Goal: Answer question/provide support

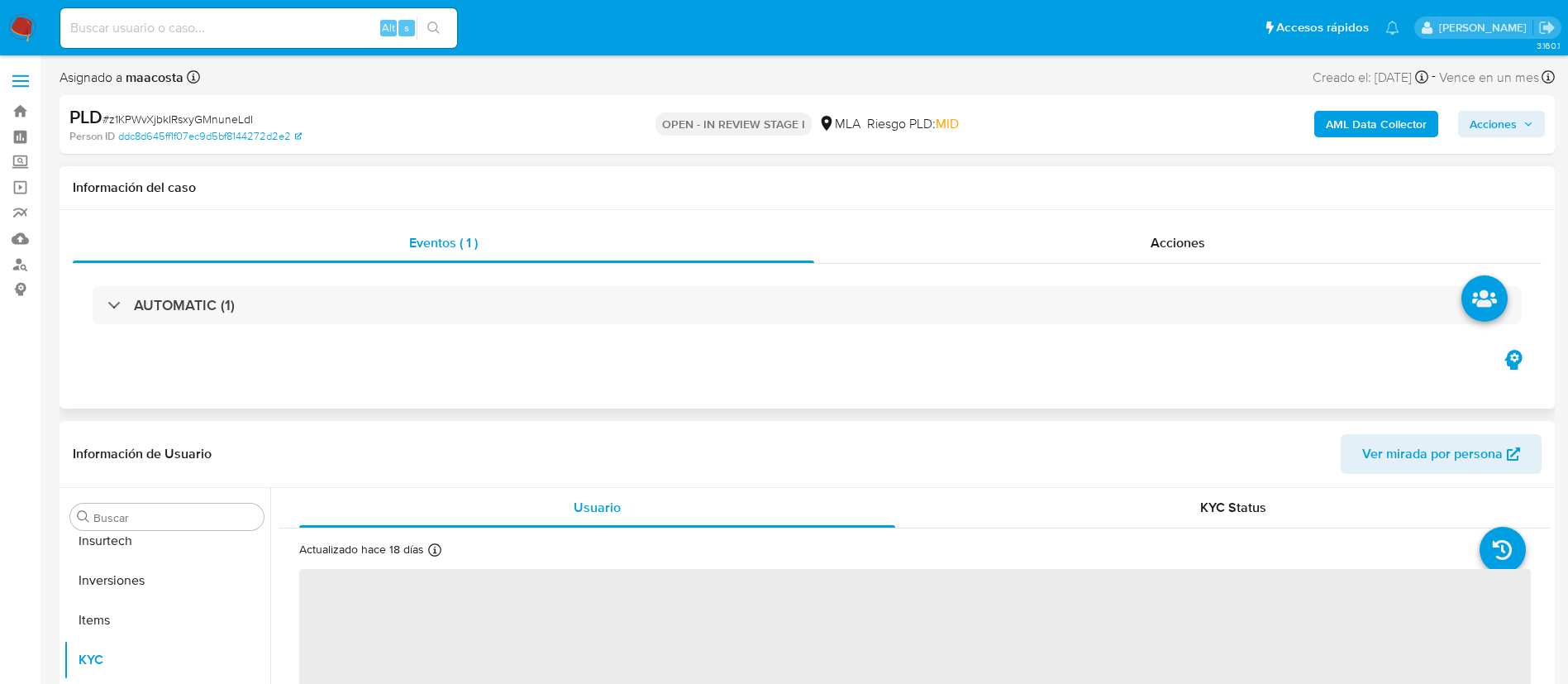
scroll to position [857, 0]
select select "10"
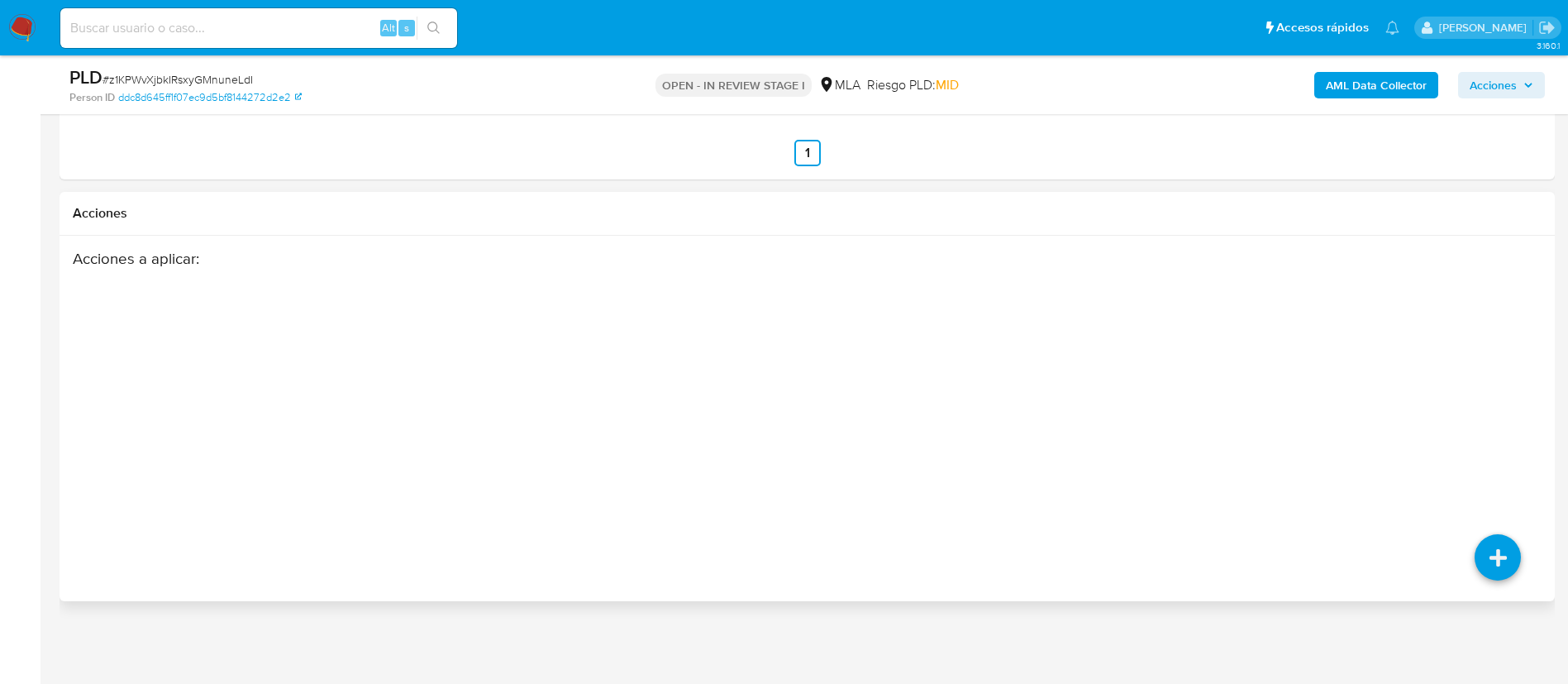
scroll to position [2332, 0]
click at [1504, 575] on icon at bounding box center [1498, 557] width 46 height 47
click at [1055, 474] on div "Acciones a aplicar :" at bounding box center [726, 381] width 1307 height 264
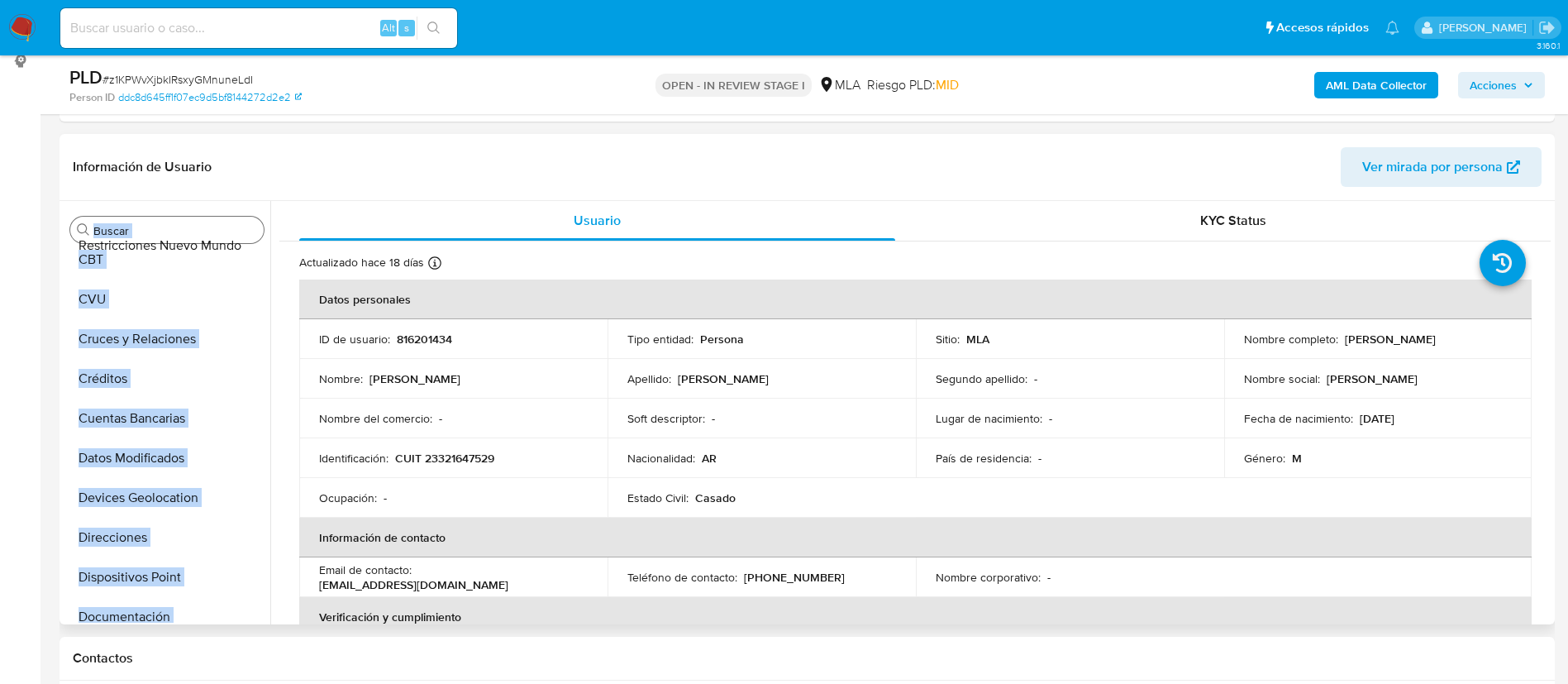
scroll to position [0, 0]
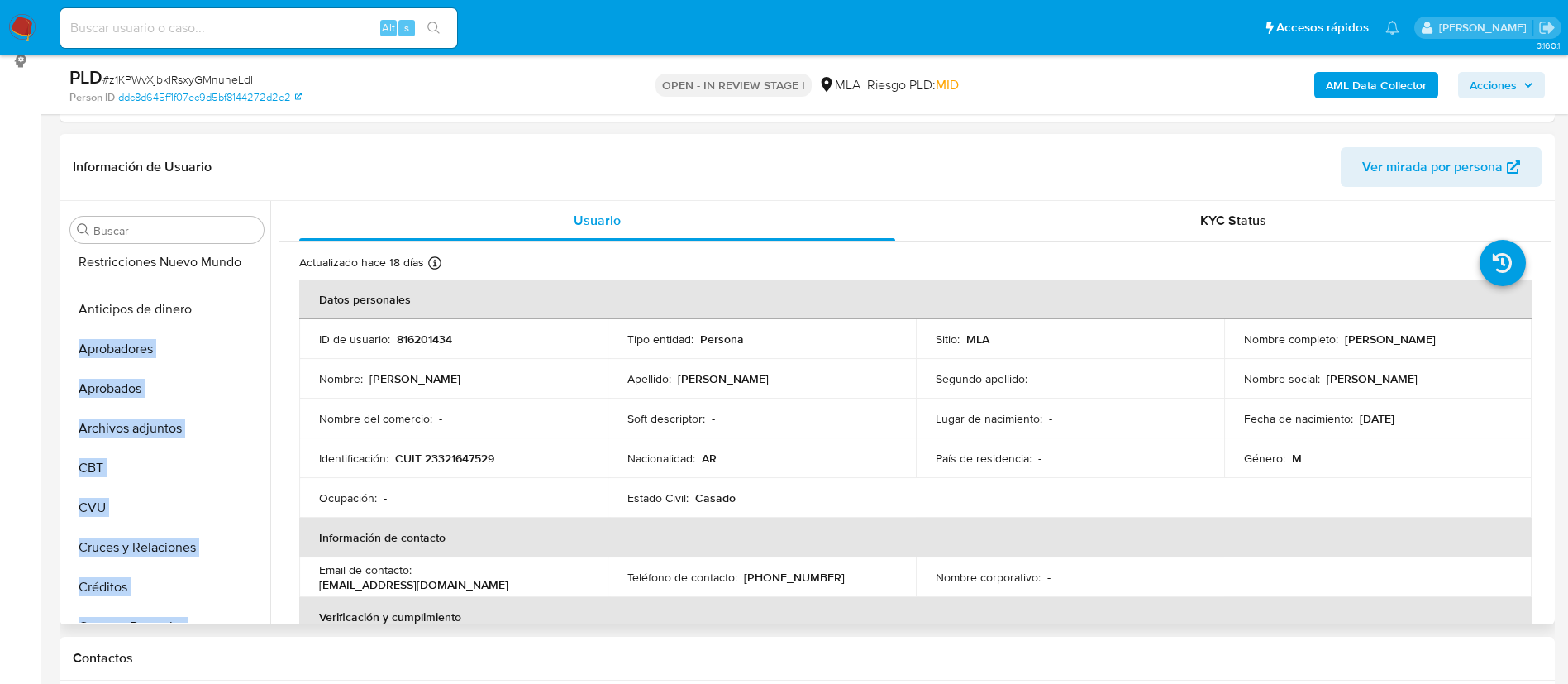
drag, startPoint x: 245, startPoint y: 560, endPoint x: 213, endPoint y: 258, distance: 303.7
click at [213, 258] on ul "Anticipos de dinero Aprobadores Aprobados Archivos adjuntos CBT CVU Cruces y Re…" at bounding box center [167, 436] width 206 height 373
click at [192, 267] on ul "Restricciones Nuevo Mundo Anticipos de dinero Aprobadores Aprobados Archivos ad…" at bounding box center [167, 436] width 206 height 373
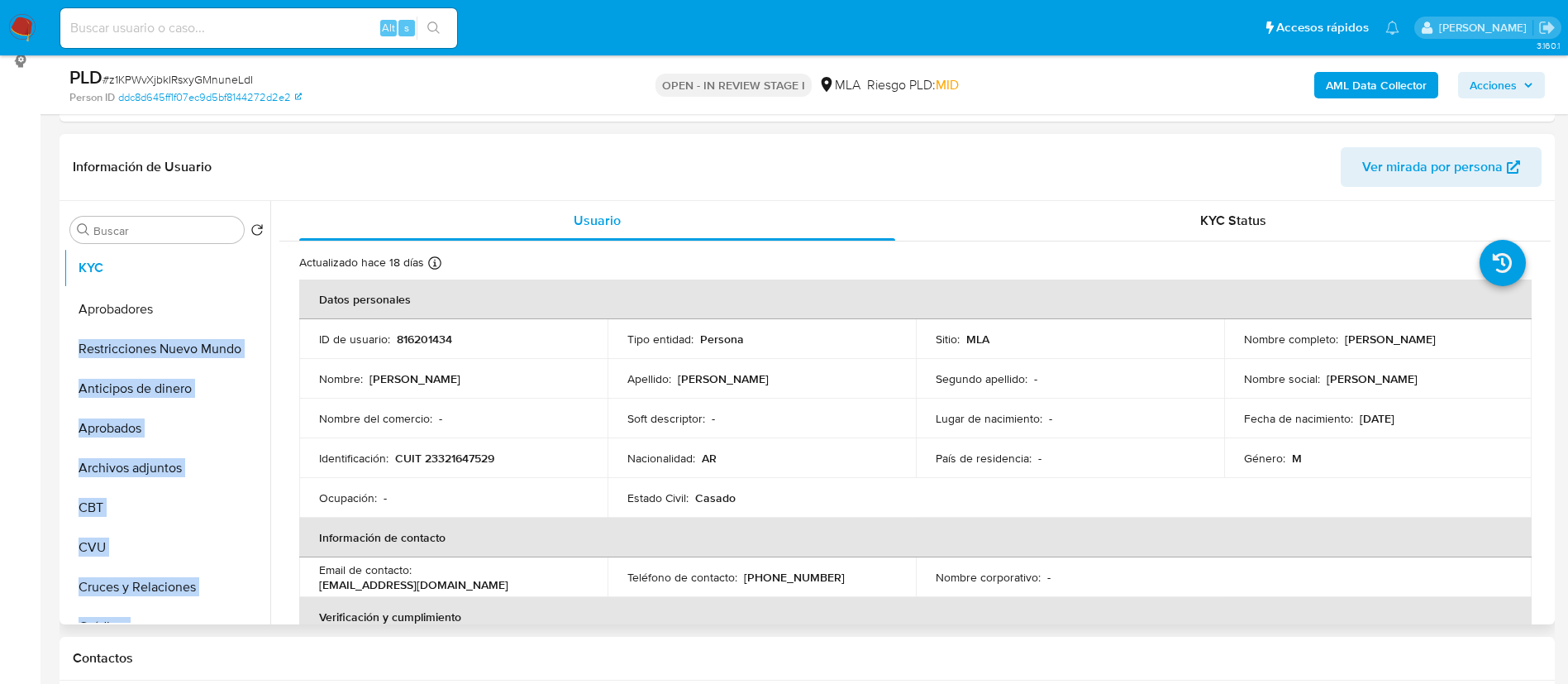
drag, startPoint x: 246, startPoint y: 404, endPoint x: 226, endPoint y: 267, distance: 138.5
click at [226, 267] on ul "Aprobadores Restricciones Nuevo Mundo Anticipos de dinero Aprobados Archivos ad…" at bounding box center [167, 436] width 206 height 373
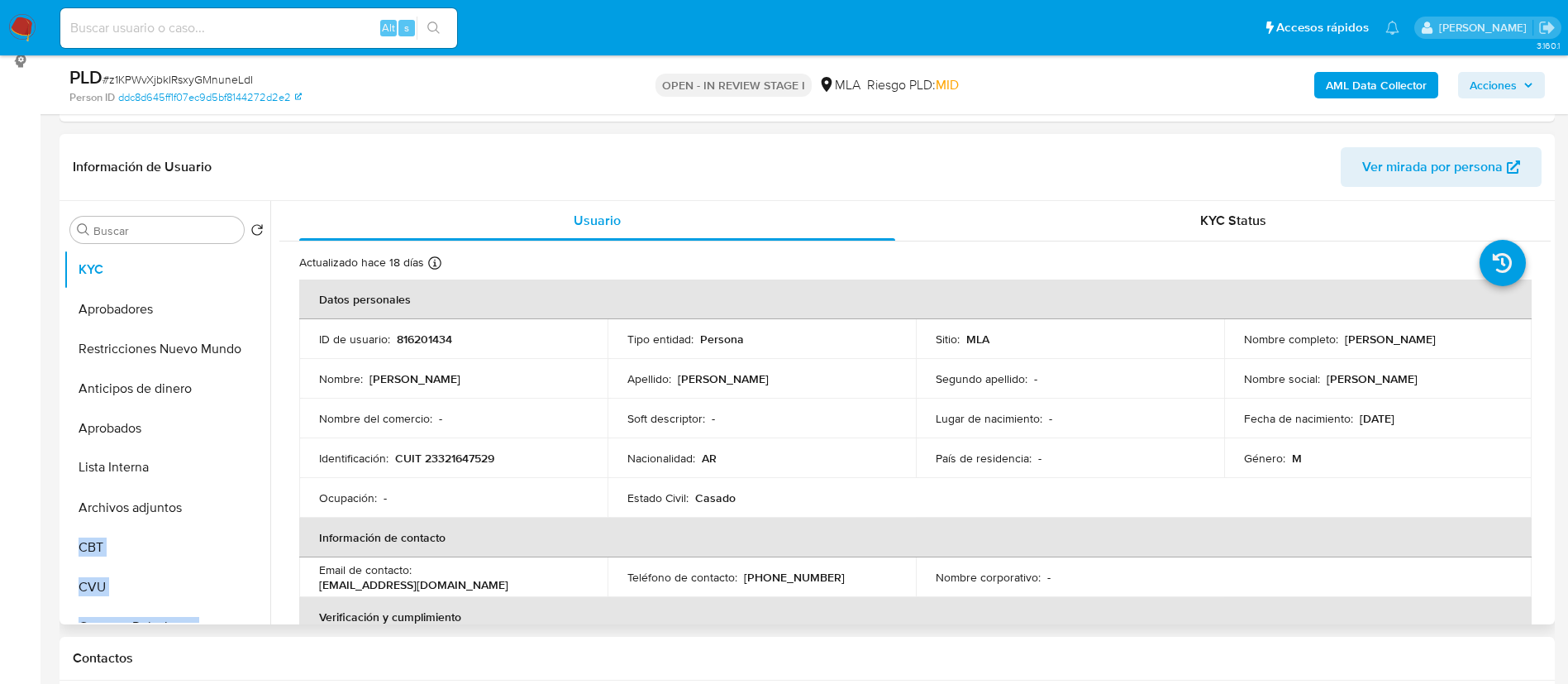
drag, startPoint x: 245, startPoint y: 440, endPoint x: 229, endPoint y: 462, distance: 27.2
click at [229, 462] on ul "KYC Aprobadores Restricciones Nuevo Mundo Anticipos de dinero Aprobados Archivo…" at bounding box center [167, 436] width 206 height 373
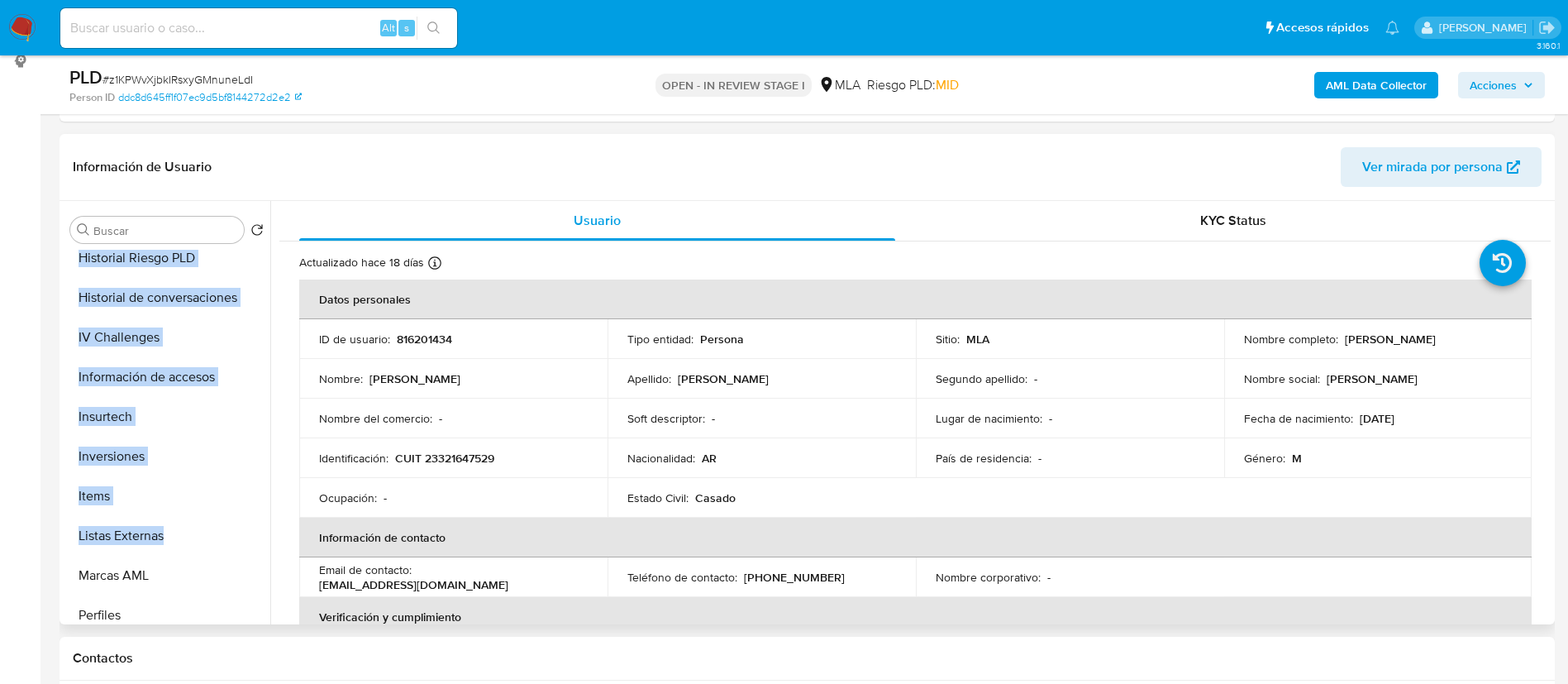
scroll to position [857, 0]
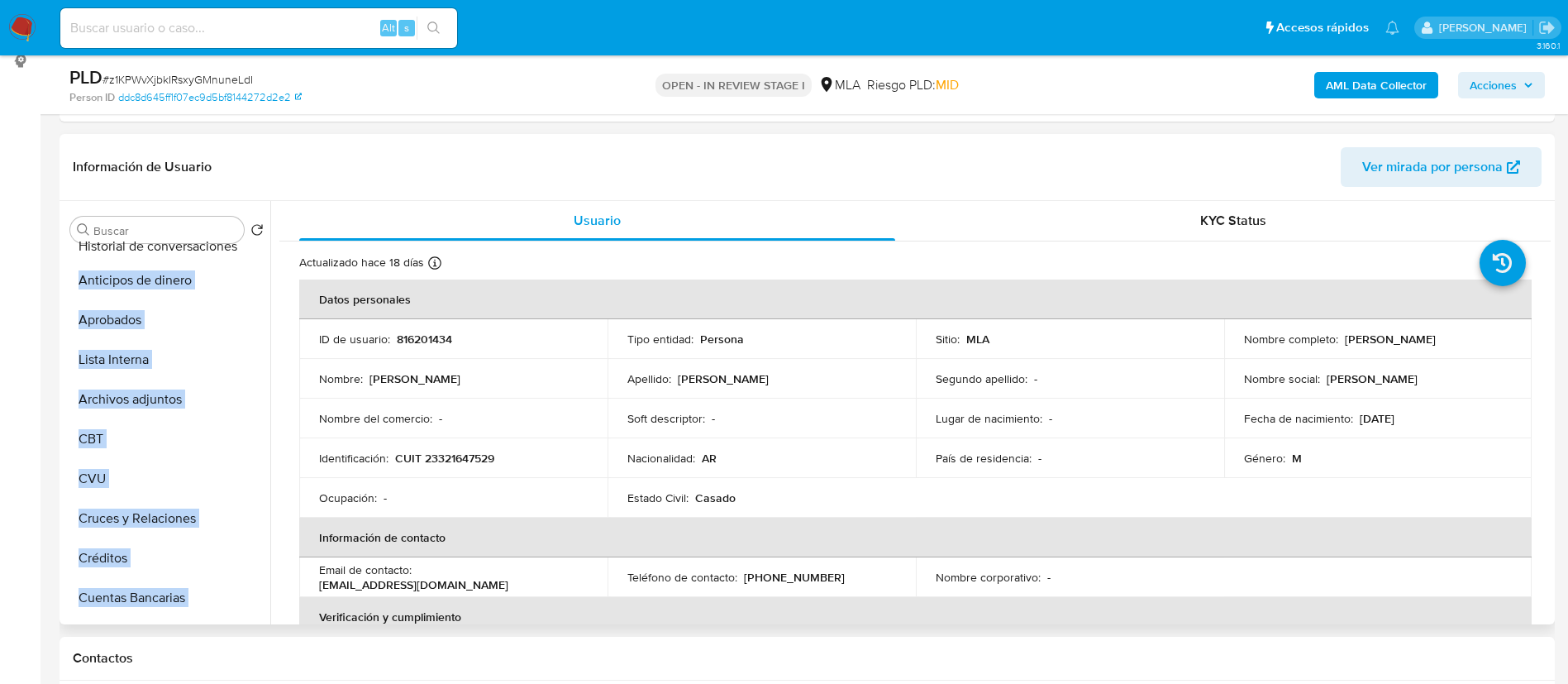
scroll to position [0, 0]
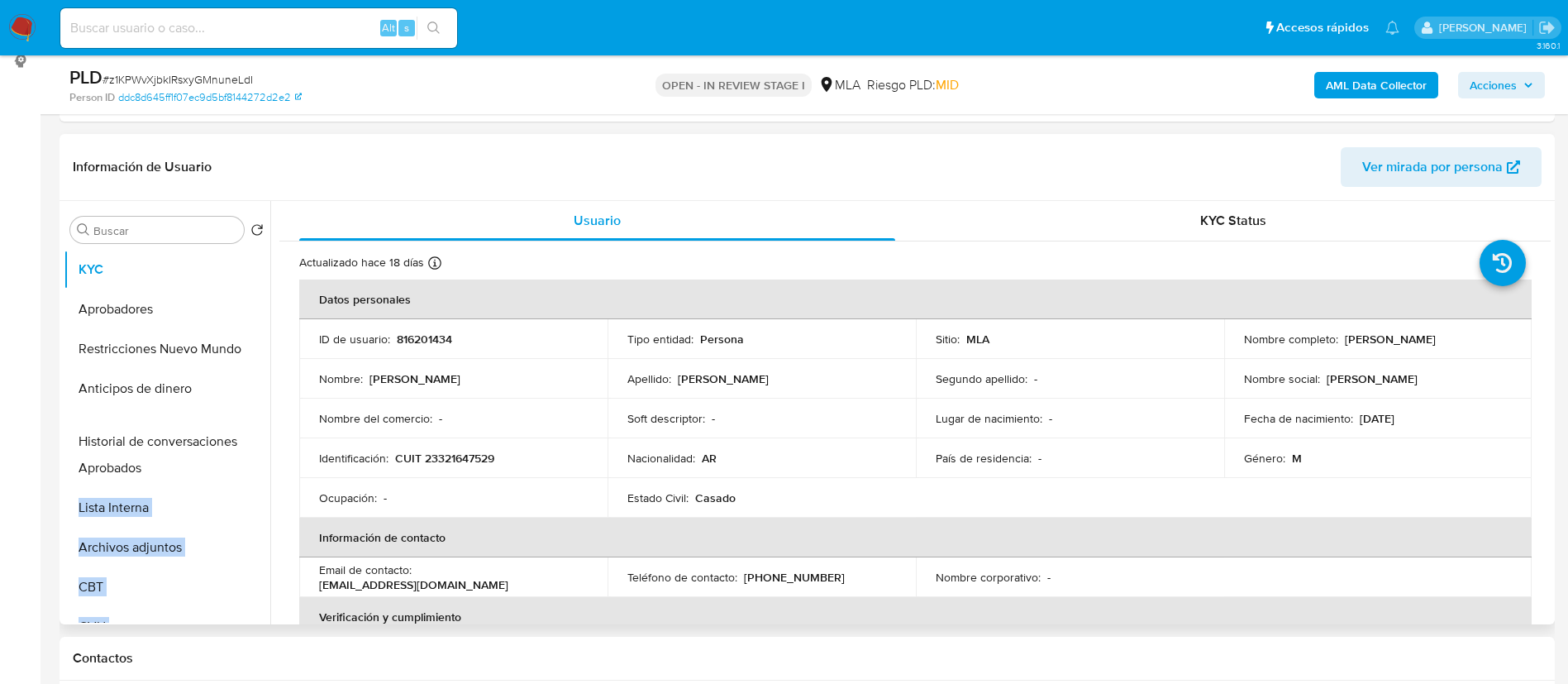
drag, startPoint x: 241, startPoint y: 616, endPoint x: 176, endPoint y: 443, distance: 184.8
click at [176, 443] on ul "KYC Aprobadores Restricciones Nuevo Mundo Anticipos de dinero Aprobados Lista I…" at bounding box center [167, 436] width 206 height 373
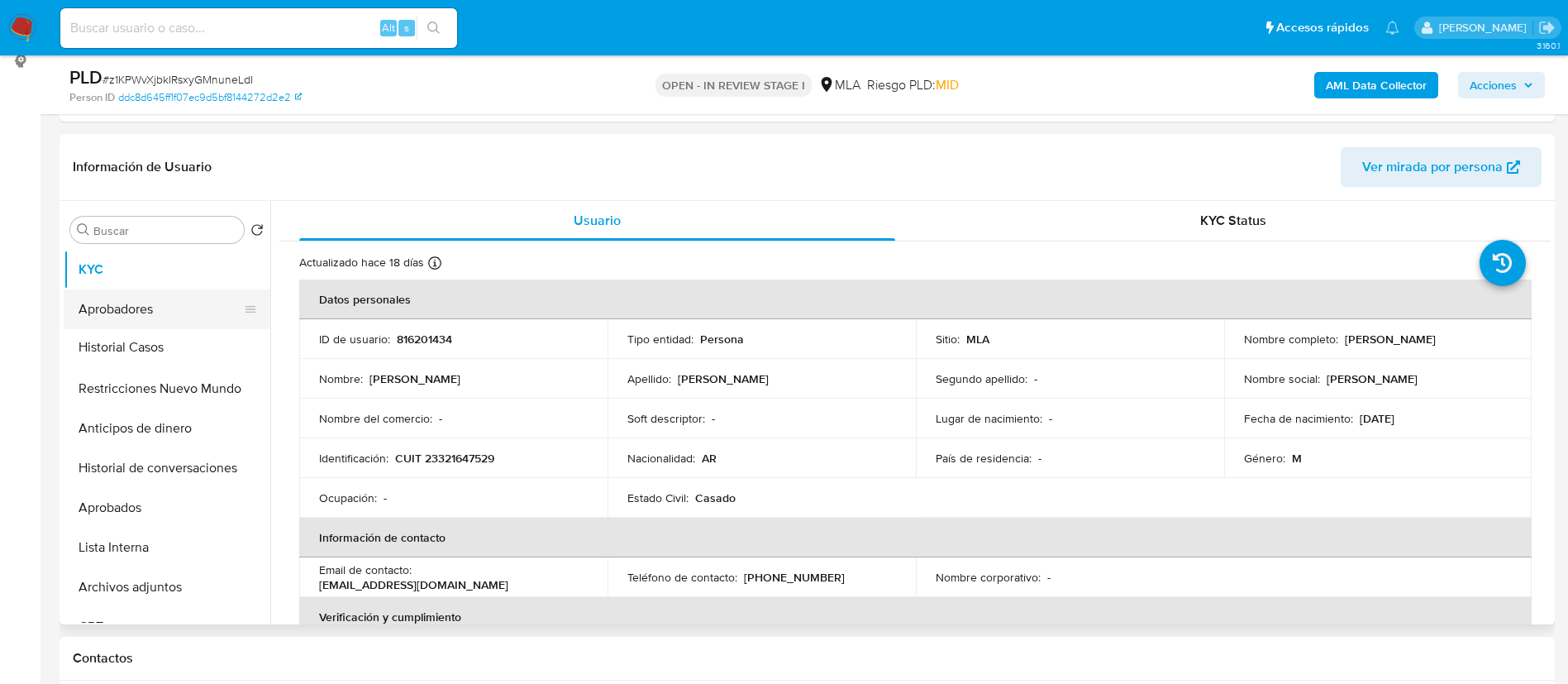
click at [177, 347] on ul "KYC Aprobadores Restricciones Nuevo Mundo Anticipos de dinero Historial de conv…" at bounding box center [167, 436] width 206 height 373
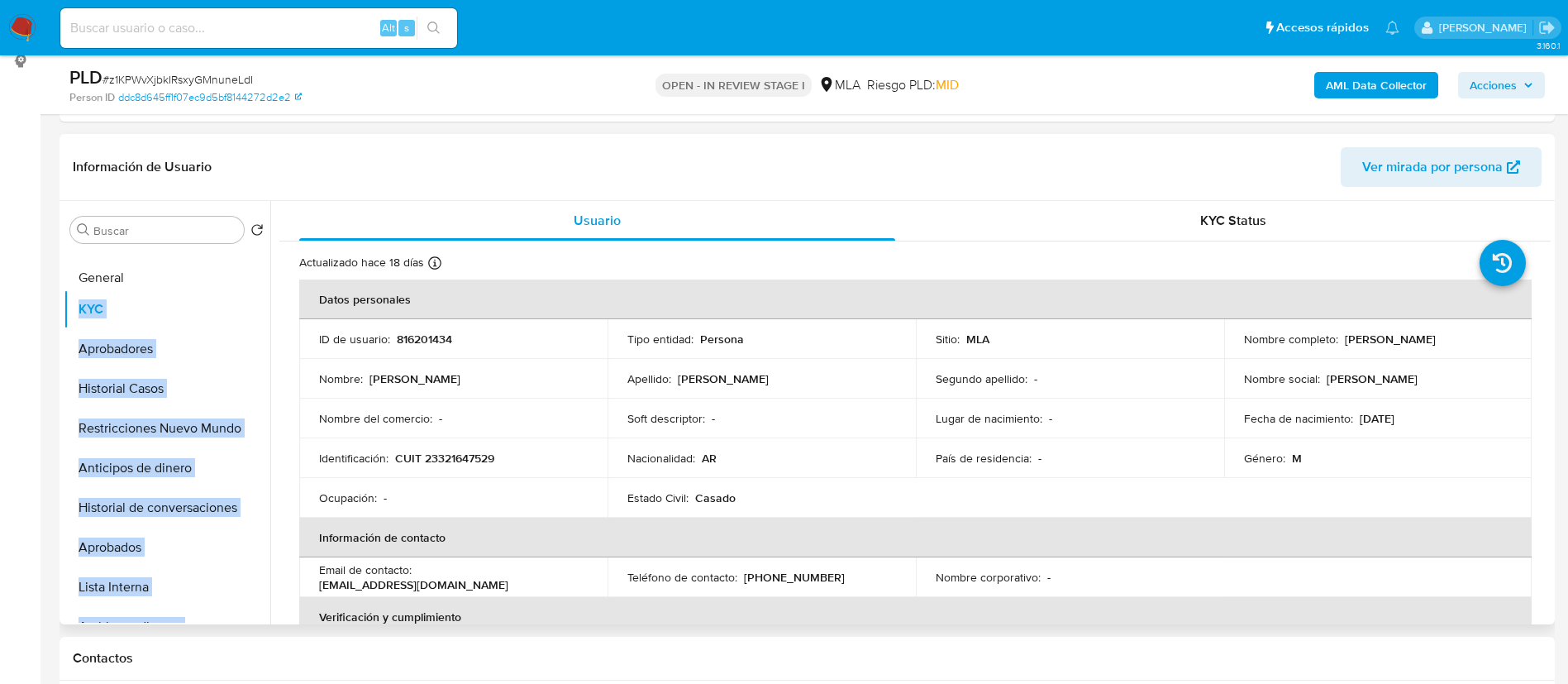
scroll to position [1, 0]
drag, startPoint x: 242, startPoint y: 547, endPoint x: 217, endPoint y: 317, distance: 231.4
click at [217, 317] on ul "KYC Aprobadores Historial Casos Restricciones Nuevo Mundo Anticipos de dinero H…" at bounding box center [167, 436] width 206 height 373
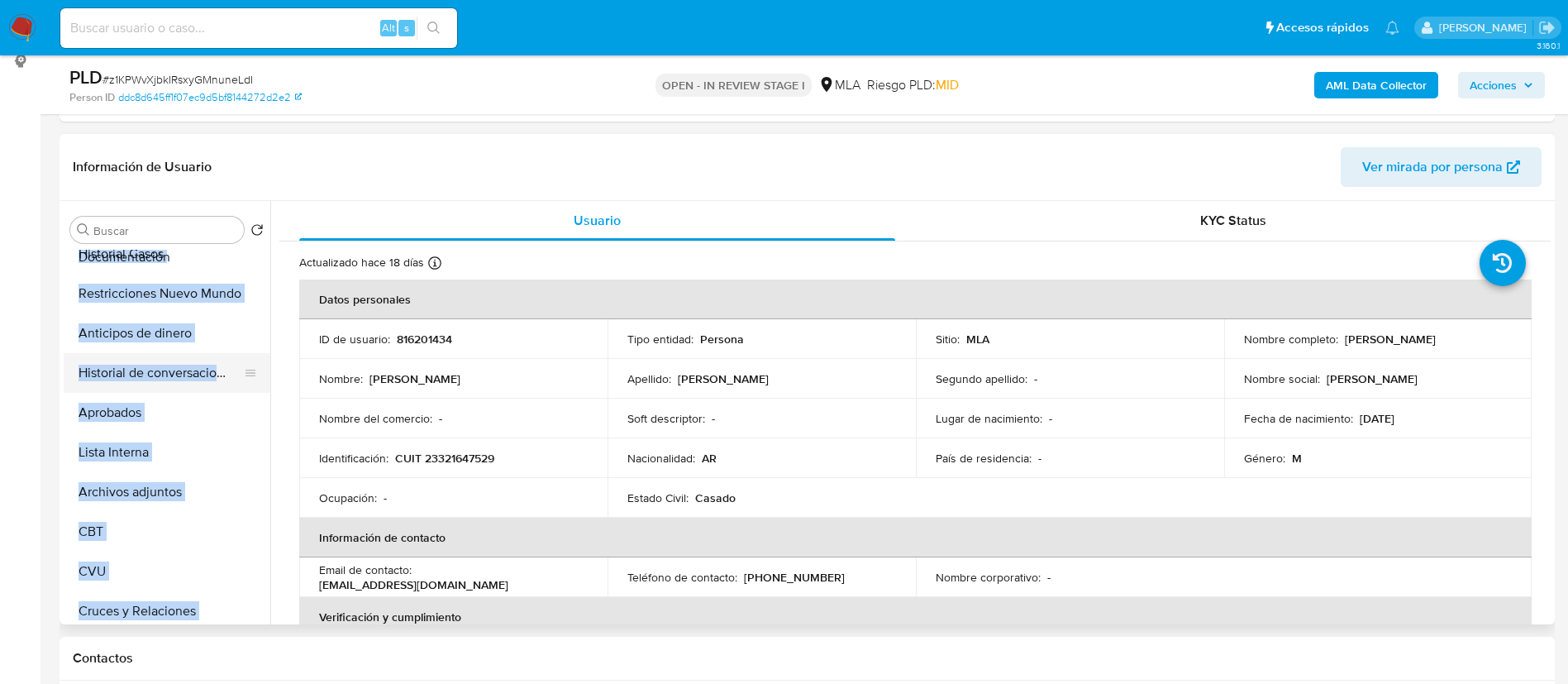
scroll to position [0, 0]
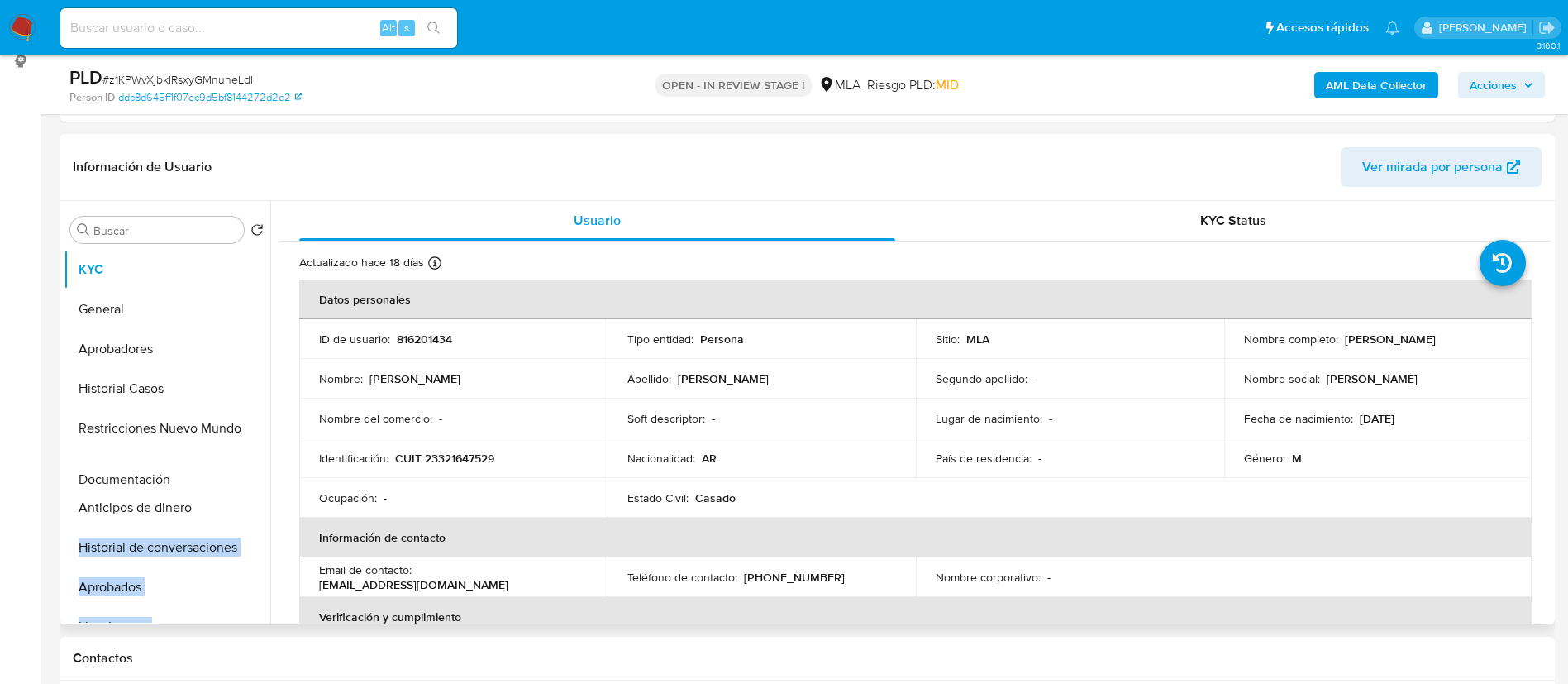
click at [242, 483] on ul "KYC General Aprobadores Historial Casos Restricciones Nuevo Mundo Anticipos de …" at bounding box center [167, 436] width 206 height 373
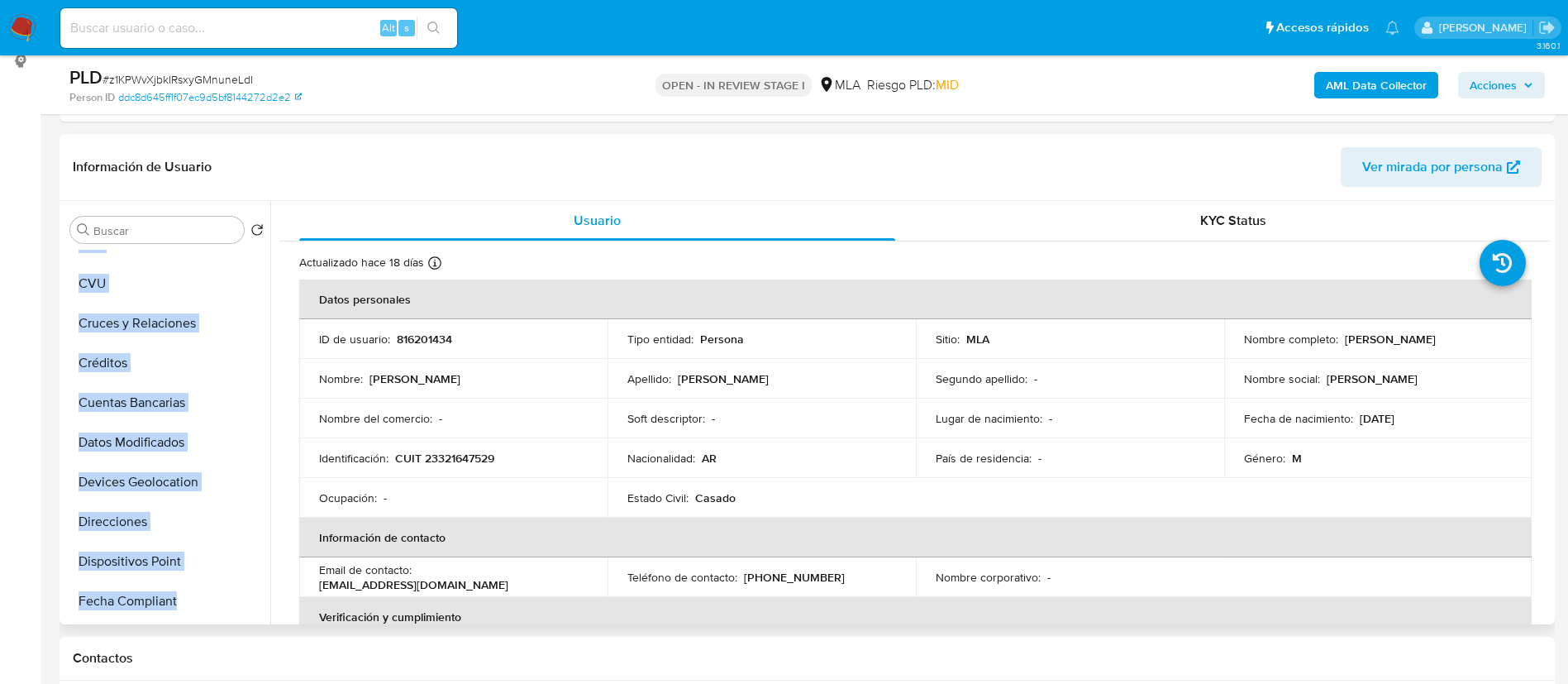
scroll to position [458, 0]
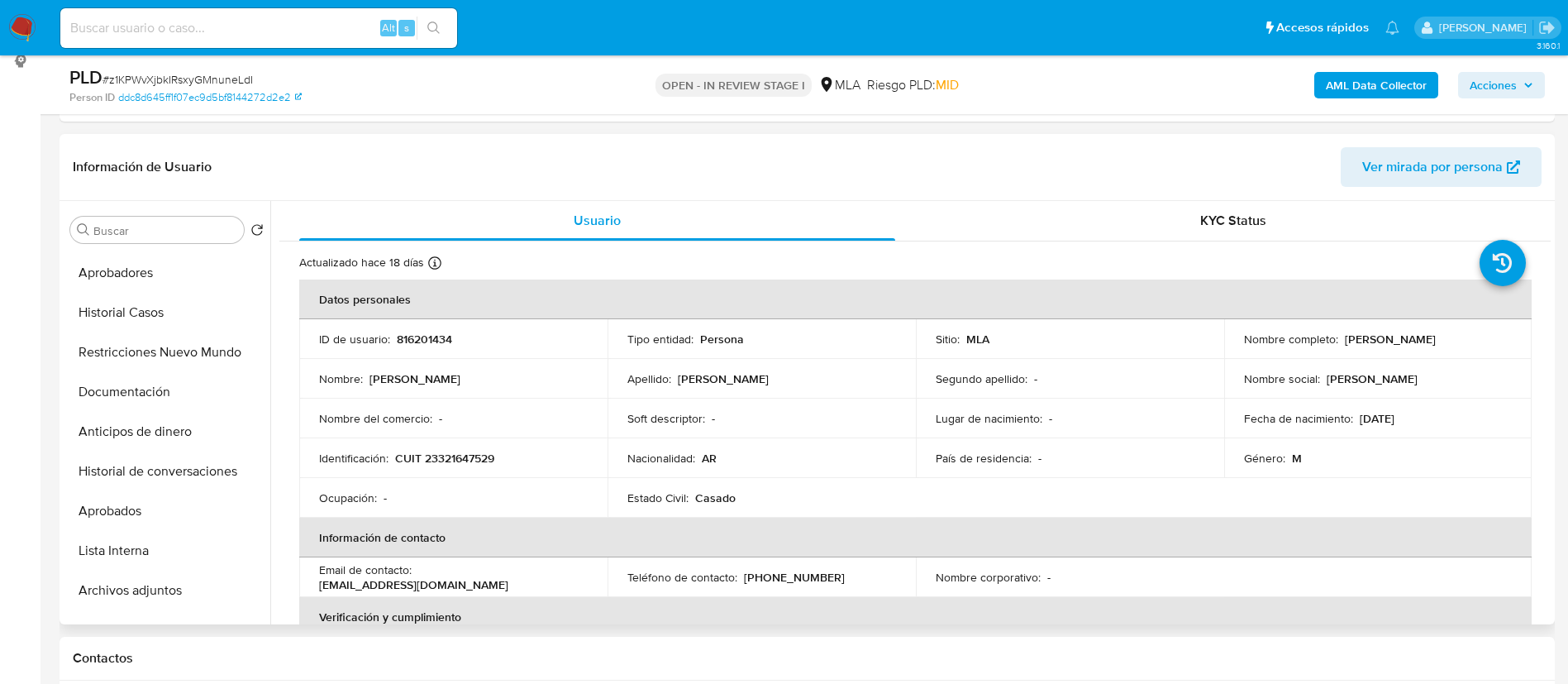
scroll to position [68, 0]
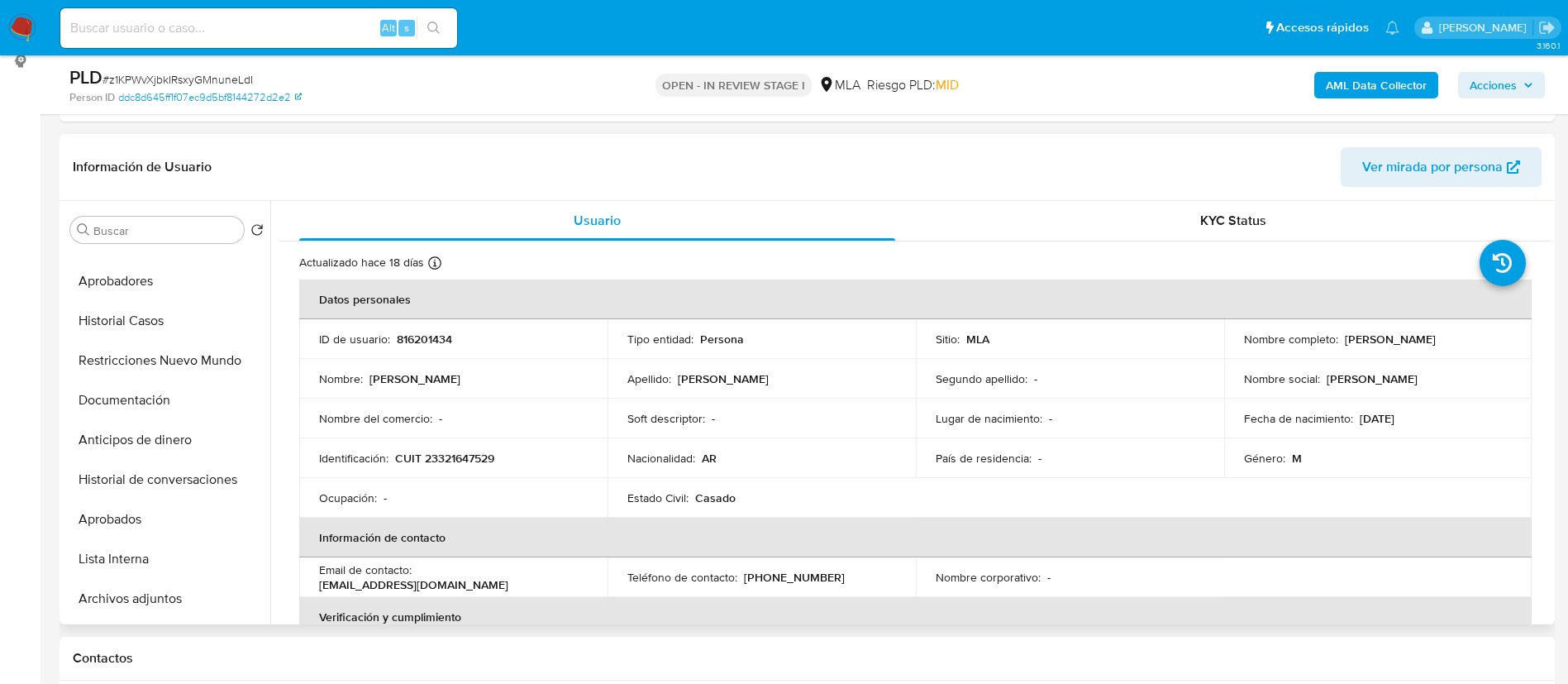
click at [243, 599] on ul "KYC General Aprobadores Historial Casos Restricciones Nuevo Mundo Documentación…" at bounding box center [167, 436] width 206 height 373
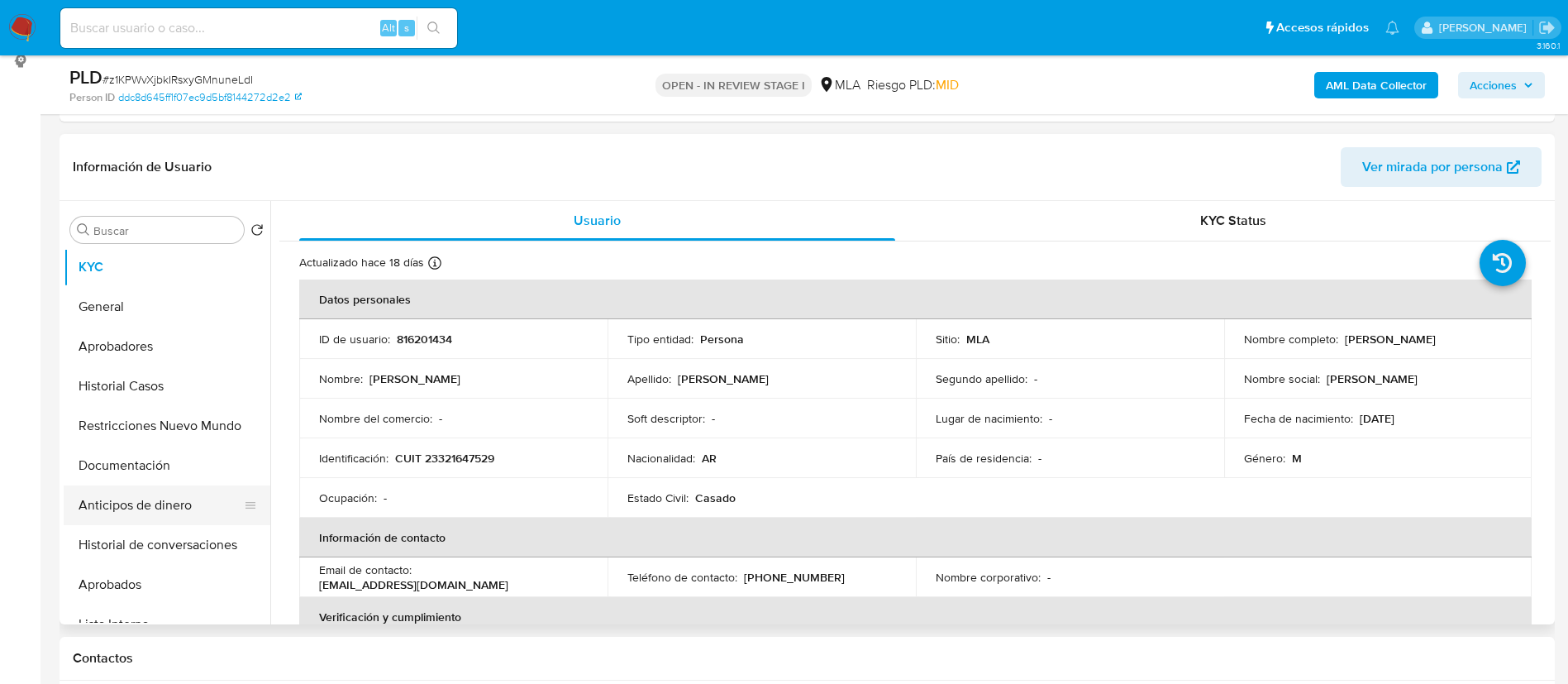
scroll to position [0, 0]
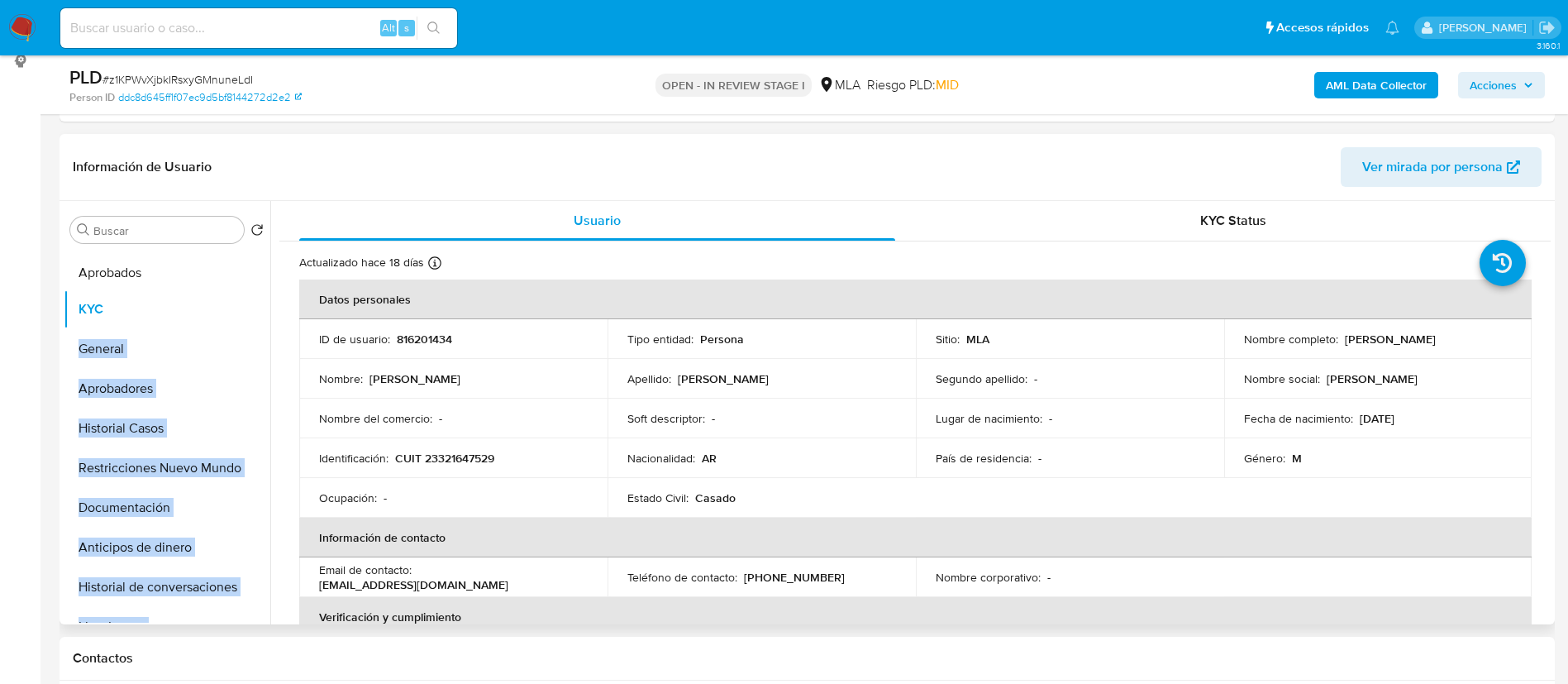
drag, startPoint x: 245, startPoint y: 583, endPoint x: 223, endPoint y: 268, distance: 315.8
click at [223, 268] on ul "KYC General Aprobadores Historial Casos Restricciones Nuevo Mundo Documentación…" at bounding box center [167, 436] width 206 height 373
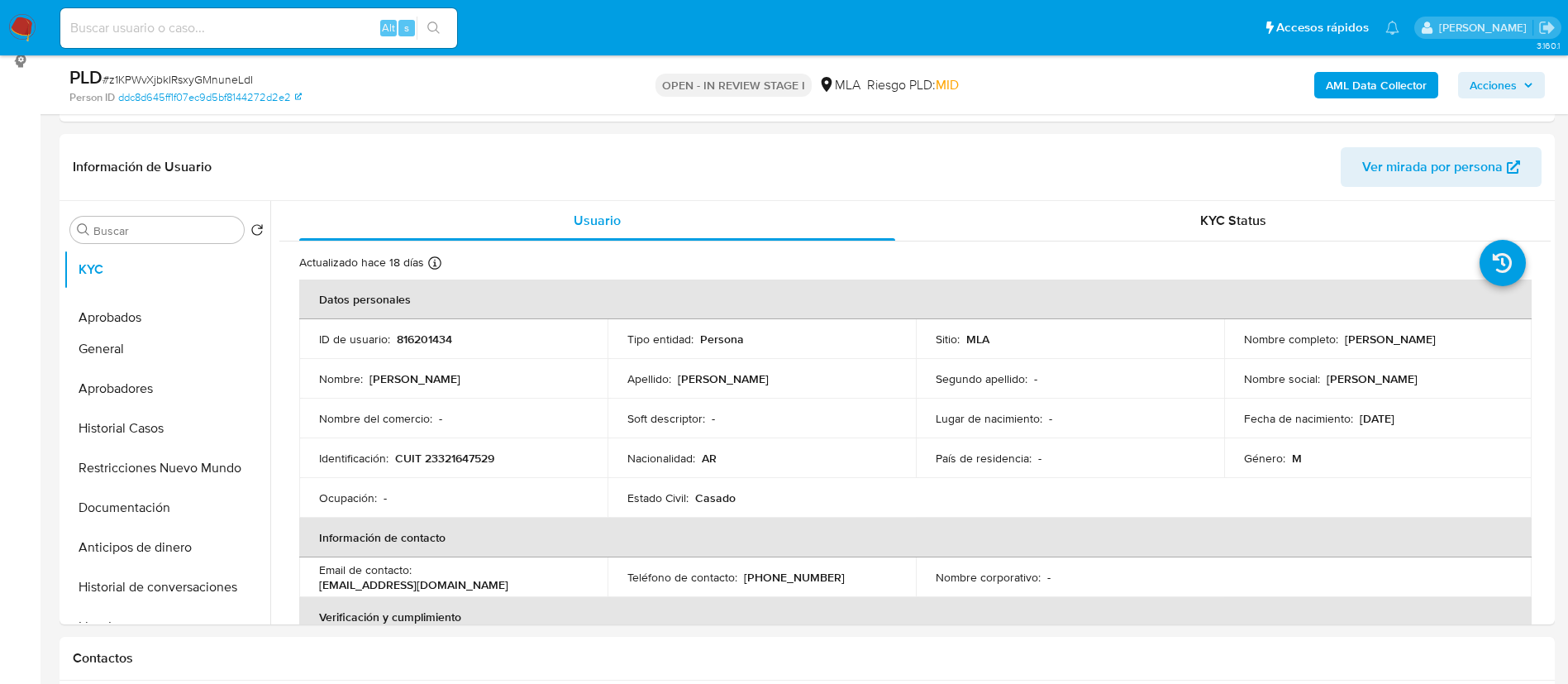
drag, startPoint x: 243, startPoint y: 388, endPoint x: 240, endPoint y: 344, distance: 44.1
click at [240, 344] on ul "KYC Aprobados General Aprobadores Historial Casos Restricciones Nuevo Mundo Doc…" at bounding box center [167, 436] width 206 height 373
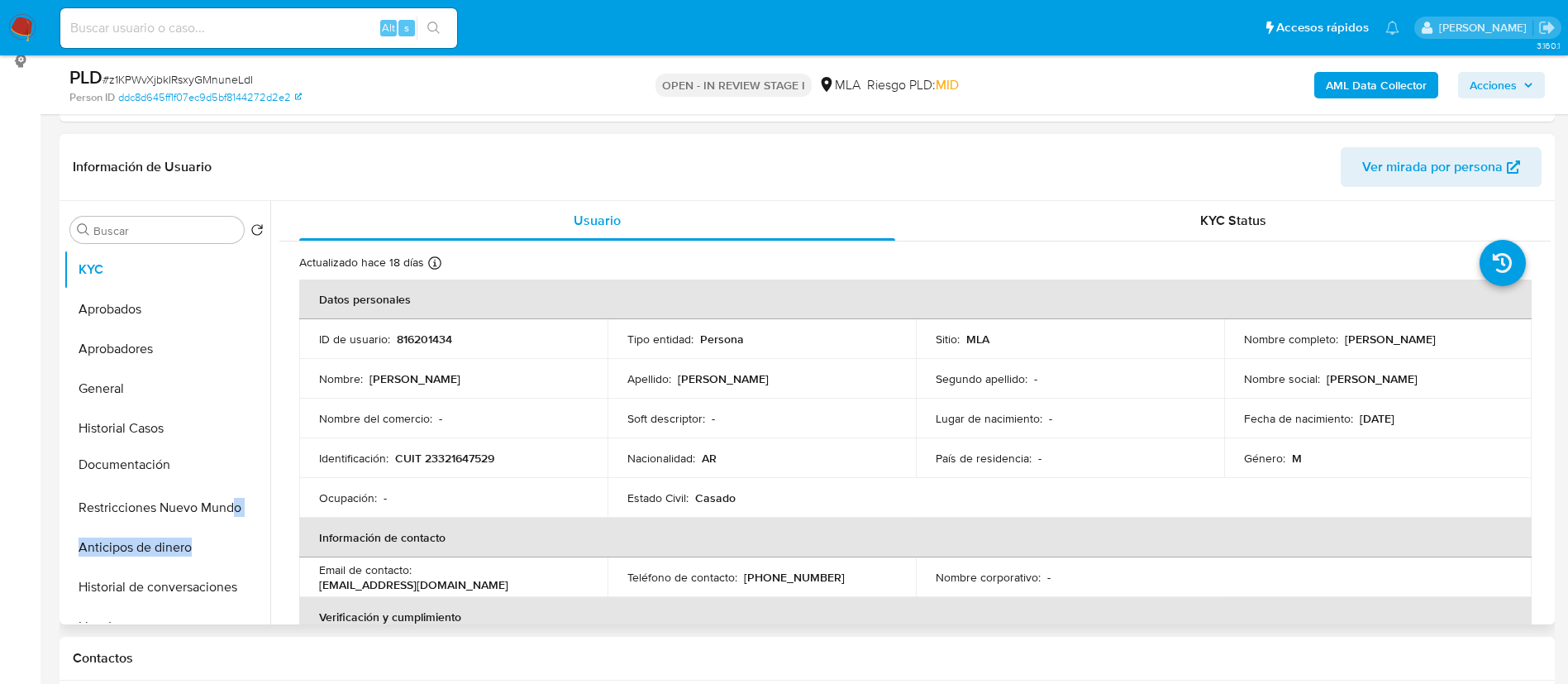
drag, startPoint x: 242, startPoint y: 510, endPoint x: 236, endPoint y: 466, distance: 44.4
click at [236, 466] on ul "KYC Aprobados Aprobadores General Historial Casos Restricciones Nuevo Mundo Doc…" at bounding box center [167, 436] width 206 height 373
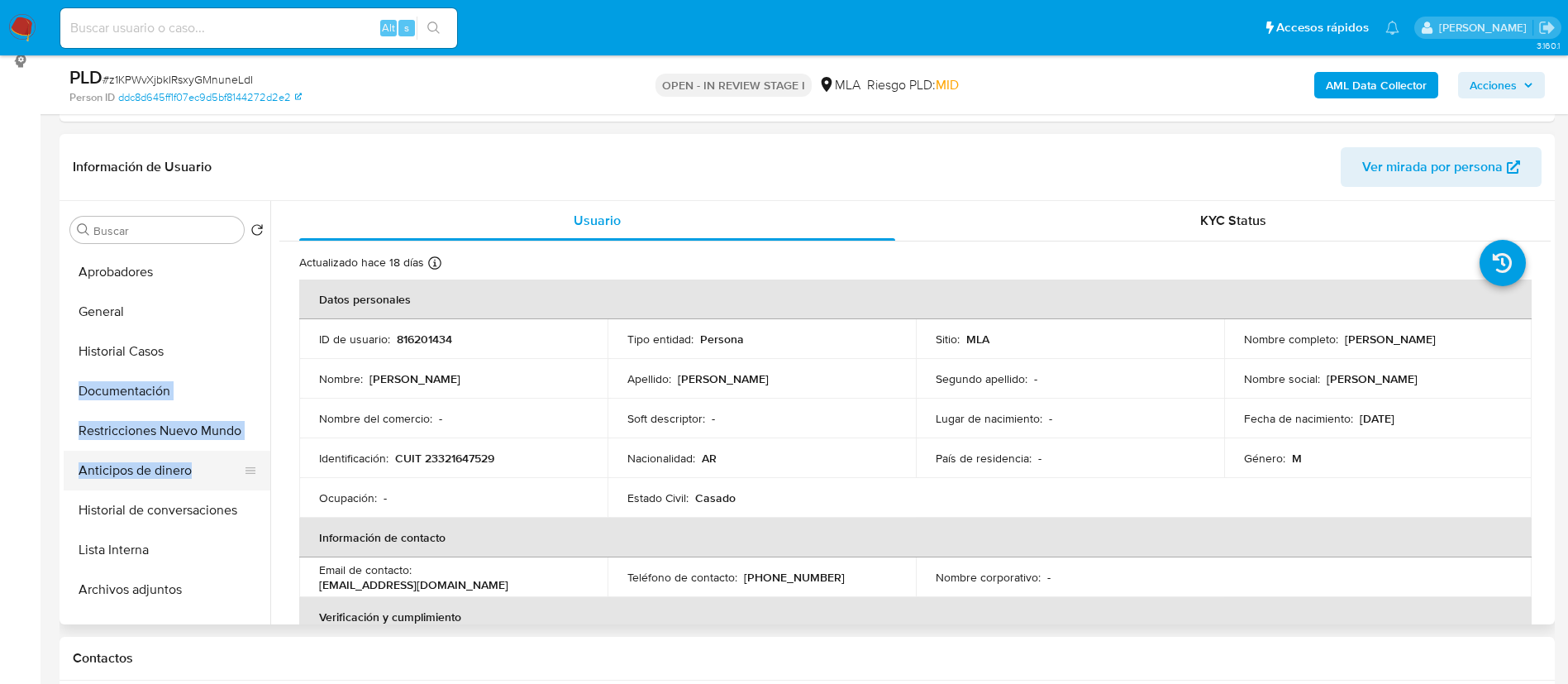
scroll to position [75, 0]
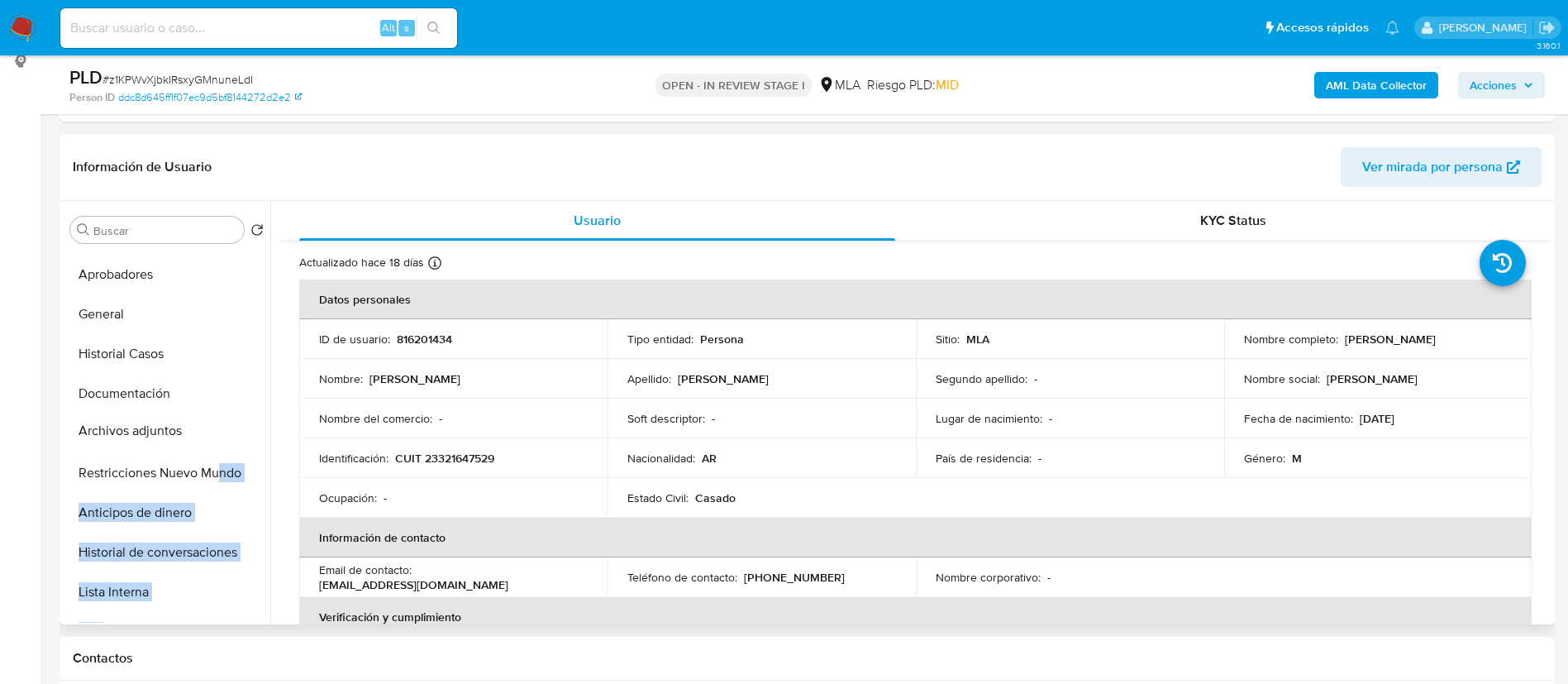
drag, startPoint x: 239, startPoint y: 591, endPoint x: 215, endPoint y: 430, distance: 162.8
click at [215, 430] on ul "KYC Aprobados Aprobadores General Historial Casos Documentación Restricciones N…" at bounding box center [167, 436] width 206 height 373
click at [319, 496] on td "Ocupación : -" at bounding box center [453, 497] width 308 height 40
drag, startPoint x: 242, startPoint y: 512, endPoint x: 240, endPoint y: 573, distance: 61.0
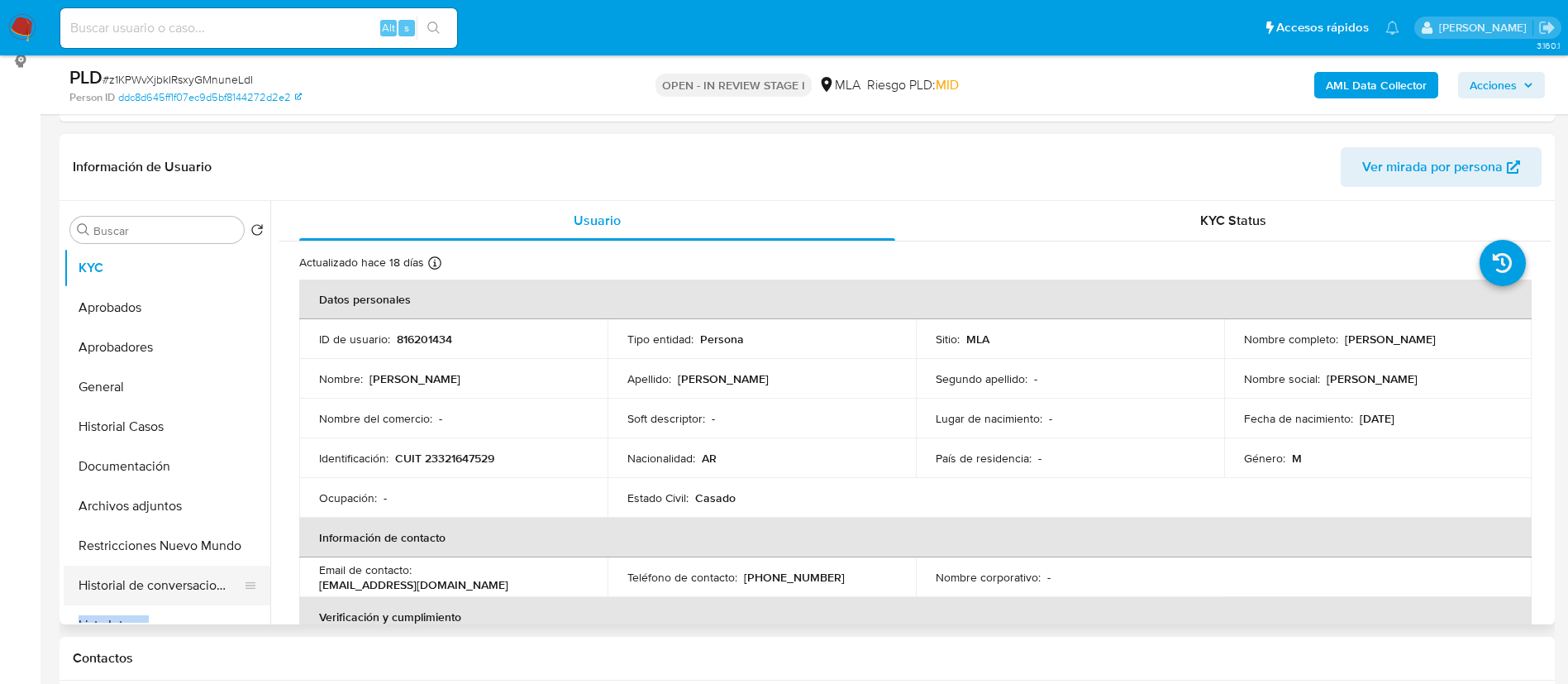
scroll to position [0, 0]
paste input "z1KPWvXjbkIRsxyGMnuneLdI"
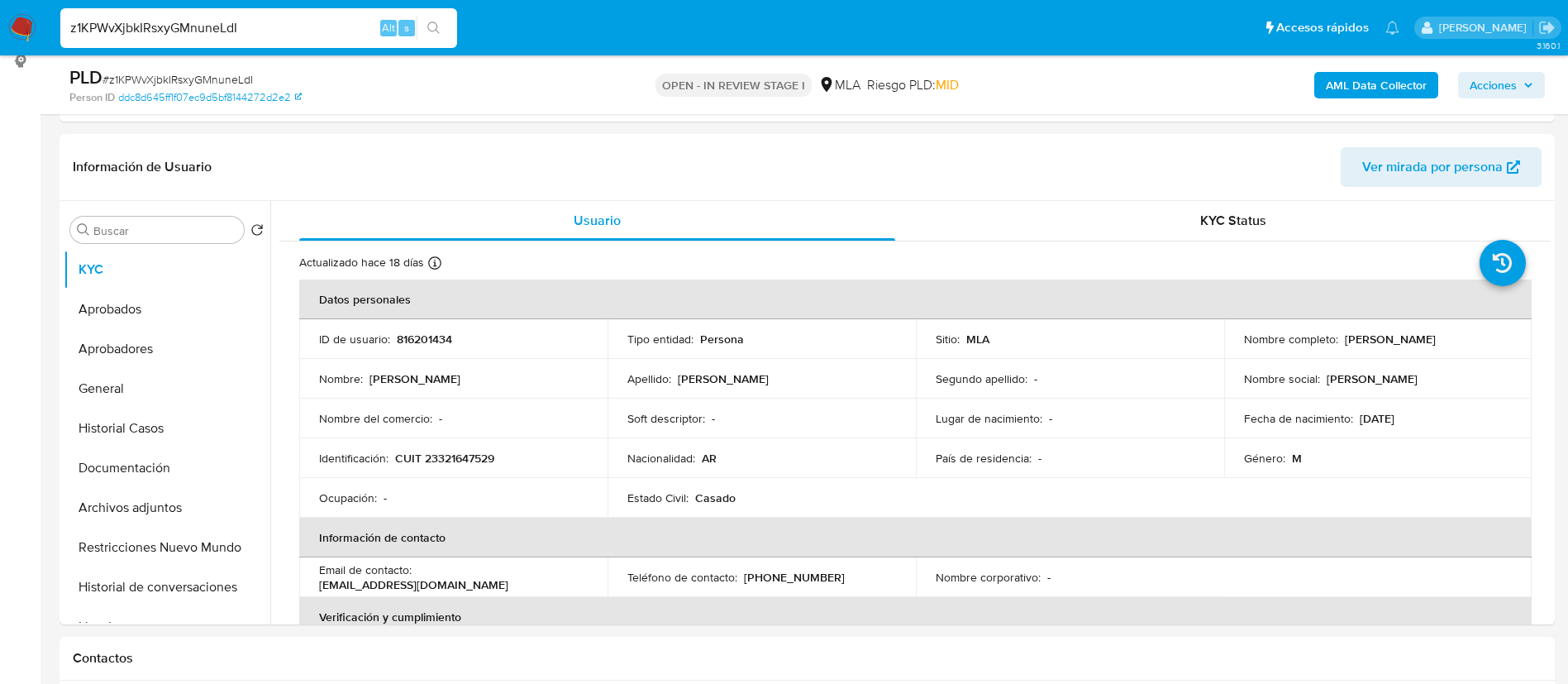
click at [206, 28] on input "z1KPWvXjbkIRsxyGMnuneLdI" at bounding box center [259, 28] width 397 height 21
type input "z1KPWvXjbkIRsxyGMnuneLdI"
click at [459, 454] on p "CUIT 23321647529" at bounding box center [445, 457] width 99 height 15
copy p "23321647529"
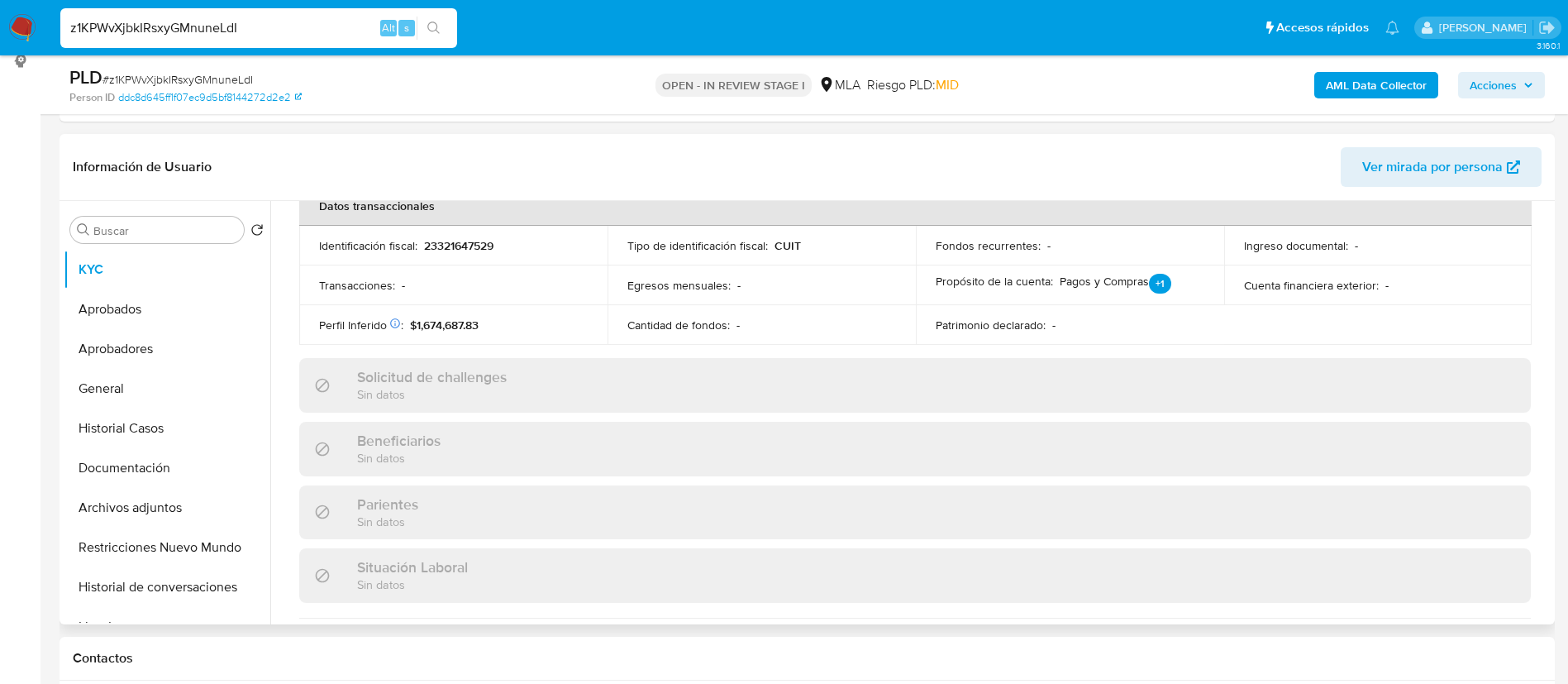
scroll to position [864, 0]
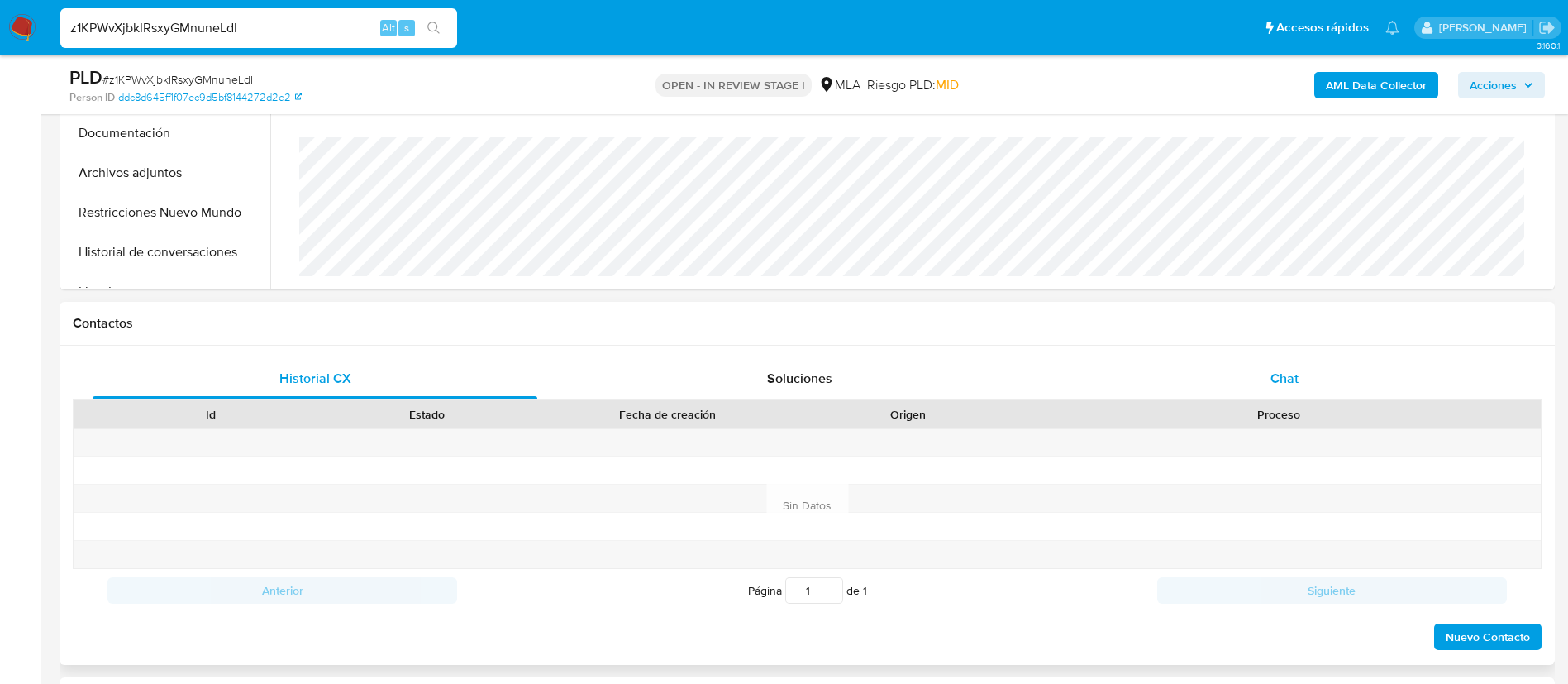
click at [1296, 378] on span "Chat" at bounding box center [1284, 379] width 28 height 19
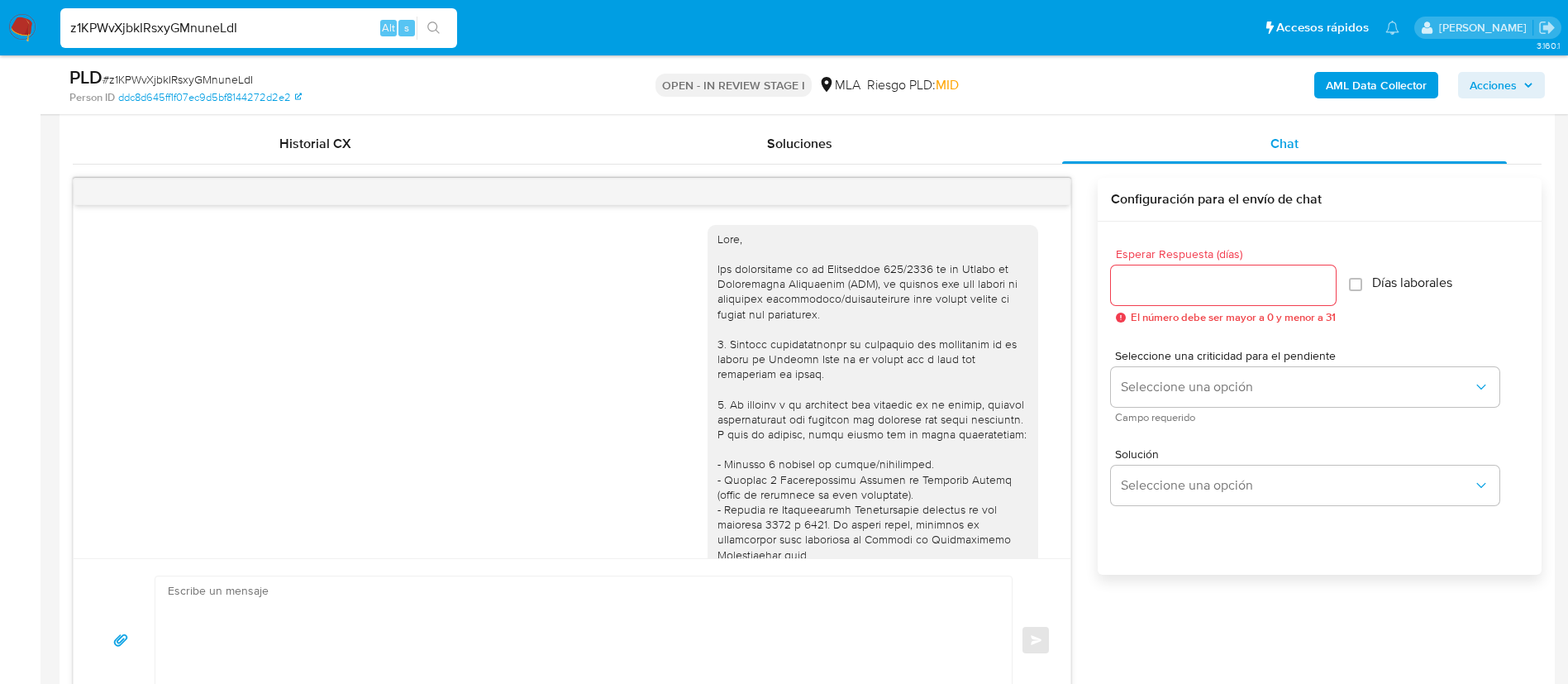
scroll to position [998, 0]
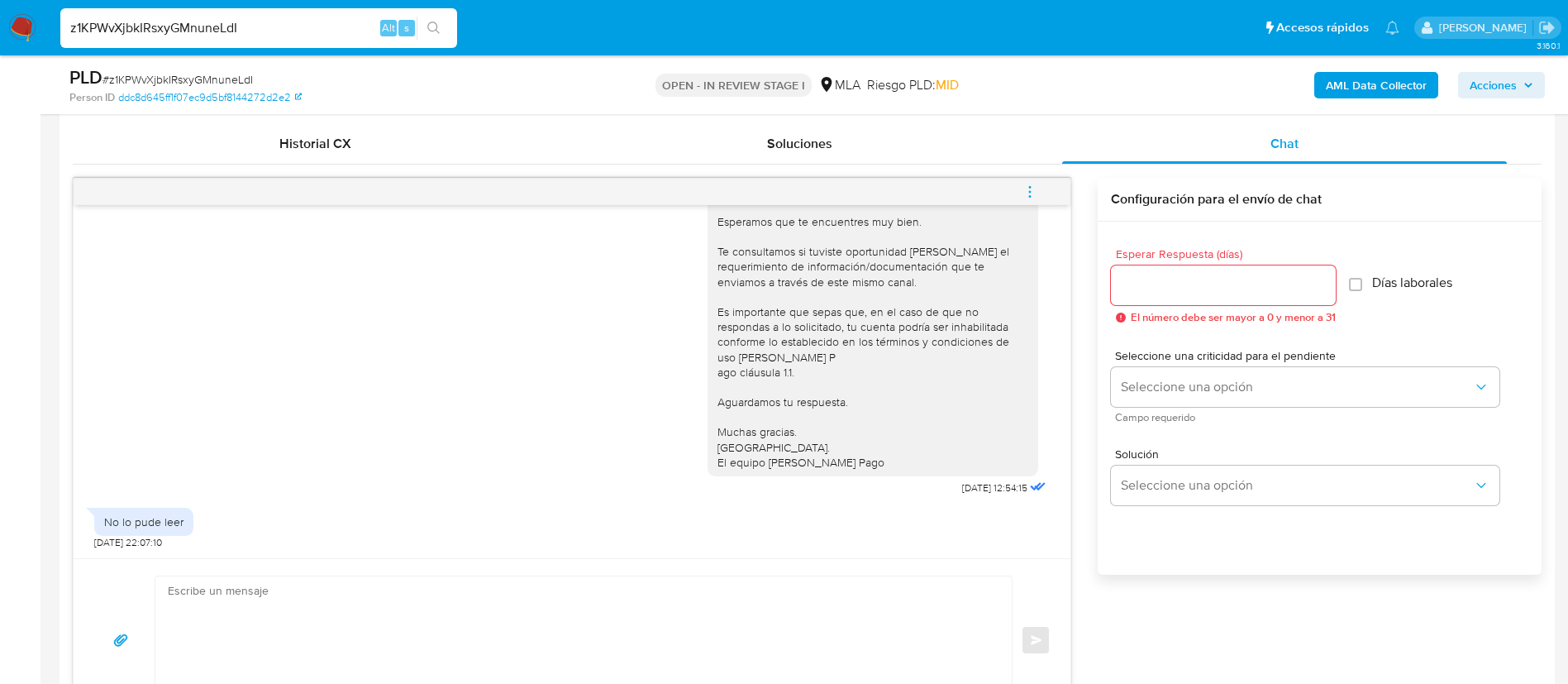
click at [913, 491] on div "Hola, Esperamos que te encuentres muy bien. Te consultamos si tuviste oportunid…" at bounding box center [878, 332] width 342 height 334
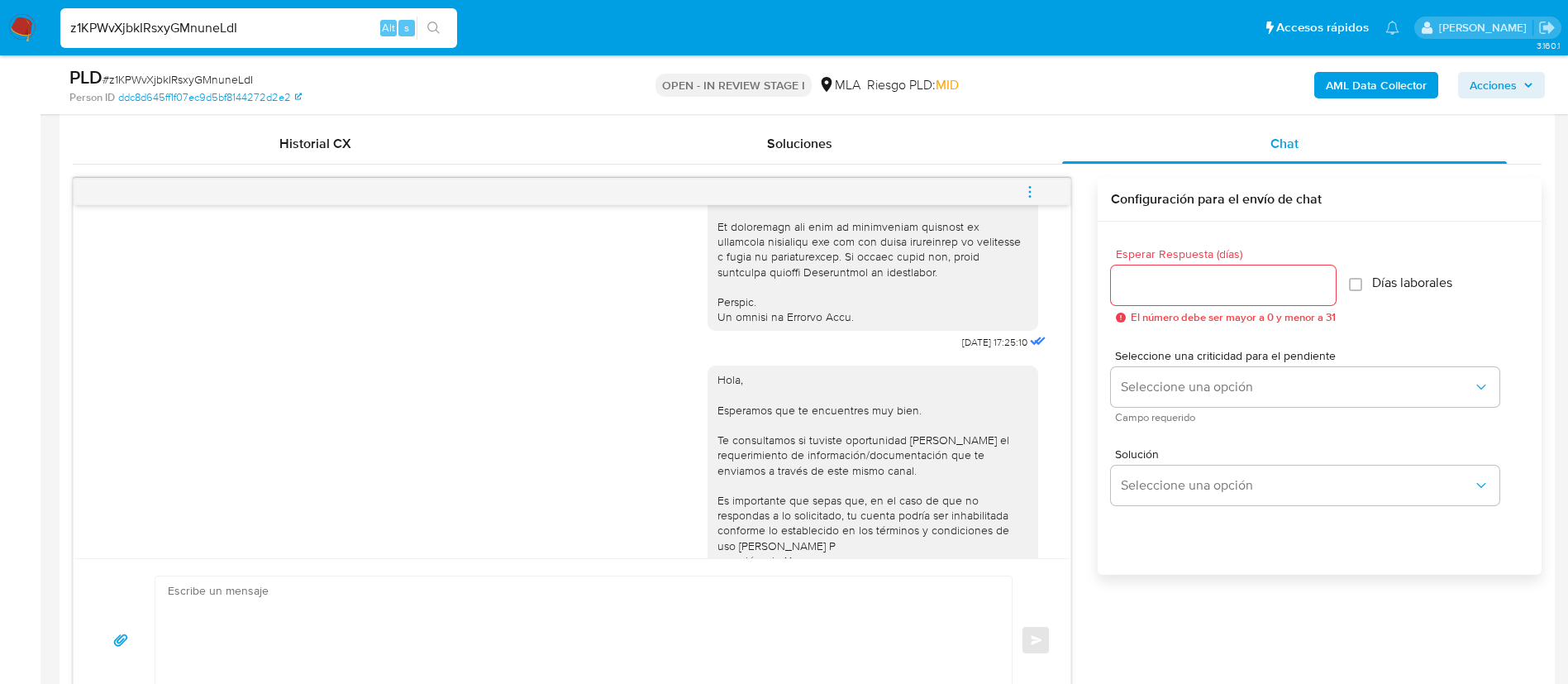
scroll to position [708, 0]
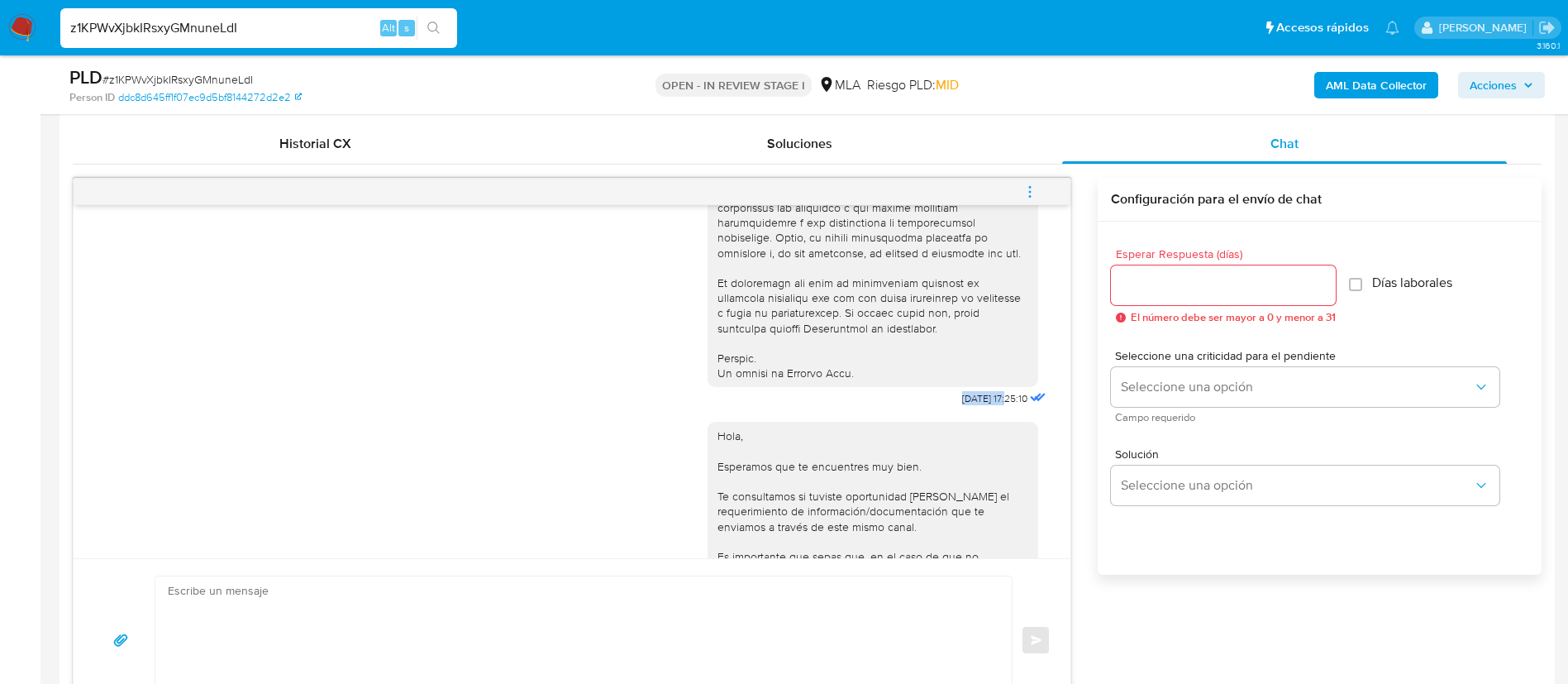
drag, startPoint x: 921, startPoint y: 427, endPoint x: 973, endPoint y: 426, distance: 52.0
copy span "18/08/2025"
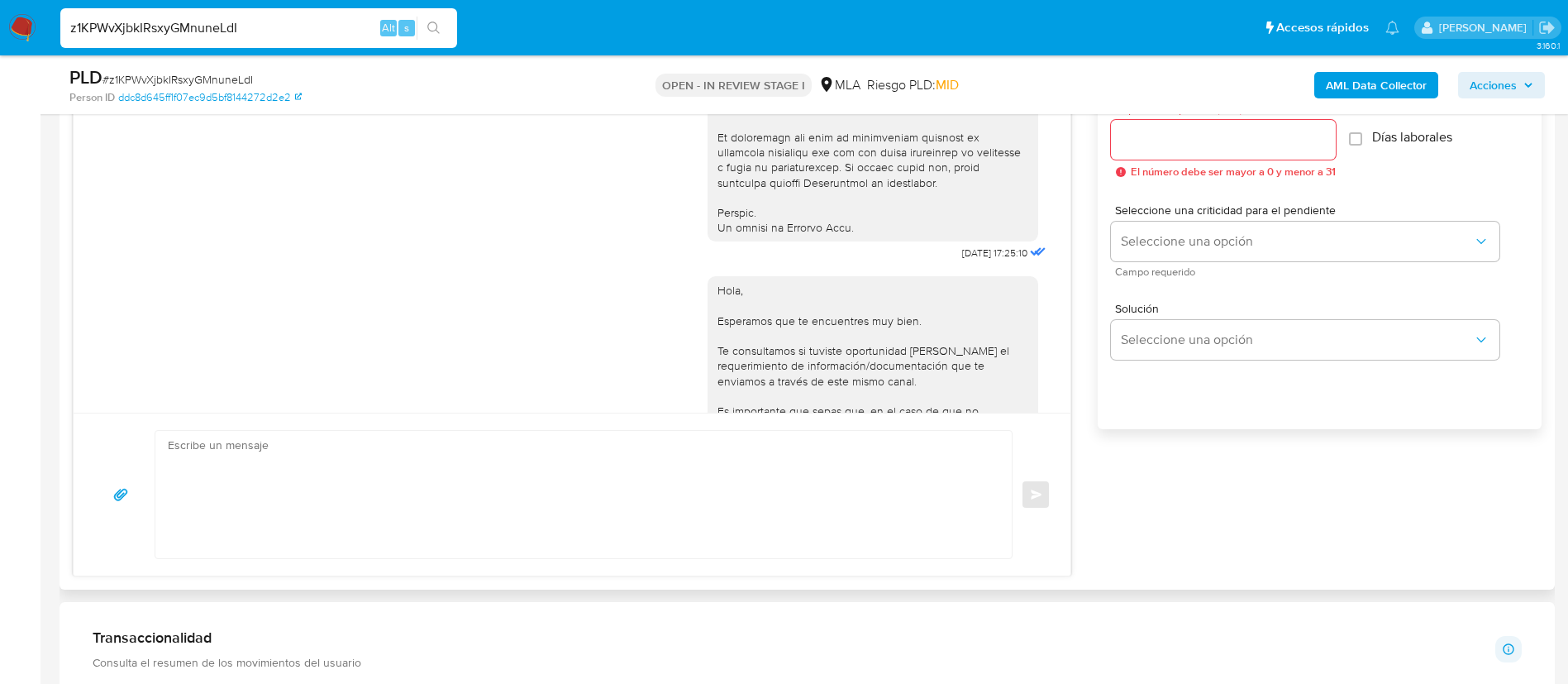
scroll to position [997, 0]
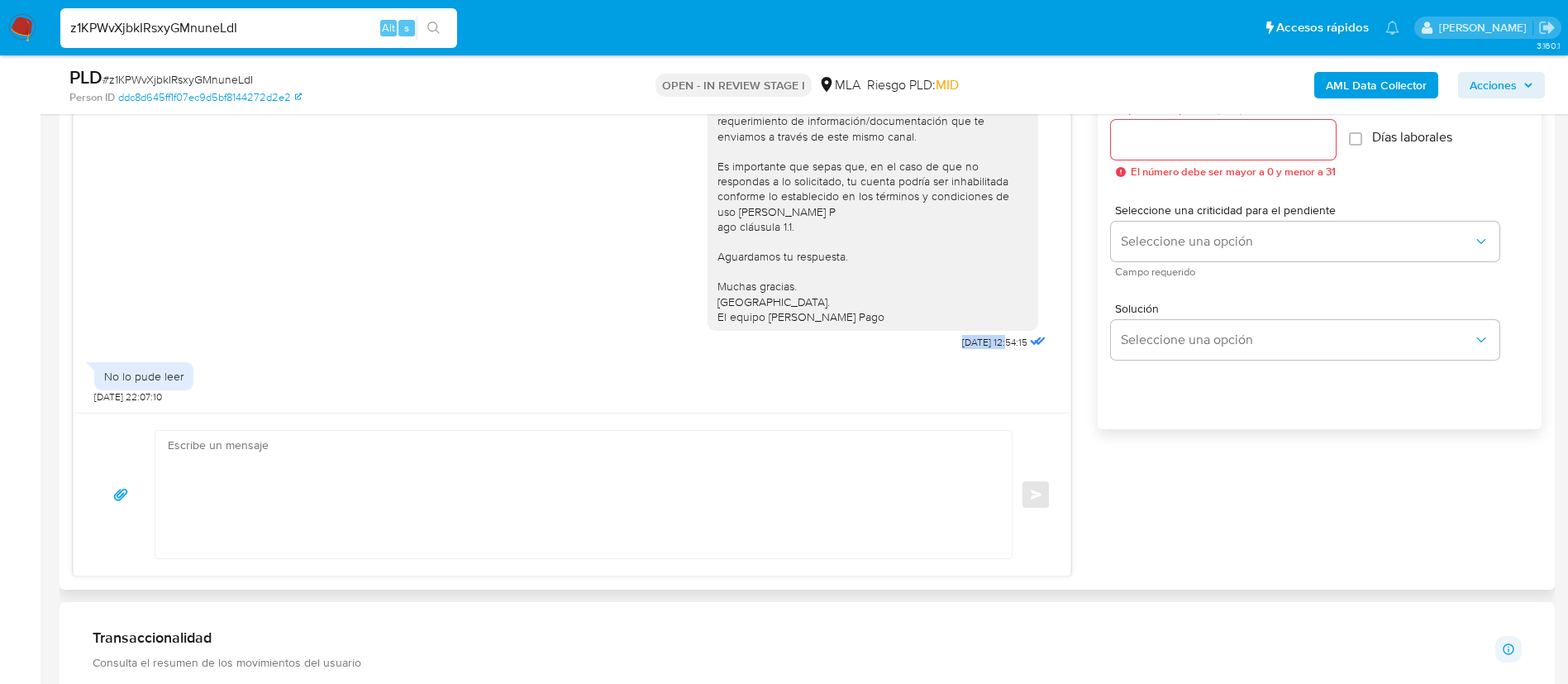
drag, startPoint x: 915, startPoint y: 338, endPoint x: 972, endPoint y: 343, distance: 57.2
click at [972, 343] on div "Hola, Esperamos que te encuentres muy bien. Te consultamos si tuviste oportunid…" at bounding box center [878, 186] width 342 height 334
copy span "22/08/2025"
click at [160, 373] on div "No lo pude leer" at bounding box center [144, 376] width 79 height 15
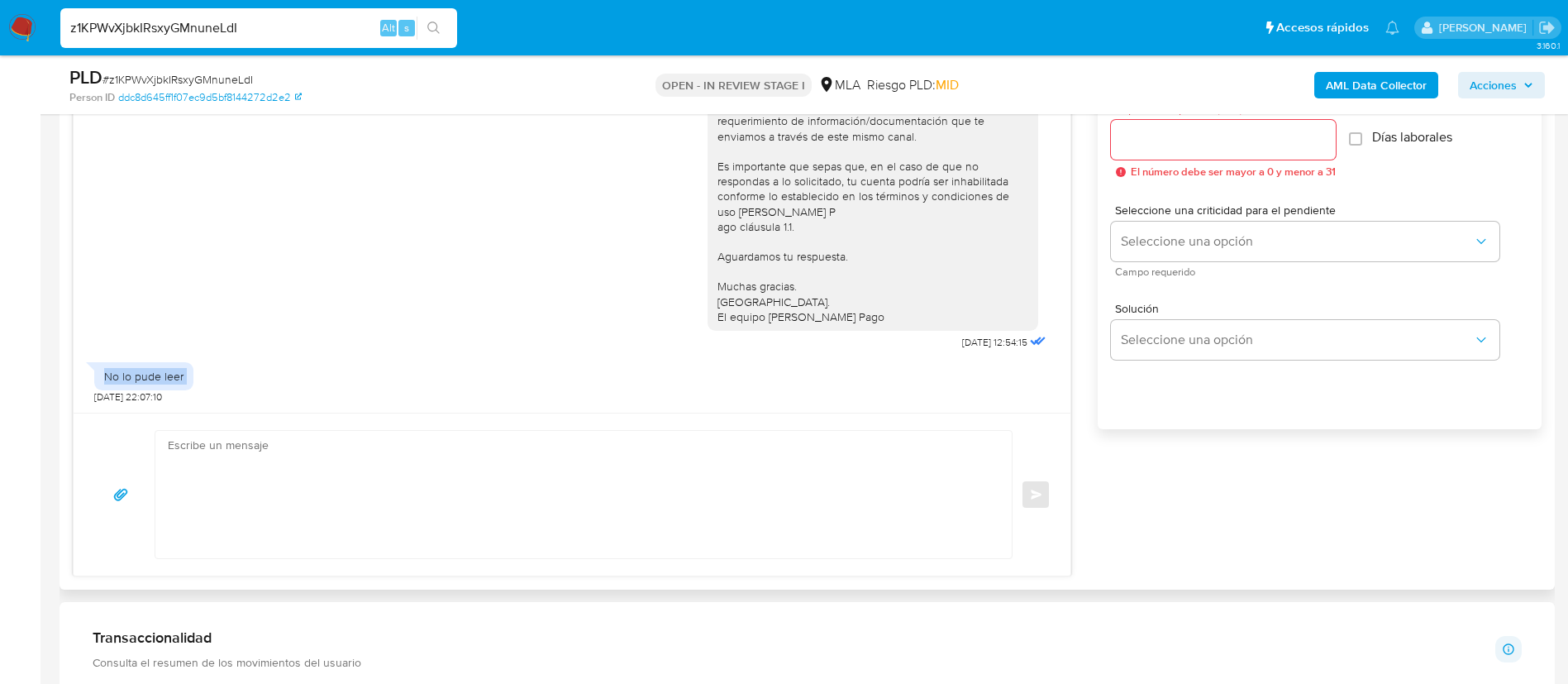
click at [160, 373] on div "No lo pude leer" at bounding box center [144, 376] width 79 height 15
copy div "No lo pude leer"
click at [160, 373] on div "No lo pude leer" at bounding box center [144, 376] width 79 height 15
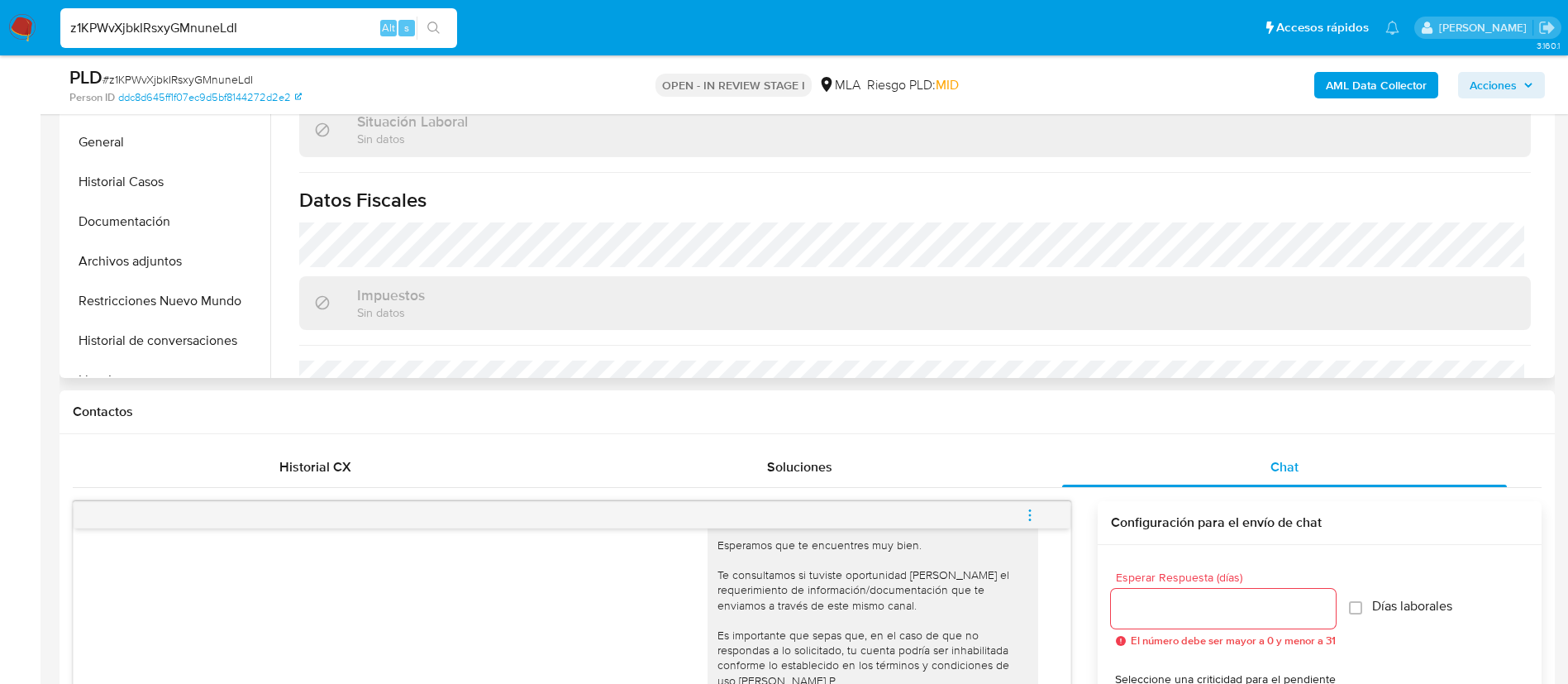
scroll to position [713, 0]
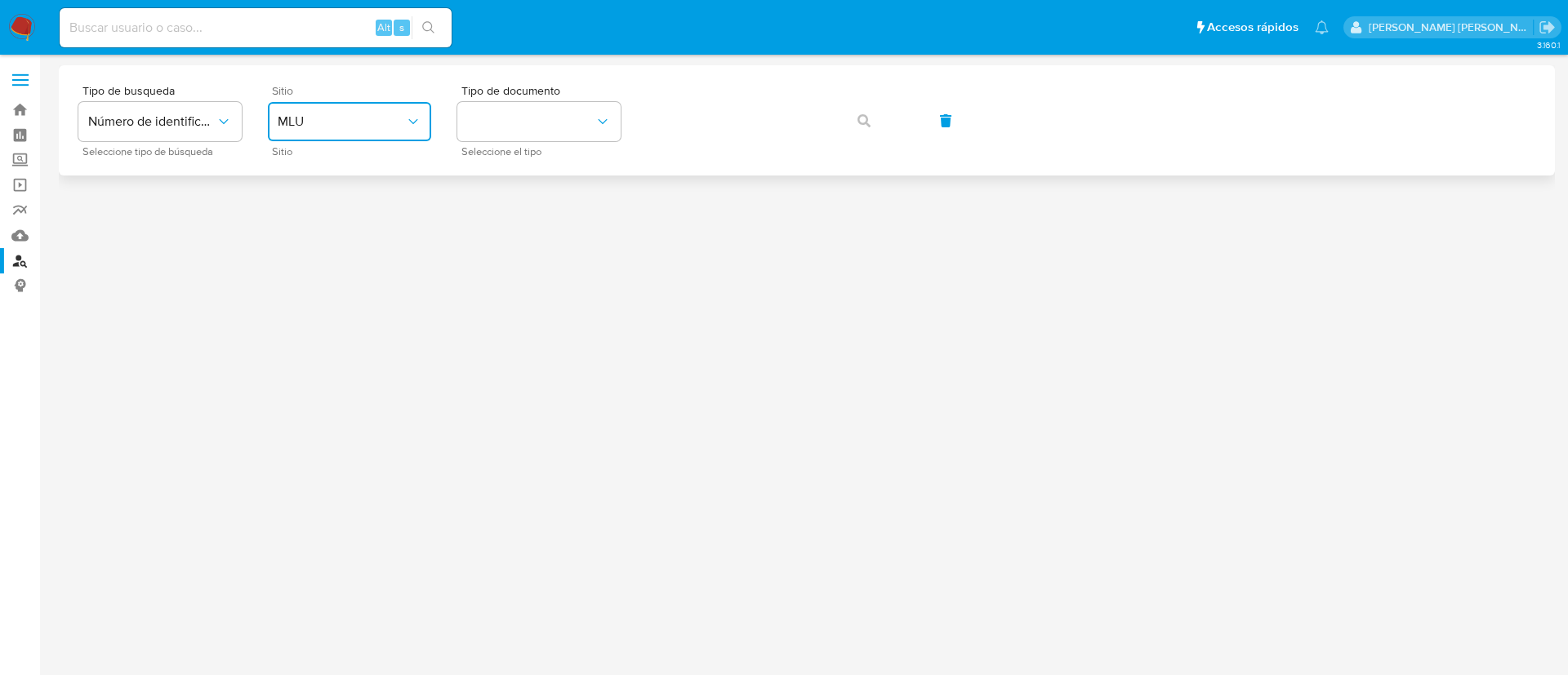
click at [357, 114] on span "MLU" at bounding box center [341, 121] width 127 height 16
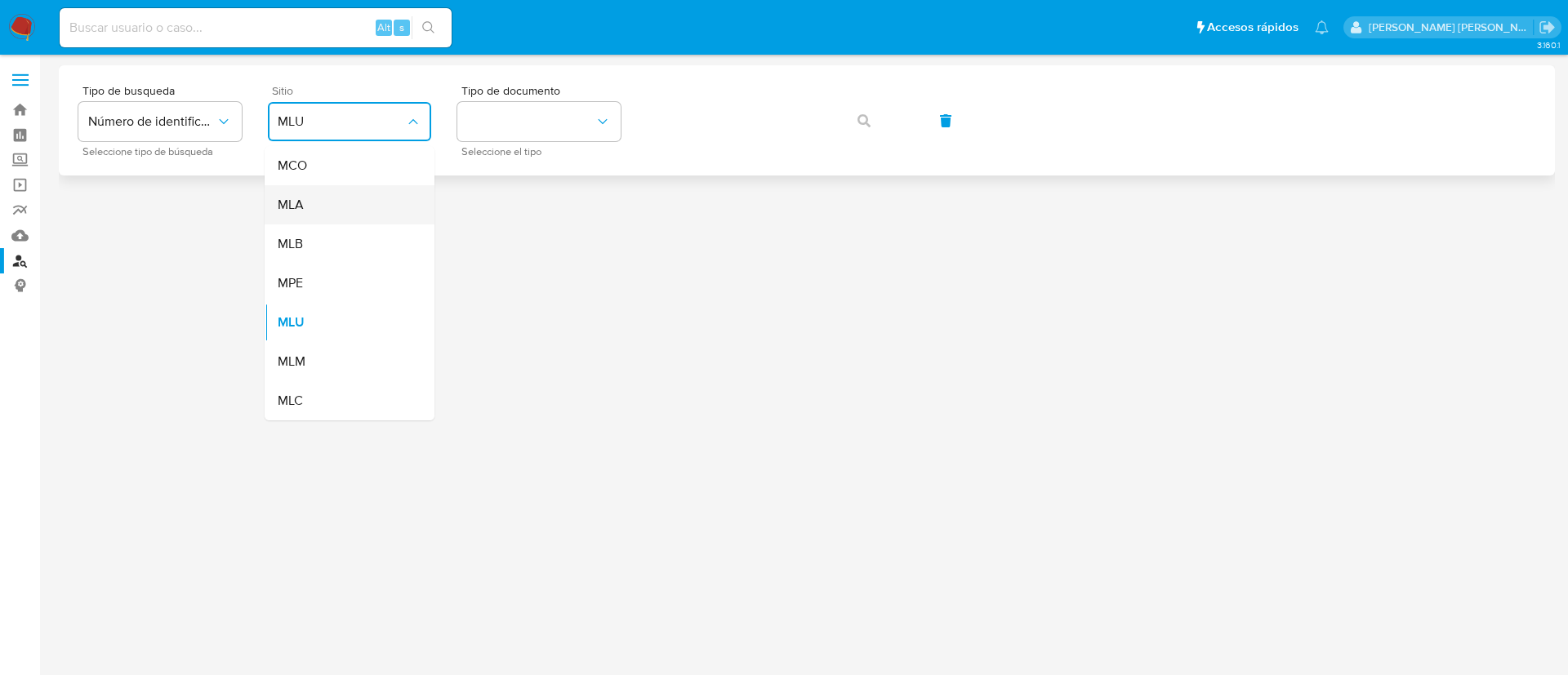
click at [318, 201] on div "MLA" at bounding box center [344, 205] width 134 height 39
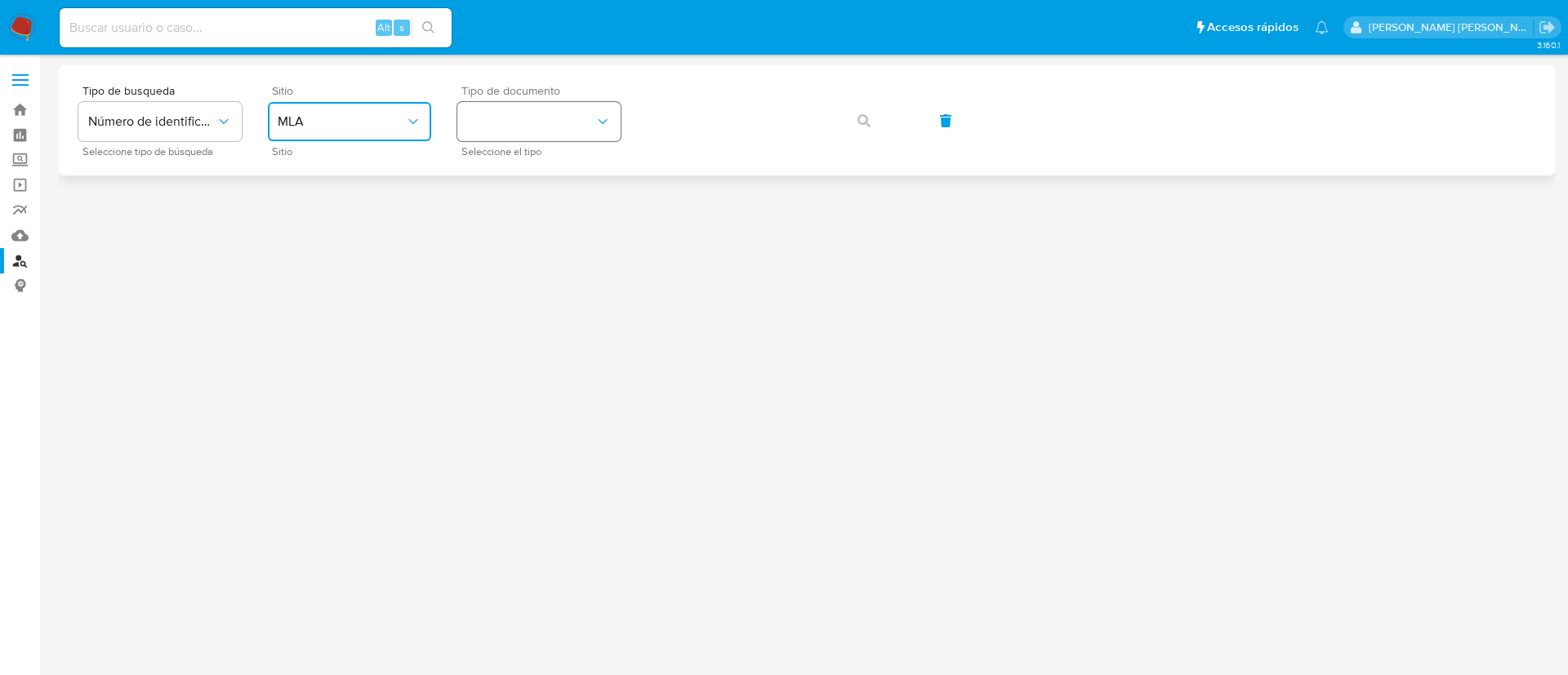
click at [545, 120] on button "identificationType" at bounding box center [539, 121] width 164 height 39
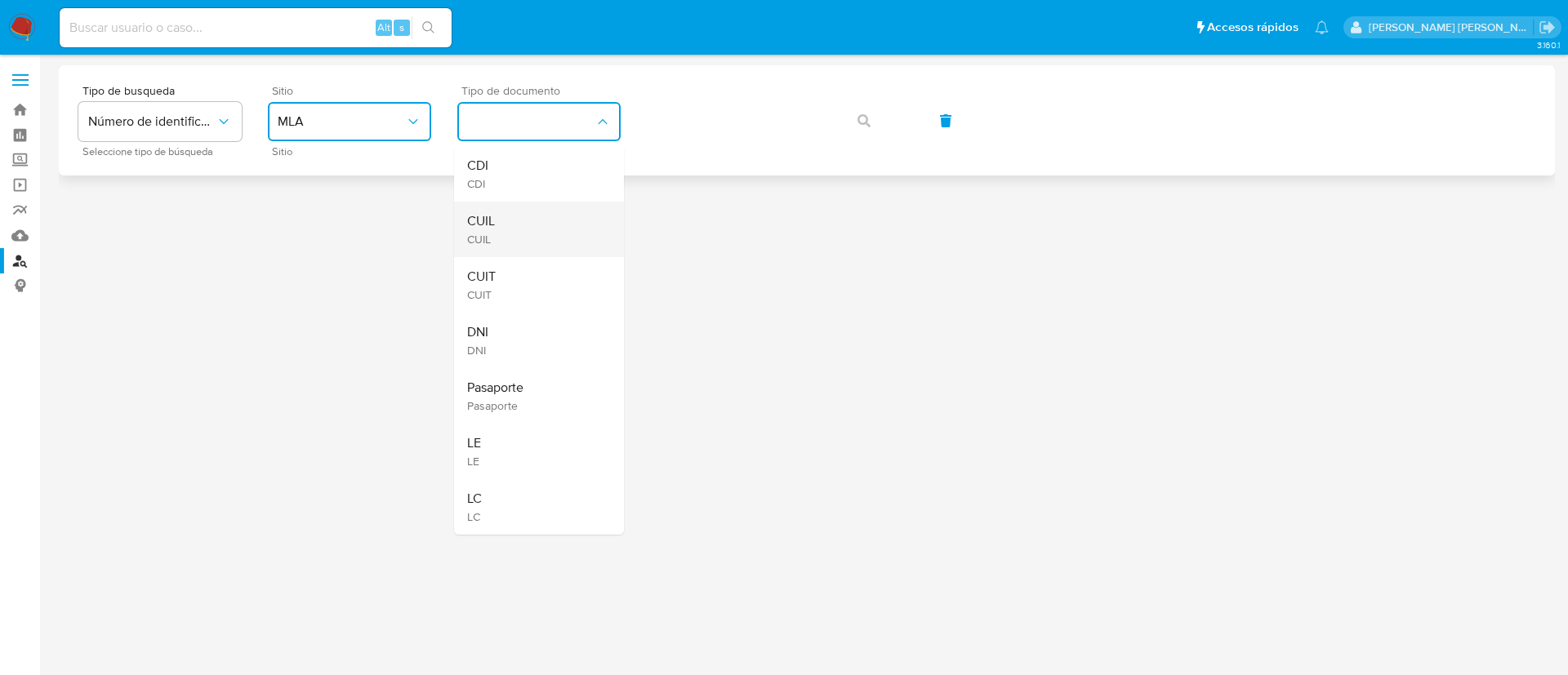
click at [504, 226] on div "CUIL CUIL" at bounding box center [534, 229] width 134 height 55
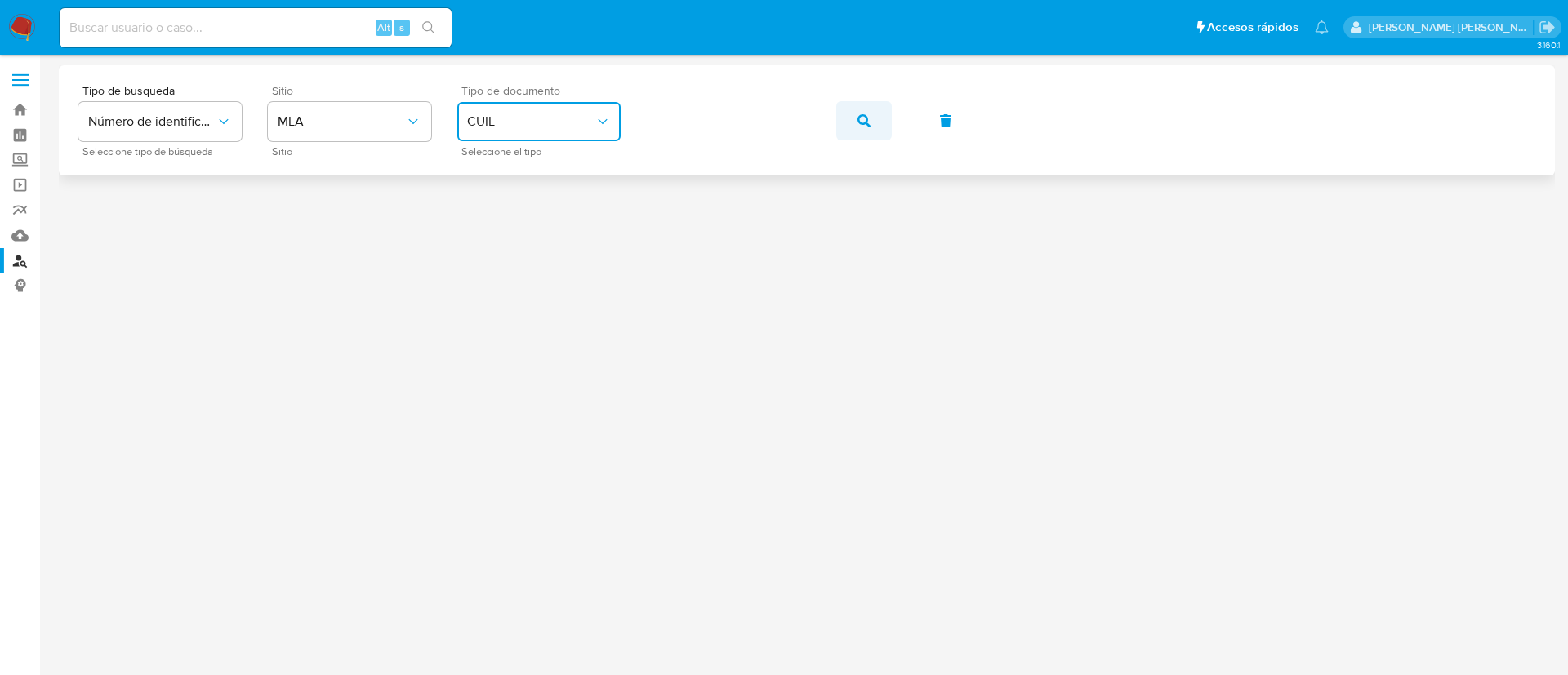
click at [868, 117] on icon "button" at bounding box center [864, 120] width 13 height 13
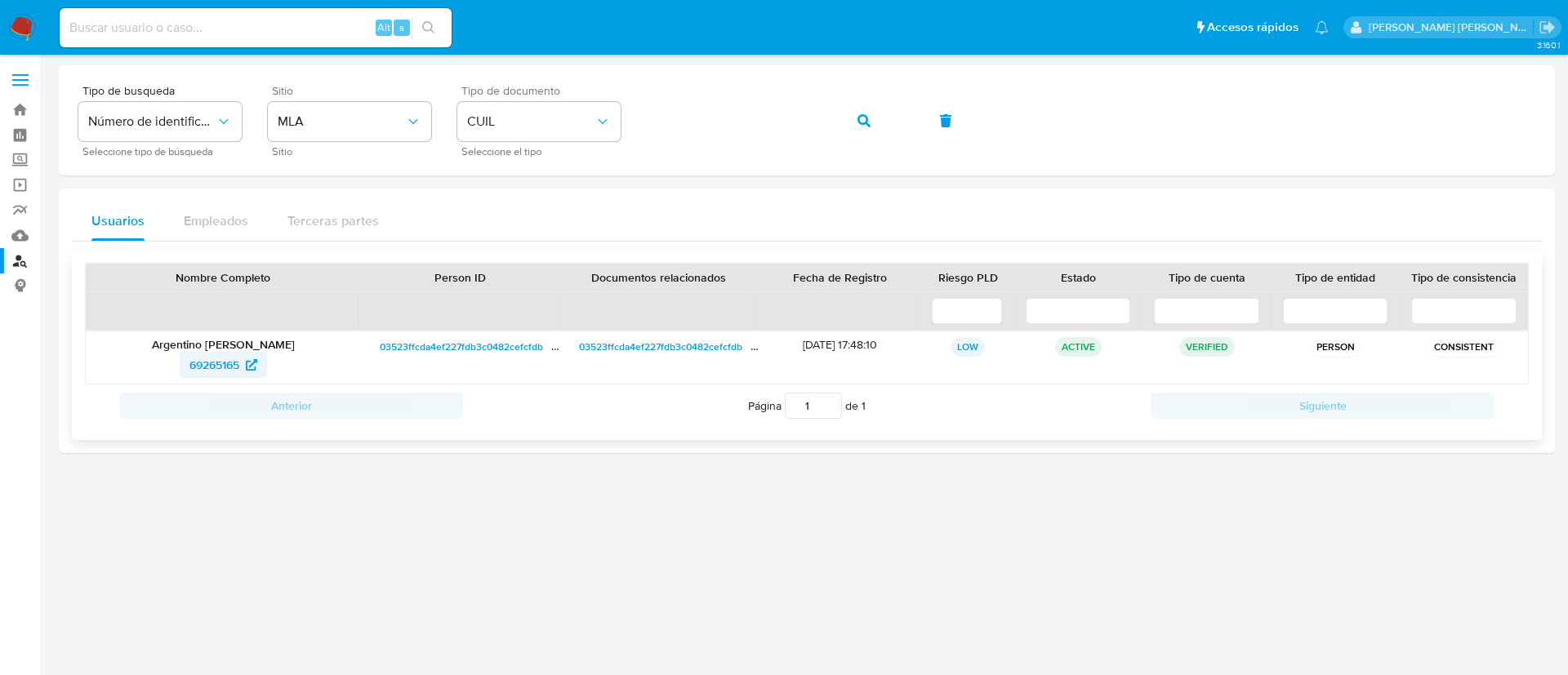
click at [186, 370] on link "69265165" at bounding box center [223, 364] width 87 height 26
click at [850, 124] on button "button" at bounding box center [864, 120] width 55 height 39
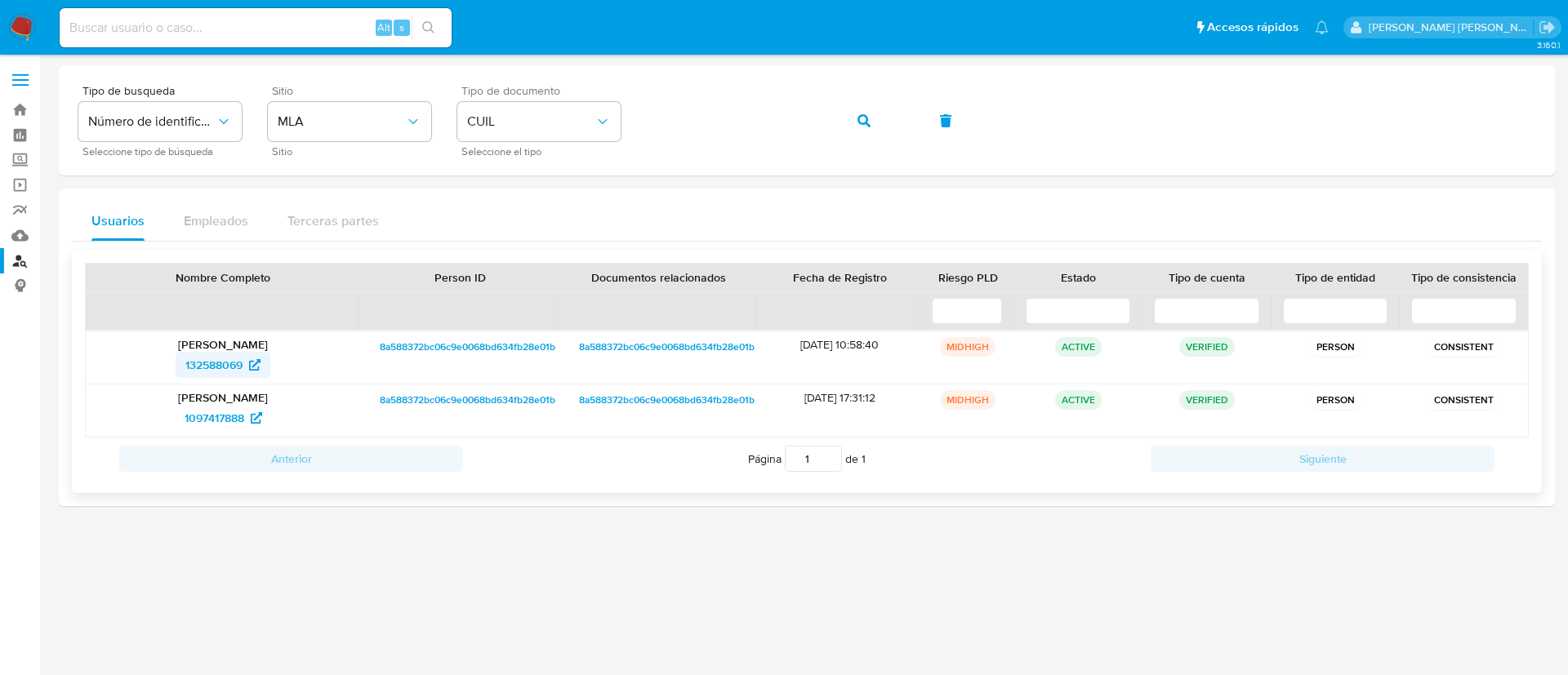
click at [242, 362] on span "132588069" at bounding box center [214, 364] width 57 height 26
click at [234, 424] on span "1097417888" at bounding box center [214, 417] width 59 height 26
click at [856, 117] on button "button" at bounding box center [864, 120] width 55 height 39
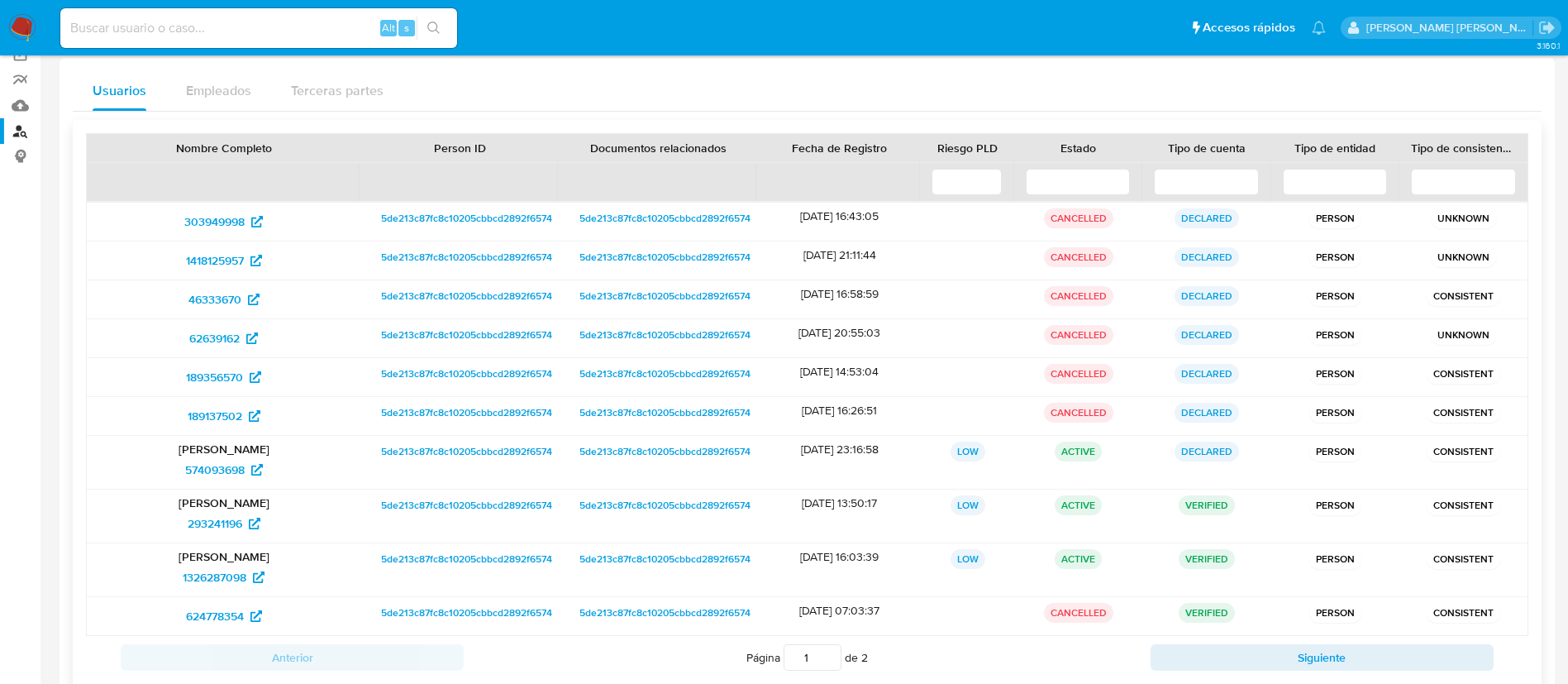
scroll to position [136, 0]
click at [197, 513] on span "293241196" at bounding box center [215, 520] width 54 height 26
click at [216, 574] on span "1326287098" at bounding box center [215, 575] width 64 height 26
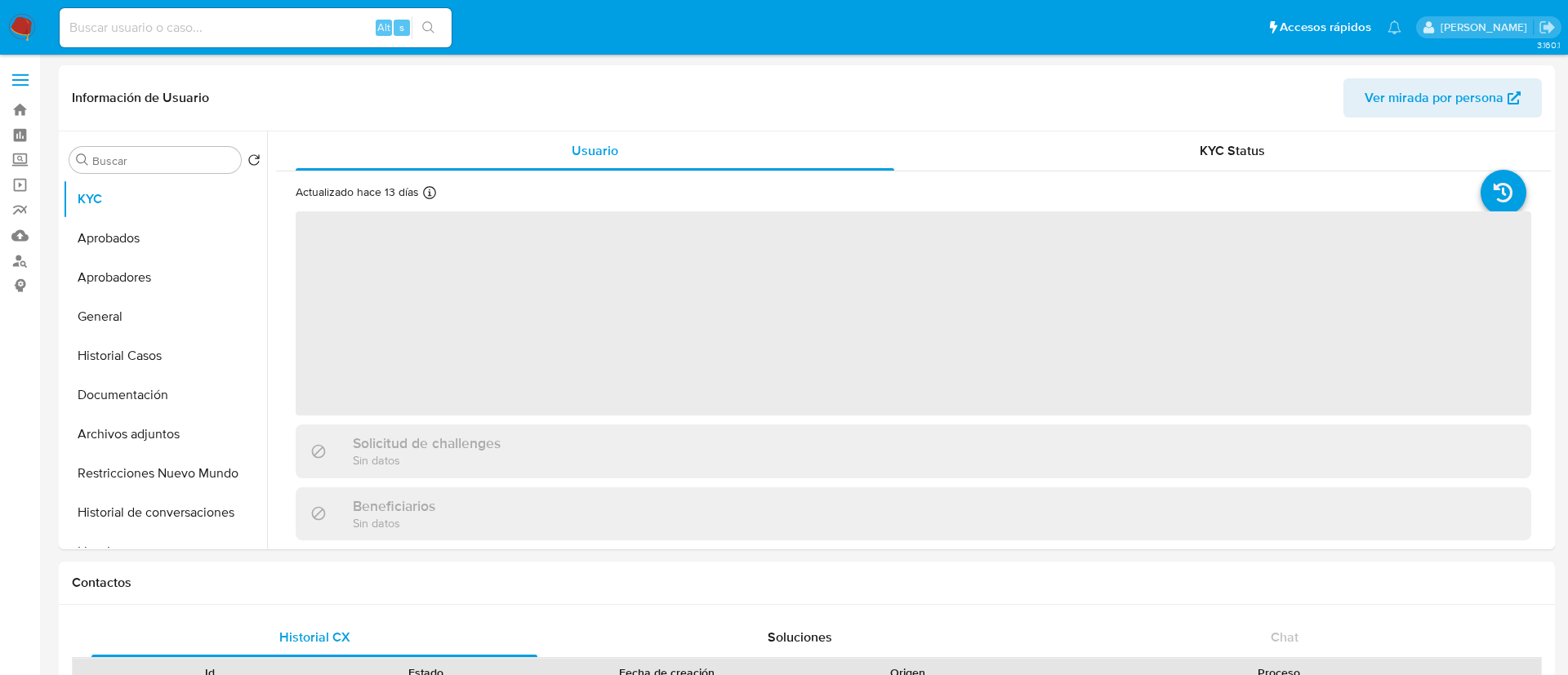
select select "10"
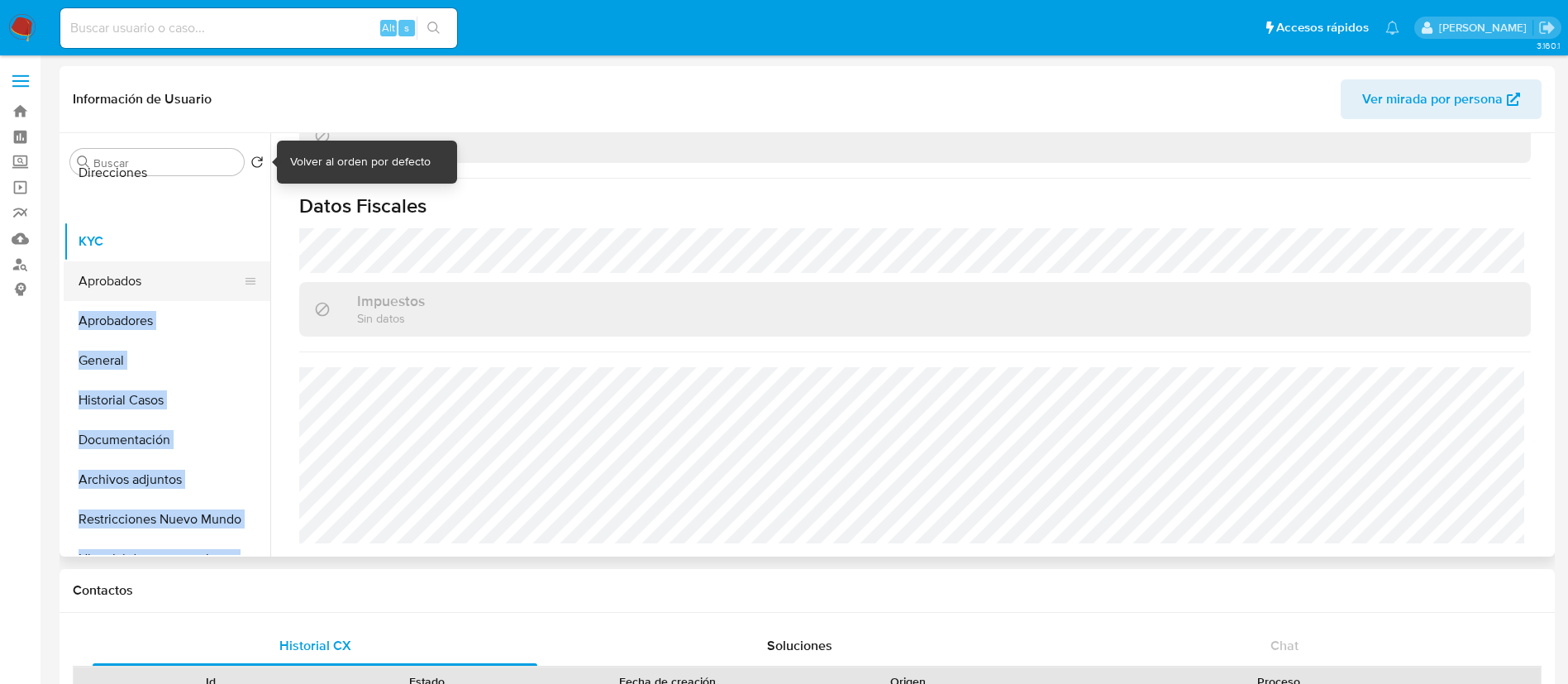
scroll to position [1, 0]
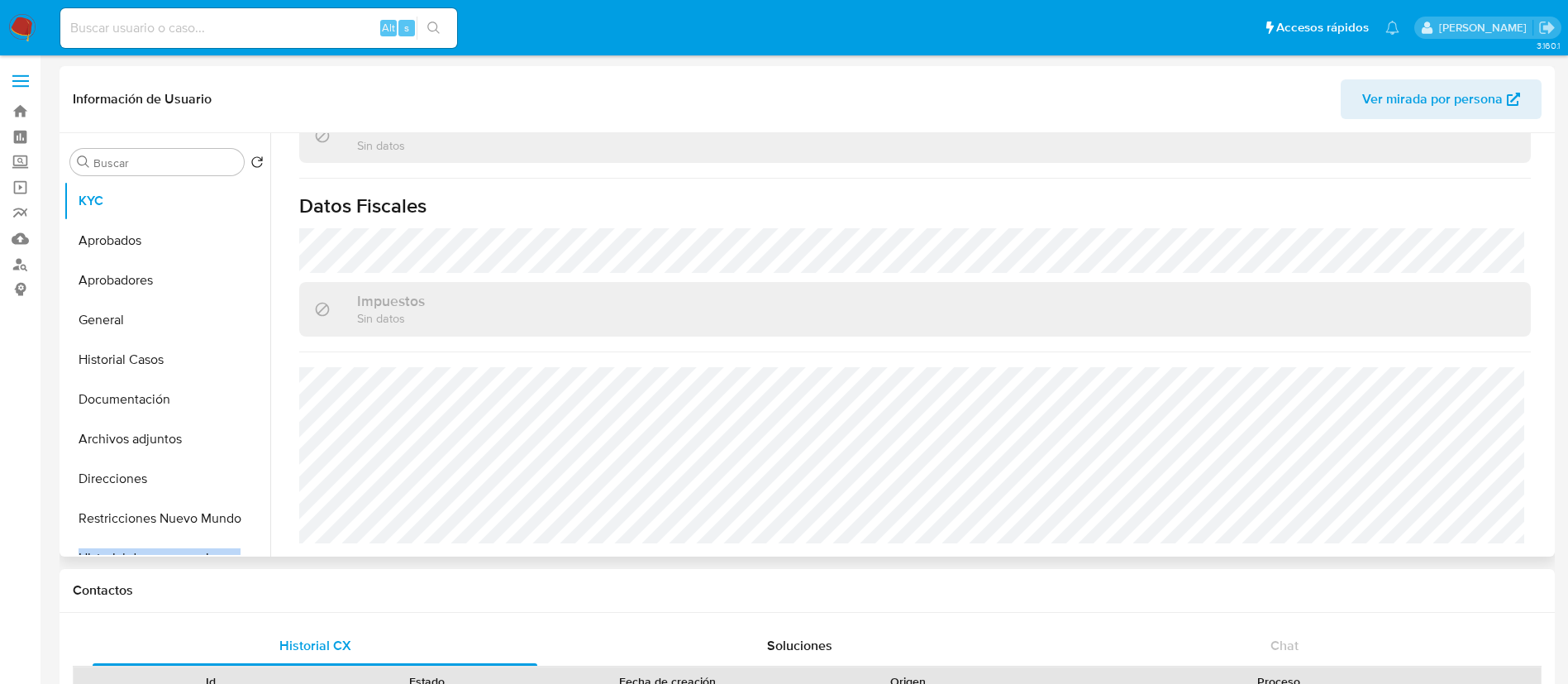
drag, startPoint x: 240, startPoint y: 494, endPoint x: 246, endPoint y: 480, distance: 15.2
click at [246, 480] on ul "KYC Aprobados Aprobadores General Historial Casos Documentación Archivos adjunt…" at bounding box center [167, 368] width 206 height 373
click at [159, 482] on button "Direcciones" at bounding box center [161, 479] width 194 height 40
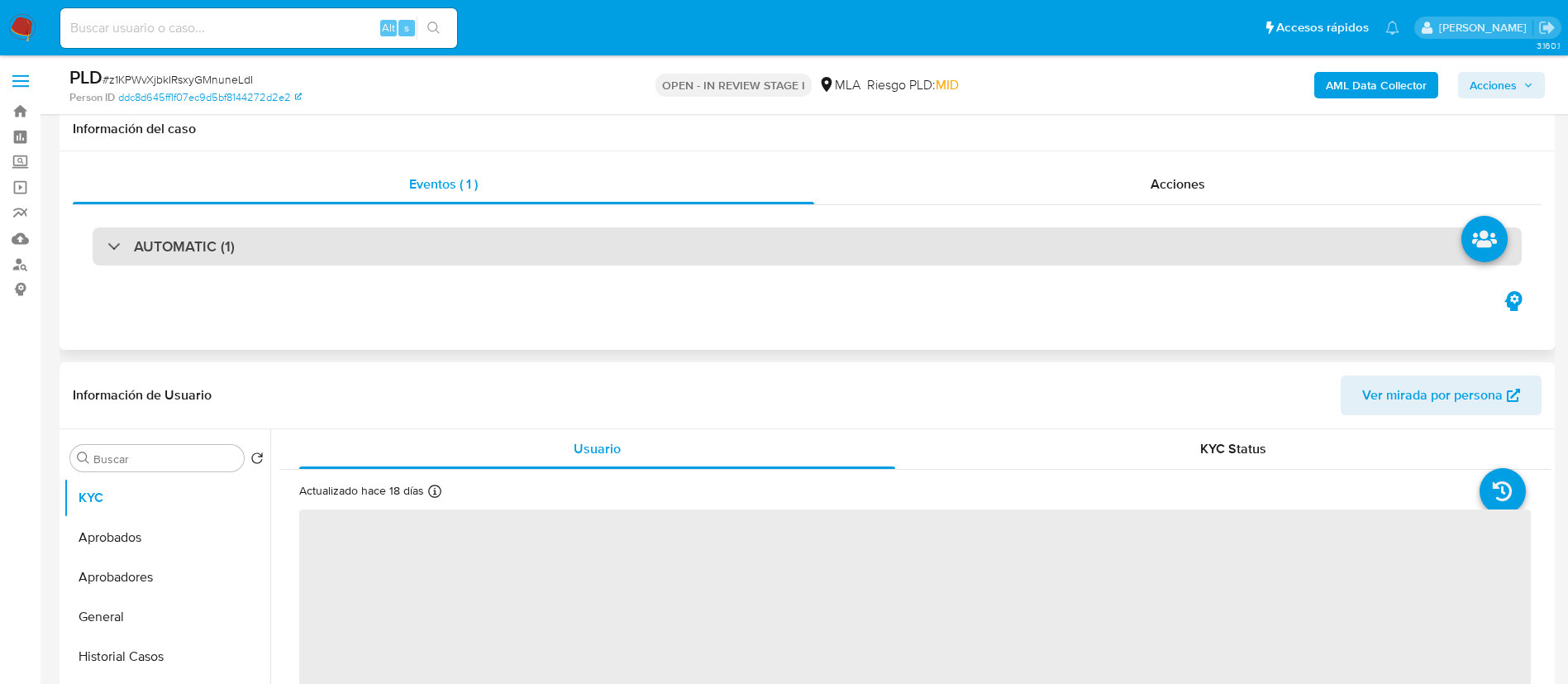
scroll to position [226, 0]
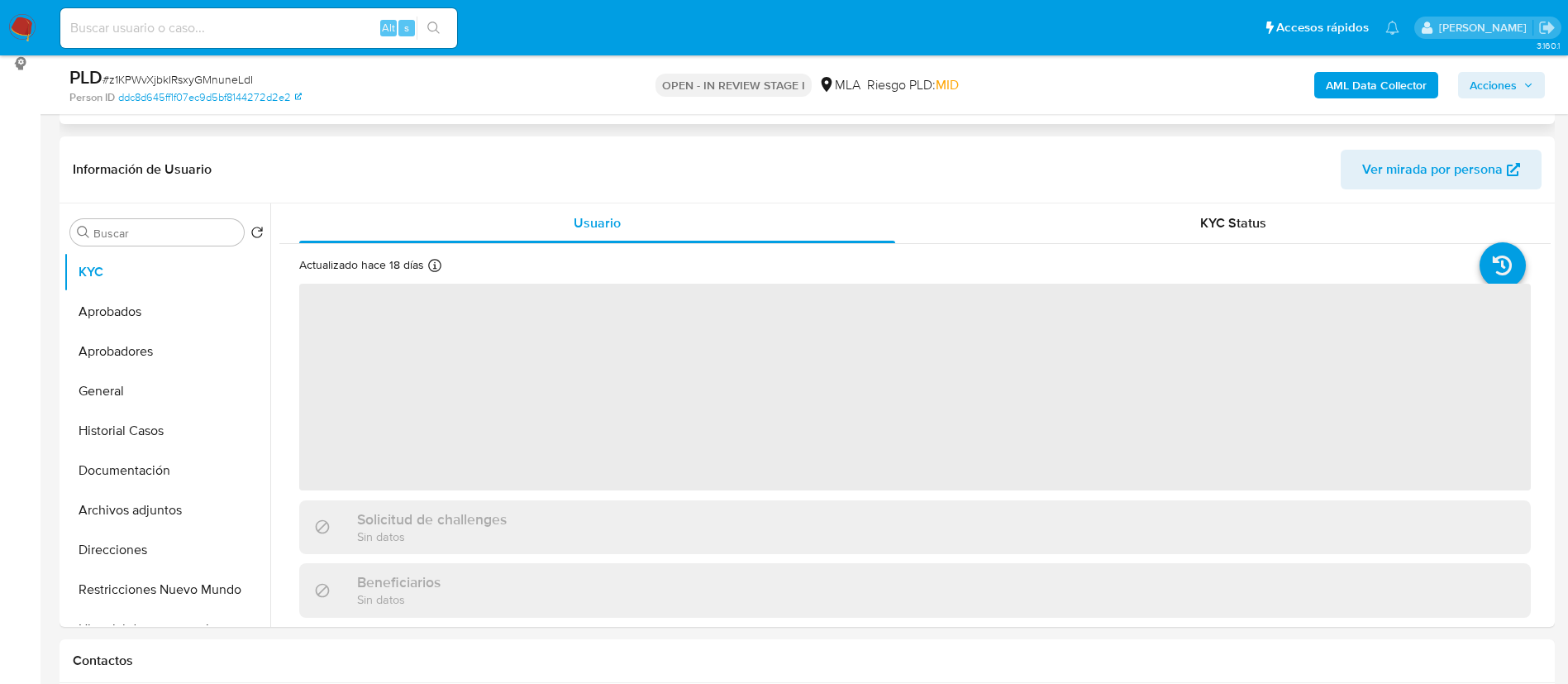
select select "10"
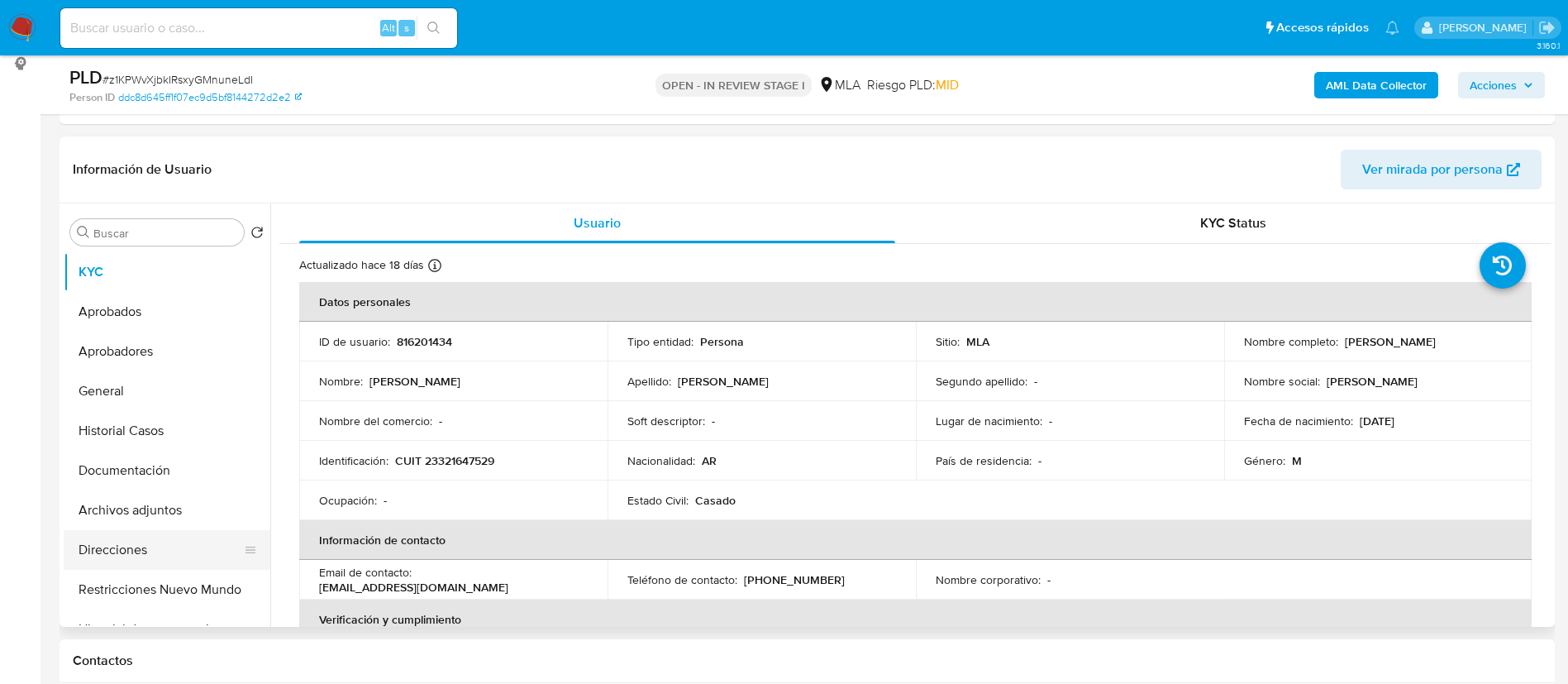
click at [139, 551] on button "Direcciones" at bounding box center [161, 549] width 194 height 40
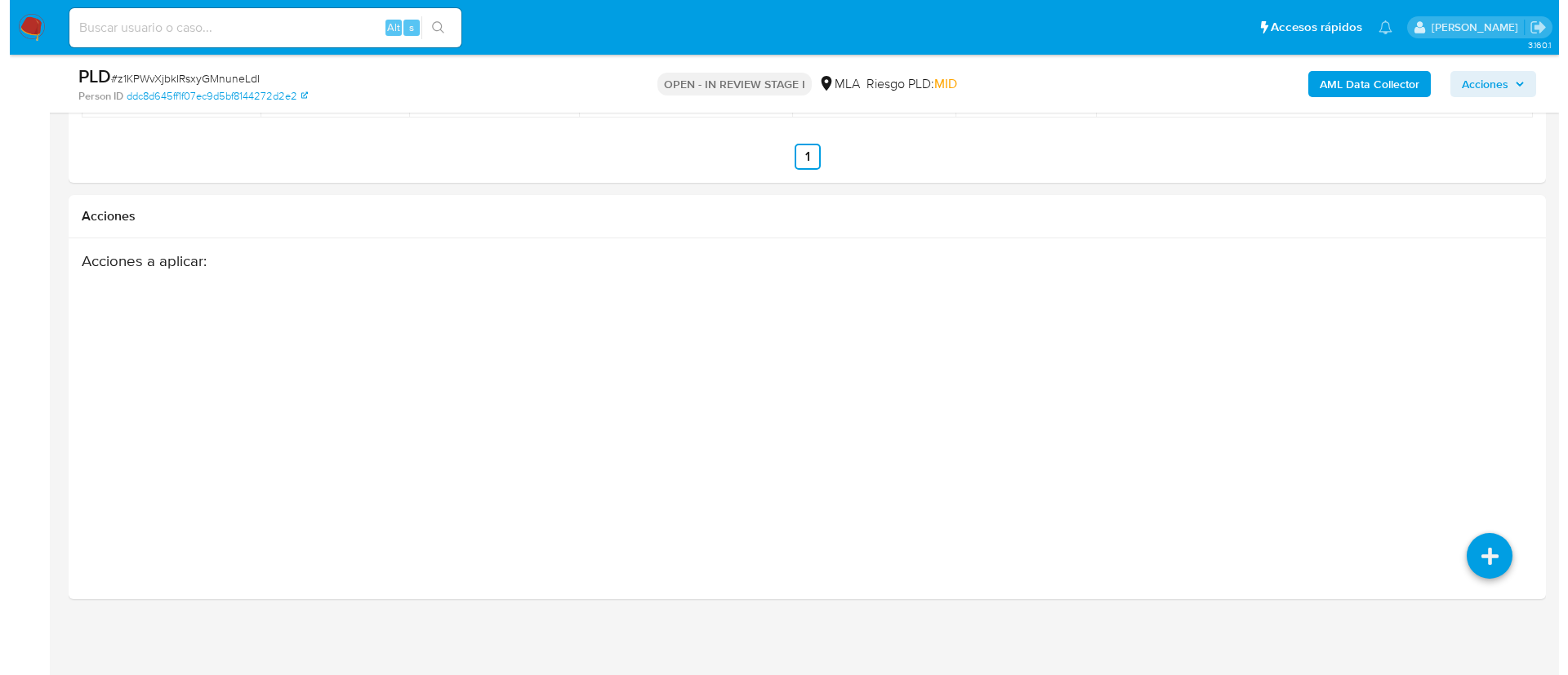
scroll to position [2301, 0]
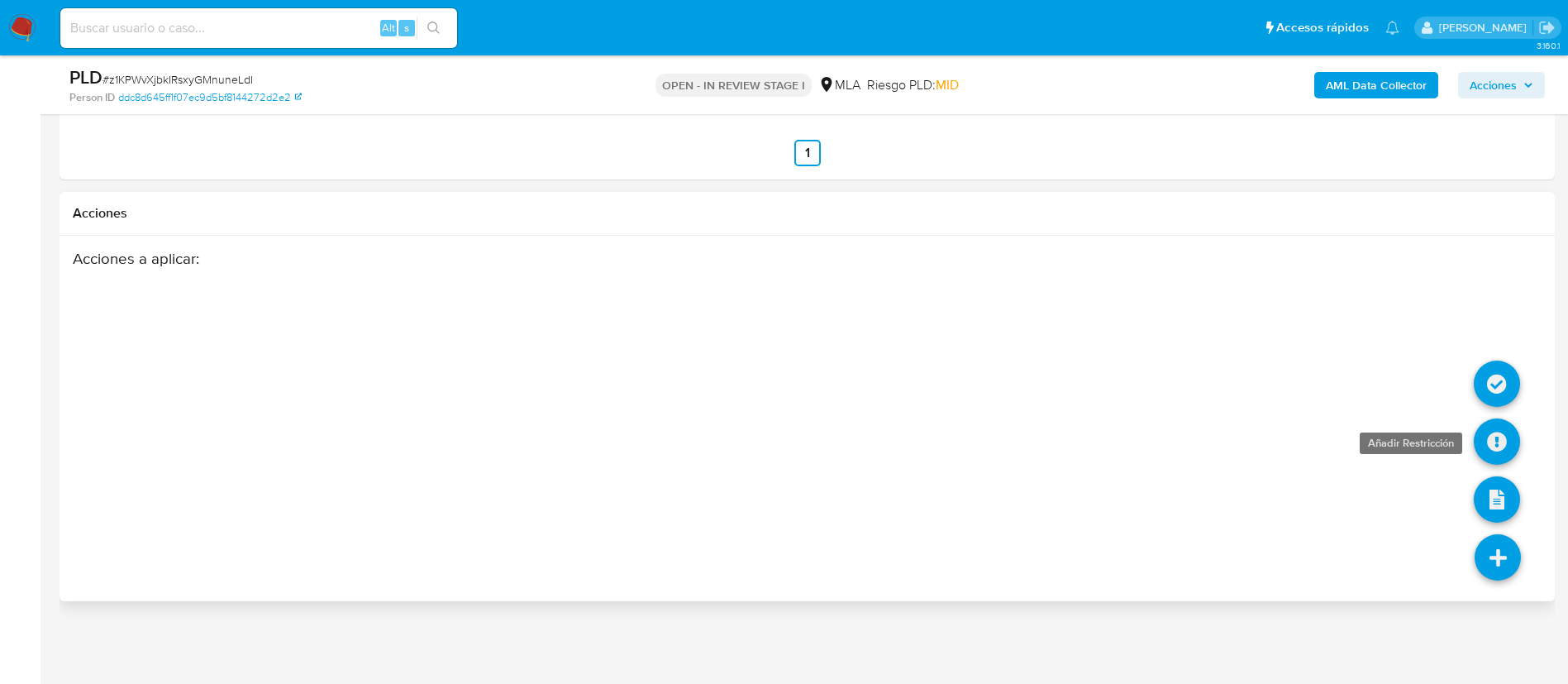
click at [1501, 441] on icon at bounding box center [1497, 442] width 46 height 47
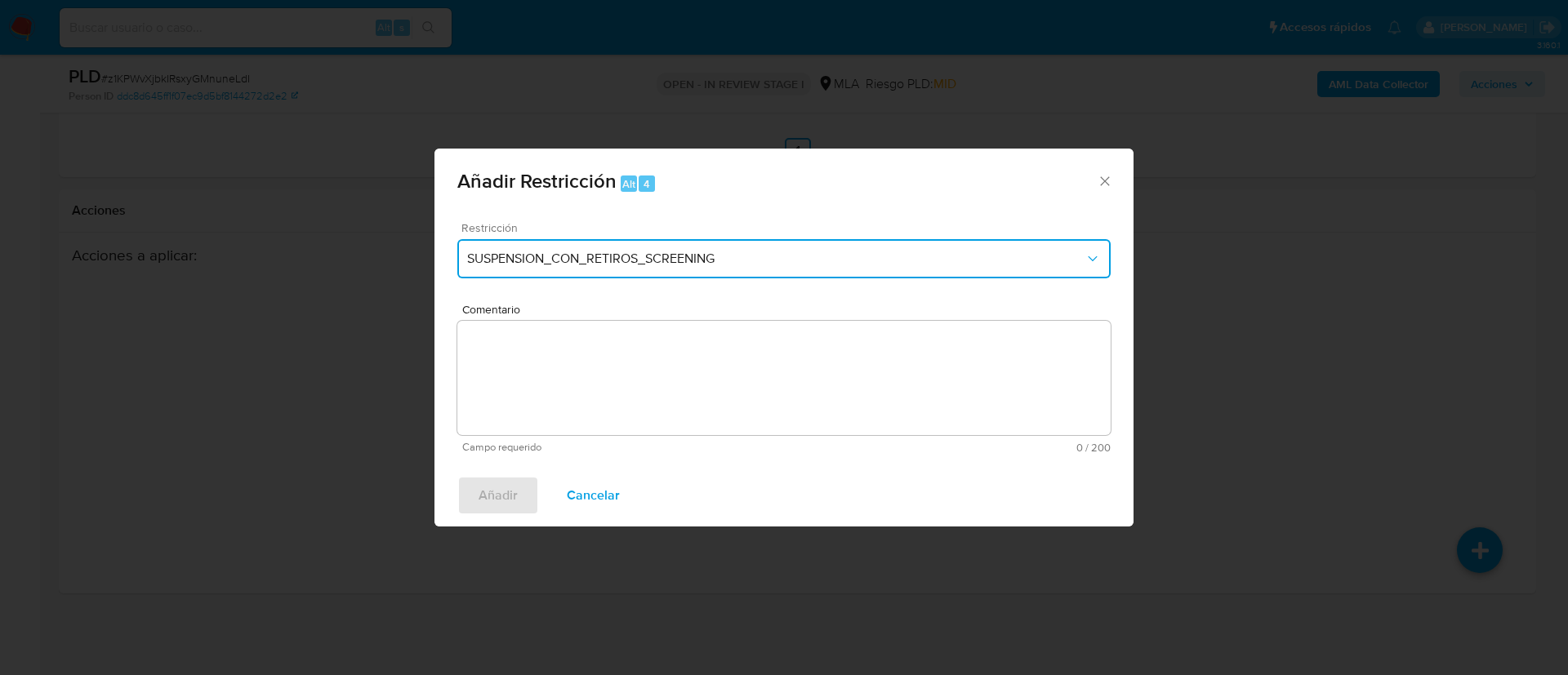
click at [587, 250] on span "SUSPENSION_CON_RETIROS_SCREENING" at bounding box center [775, 258] width 617 height 16
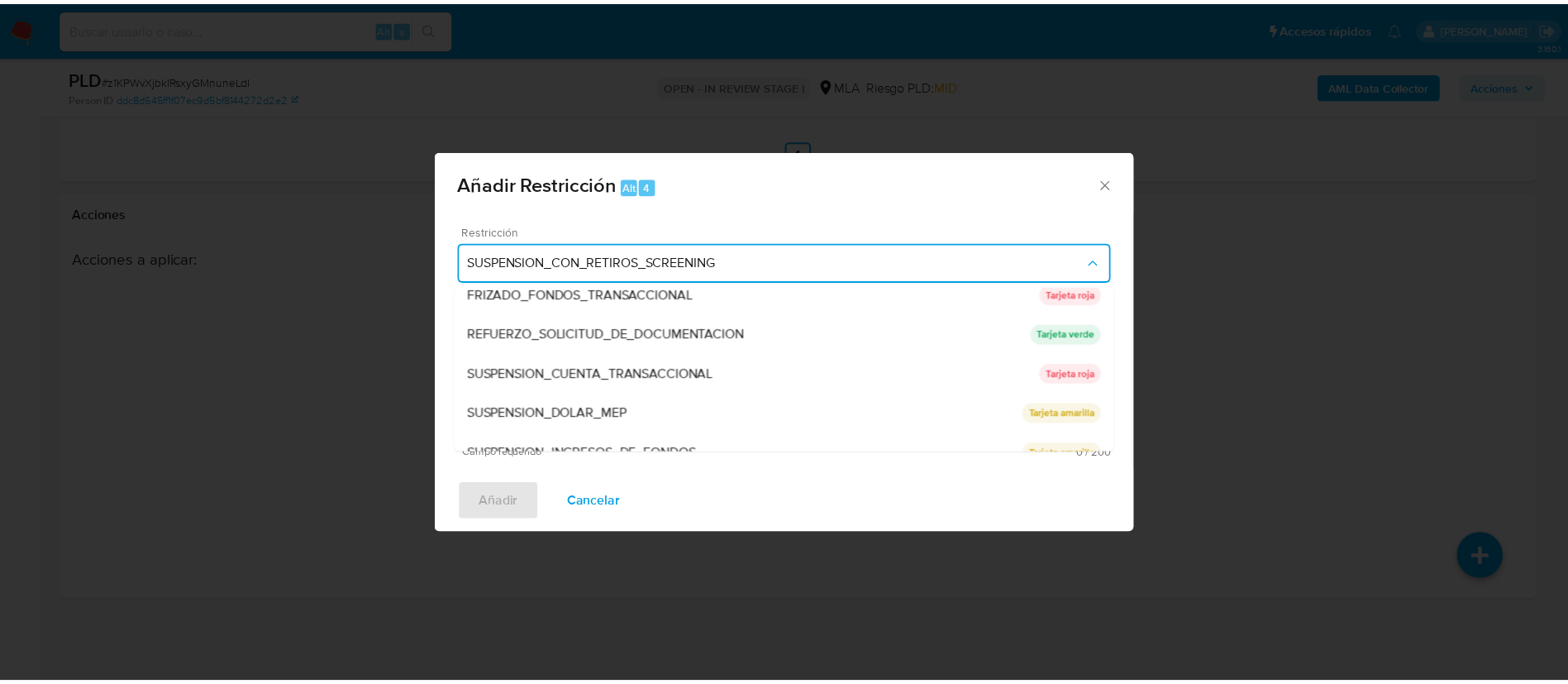
scroll to position [331, 0]
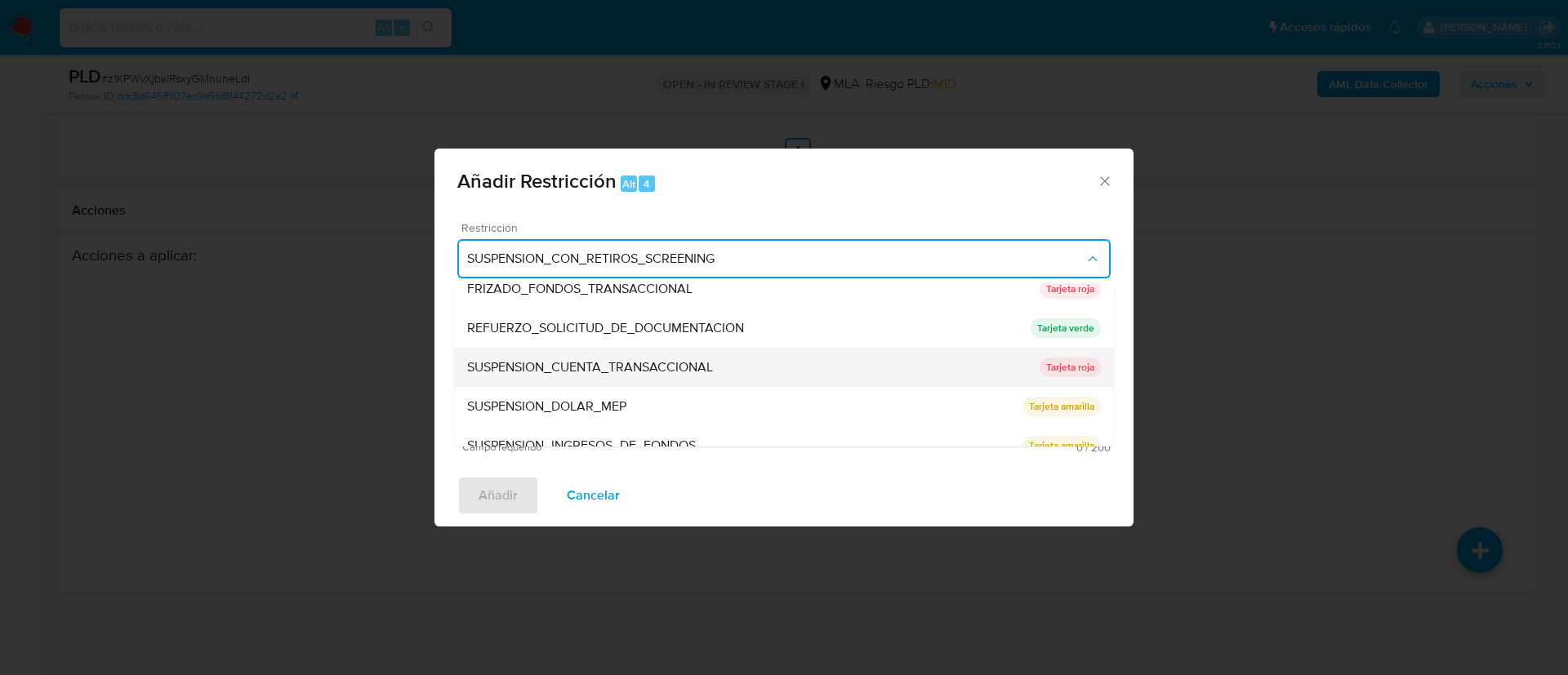
click at [622, 359] on span "SUSPENSION_CUENTA_TRANSACCIONAL" at bounding box center [589, 367] width 246 height 16
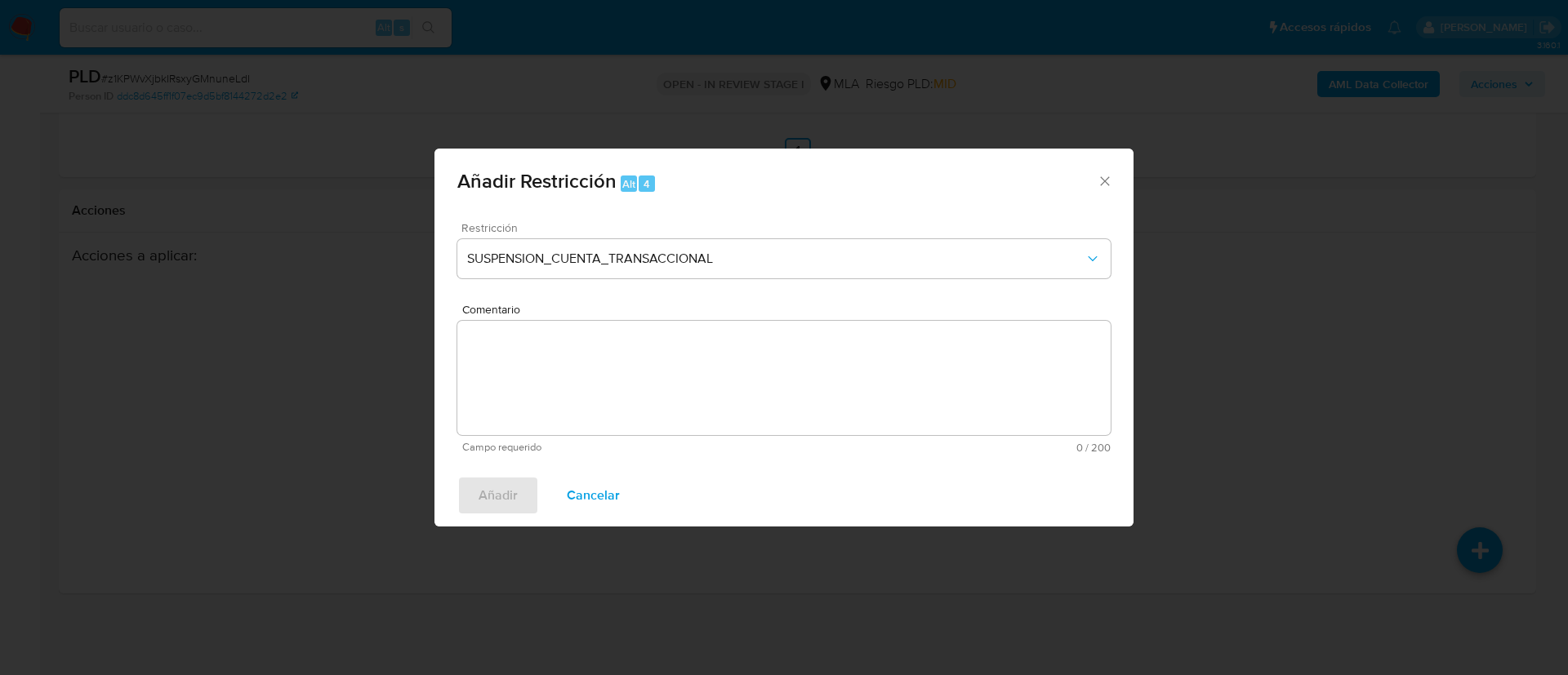
click at [622, 359] on textarea "Comentario" at bounding box center [784, 377] width 653 height 114
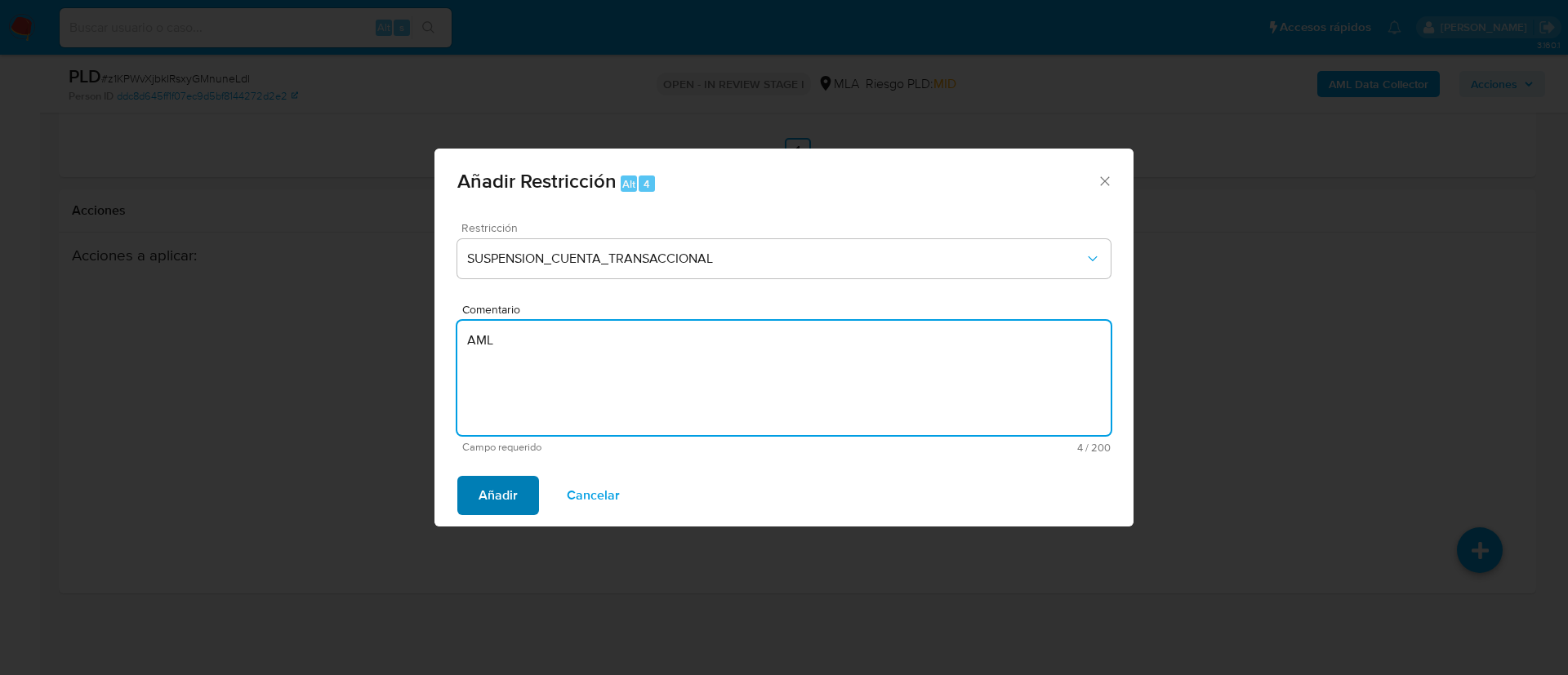
type textarea "AML"
click at [491, 492] on span "Añadir" at bounding box center [497, 495] width 39 height 36
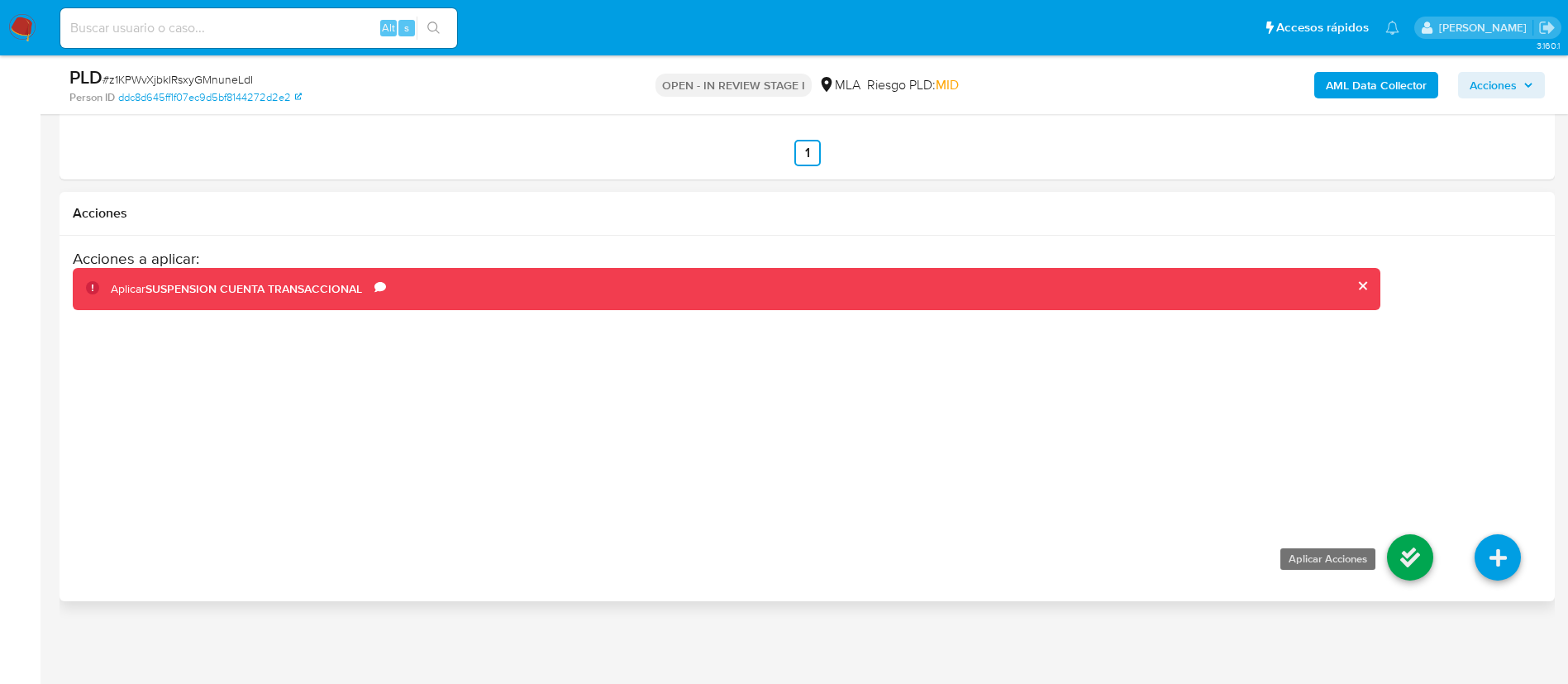
click at [1398, 542] on icon at bounding box center [1410, 557] width 46 height 47
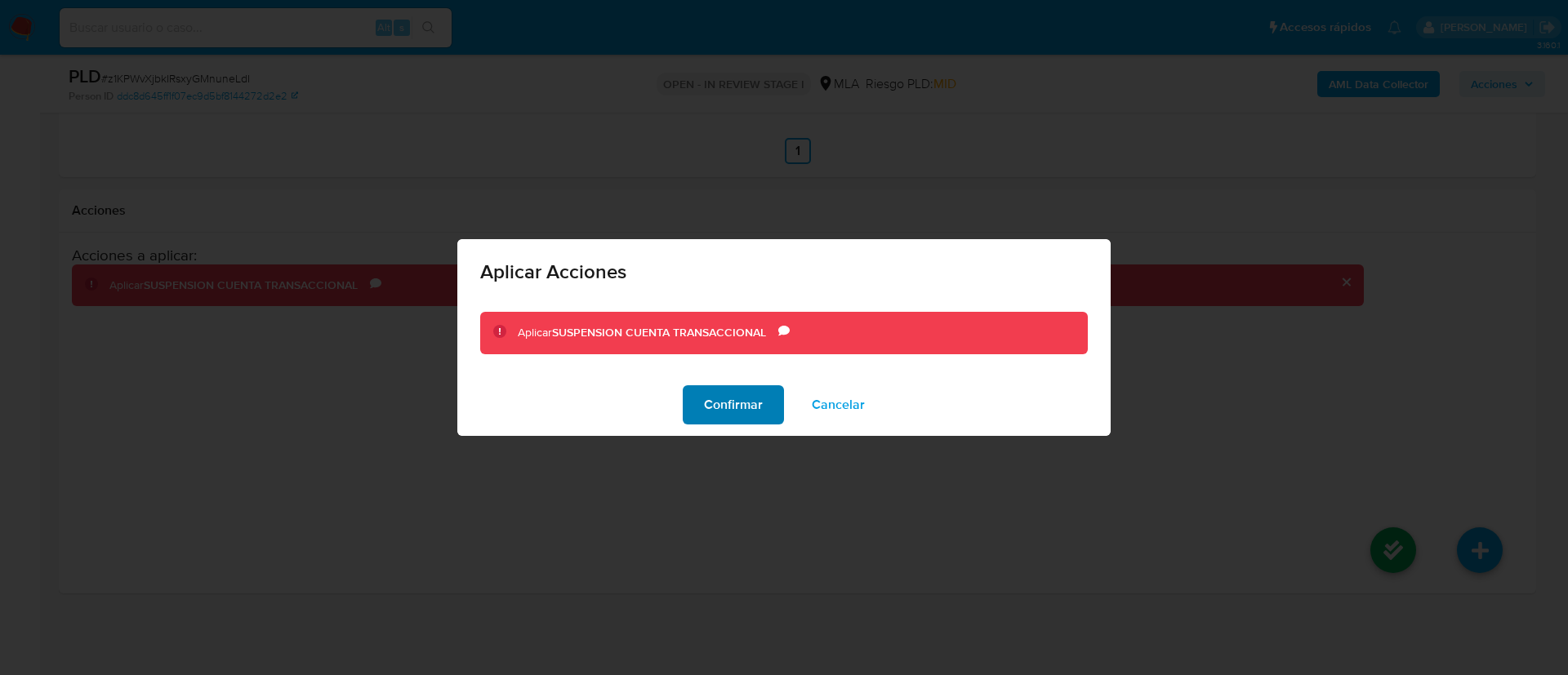
click at [708, 387] on span "Confirmar" at bounding box center [733, 405] width 58 height 36
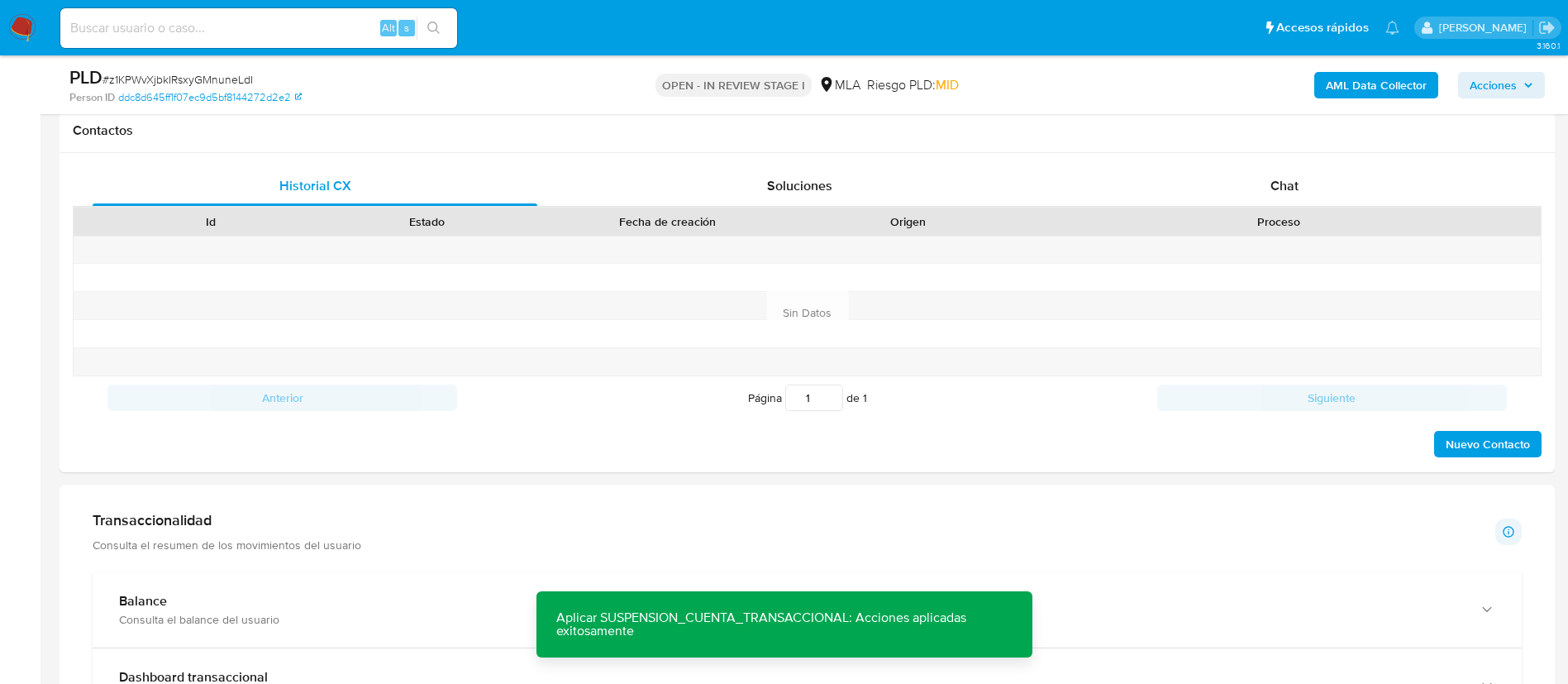
scroll to position [754, 0]
click at [1283, 181] on span "Chat" at bounding box center [1284, 188] width 28 height 19
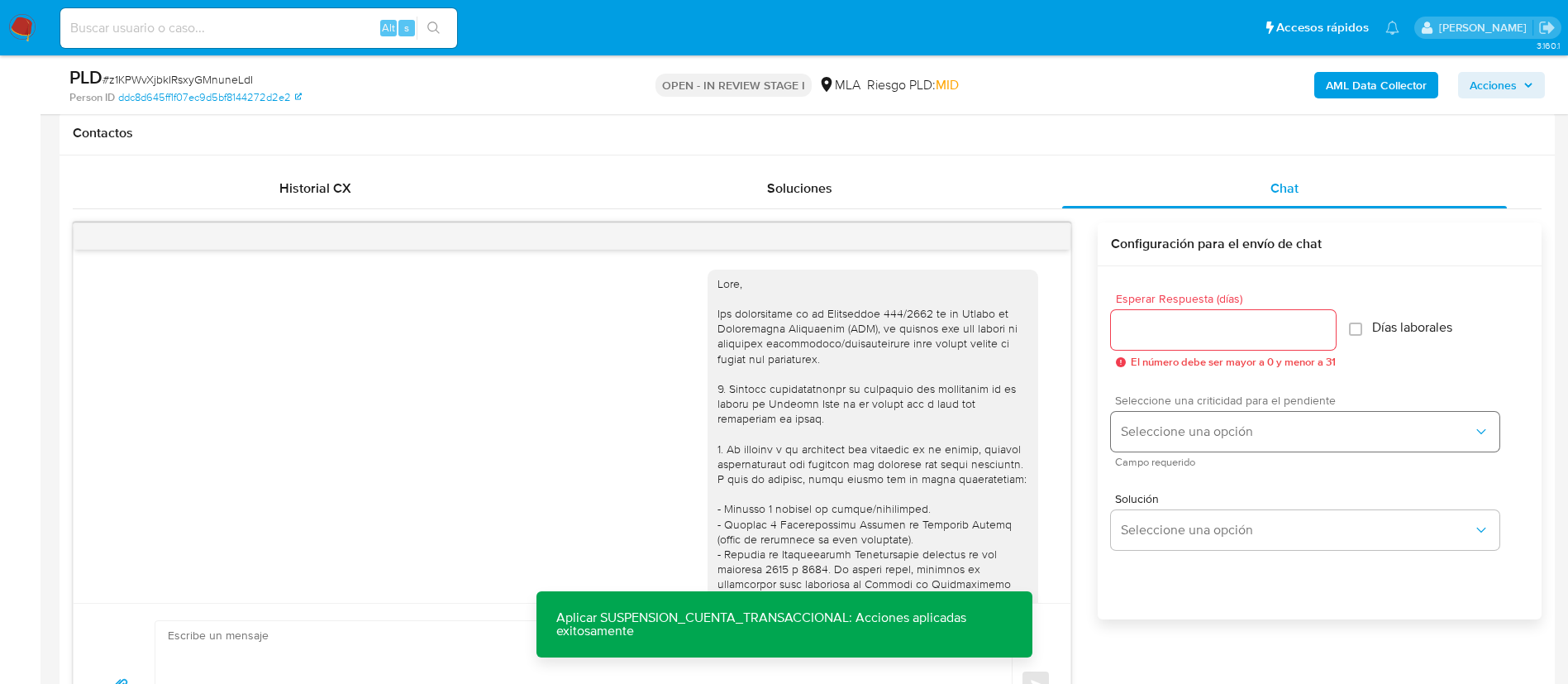
scroll to position [998, 0]
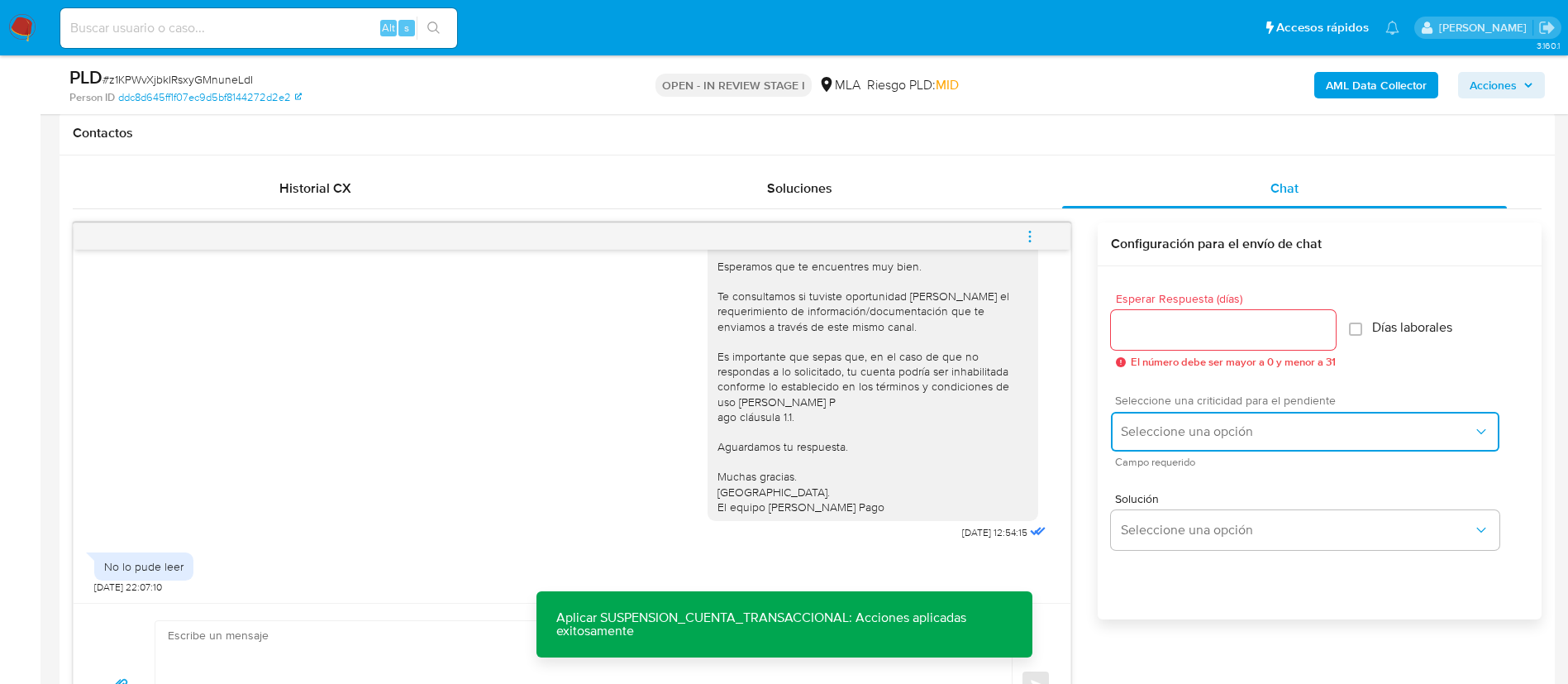
click at [1178, 438] on span "Seleccione una opción" at bounding box center [1297, 431] width 353 height 16
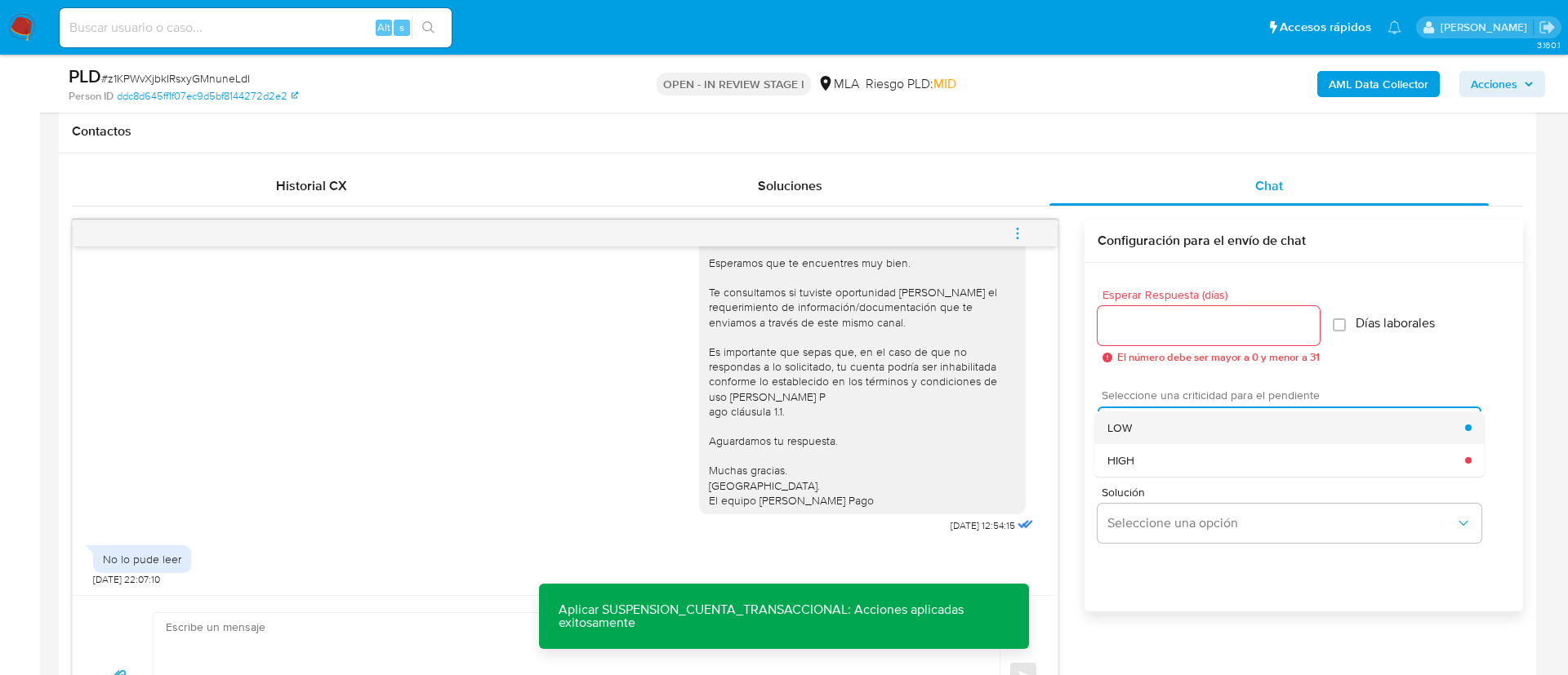
click at [1112, 432] on span "LOW" at bounding box center [1119, 427] width 25 height 14
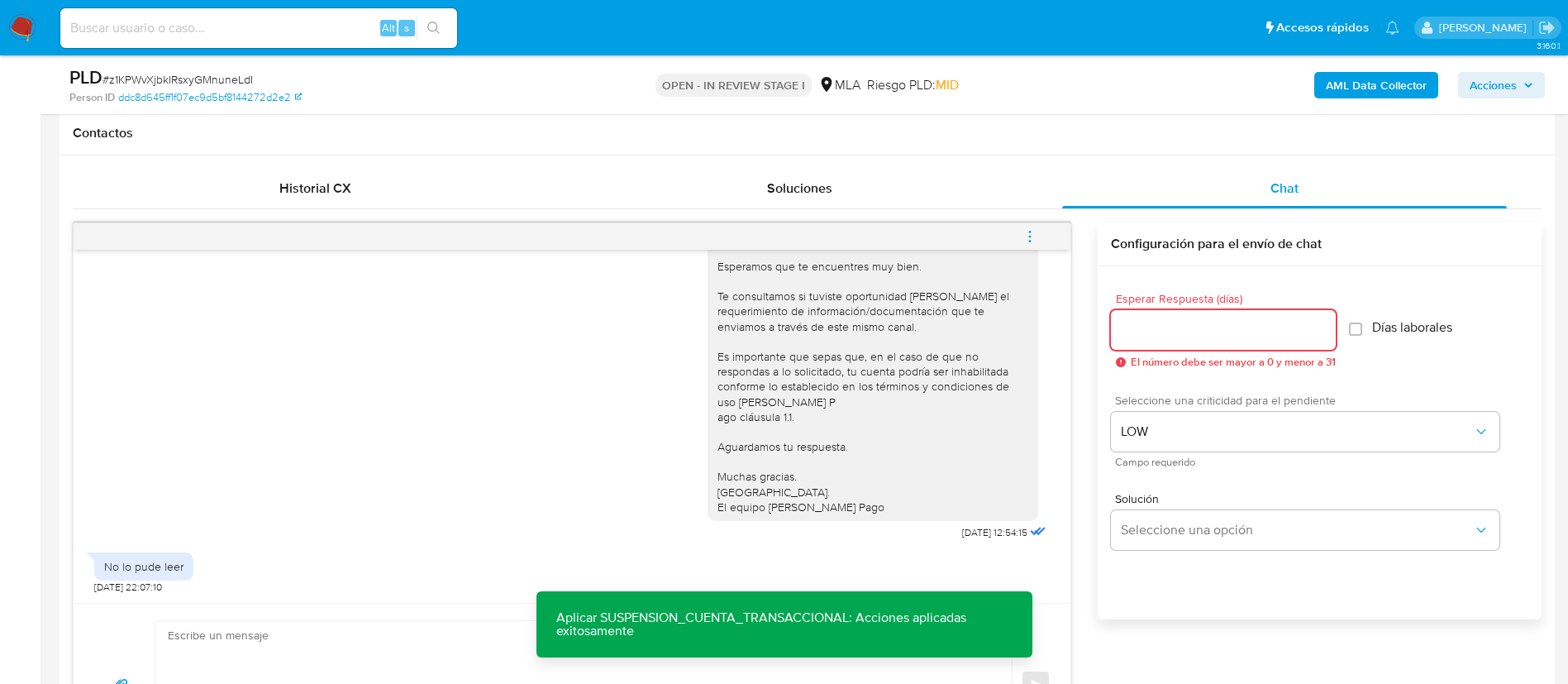
click at [1190, 320] on input "Esperar Respuesta (días)" at bounding box center [1223, 329] width 225 height 21
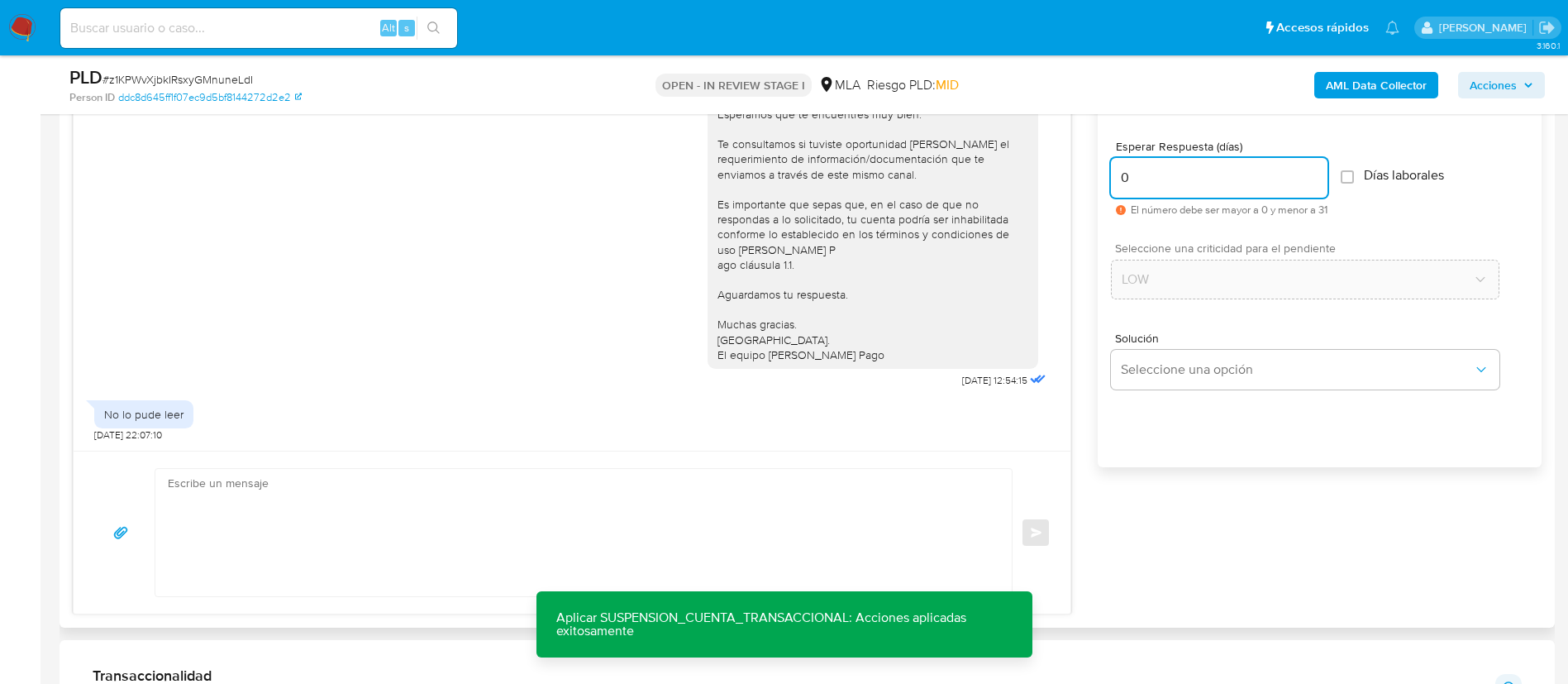
scroll to position [989, 0]
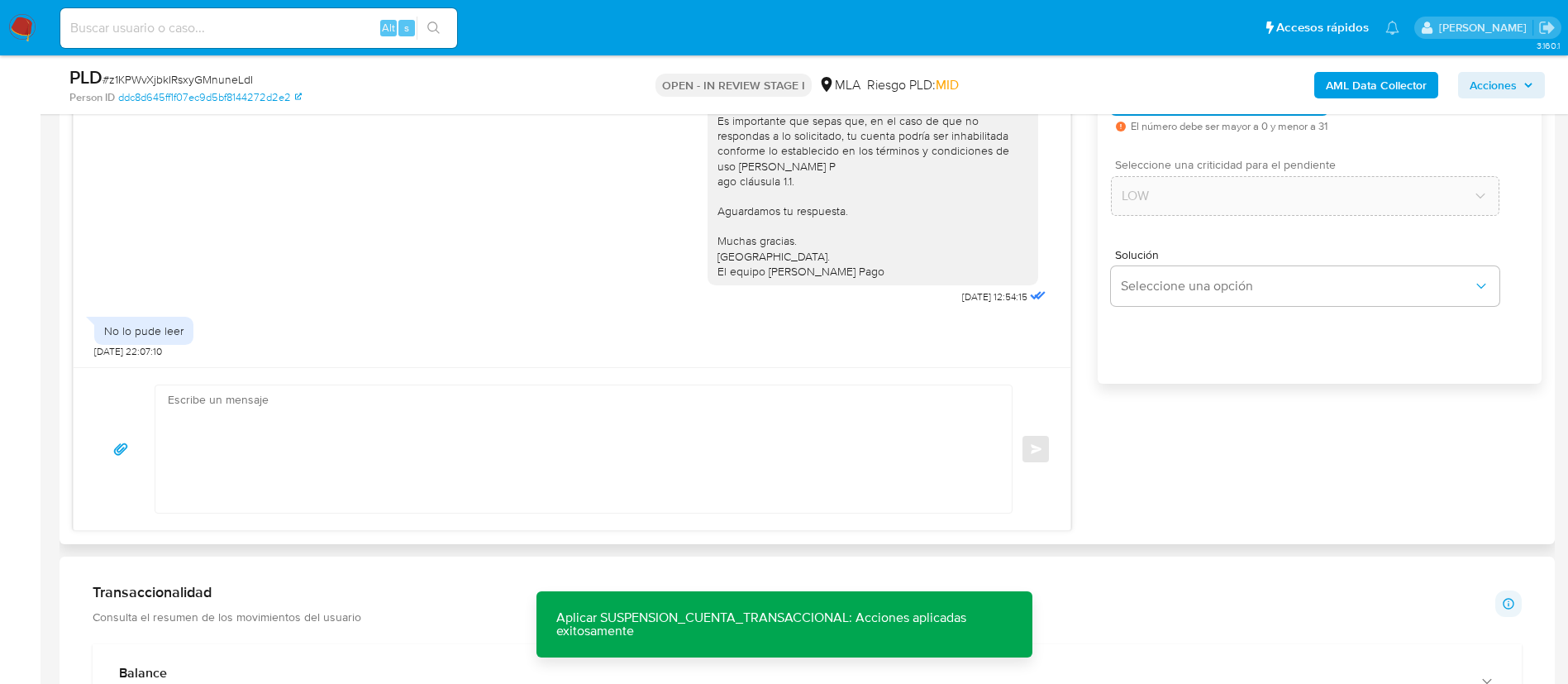
type input "0"
click at [845, 438] on textarea at bounding box center [579, 449] width 823 height 127
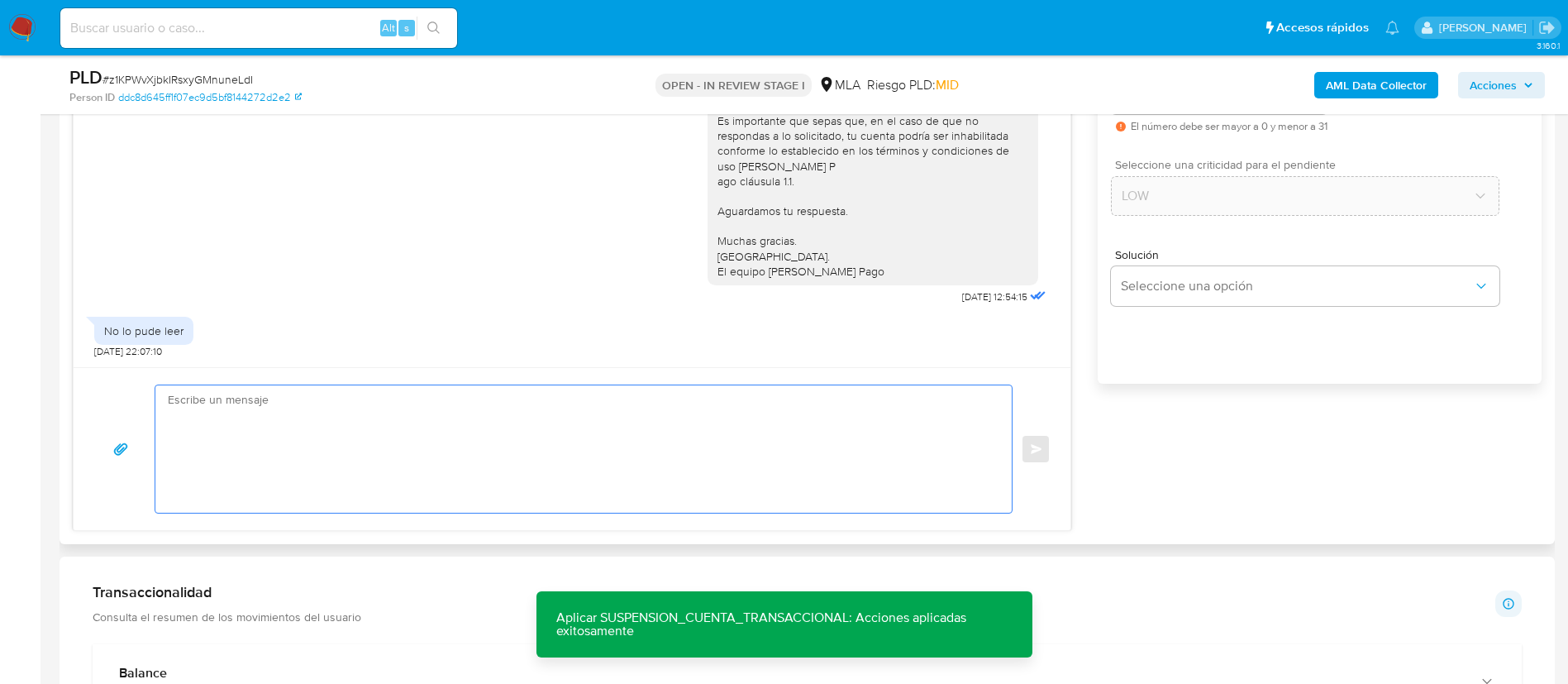
paste textarea "Hola XXX, Muchas gracias por tu respuesta. Analizamos tu caso y verificamos que…"
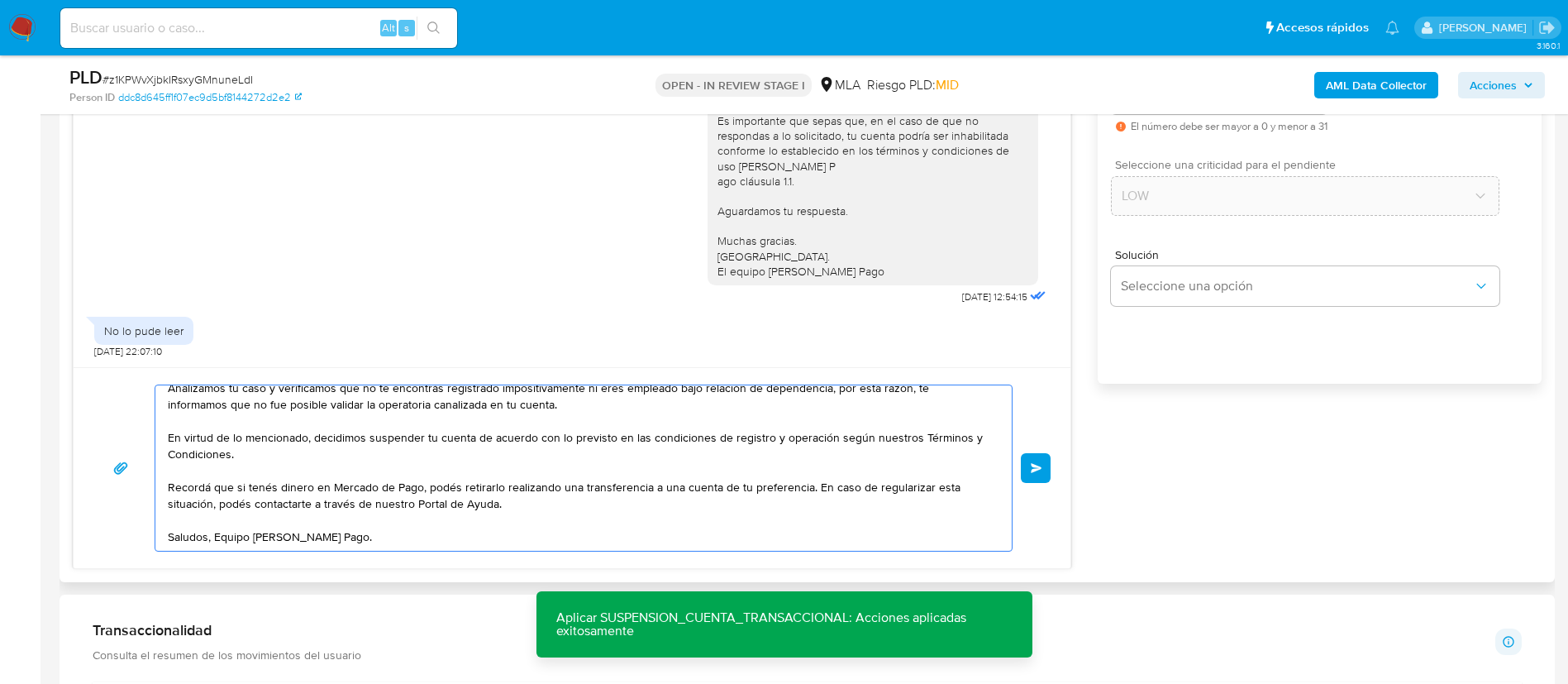
scroll to position [0, 0]
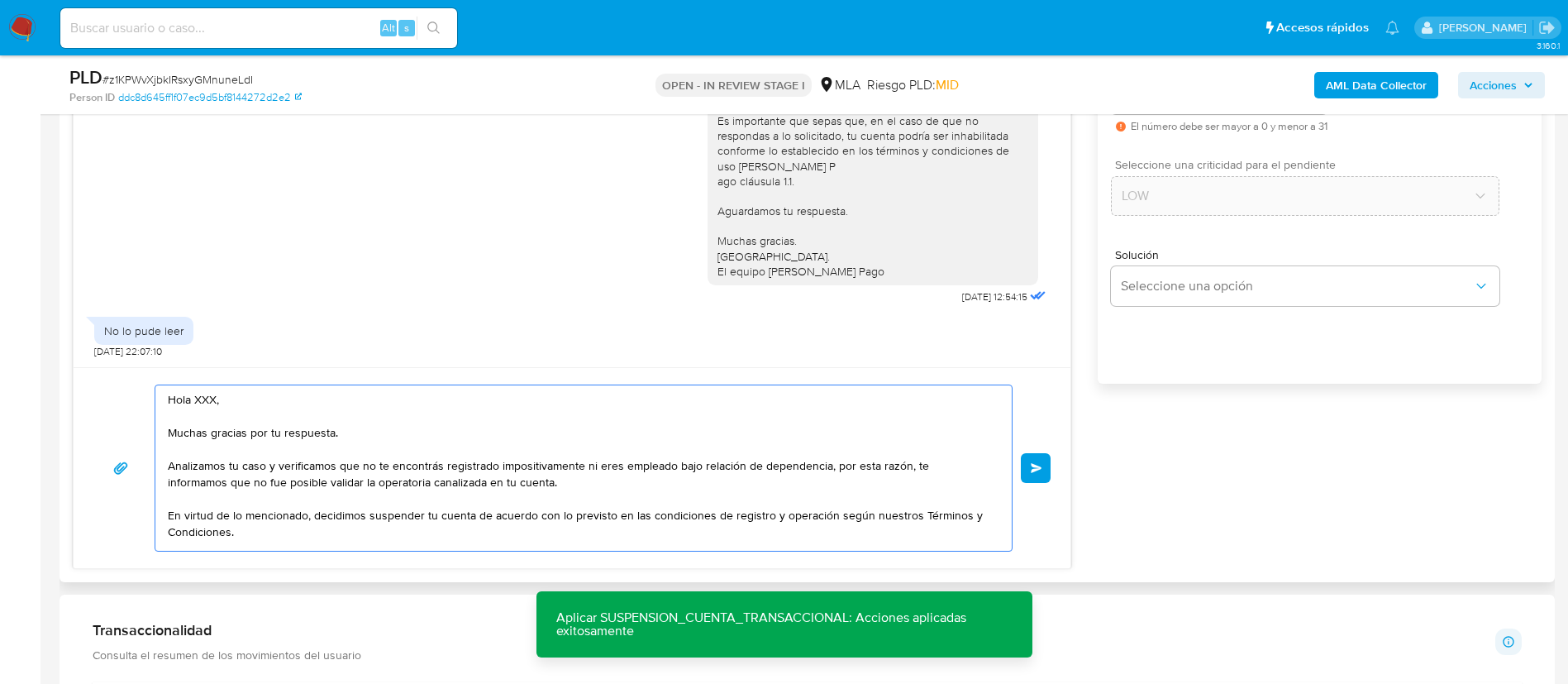
click at [204, 399] on textarea "Hola XXX, Muchas gracias por tu respuesta. Analizamos tu caso y verificamos que…" at bounding box center [579, 468] width 823 height 166
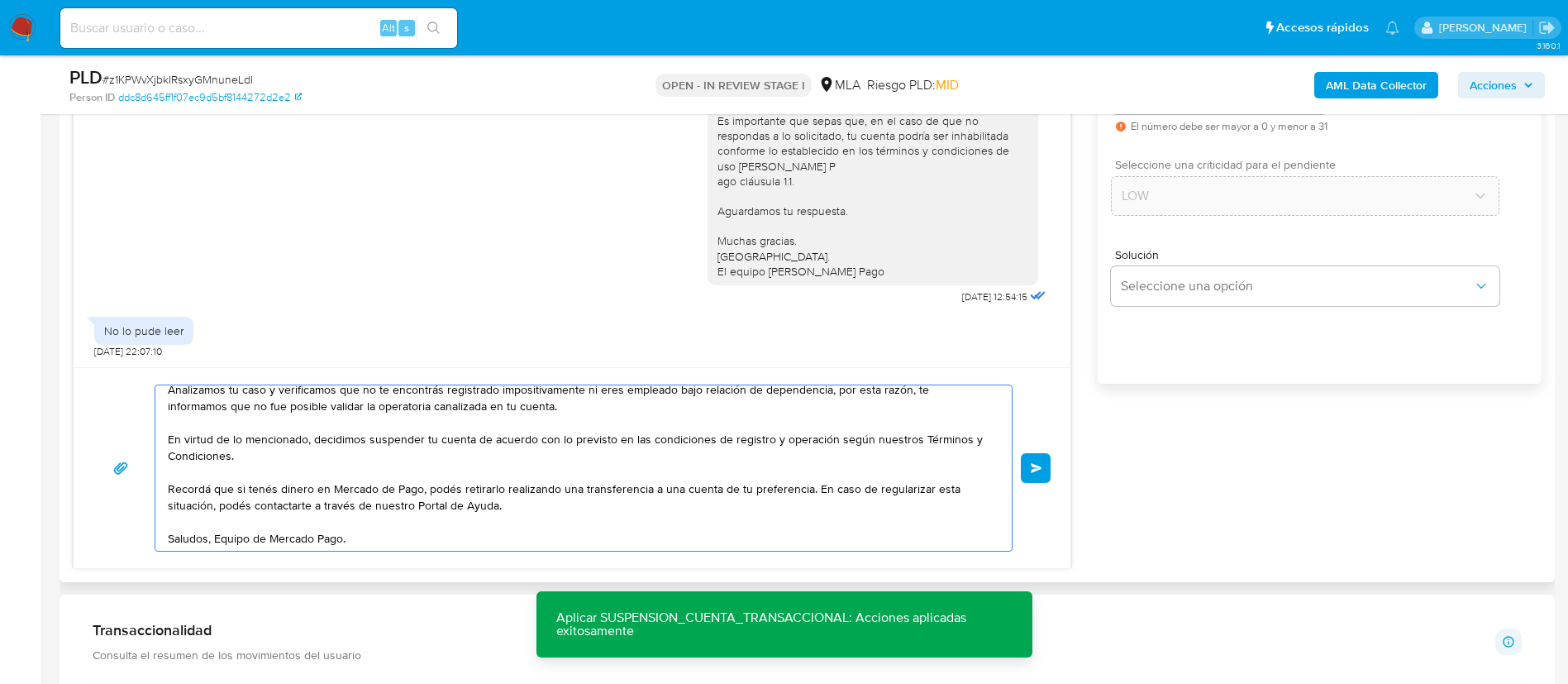
scroll to position [94, 0]
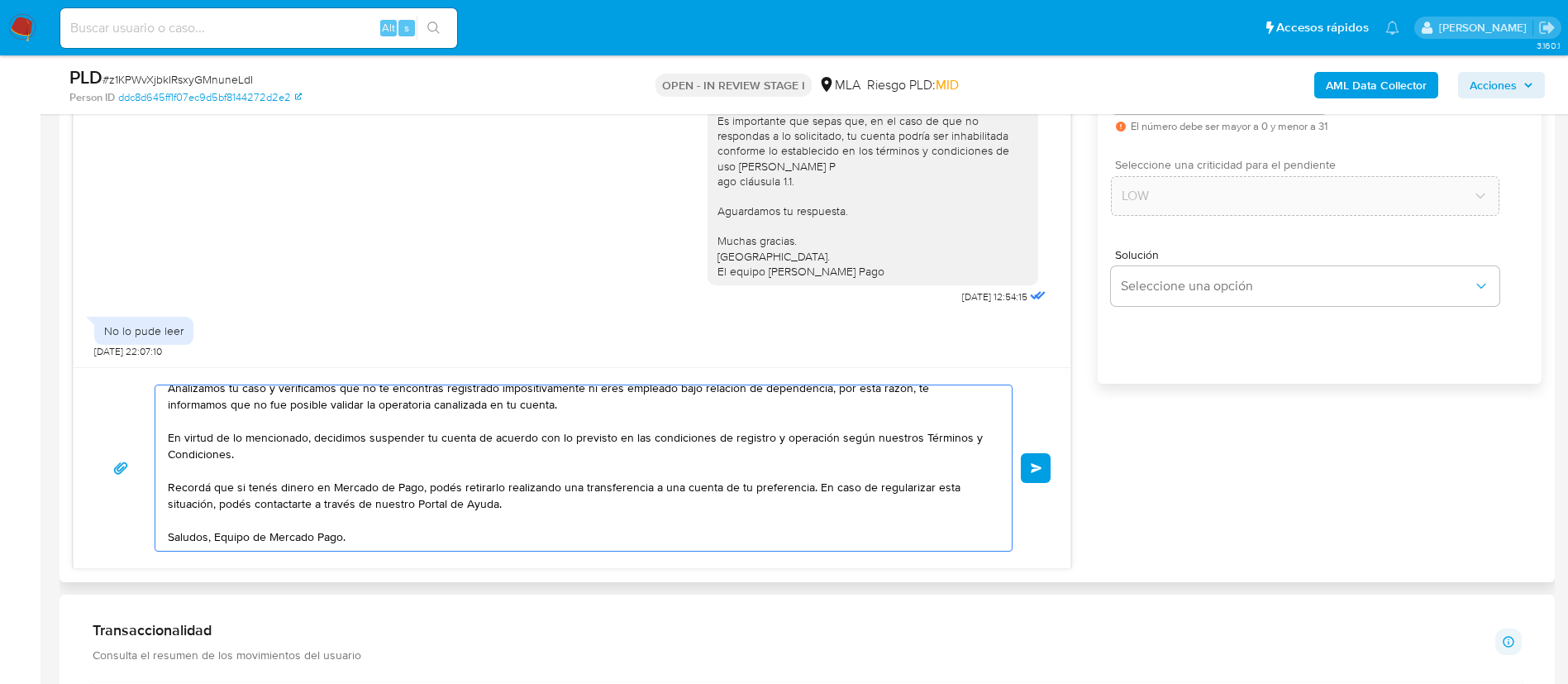
click at [334, 448] on textarea "Hola, Muchas gracias por tu respuesta. Analizamos tu caso y verificamos que no …" at bounding box center [579, 468] width 823 height 166
paste textarea "https://www.mercadopago.com.ar/ayuda/terminos-y-condiciones_299"
click at [520, 491] on textarea "Hola, Muchas gracias por tu respuesta. Analizamos tu caso y verificamos que no …" at bounding box center [579, 468] width 823 height 166
paste textarea "http://mercadolibre.com.ar/ayuda"
click at [215, 517] on textarea "Hola, Muchas gracias por tu respuesta. Analizamos tu caso y verificamos que no …" at bounding box center [579, 468] width 823 height 166
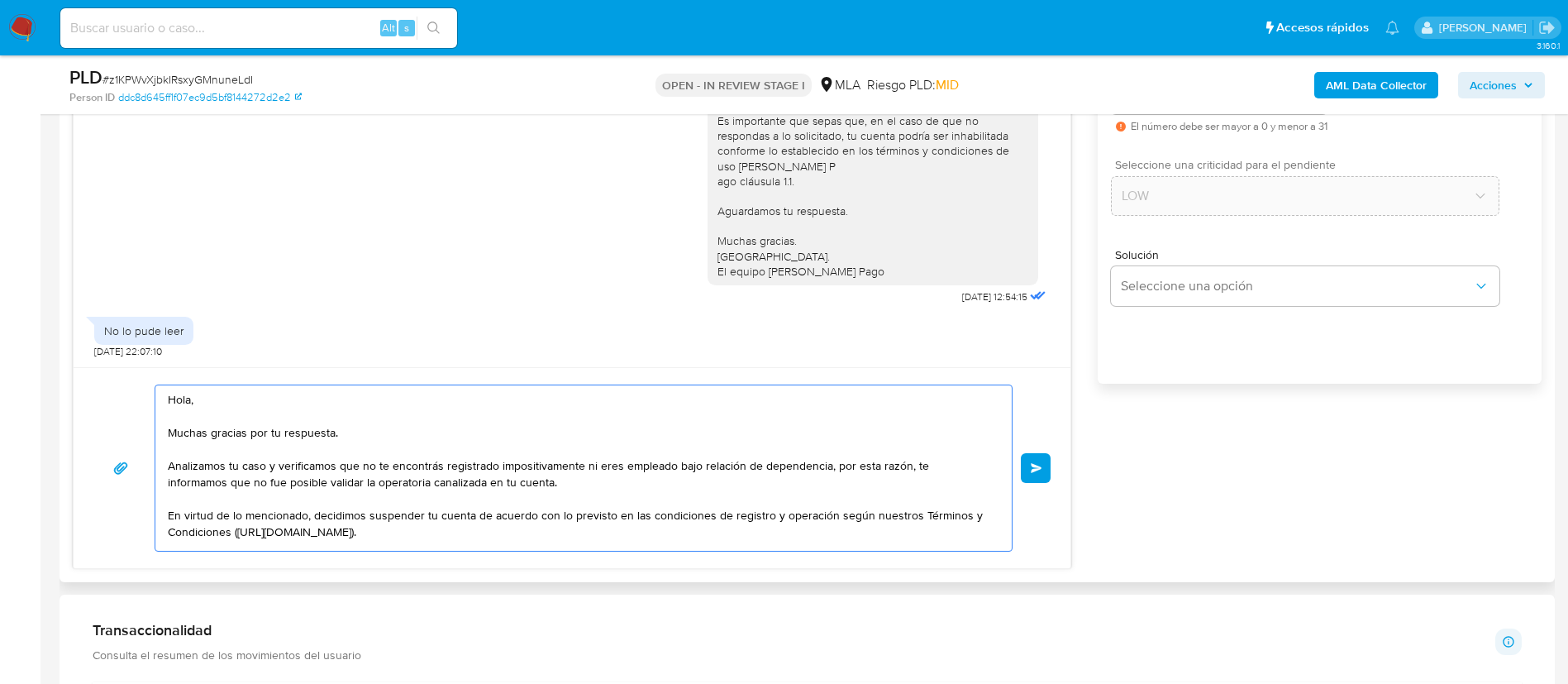
scroll to position [110, 0]
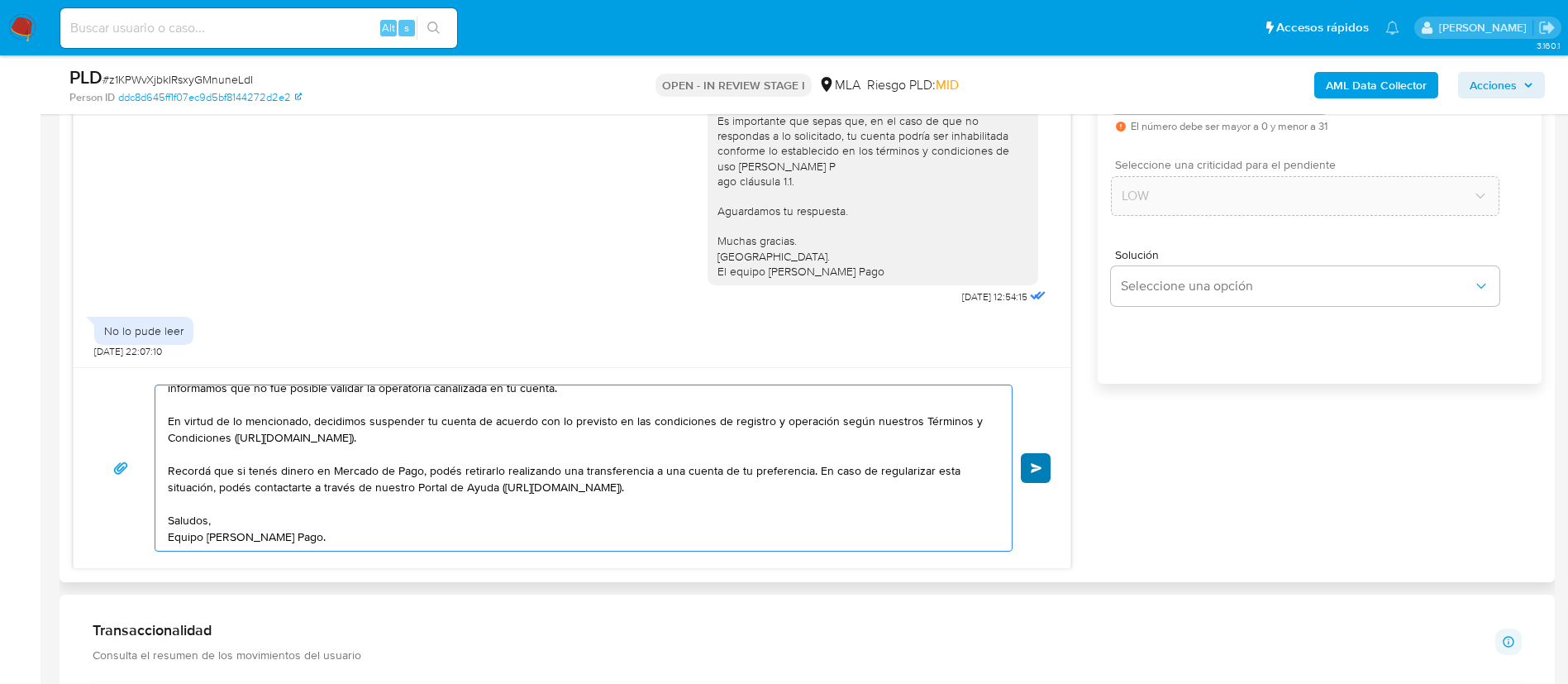
type textarea "Hola, Muchas gracias por tu respuesta. Analizamos tu caso y verificamos que no …"
click at [1041, 474] on button "Enviar" at bounding box center [1035, 468] width 30 height 30
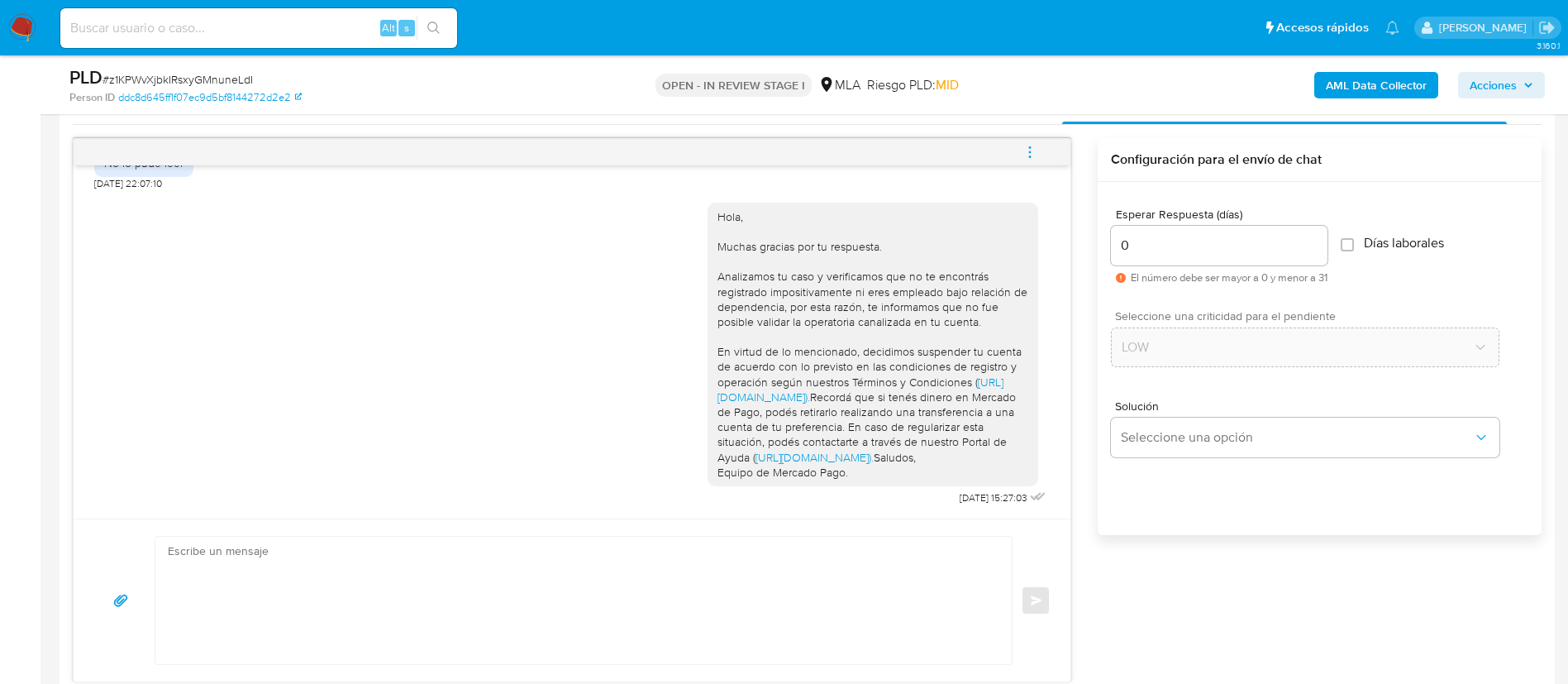
scroll to position [833, 0]
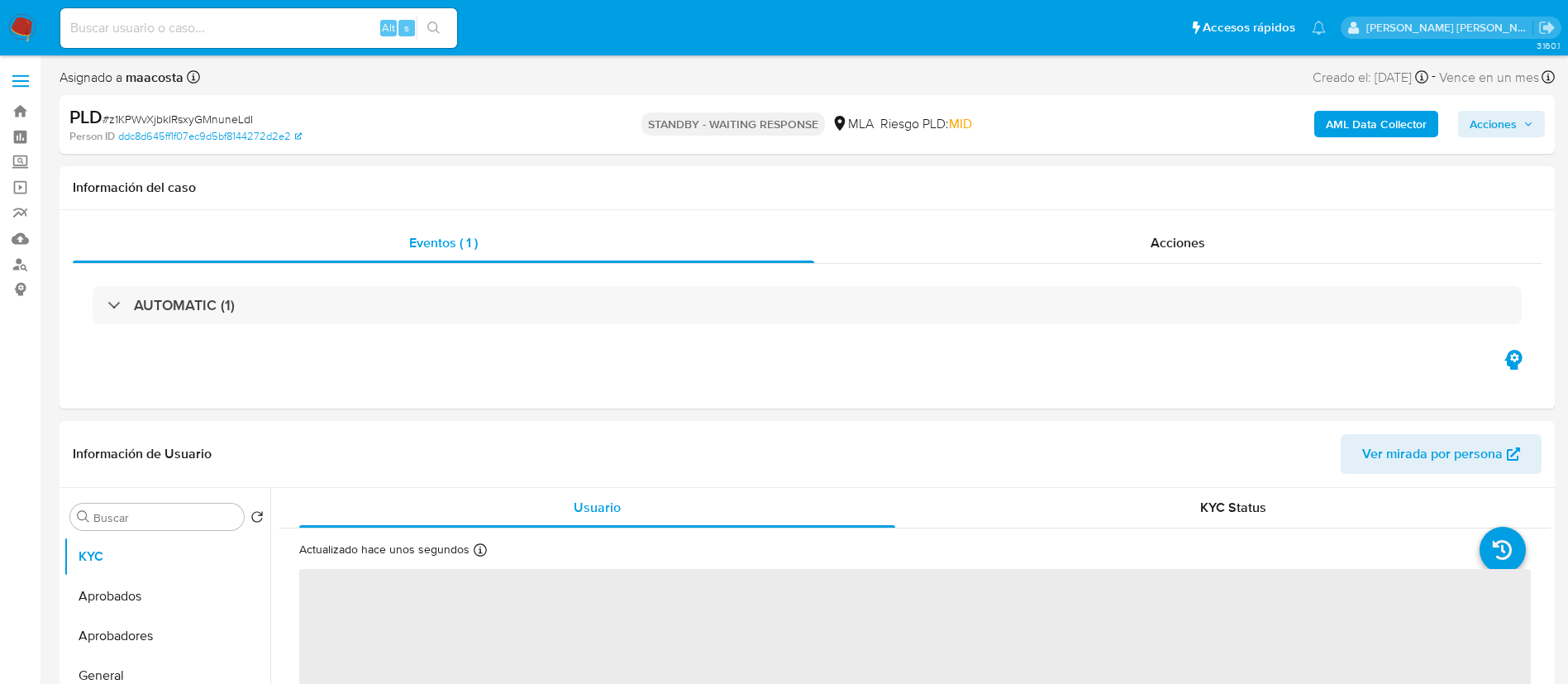
select select "10"
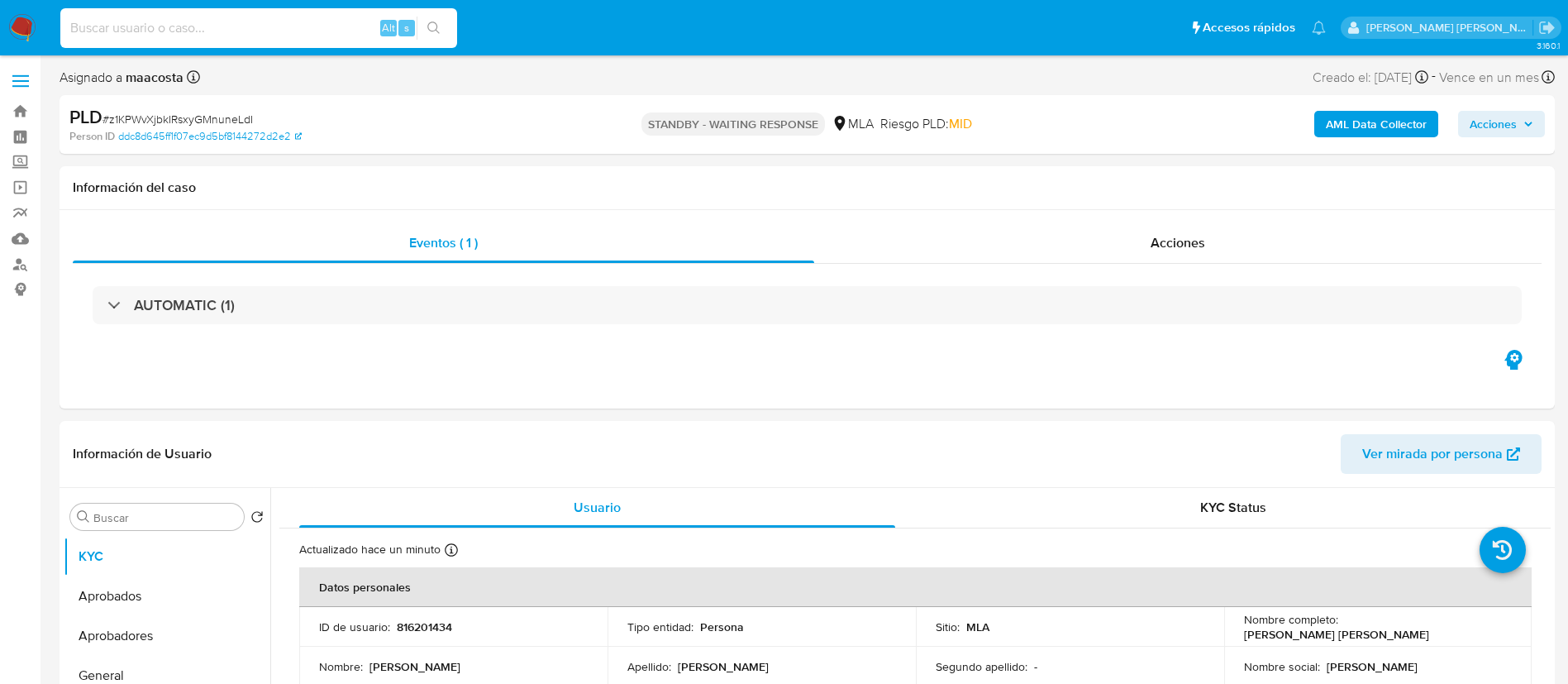
paste input "Up50Q6ZHgBf79M9KJAaWbZLp"
click at [305, 24] on input at bounding box center [259, 28] width 397 height 21
type input "Up50Q6ZHgBf79M9KJAaWbZLp"
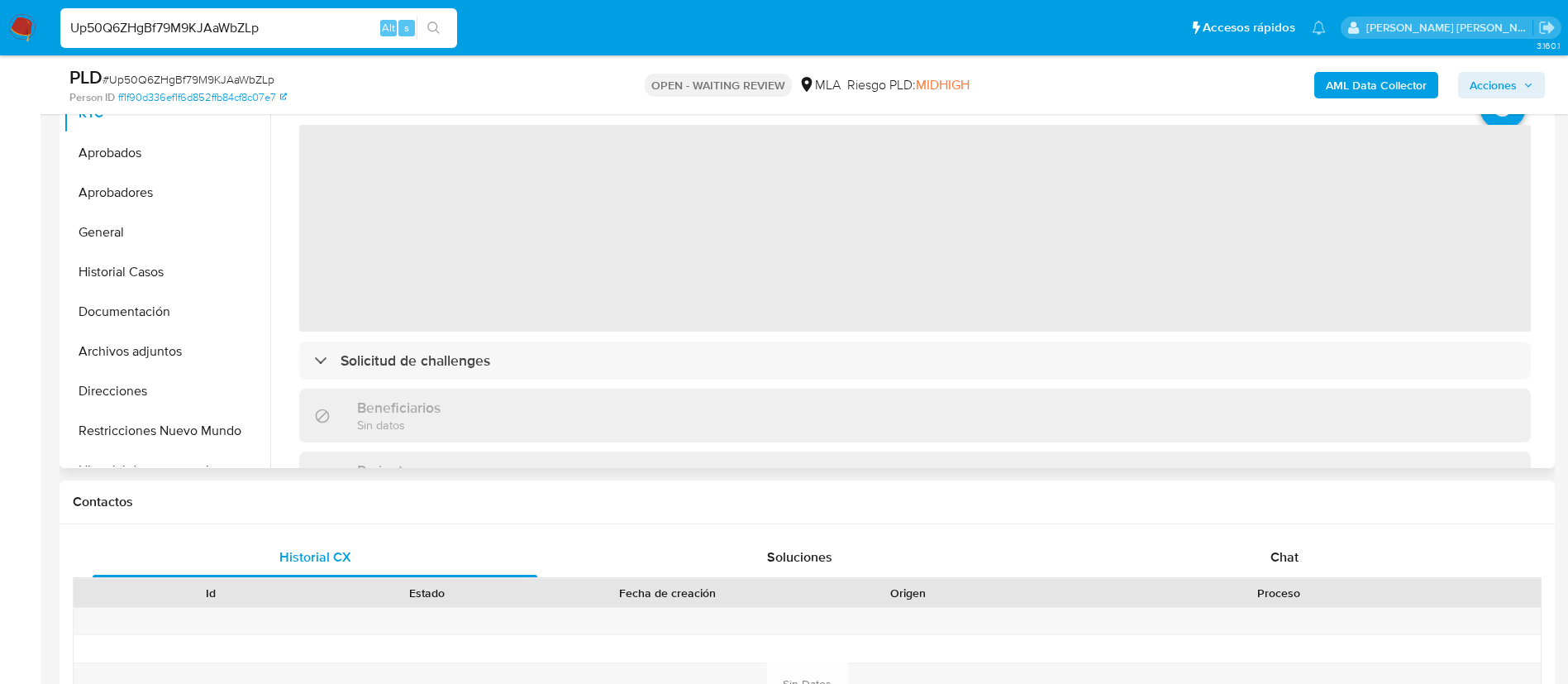
scroll to position [392, 0]
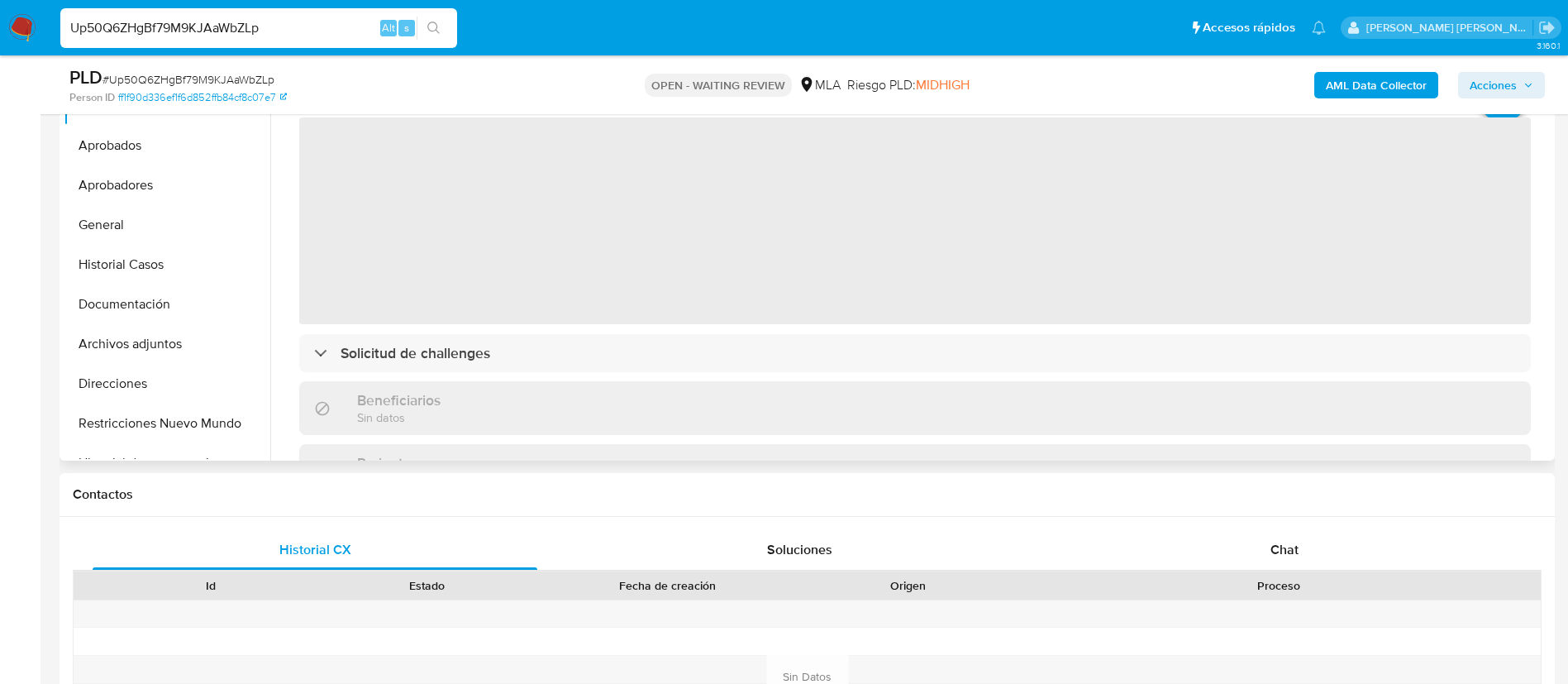
select select "10"
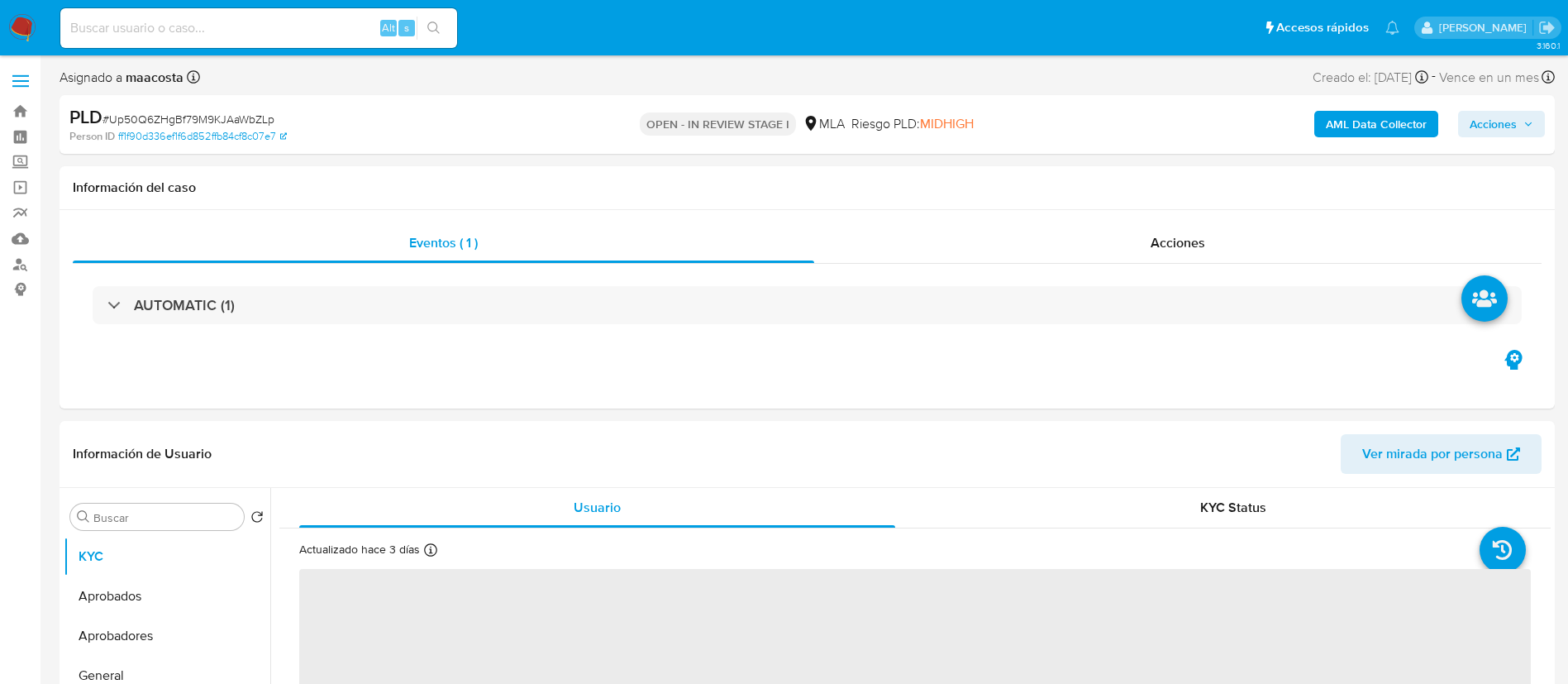
select select "10"
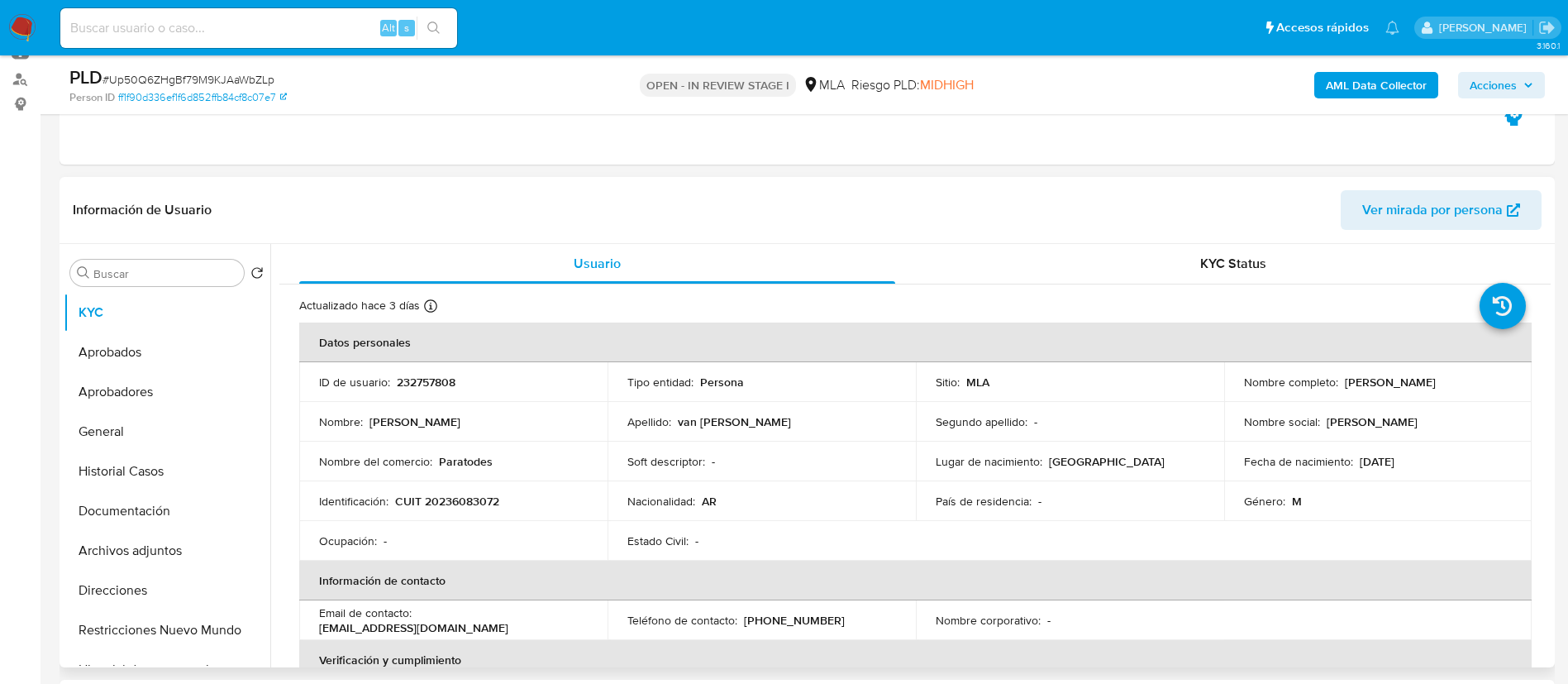
scroll to position [189, 0]
click at [464, 488] on td "Identificación : CUIT 20236083072" at bounding box center [453, 497] width 308 height 40
click at [467, 500] on p "CUIT 20236083072" at bounding box center [447, 497] width 105 height 15
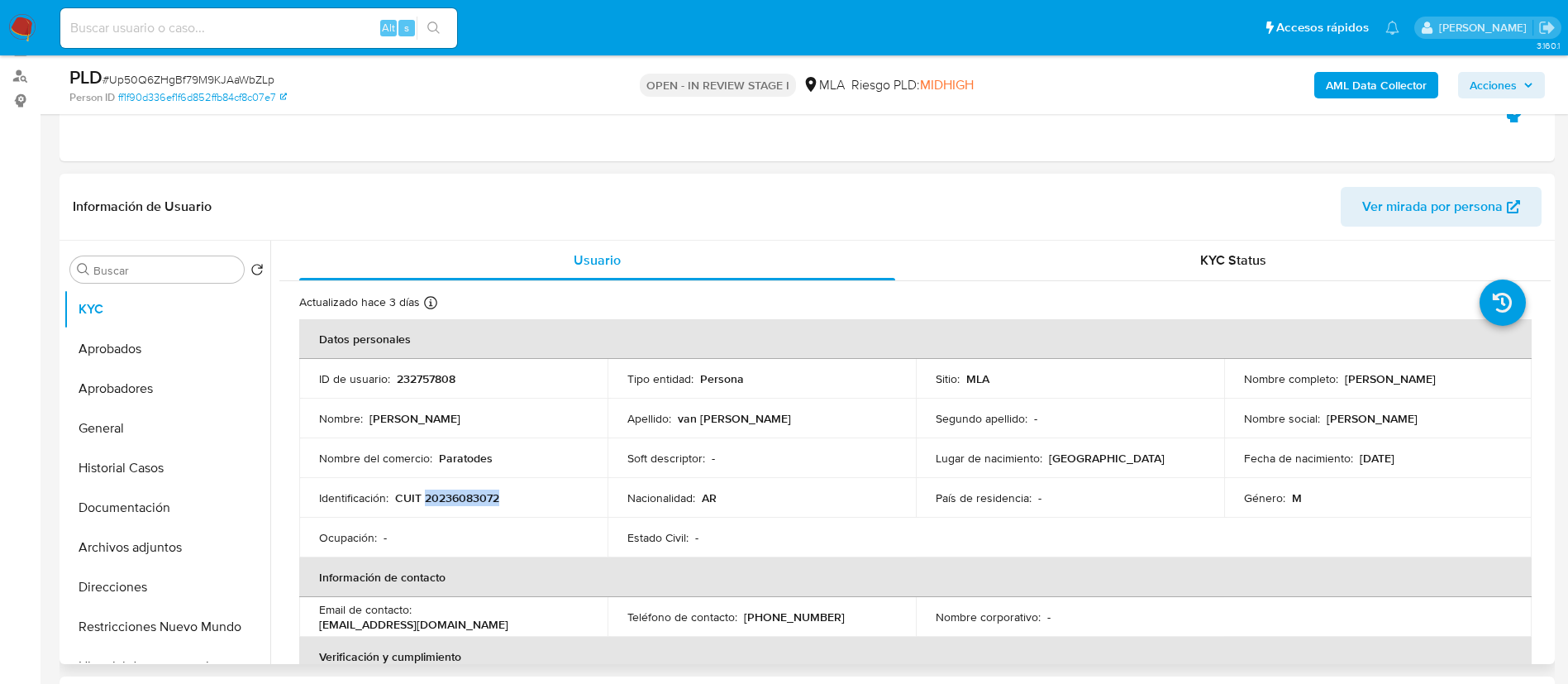
copy p "20236083072"
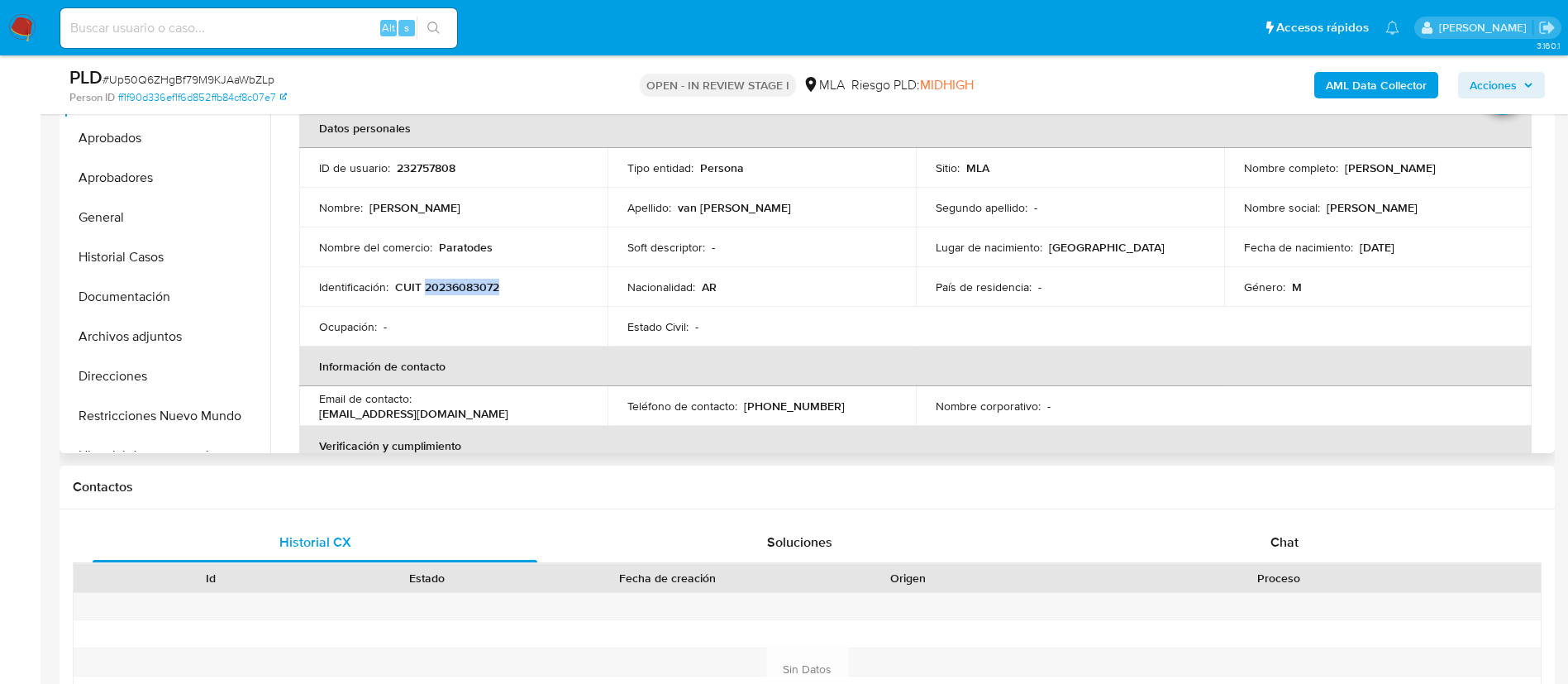
scroll to position [454, 0]
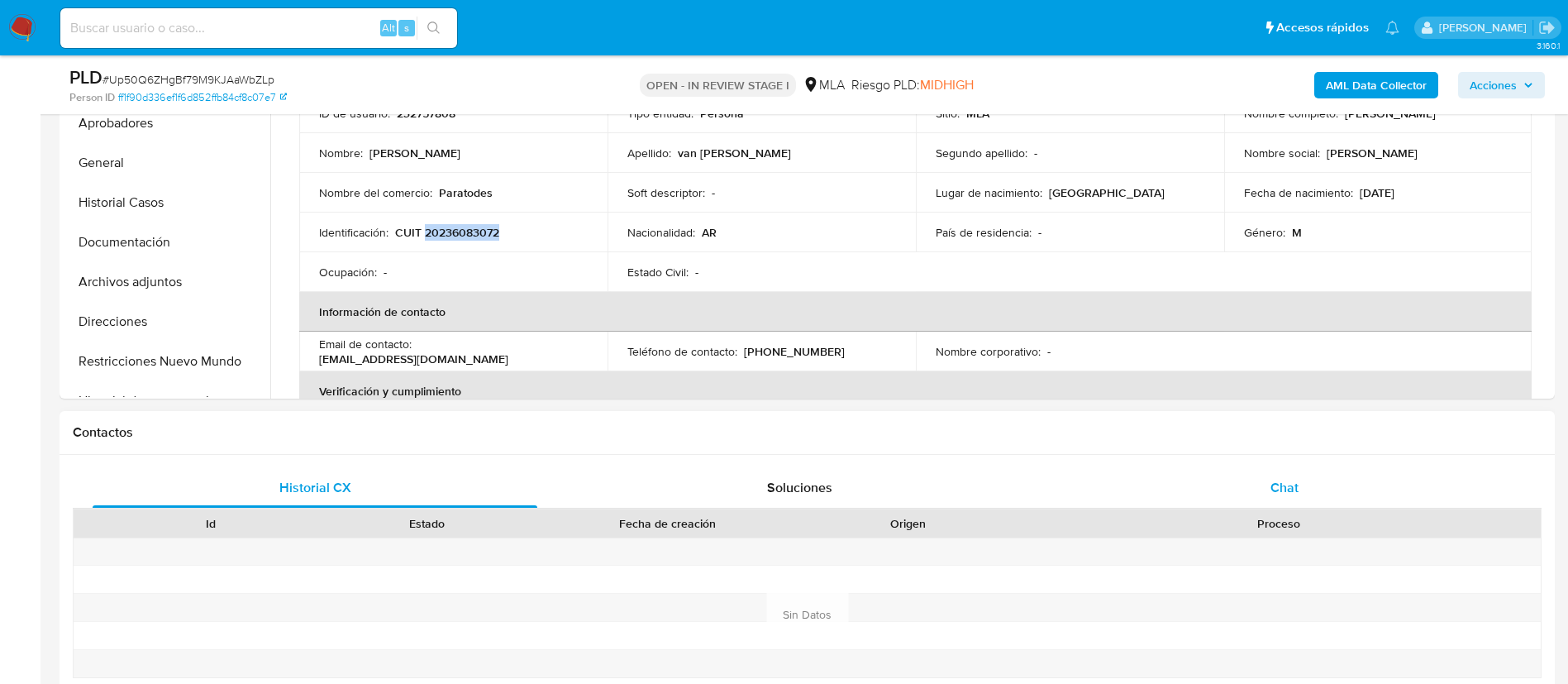
click at [1311, 479] on div "Chat" at bounding box center [1284, 487] width 445 height 40
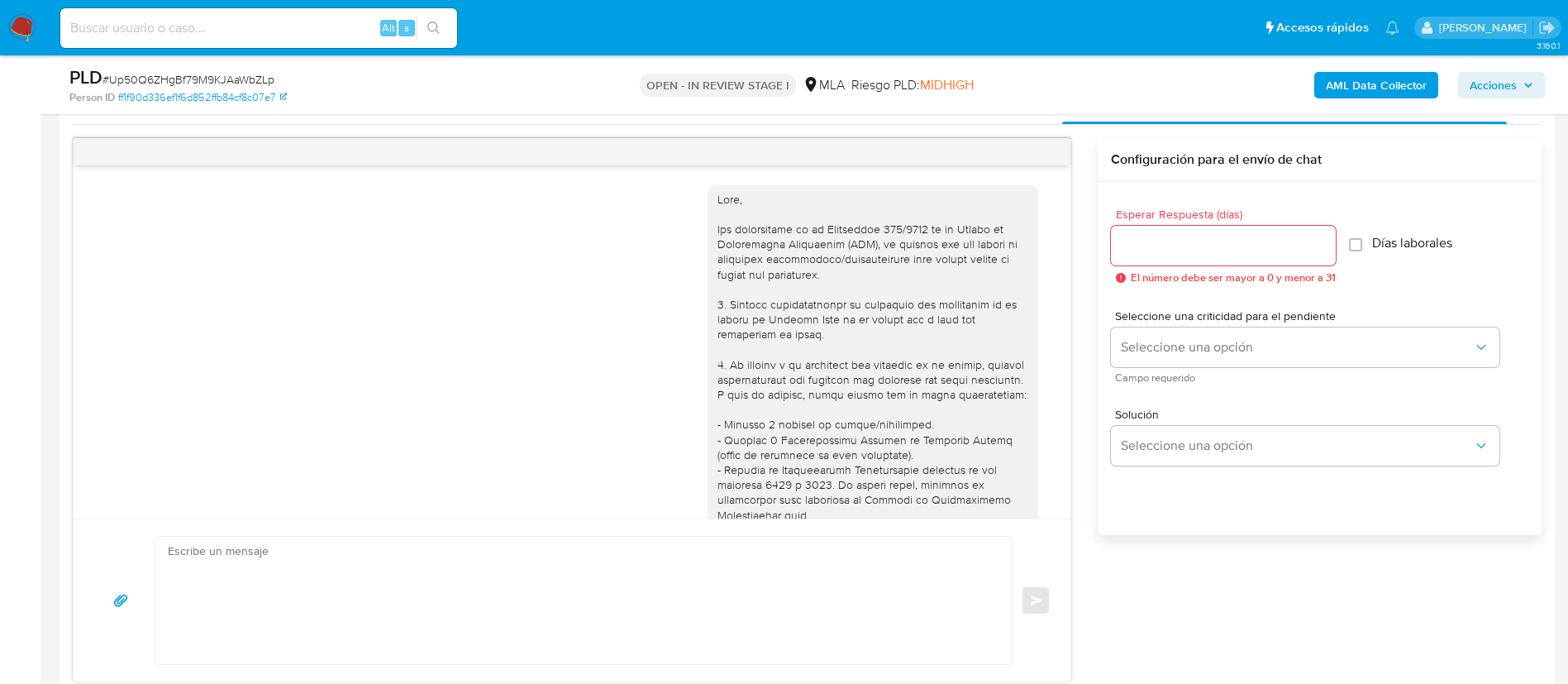
scroll to position [664, 0]
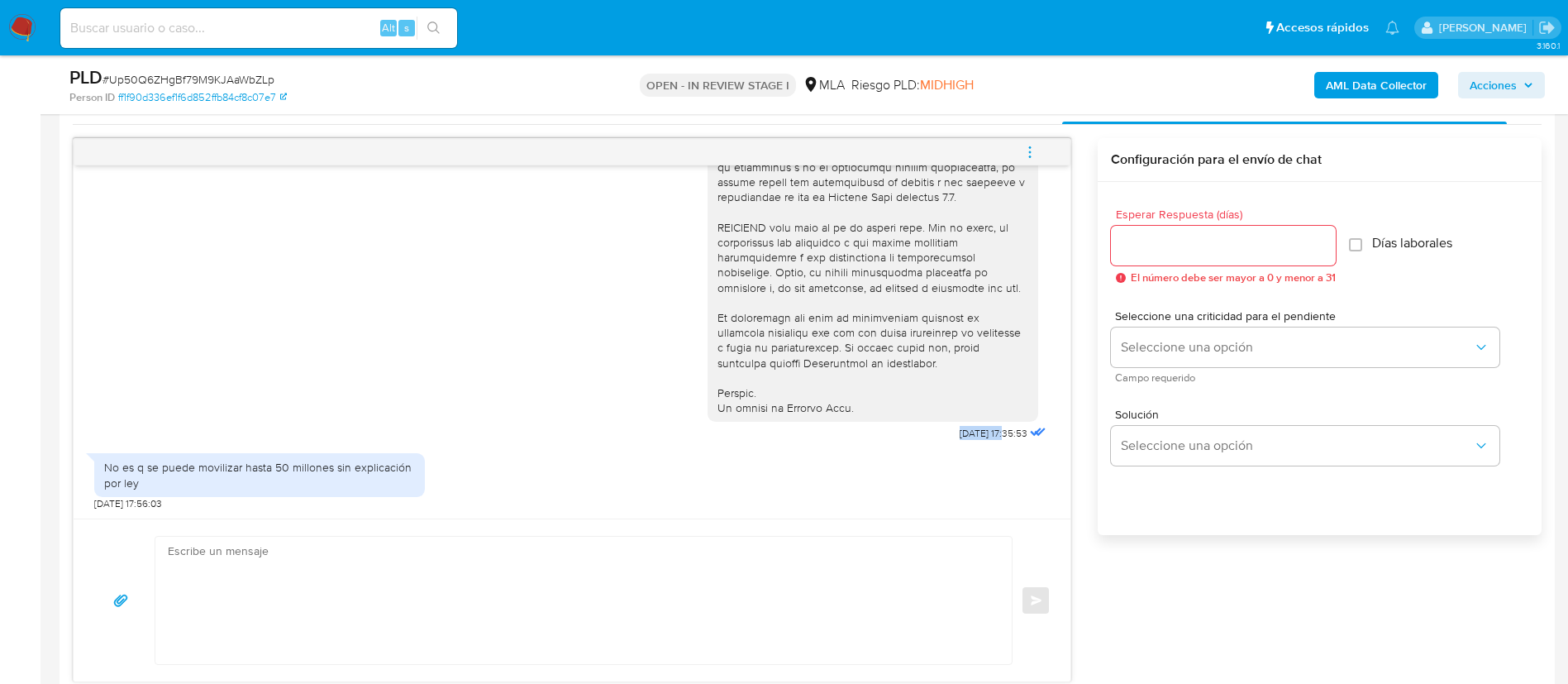
drag, startPoint x: 919, startPoint y: 426, endPoint x: 972, endPoint y: 435, distance: 53.8
copy span "[DATE]"
click at [254, 465] on div "No es q se puede movilizar hasta 50 millones sin explicación por ley" at bounding box center [260, 475] width 311 height 30
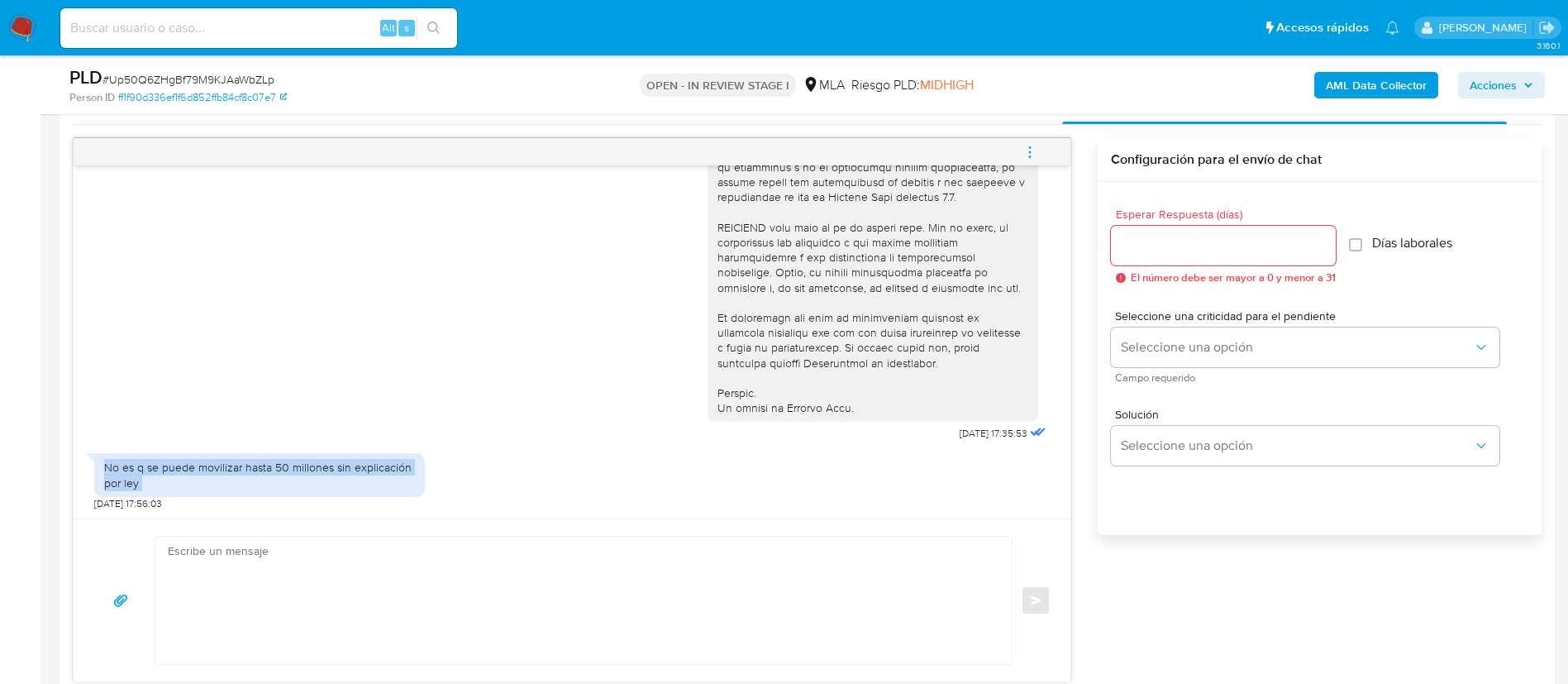
click at [254, 465] on div "No es q se puede movilizar hasta 50 millones sin explicación por ley" at bounding box center [260, 475] width 311 height 30
copy div "No es q se puede movilizar hasta 50 millones sin explicación por ley"
click at [254, 465] on div "No es q se puede movilizar hasta 50 millones sin explicación por ley" at bounding box center [260, 475] width 311 height 30
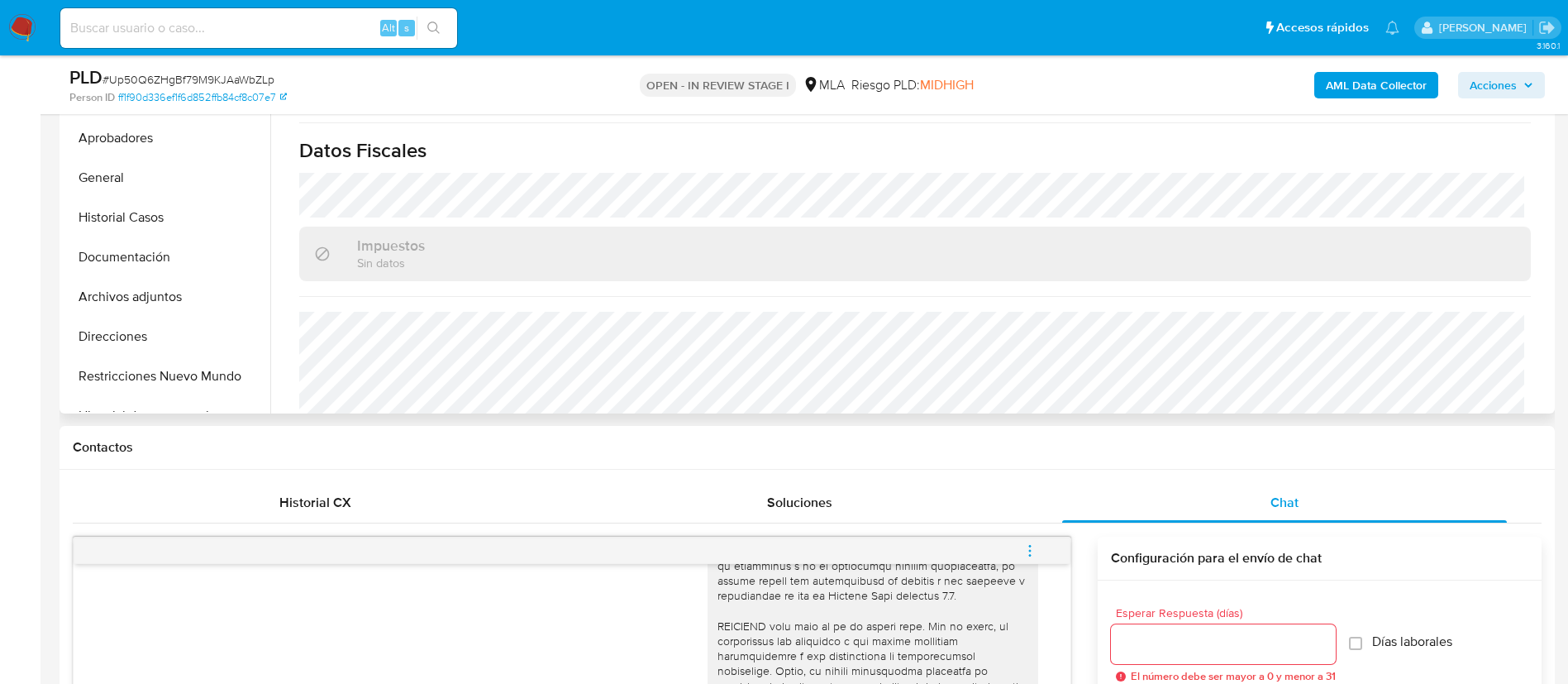
scroll to position [787, 0]
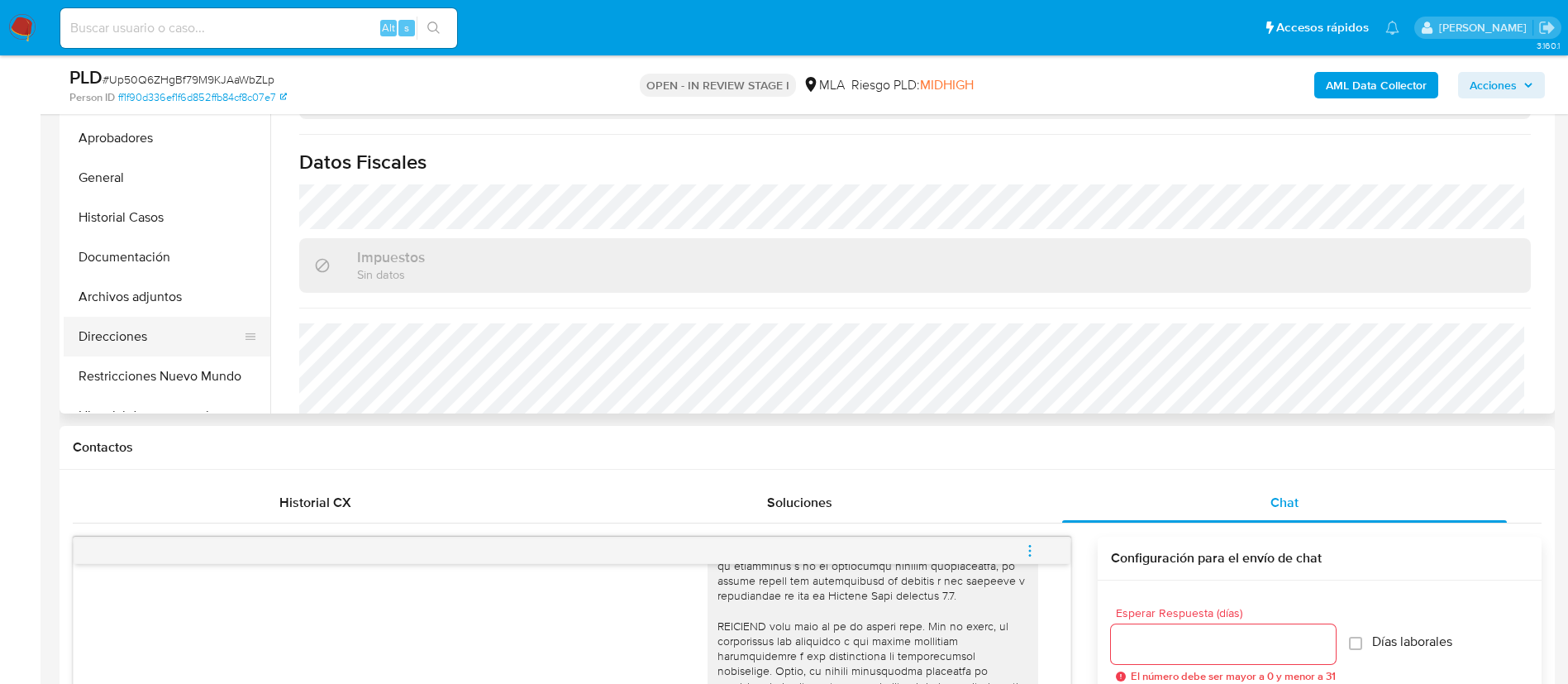
click at [101, 337] on button "Direcciones" at bounding box center [161, 336] width 194 height 40
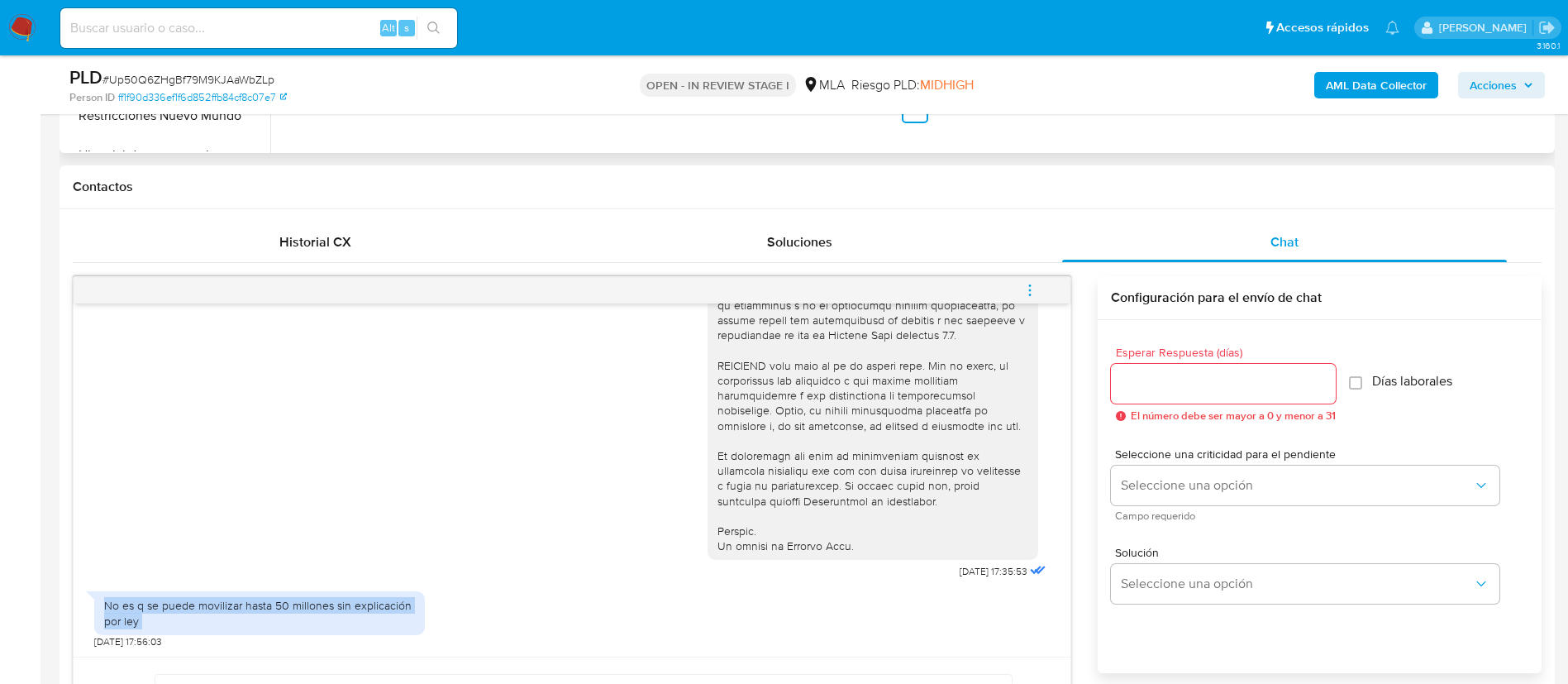
scroll to position [756, 0]
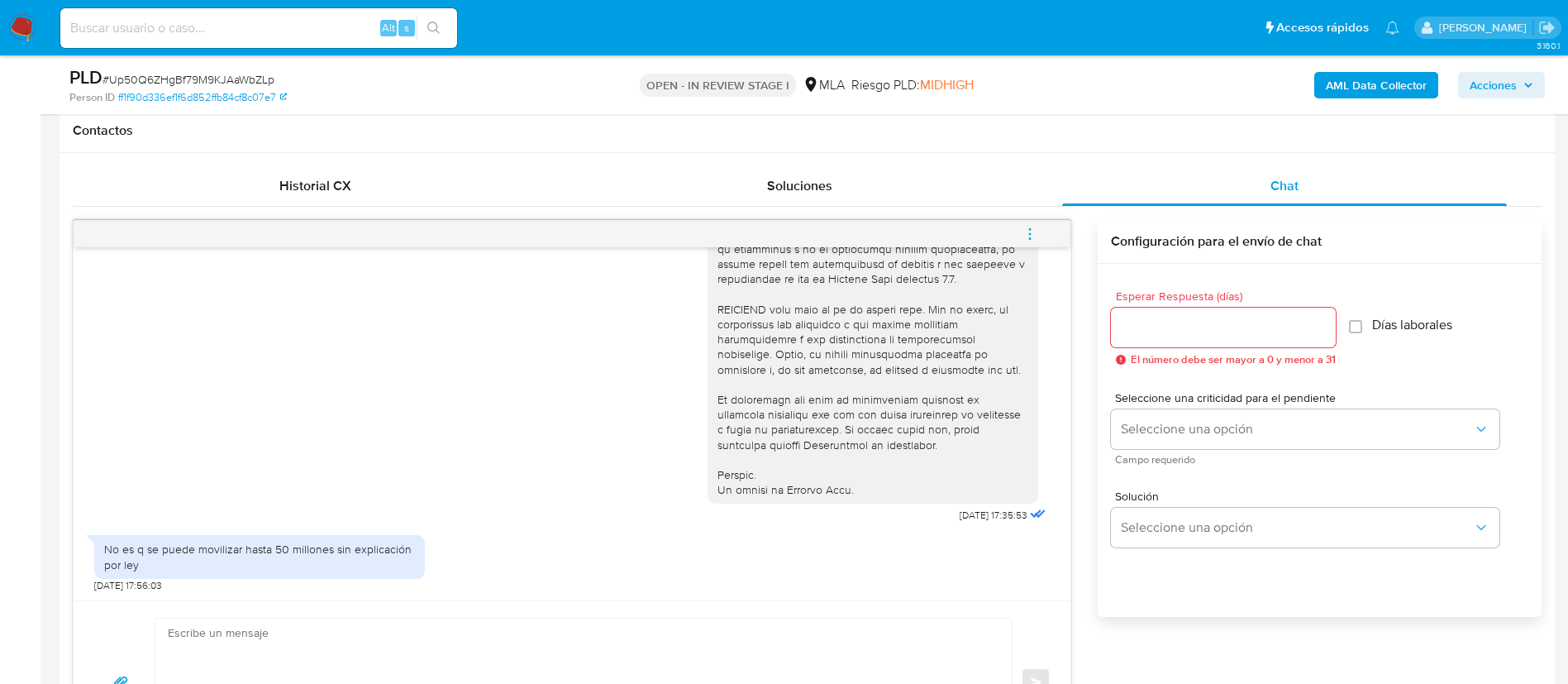
click at [652, 658] on textarea at bounding box center [579, 681] width 823 height 127
paste textarea "Hola, Muchas gracias por tu respuesta. Analizamos tu caso y verificamos que no …"
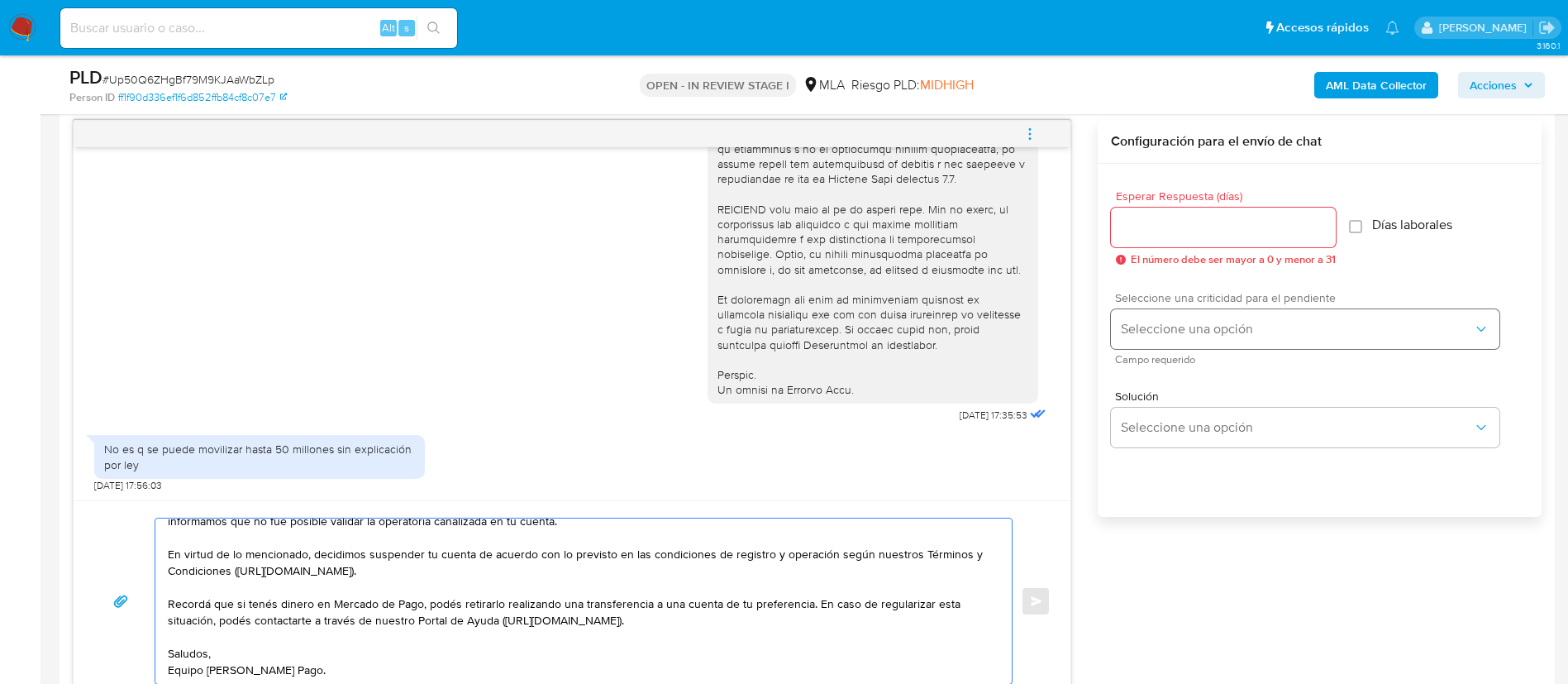
type textarea "Hola, Muchas gracias por tu respuesta. Analizamos tu caso y verificamos que no …"
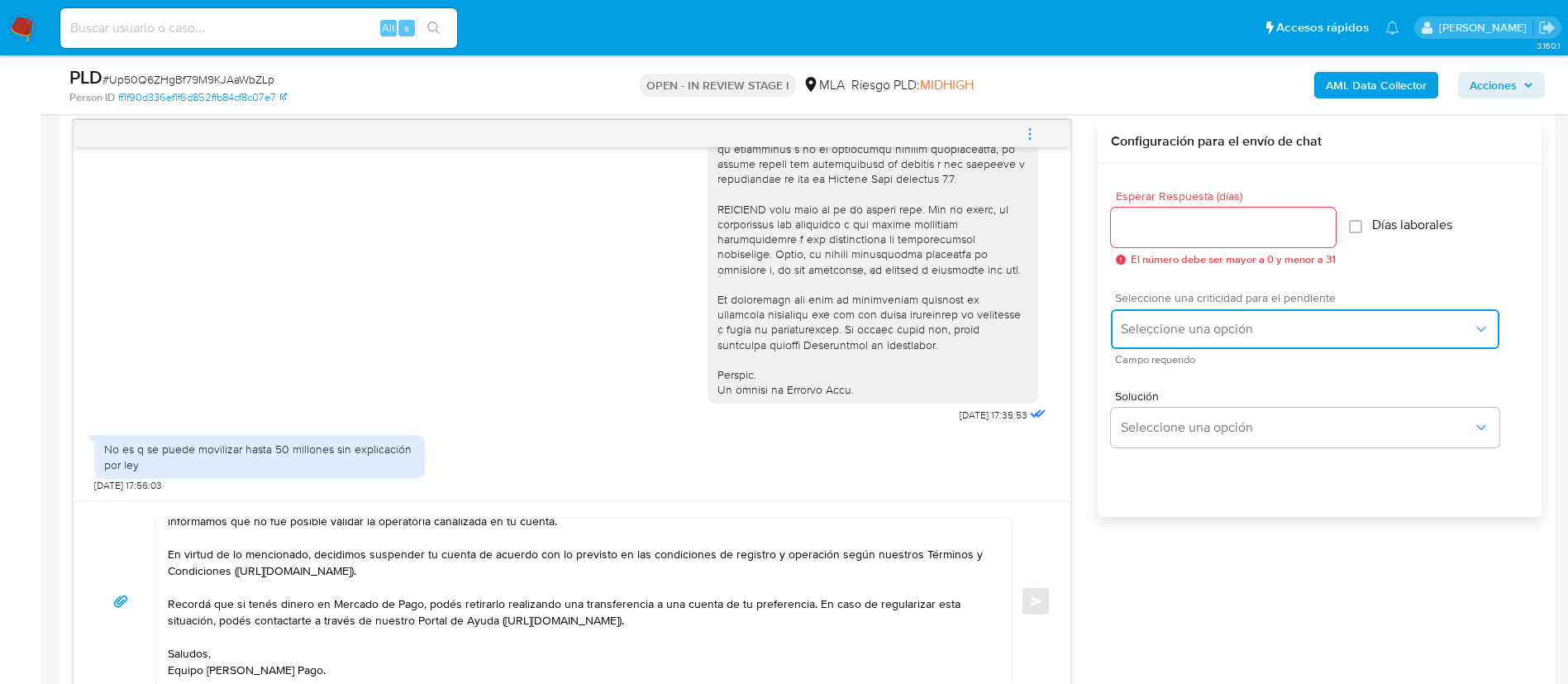
click at [1159, 313] on button "Seleccione una opción" at bounding box center [1305, 328] width 388 height 40
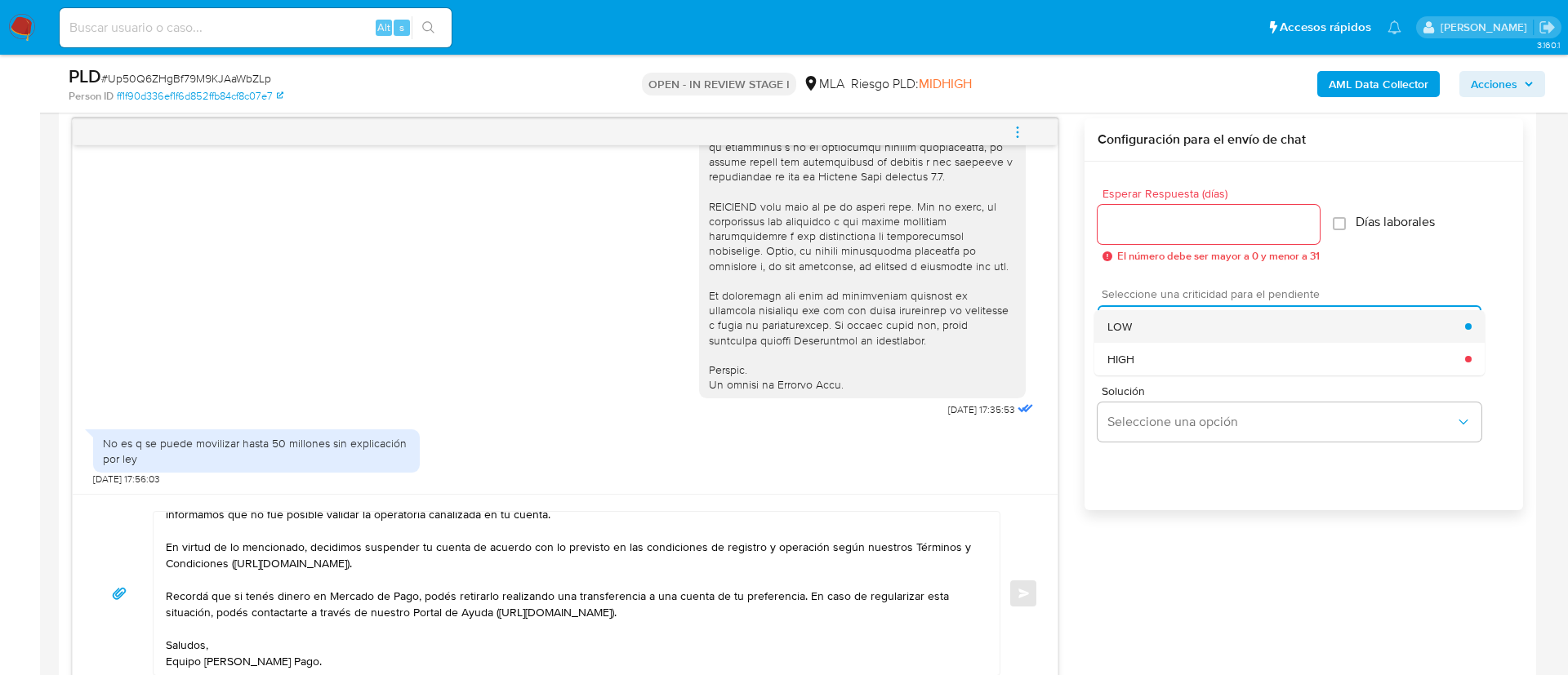
click at [1141, 315] on div "LOW" at bounding box center [1286, 326] width 358 height 33
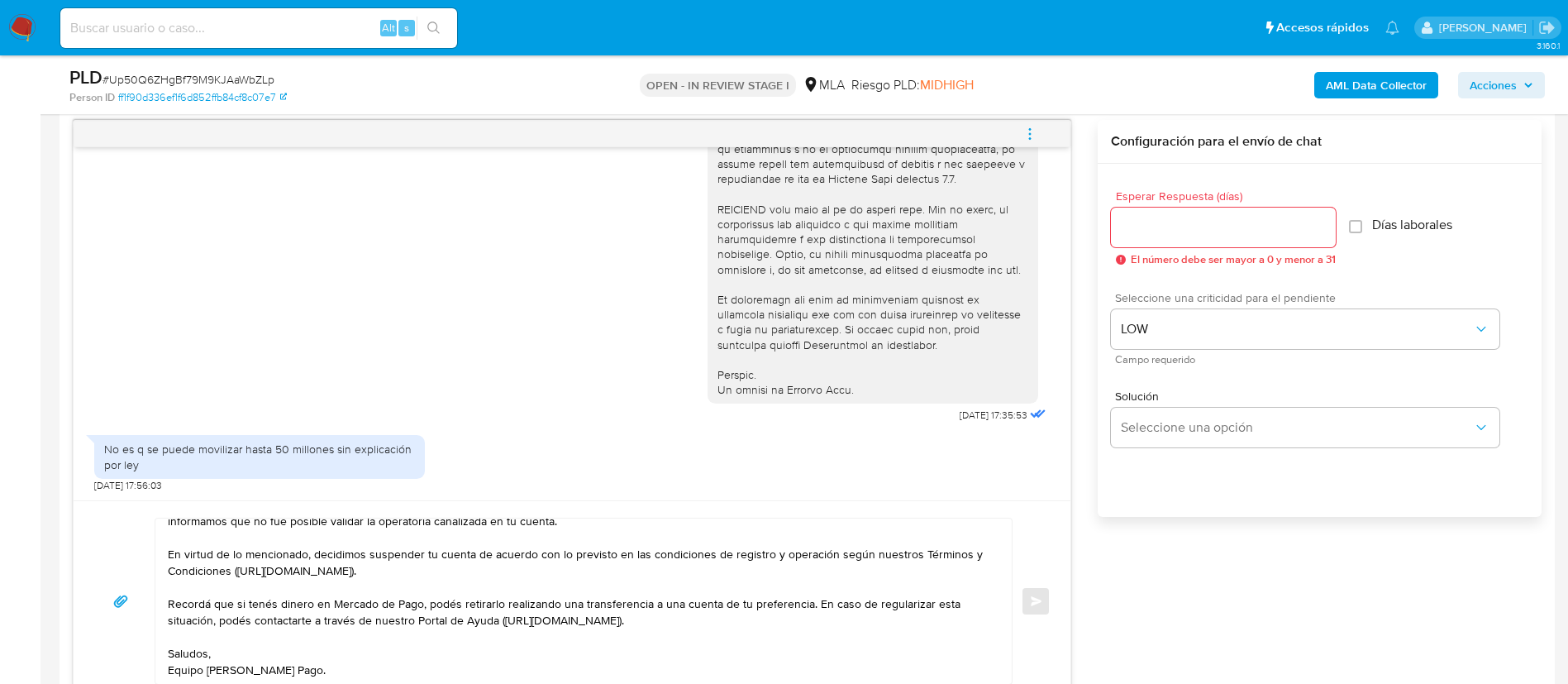
click at [1142, 233] on input "Esperar Respuesta (días)" at bounding box center [1223, 228] width 225 height 21
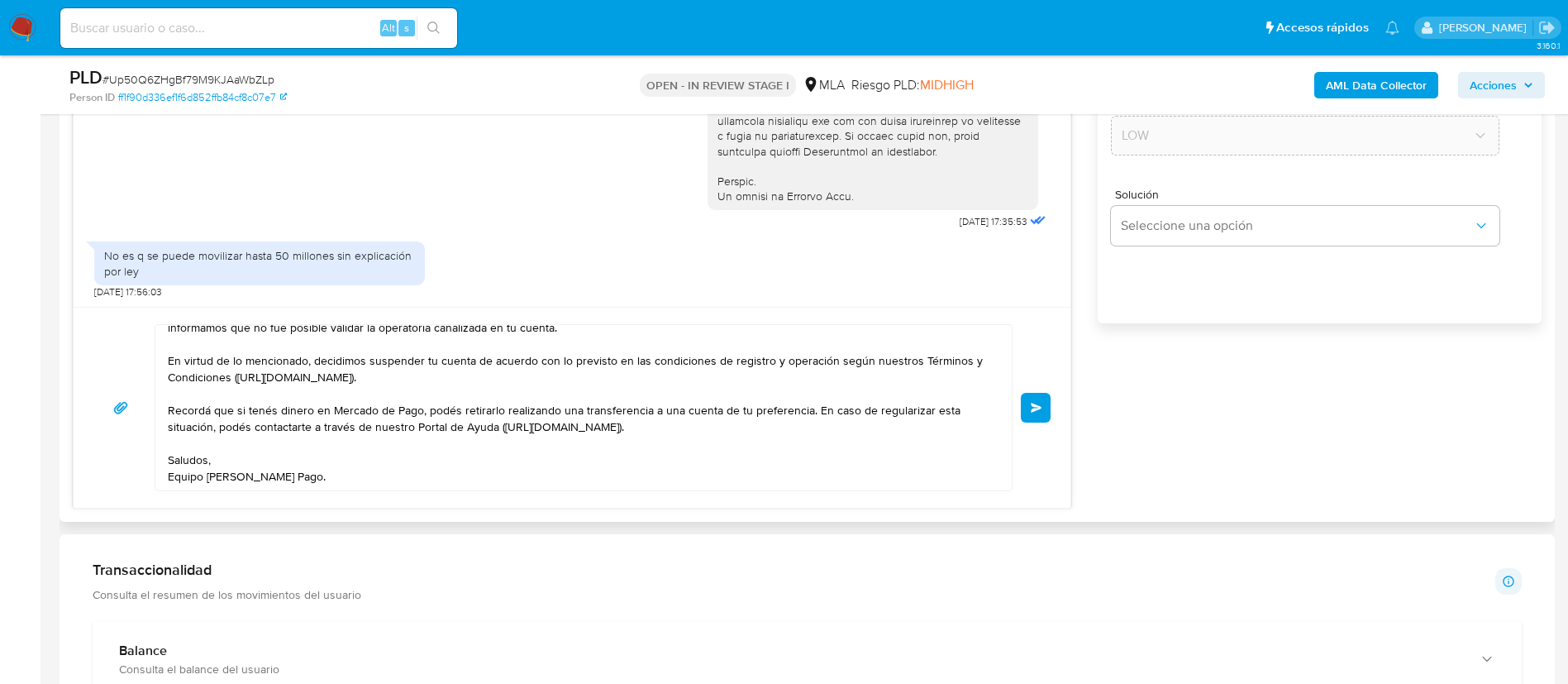
scroll to position [1059, 0]
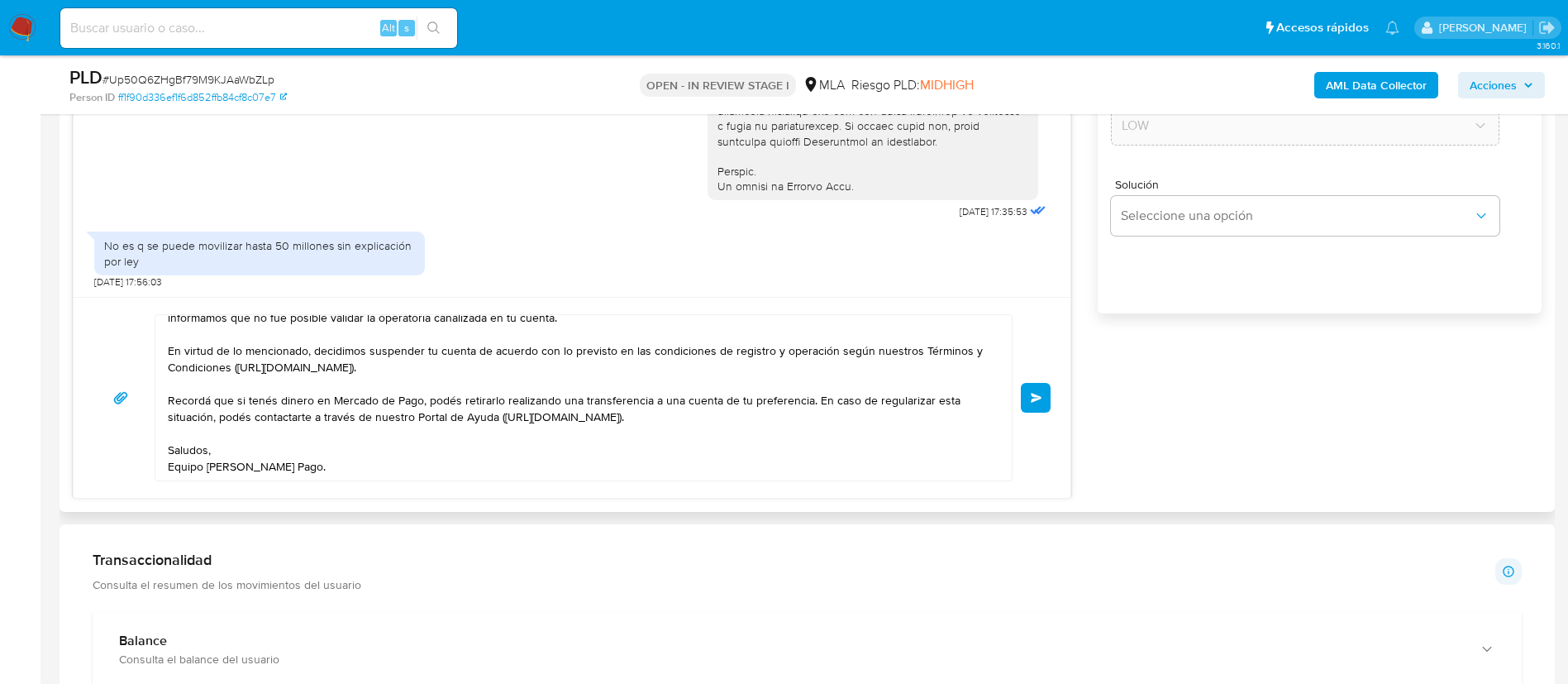
type input "0"
drag, startPoint x: 1032, startPoint y: 380, endPoint x: 1033, endPoint y: 397, distance: 17.0
click at [1033, 397] on div "Hola, Muchas gracias por tu respuesta. Analizamos tu caso y verificamos que no …" at bounding box center [571, 397] width 957 height 167
click at [1033, 397] on span "Enviar" at bounding box center [1036, 397] width 12 height 10
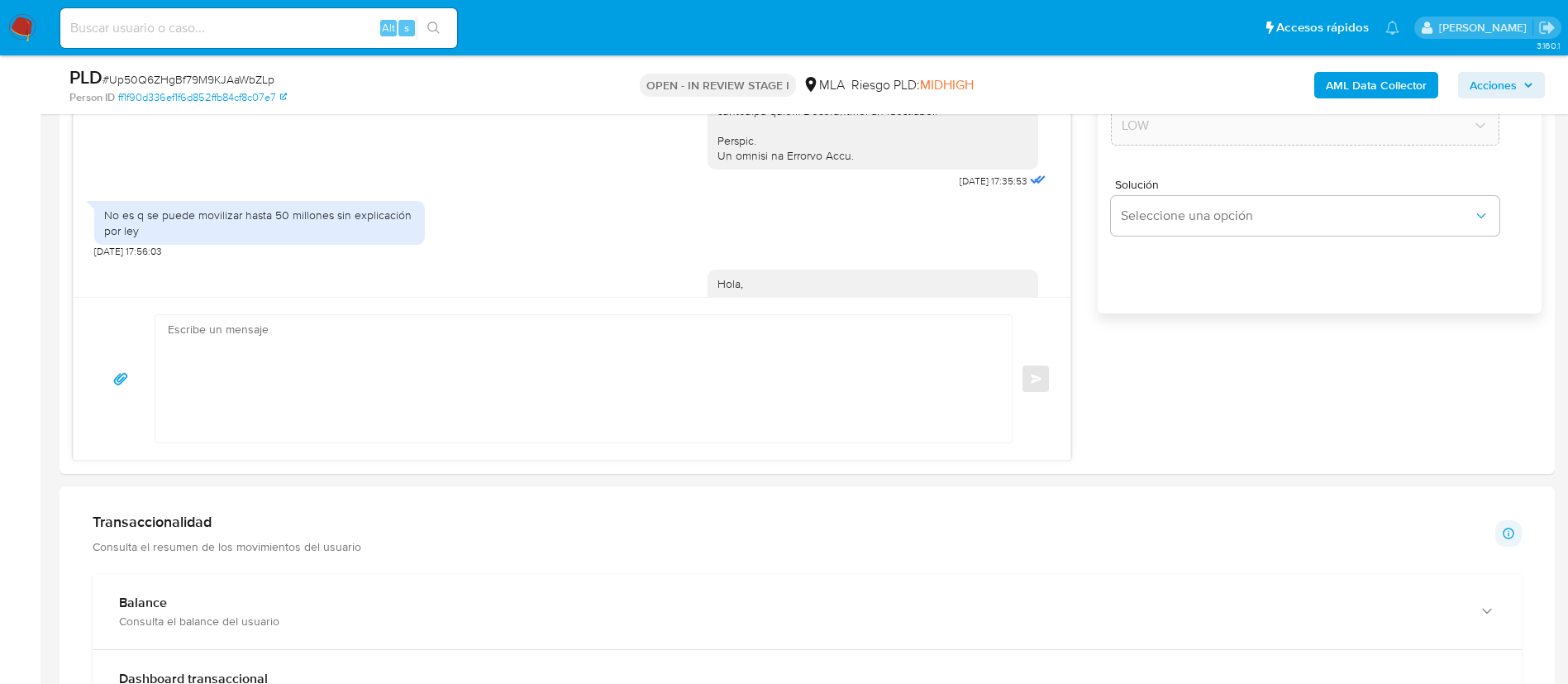
scroll to position [0, 0]
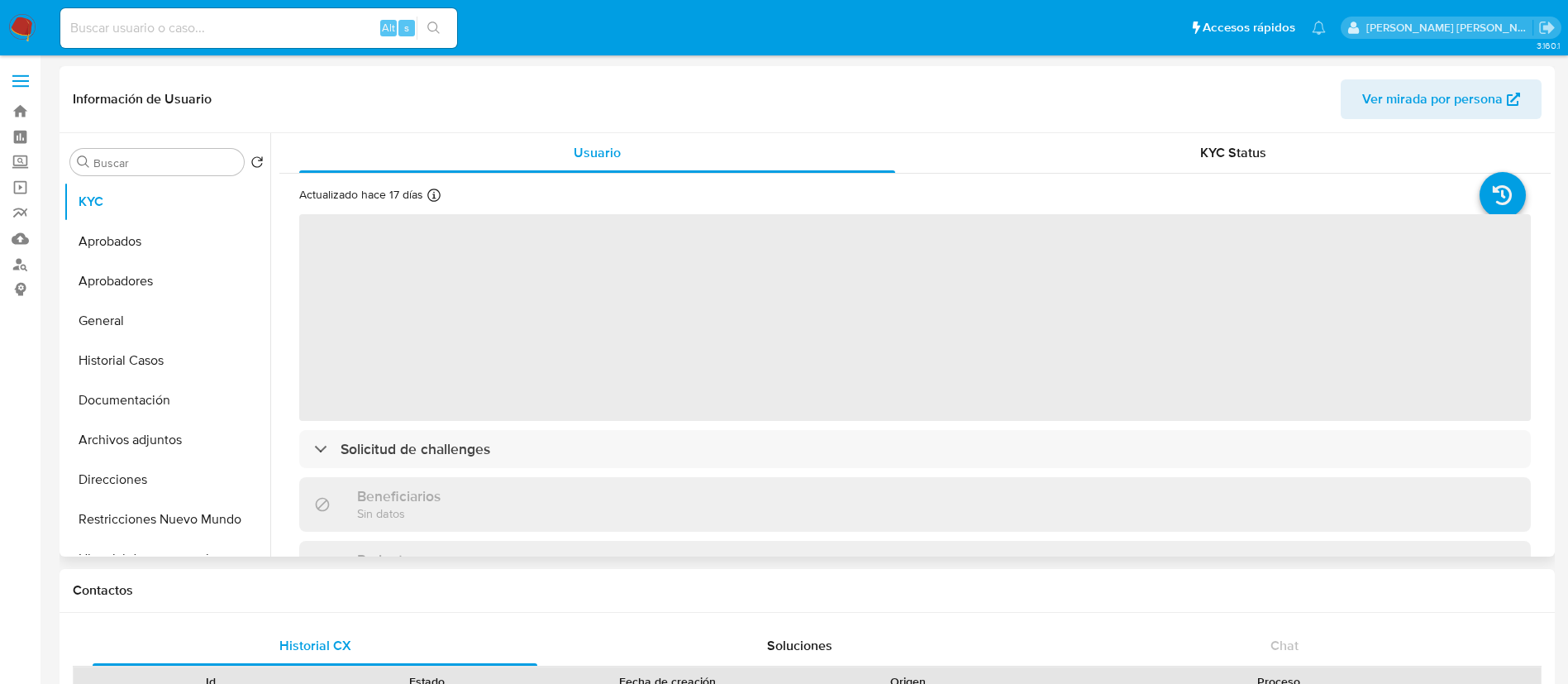
select select "10"
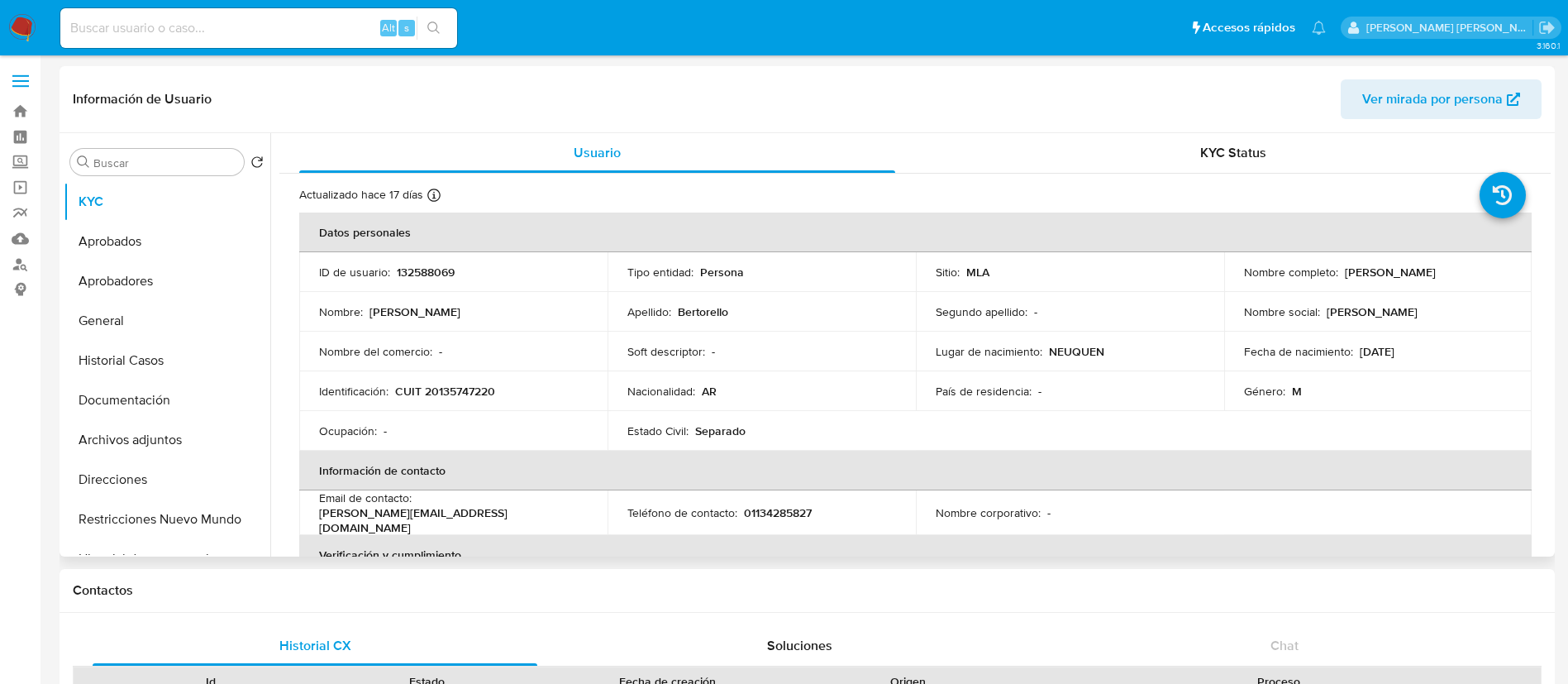
scroll to position [896, 0]
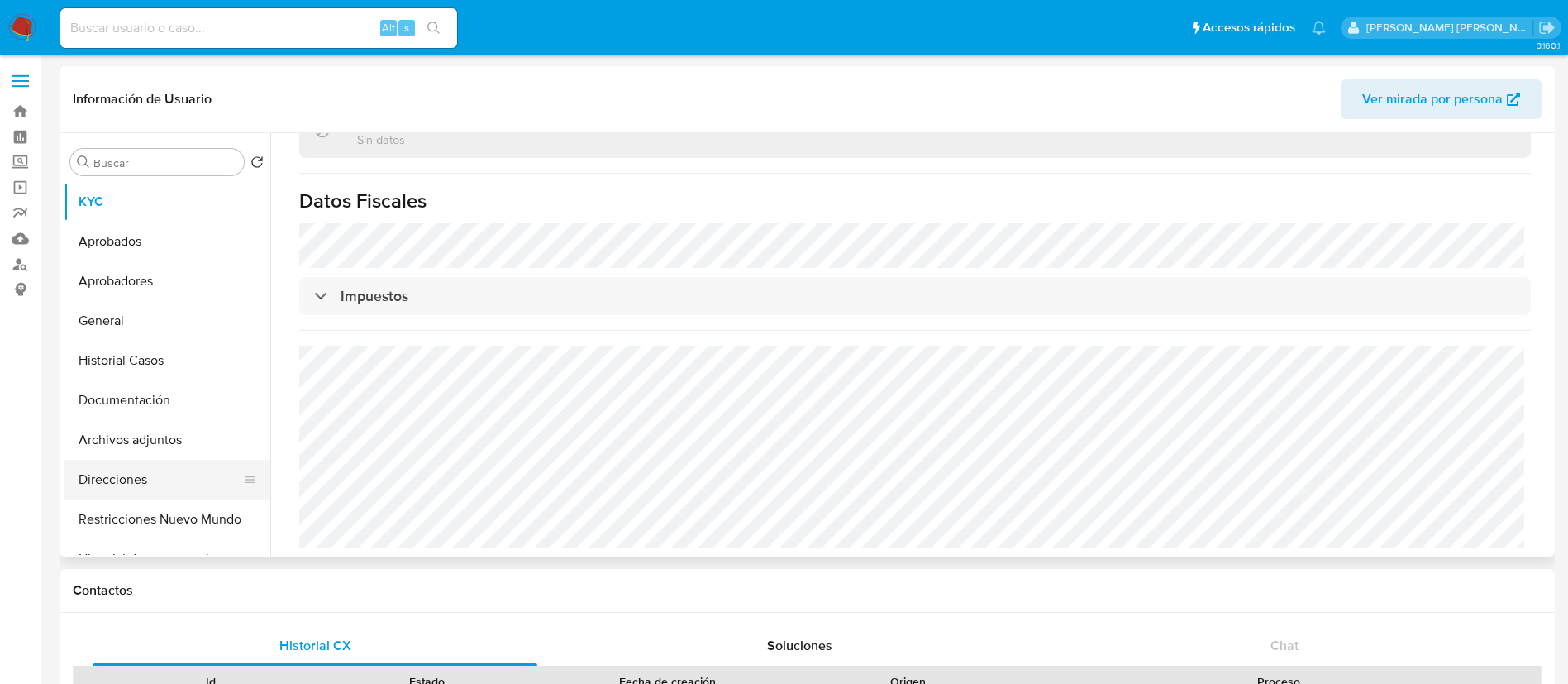
click at [122, 487] on button "Direcciones" at bounding box center [161, 480] width 194 height 40
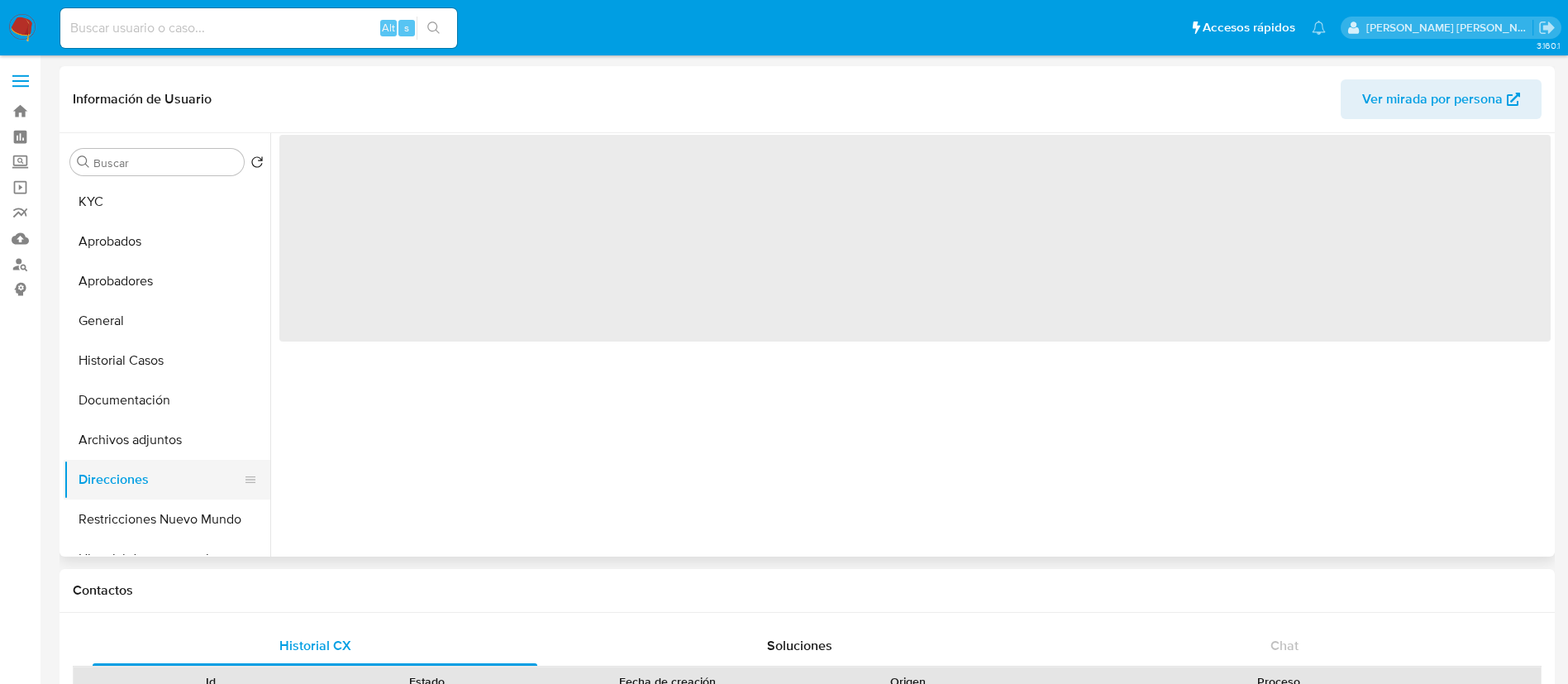
scroll to position [0, 0]
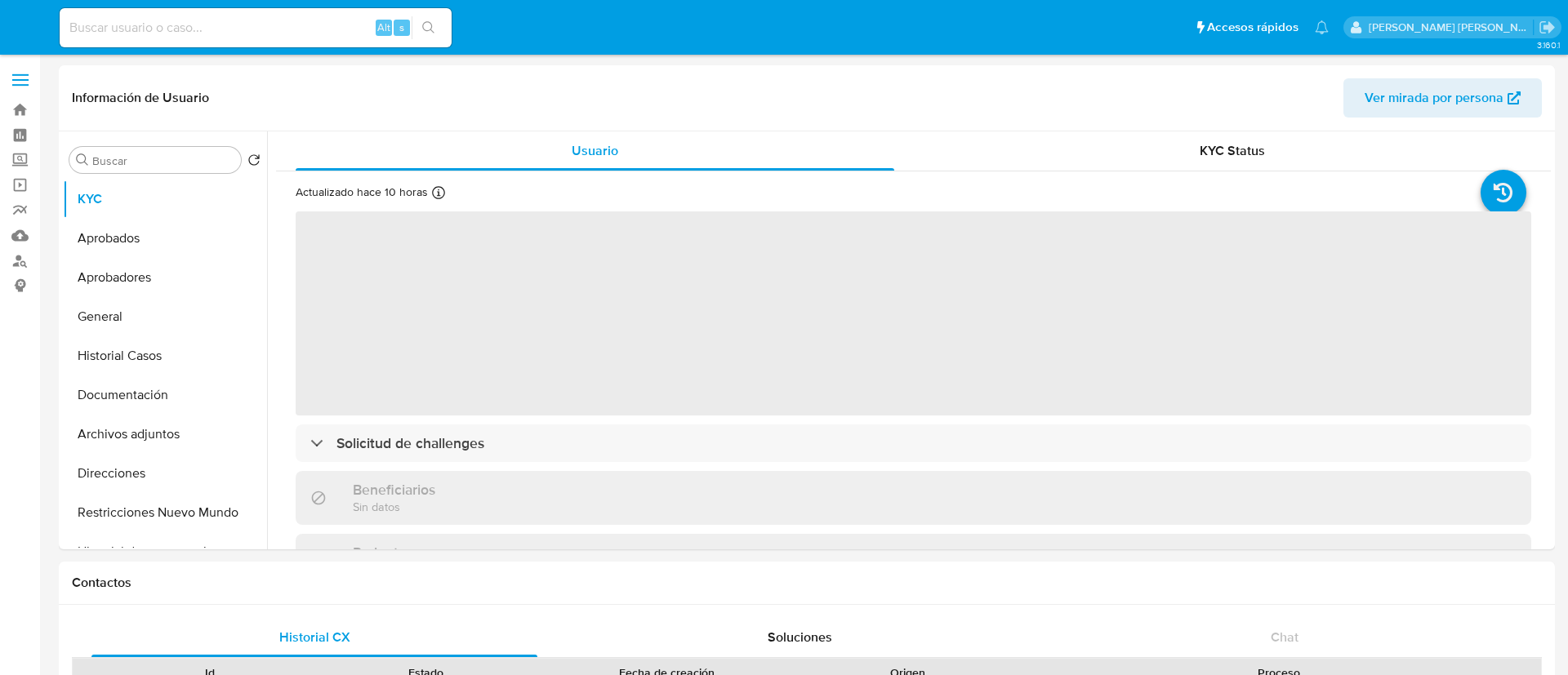
select select "10"
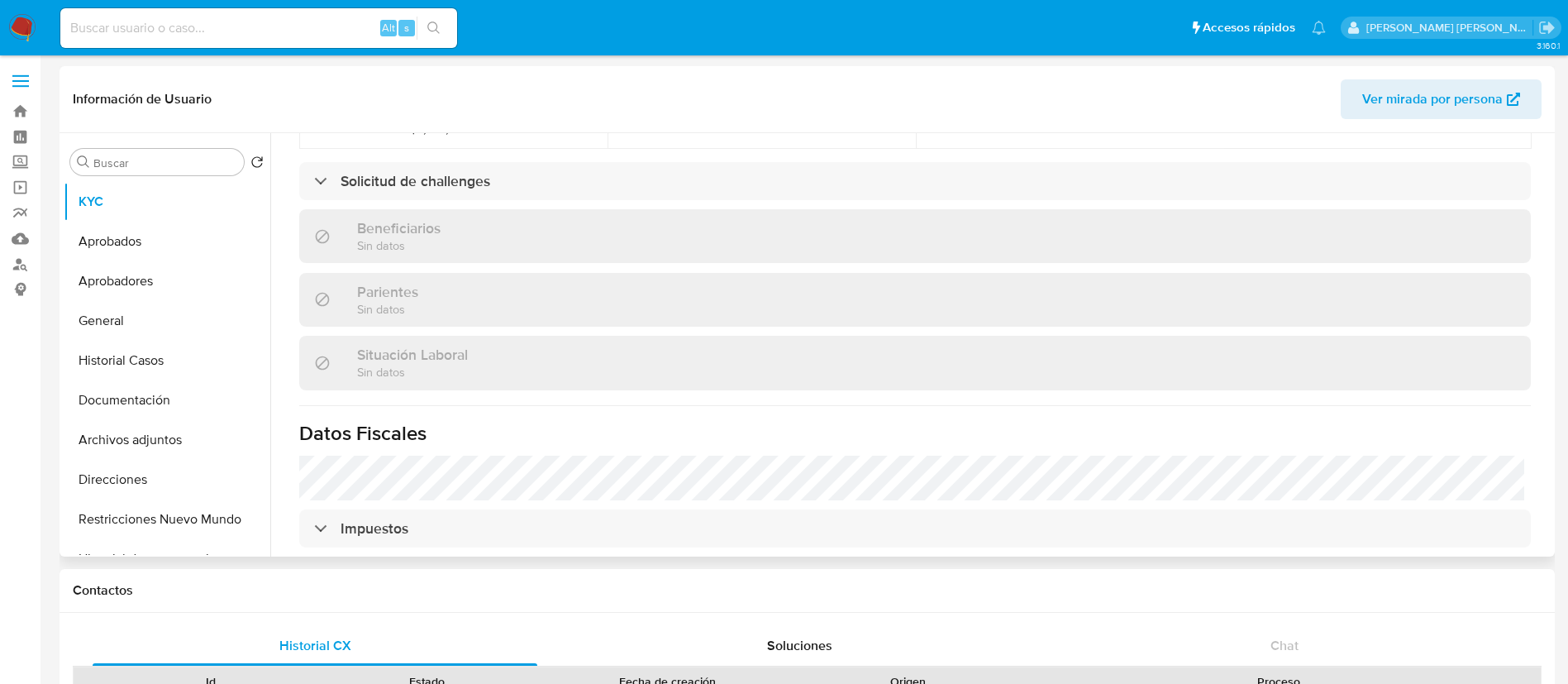
scroll to position [824, 0]
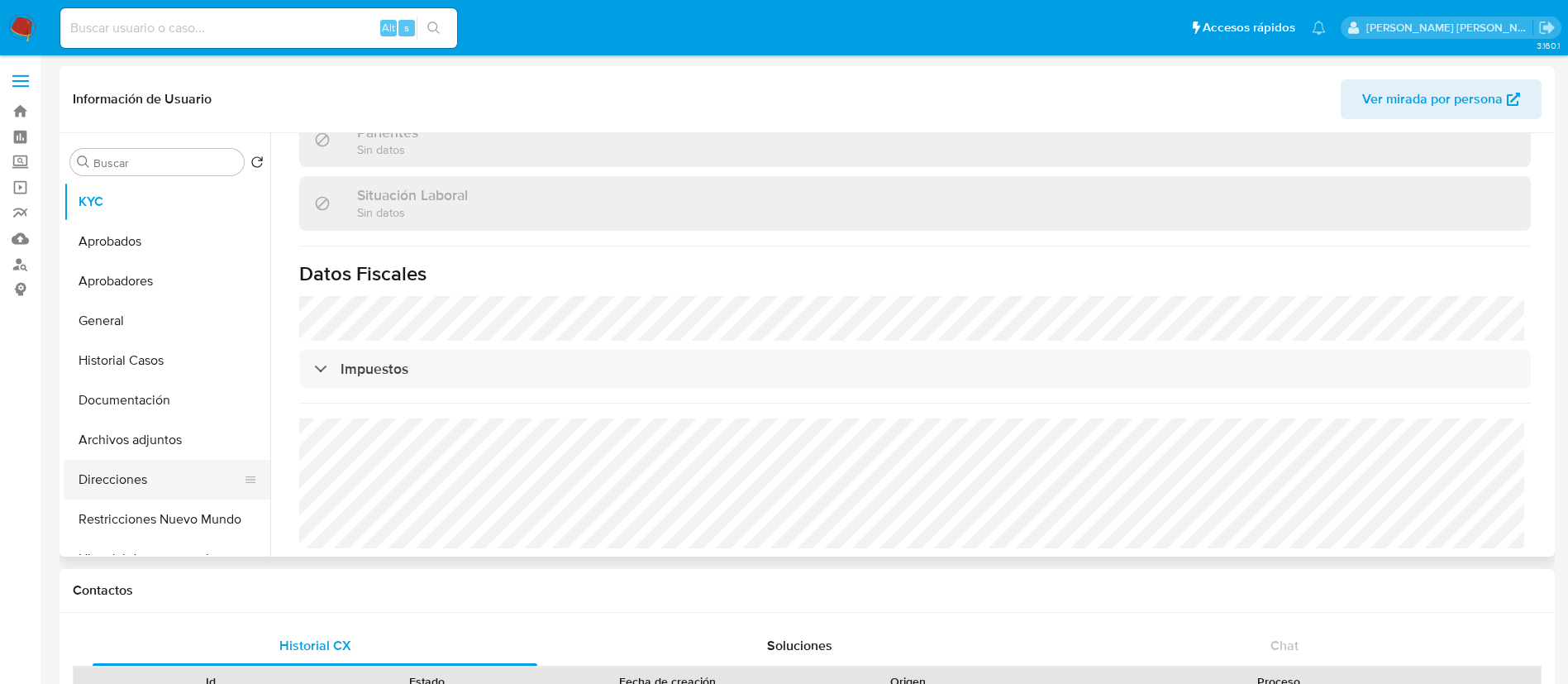
click at [135, 478] on button "Direcciones" at bounding box center [161, 480] width 194 height 40
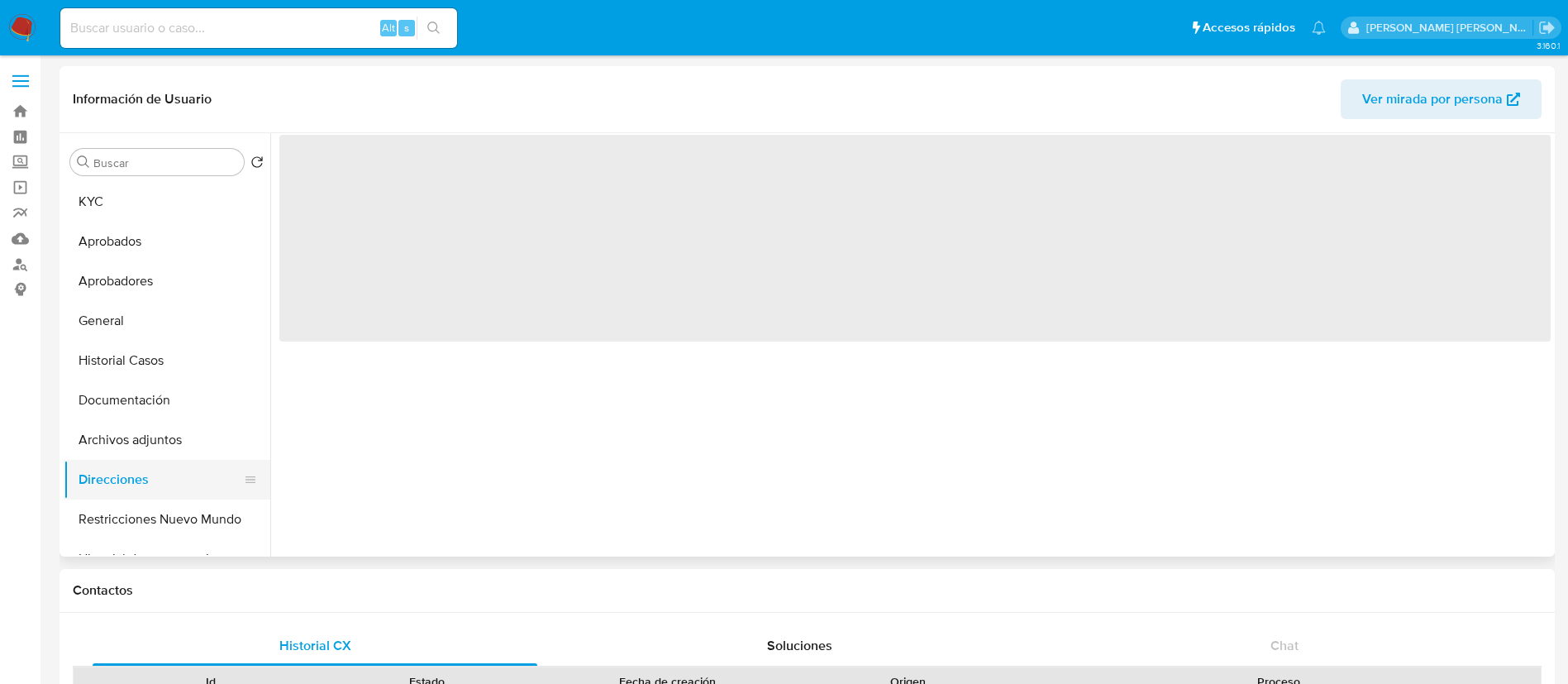
scroll to position [0, 0]
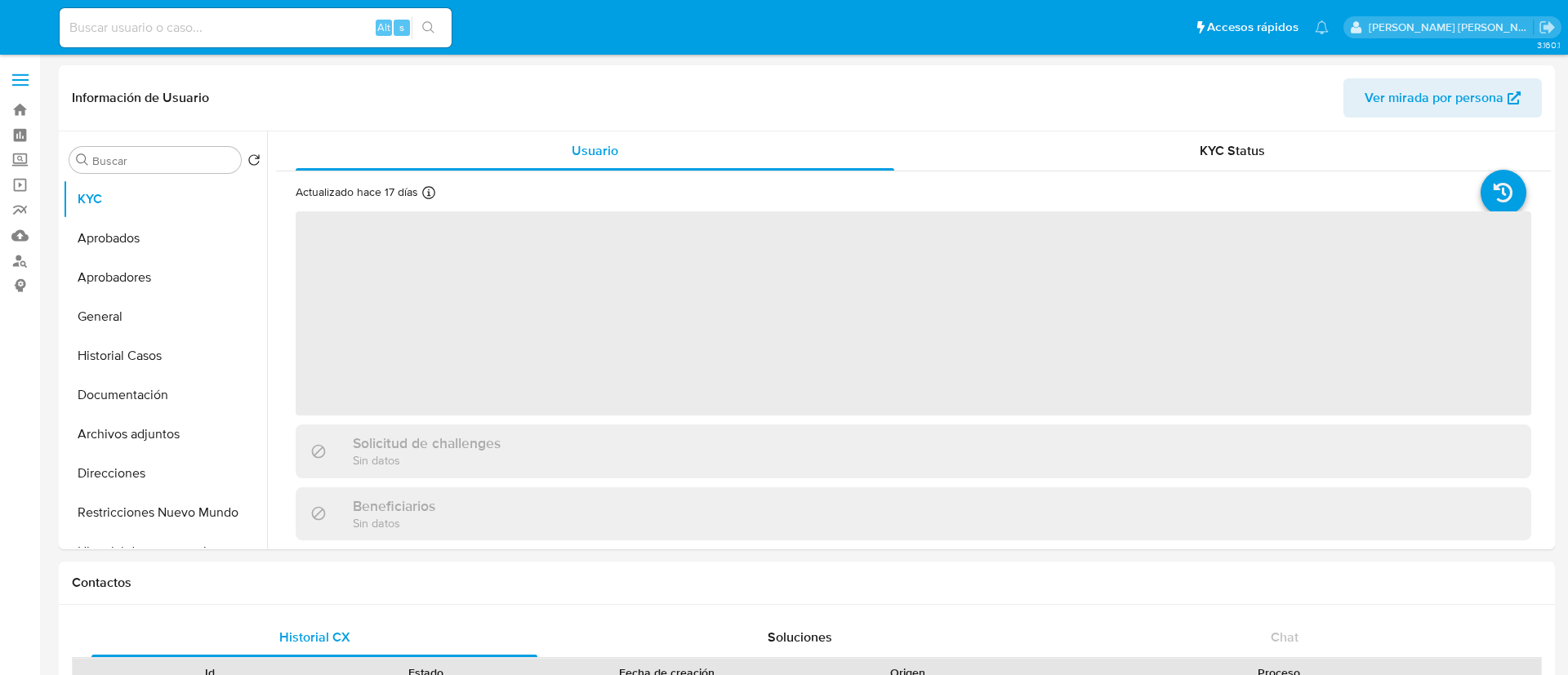
select select "10"
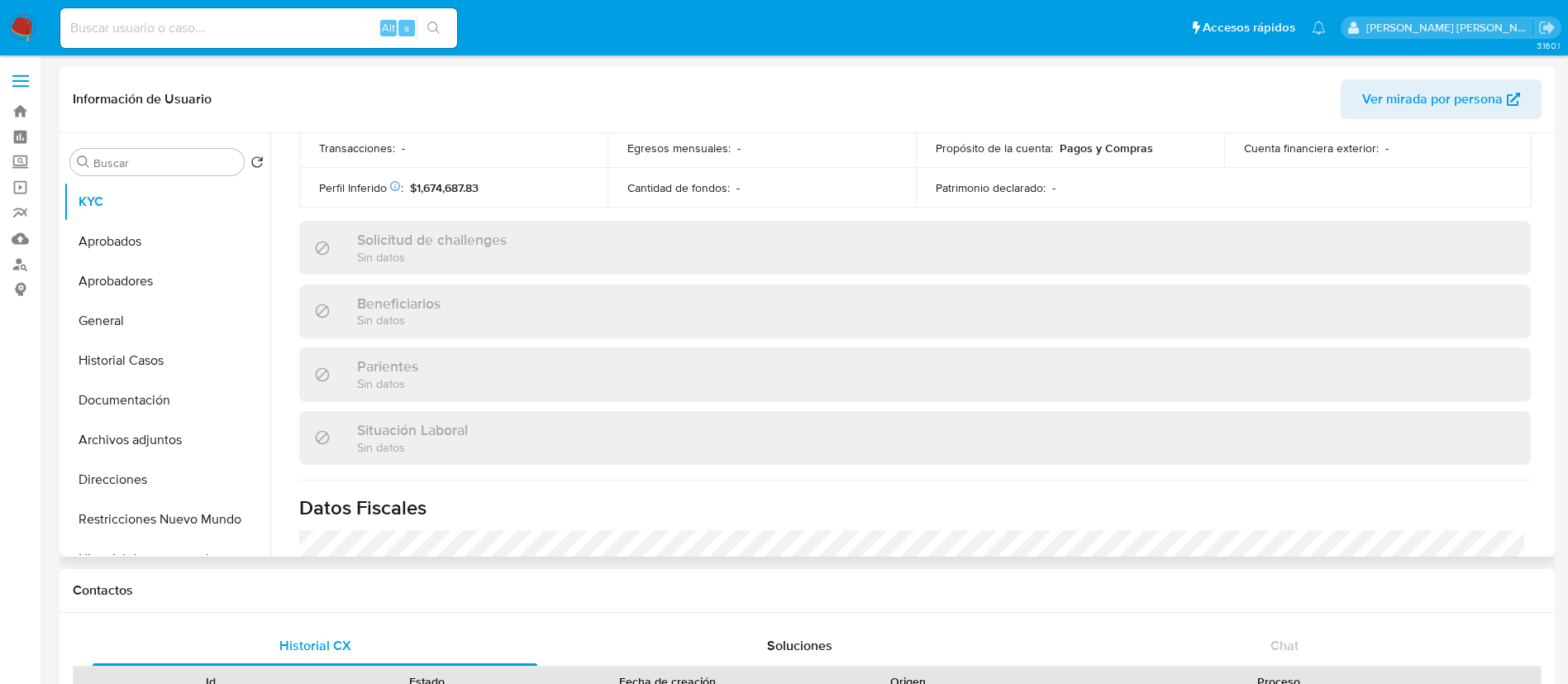
scroll to position [855, 0]
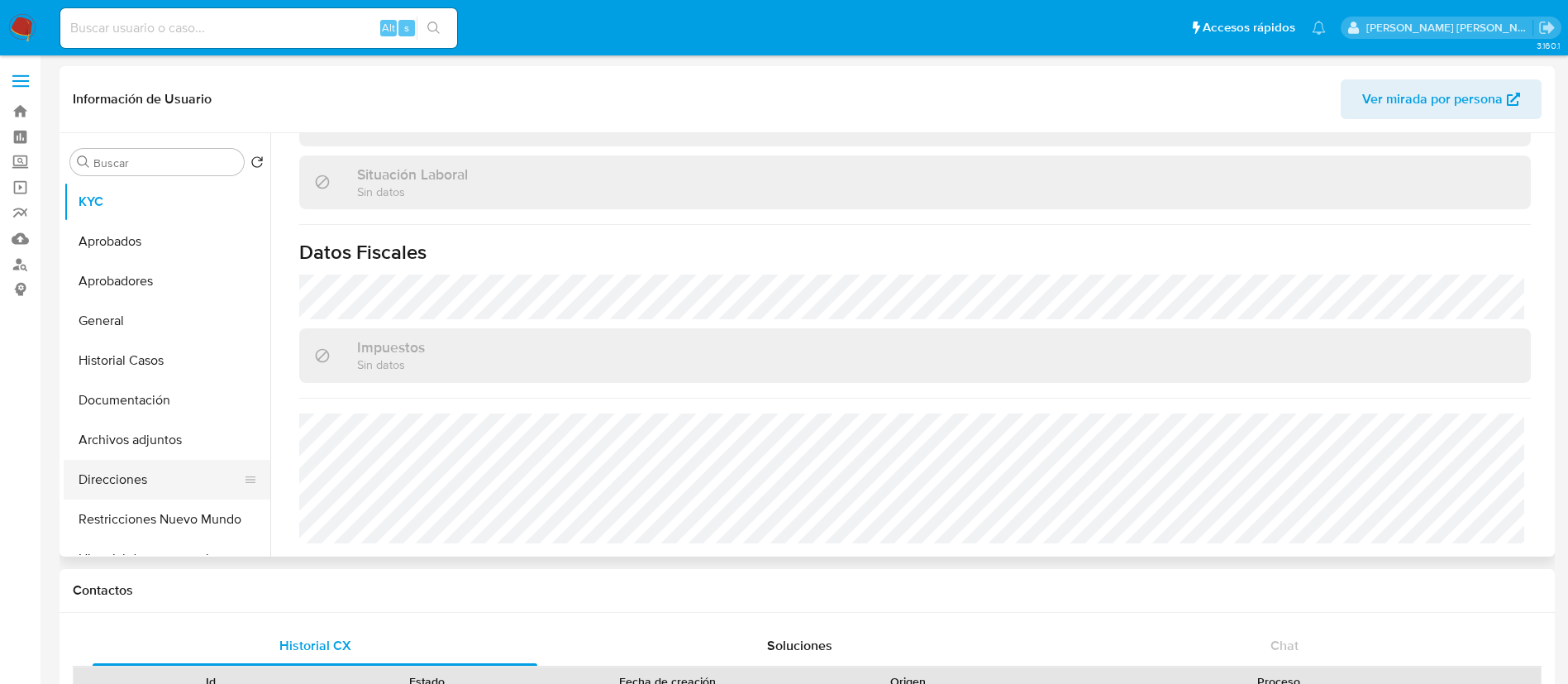
click at [131, 475] on button "Direcciones" at bounding box center [161, 480] width 194 height 40
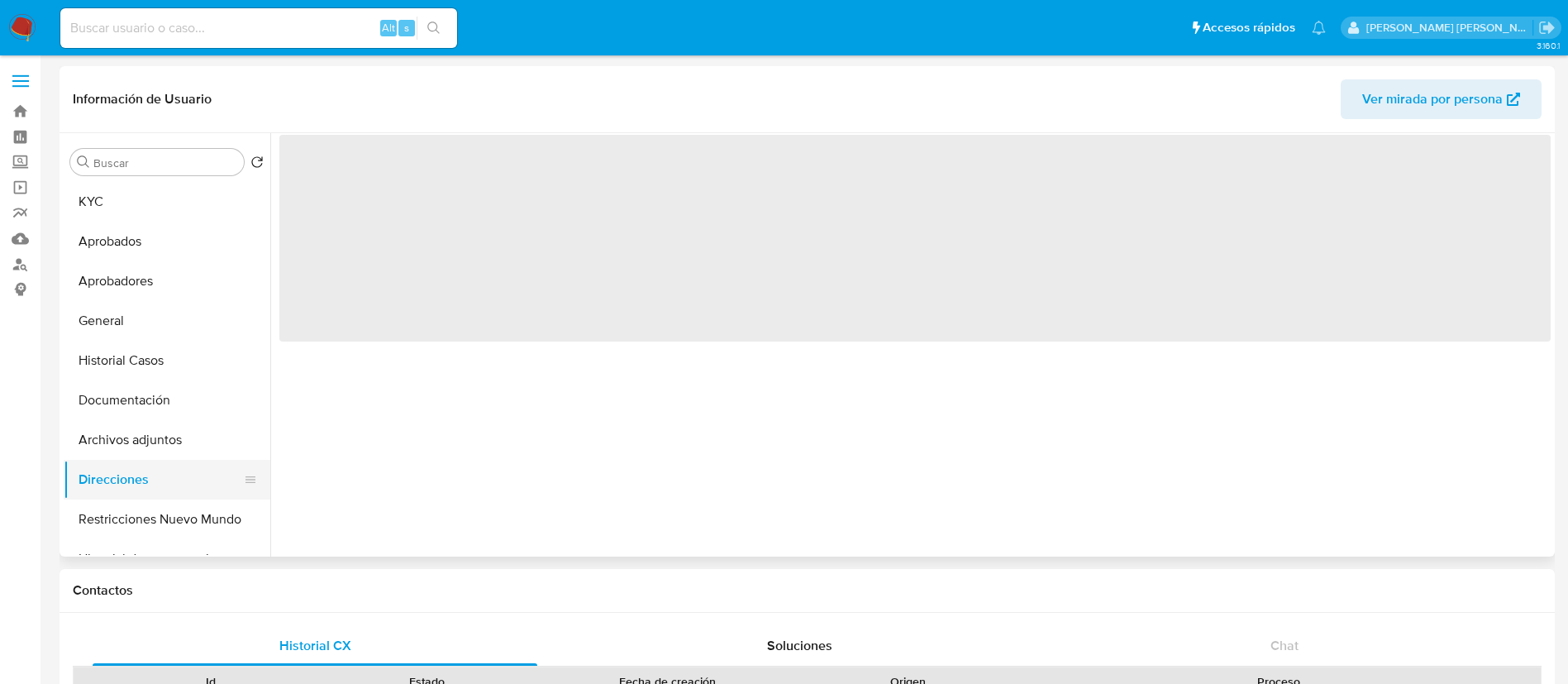
scroll to position [0, 0]
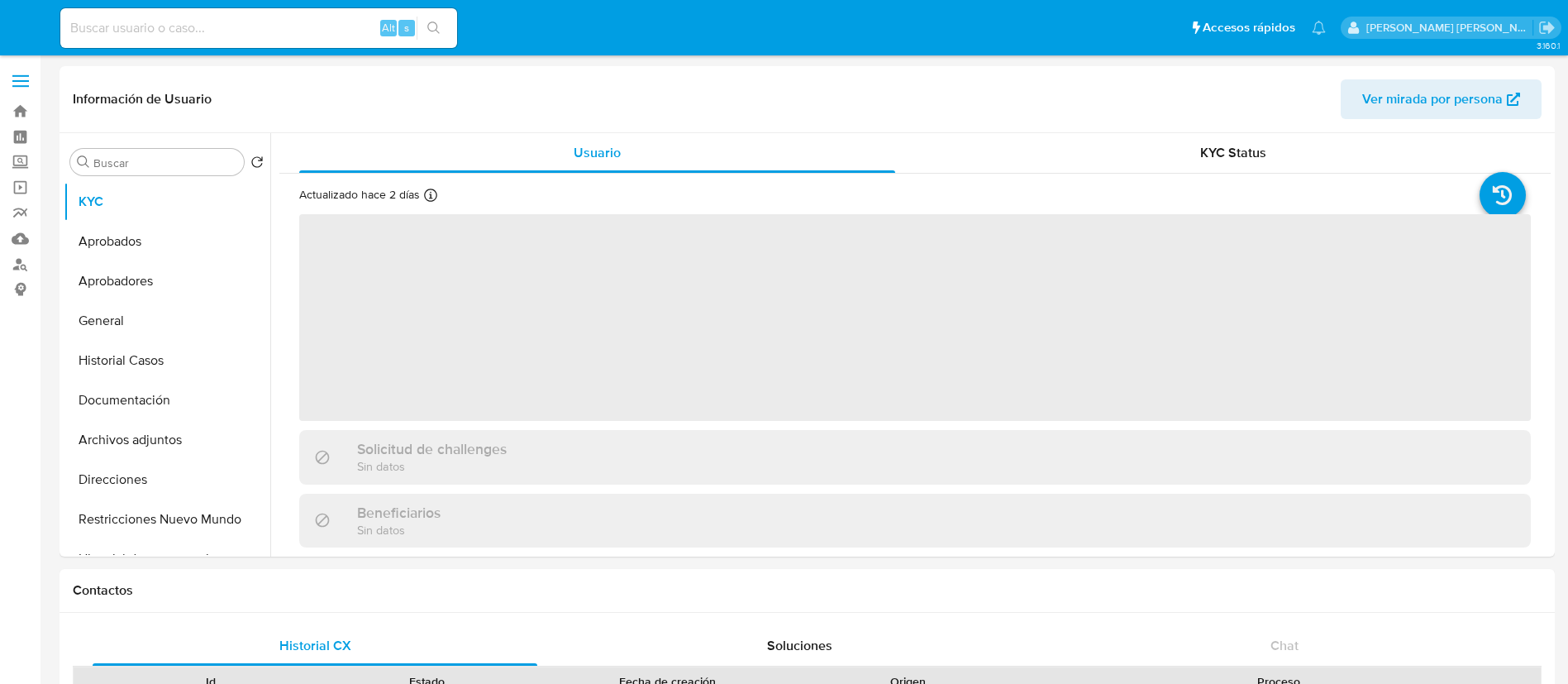
select select "10"
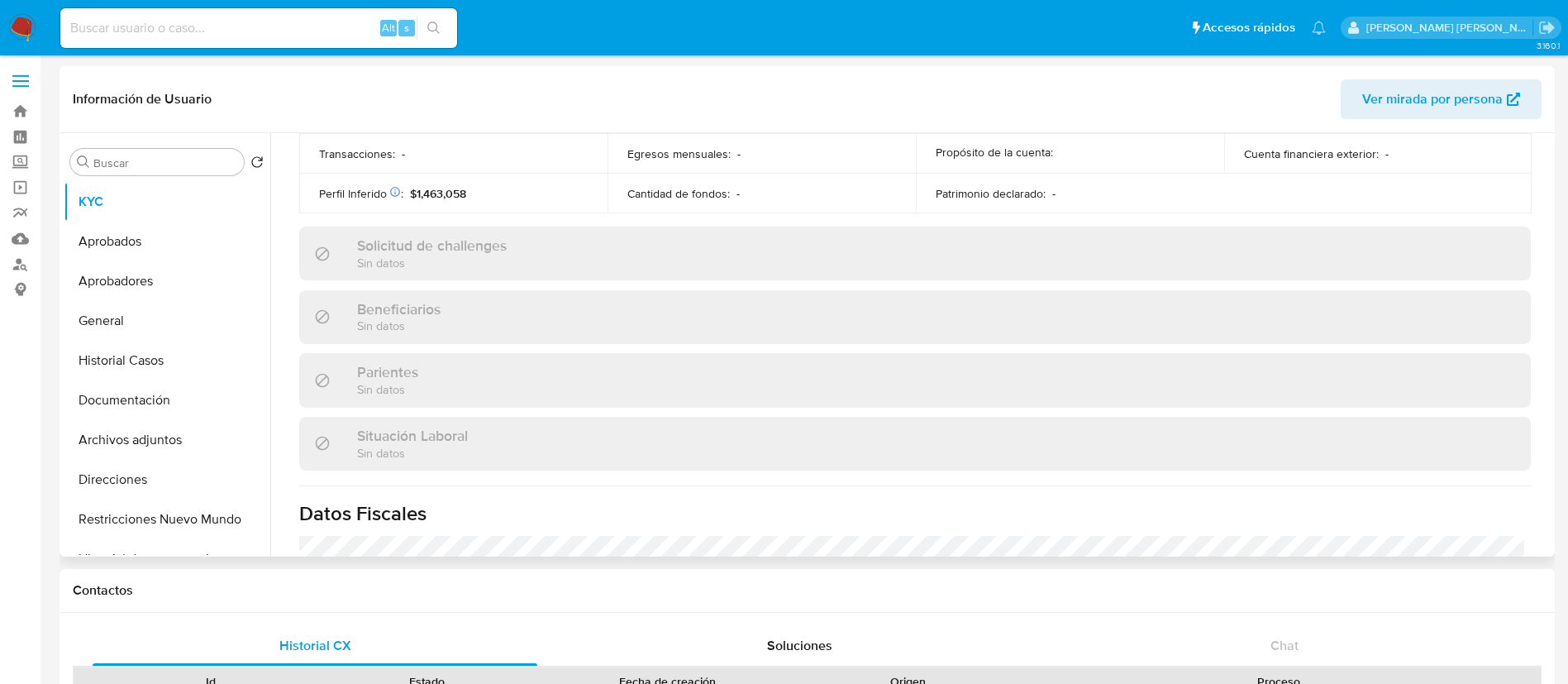
scroll to position [855, 0]
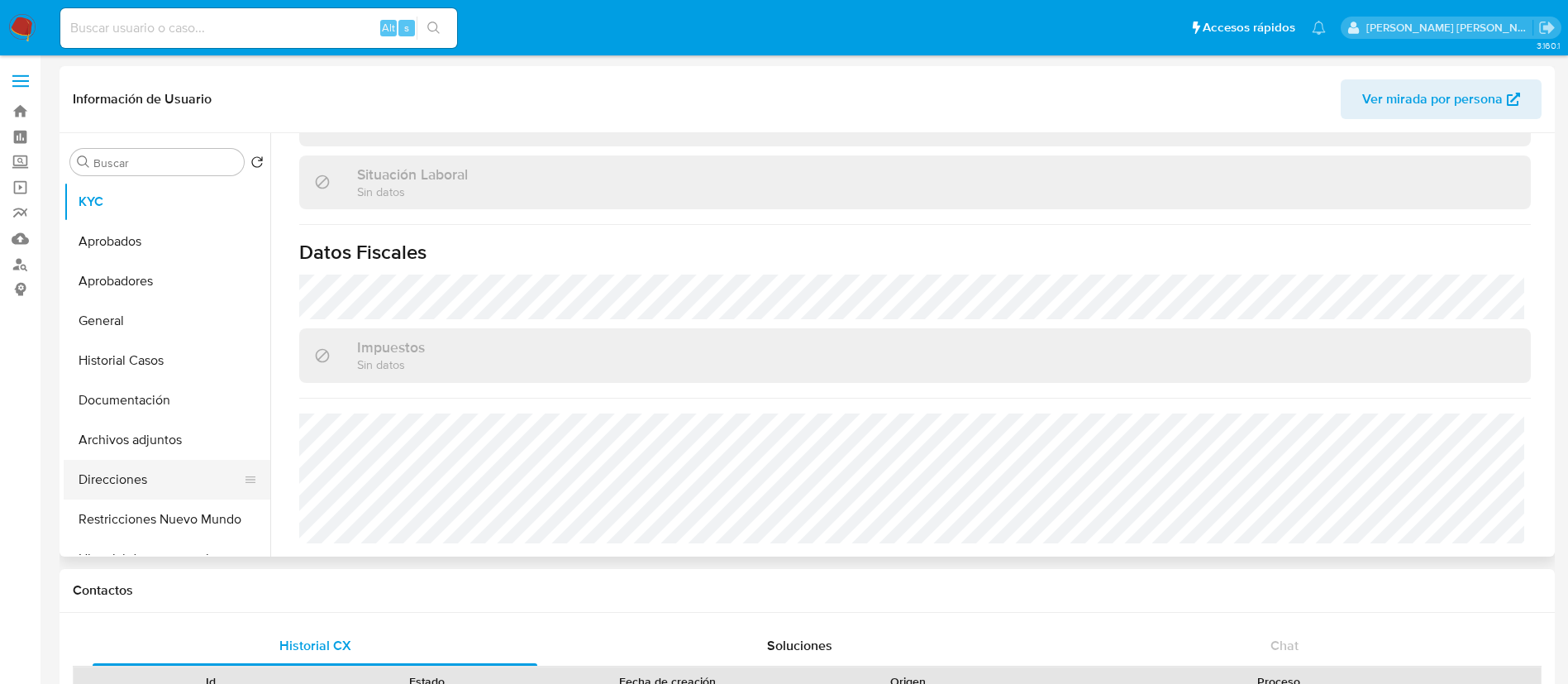
click at [123, 478] on button "Direcciones" at bounding box center [161, 480] width 194 height 40
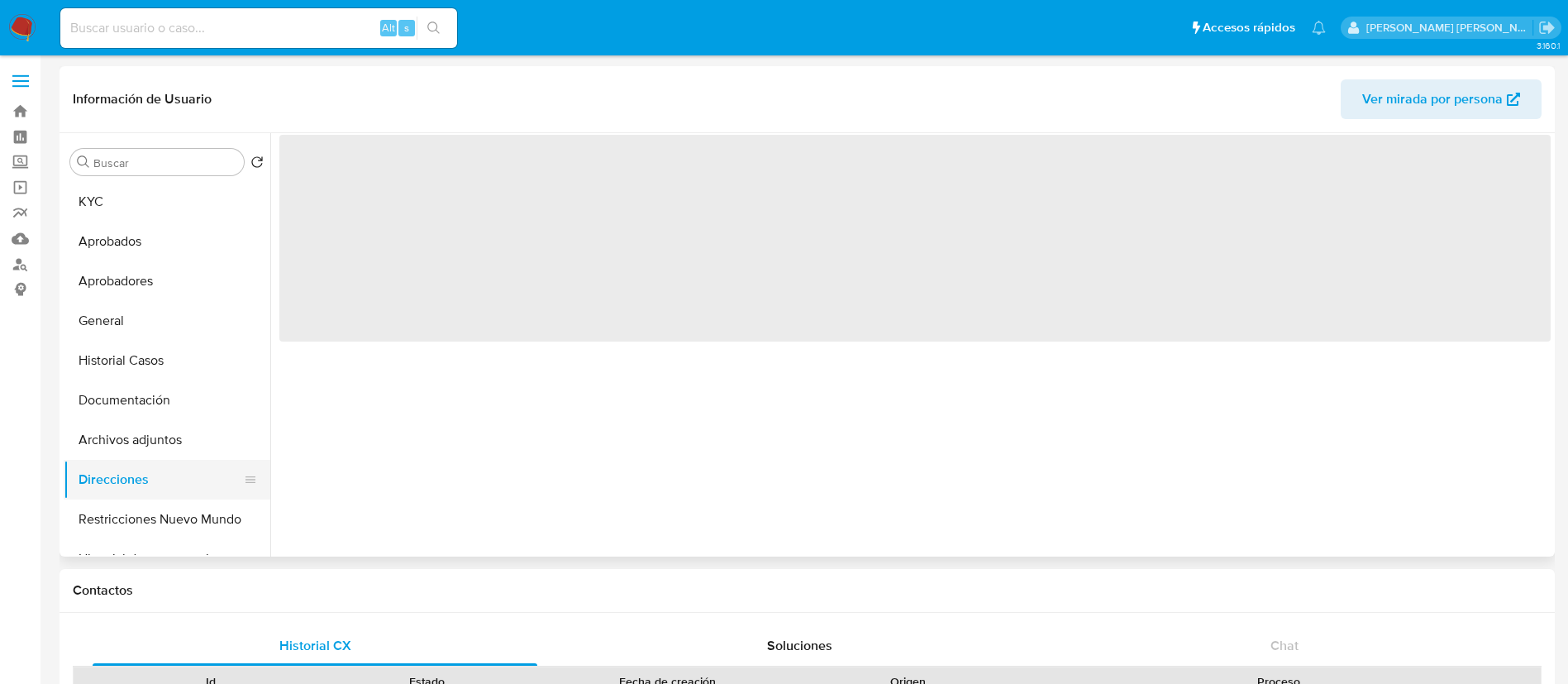
scroll to position [0, 0]
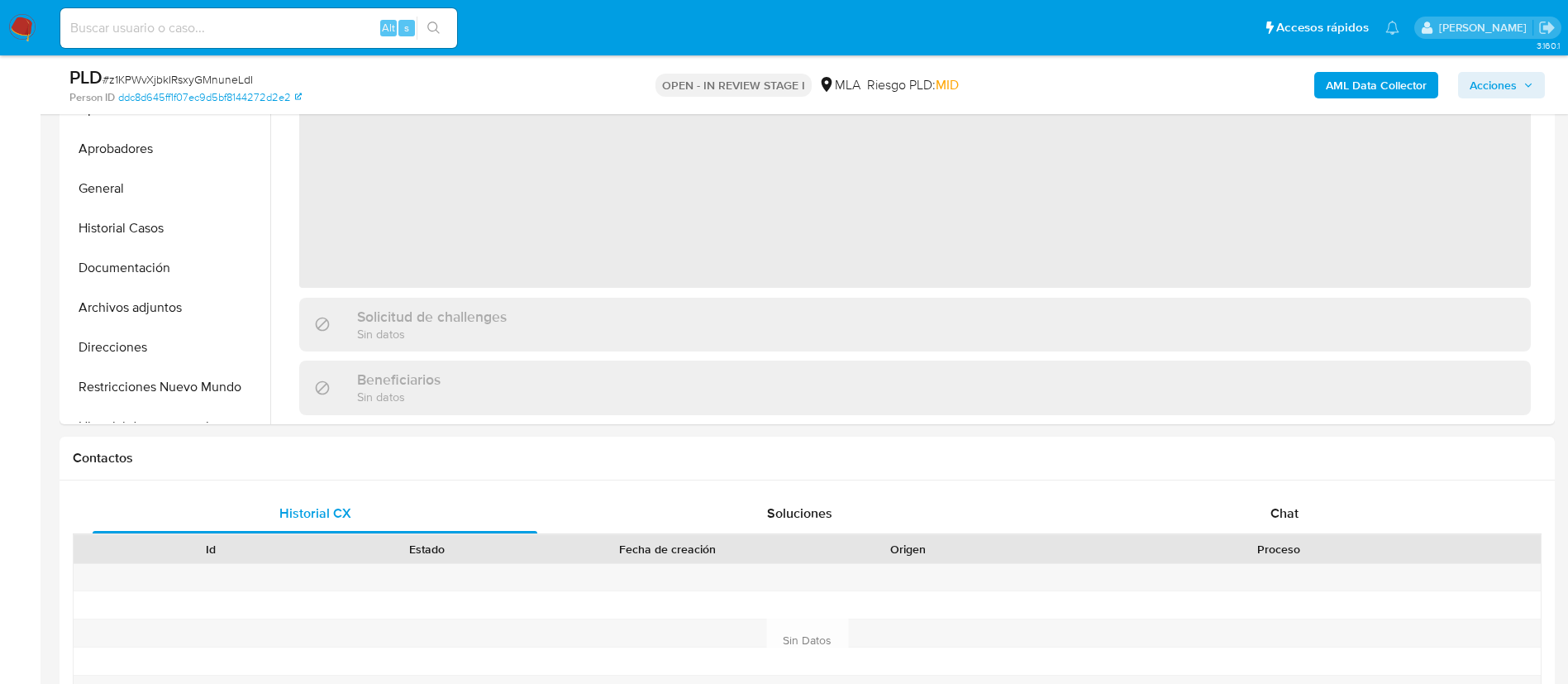
scroll to position [494, 0]
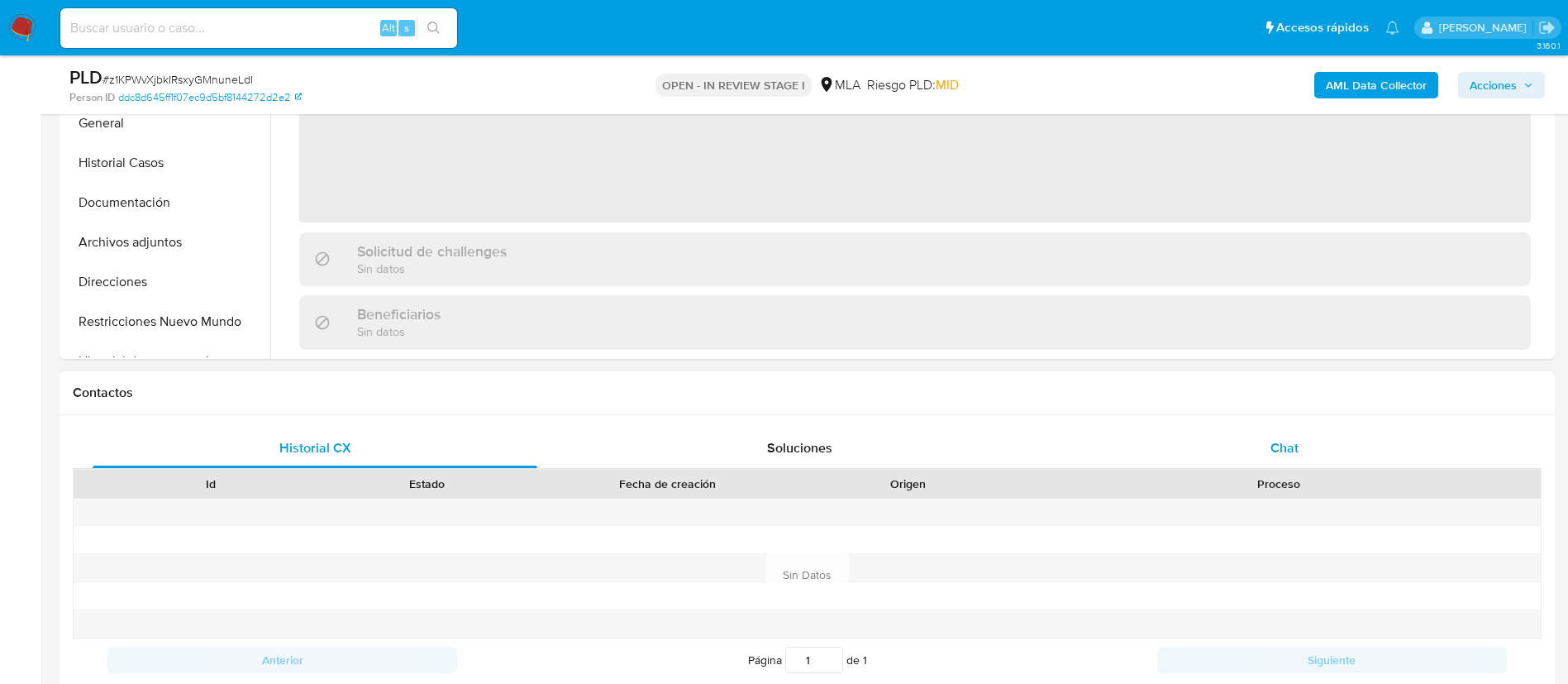
click at [1293, 446] on span "Chat" at bounding box center [1284, 448] width 28 height 19
select select "10"
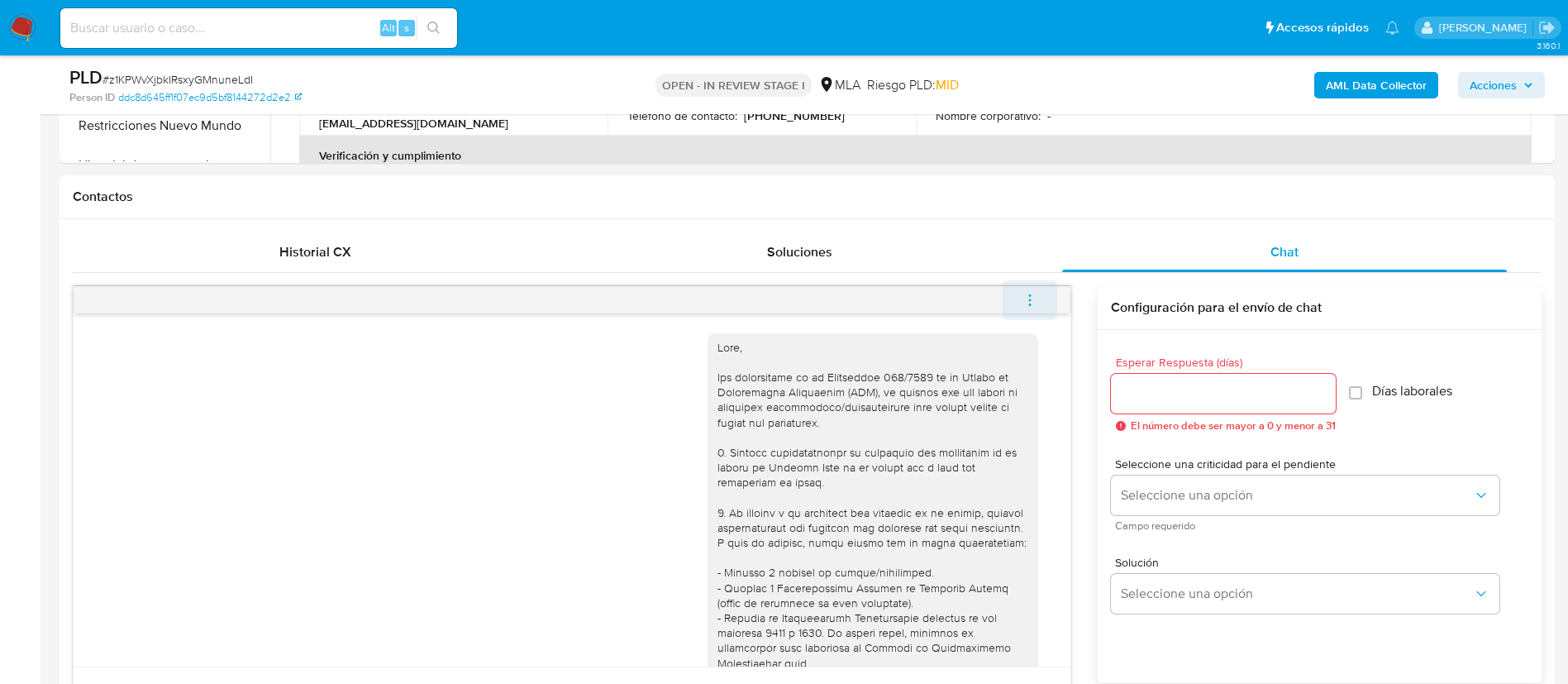
scroll to position [1391, 0]
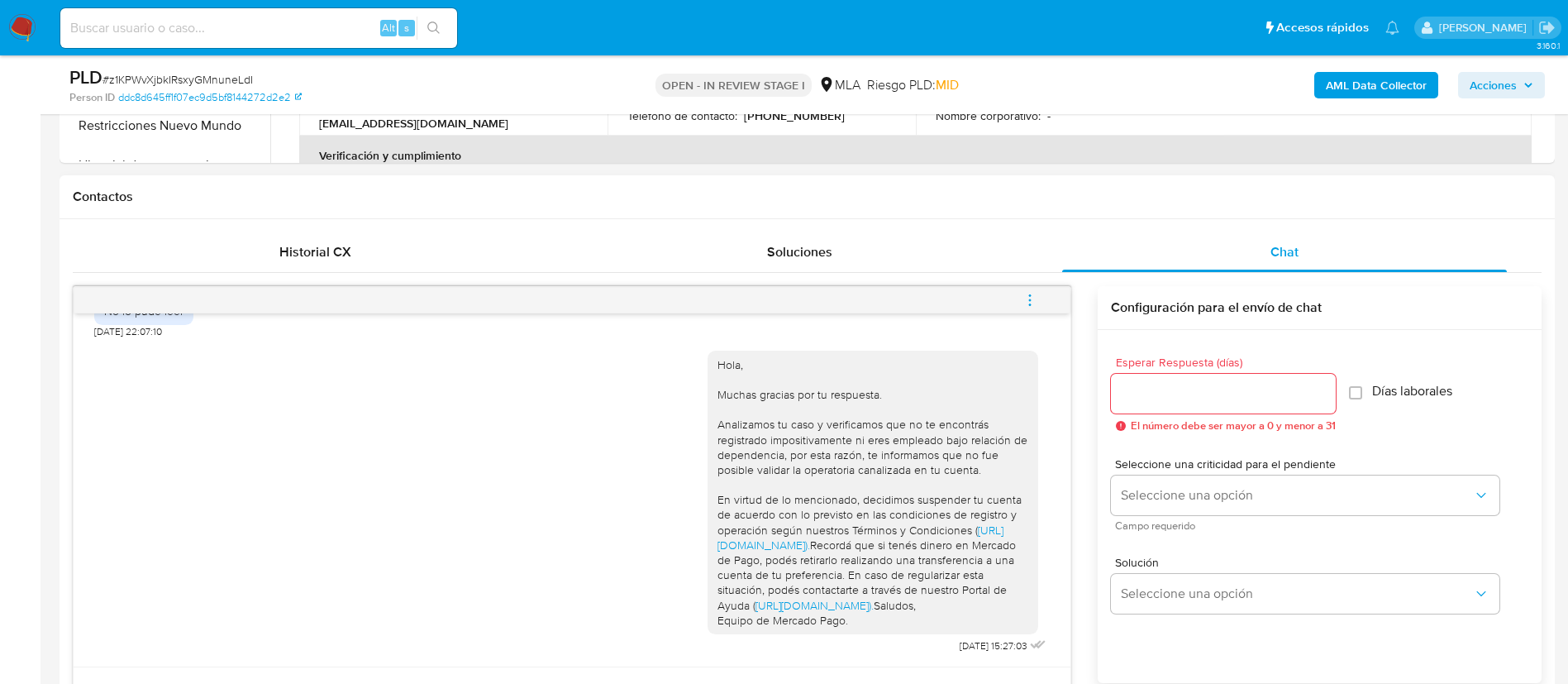
click at [1030, 306] on icon "menu-action" at bounding box center [1030, 299] width 15 height 15
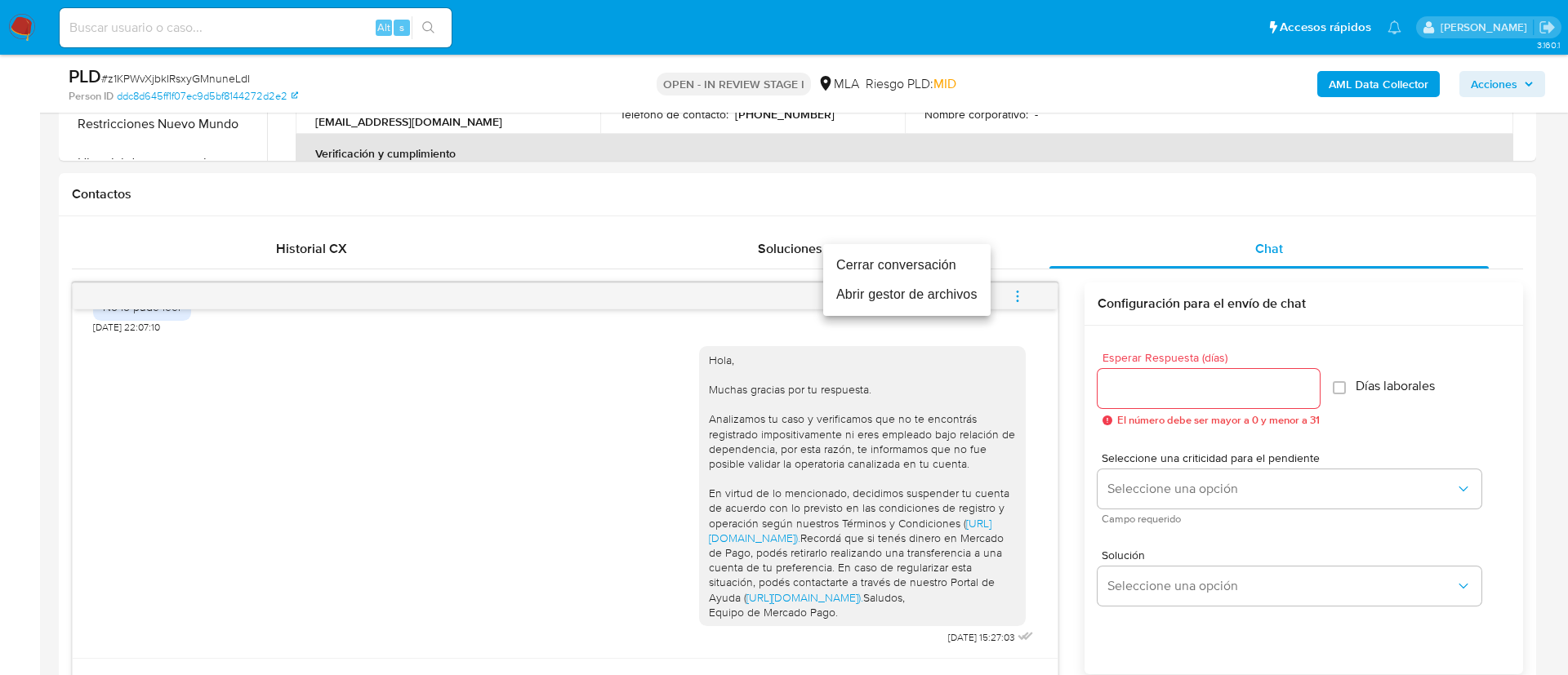
click at [902, 267] on li "Cerrar conversación" at bounding box center [906, 265] width 167 height 30
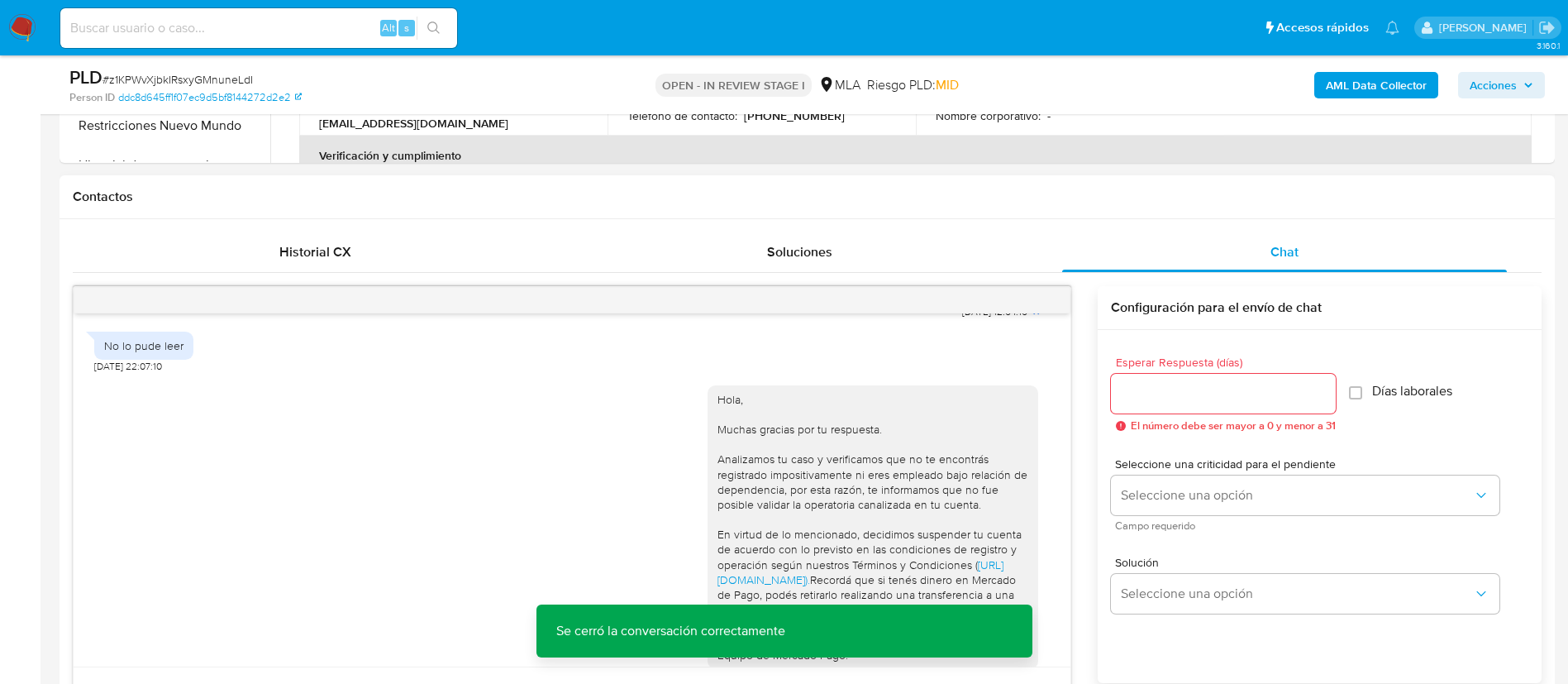
scroll to position [1226, 0]
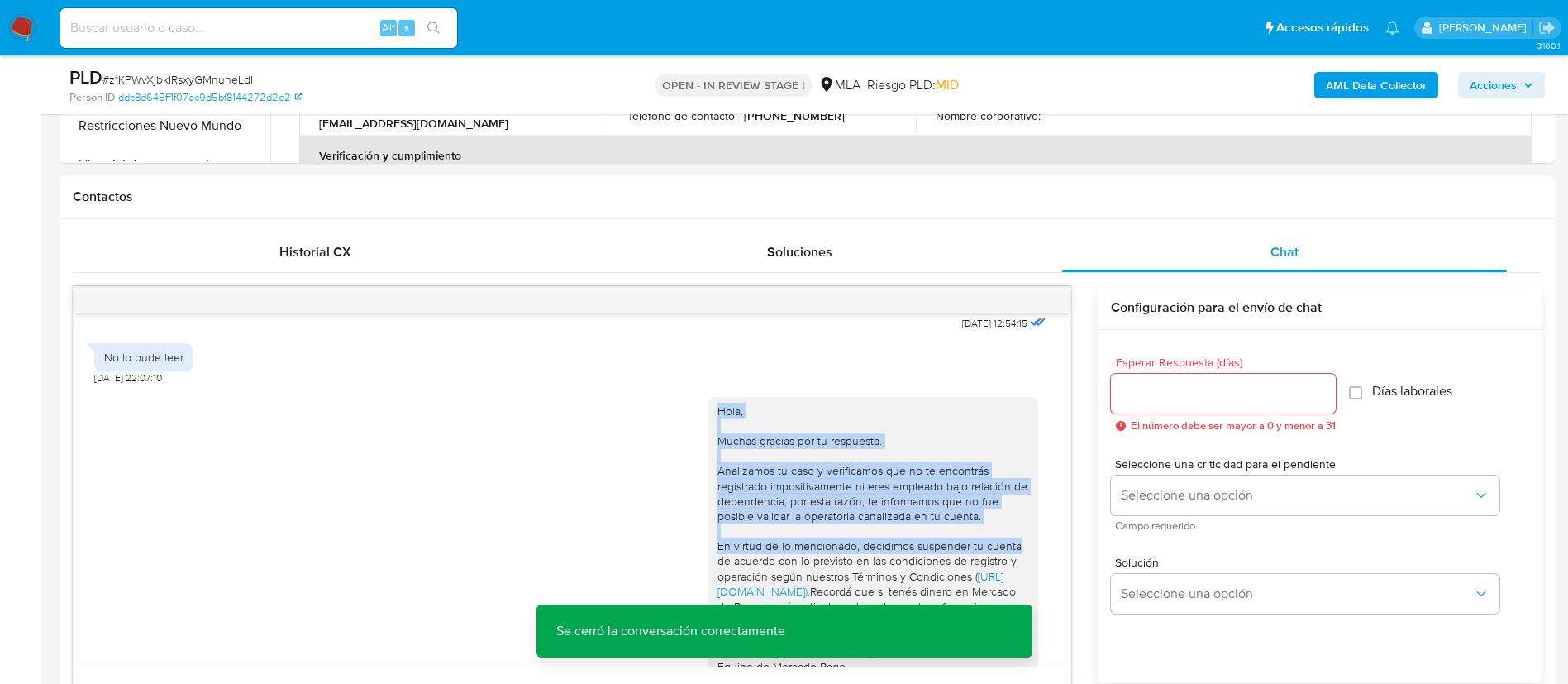
drag, startPoint x: 697, startPoint y: 455, endPoint x: 1029, endPoint y: 590, distance: 358.4
click at [1029, 590] on div "Hola, Muchas gracias por tu respuesta. Analizamos tu caso y verificamos que no …" at bounding box center [878, 544] width 342 height 319
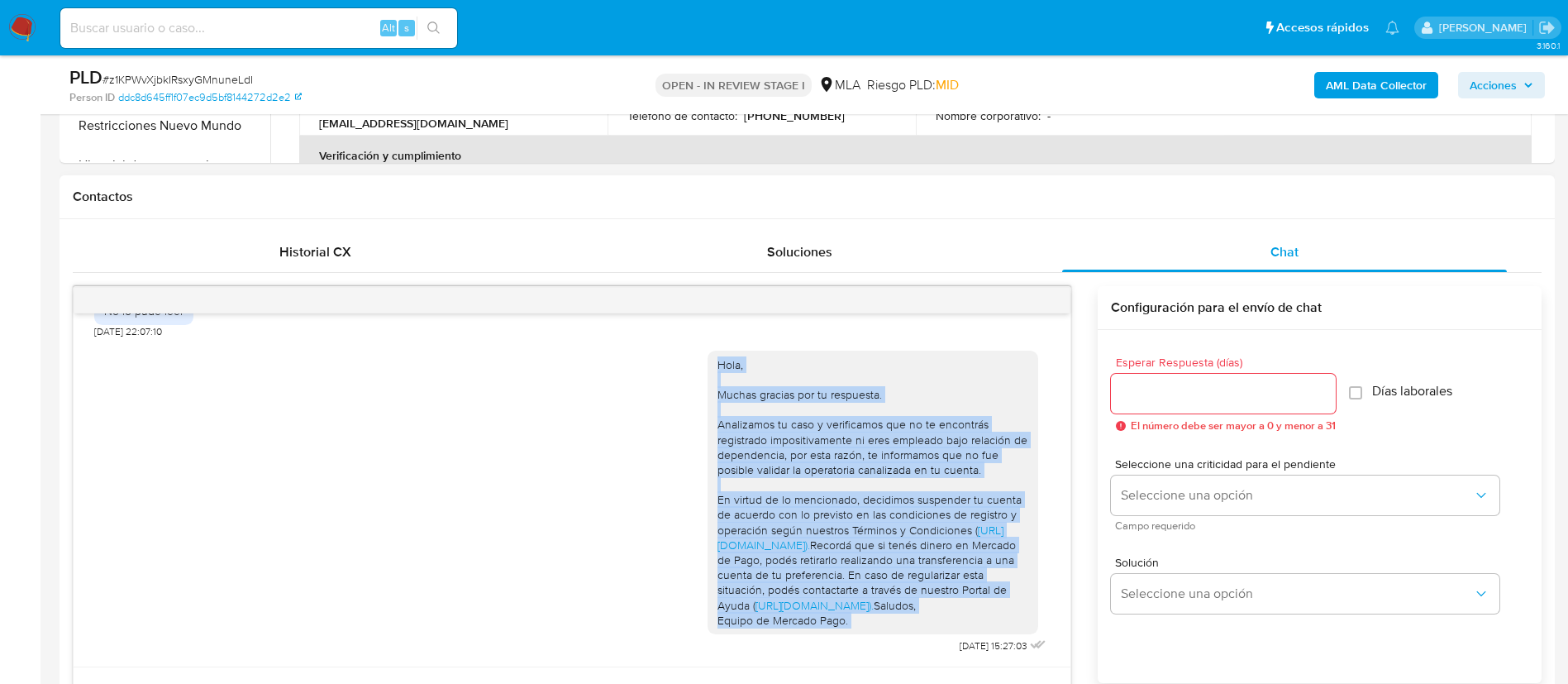
scroll to position [1379, 0]
copy div "Hola, Muchas gracias por tu respuesta. Analizamos tu caso y verificamos que no …"
click at [881, 369] on div "Hola, Muchas gracias por tu respuesta. Analizamos tu caso y verificamos que no …" at bounding box center [873, 492] width 311 height 270
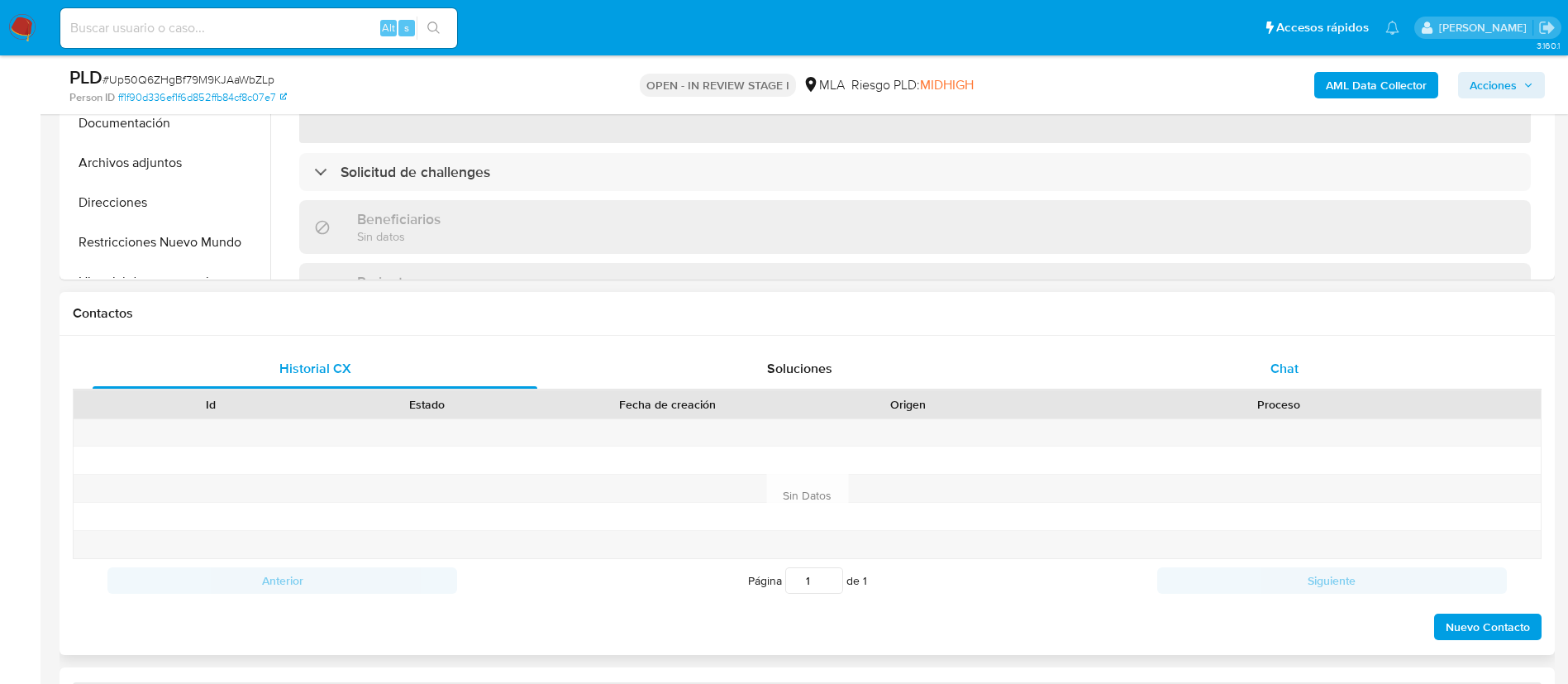
click at [1296, 367] on span "Chat" at bounding box center [1284, 368] width 28 height 19
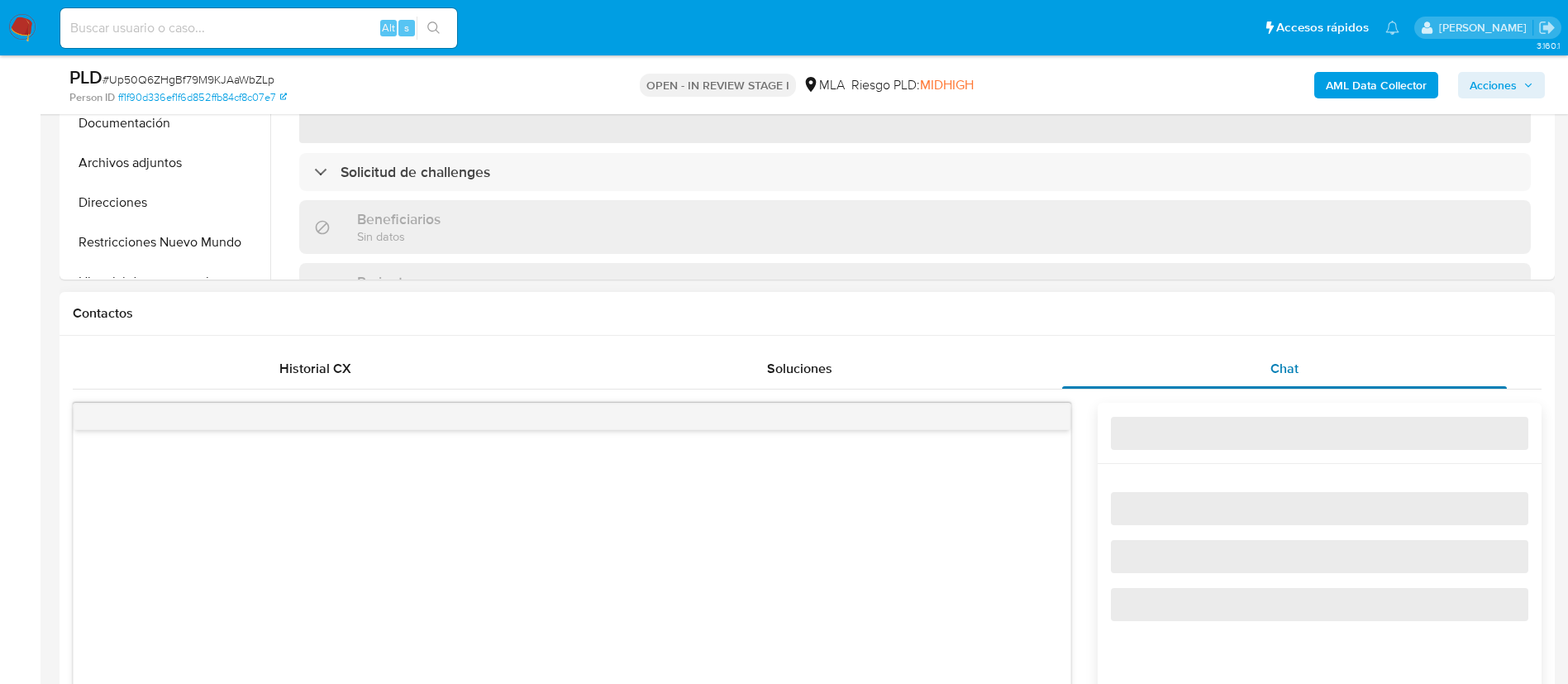
select select "10"
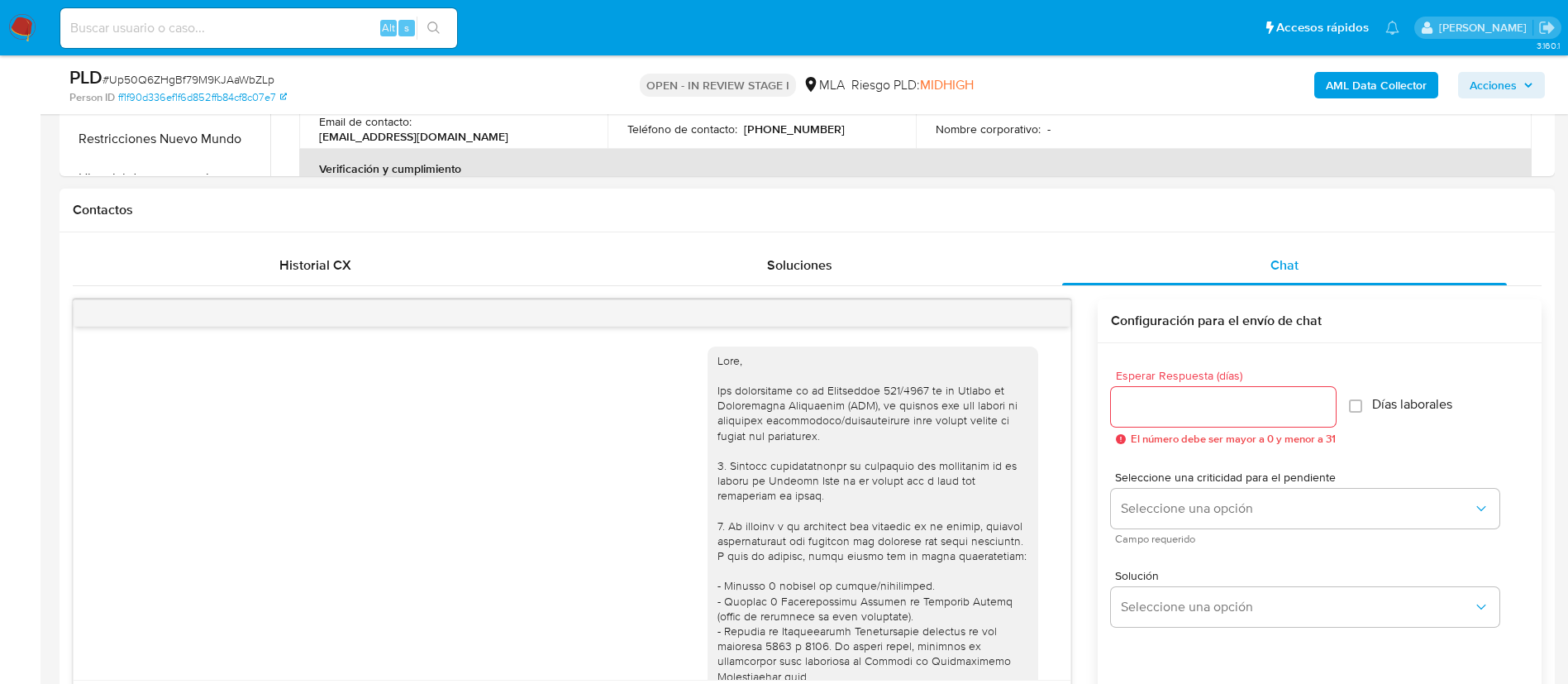
scroll to position [1058, 0]
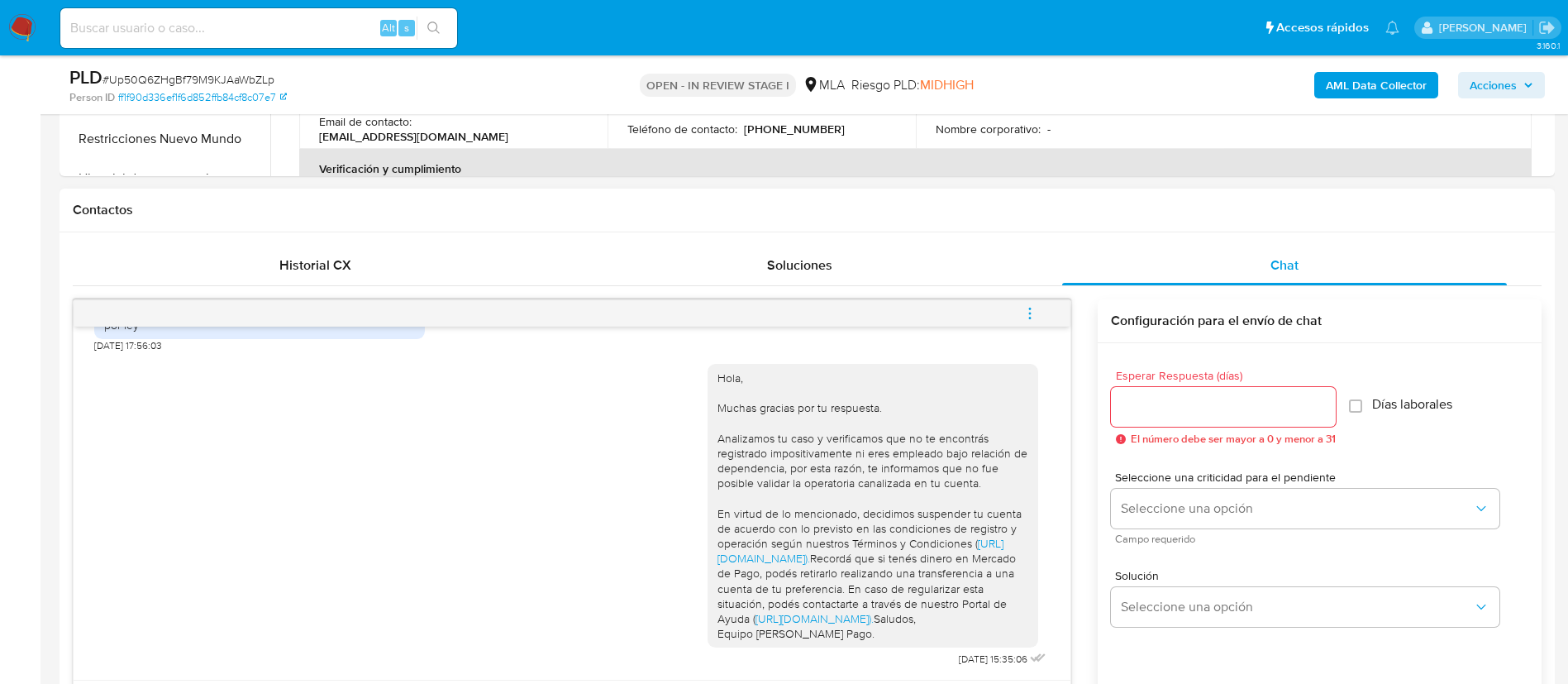
click at [1038, 318] on button "menu-action" at bounding box center [1030, 313] width 54 height 40
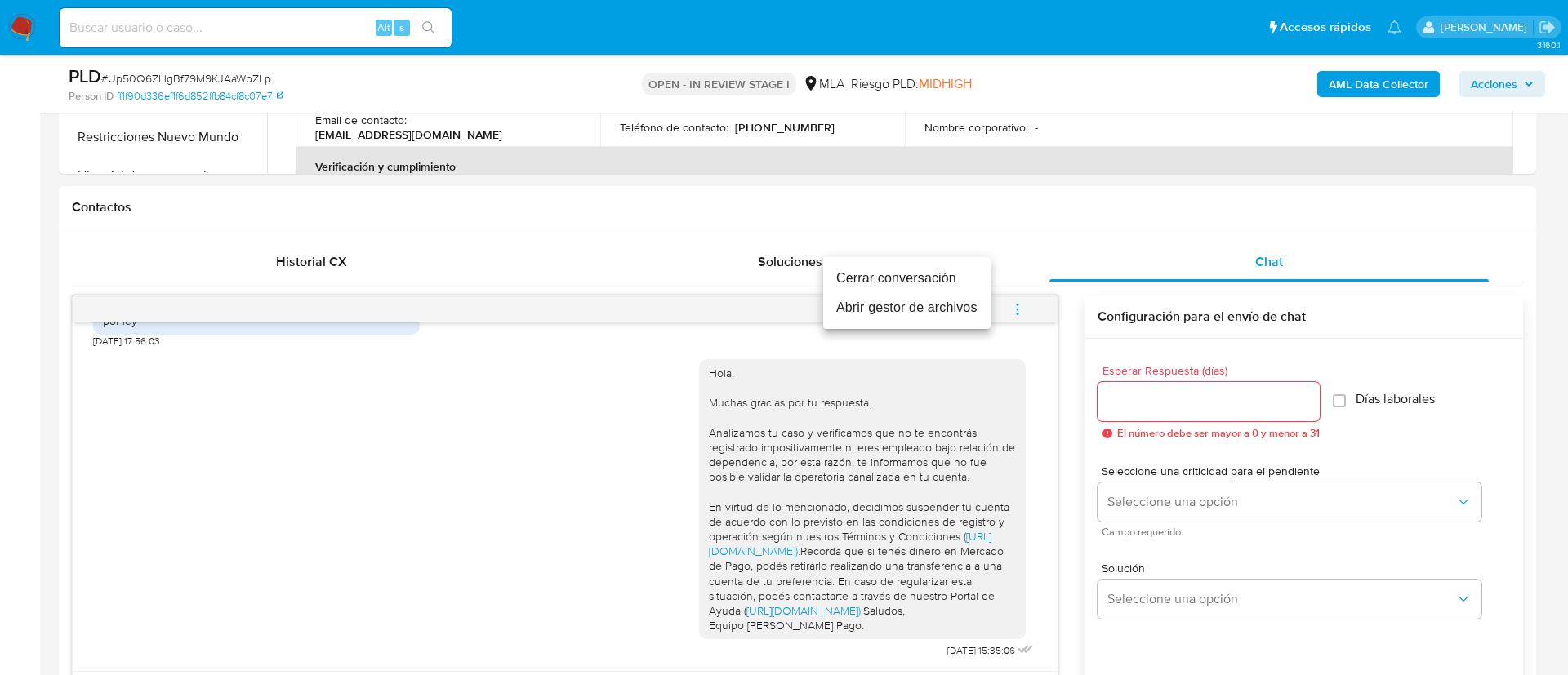
click at [919, 273] on li "Cerrar conversación" at bounding box center [906, 278] width 167 height 30
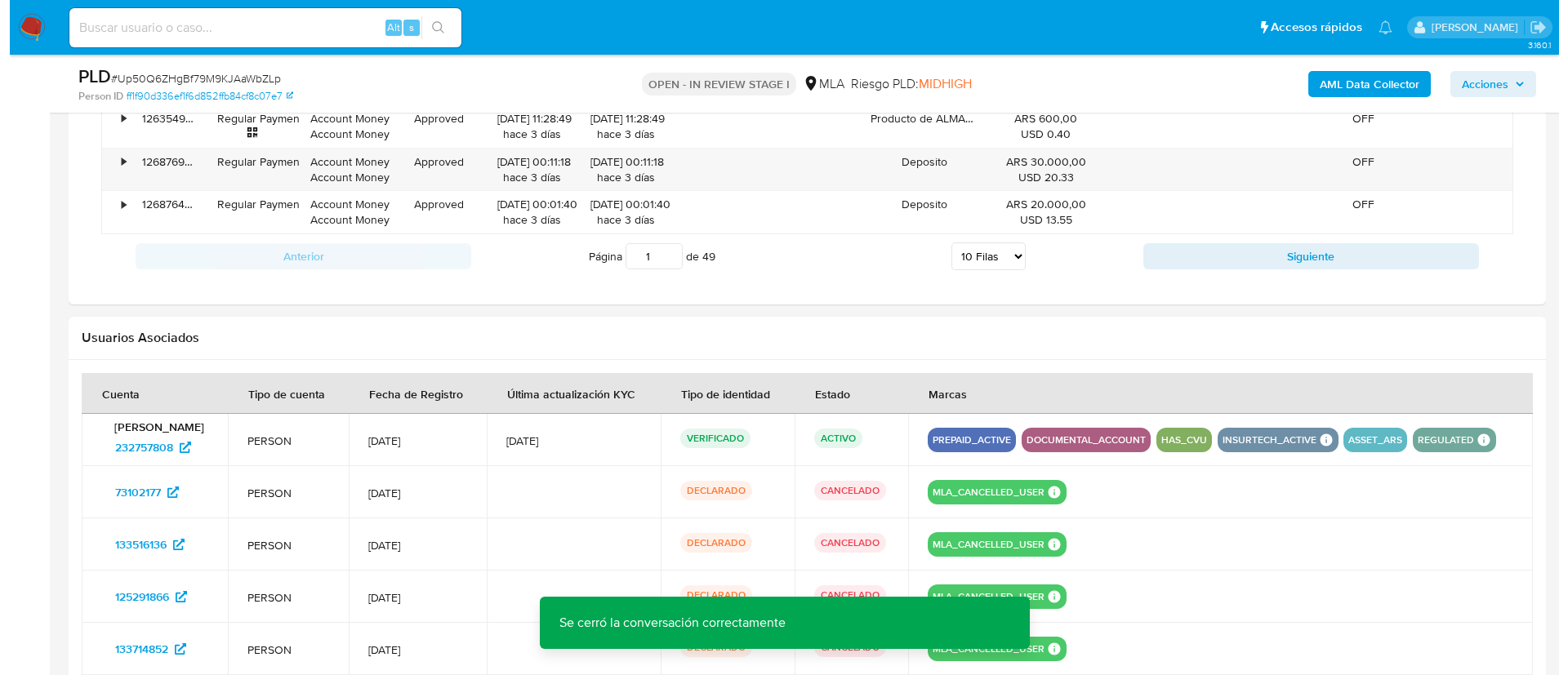
scroll to position [2763, 0]
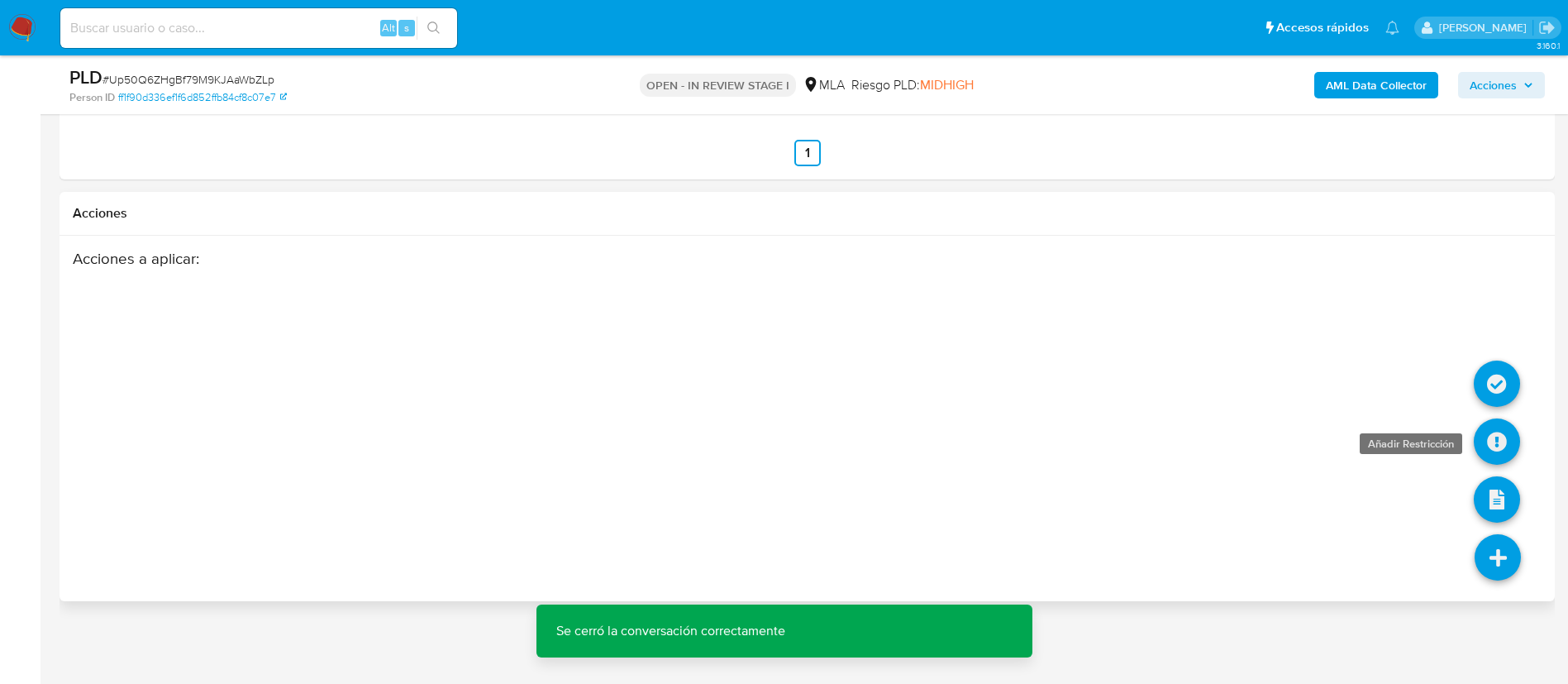
click at [1508, 426] on icon at bounding box center [1497, 442] width 46 height 47
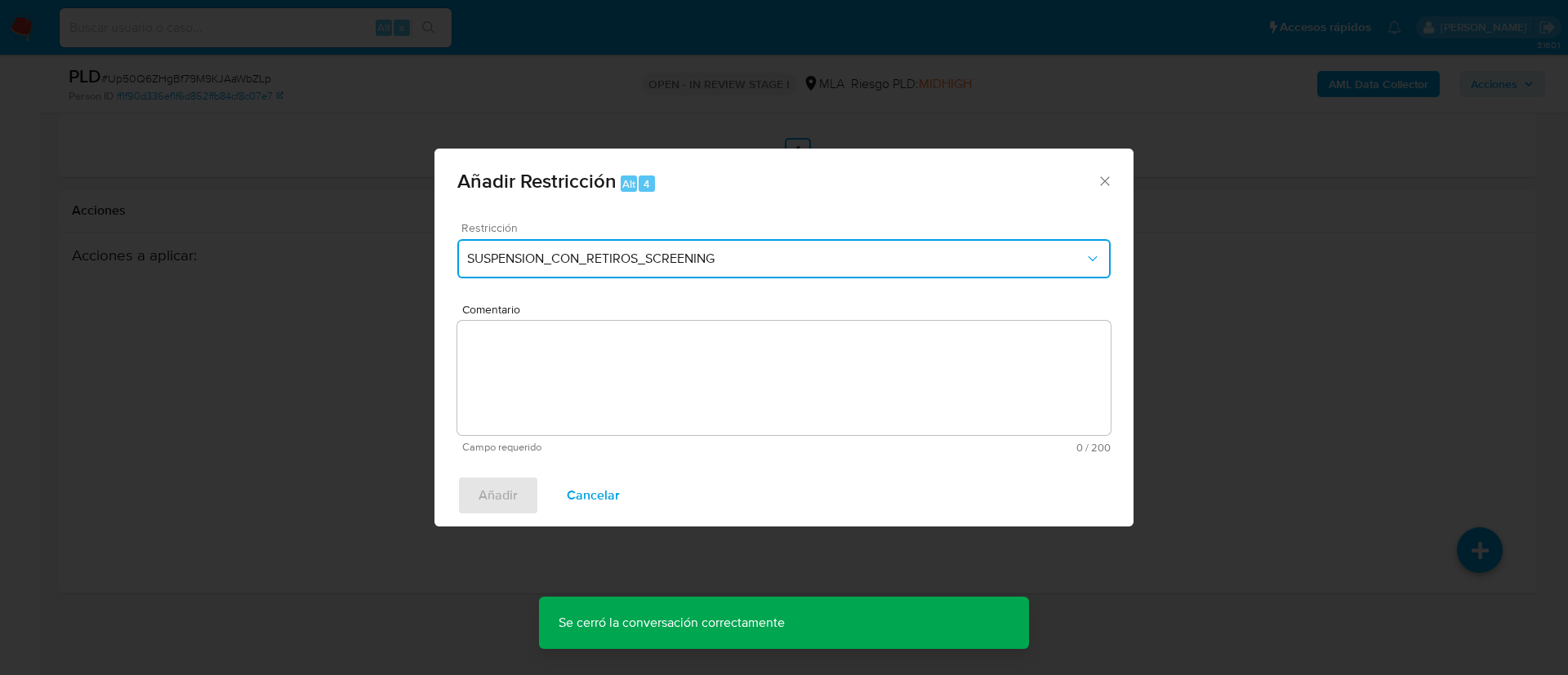
click at [651, 257] on span "SUSPENSION_CON_RETIROS_SCREENING" at bounding box center [775, 258] width 617 height 16
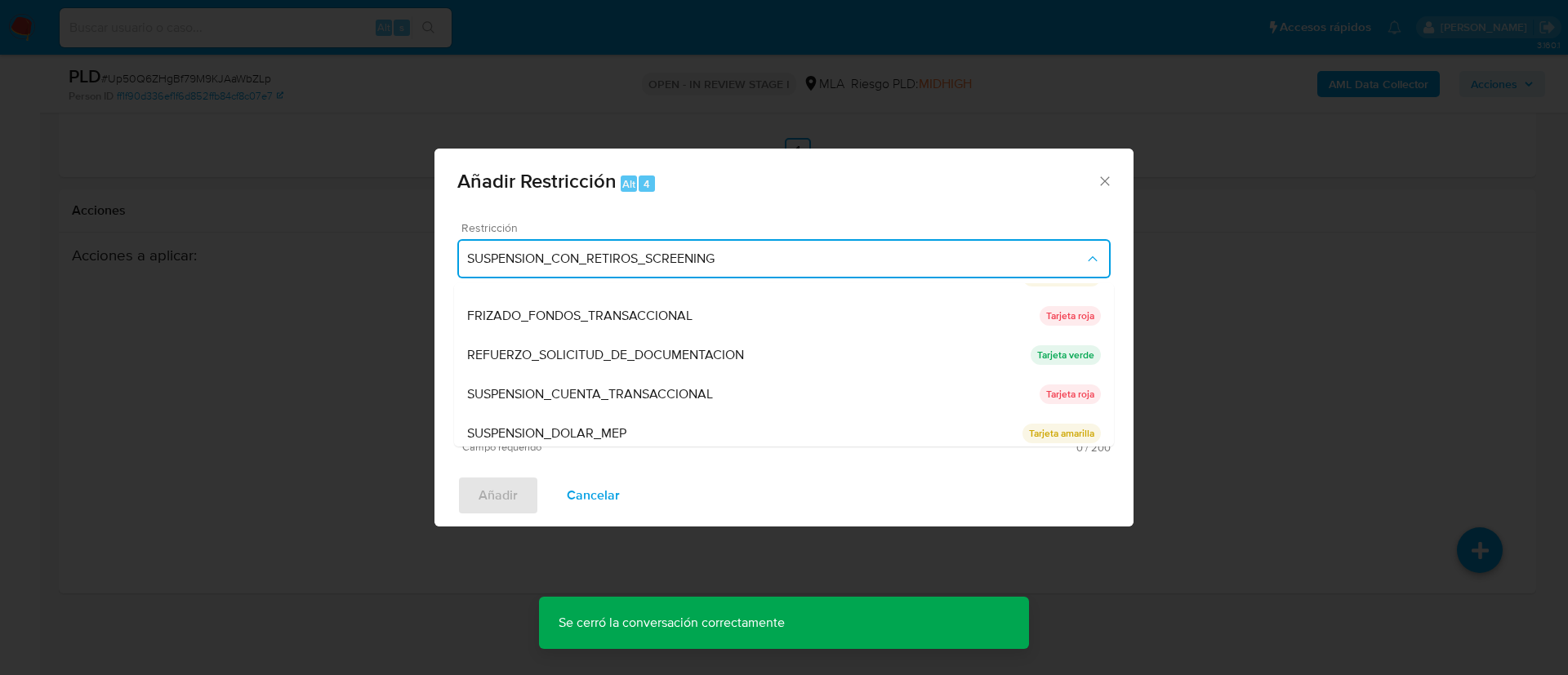
scroll to position [346, 0]
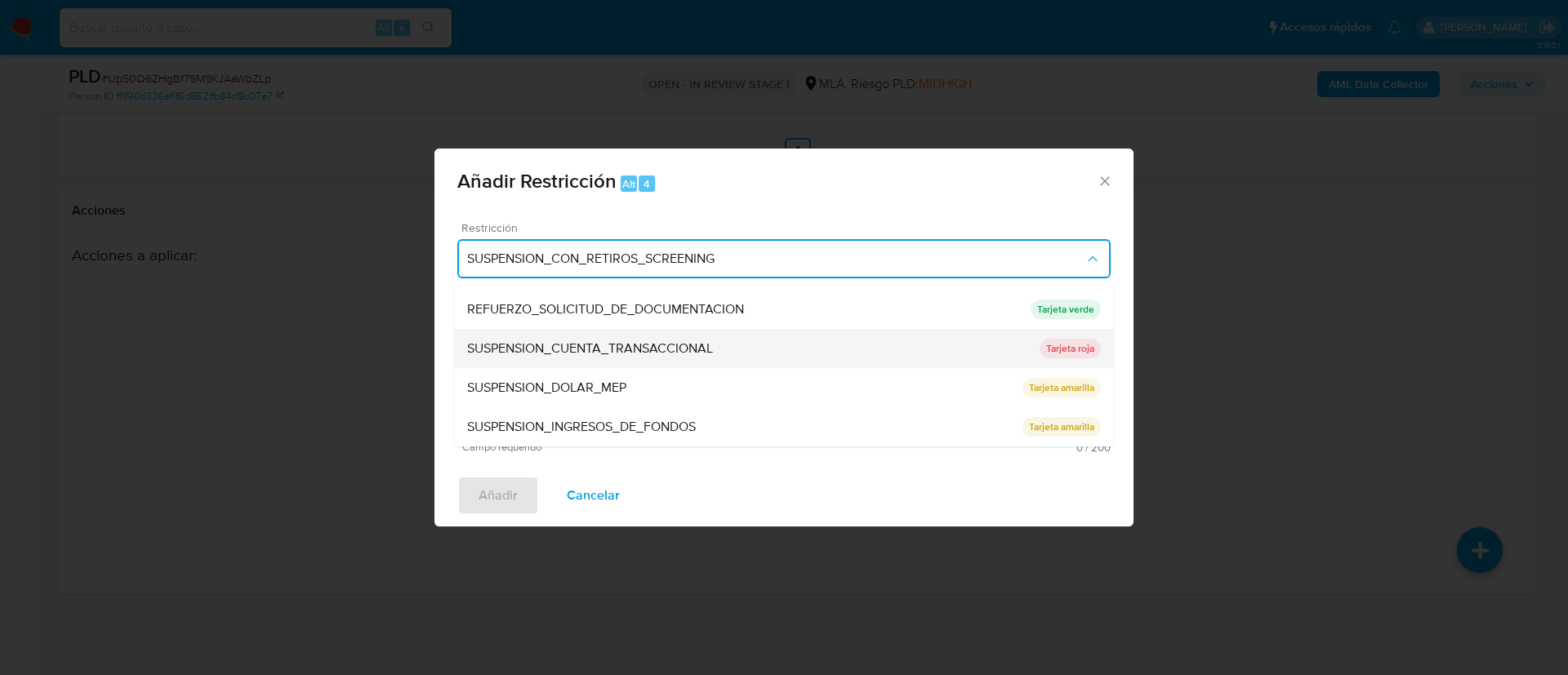
click at [519, 345] on span "SUSPENSION_CUENTA_TRANSACCIONAL" at bounding box center [589, 348] width 246 height 16
click at [519, 345] on textarea "Comentario" at bounding box center [784, 377] width 653 height 114
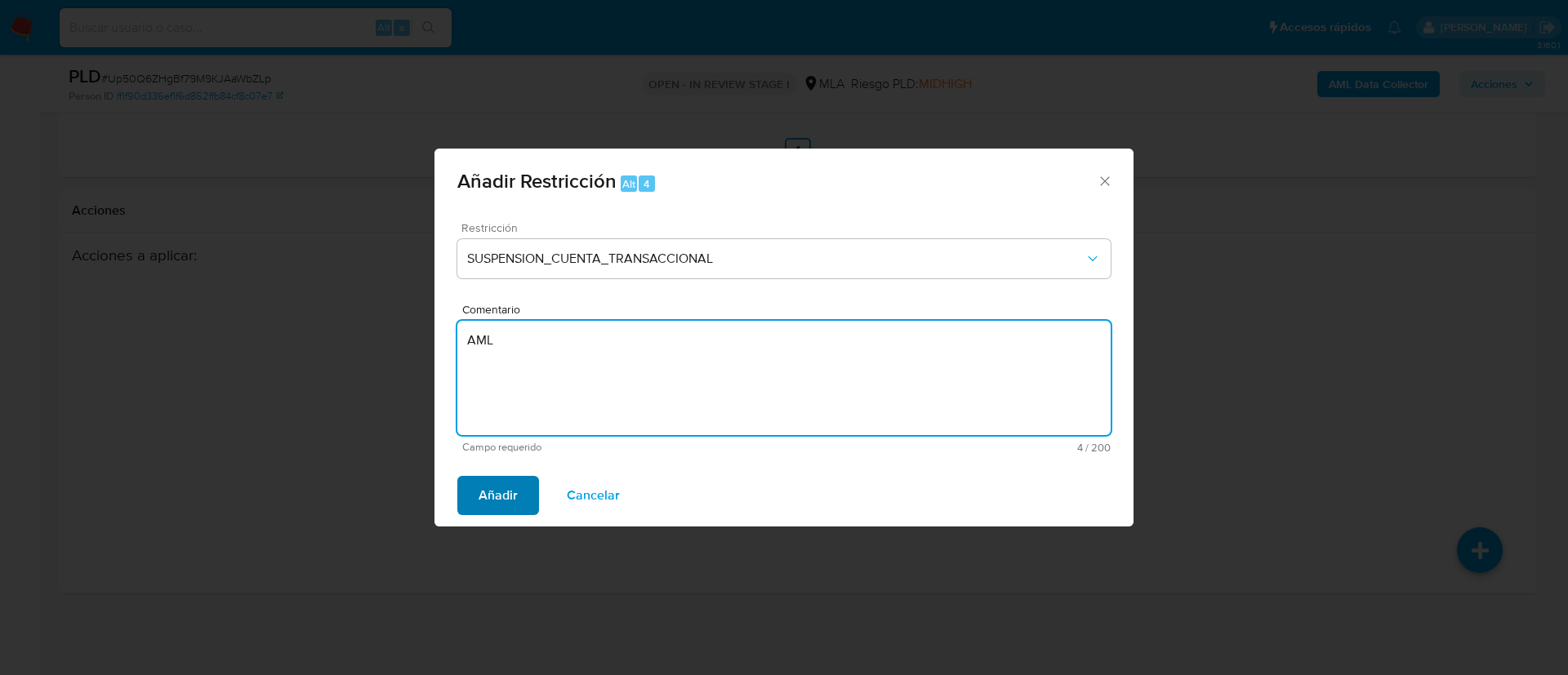
type textarea "AML"
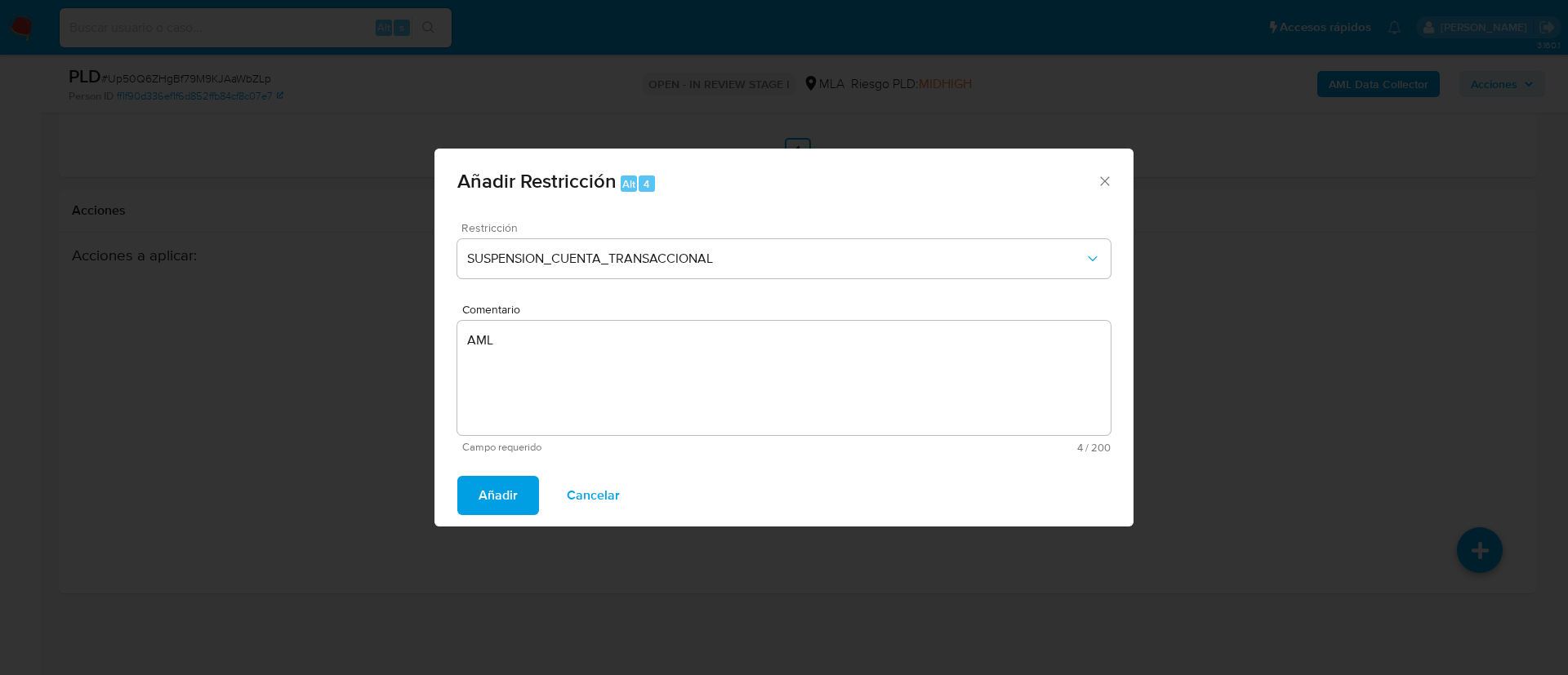
click at [504, 494] on span "Añadir" at bounding box center [497, 495] width 39 height 36
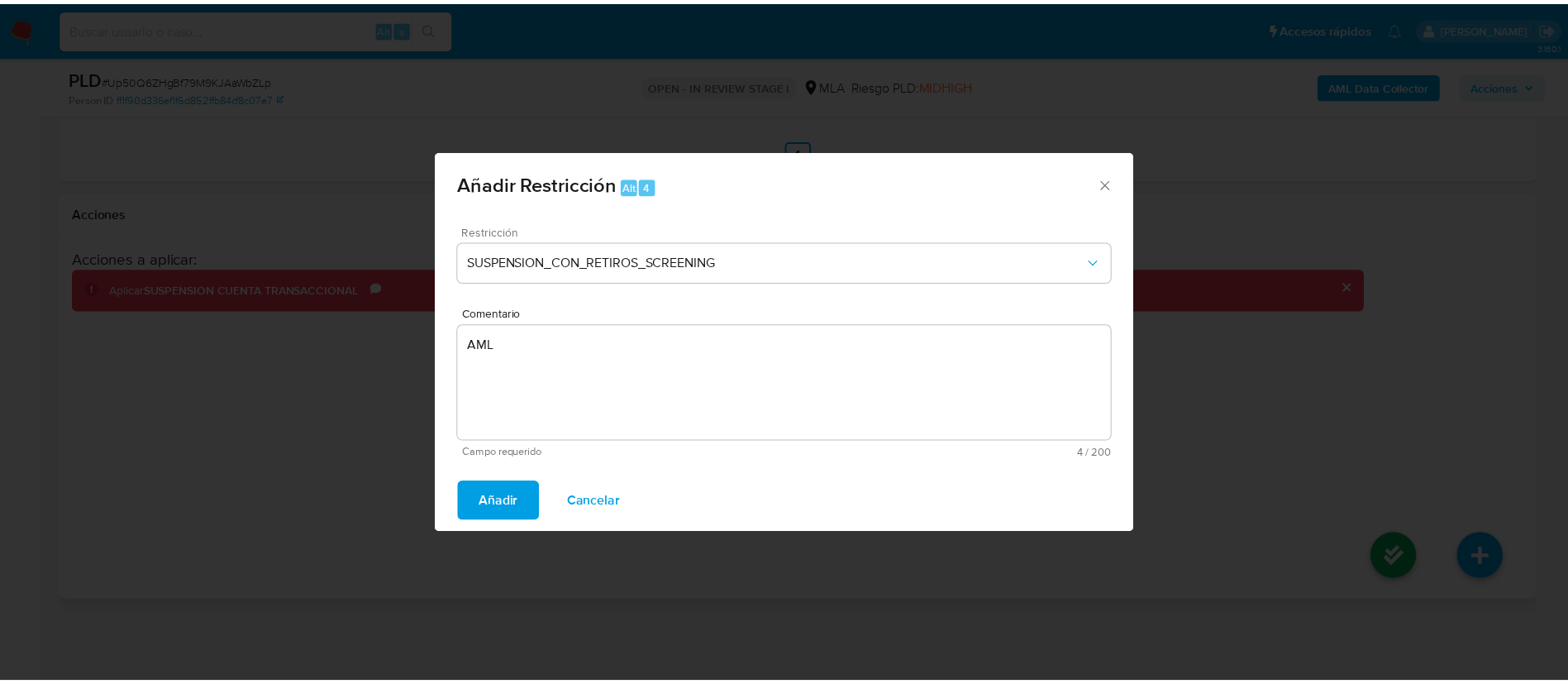
scroll to position [2757, 0]
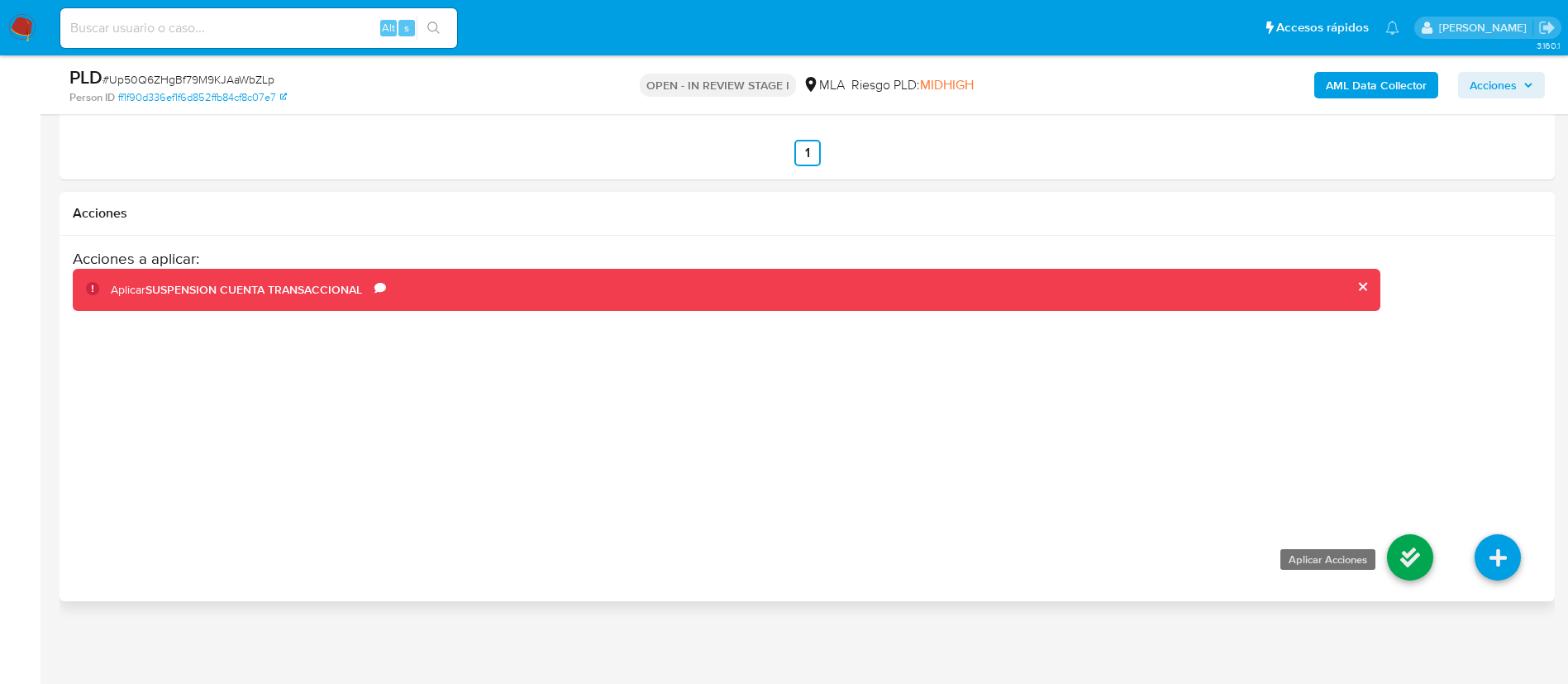
click at [1409, 580] on icon at bounding box center [1410, 557] width 46 height 47
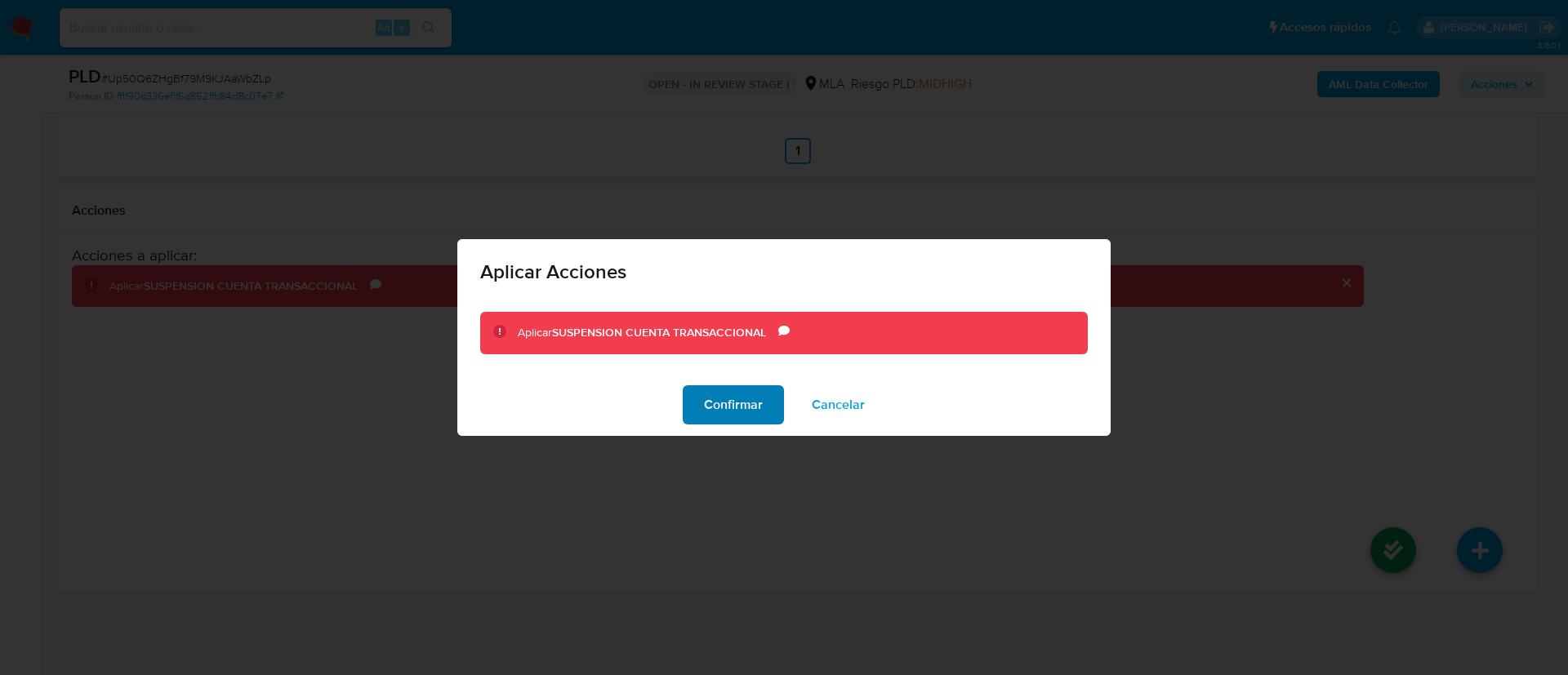
click at [719, 412] on span "Confirmar" at bounding box center [733, 405] width 58 height 36
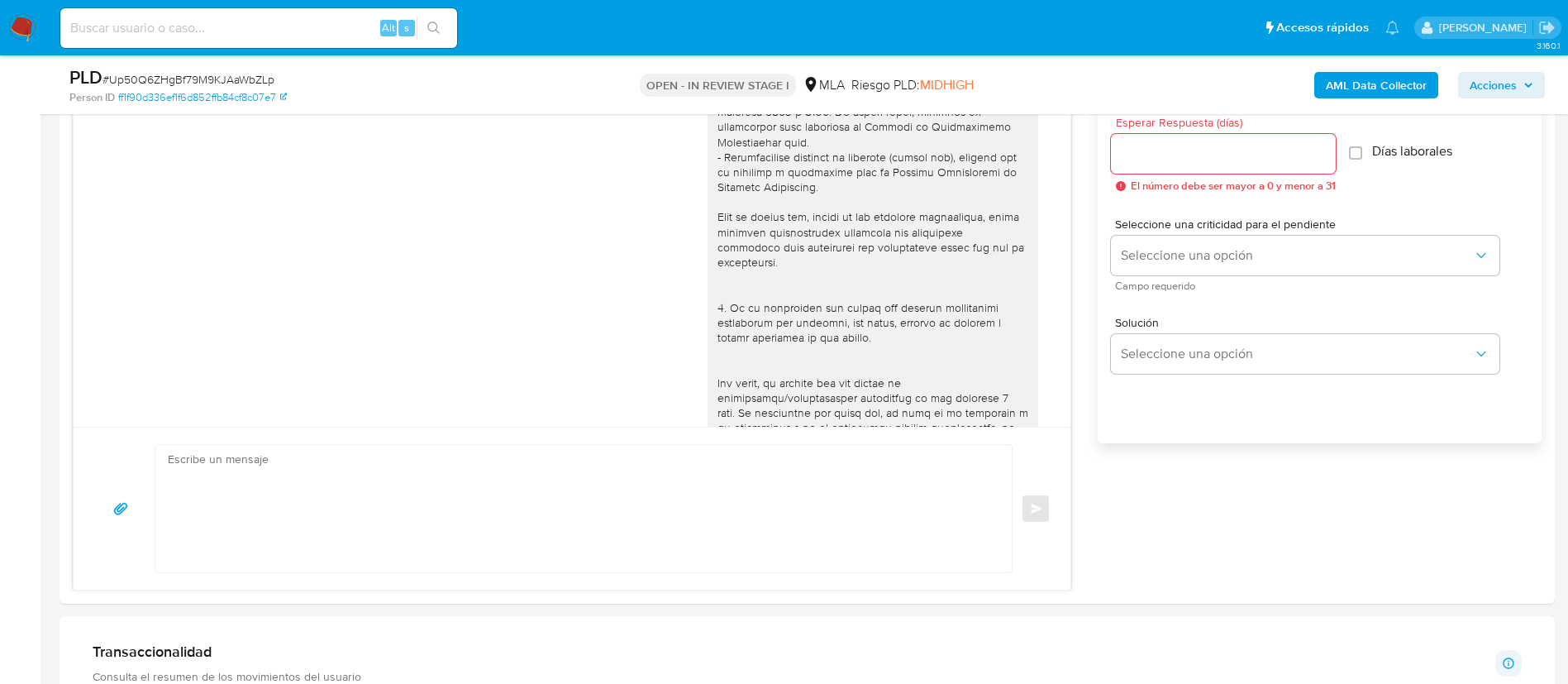
scroll to position [0, 0]
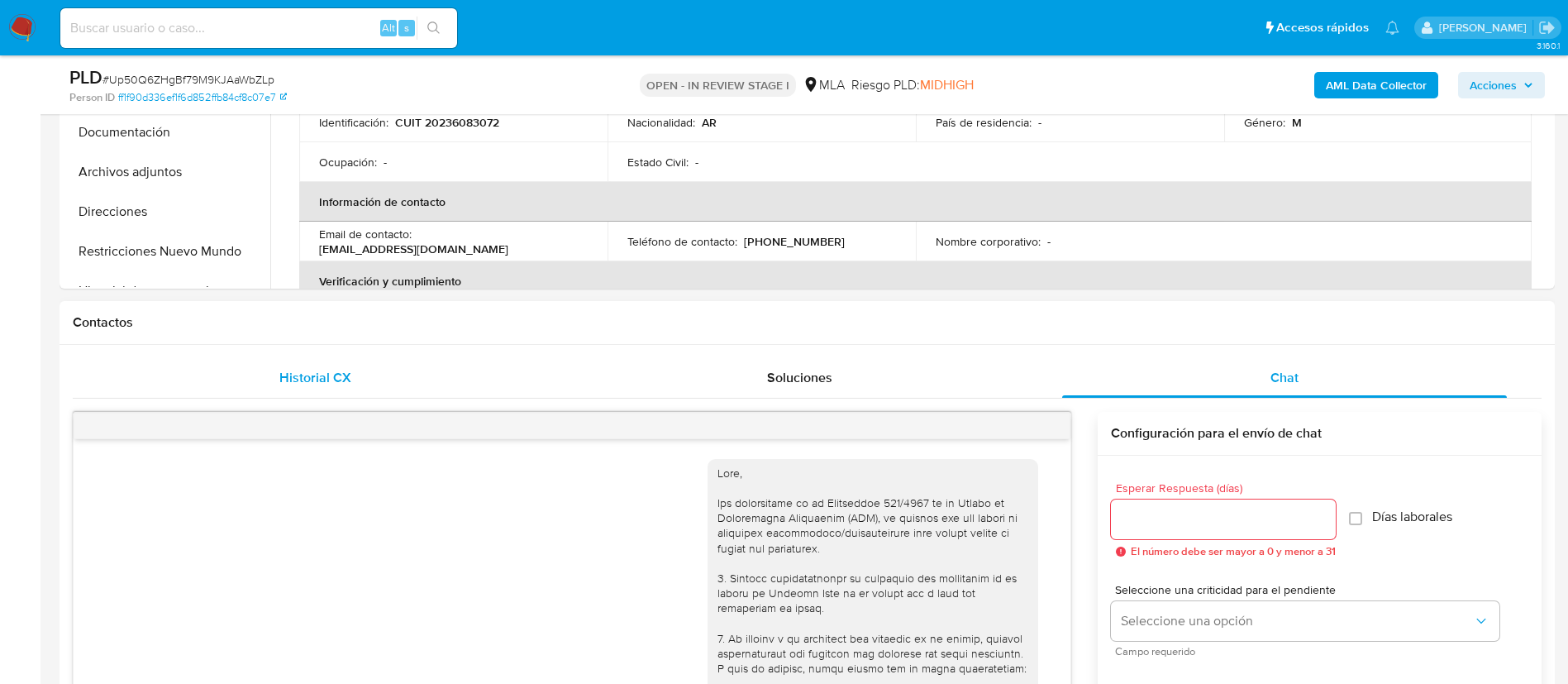
click at [285, 387] on span "Historial CX" at bounding box center [315, 378] width 72 height 19
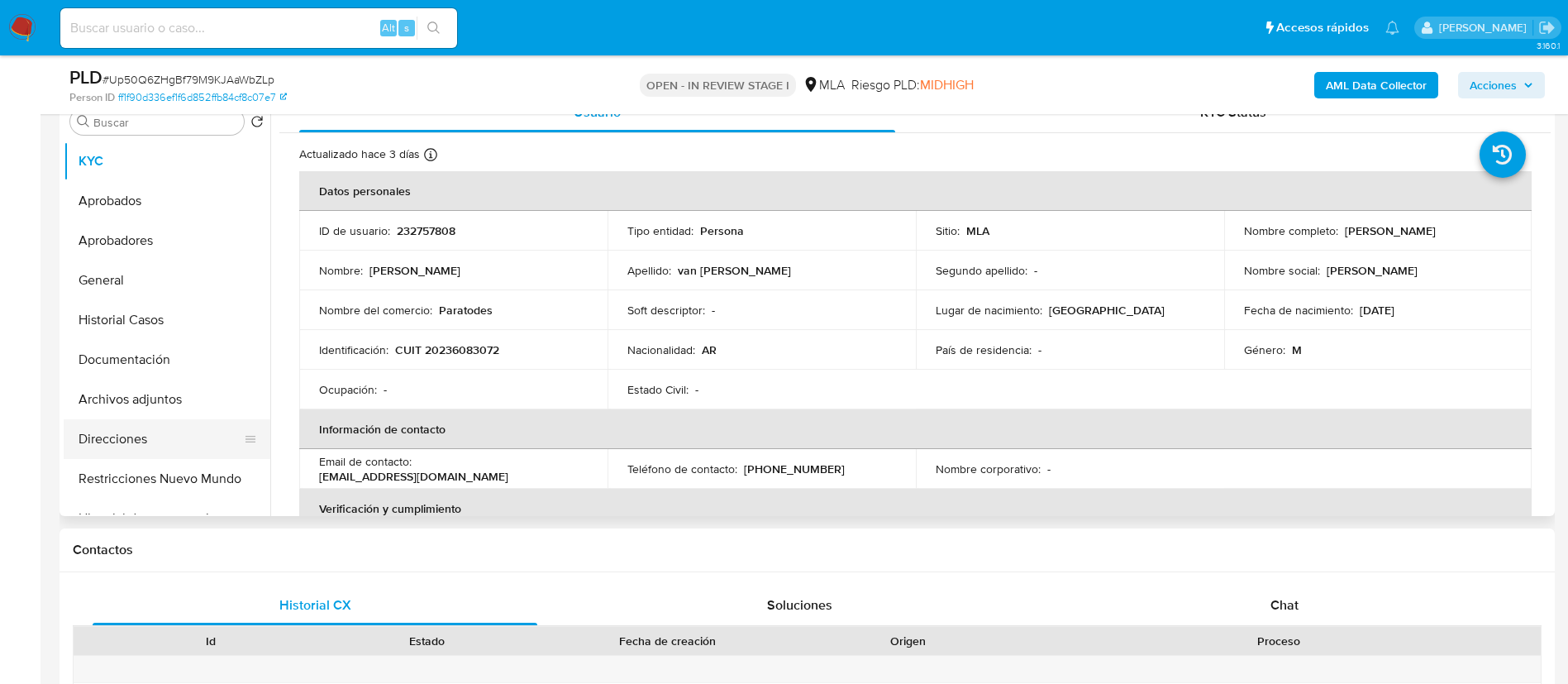
scroll to position [336, 0]
click at [202, 482] on button "Restricciones Nuevo Mundo" at bounding box center [161, 480] width 194 height 40
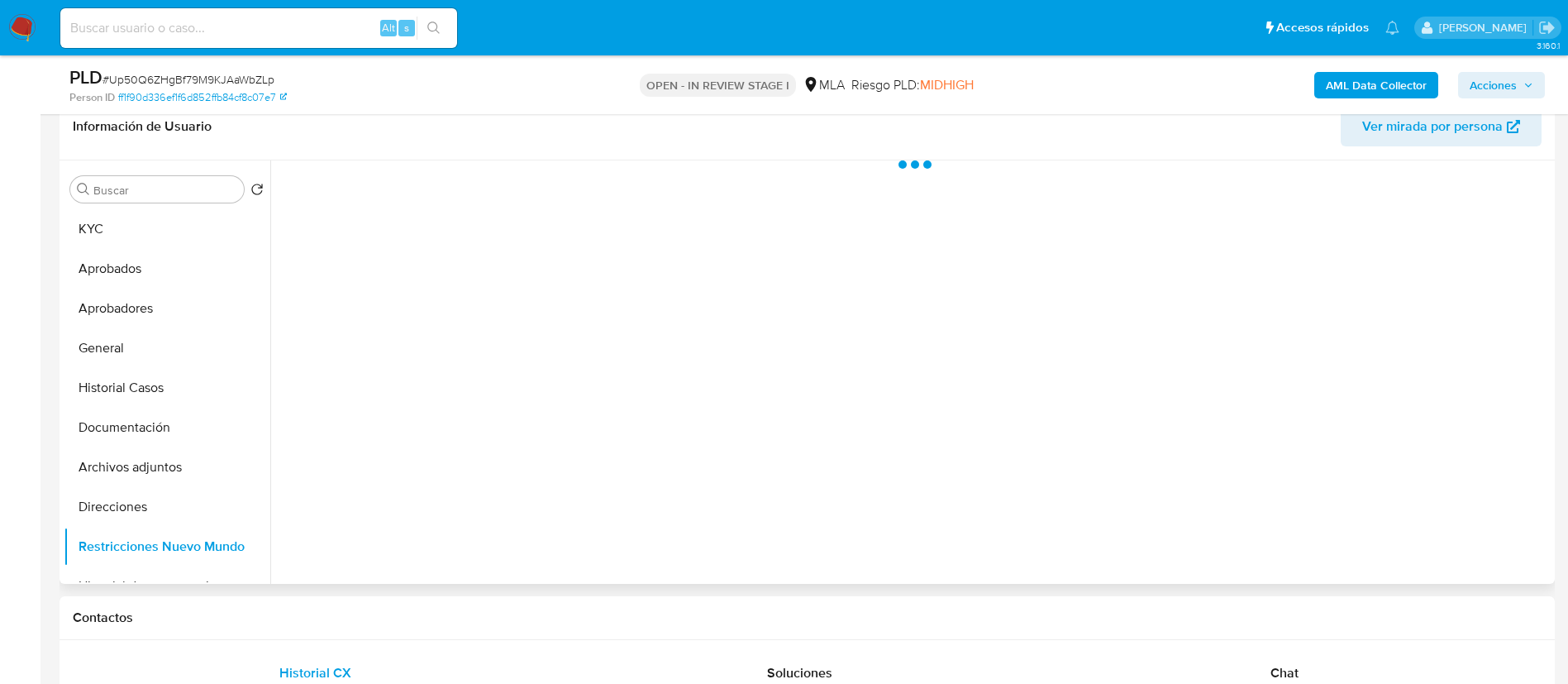
scroll to position [251, 0]
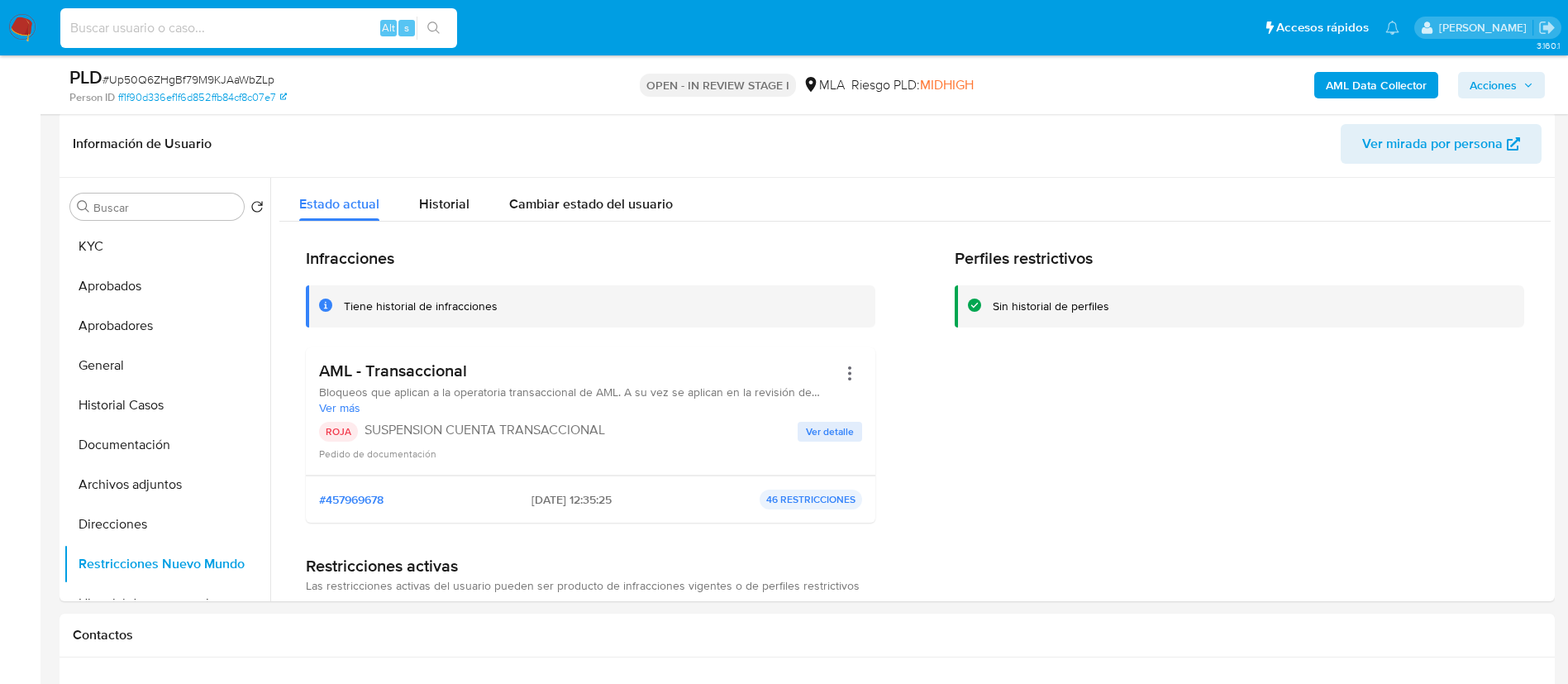
paste input "AXrhMe9wJ1GKfqLFVQRcEx5g"
click at [298, 31] on input "AXrhMe9wJ1GKfqLFVQRcEx5g" at bounding box center [259, 28] width 397 height 21
type input "AXrhMe9wJ1GKfqLFVQRcEx5g"
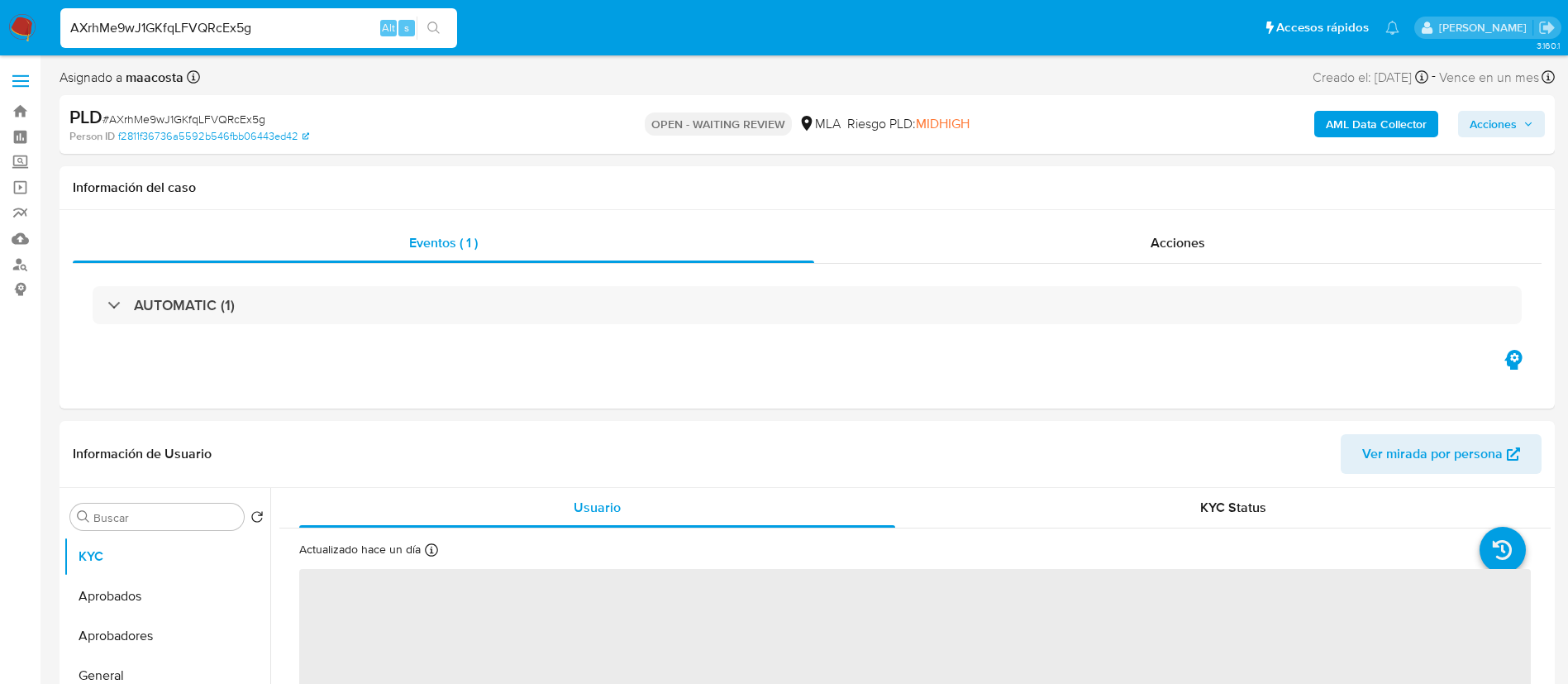
select select "10"
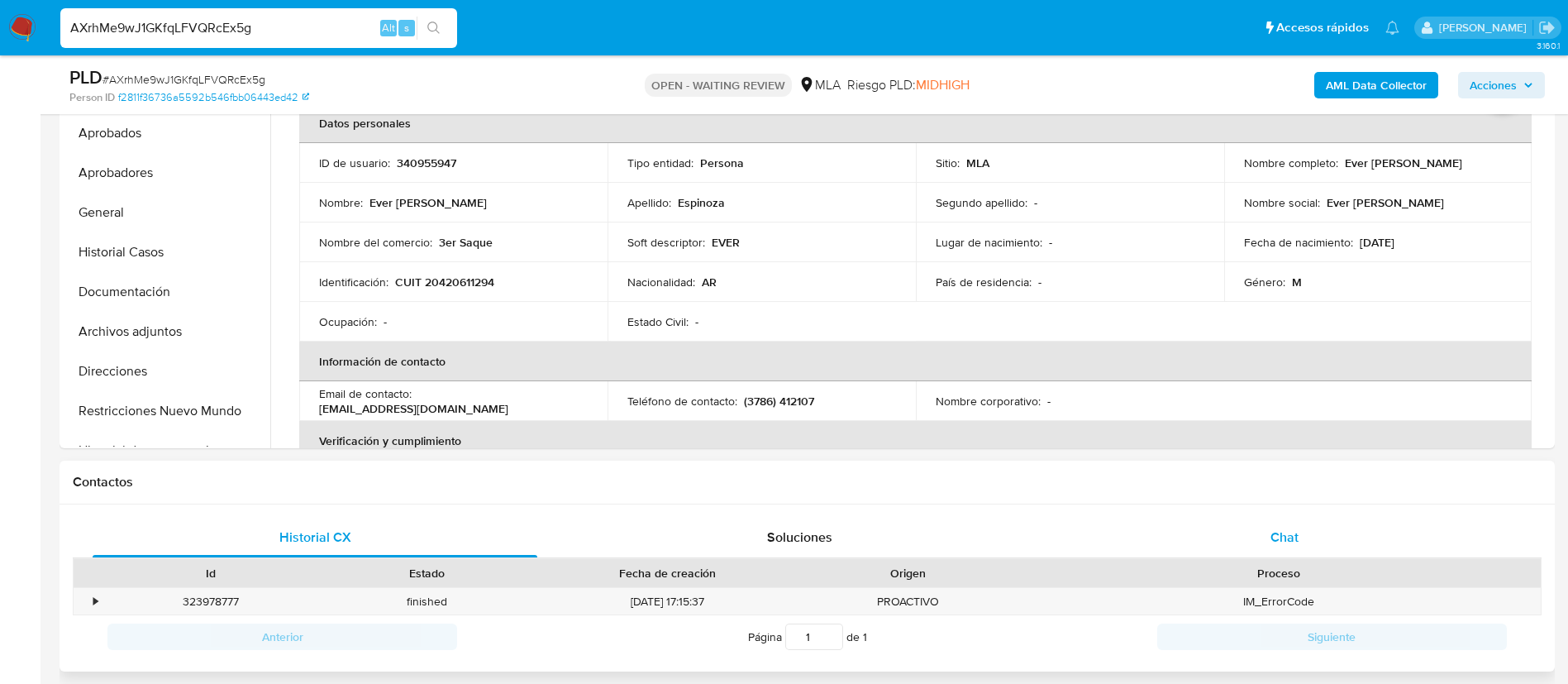
click at [1289, 539] on span "Chat" at bounding box center [1284, 538] width 28 height 19
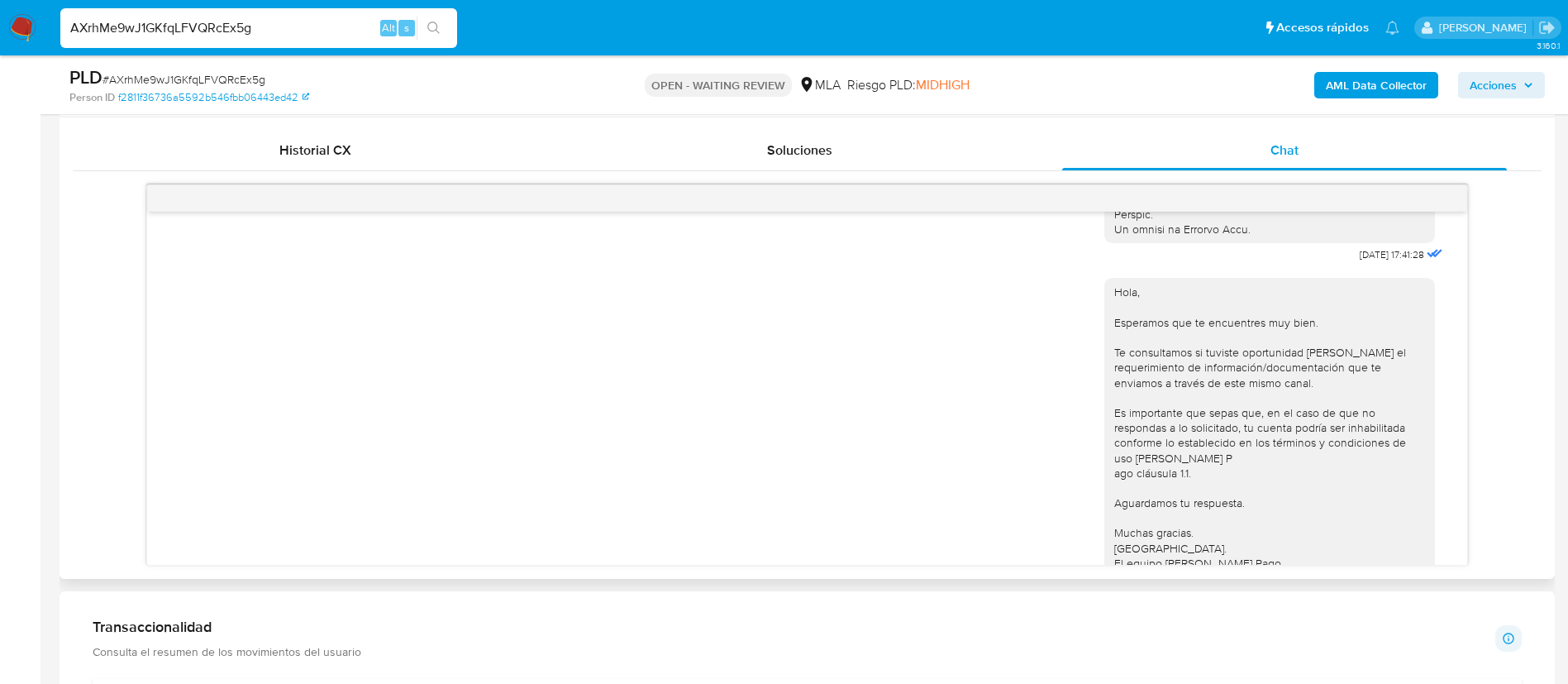
scroll to position [855, 0]
drag, startPoint x: 1316, startPoint y: 284, endPoint x: 1369, endPoint y: 292, distance: 53.6
copy span "18/08/2025"
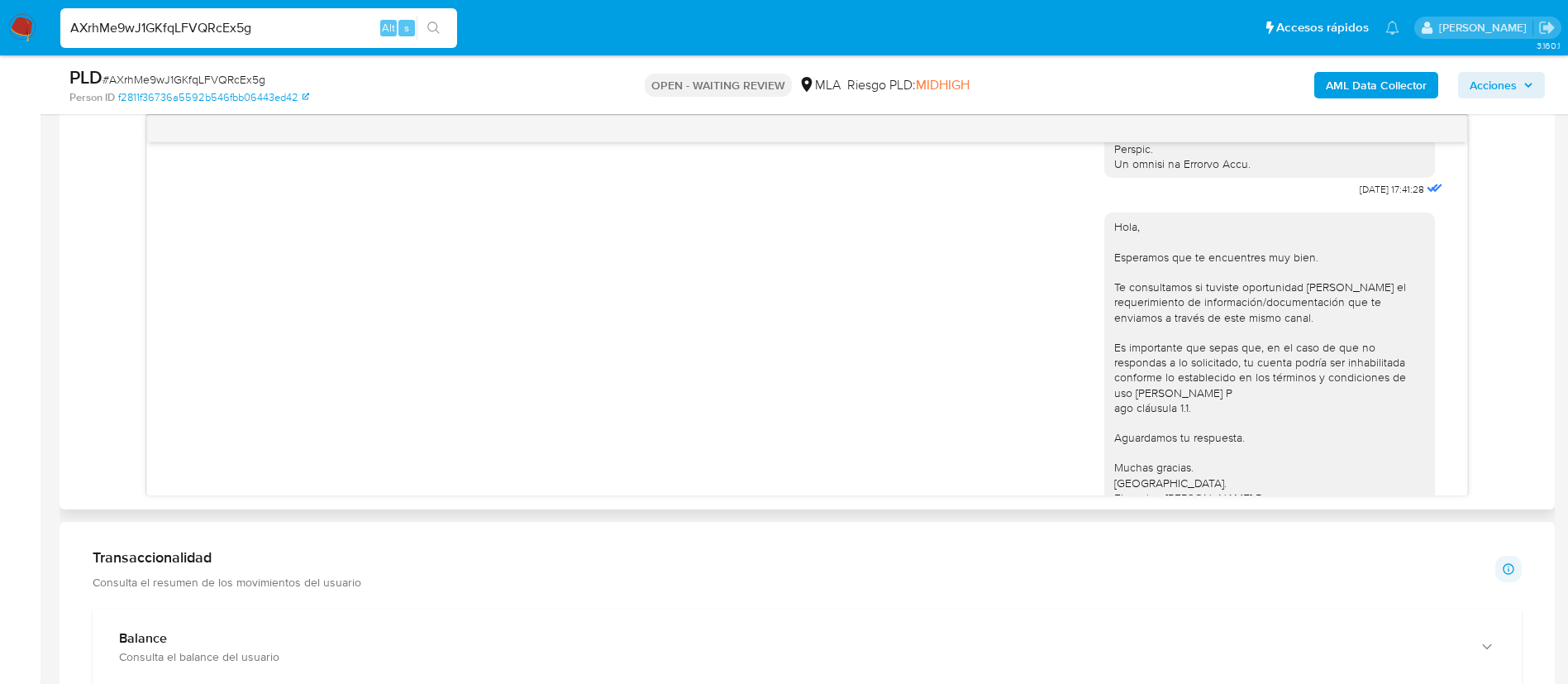
scroll to position [1047, 0]
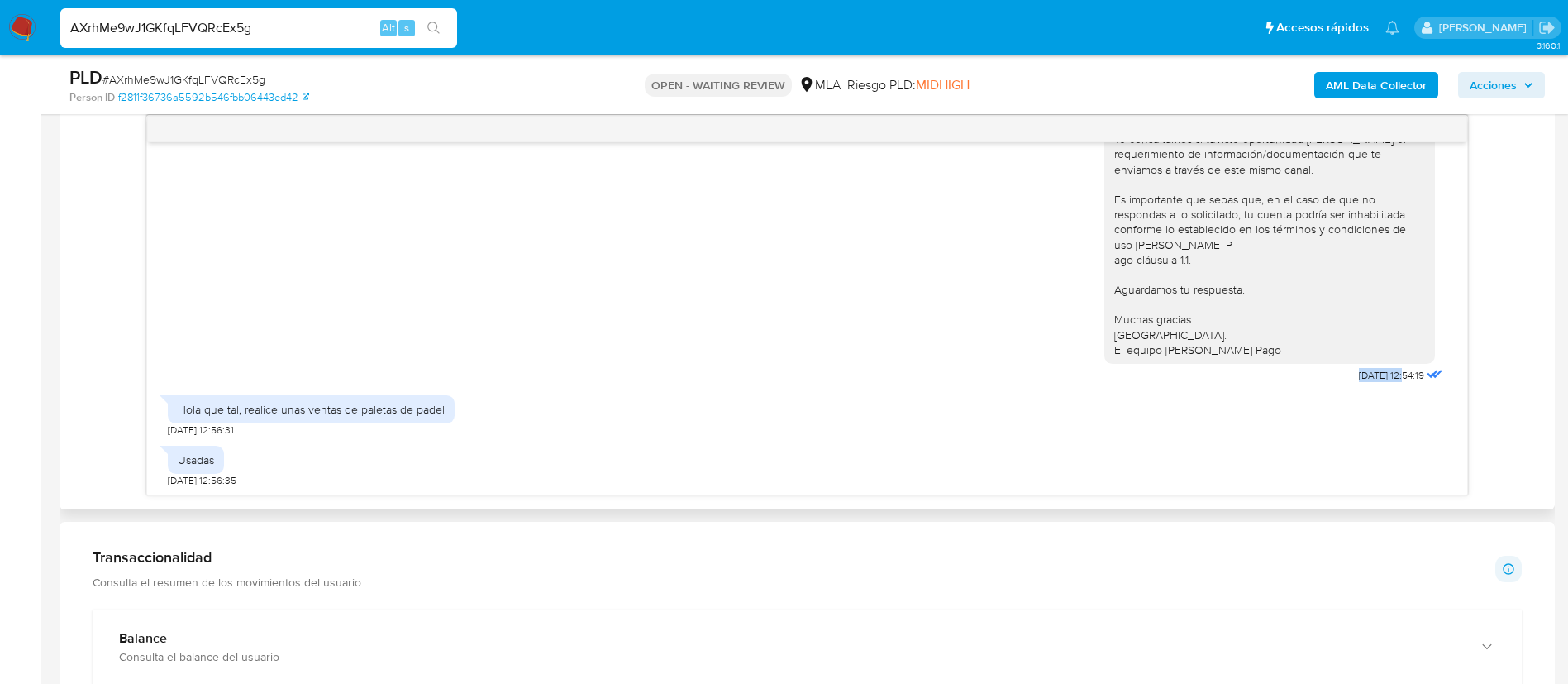
drag, startPoint x: 1312, startPoint y: 376, endPoint x: 1368, endPoint y: 379, distance: 56.1
click at [1368, 379] on div "Hola, Esperamos que te encuentres muy bien. Te consultamos si tuviste oportunid…" at bounding box center [1275, 220] width 342 height 334
copy span "22/08/2025"
click at [264, 395] on div "Hola que tal, realice unas ventas de paletas de padel" at bounding box center [311, 409] width 287 height 28
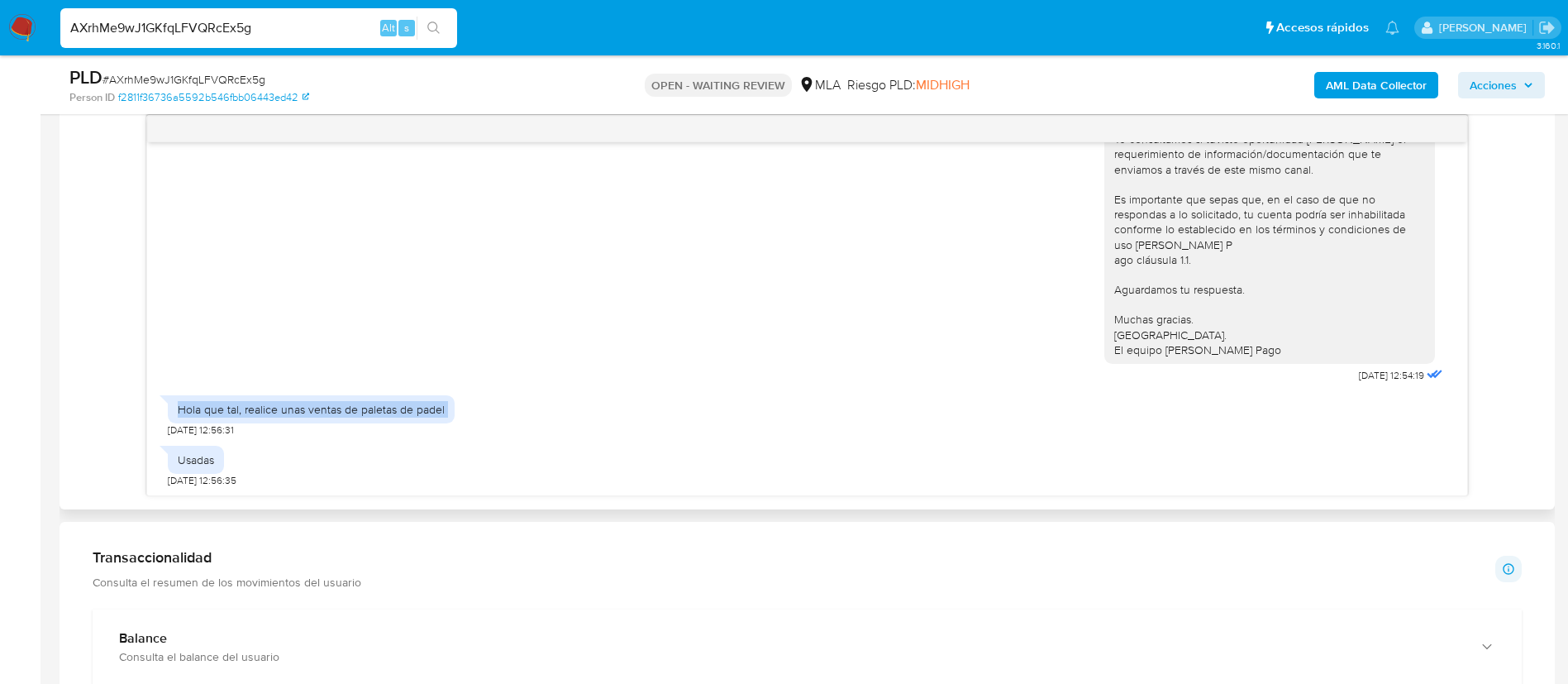
click at [264, 395] on div "Hola que tal, realice unas ventas de paletas de padel" at bounding box center [311, 409] width 287 height 28
copy div "Hola que tal, realice unas ventas de paletas de padel"
click at [183, 460] on div "Usadas" at bounding box center [197, 459] width 37 height 15
copy div "Usadas"
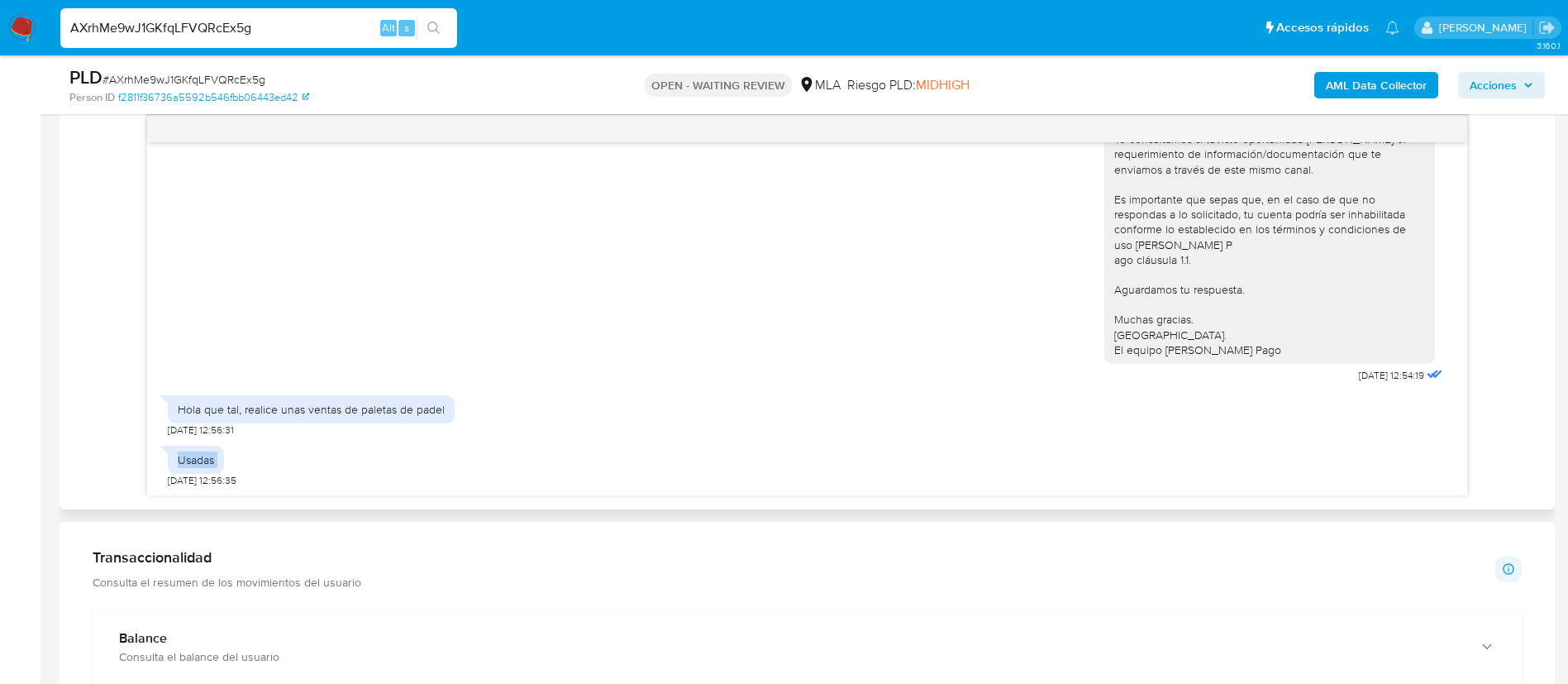
click at [183, 460] on div "Usadas" at bounding box center [197, 459] width 37 height 15
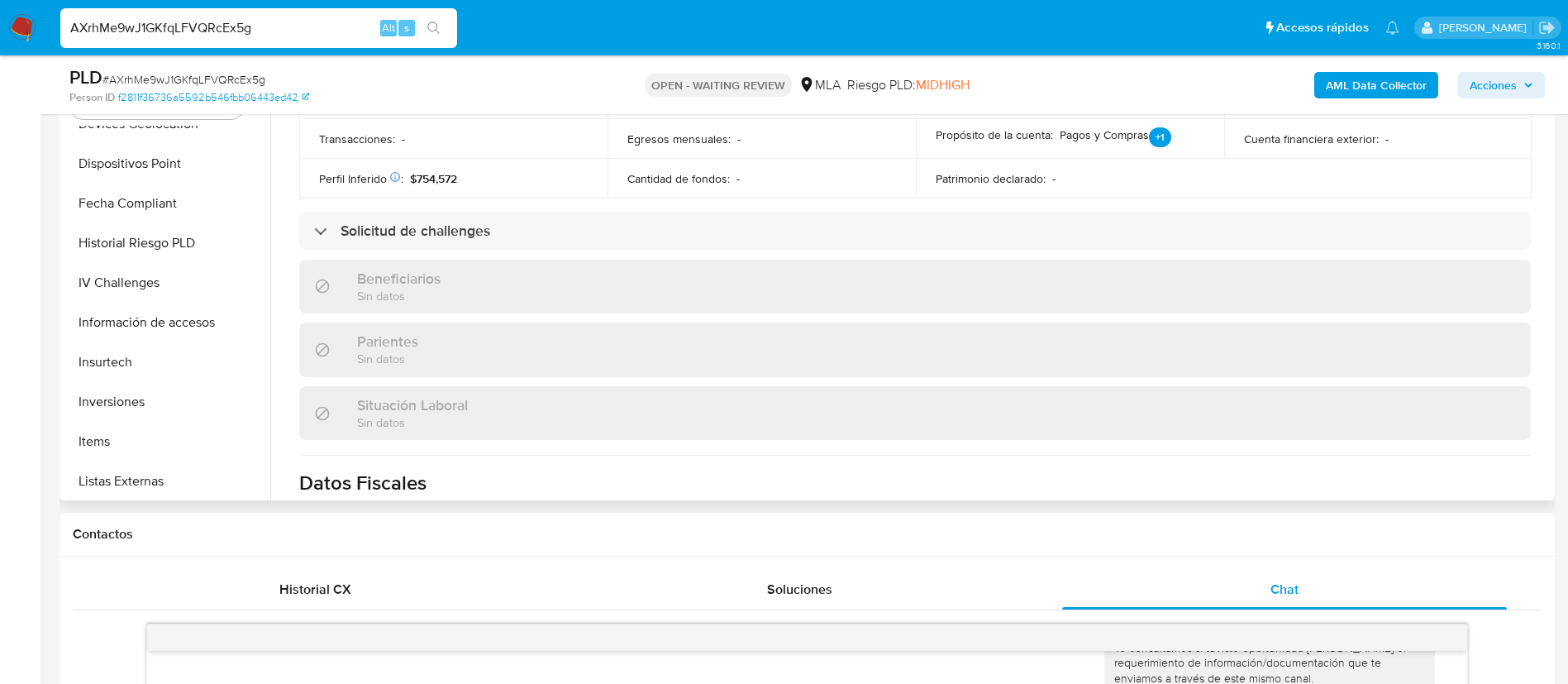
scroll to position [739, 0]
click at [117, 442] on button "Items" at bounding box center [161, 438] width 194 height 40
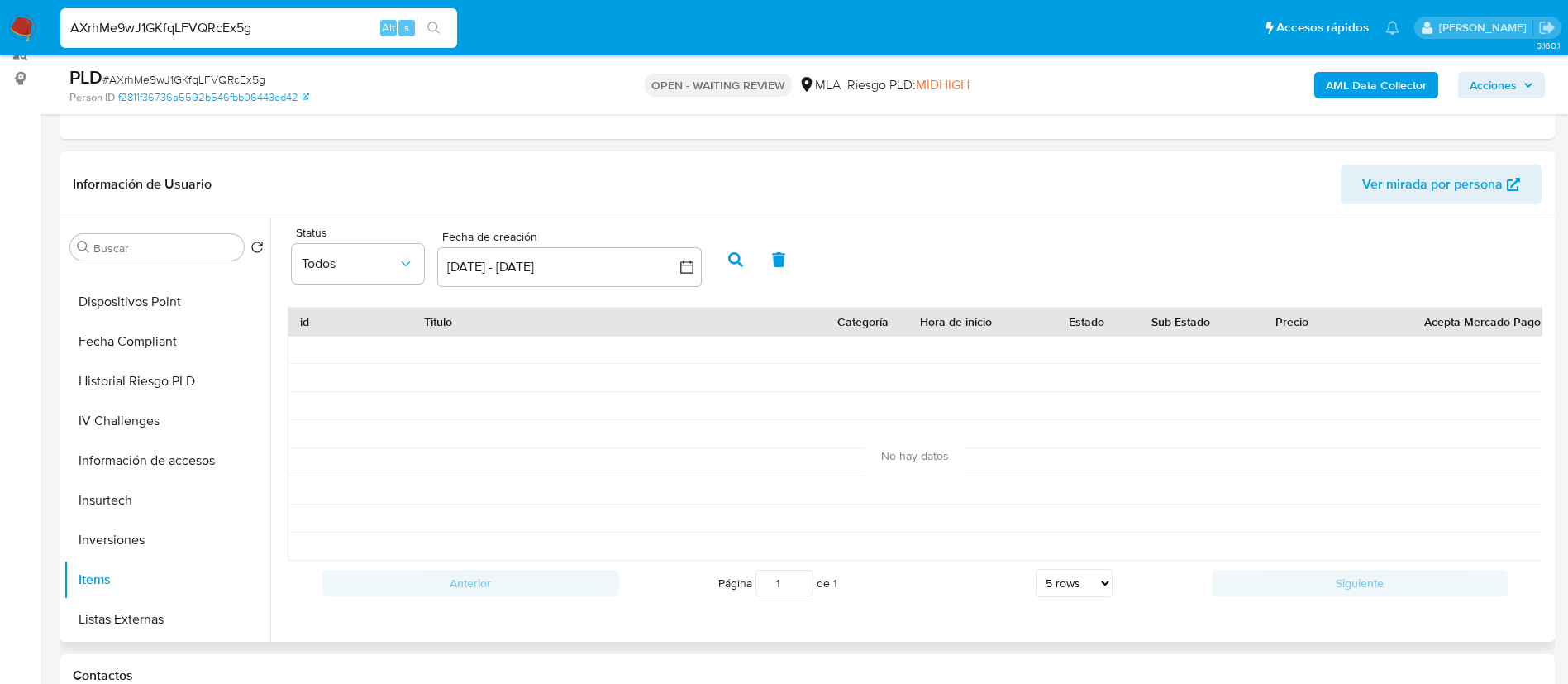
scroll to position [210, 0]
click at [363, 264] on span "Todos" at bounding box center [350, 264] width 96 height 16
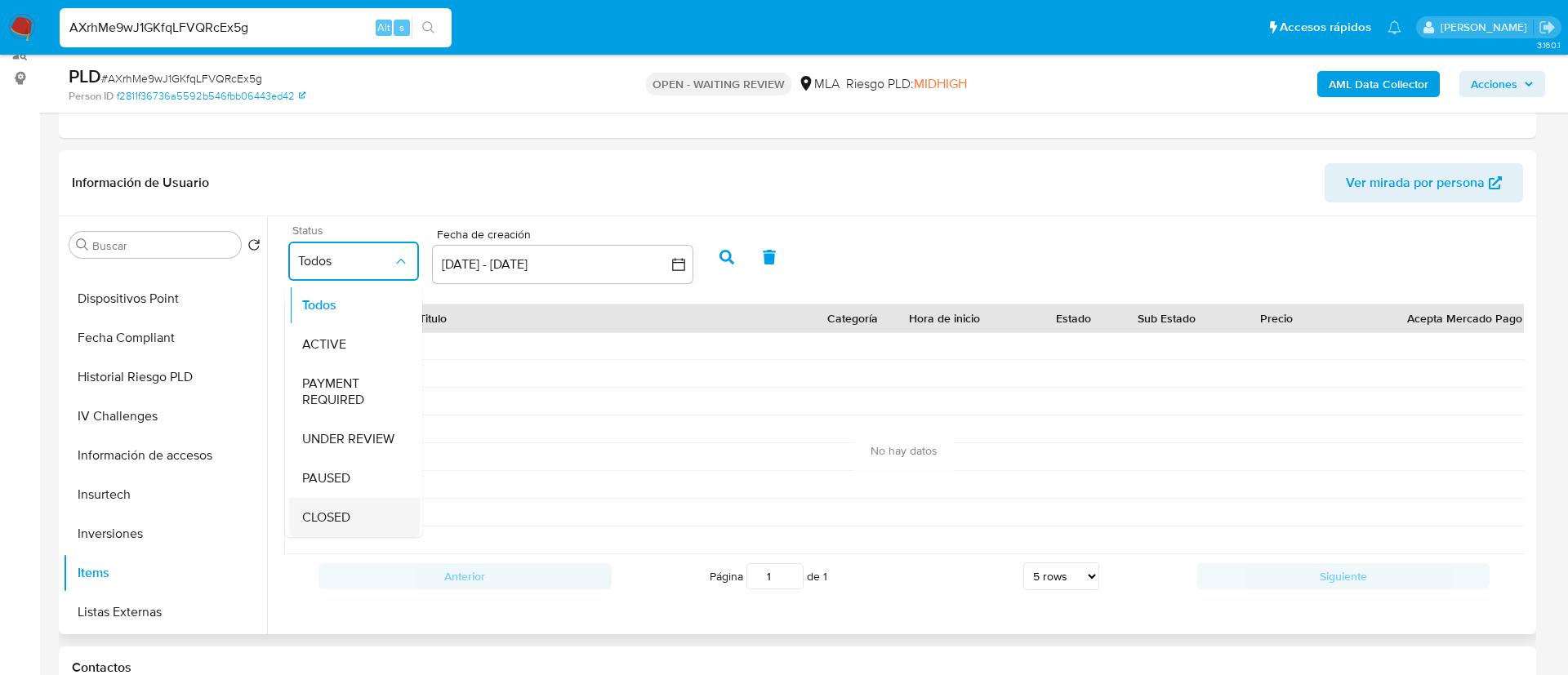
click at [350, 514] on span "CLOSED" at bounding box center [326, 517] width 48 height 16
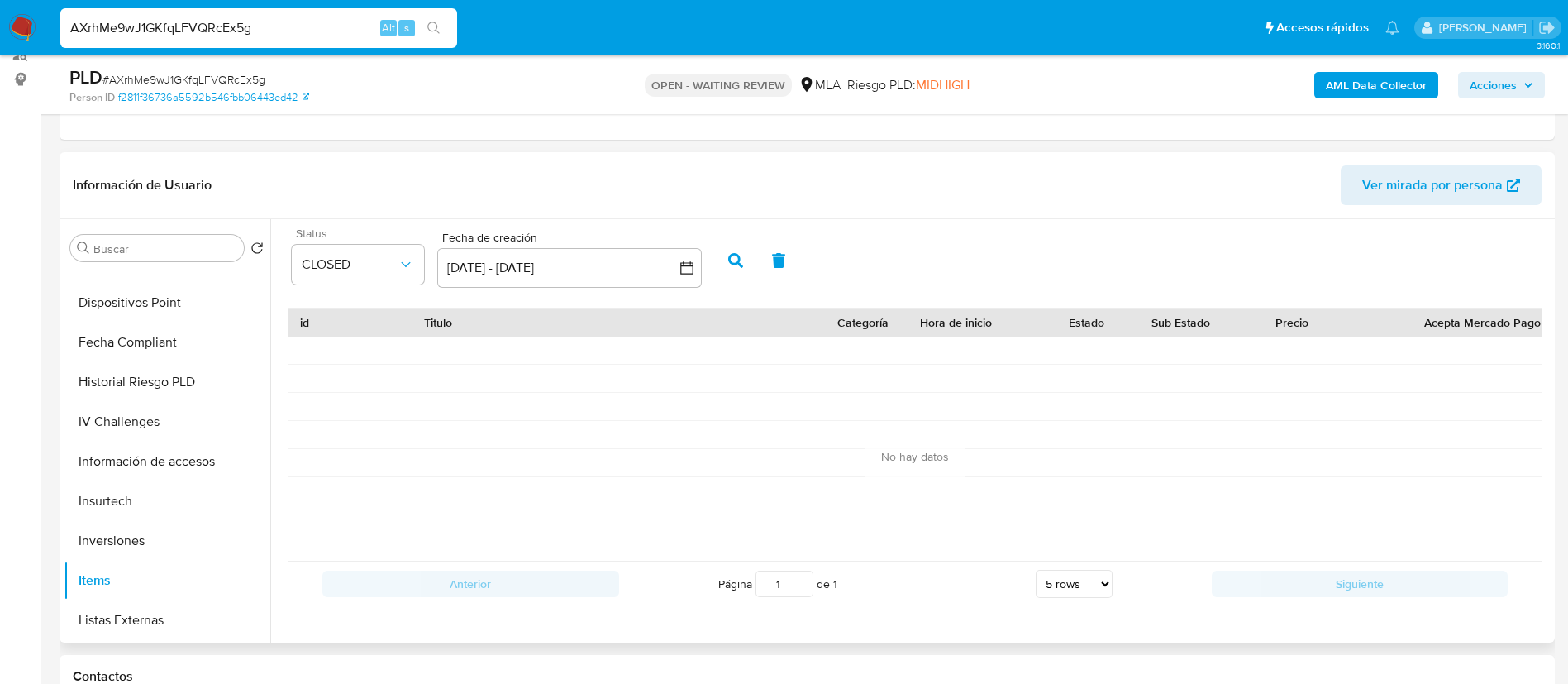
click at [725, 264] on button "button" at bounding box center [735, 260] width 43 height 40
click at [602, 269] on button "24 ago 2025 - 23 sep 2025" at bounding box center [569, 267] width 264 height 40
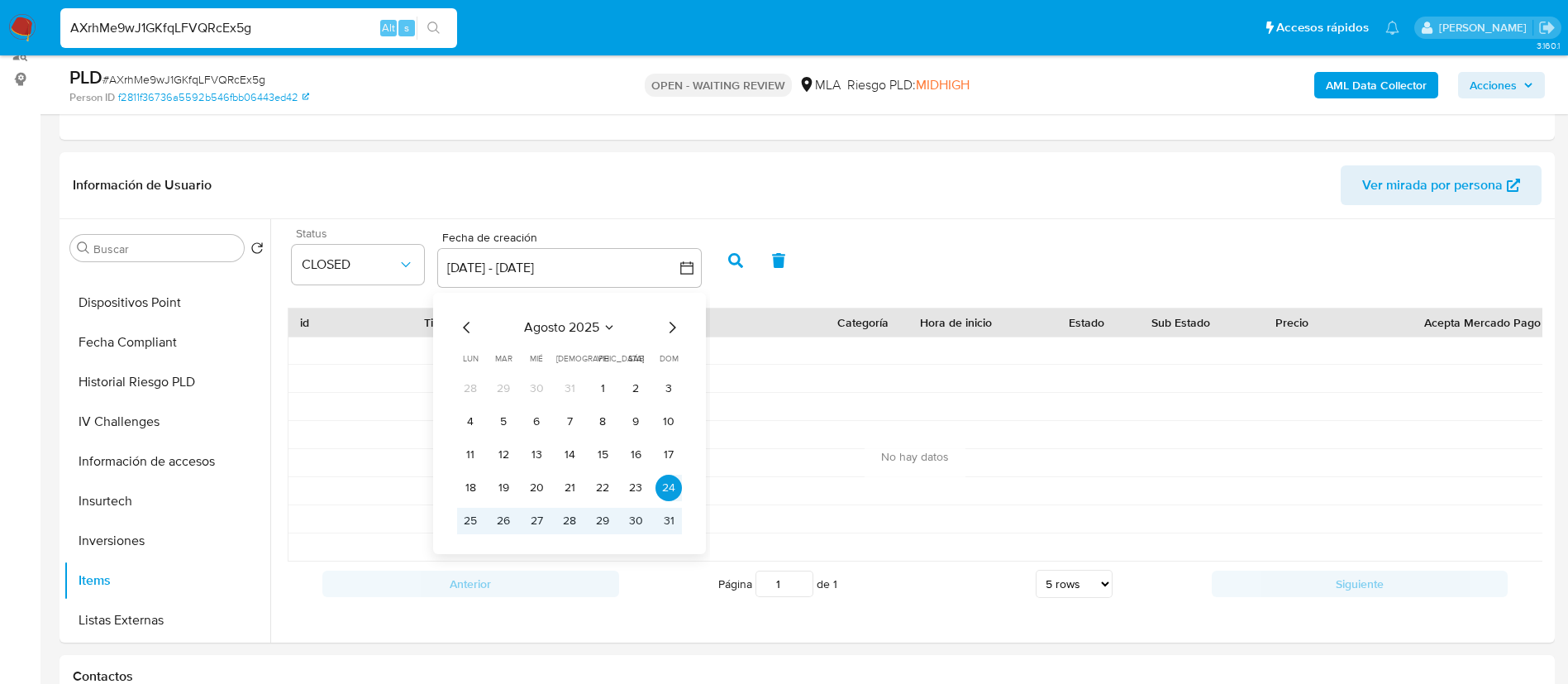
click at [470, 326] on icon "Mes anterior" at bounding box center [467, 327] width 19 height 19
click at [508, 397] on button "1" at bounding box center [503, 388] width 26 height 26
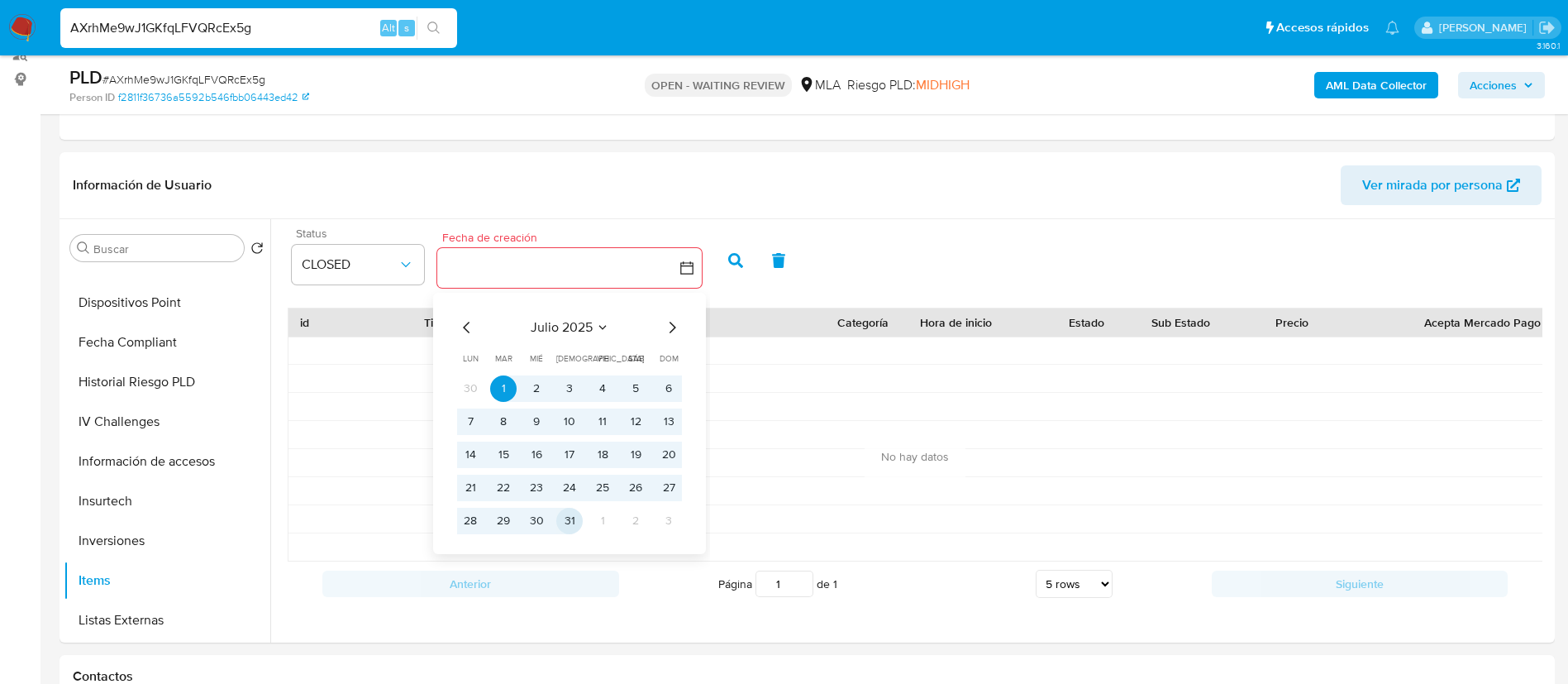
click at [569, 517] on button "31" at bounding box center [569, 520] width 26 height 26
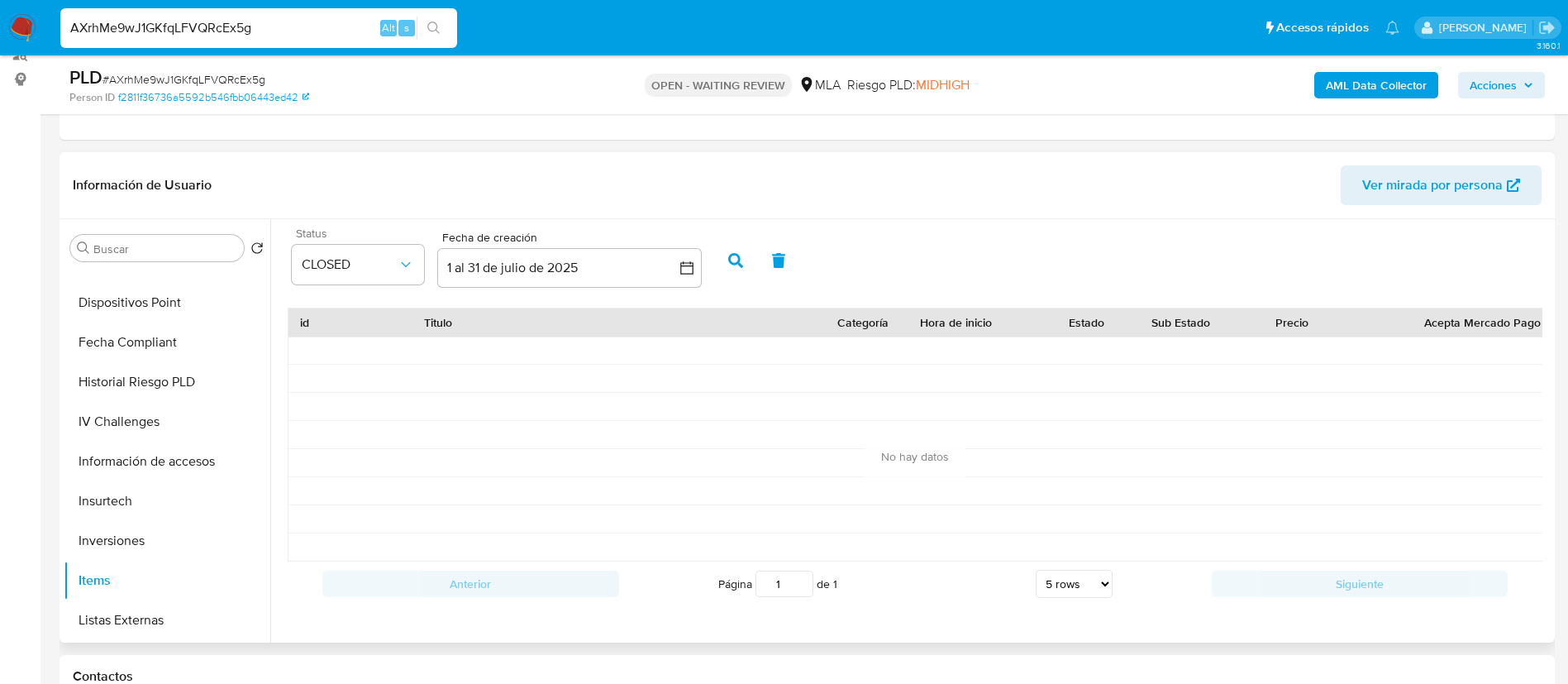
click at [731, 265] on icon "button" at bounding box center [735, 260] width 15 height 15
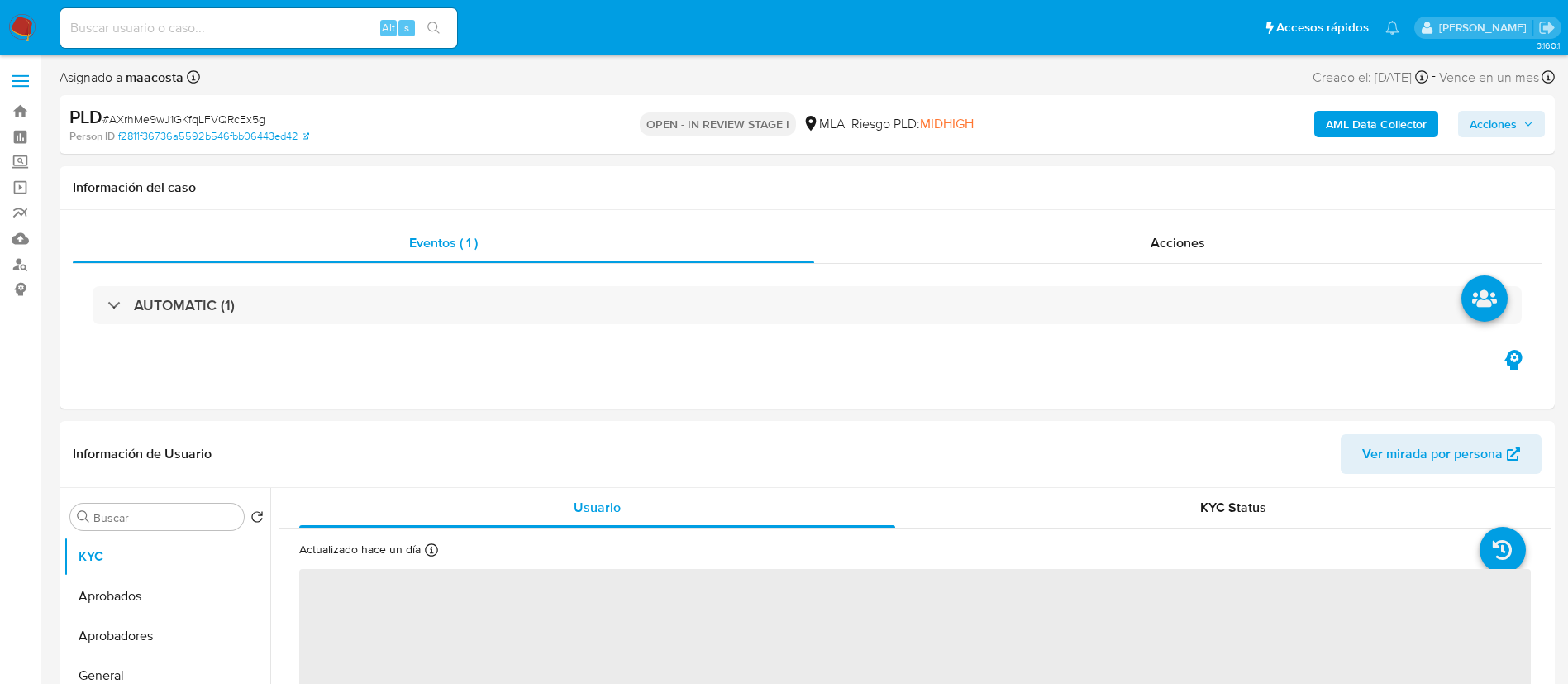
select select "10"
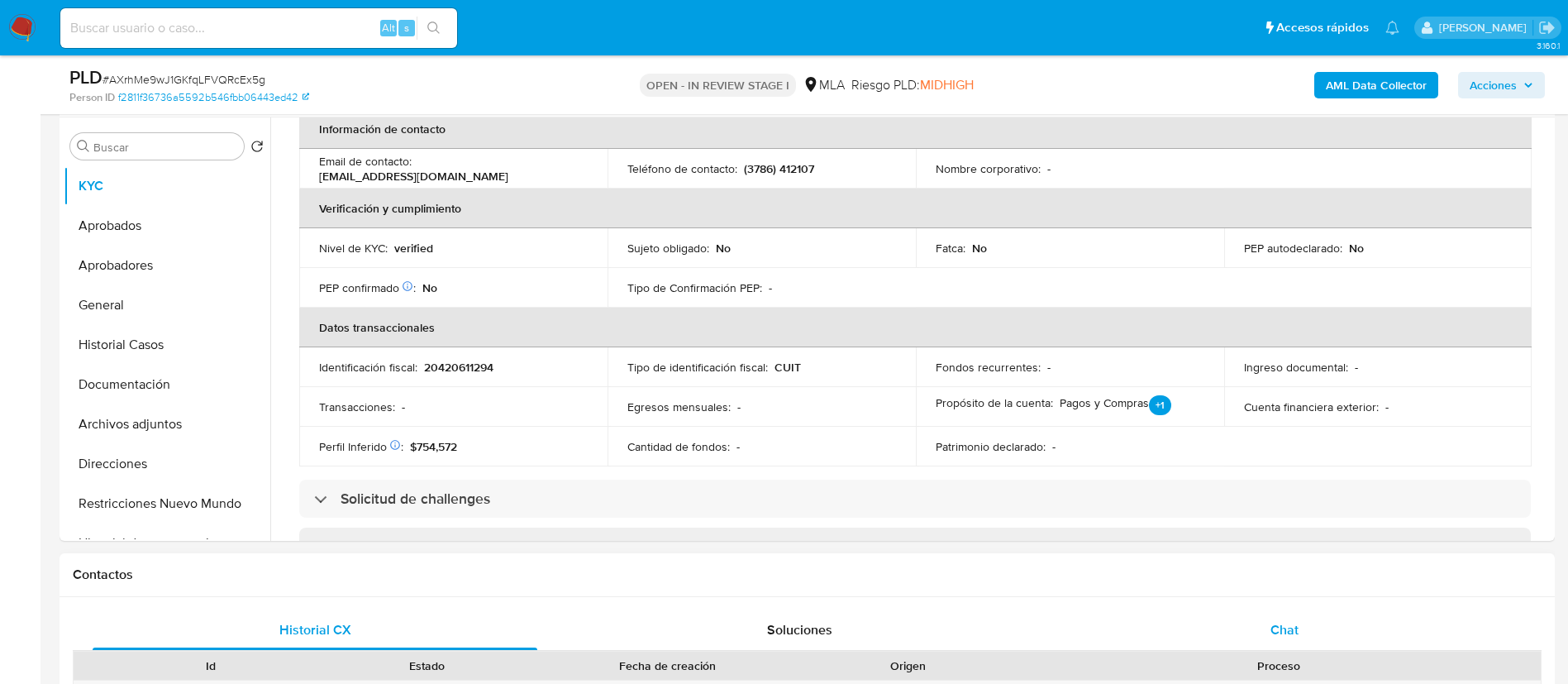
scroll to position [330, 0]
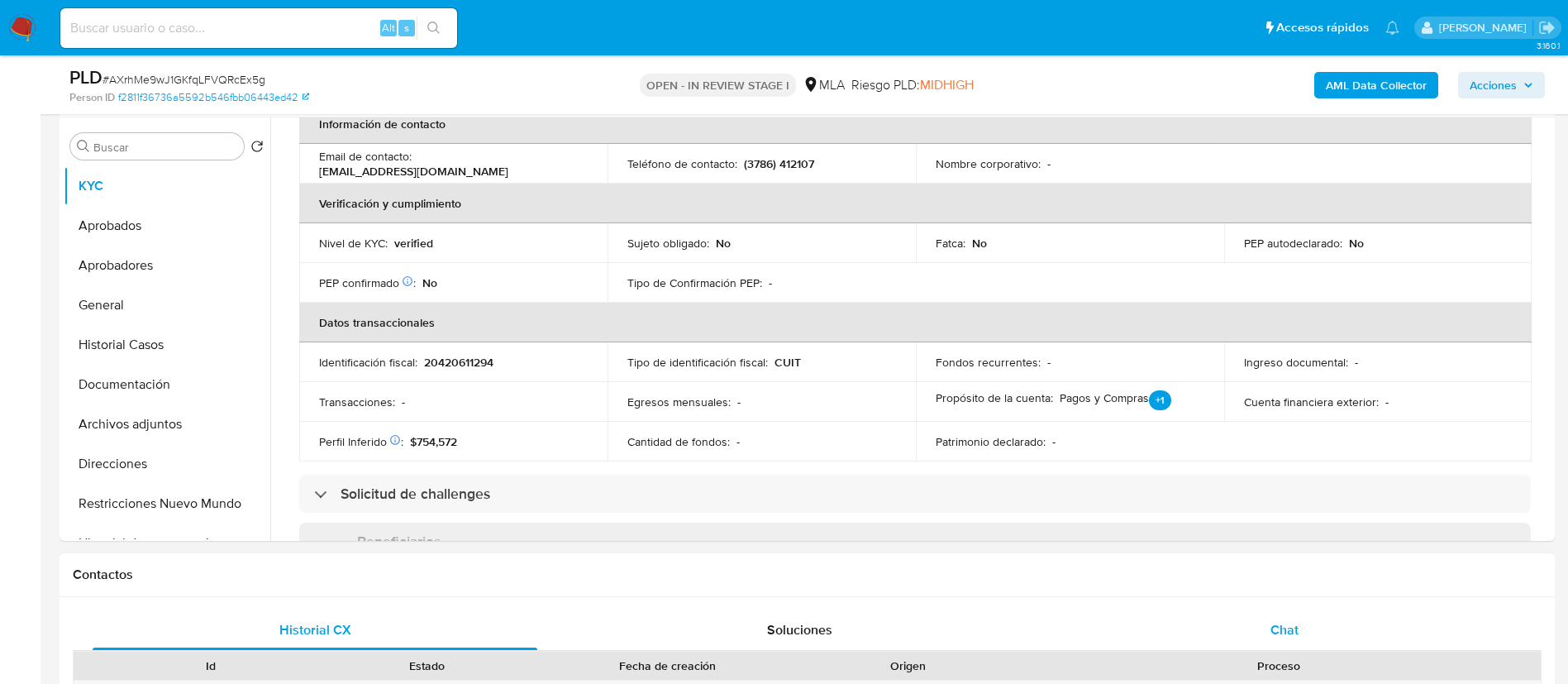
click at [1295, 622] on span "Chat" at bounding box center [1284, 630] width 28 height 19
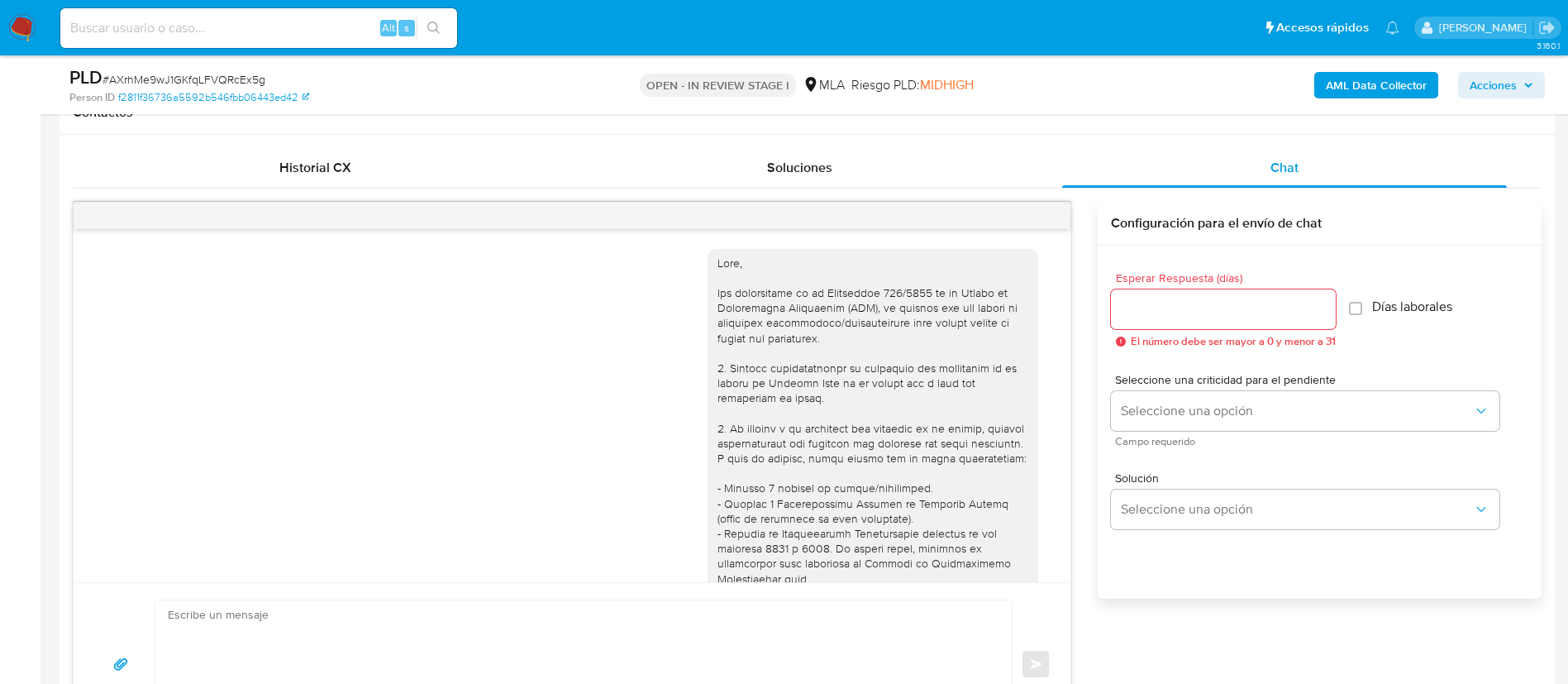
scroll to position [1047, 0]
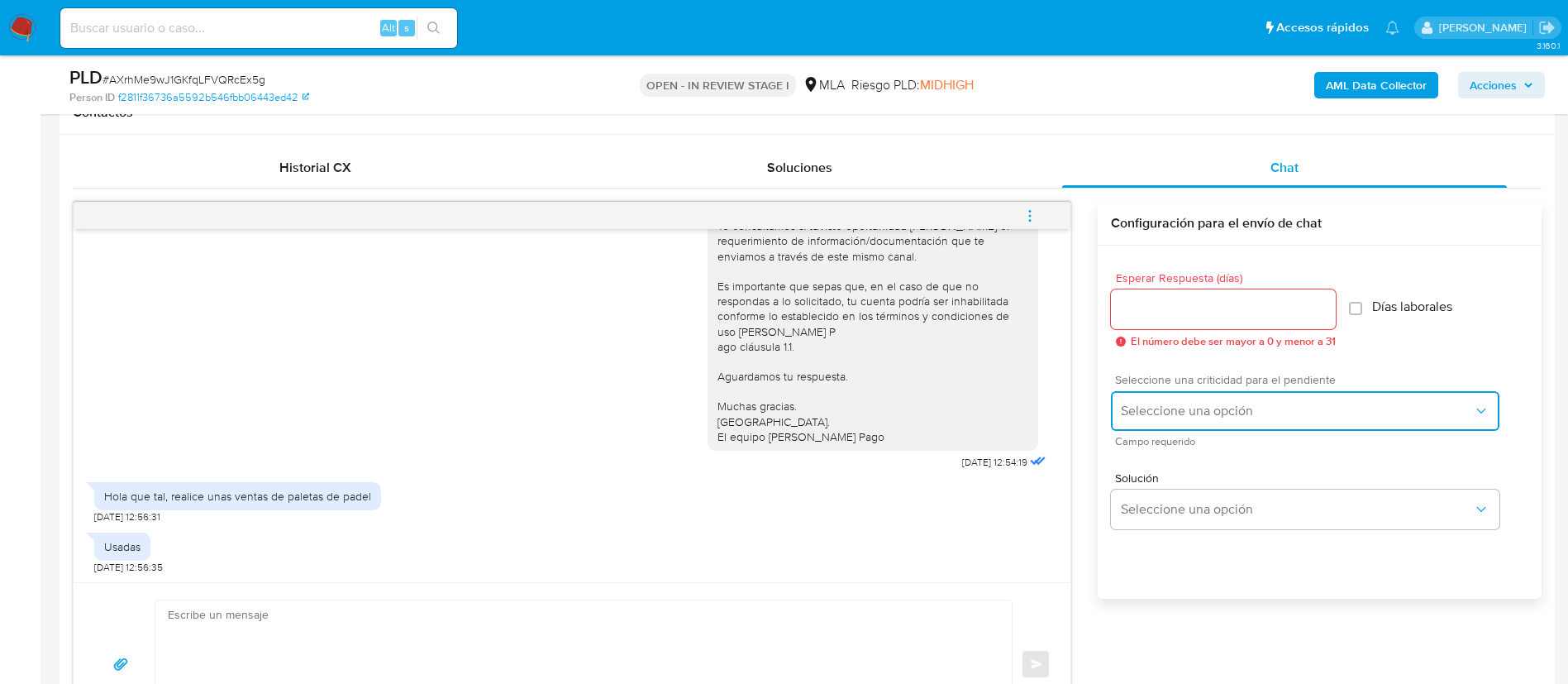
click at [1149, 422] on button "Seleccione una opción" at bounding box center [1305, 411] width 388 height 40
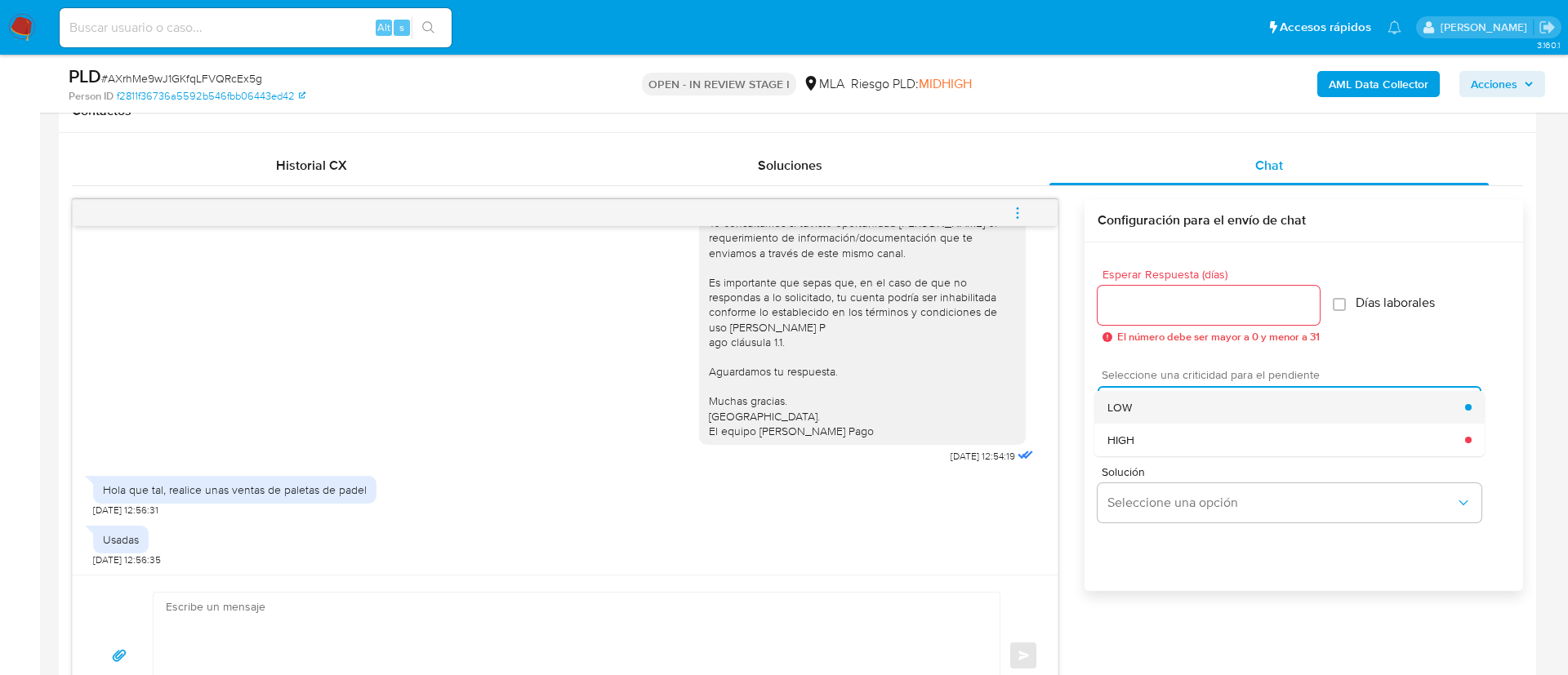
click at [1122, 401] on span "LOW" at bounding box center [1119, 406] width 25 height 14
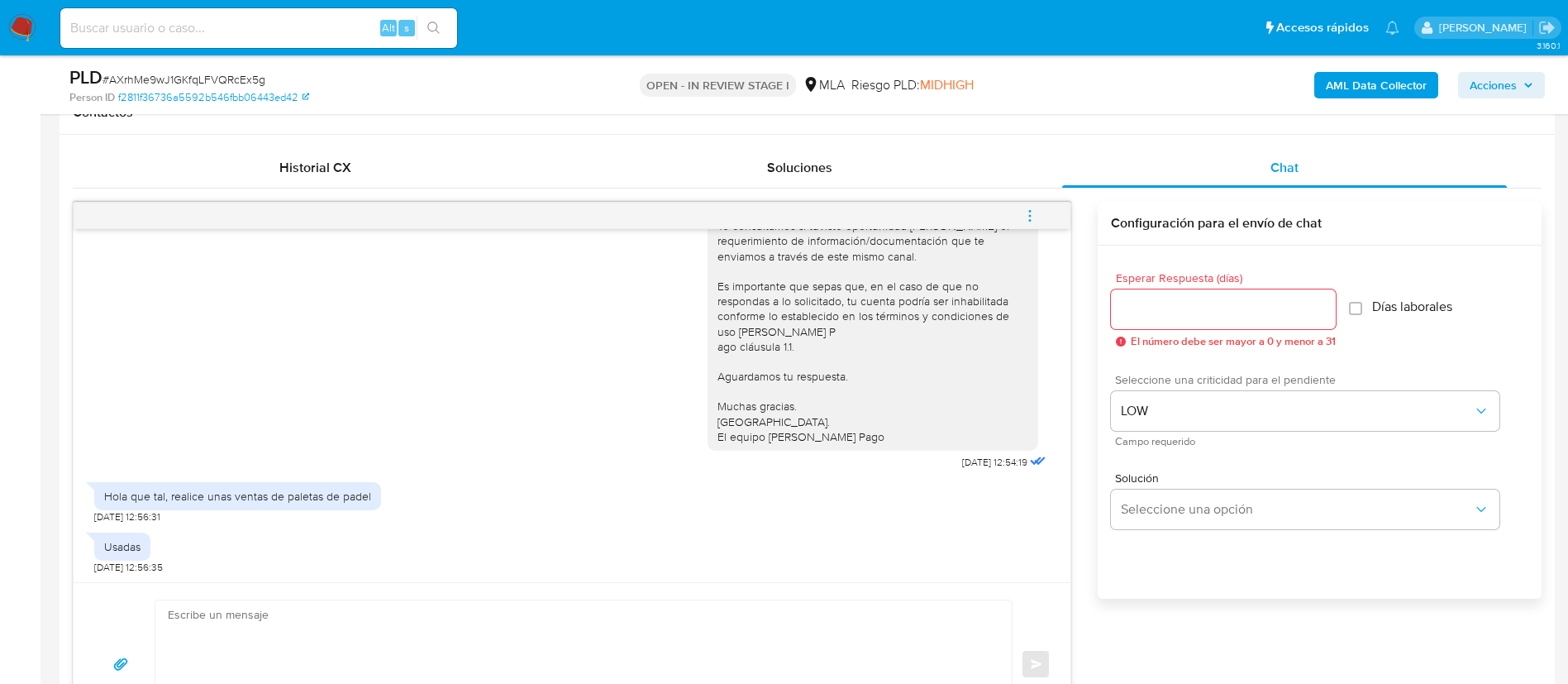
click at [1143, 320] on div at bounding box center [1223, 309] width 225 height 40
click at [1145, 312] on input "Esperar Respuesta (días)" at bounding box center [1223, 309] width 225 height 21
type input "0"
click at [359, 602] on textarea at bounding box center [579, 664] width 823 height 127
paste textarea "Hola, Muchas gracias por tu respuesta. Analizamos tu caso y verificamos que no …"
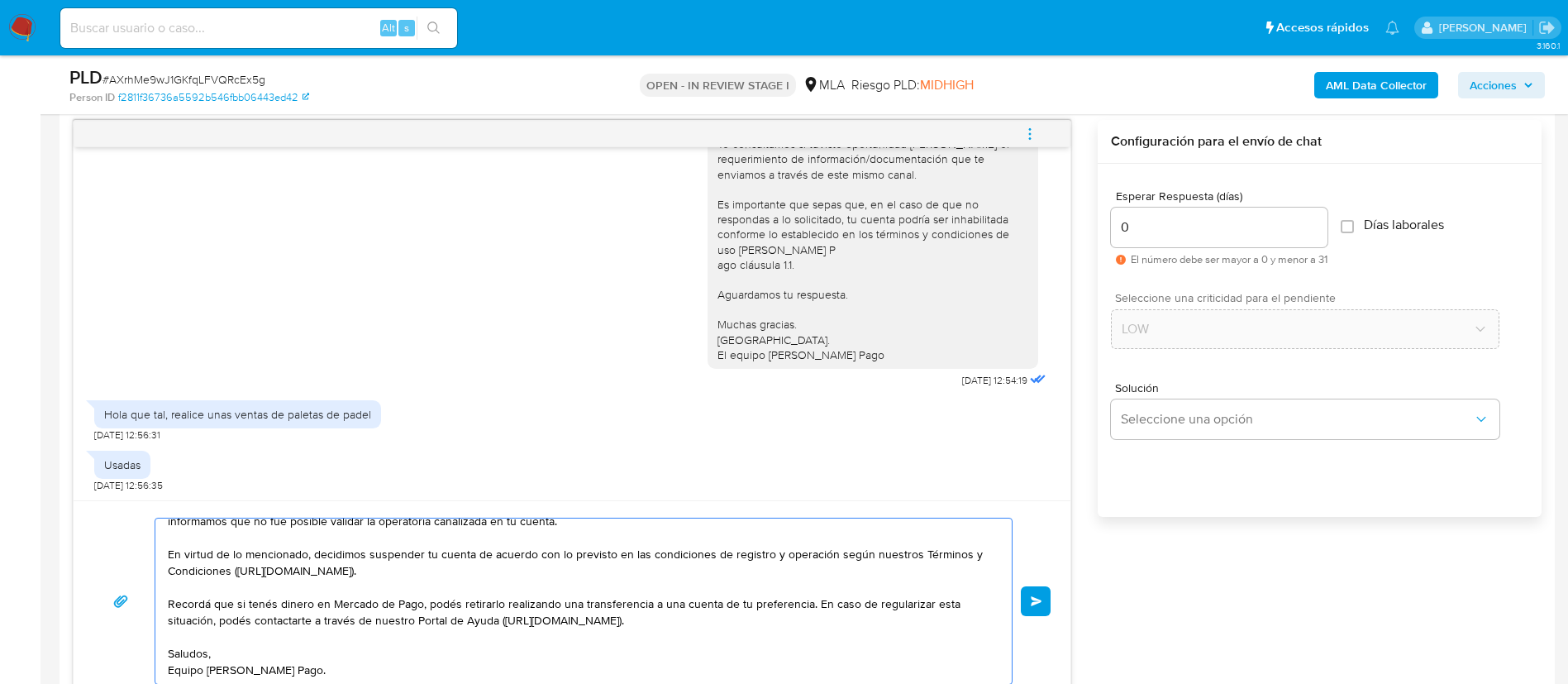
scroll to position [94, 0]
type textarea "Hola, Muchas gracias por tu respuesta. Analizamos tu caso y verificamos que no …"
click at [1046, 606] on button "Enviar" at bounding box center [1035, 601] width 30 height 30
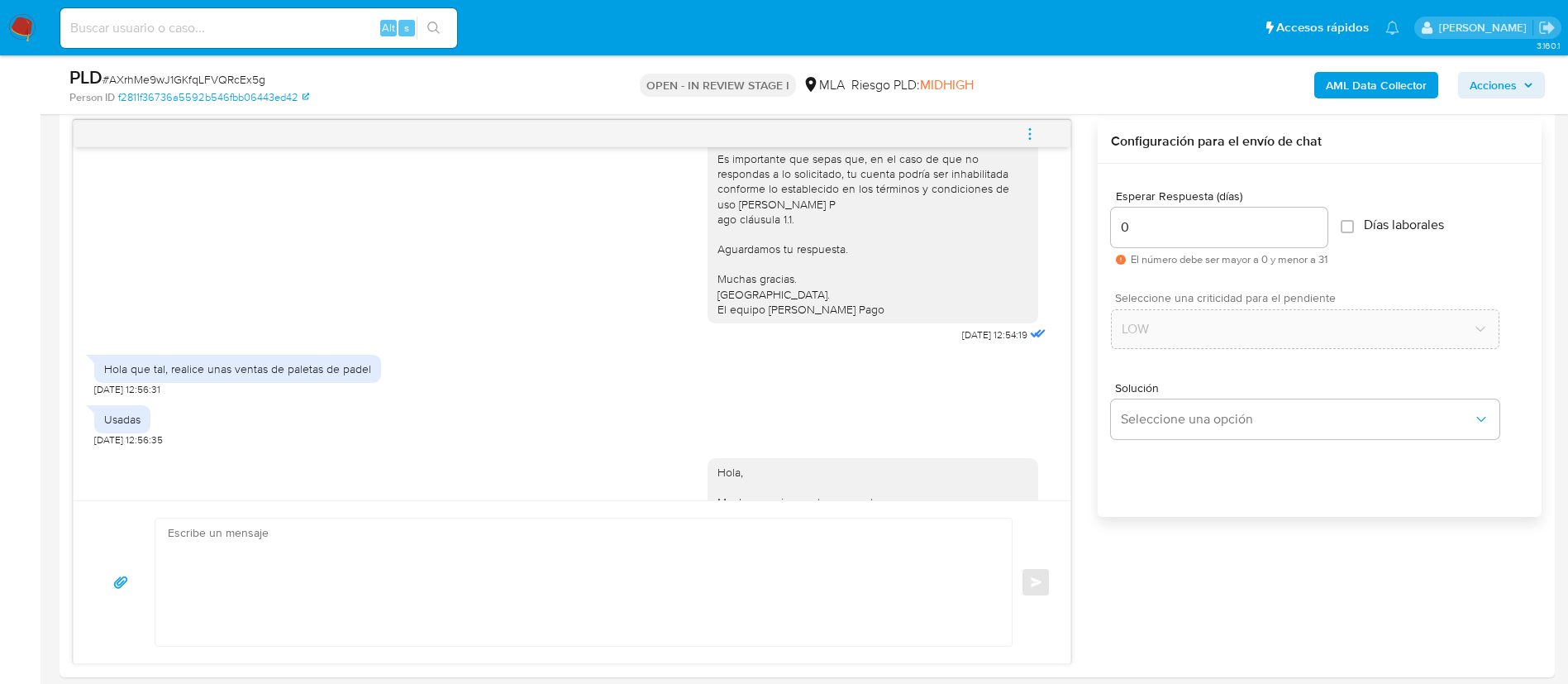
scroll to position [1442, 0]
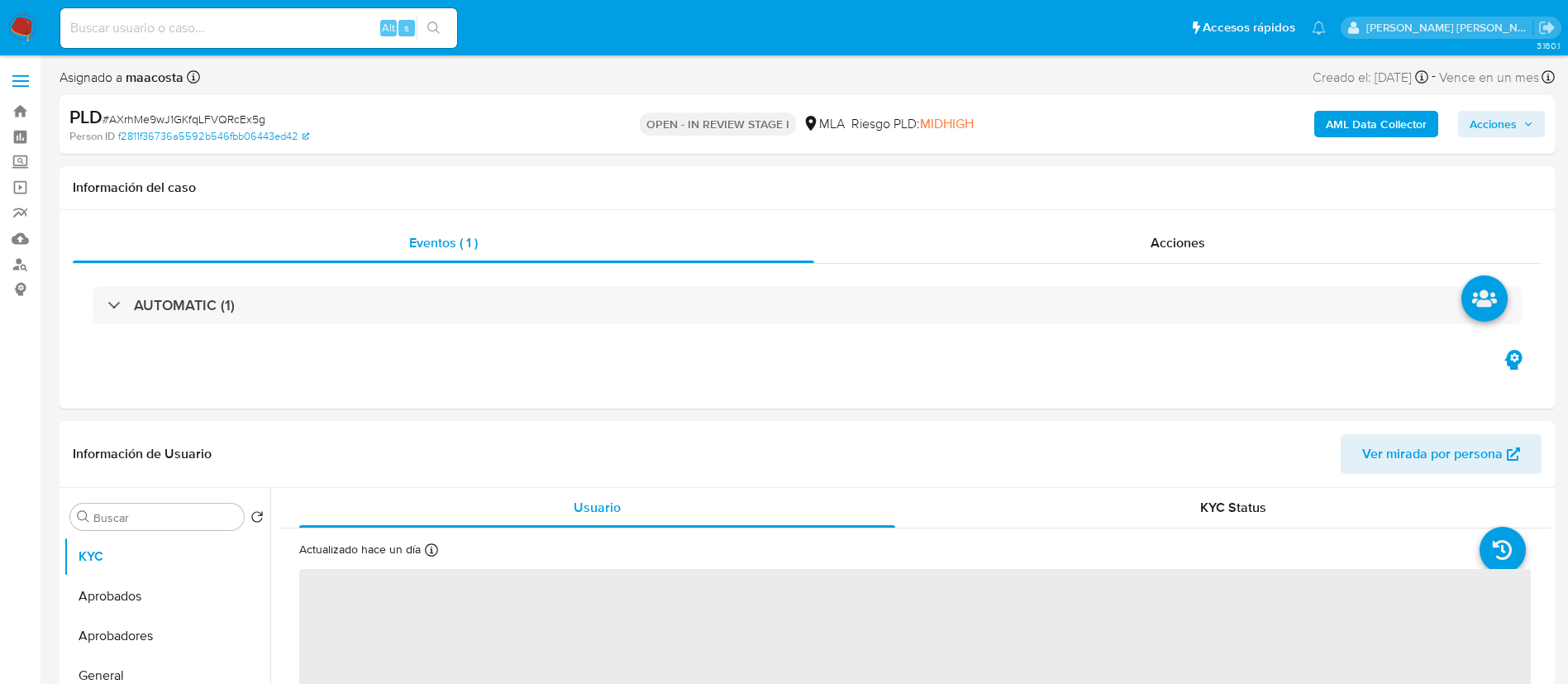
select select "10"
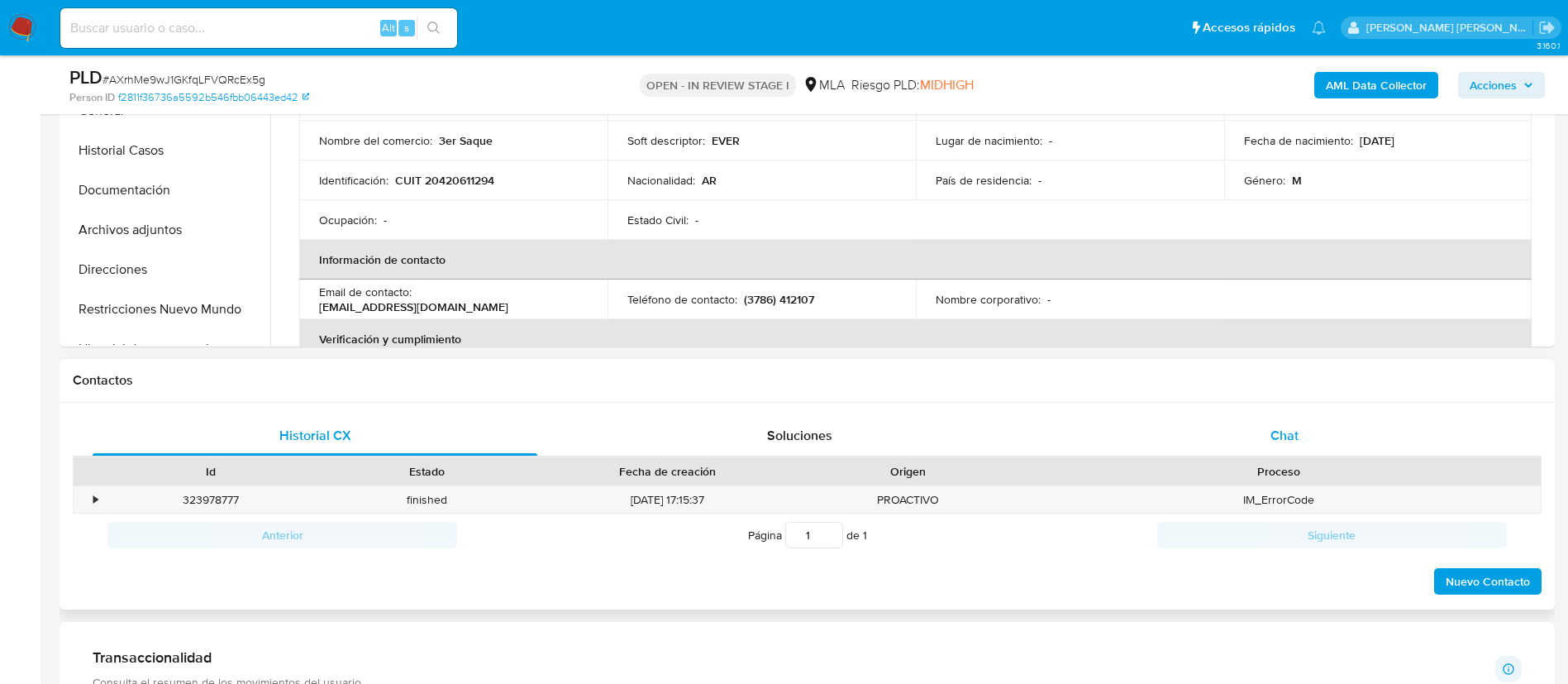
scroll to position [516, 0]
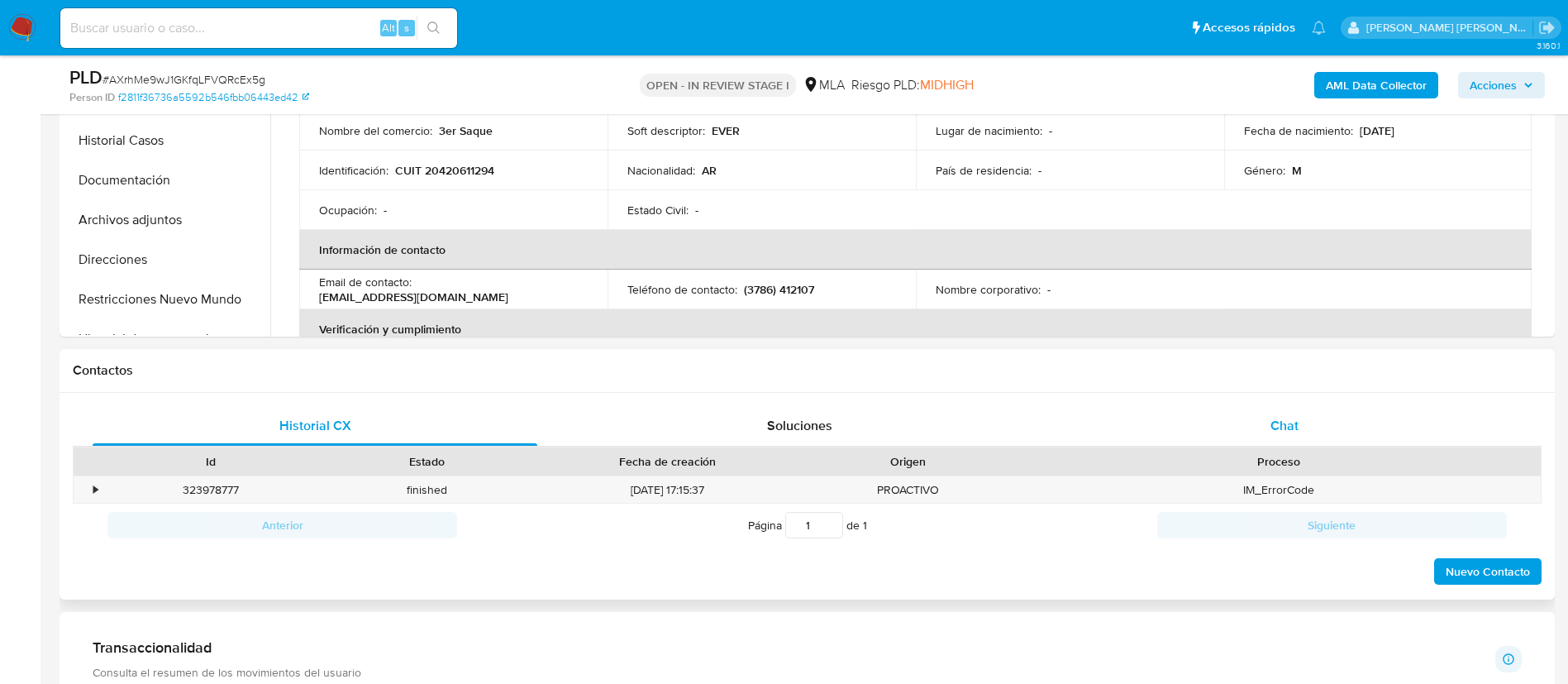
click at [1280, 420] on span "Chat" at bounding box center [1284, 425] width 28 height 19
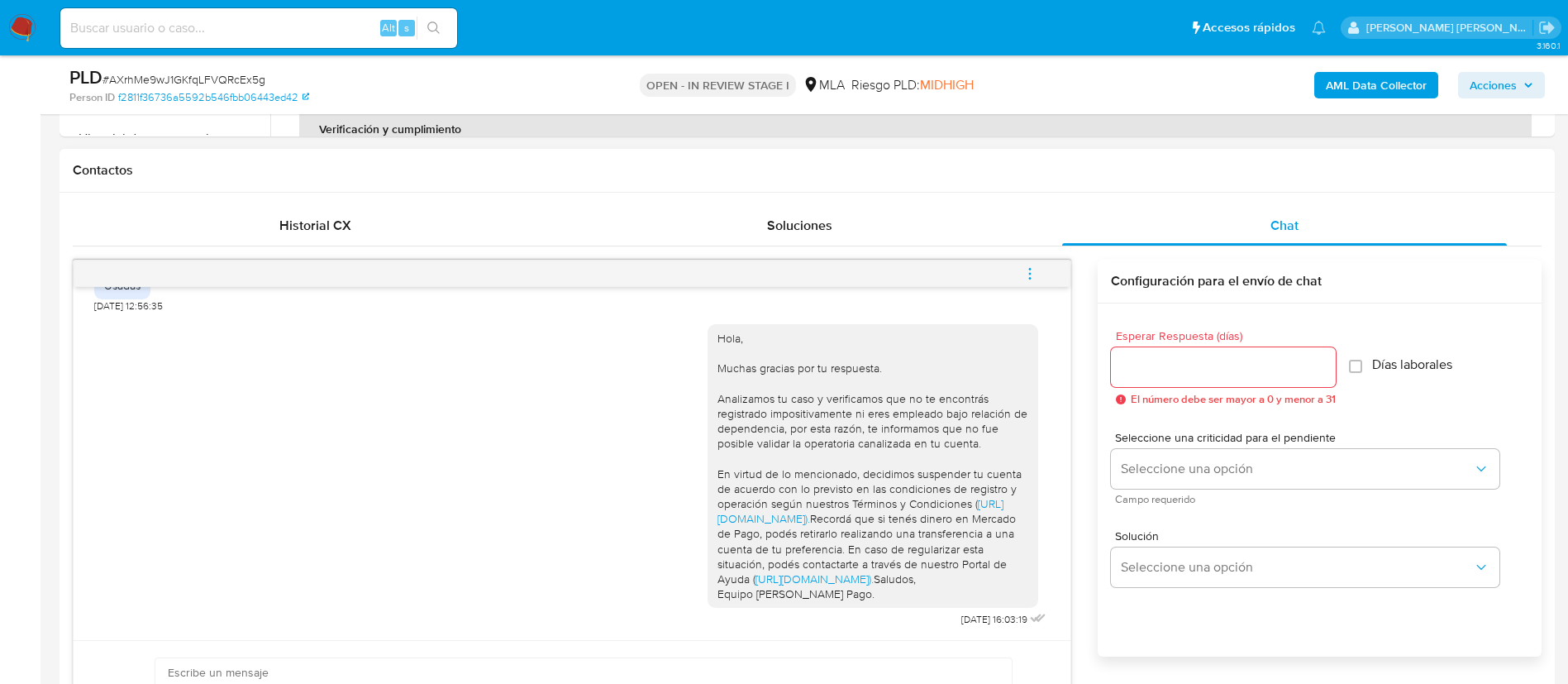
scroll to position [726, 0]
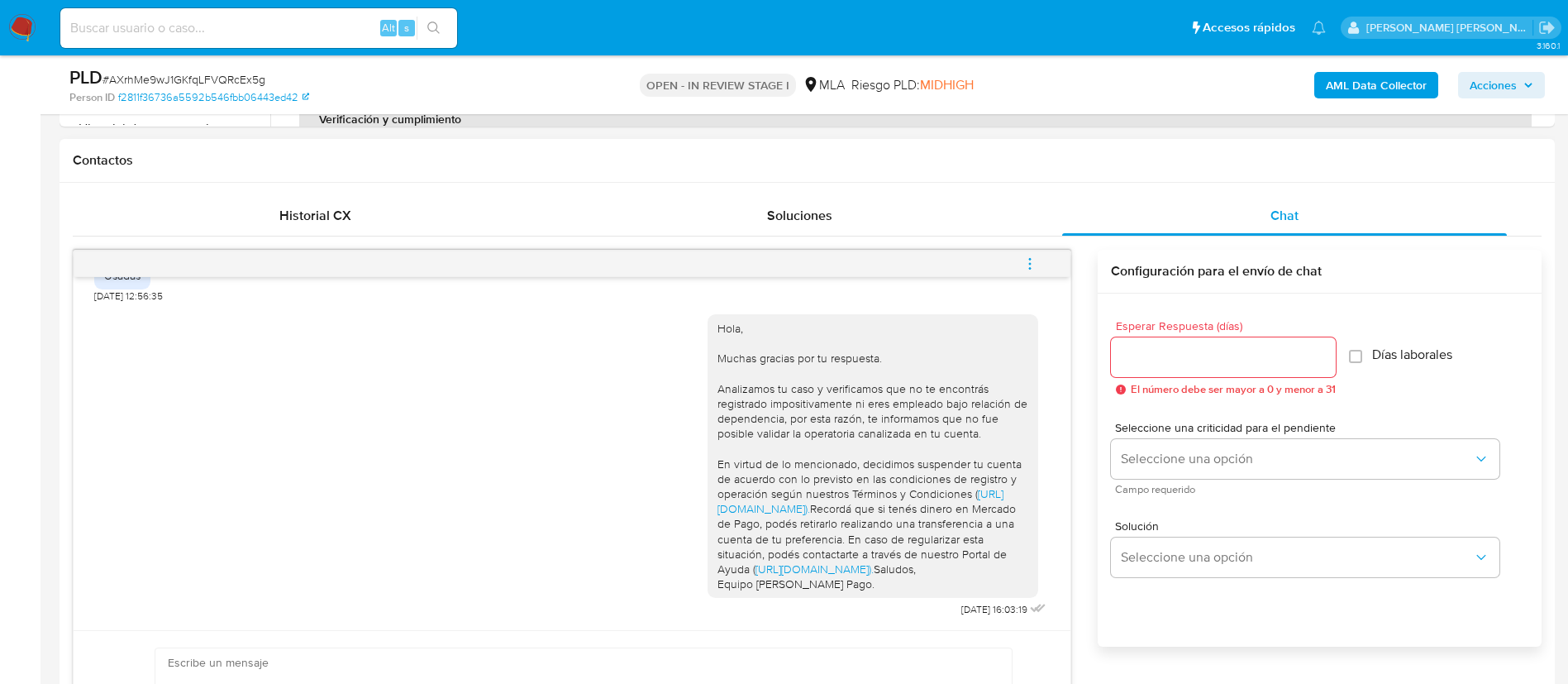
click at [1035, 270] on icon "menu-action" at bounding box center [1030, 264] width 15 height 15
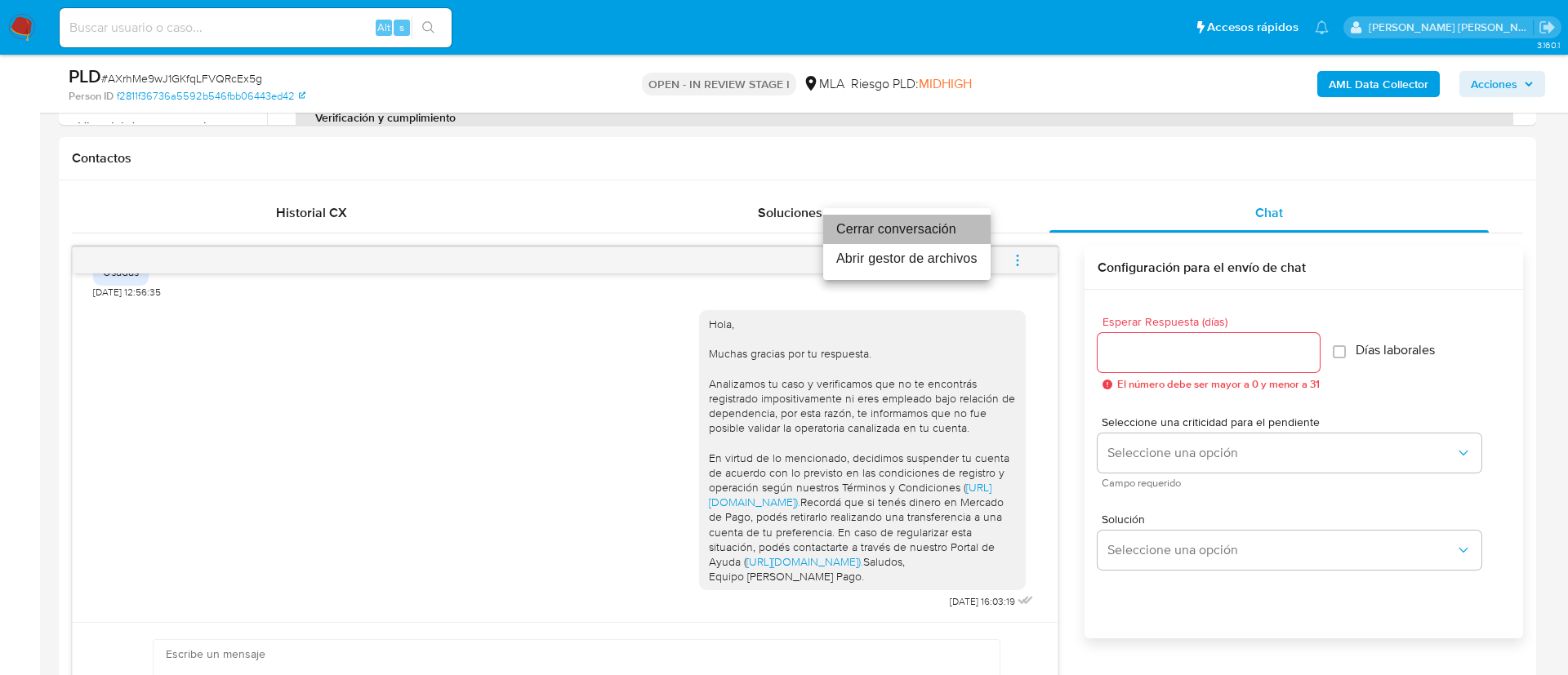
click at [897, 222] on li "Cerrar conversación" at bounding box center [906, 229] width 167 height 30
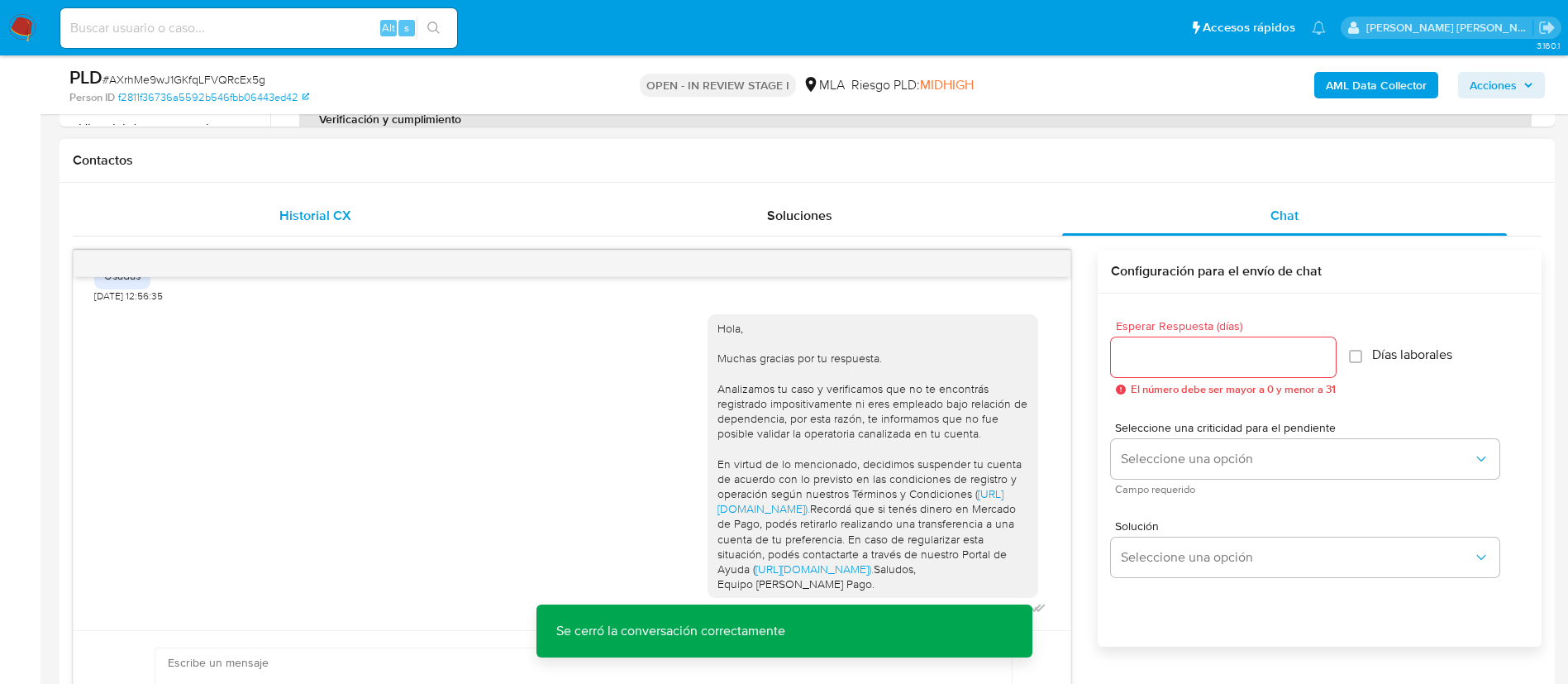
click at [337, 203] on div "Historial CX" at bounding box center [315, 215] width 445 height 40
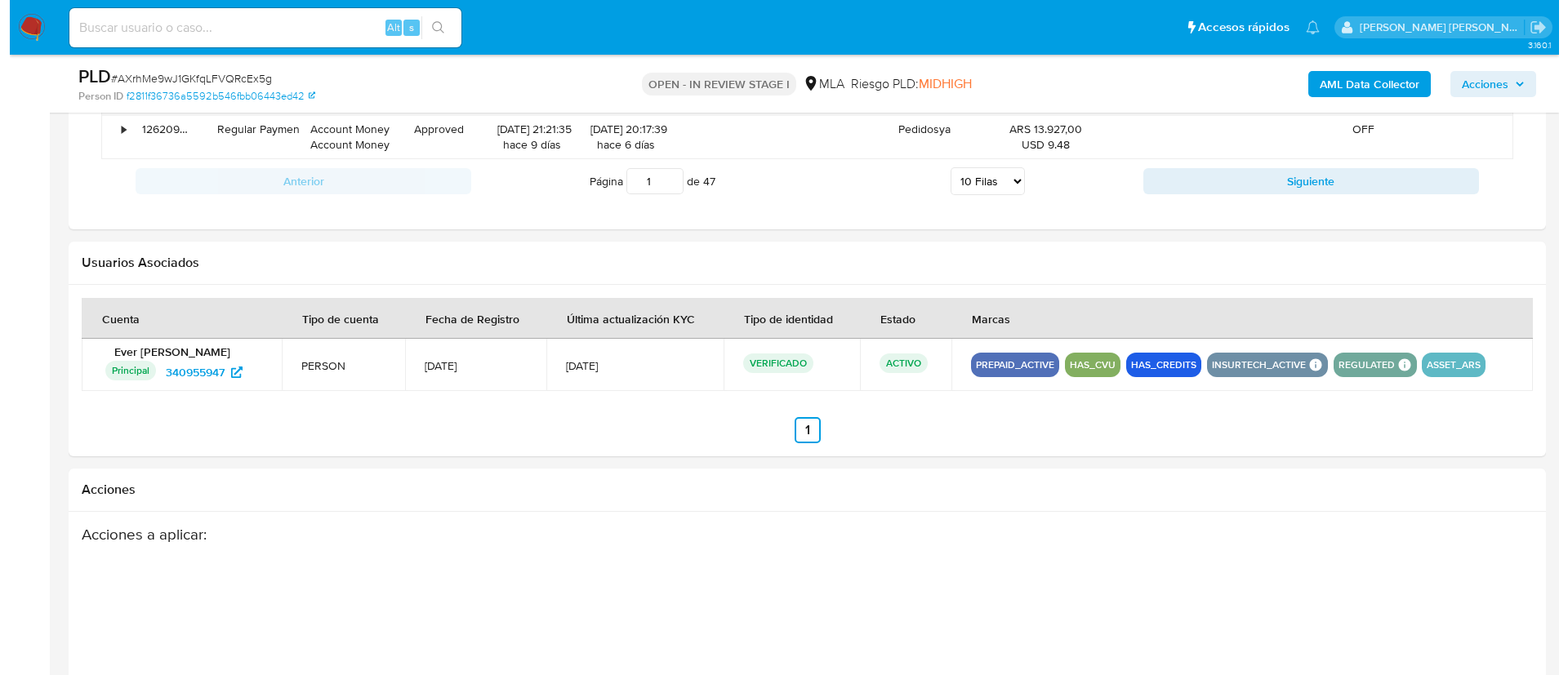
scroll to position [2021, 0]
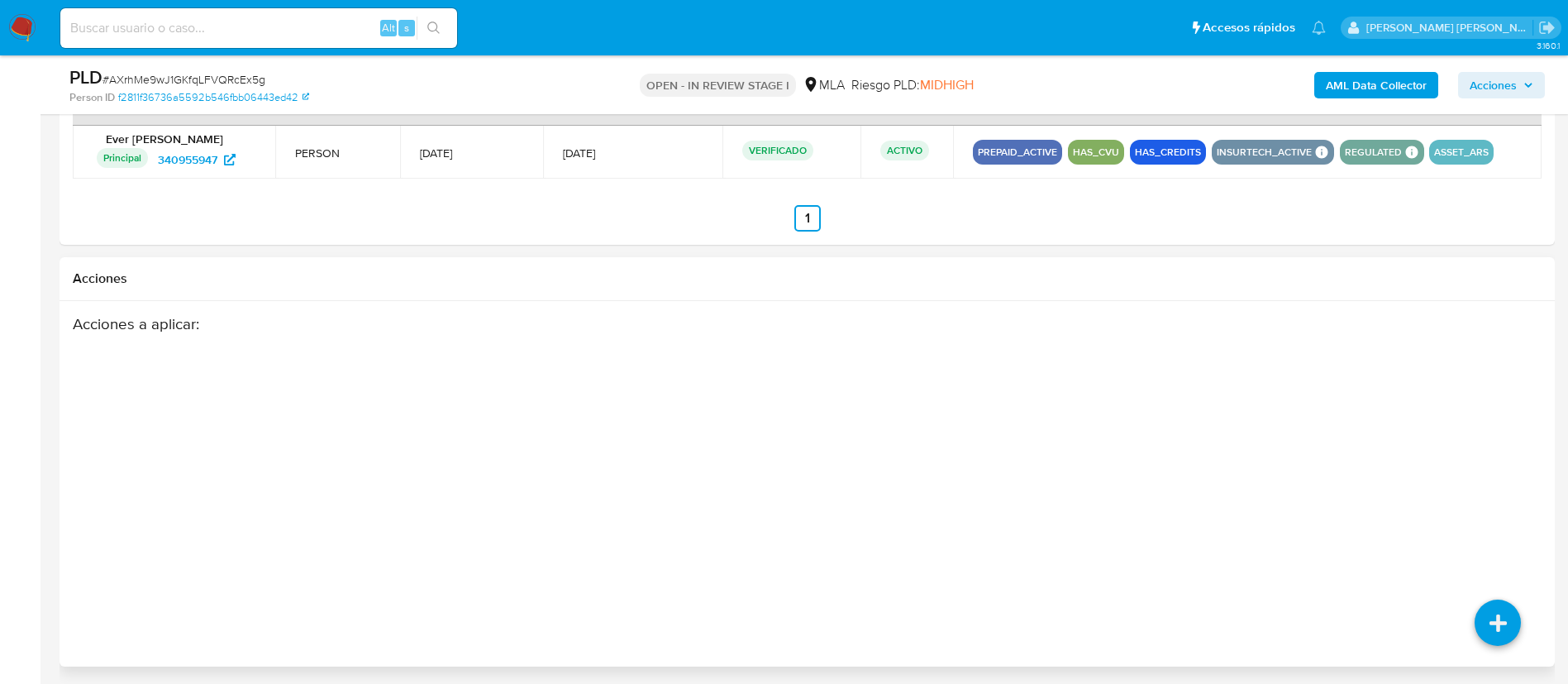
click at [1521, 520] on div "Acciones a aplicar :" at bounding box center [807, 446] width 1469 height 264
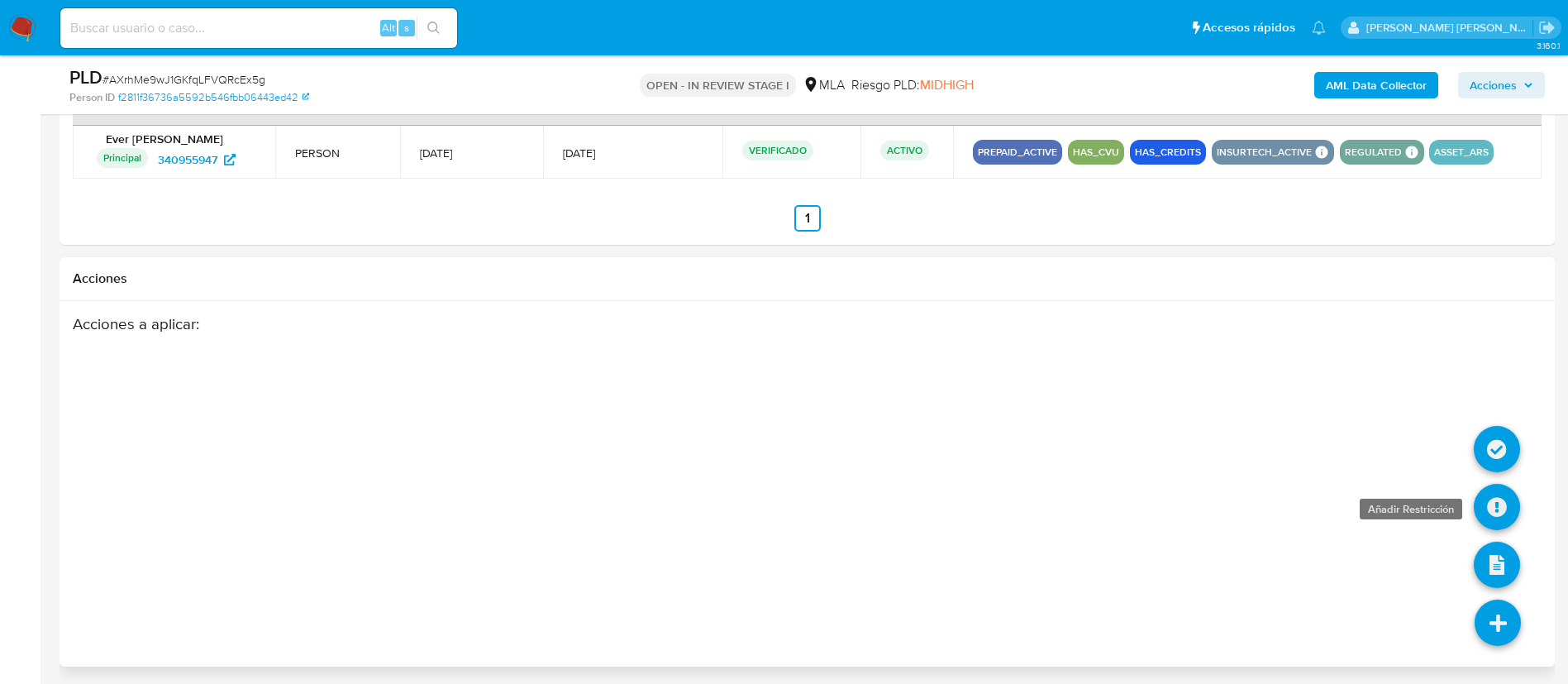
click at [1503, 511] on icon at bounding box center [1497, 507] width 46 height 47
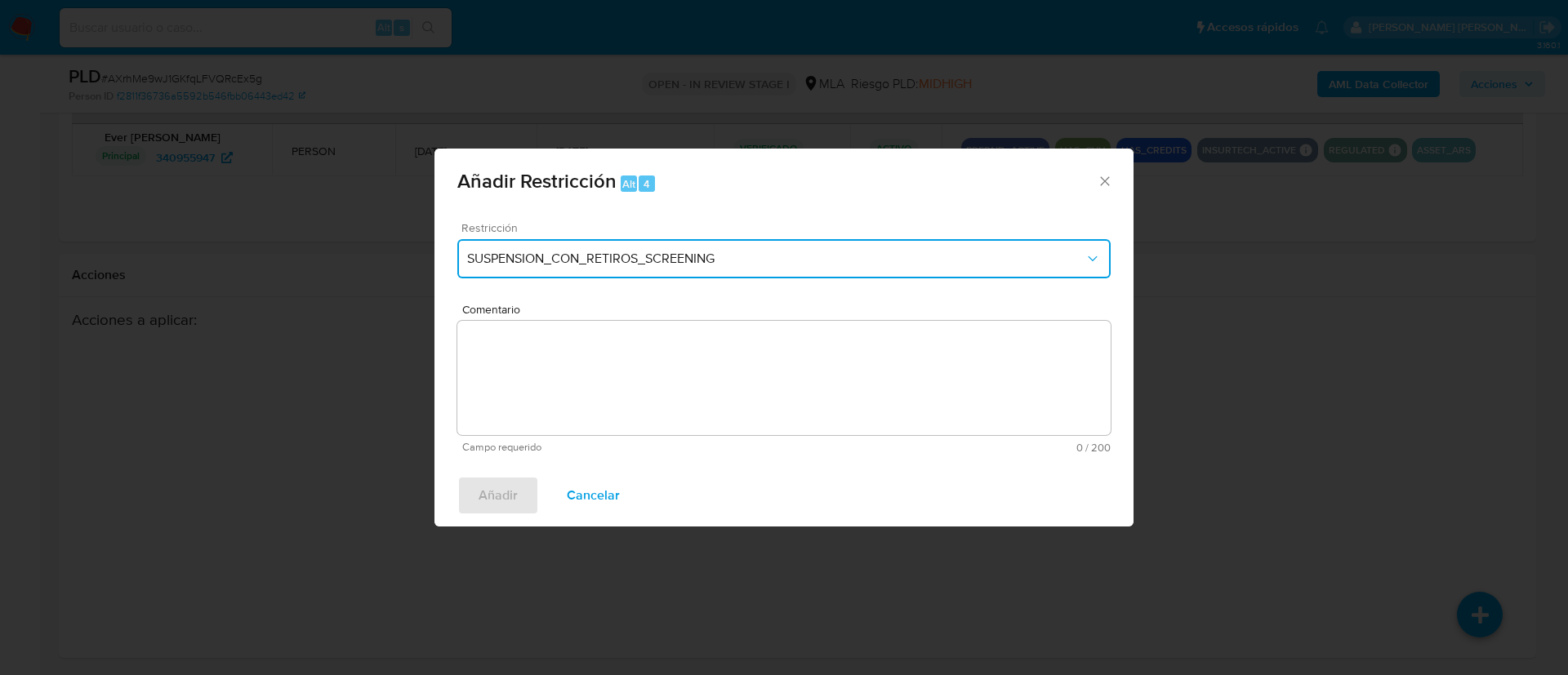
click at [803, 252] on span "SUSPENSION_CON_RETIROS_SCREENING" at bounding box center [775, 258] width 617 height 16
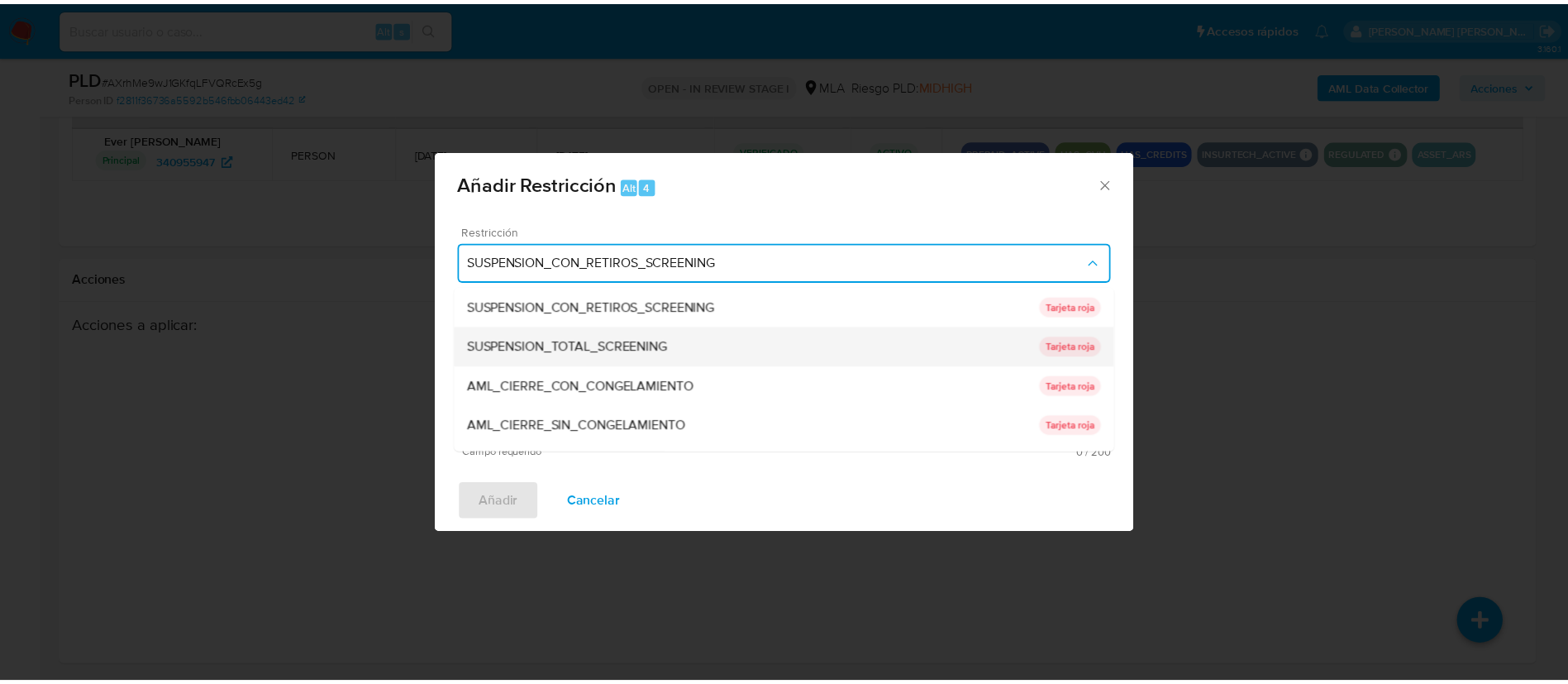
scroll to position [351, 0]
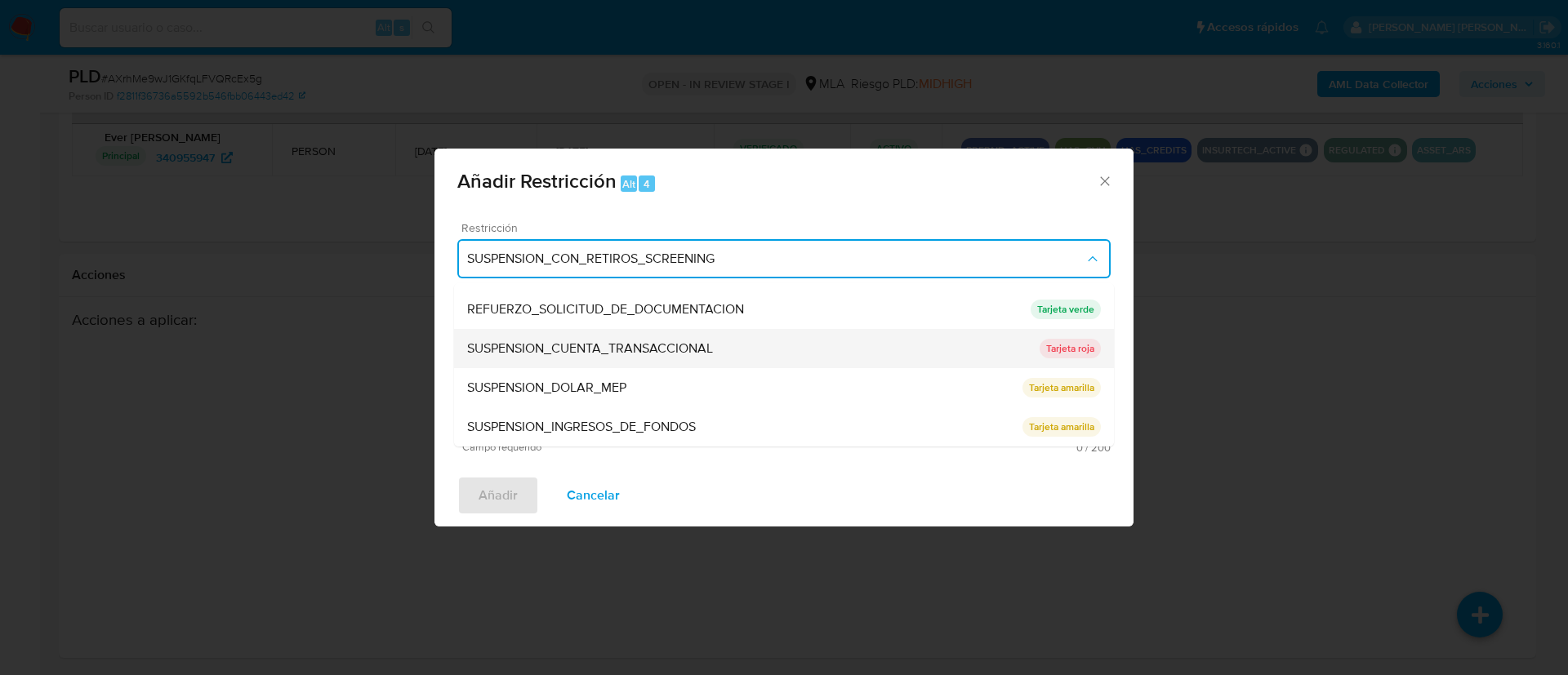
click at [560, 355] on span "SUSPENSION_CUENTA_TRANSACCIONAL" at bounding box center [589, 348] width 246 height 16
click at [560, 355] on textarea "Comentario" at bounding box center [784, 377] width 653 height 114
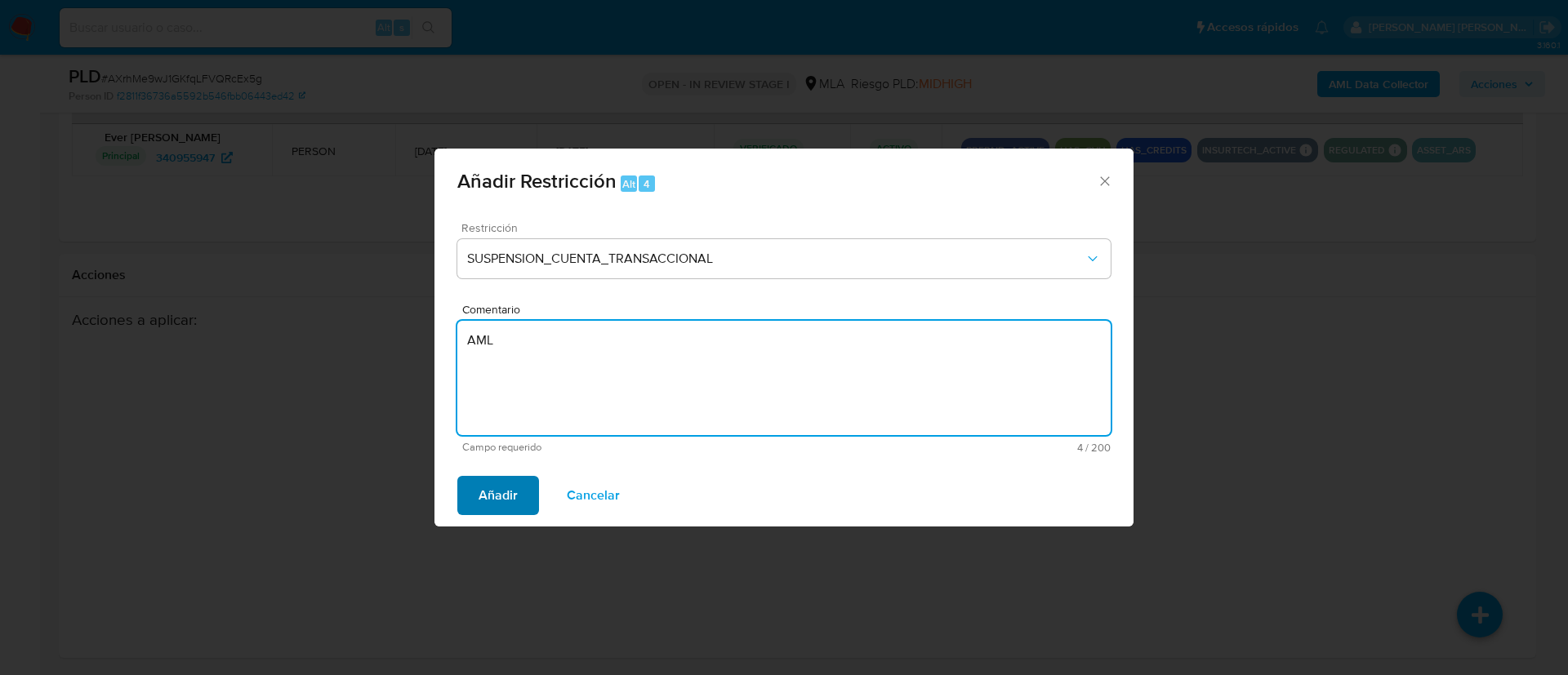
type textarea "AML"
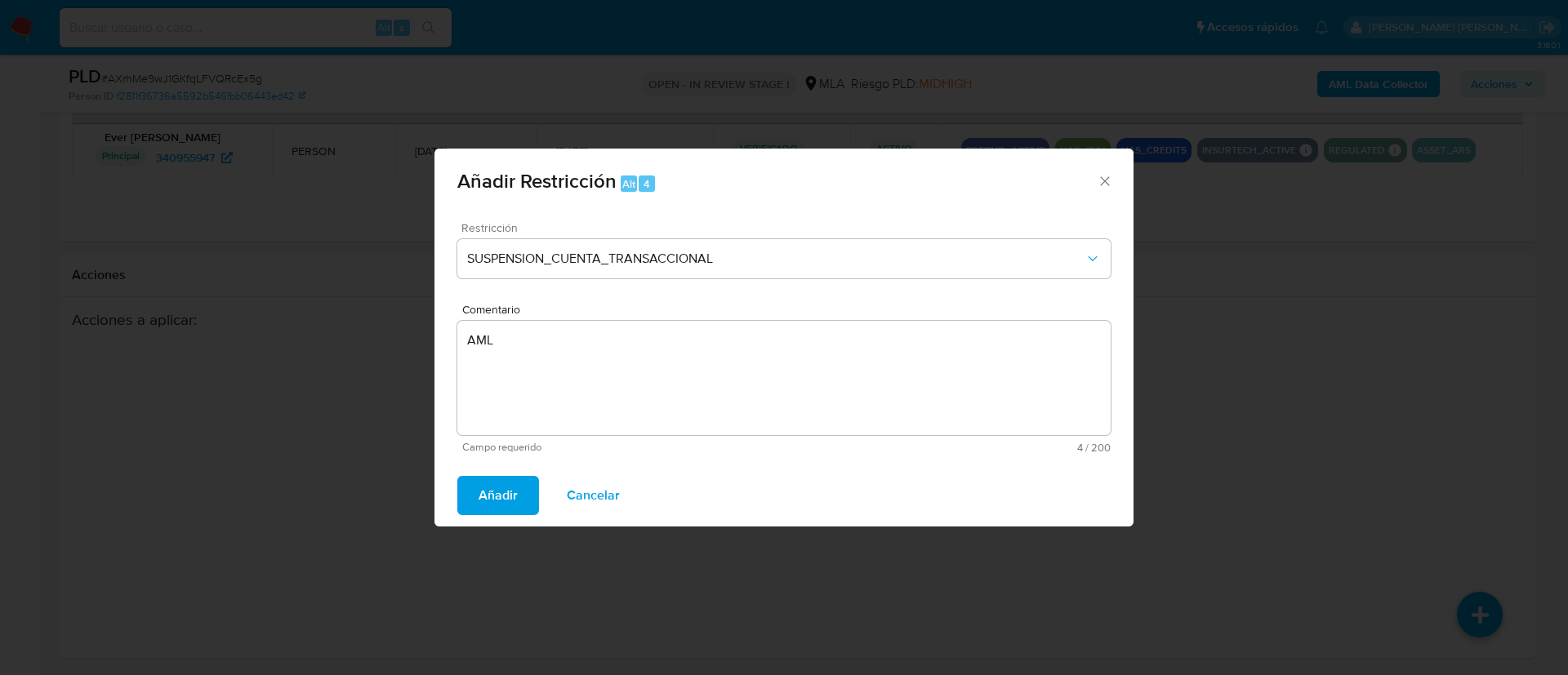
click at [494, 503] on span "Añadir" at bounding box center [497, 495] width 39 height 36
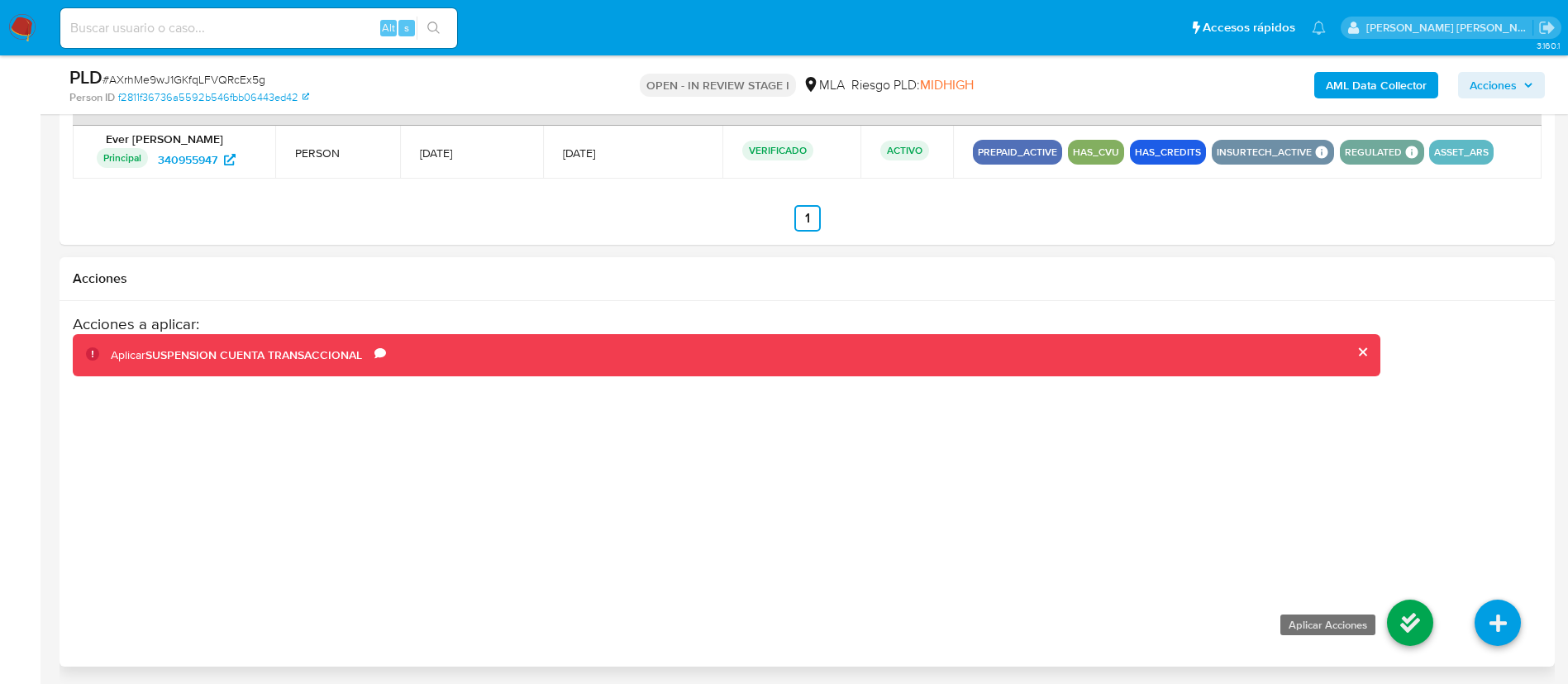
click at [1402, 632] on icon at bounding box center [1410, 623] width 46 height 47
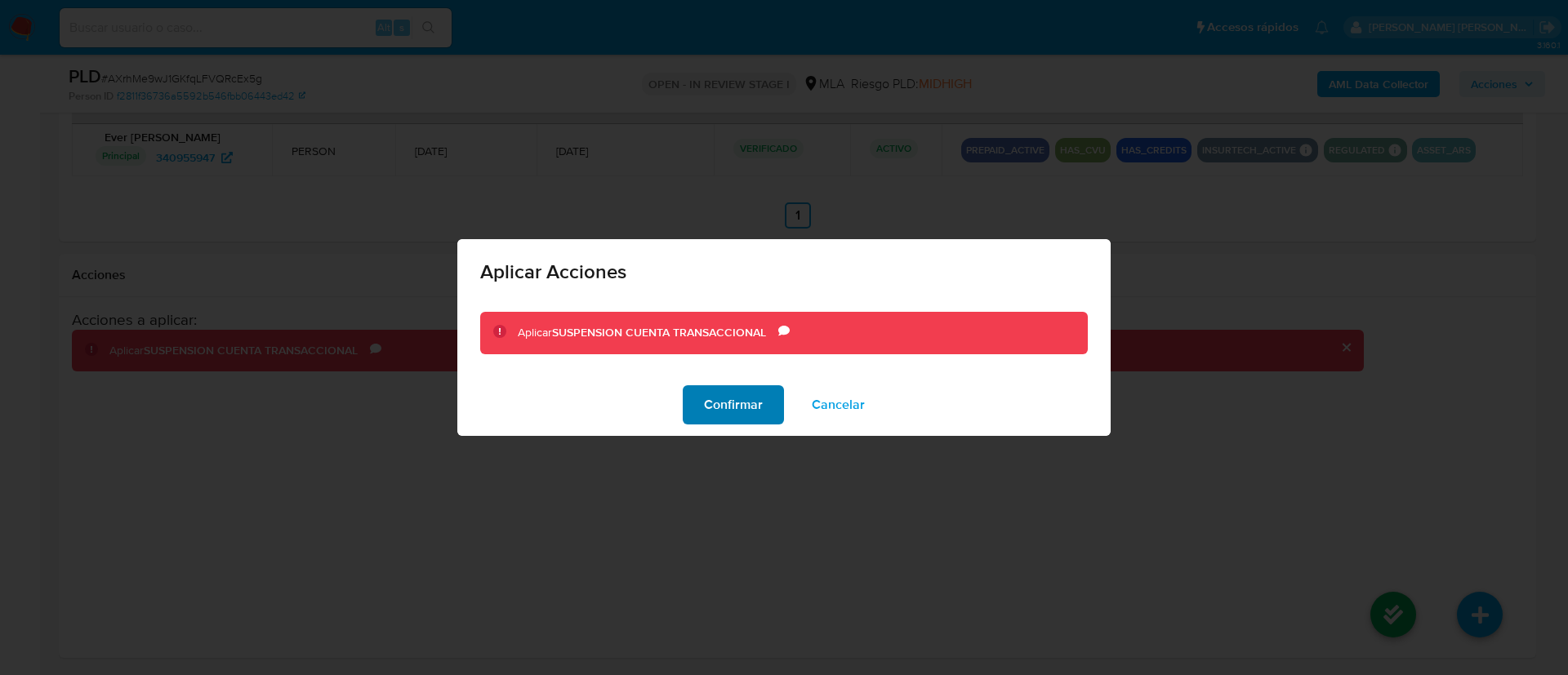
click at [721, 393] on span "Confirmar" at bounding box center [733, 405] width 58 height 36
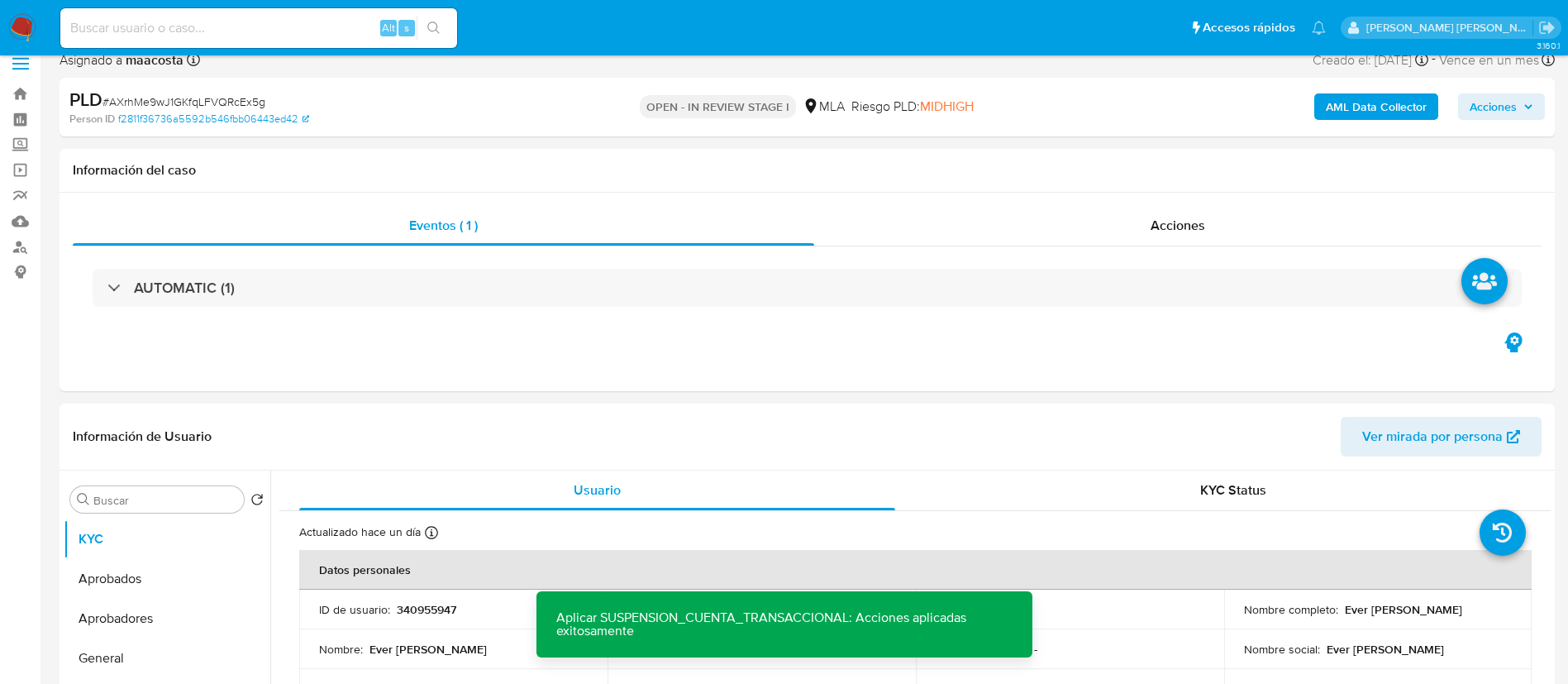
scroll to position [0, 0]
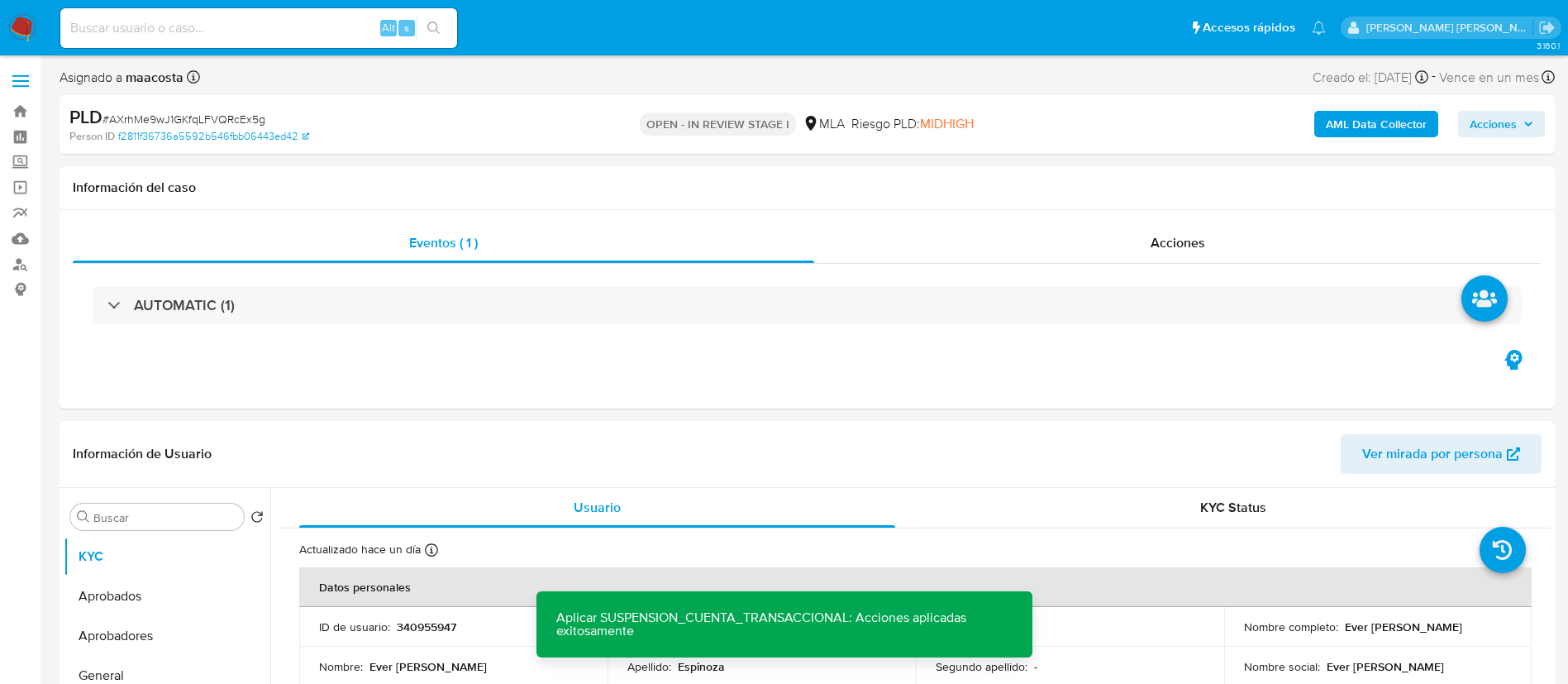
paste input "I2pxGNRjO2qbkITDt7xEUOop"
click at [278, 27] on input "I2pxGNRjO2qbkITDt7xEUOop" at bounding box center [259, 28] width 397 height 21
type input "I2pxGNRjO2qbkITDt7xEUOop"
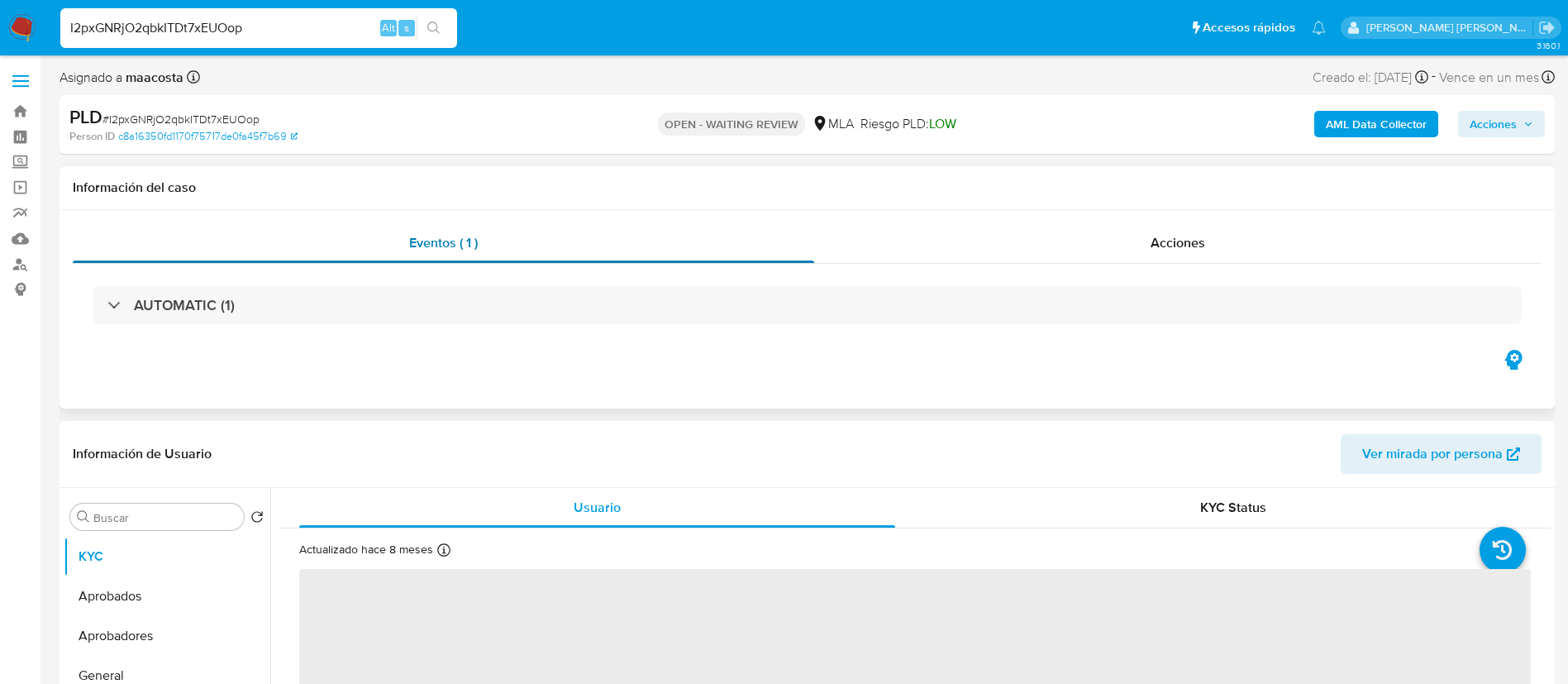
select select "10"
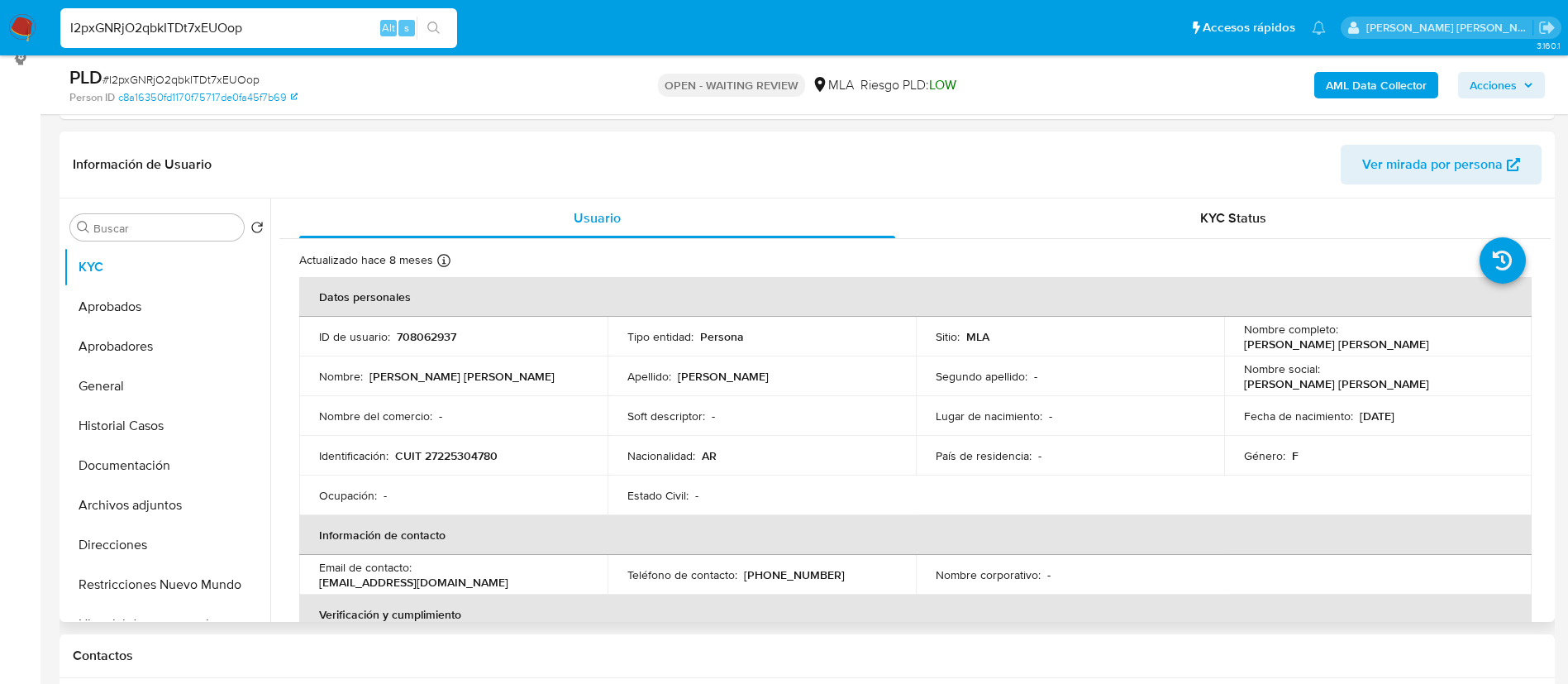
scroll to position [238, 0]
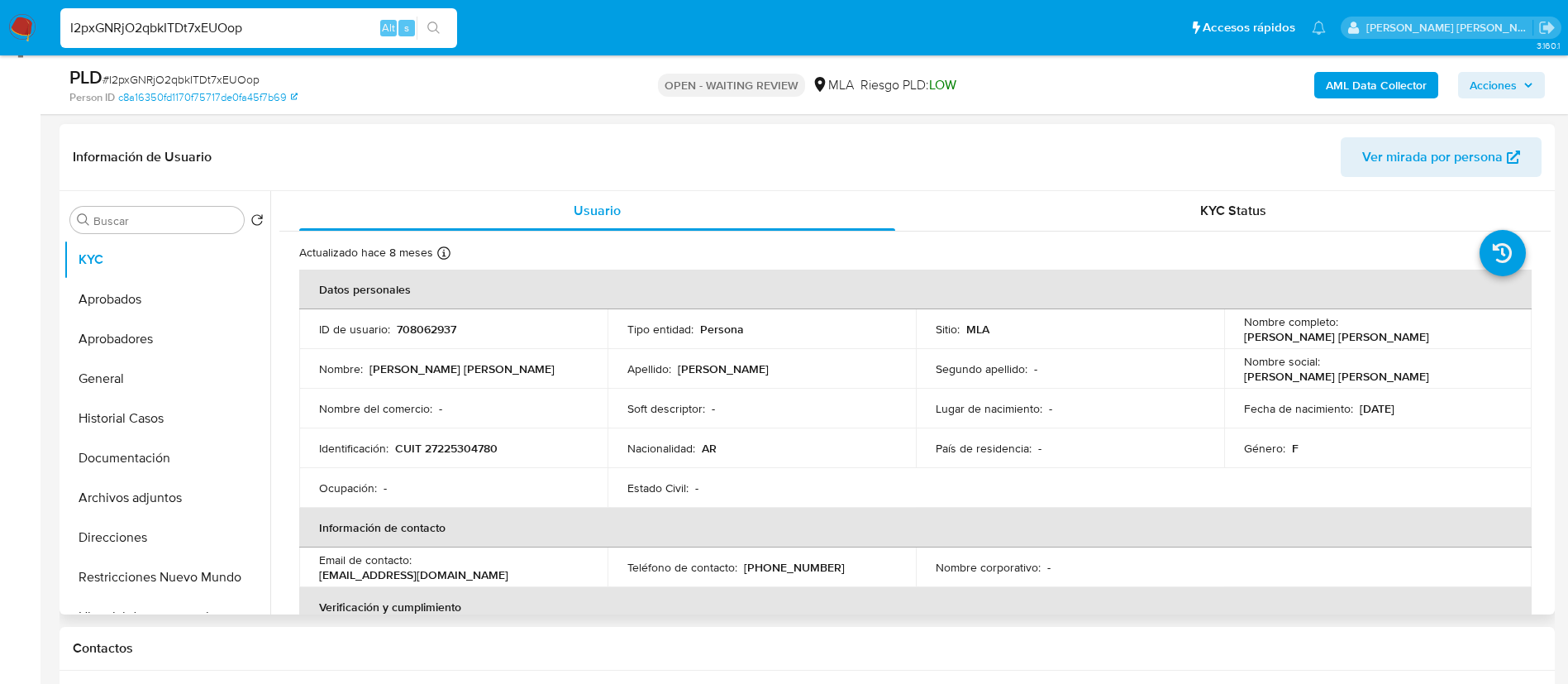
click at [463, 449] on p "CUIT 27225304780" at bounding box center [446, 448] width 103 height 15
copy p "27225304780"
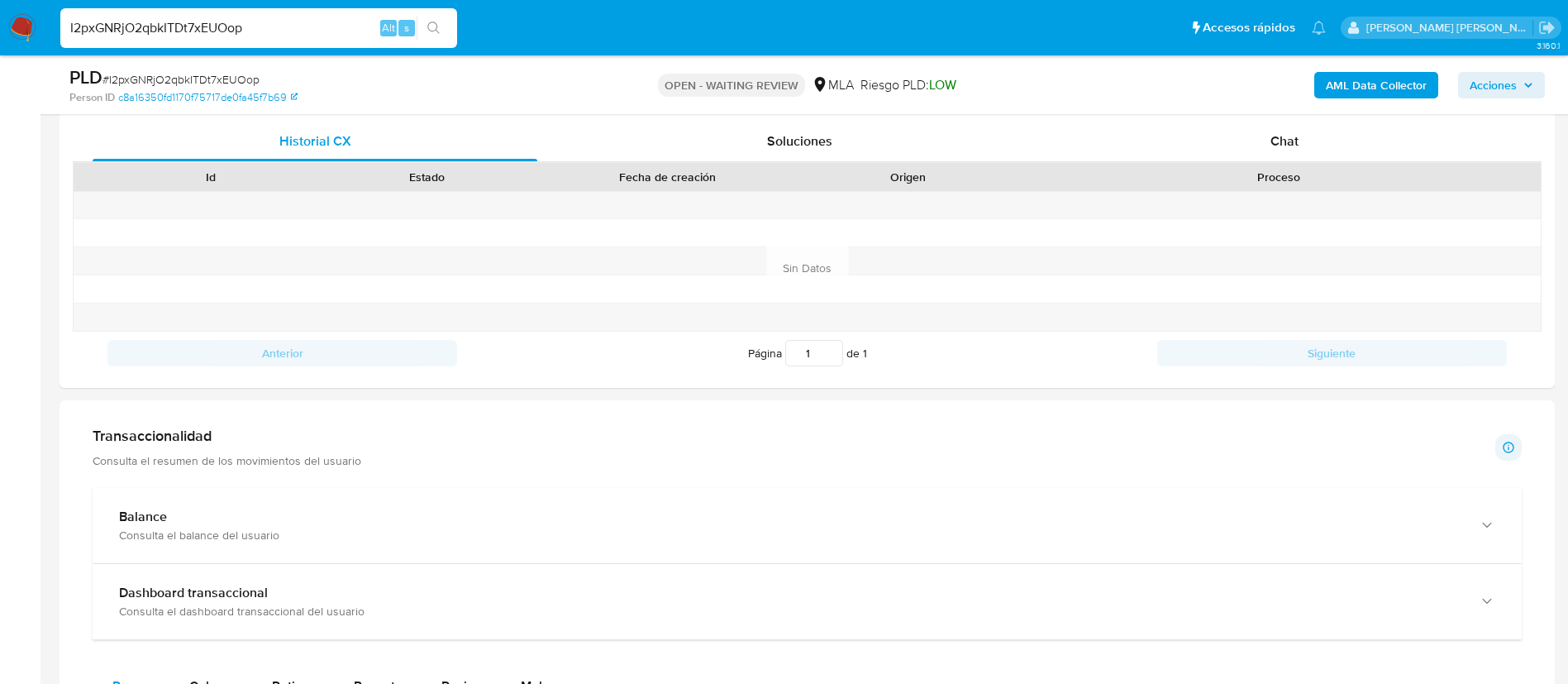
scroll to position [795, 0]
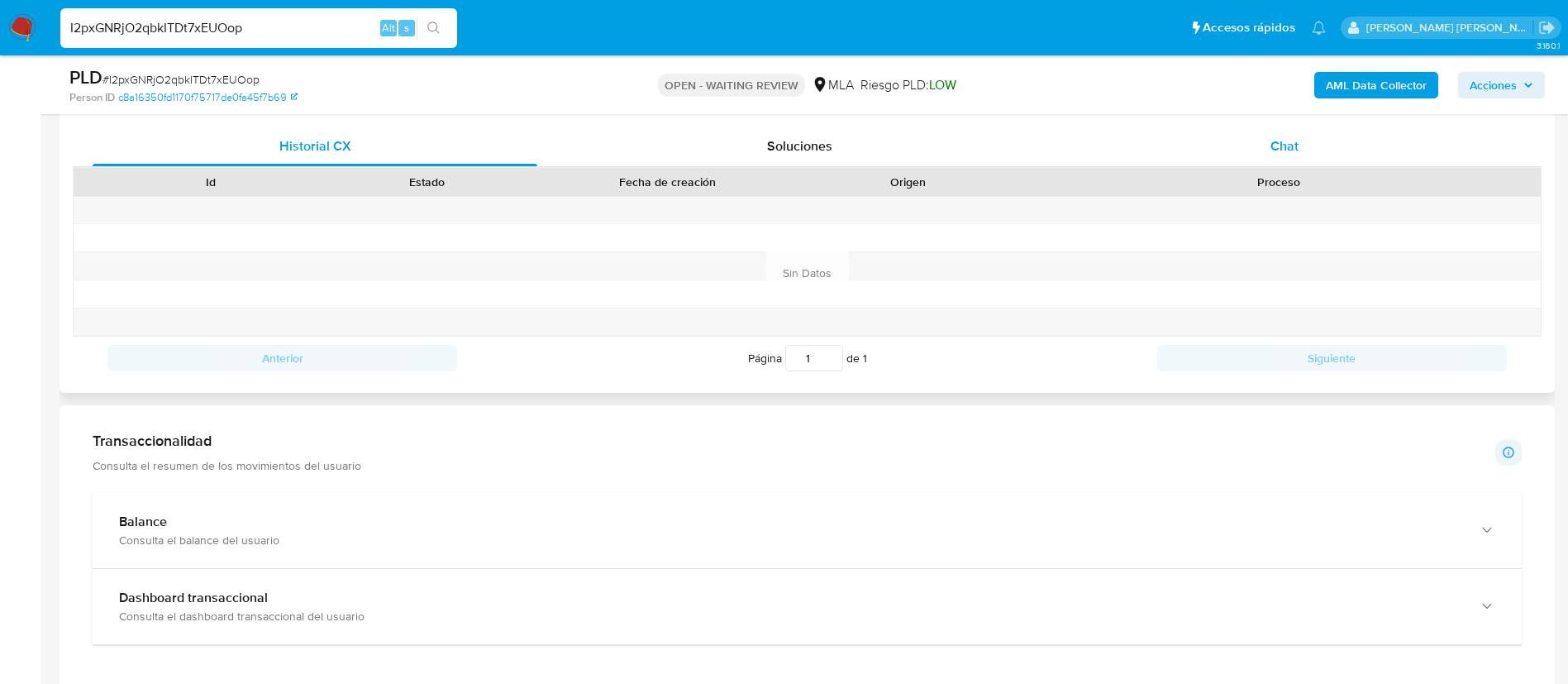
click at [1284, 148] on span "Chat" at bounding box center [1284, 146] width 28 height 19
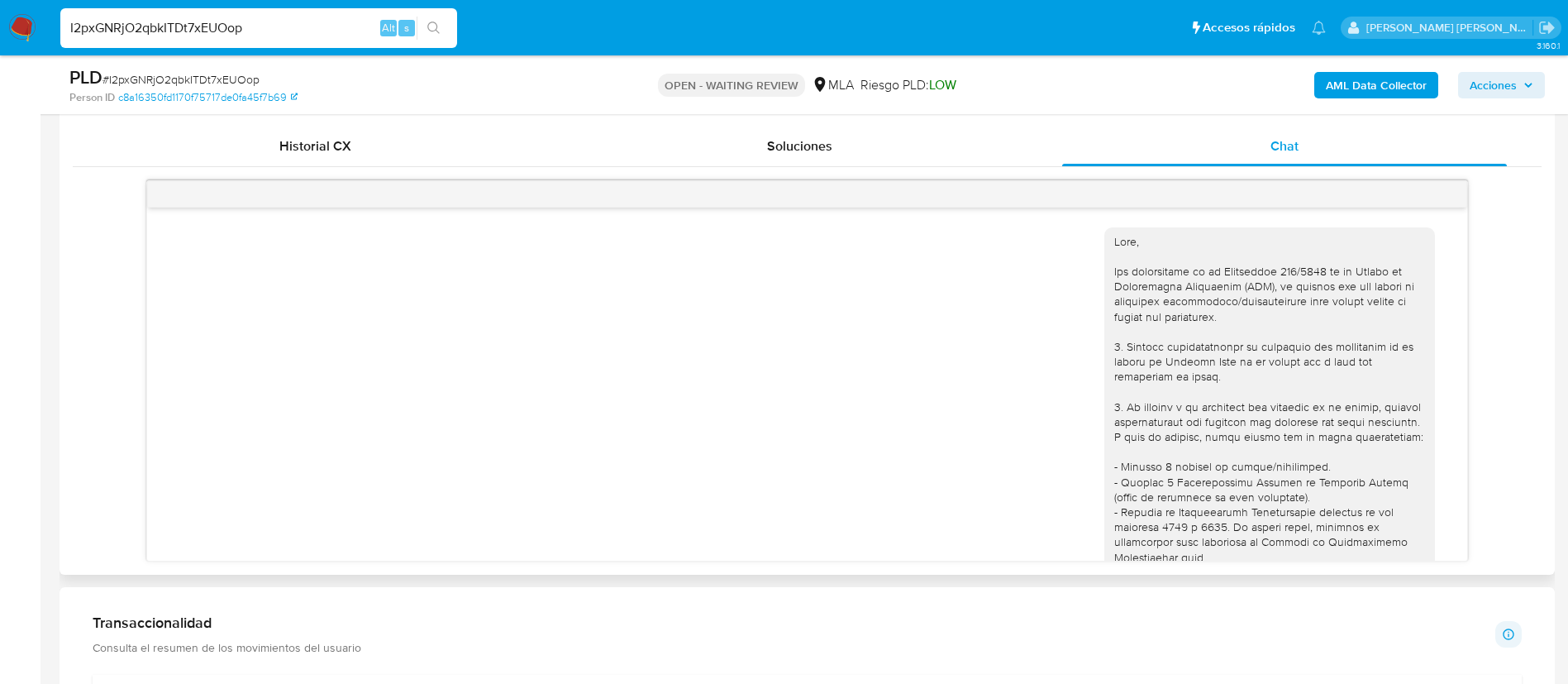
scroll to position [744, 0]
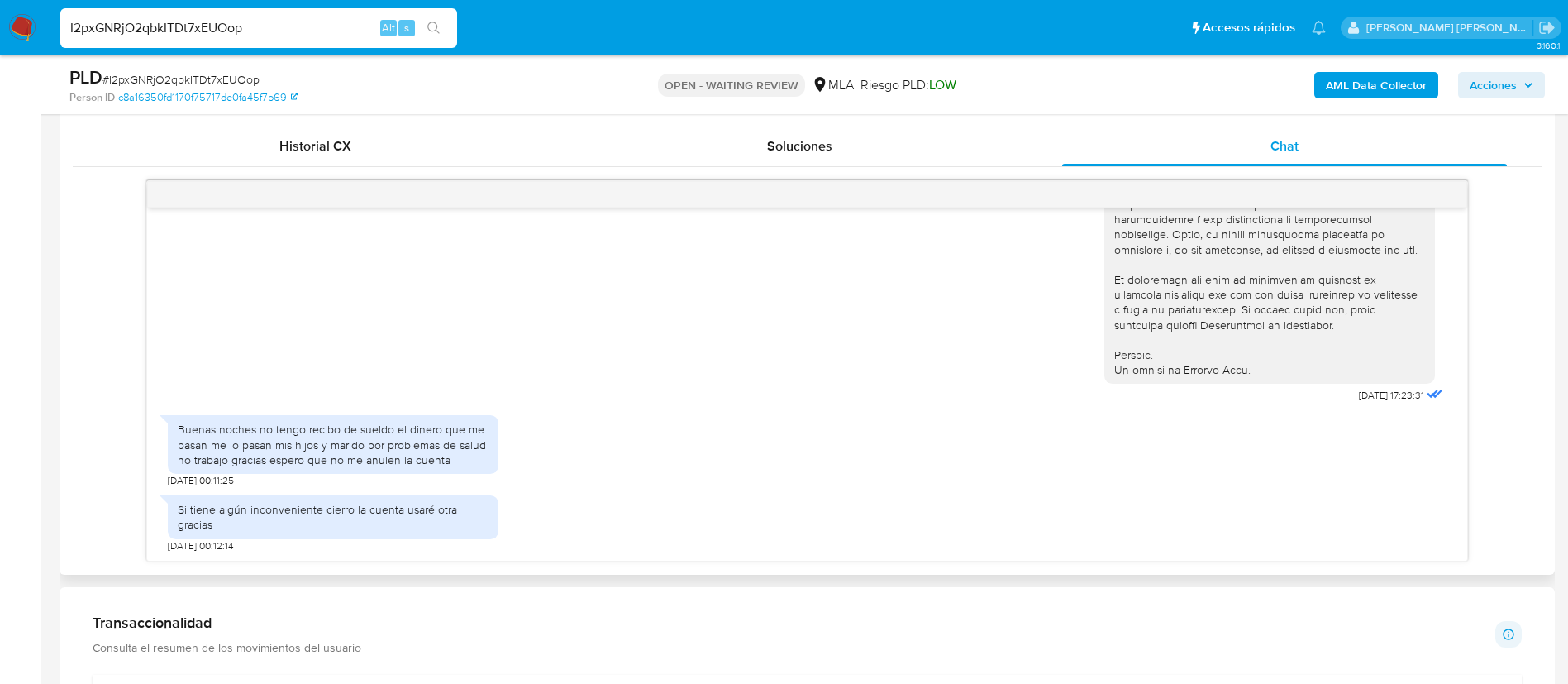
click at [229, 443] on div "Buenas noches no tengo recibo de sueldo el dinero que me pasan me lo pasan mis …" at bounding box center [333, 444] width 311 height 46
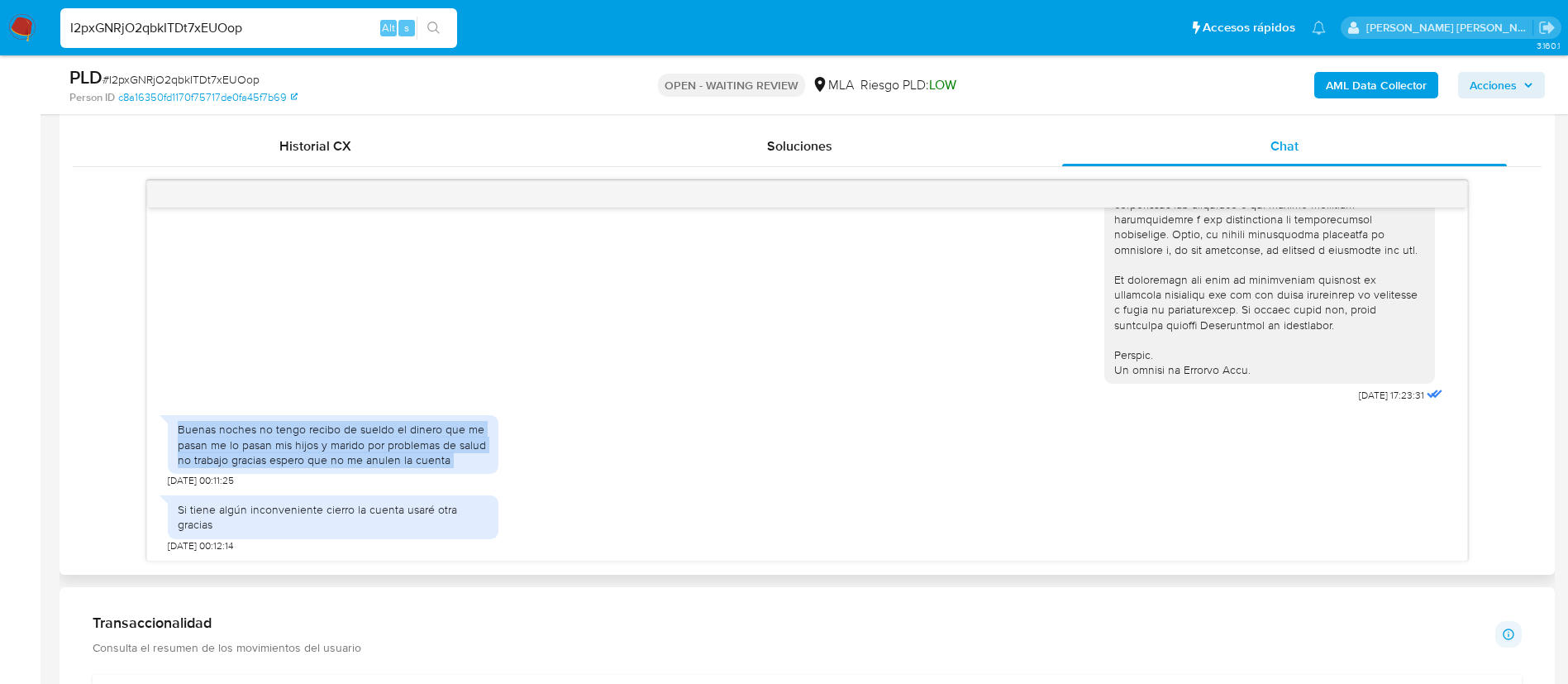
click at [229, 443] on div "Buenas noches no tengo recibo de sueldo el dinero que me pasan me lo pasan mis …" at bounding box center [333, 444] width 311 height 46
copy div "Buenas noches no tengo recibo de sueldo el dinero que me pasan me lo pasan mis …"
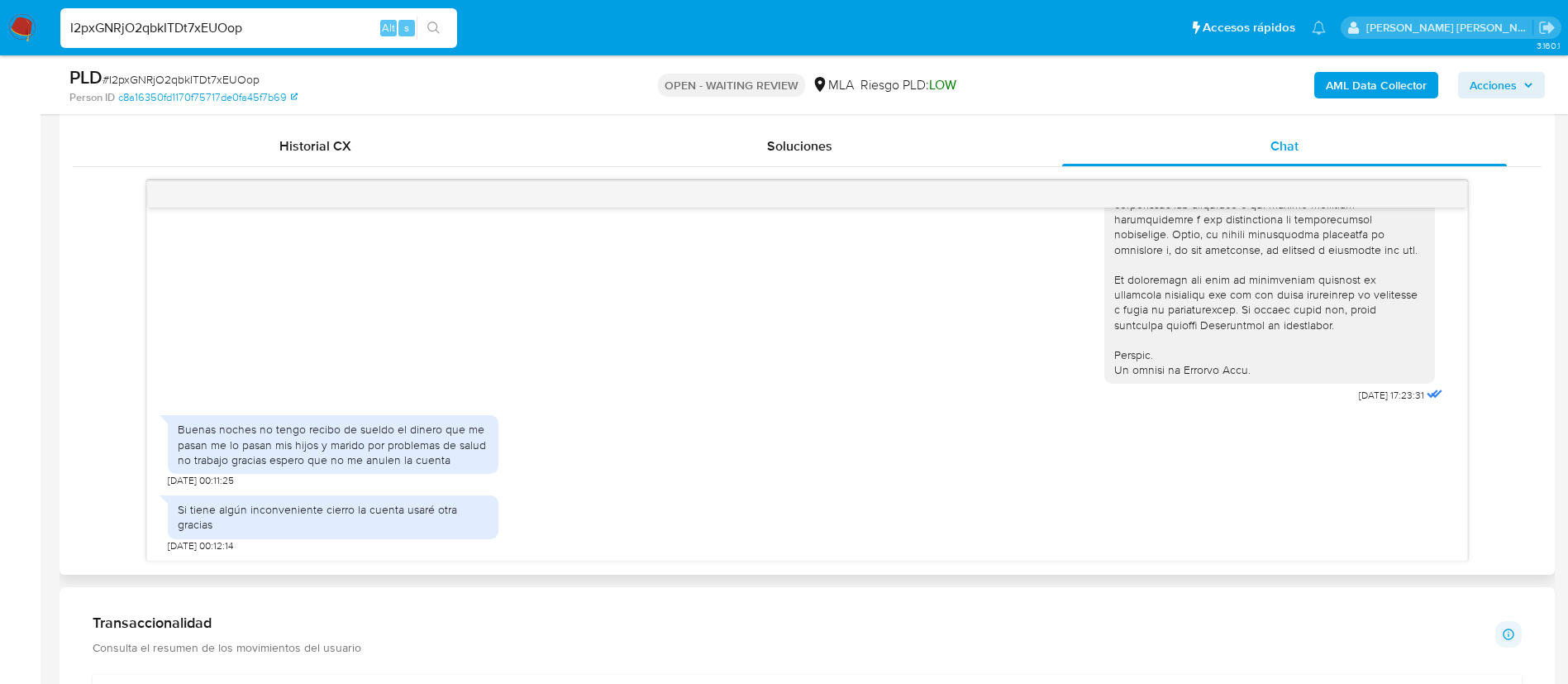
click at [409, 508] on div "Si tiene algún inconveniente cierro la cuenta usaré otra gracias" at bounding box center [333, 516] width 311 height 30
copy div "Si tiene algún inconveniente cierro la cuenta usaré otra gracias"
click at [409, 508] on div "Si tiene algún inconveniente cierro la cuenta usaré otra gracias" at bounding box center [333, 516] width 311 height 30
click at [27, 32] on img at bounding box center [22, 28] width 28 height 28
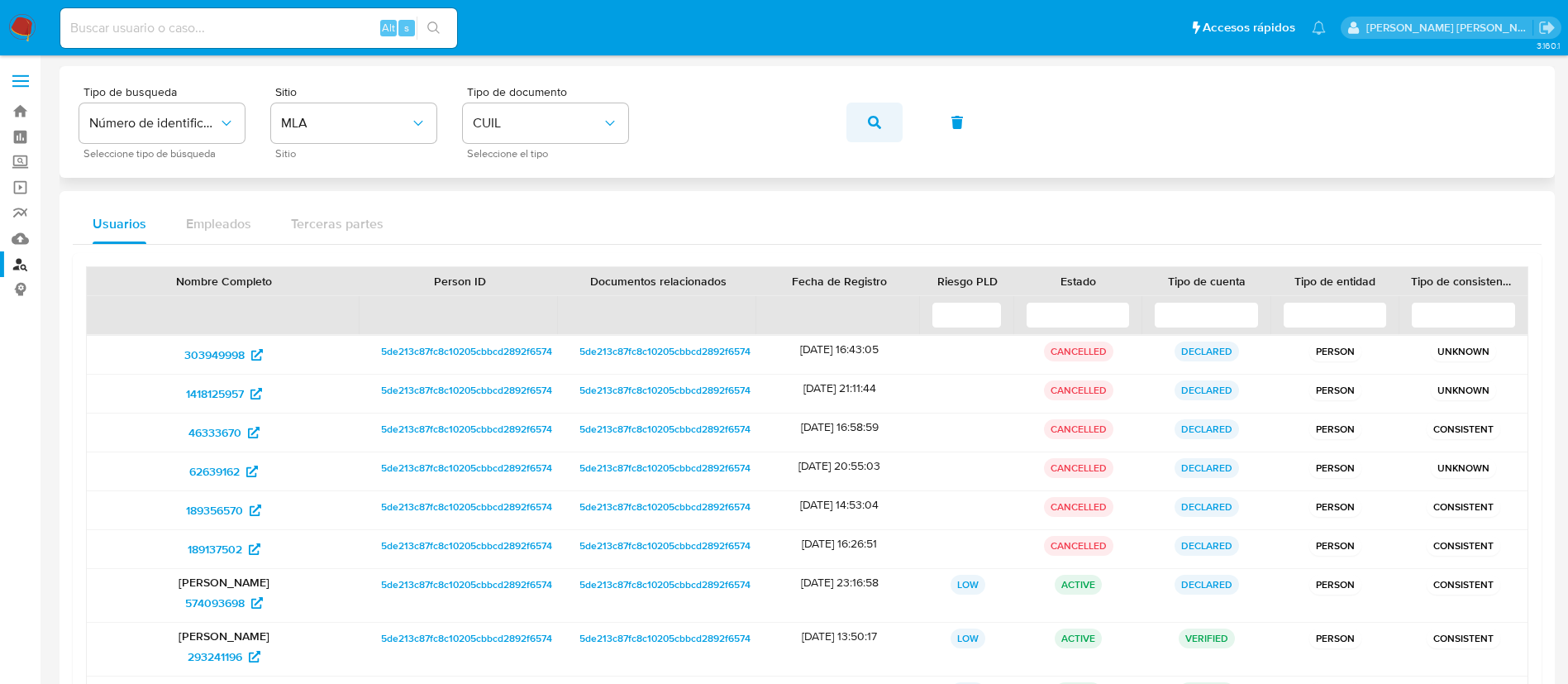
click at [856, 130] on button "button" at bounding box center [875, 122] width 56 height 40
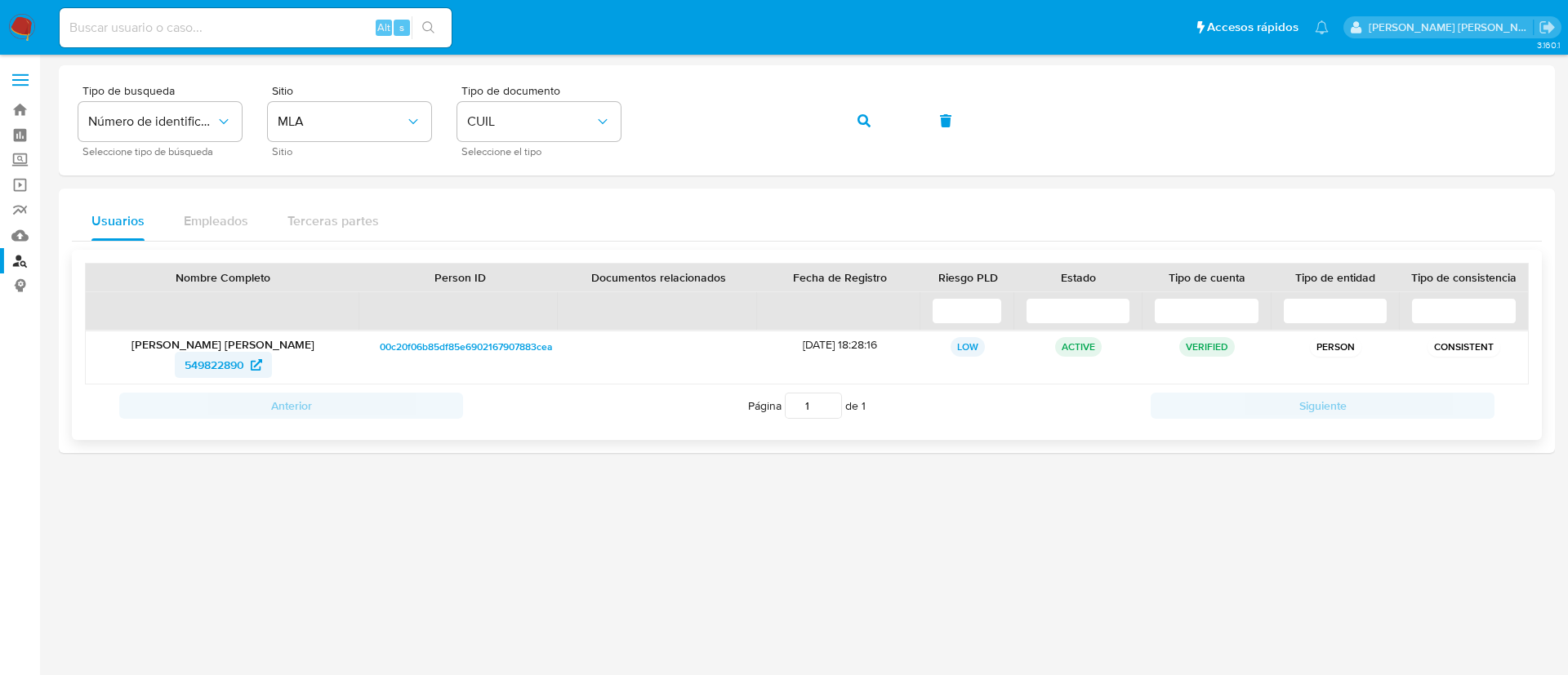
click at [202, 371] on span "549822890" at bounding box center [214, 364] width 59 height 26
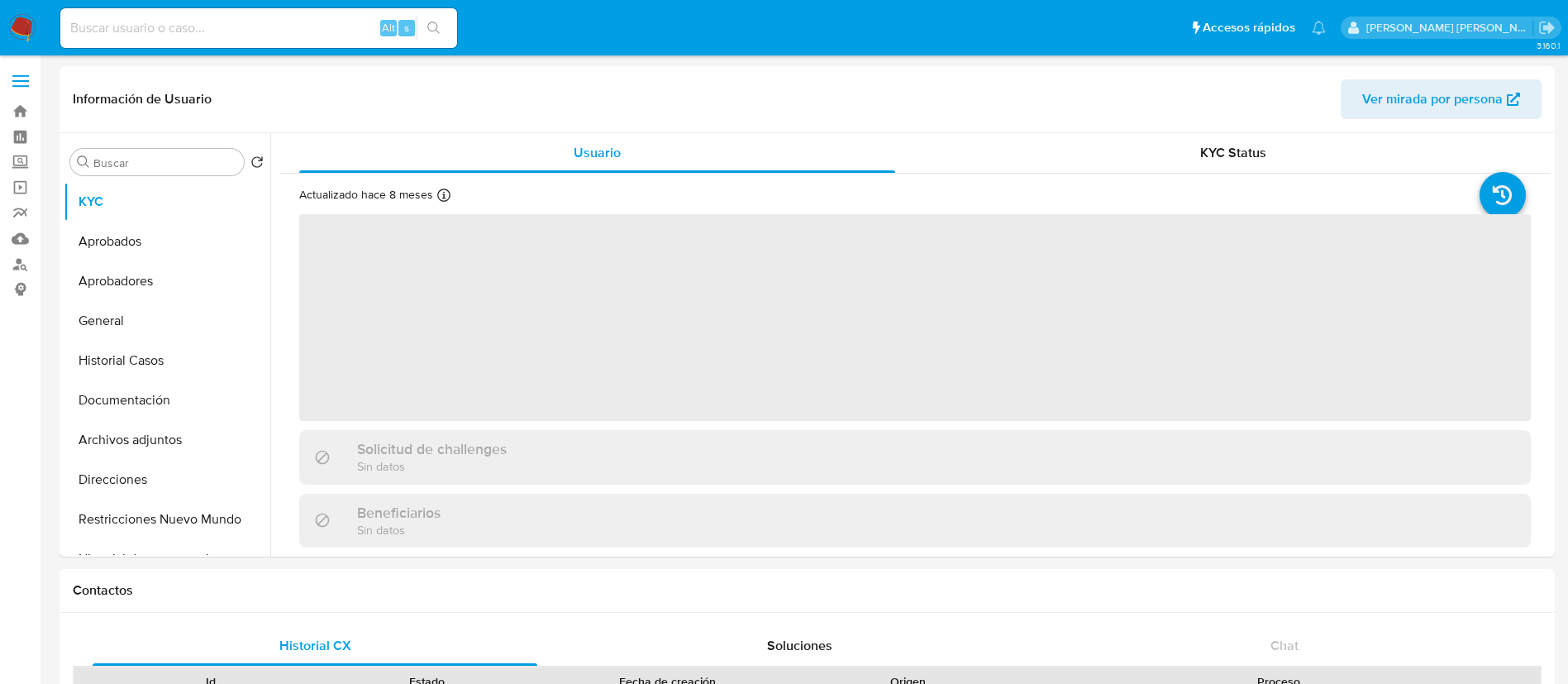
select select "10"
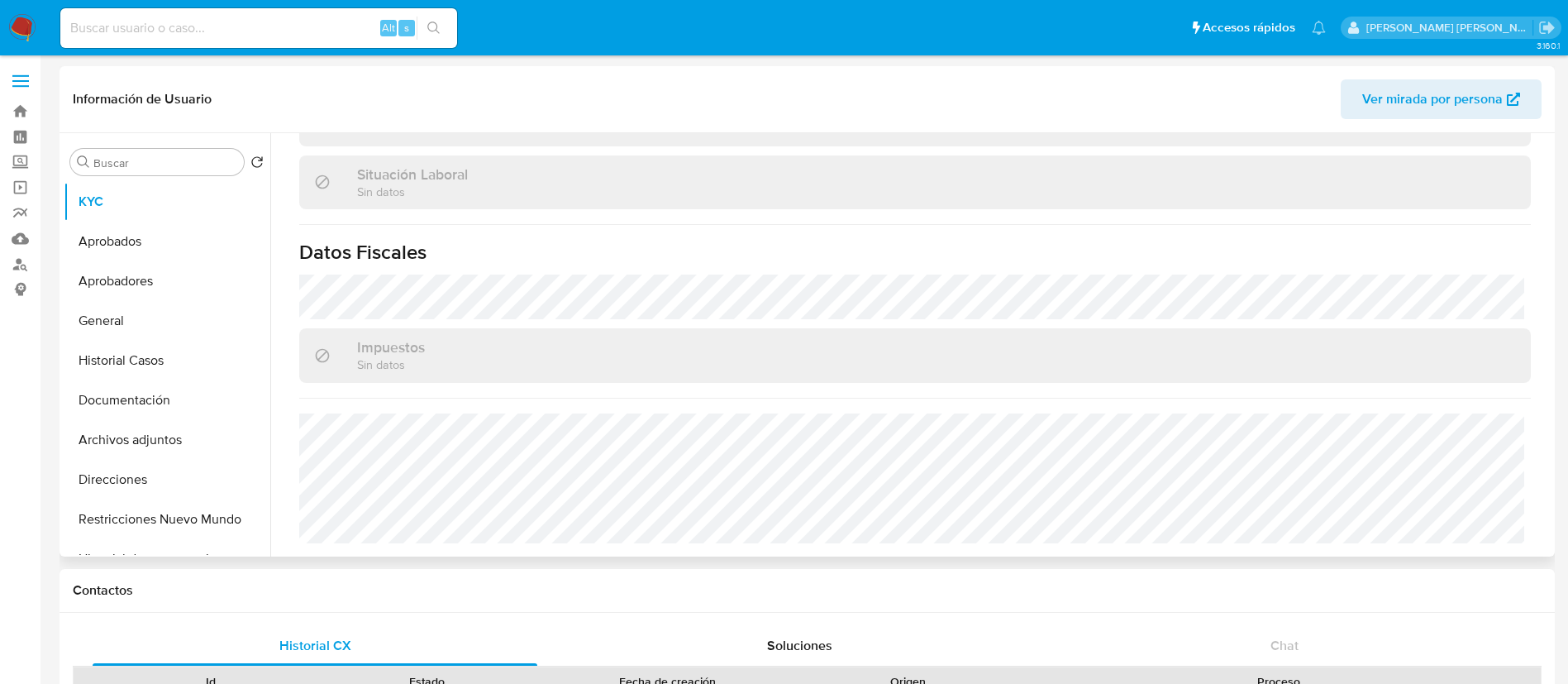
scroll to position [31, 0]
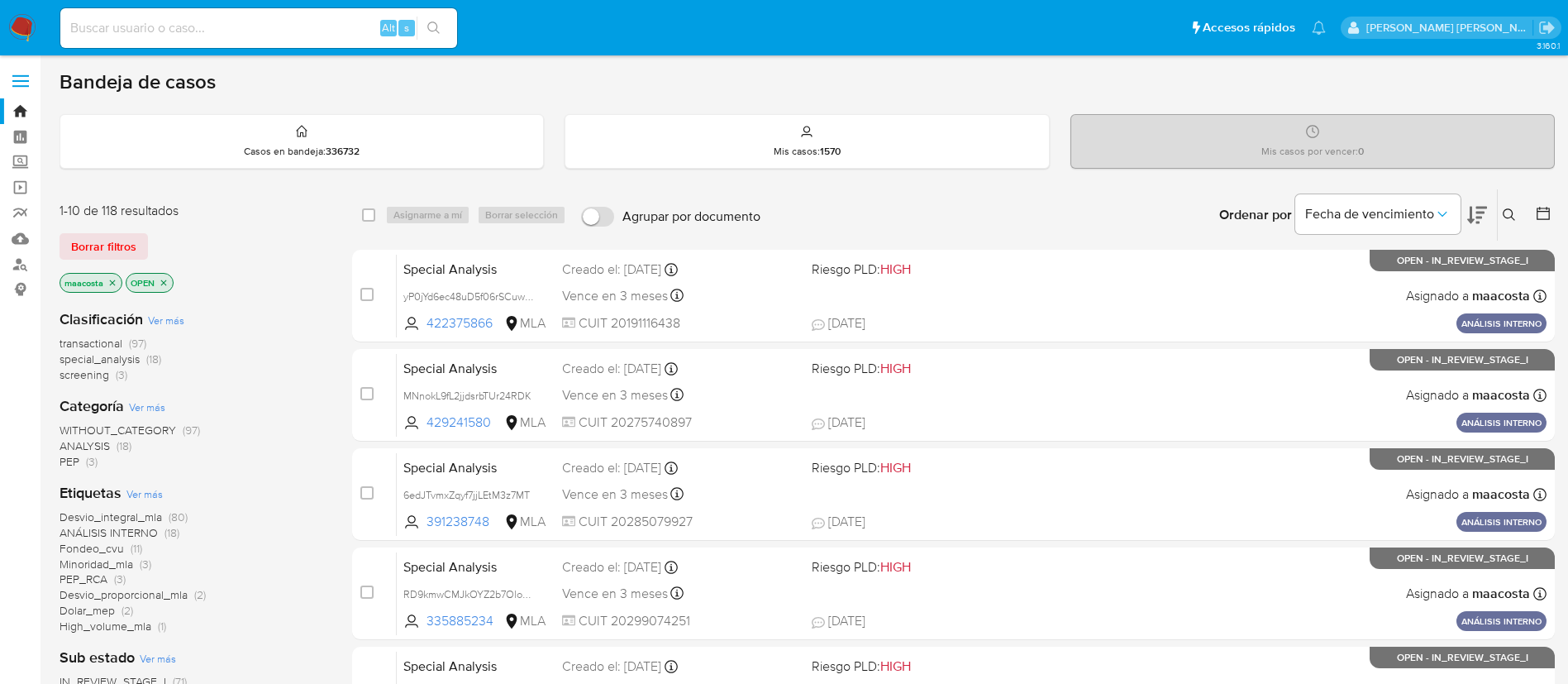
paste input "dDtr6jx0DcT7CIkQPHNOfXBY"
click at [328, 29] on input "dDtr6jx0DcT7CIkQPHNOfXBY" at bounding box center [259, 28] width 397 height 21
type input "dDtr6jx0DcT7CIkQPHNOfXBY"
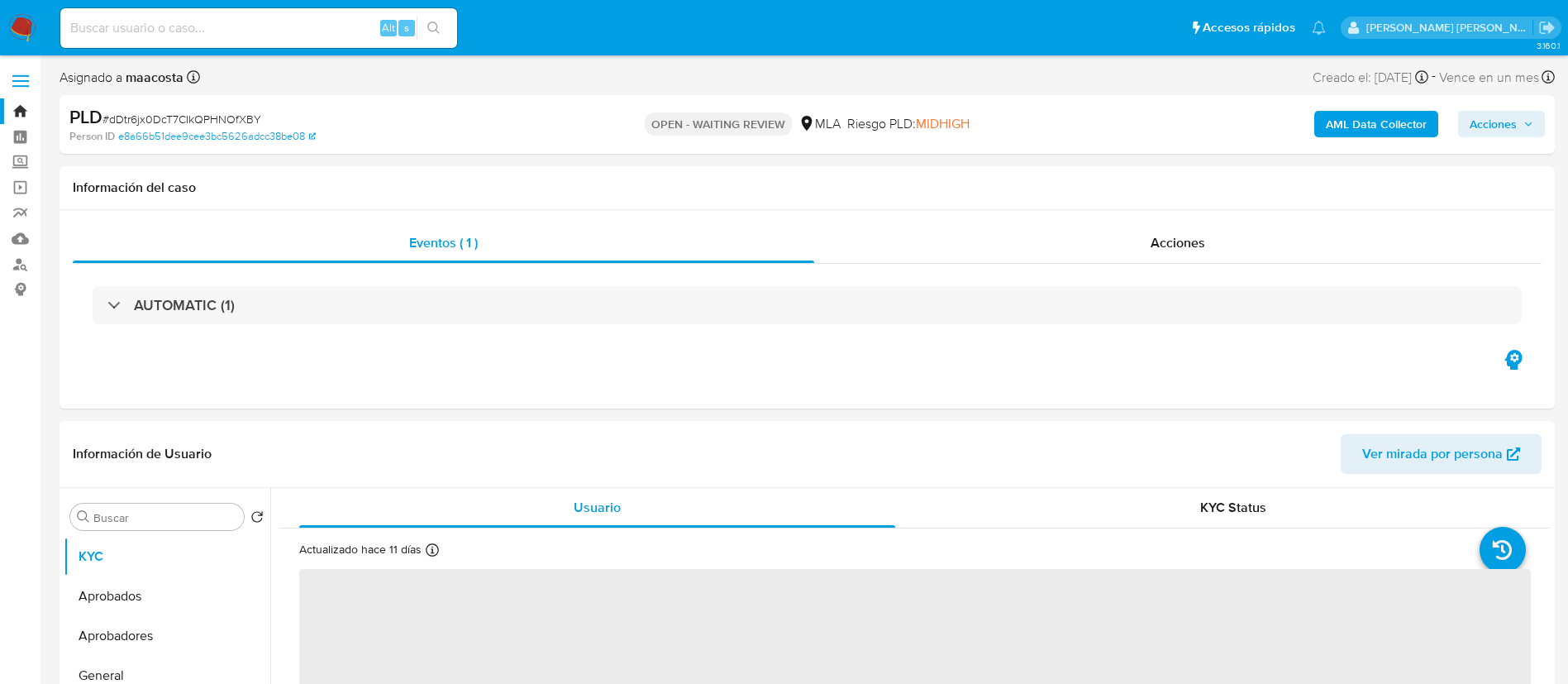
select select "10"
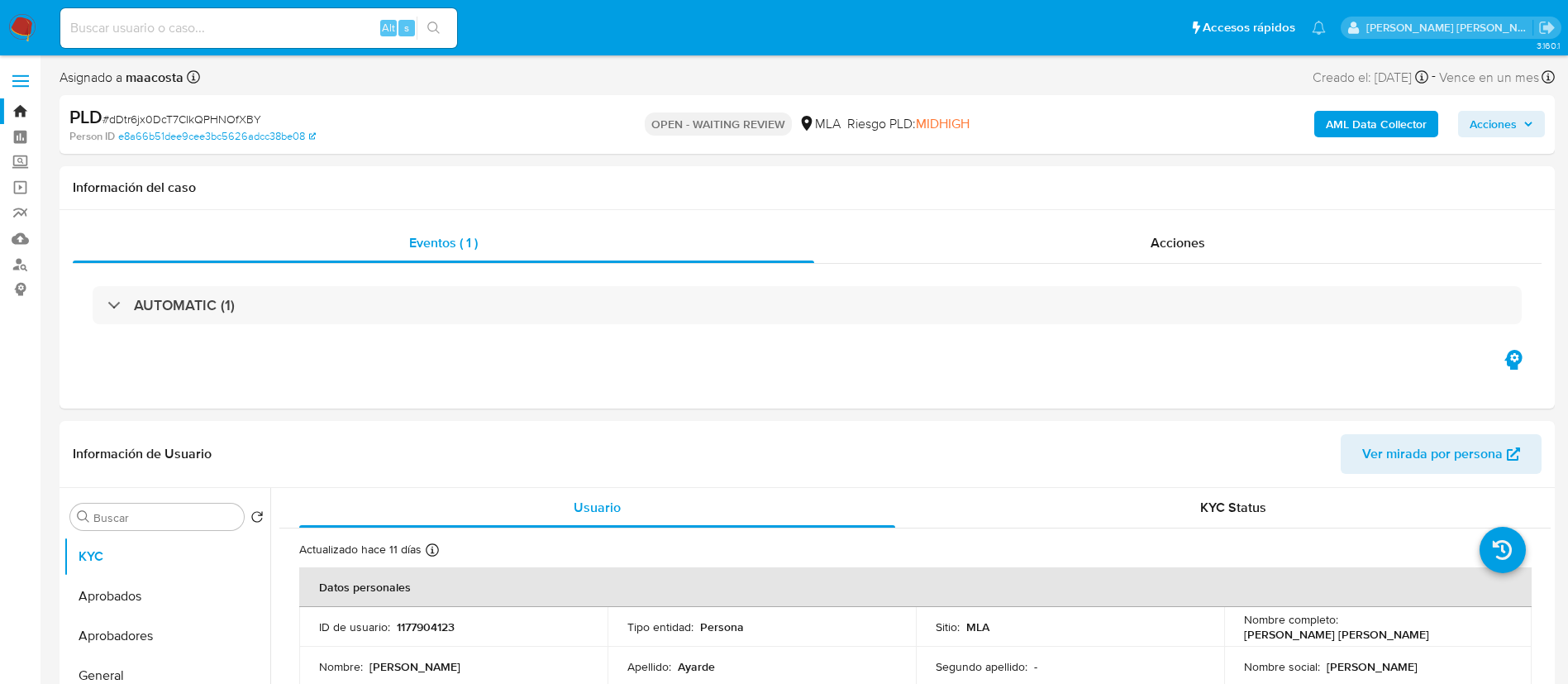
click at [1383, 128] on b "AML Data Collector" at bounding box center [1376, 123] width 101 height 26
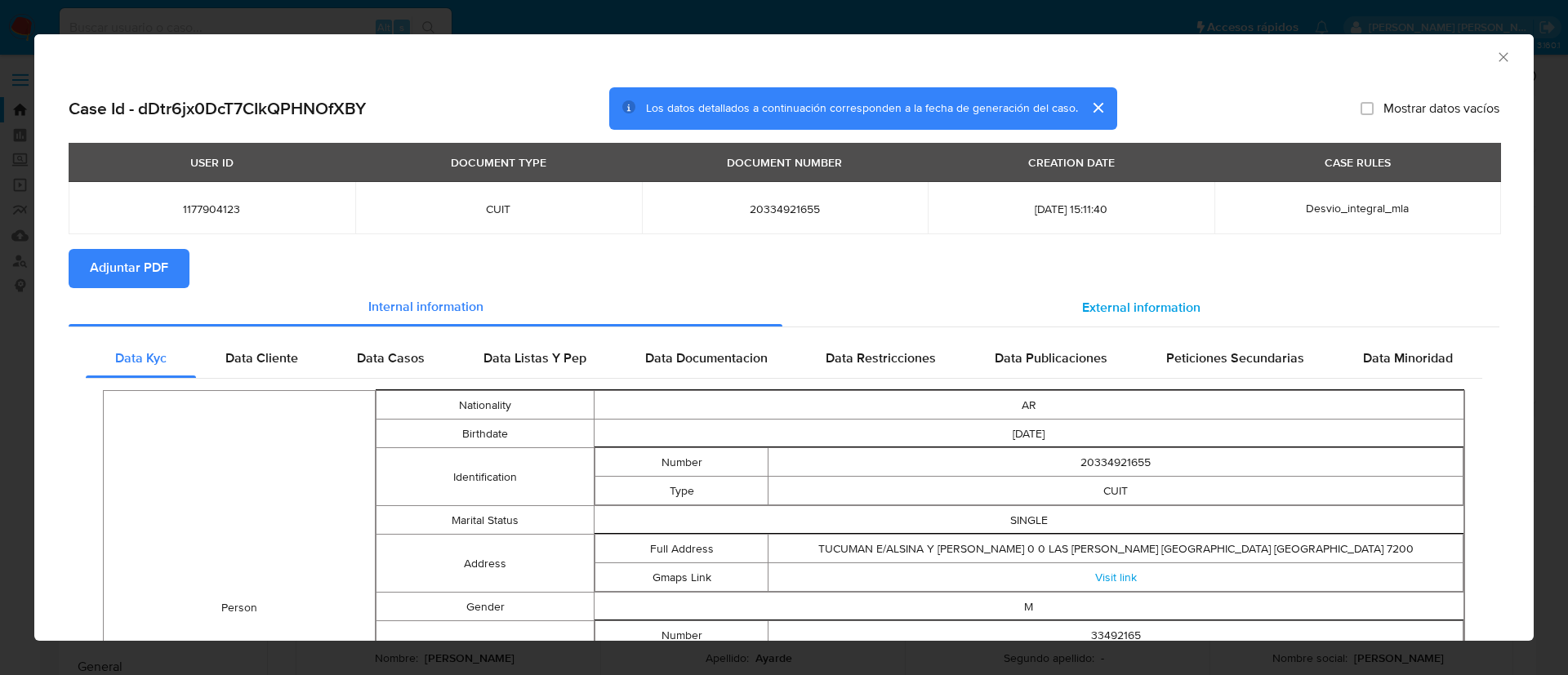
click at [1088, 305] on span "External information" at bounding box center [1141, 308] width 119 height 19
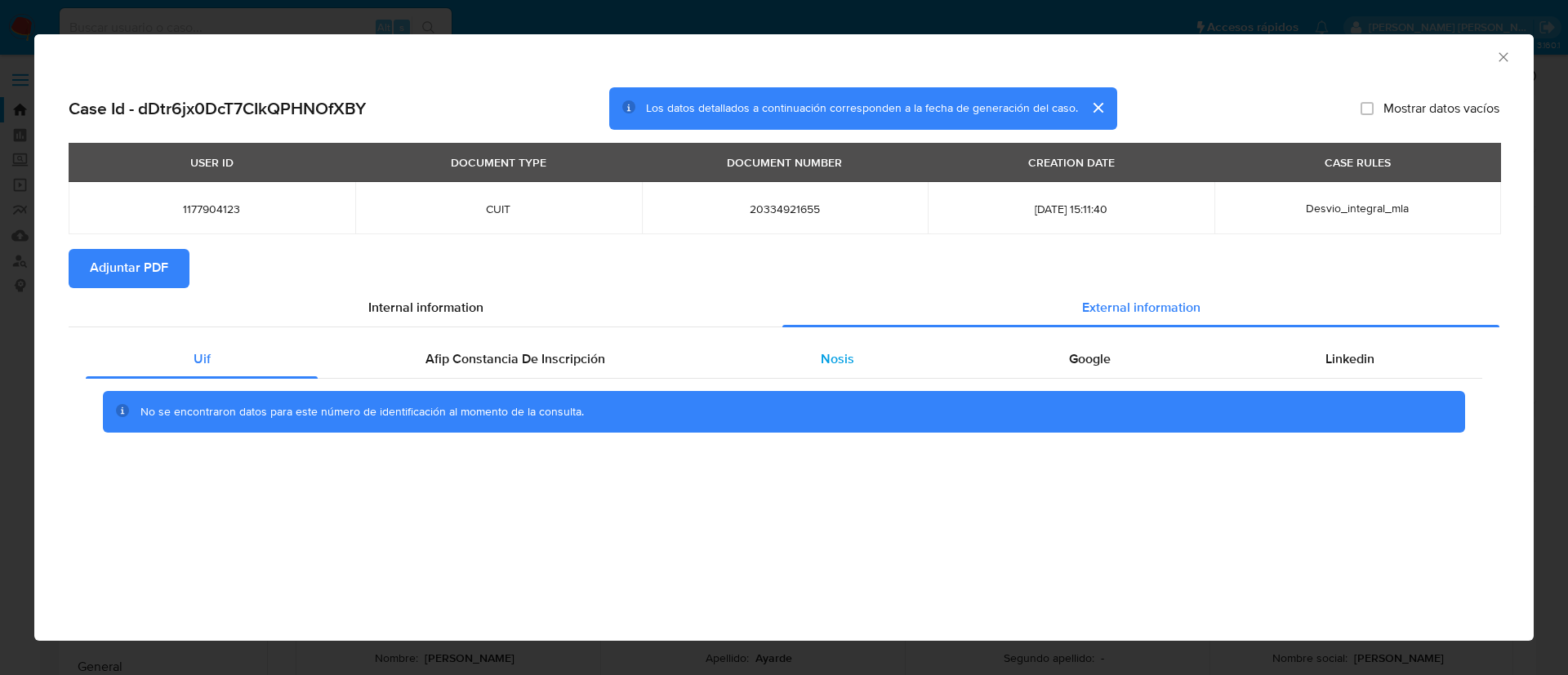
click at [867, 356] on div "Nosis" at bounding box center [836, 359] width 248 height 39
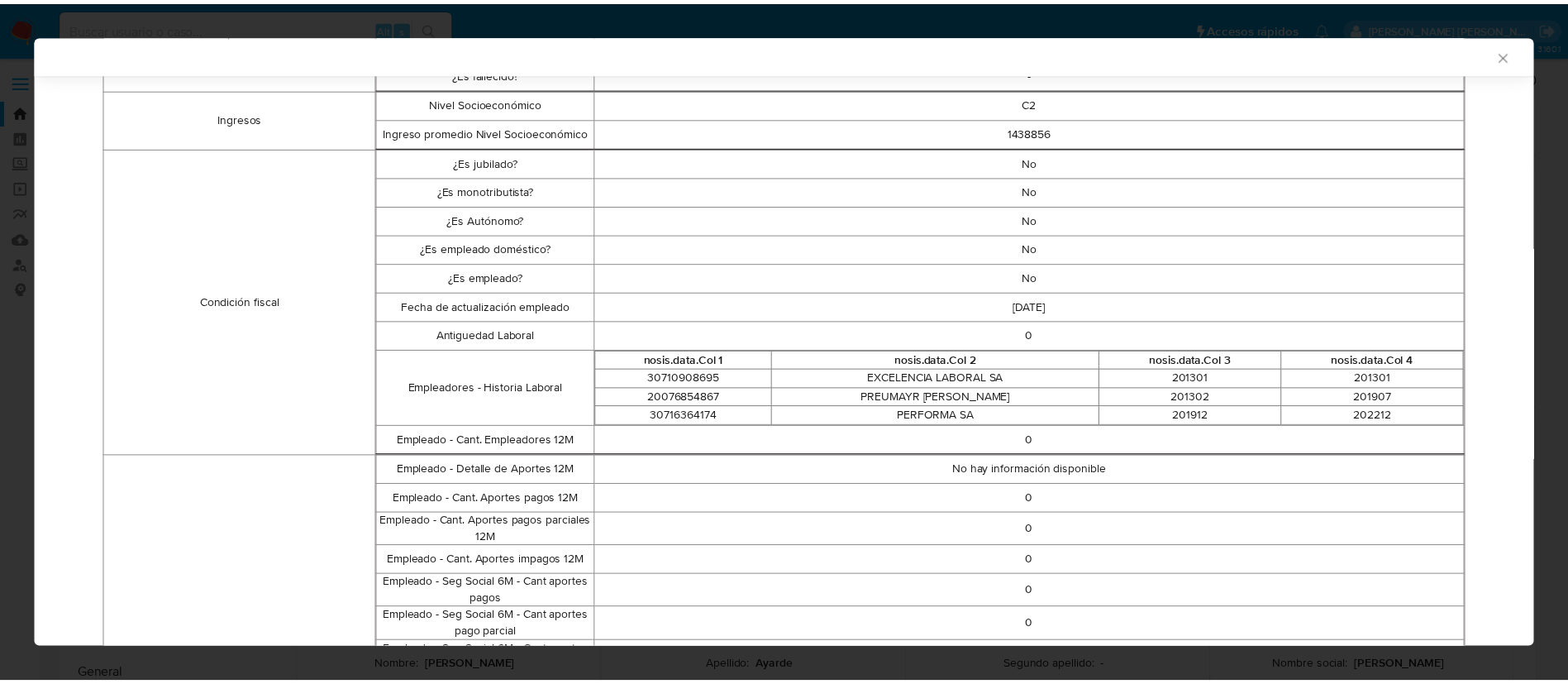
scroll to position [422, 0]
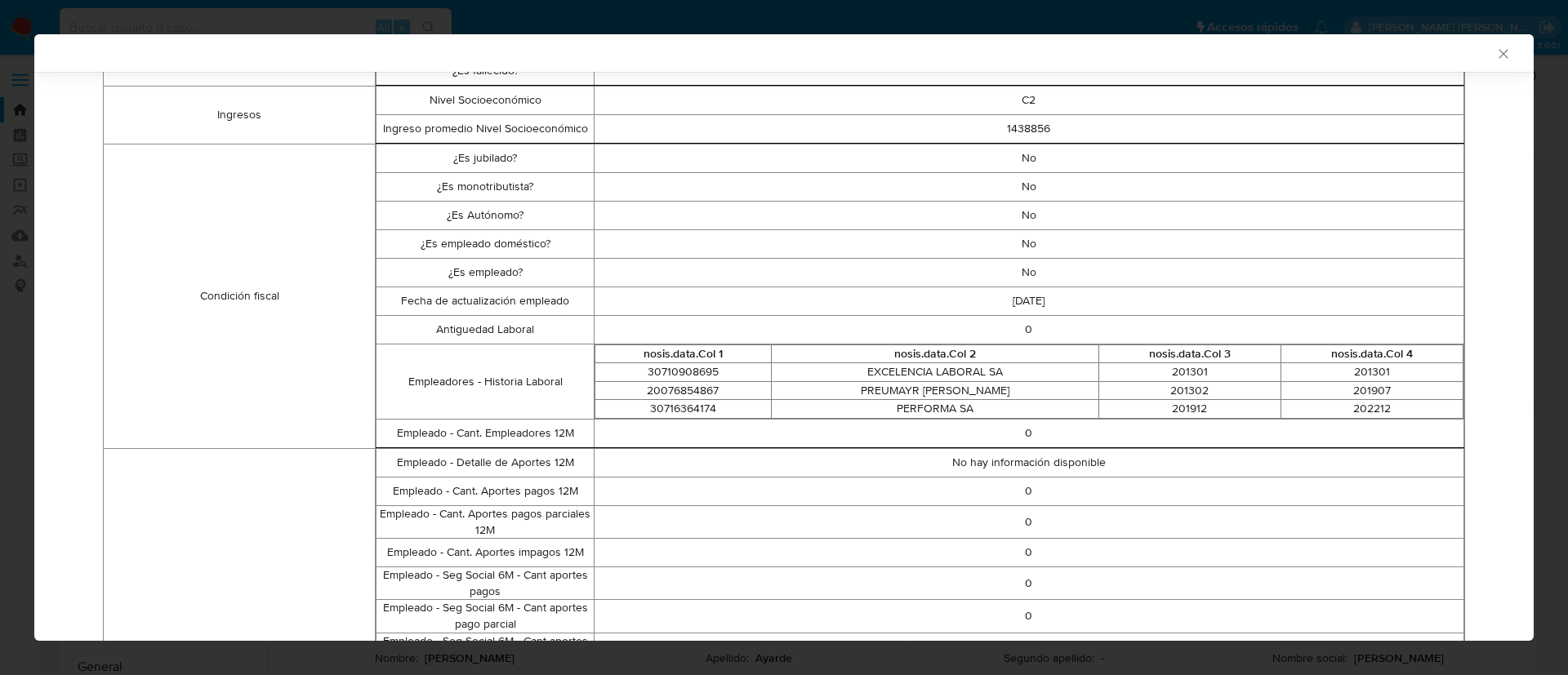
click at [1495, 52] on icon "Cerrar ventana" at bounding box center [1503, 54] width 16 height 16
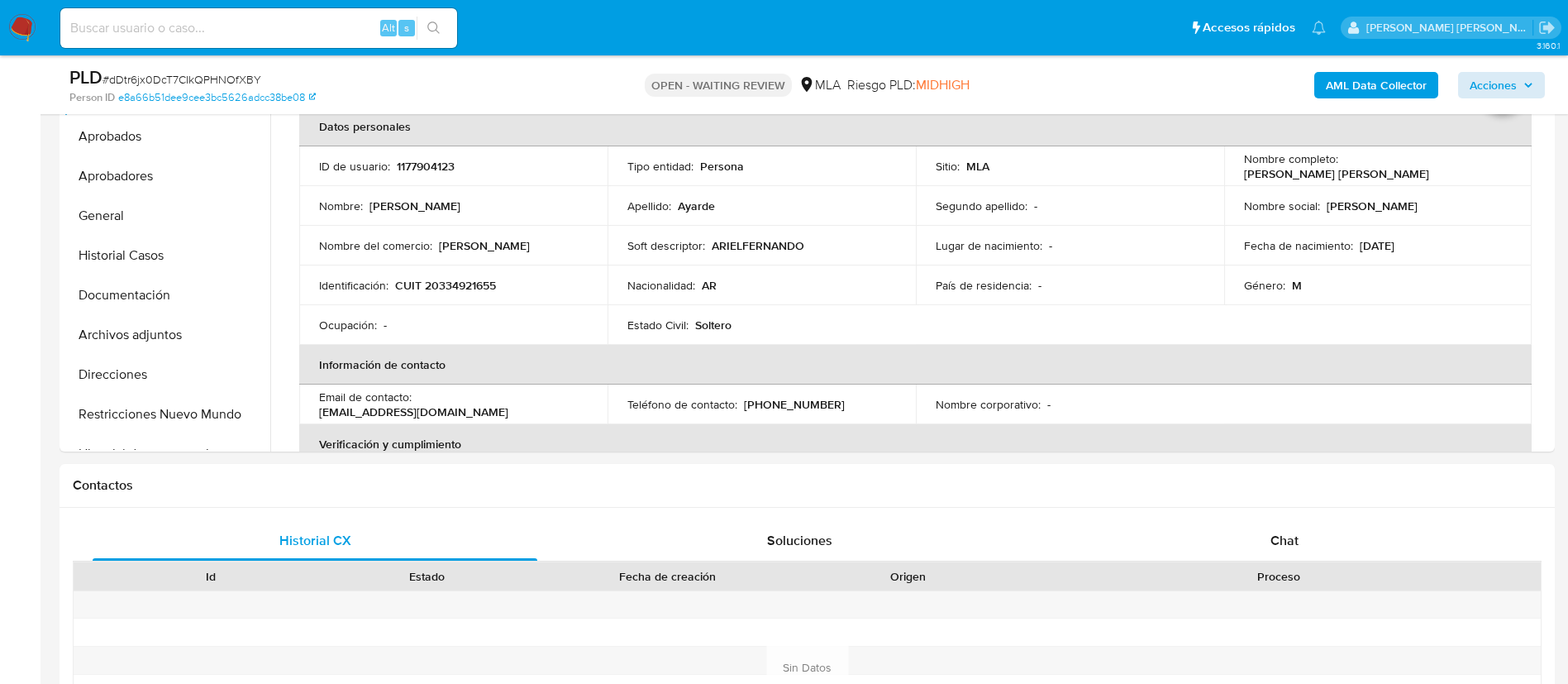
scroll to position [431, 0]
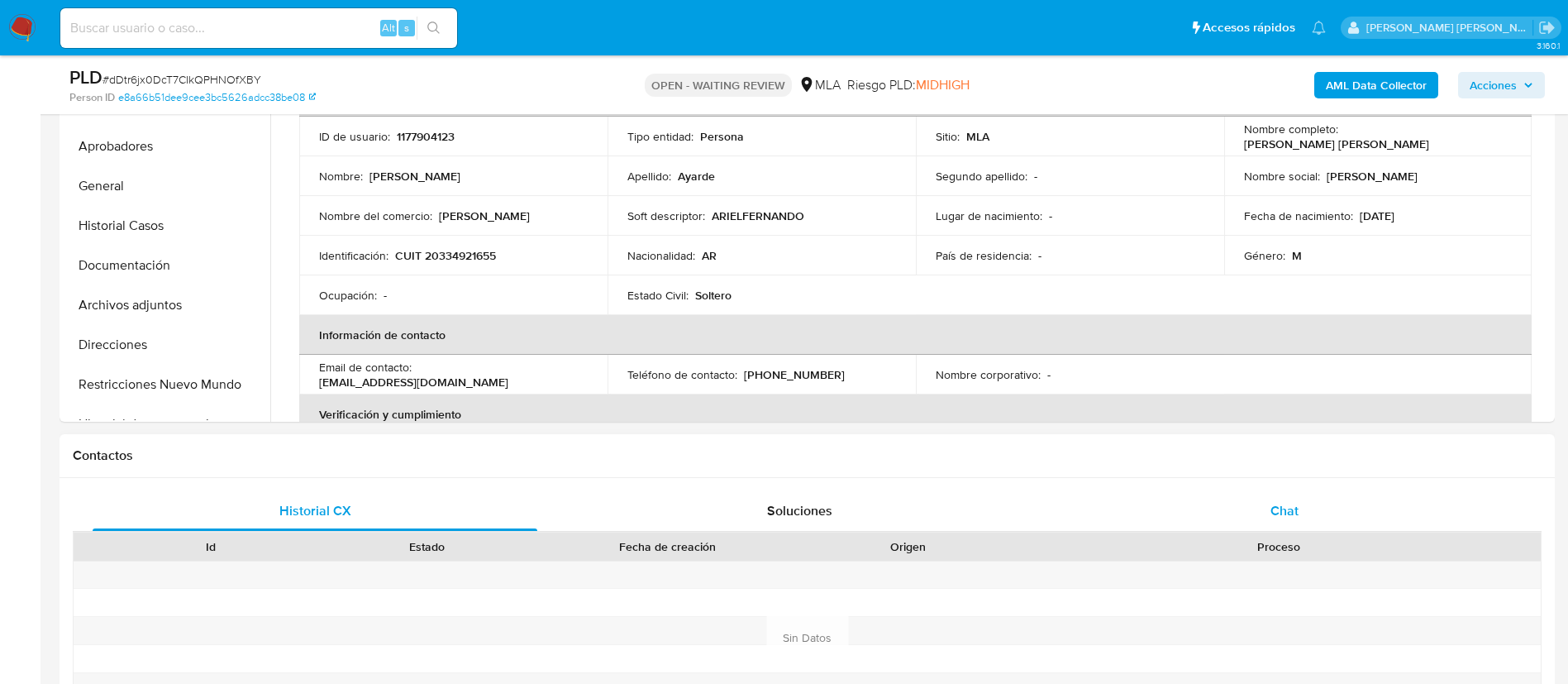
click at [1284, 510] on span "Chat" at bounding box center [1284, 511] width 28 height 19
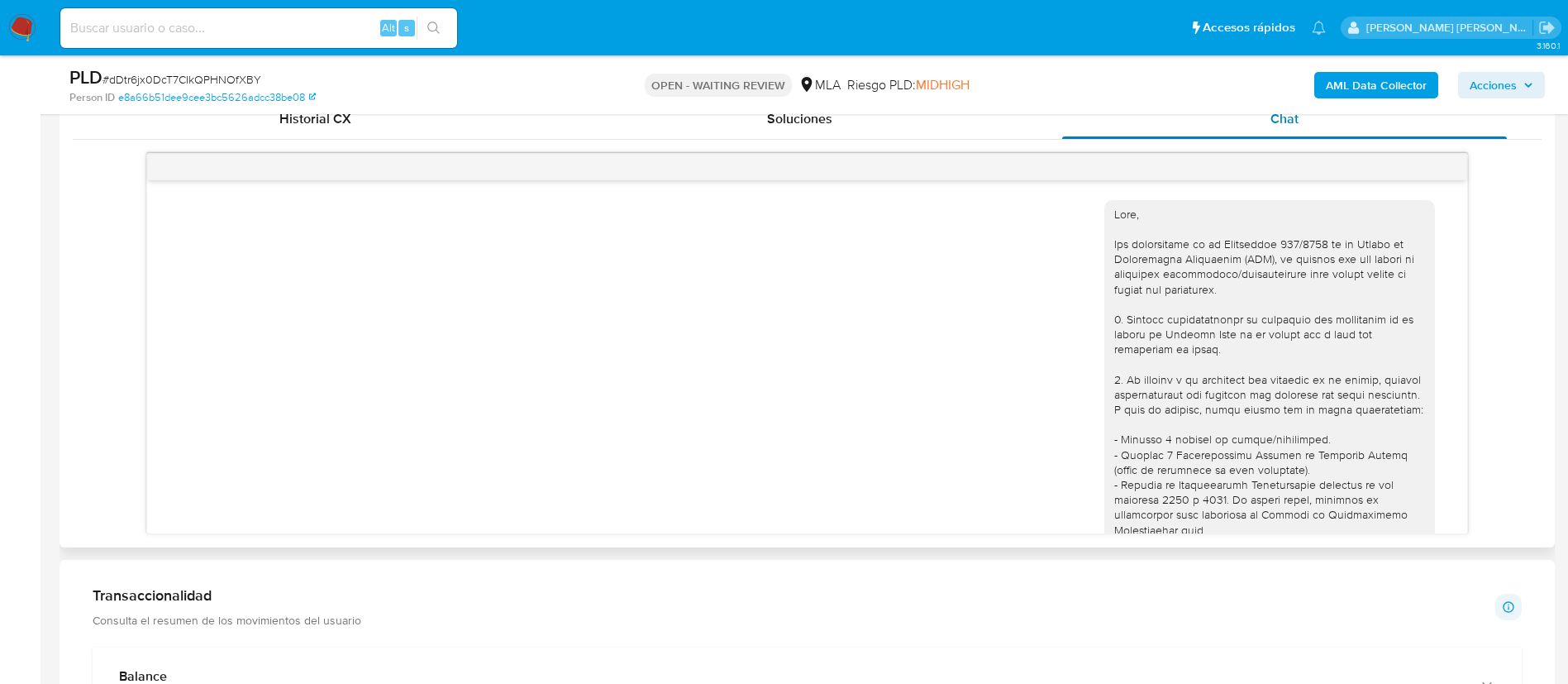
scroll to position [649, 0]
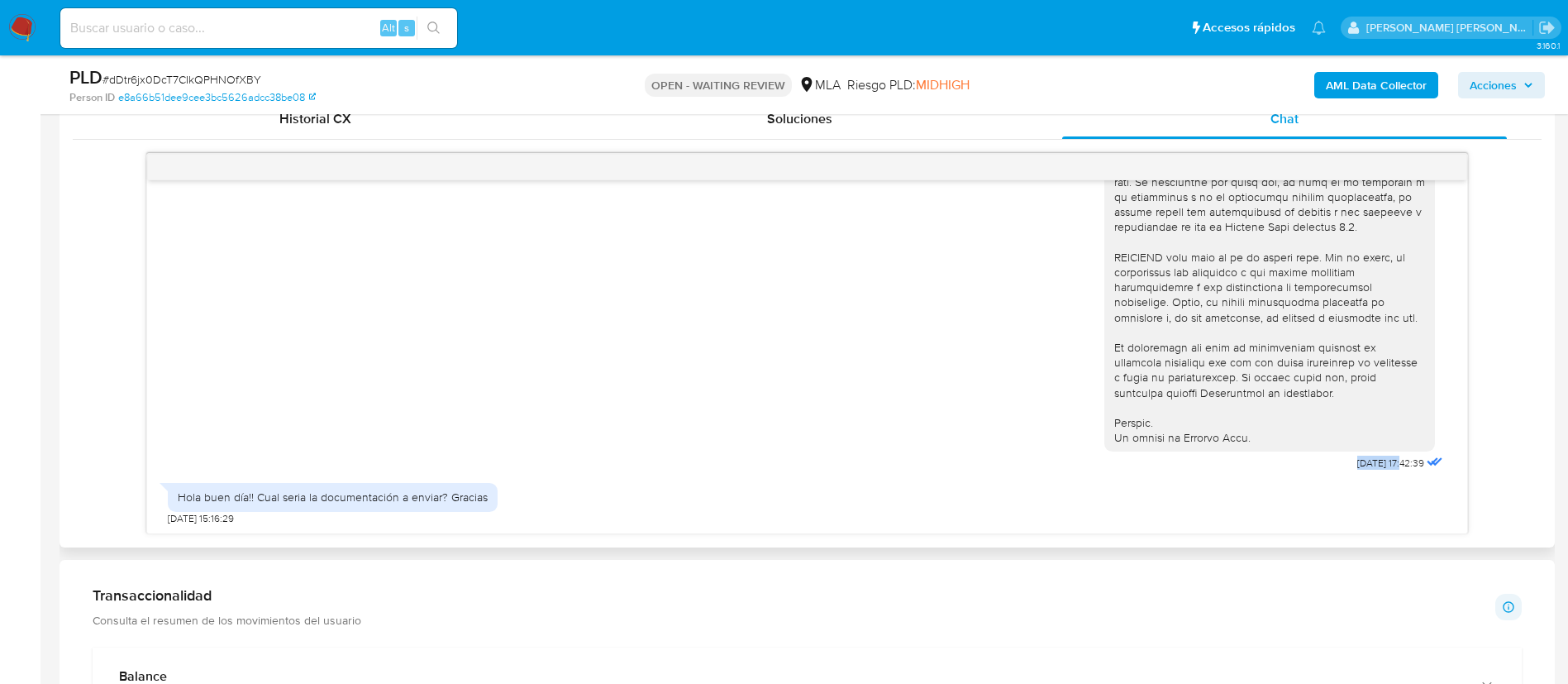
drag, startPoint x: 1311, startPoint y: 457, endPoint x: 1368, endPoint y: 462, distance: 57.2
click at [1368, 462] on div "[DATE] 17:42:39" at bounding box center [1275, 22] width 342 height 906
copy div "18/08/2025"
click at [330, 500] on div "Hola buen día!! Cual seria la documentación a enviar? Gracias" at bounding box center [333, 496] width 310 height 15
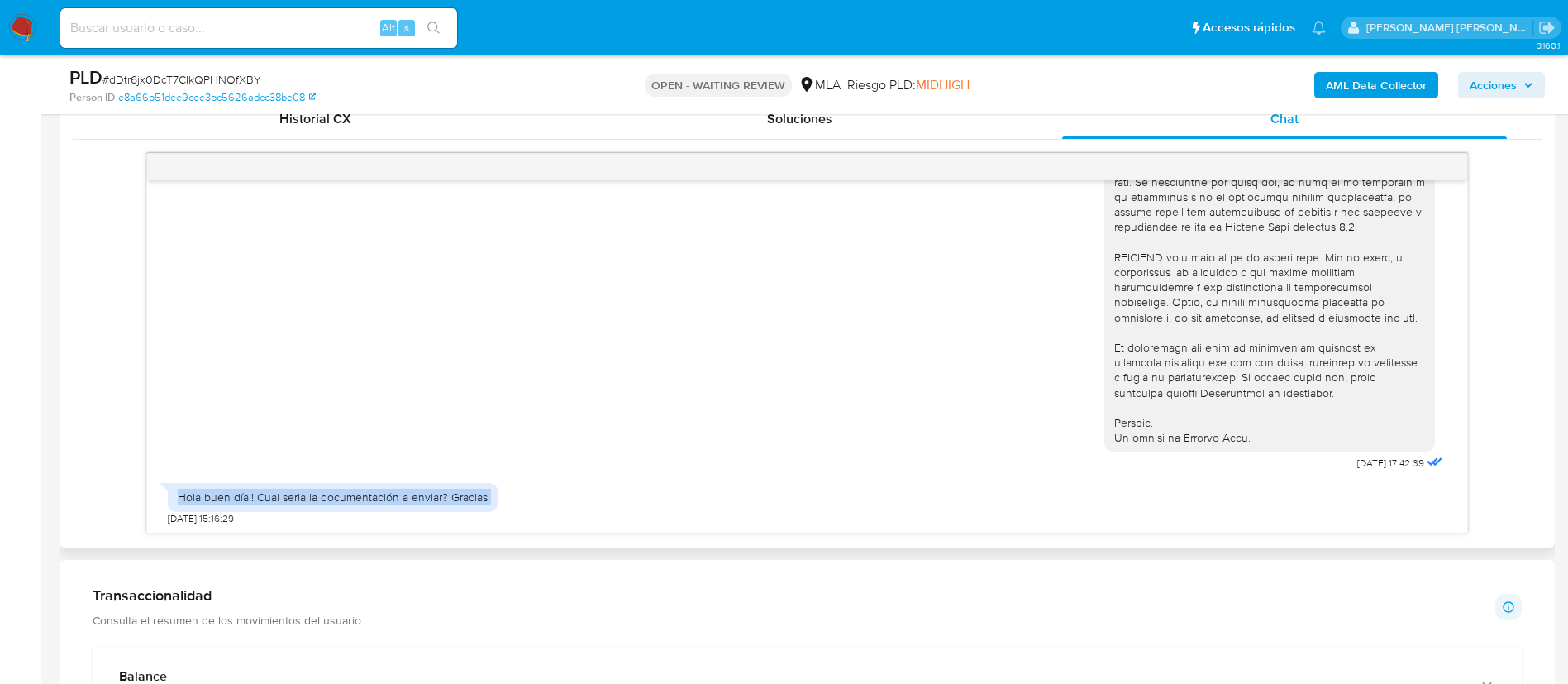
click at [330, 500] on div "Hola buen día!! Cual seria la documentación a enviar? Gracias" at bounding box center [333, 496] width 310 height 15
copy div "Hola buen día!! Cual seria la documentación a enviar? Gracias"
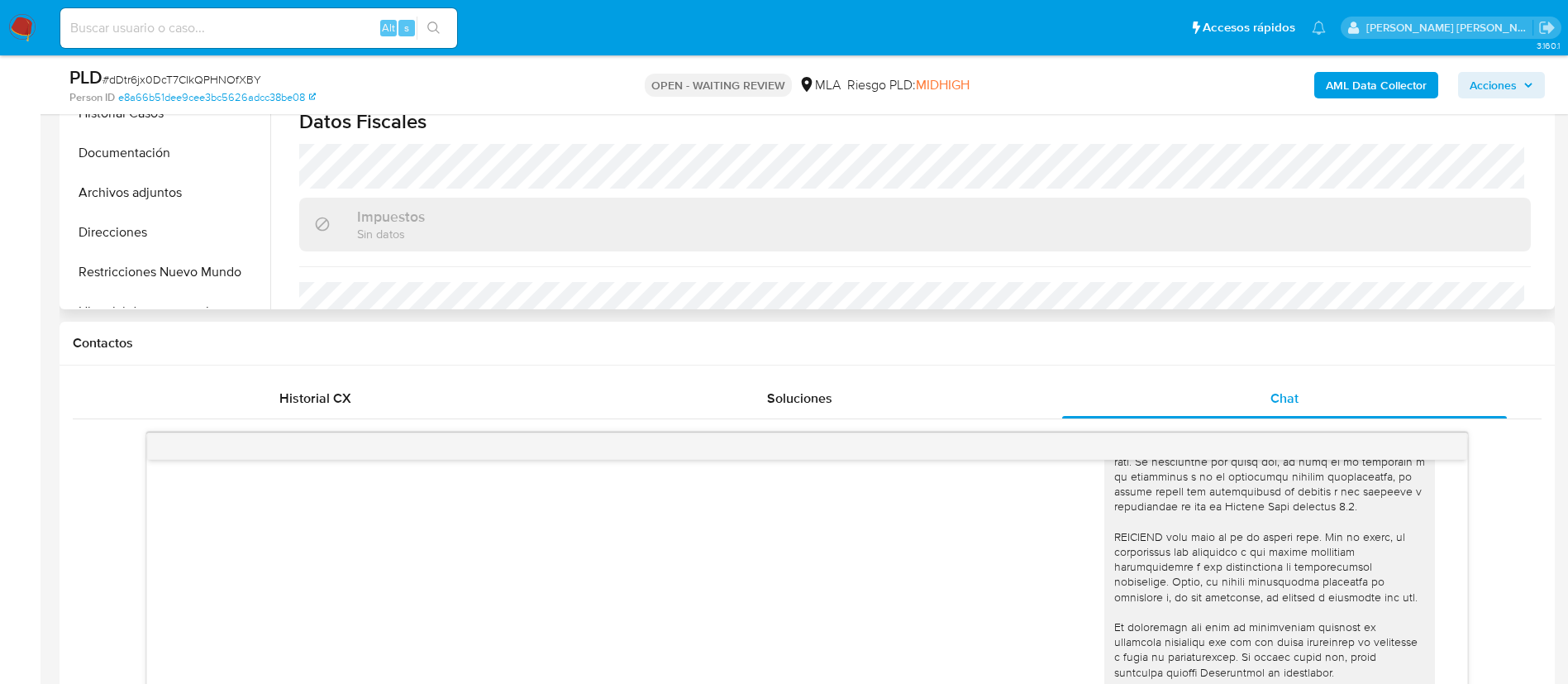
scroll to position [736, 0]
click at [132, 227] on button "Direcciones" at bounding box center [161, 232] width 194 height 40
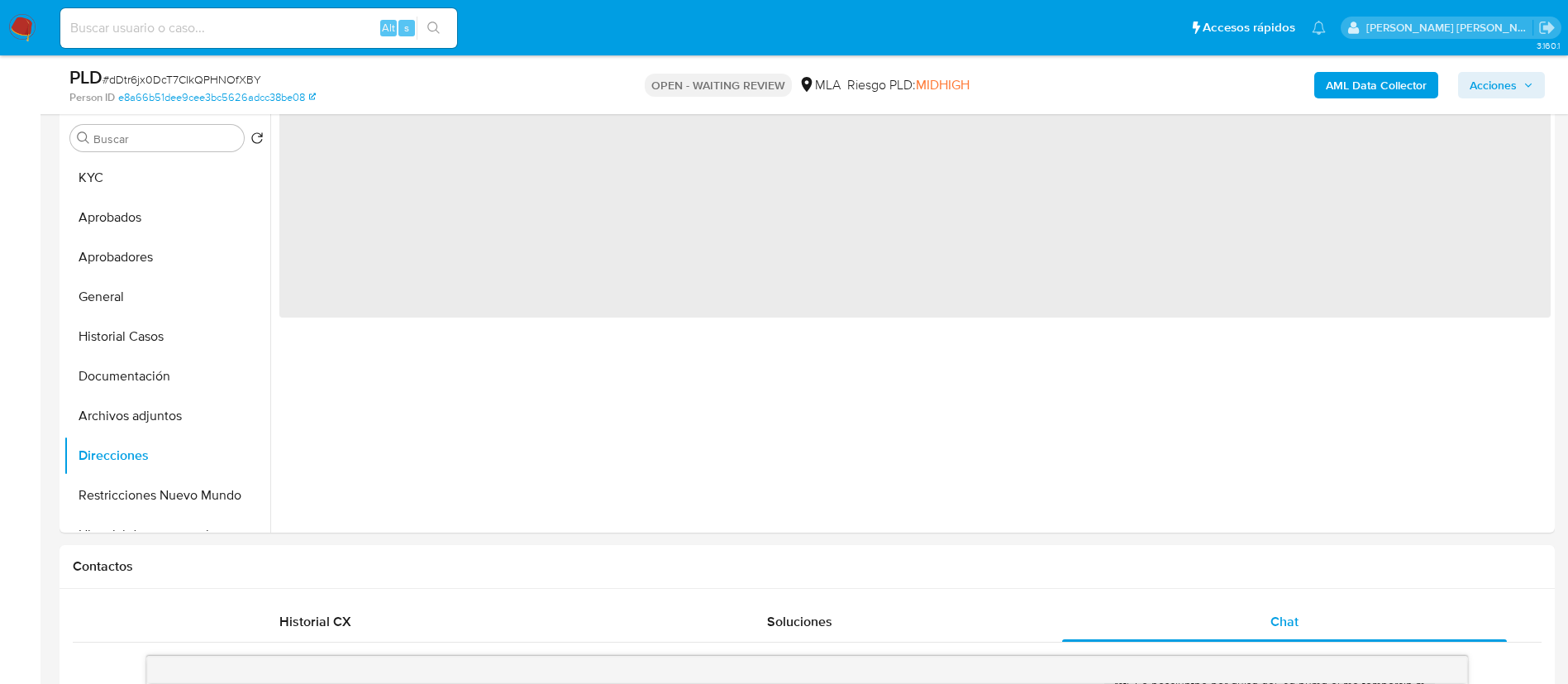
scroll to position [319, 0]
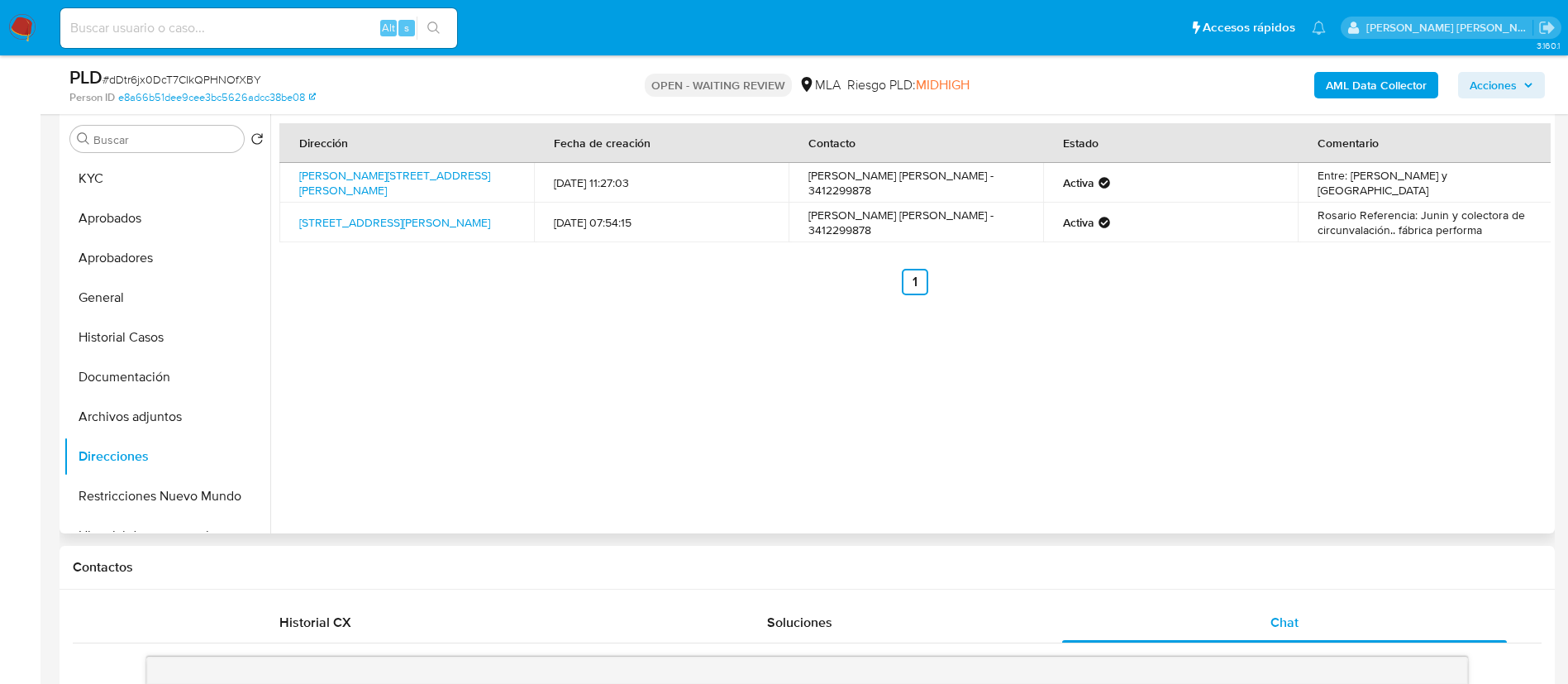
click at [278, 178] on div "Dirección Fecha de creación Contacto Estado Comentario Rueda 4119, Rosario, San…" at bounding box center [910, 322] width 1280 height 423
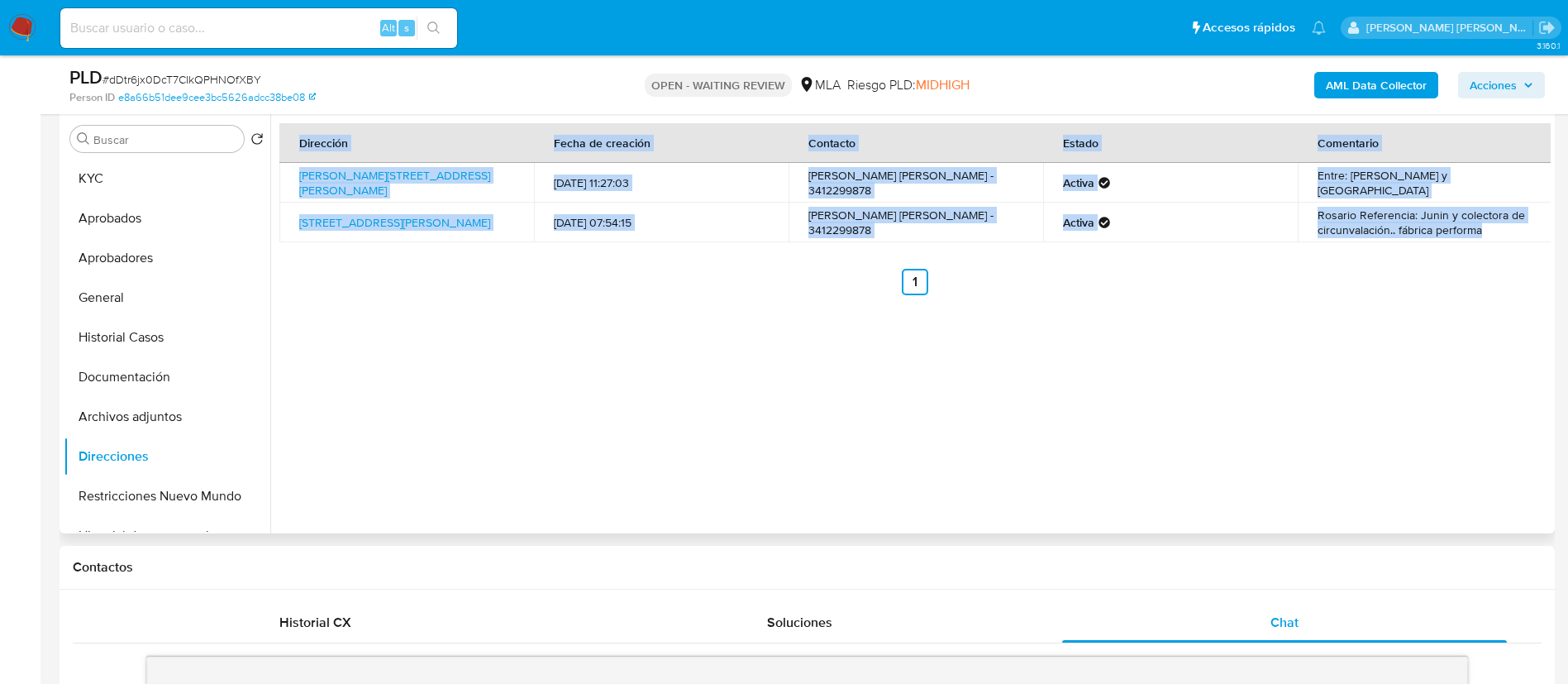
click at [278, 178] on div "Dirección Fecha de creación Contacto Estado Comentario Rueda 4119, Rosario, San…" at bounding box center [910, 322] width 1280 height 423
click at [292, 181] on td "Rueda 4119, Rosario, Santa Fe, 2003, Argentina 4119" at bounding box center [406, 182] width 255 height 40
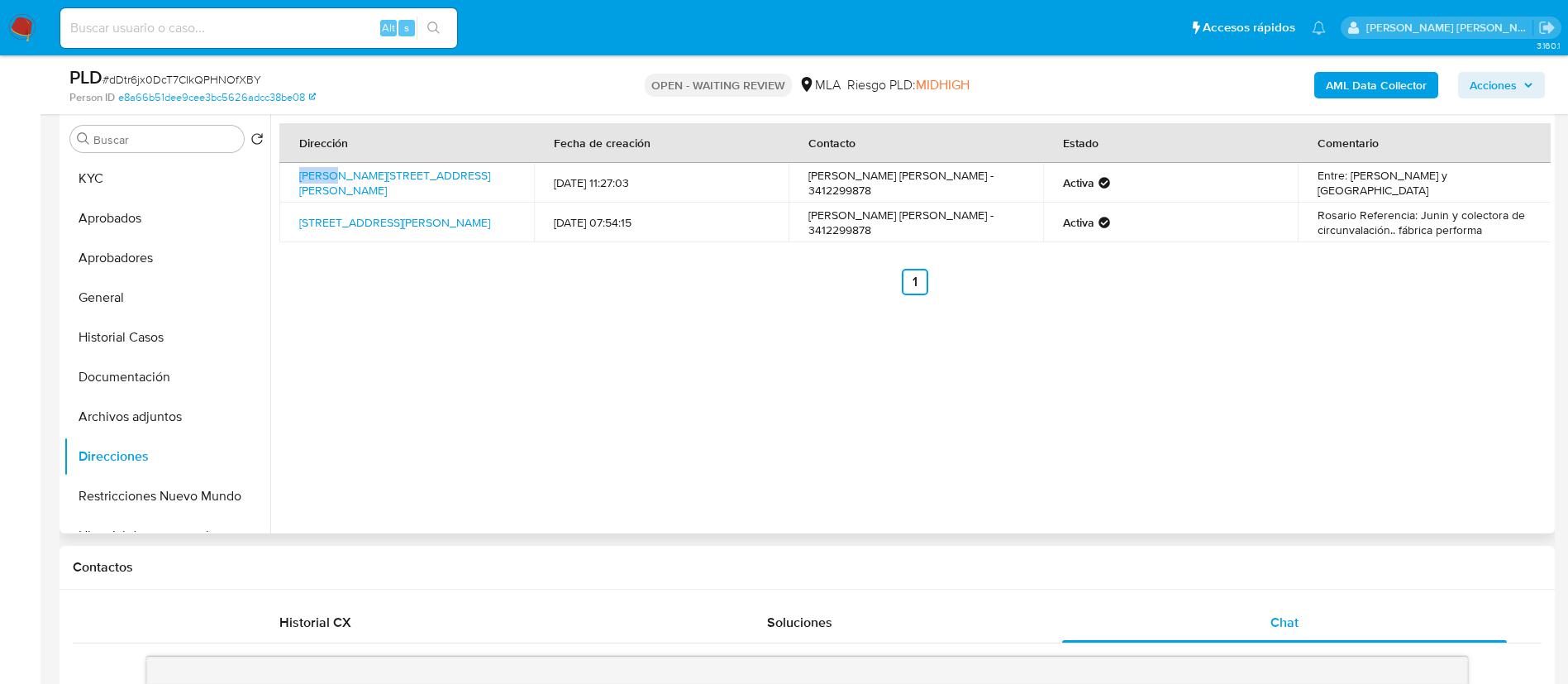
click at [292, 181] on td "Rueda 4119, Rosario, Santa Fe, 2003, Argentina 4119" at bounding box center [406, 182] width 255 height 40
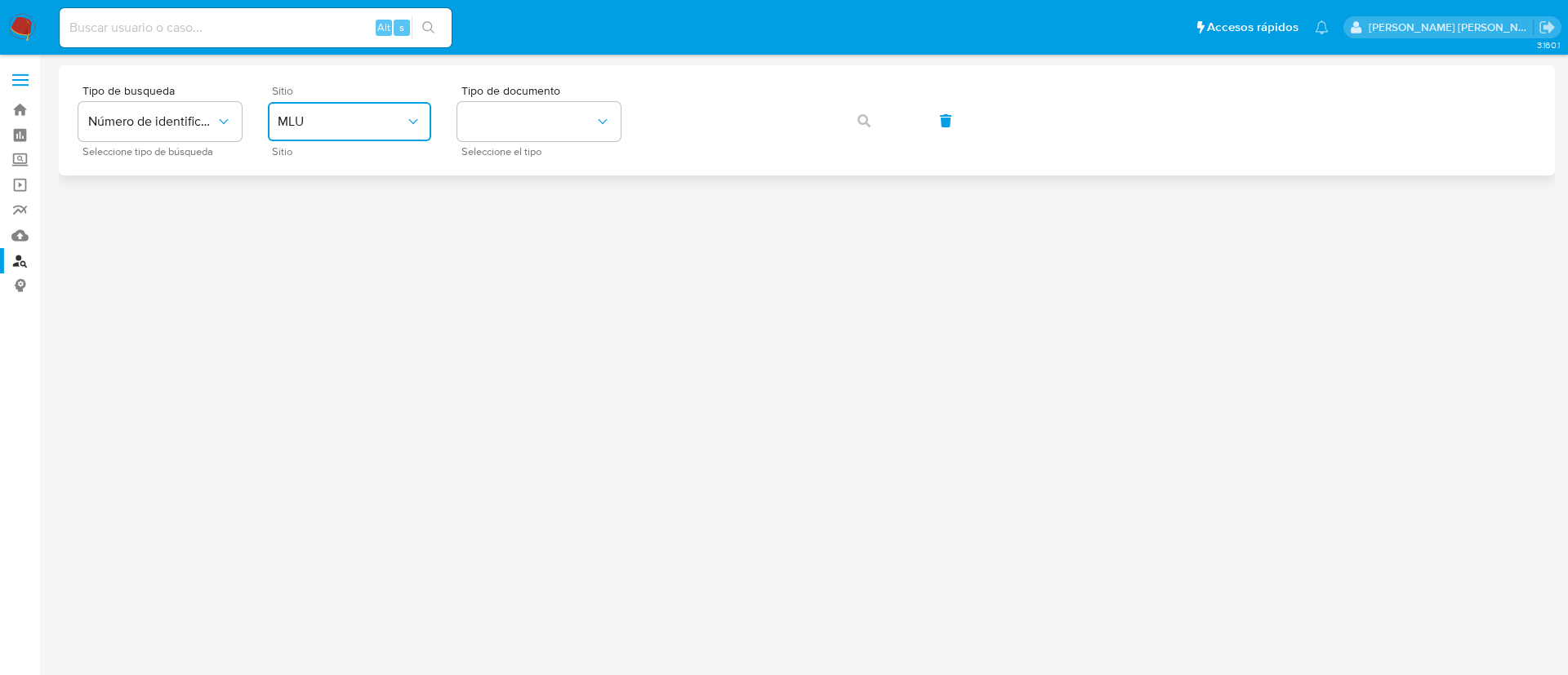
click at [348, 120] on span "MLU" at bounding box center [341, 121] width 127 height 16
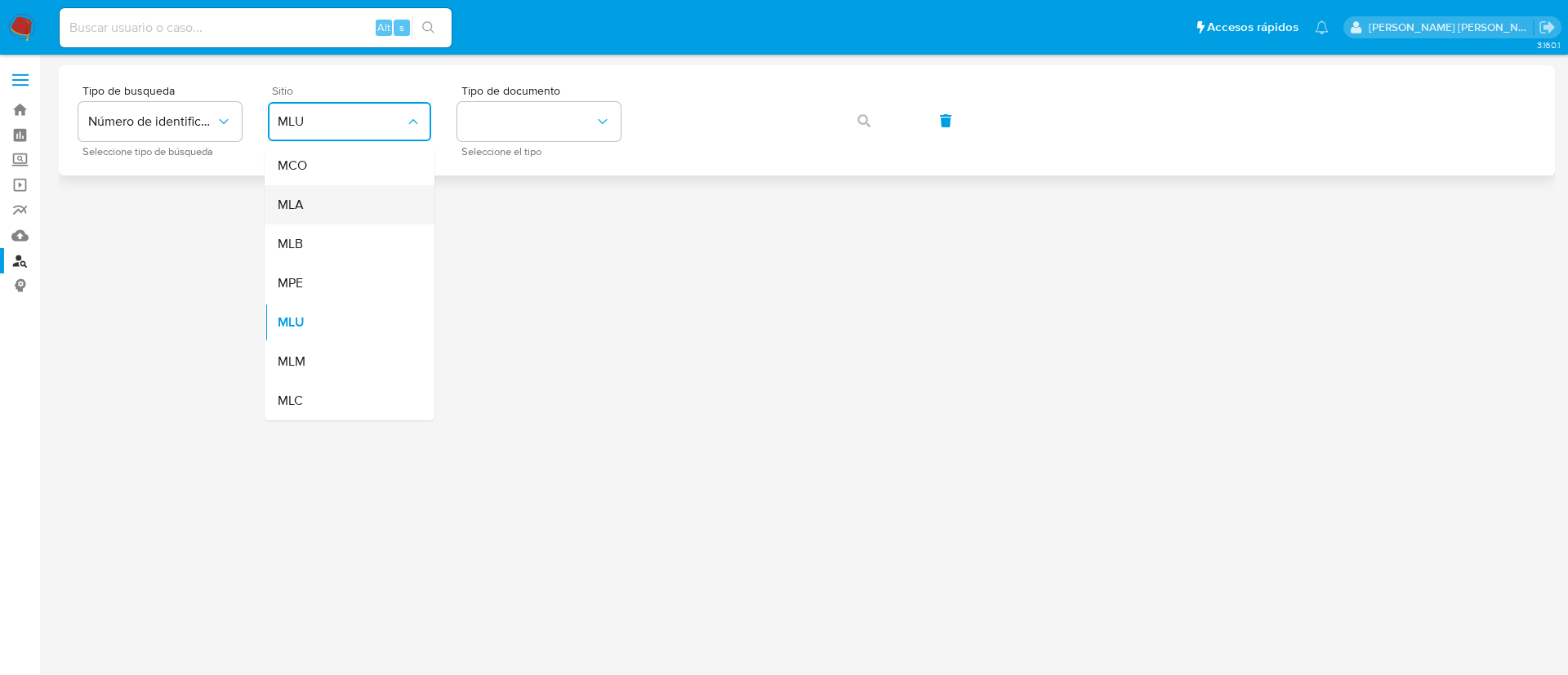
click at [307, 196] on div "MLA" at bounding box center [344, 205] width 134 height 39
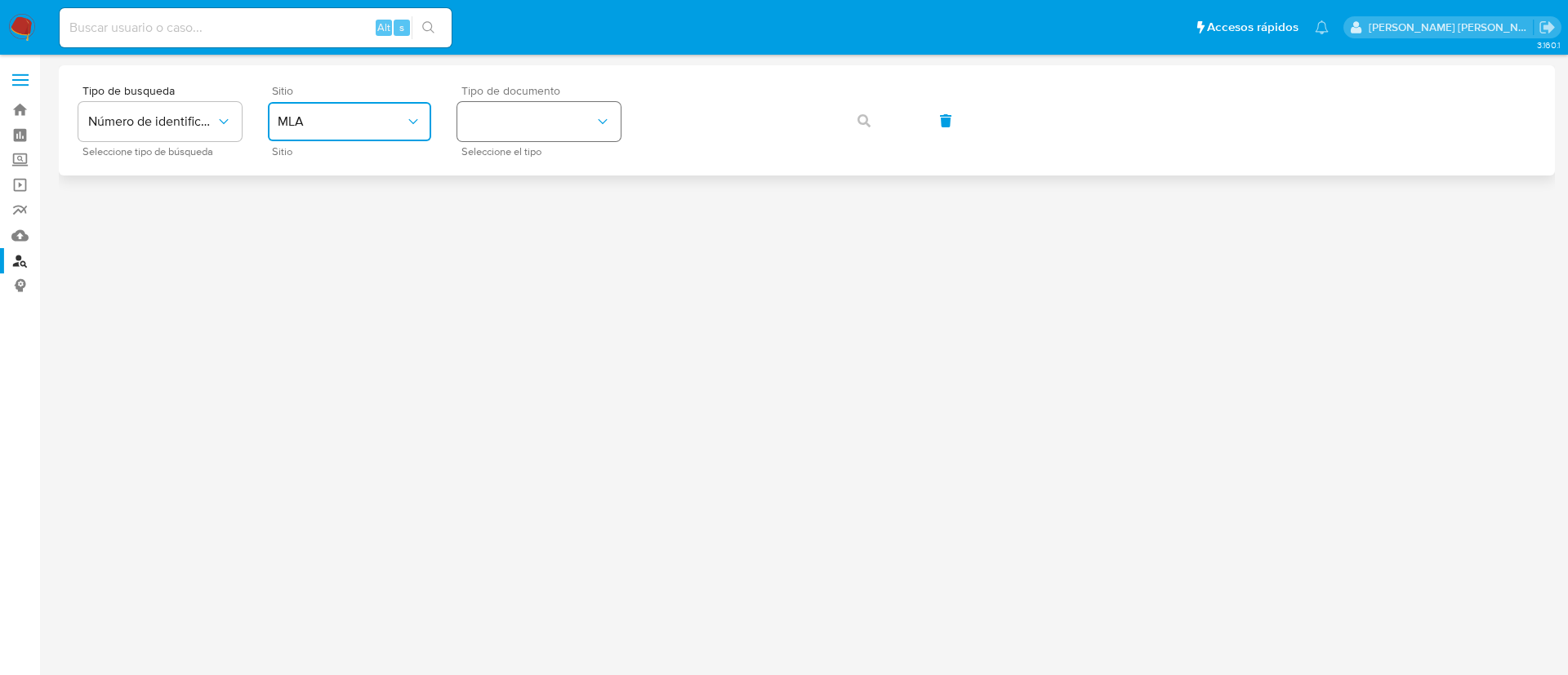
click at [520, 120] on button "identificationType" at bounding box center [539, 121] width 164 height 39
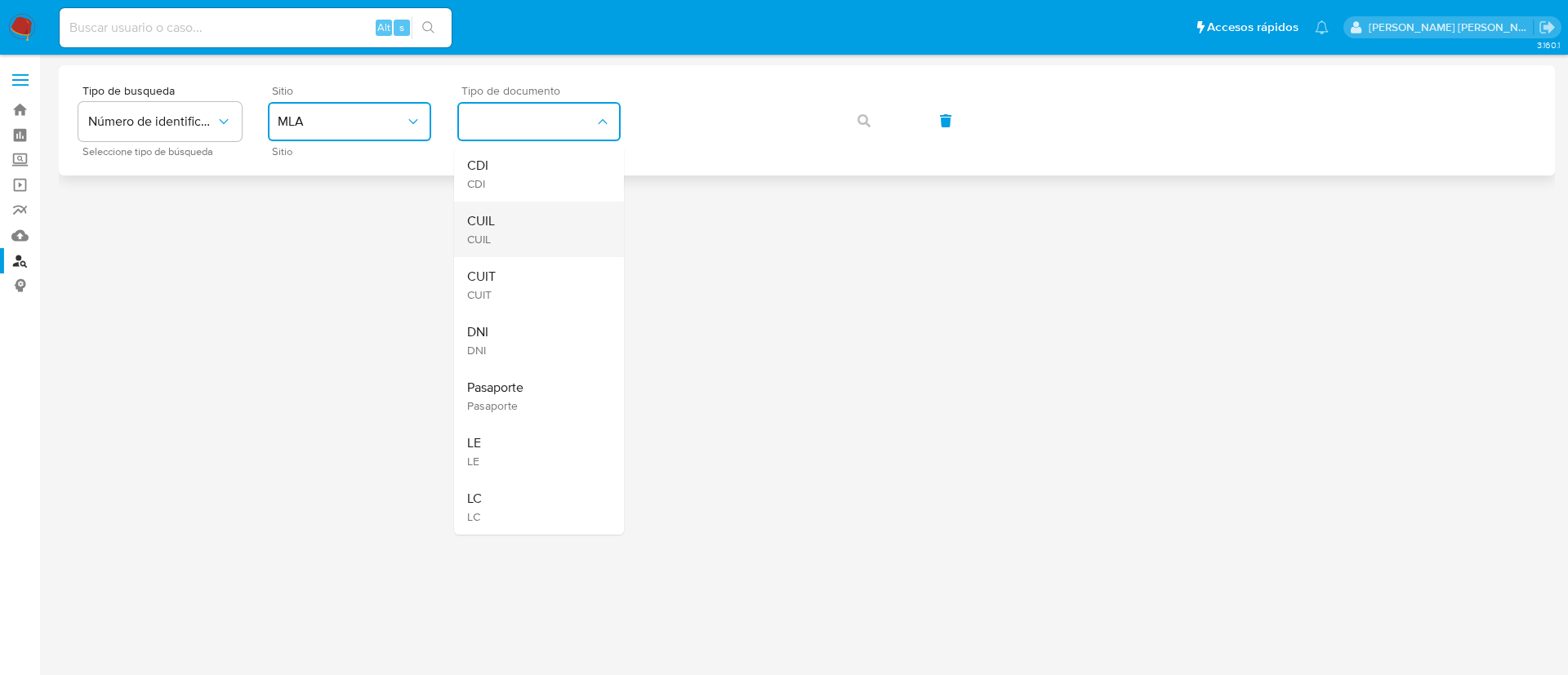
click at [504, 220] on div "CUIL CUIL" at bounding box center [534, 229] width 134 height 55
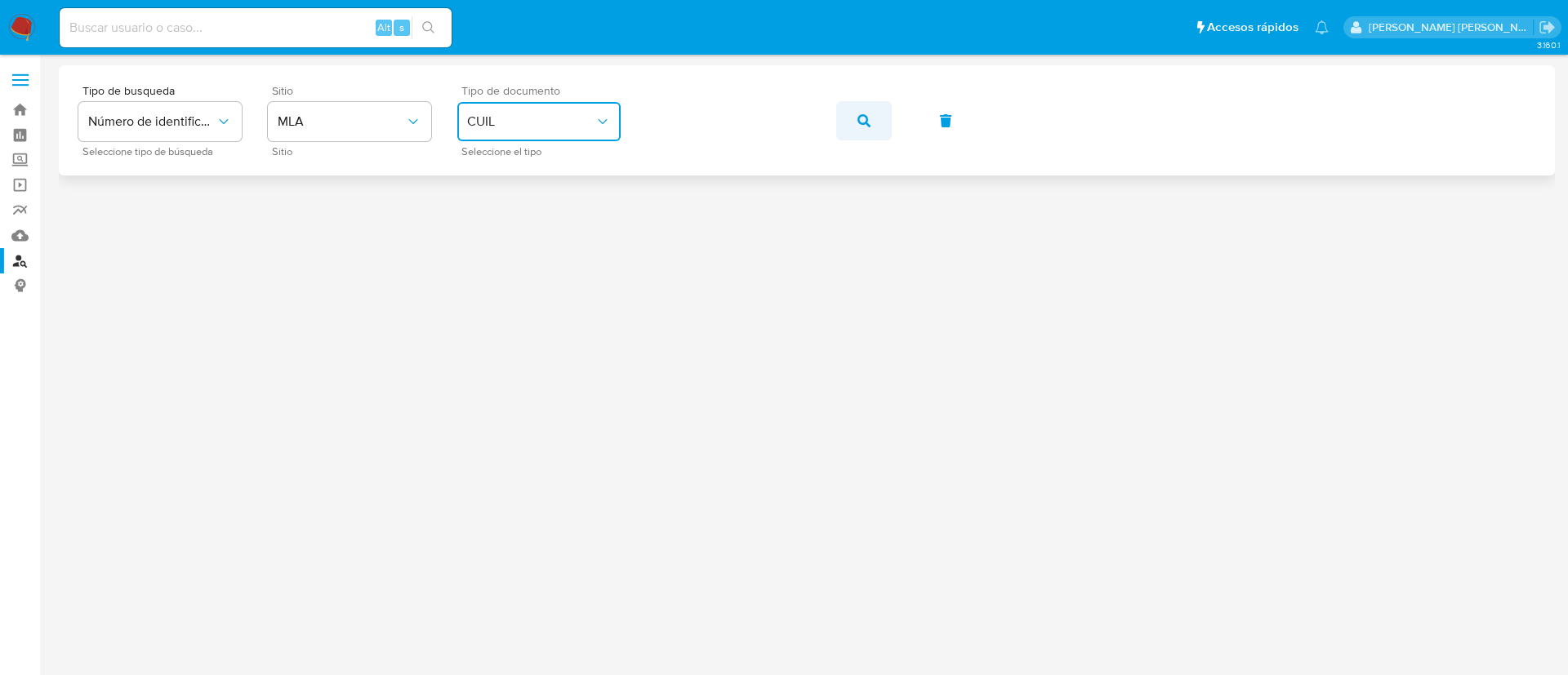
click at [863, 120] on icon "button" at bounding box center [864, 120] width 13 height 13
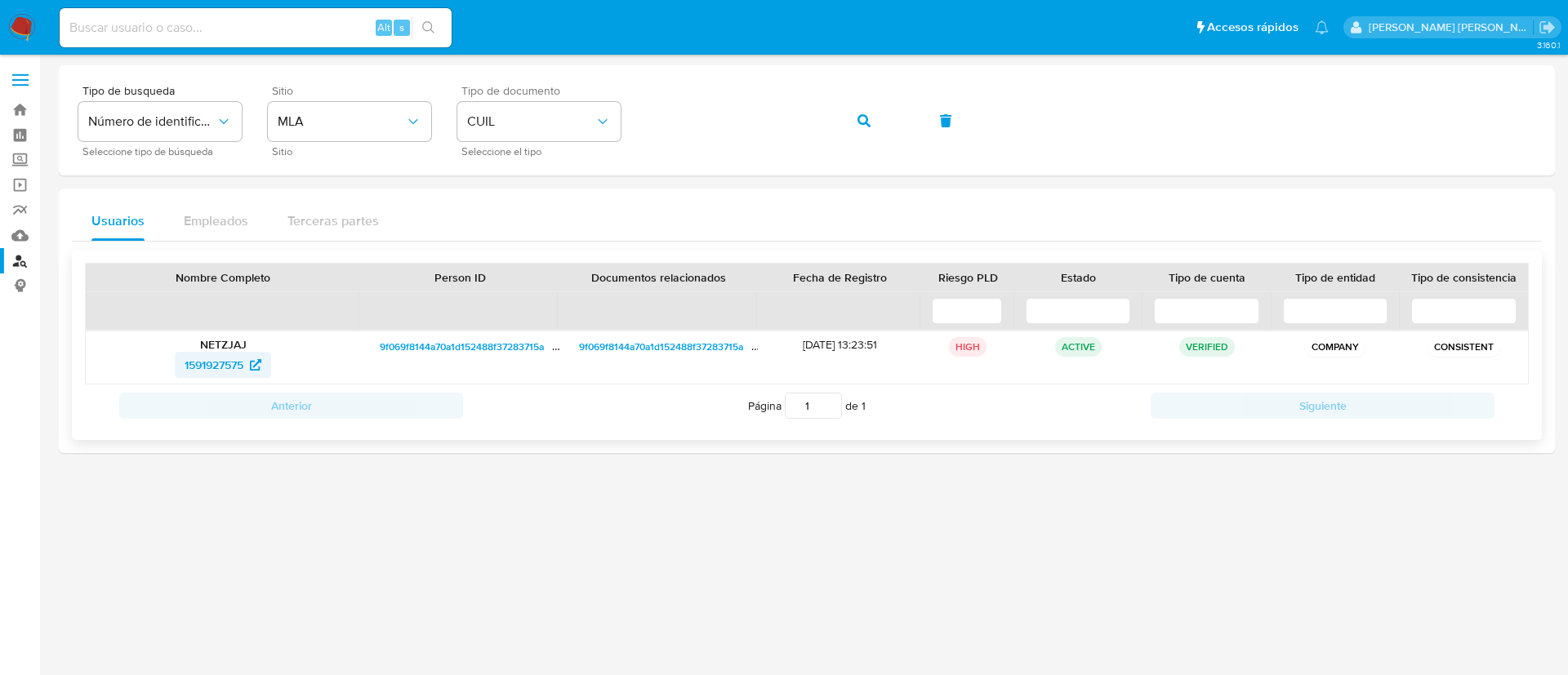
click at [223, 371] on span "1591927575" at bounding box center [213, 364] width 58 height 26
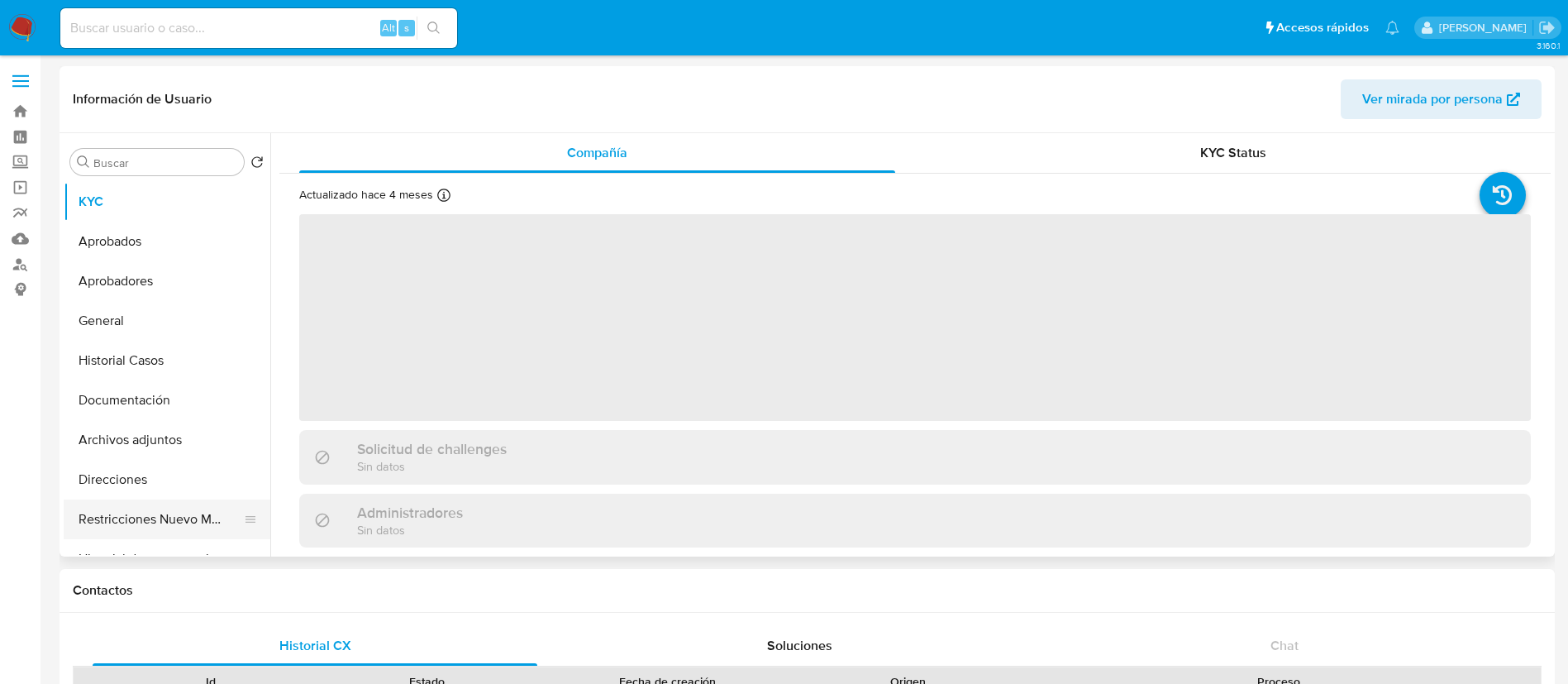
select select "10"
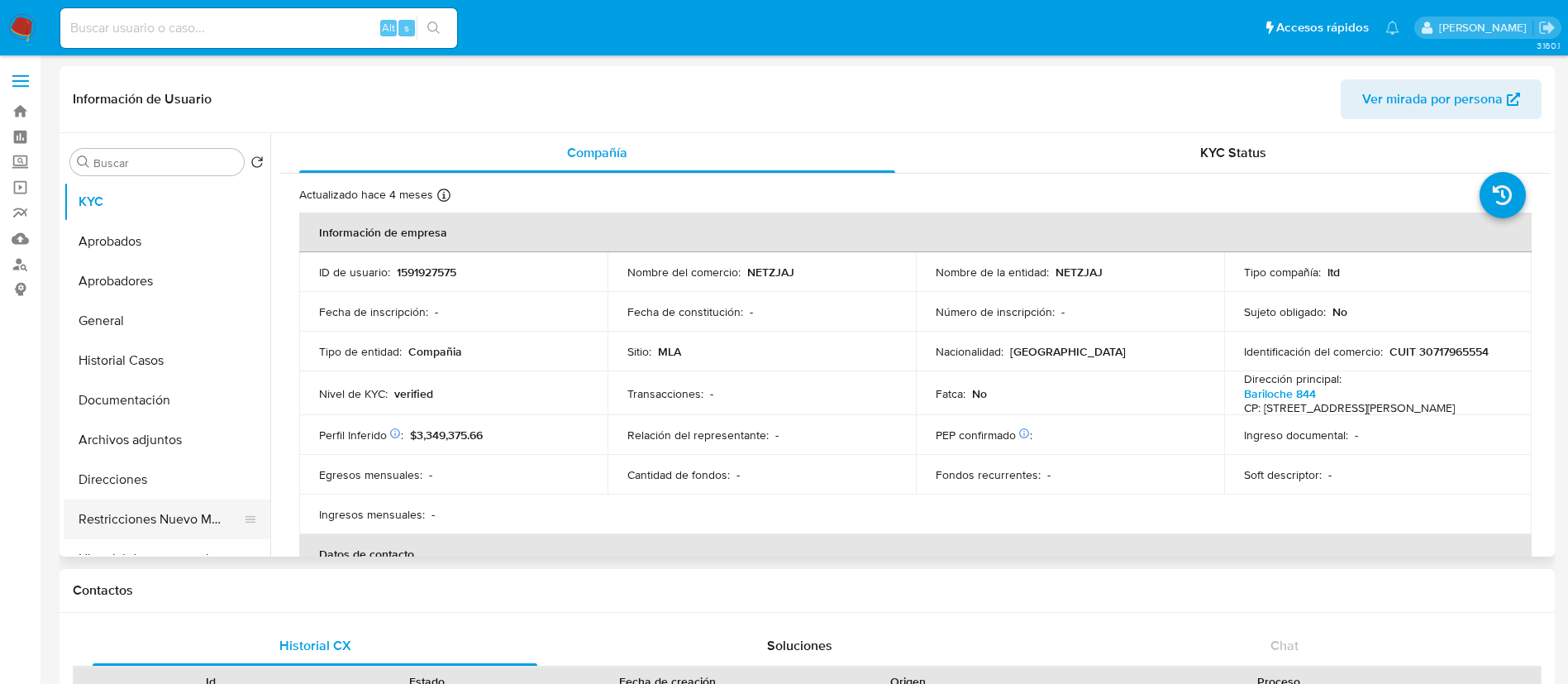
click at [138, 511] on button "Restricciones Nuevo Mundo" at bounding box center [161, 519] width 194 height 40
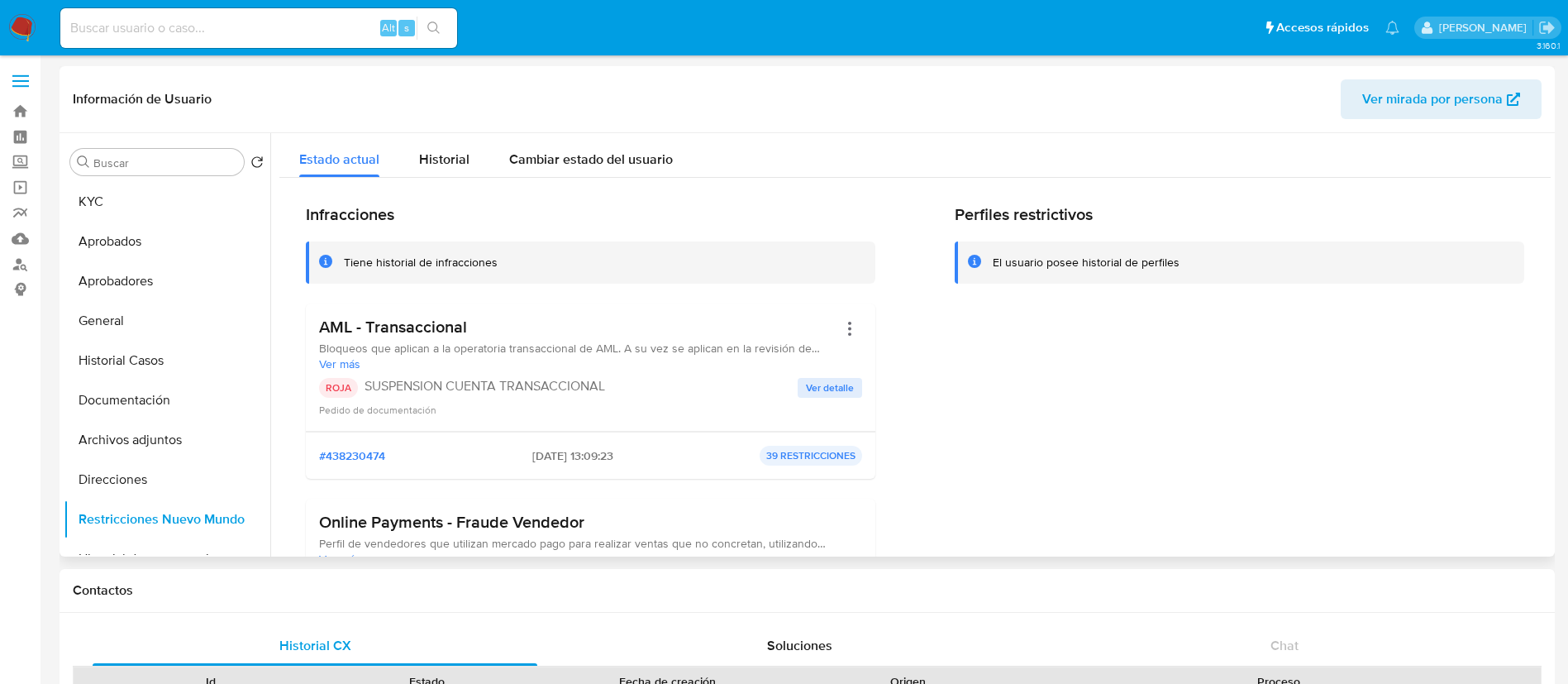
click at [832, 388] on span "Ver detalle" at bounding box center [830, 388] width 48 height 16
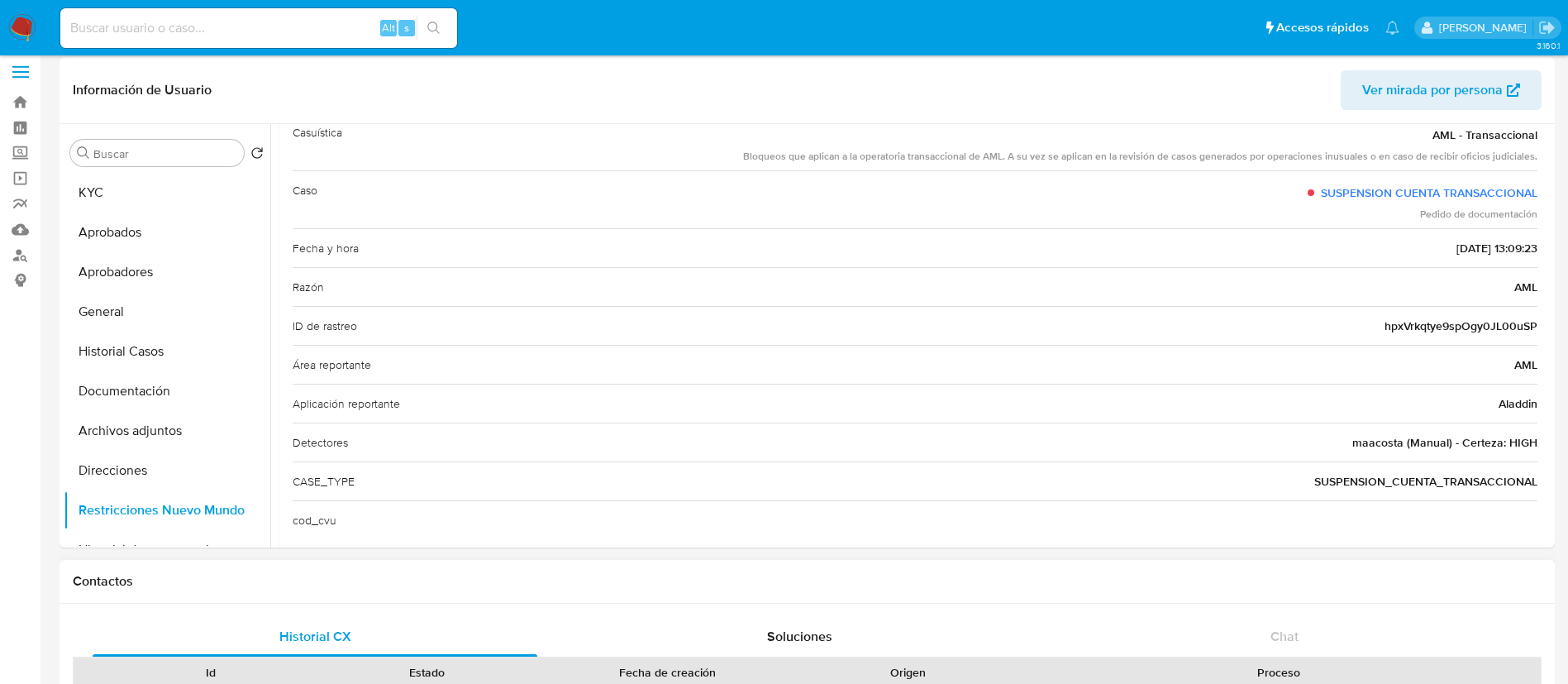
scroll to position [8, 0]
click at [133, 353] on button "Historial Casos" at bounding box center [161, 353] width 194 height 40
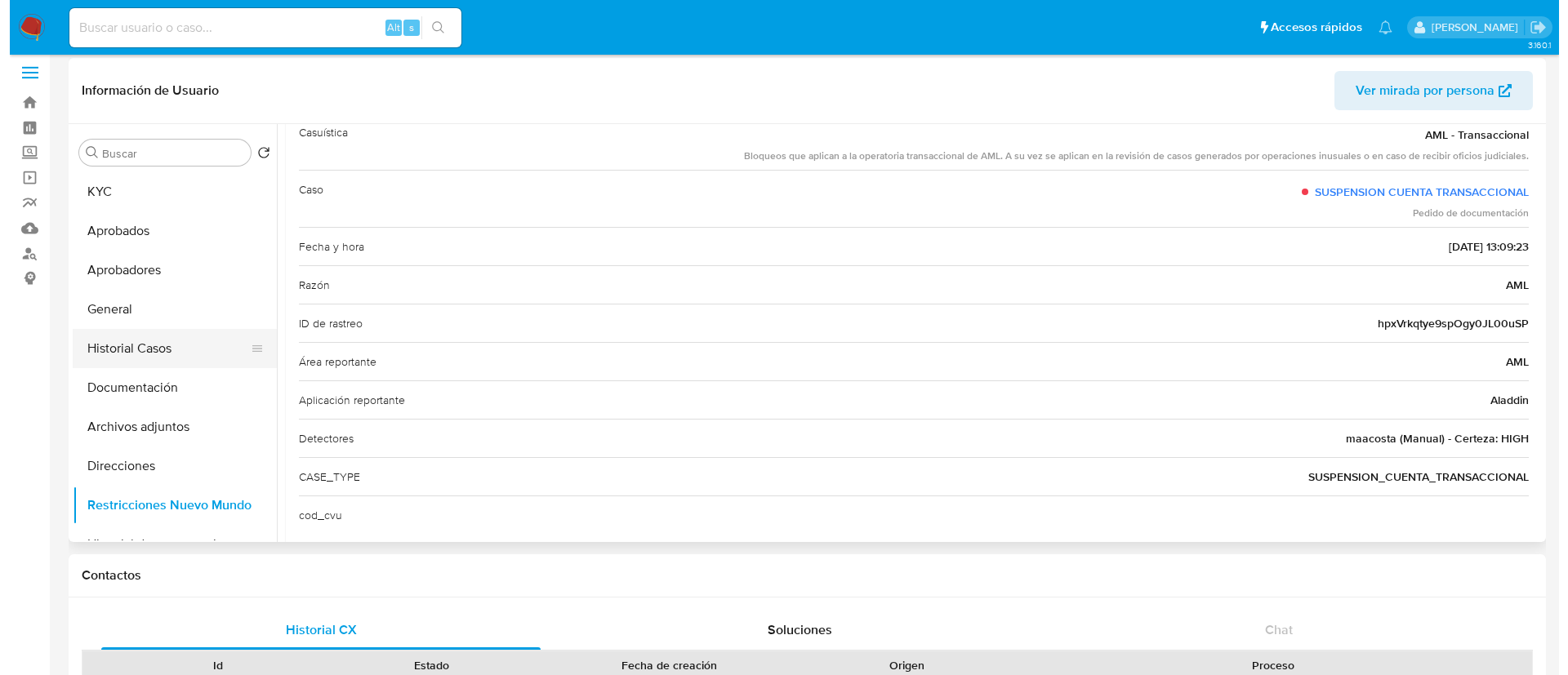
scroll to position [0, 0]
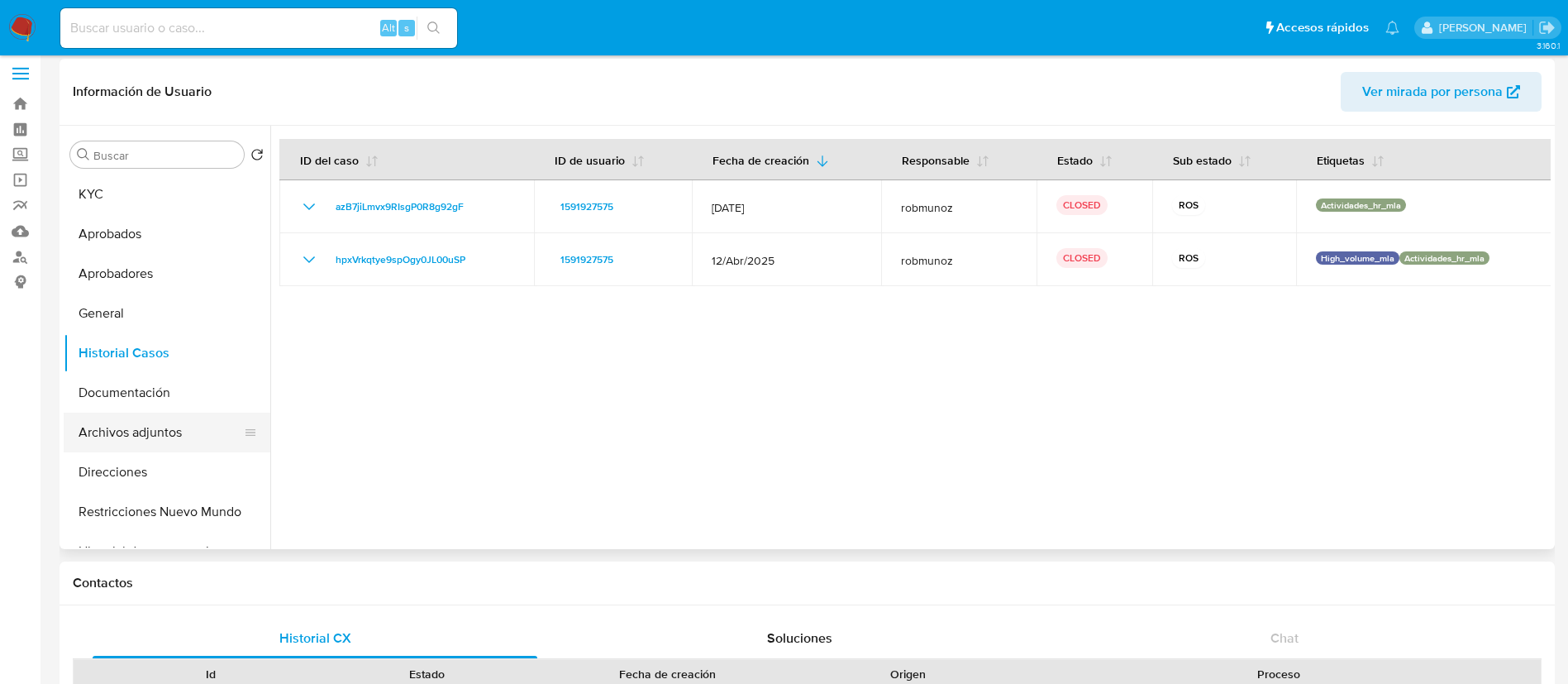
click at [170, 435] on button "Archivos adjuntos" at bounding box center [161, 432] width 194 height 40
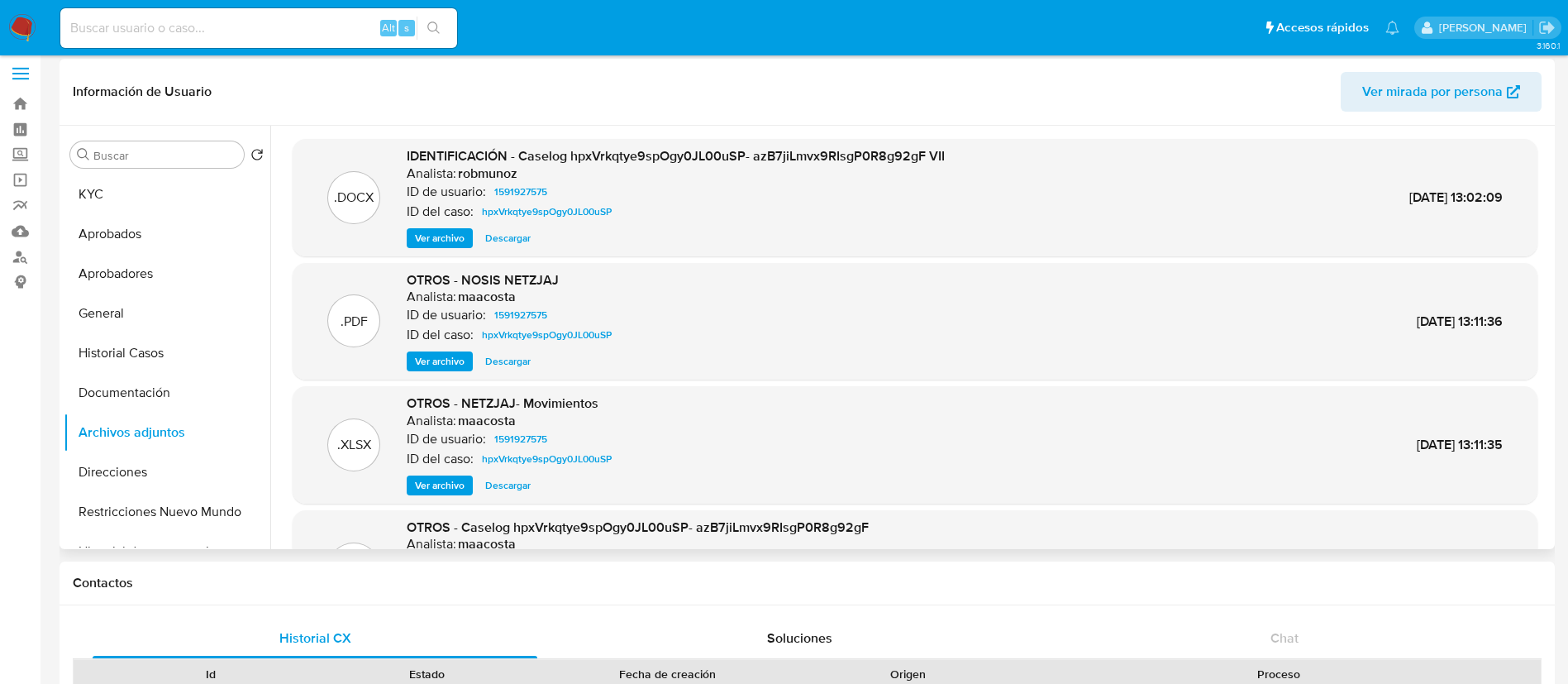
click at [446, 240] on span "Ver archivo" at bounding box center [439, 237] width 49 height 16
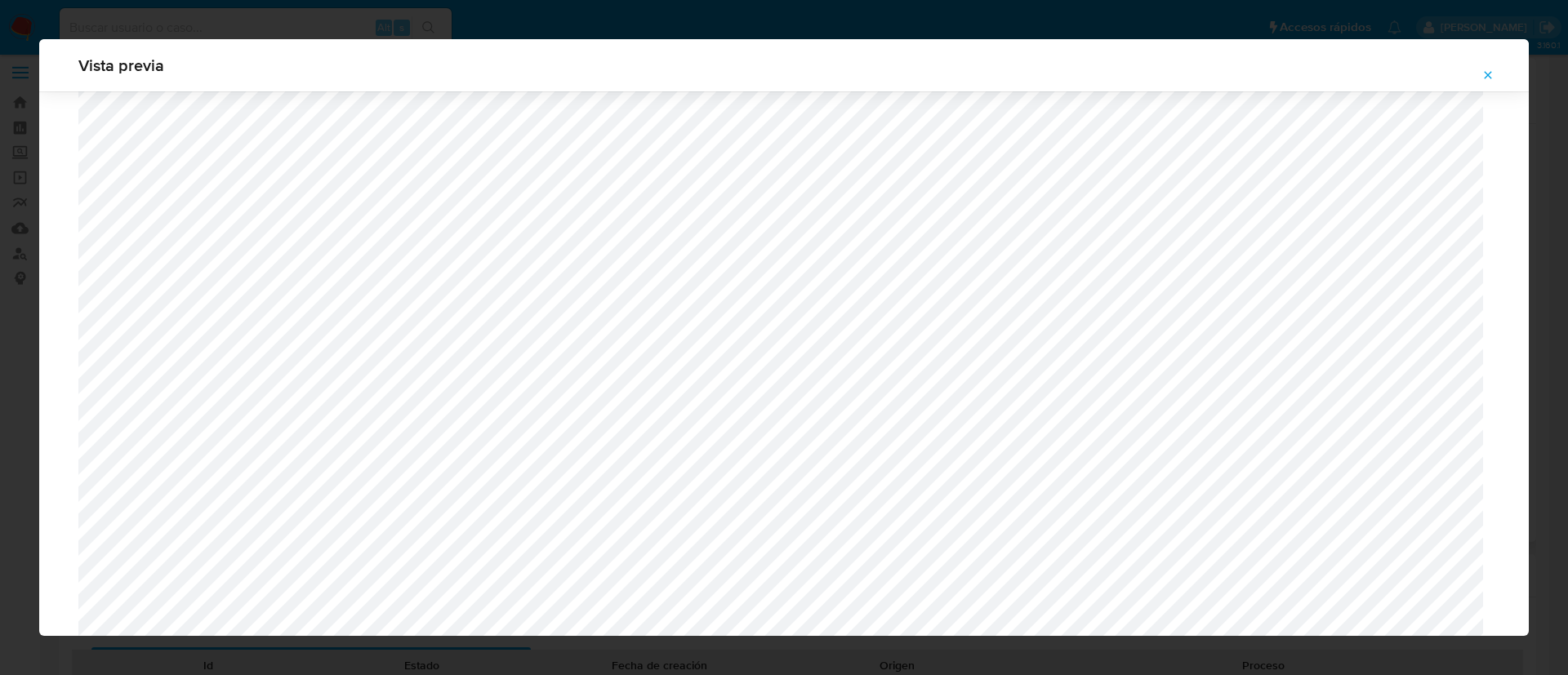
scroll to position [1756, 0]
click at [1496, 79] on button "Attachment preview" at bounding box center [1488, 75] width 36 height 26
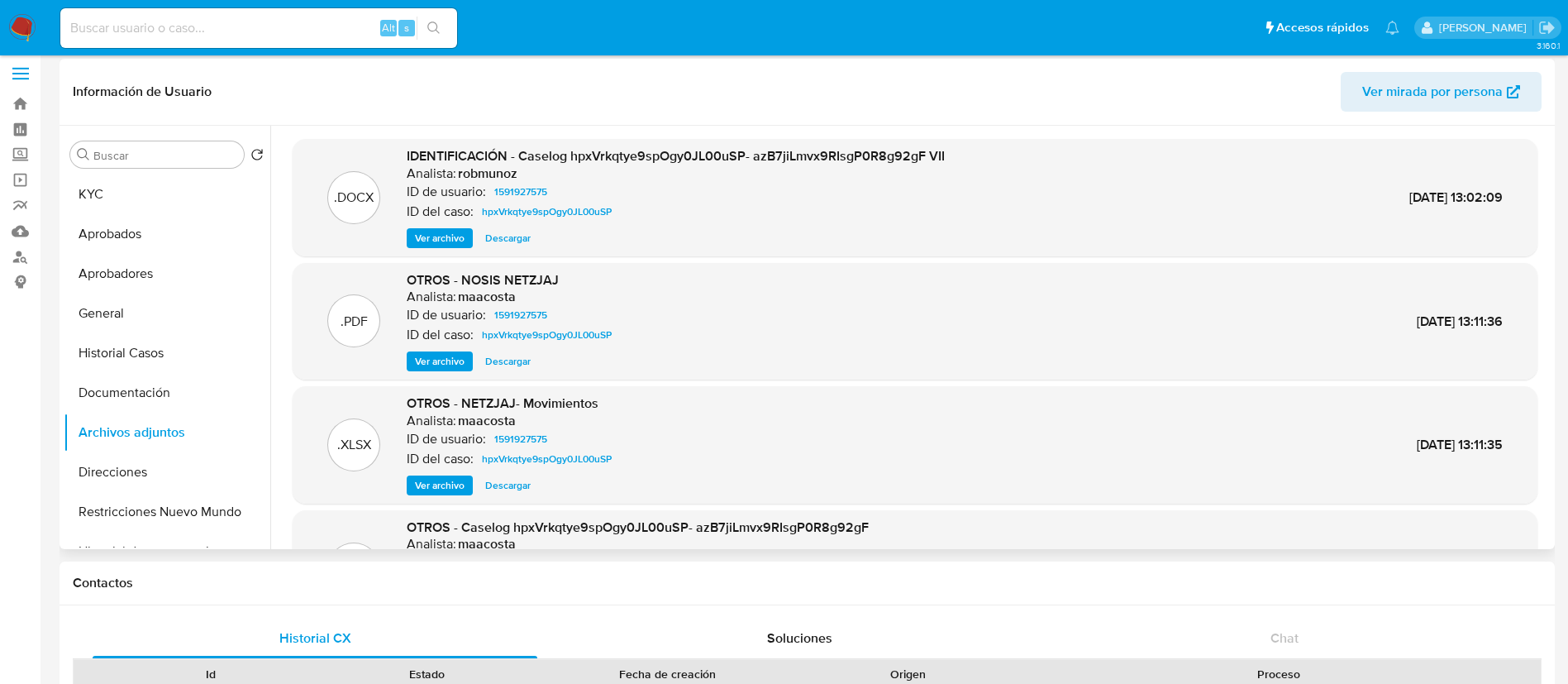
scroll to position [0, 0]
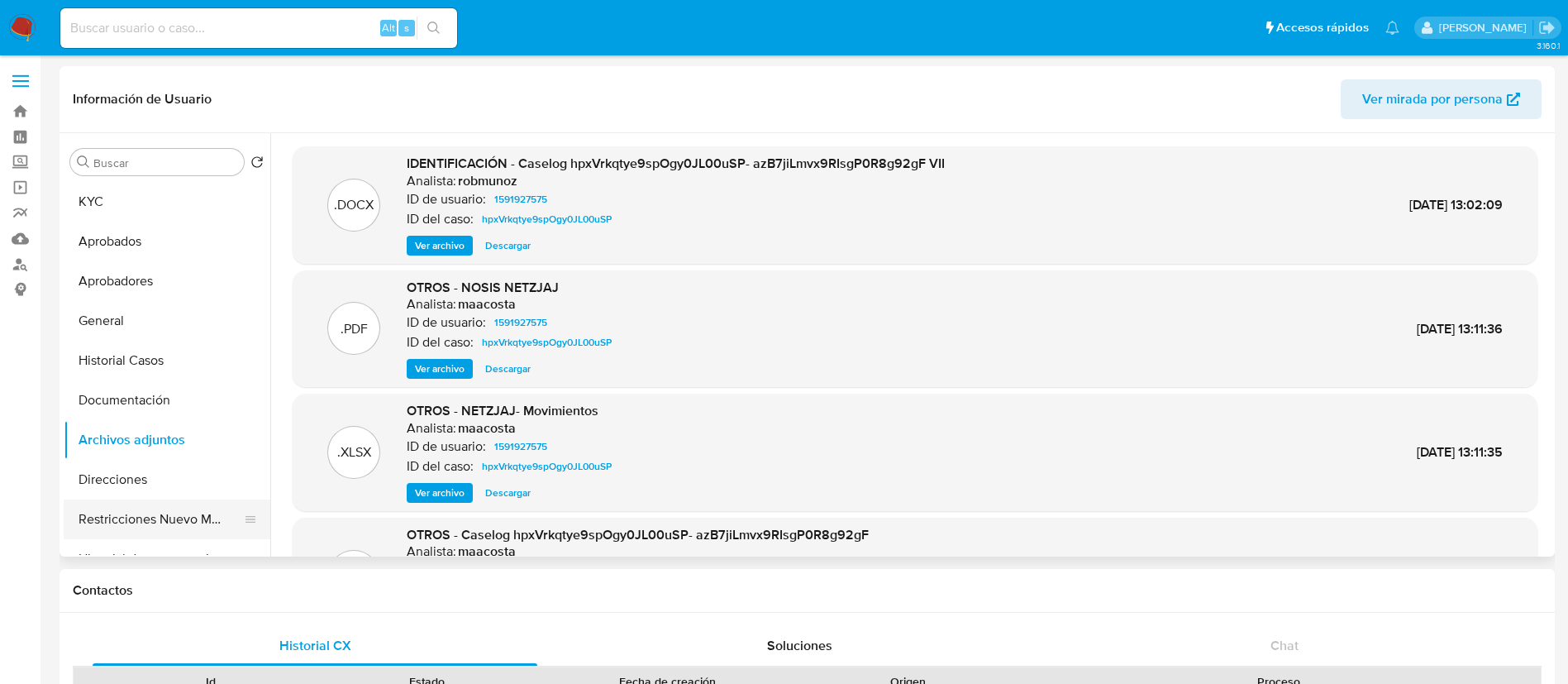
click at [180, 524] on button "Restricciones Nuevo Mundo" at bounding box center [161, 519] width 194 height 40
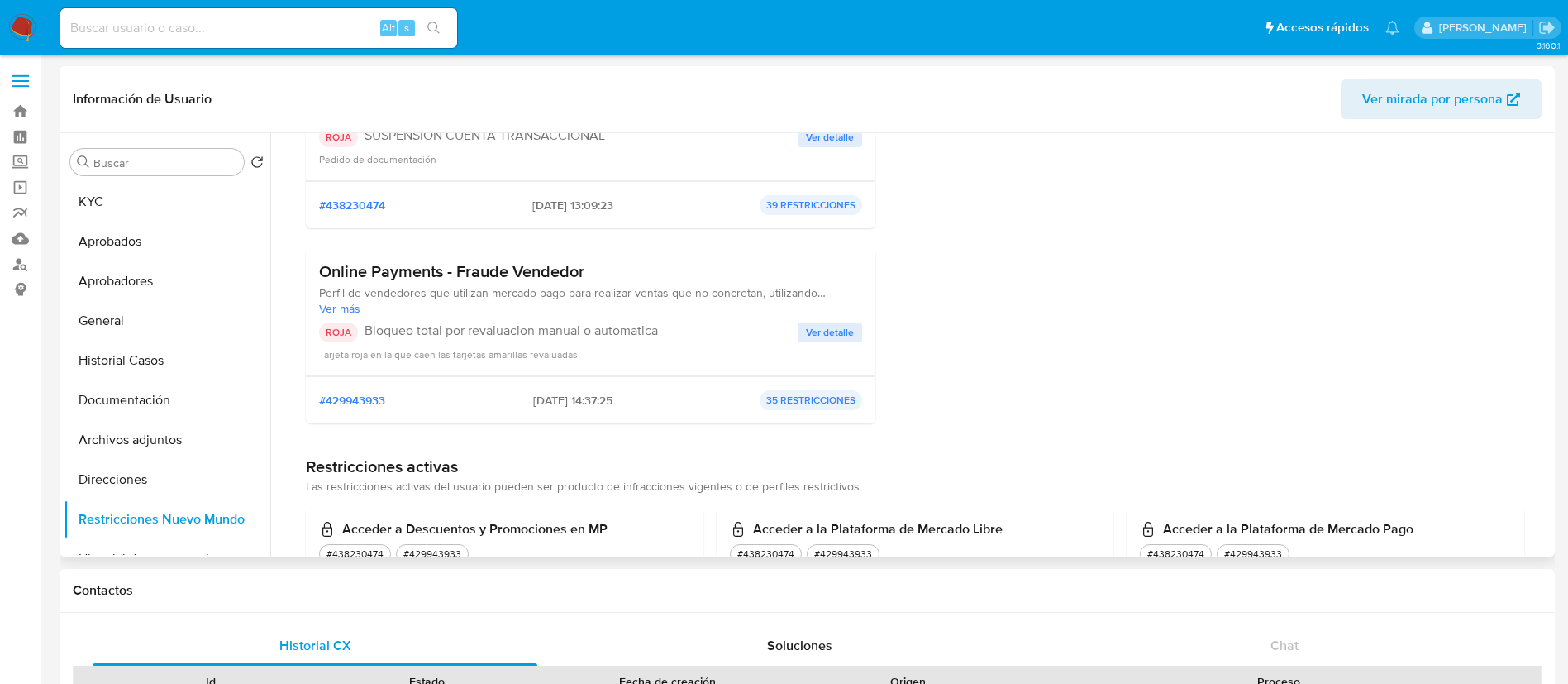
scroll to position [250, 0]
click at [827, 330] on span "Ver detalle" at bounding box center [830, 332] width 48 height 16
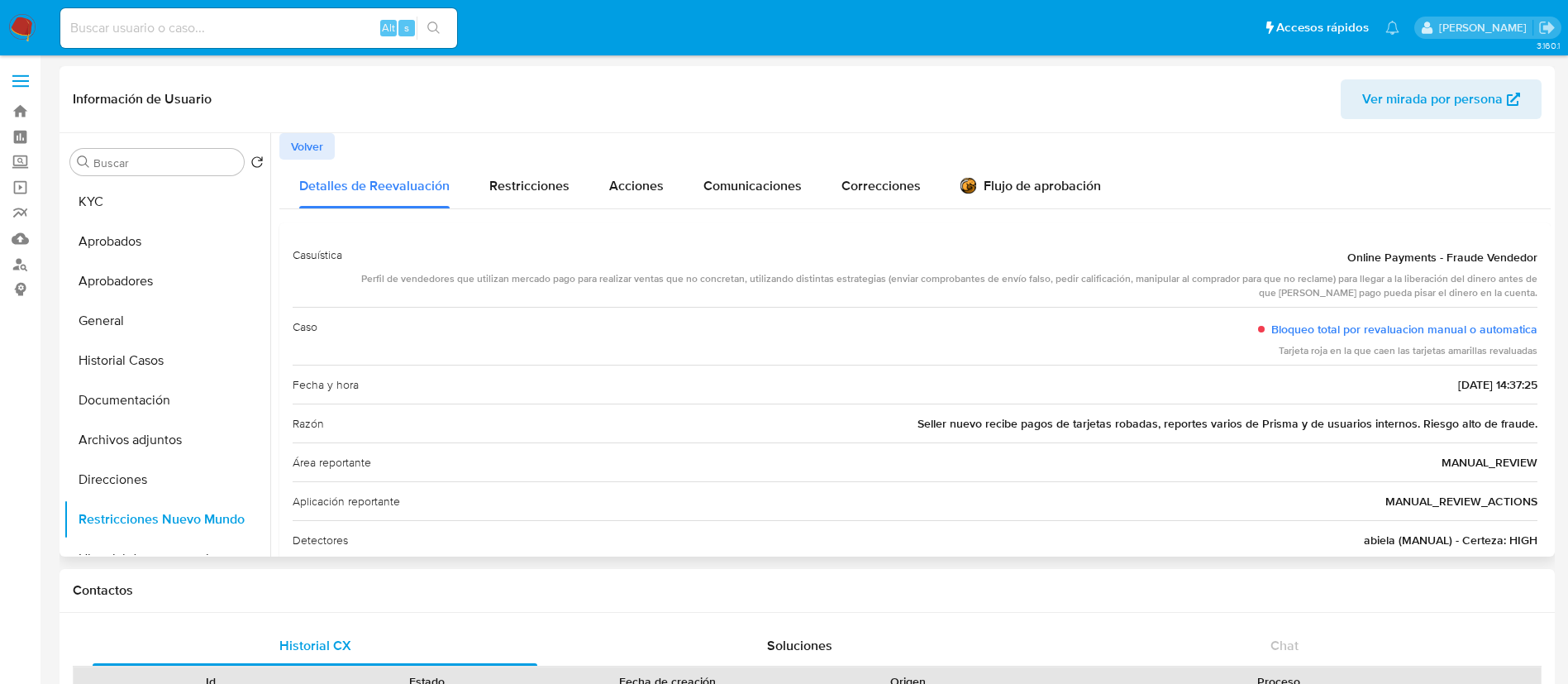
scroll to position [16, 0]
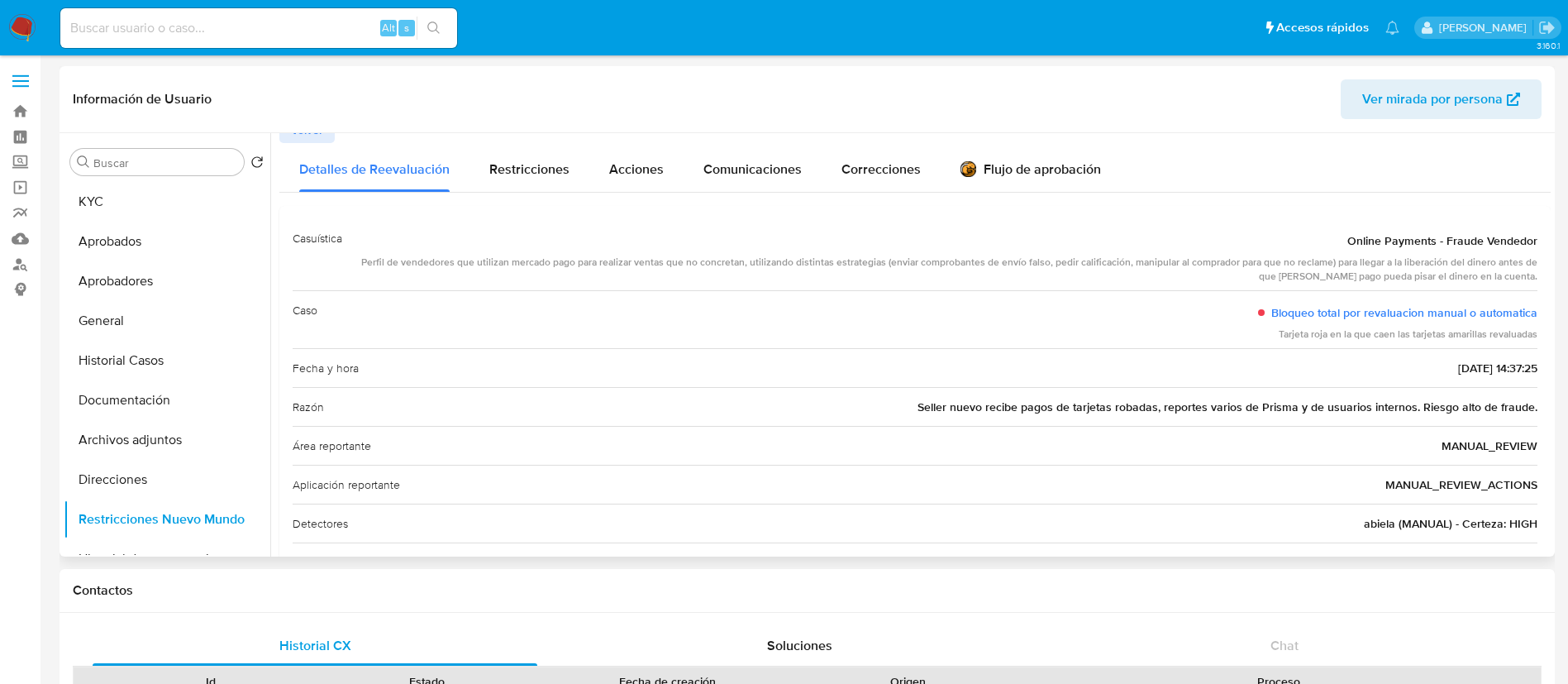
drag, startPoint x: 1365, startPoint y: 522, endPoint x: 1385, endPoint y: 522, distance: 20.0
click at [1385, 522] on span "abiela (MANUAL) - Certeza: HIGH" at bounding box center [1450, 523] width 173 height 16
click at [293, 348] on div "Fecha y hora 03/04/2025 - 14:37:25" at bounding box center [914, 367] width 1245 height 39
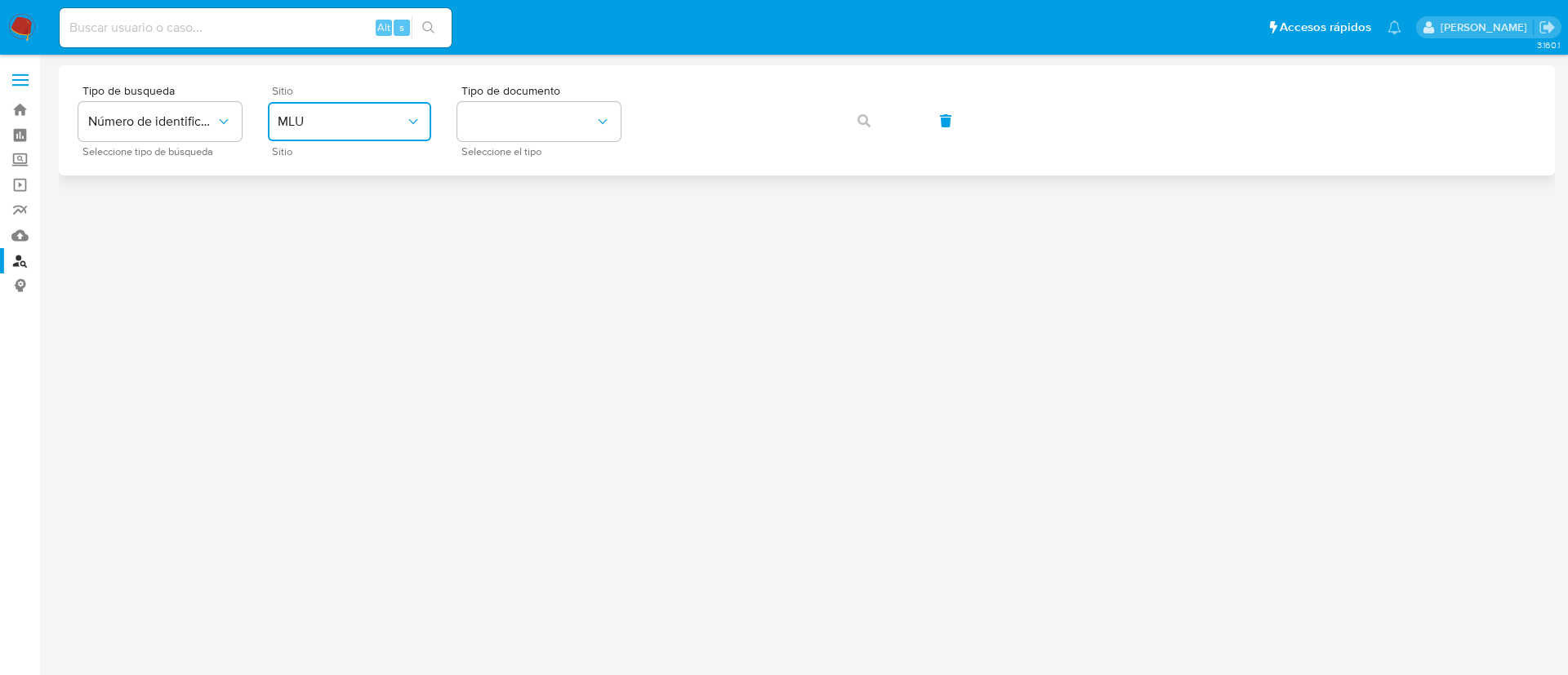
click at [393, 140] on button "MLU" at bounding box center [349, 121] width 164 height 39
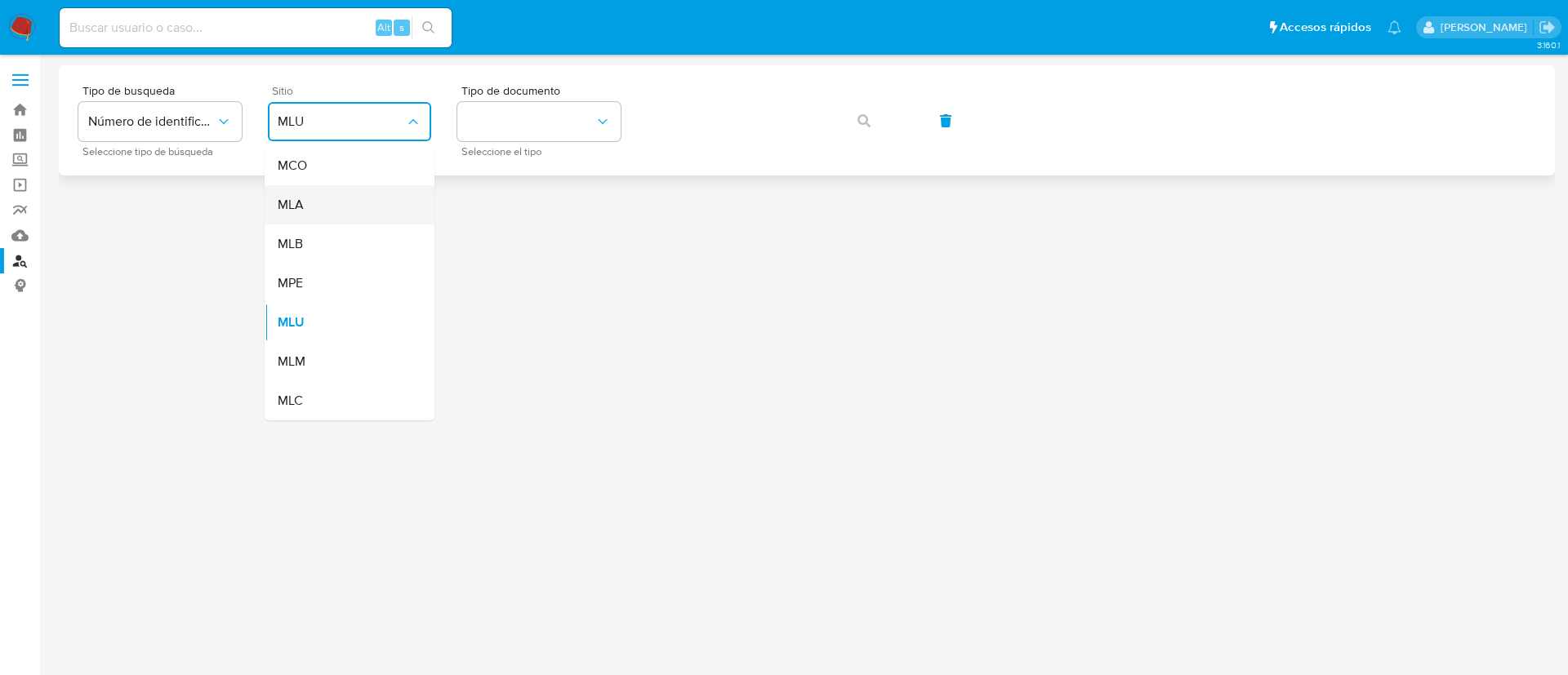
click at [362, 206] on div "MLA" at bounding box center [344, 205] width 134 height 39
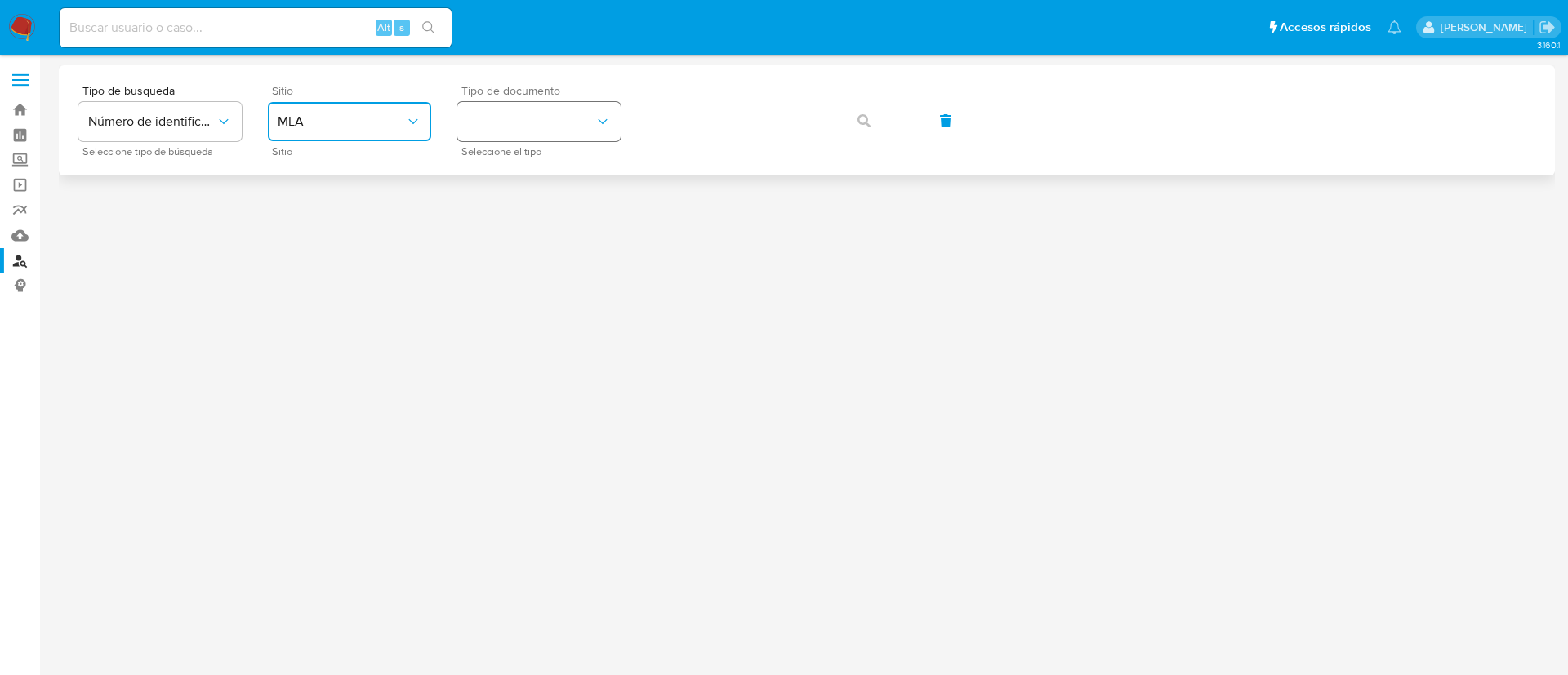
click at [521, 125] on button "identificationType" at bounding box center [539, 121] width 164 height 39
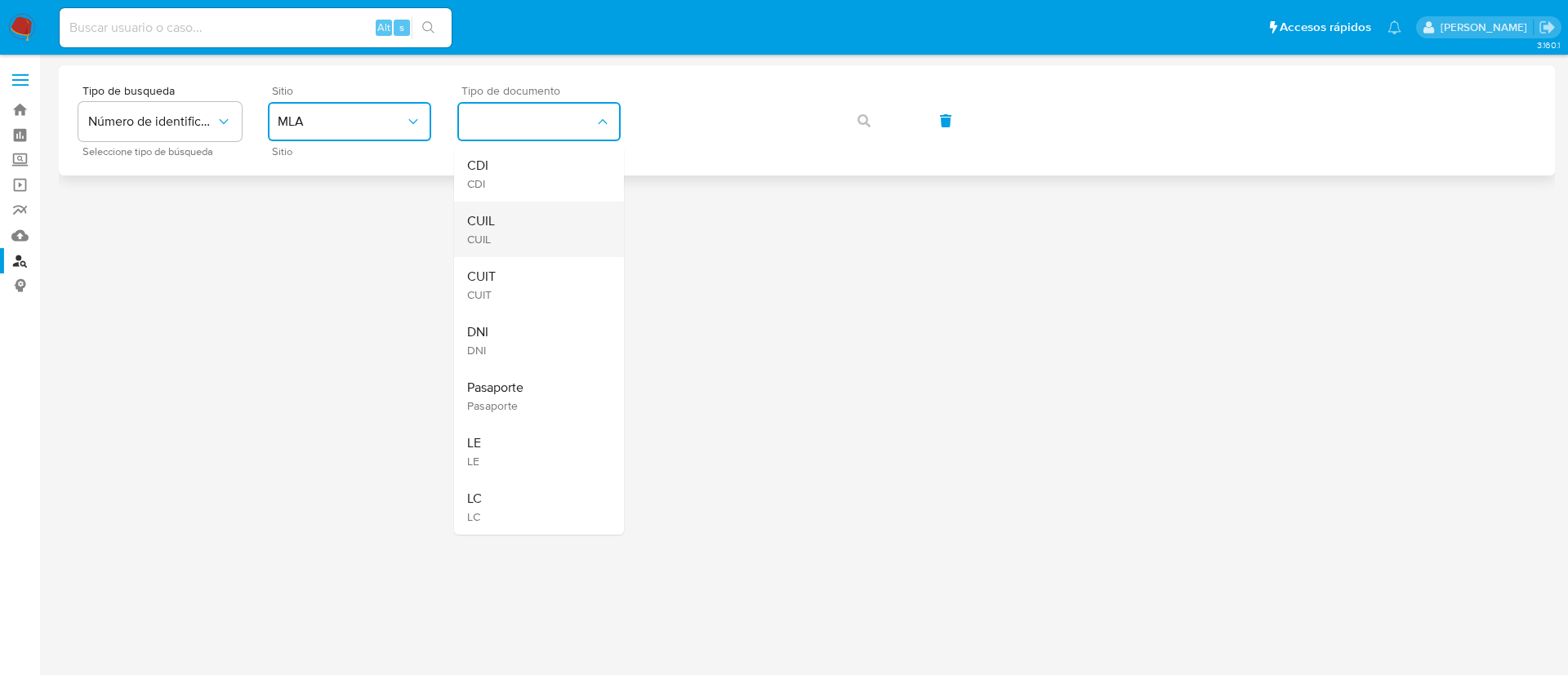
click at [507, 218] on div "CUIL CUIL" at bounding box center [534, 229] width 134 height 55
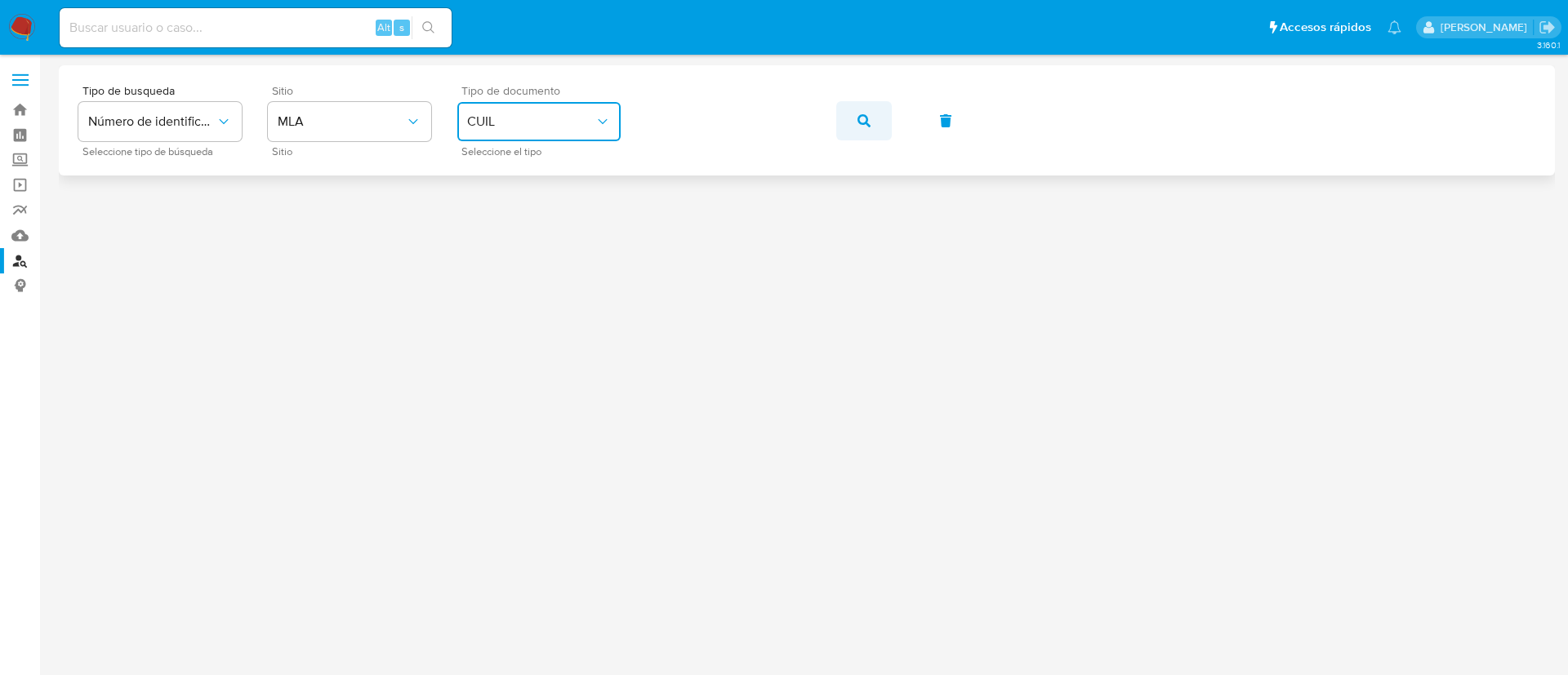
click at [883, 111] on button "button" at bounding box center [864, 120] width 55 height 39
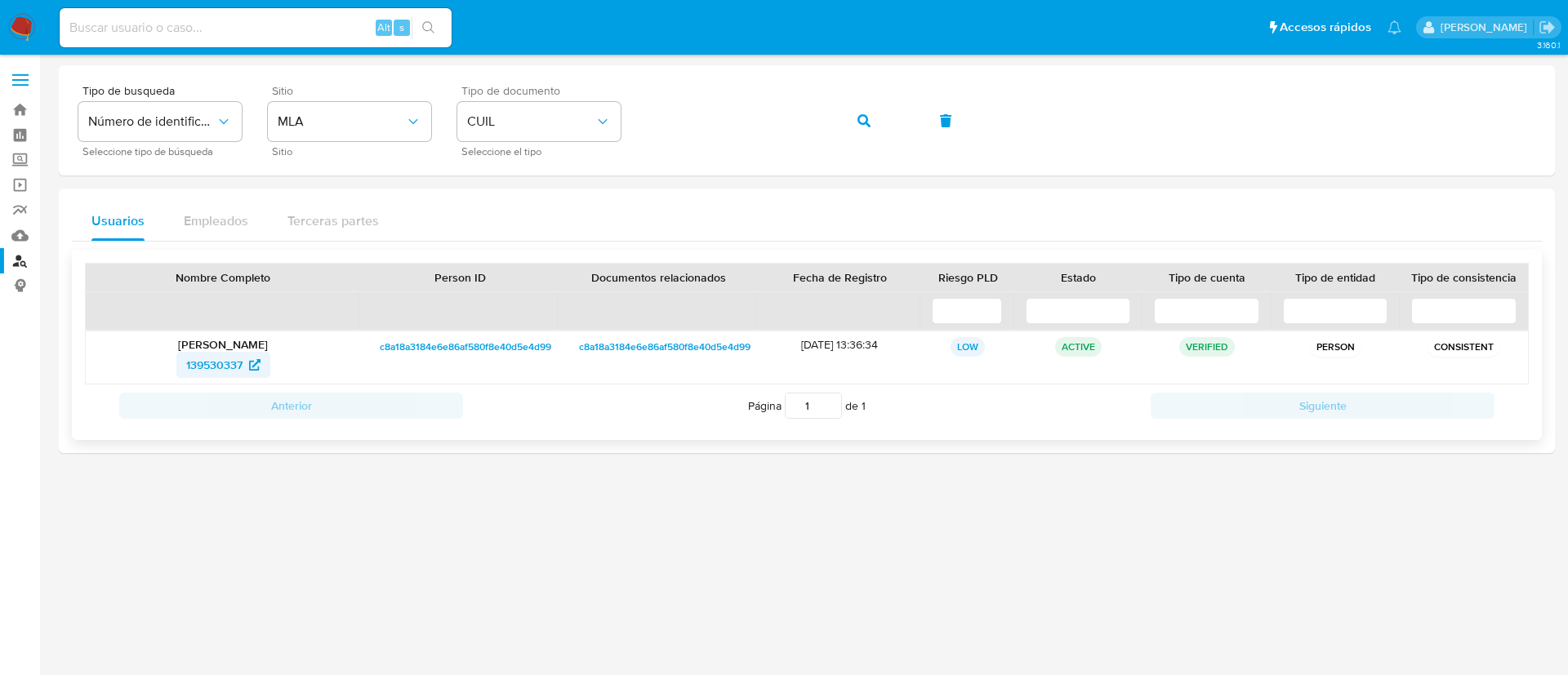
click at [232, 365] on span "139530337" at bounding box center [214, 364] width 56 height 26
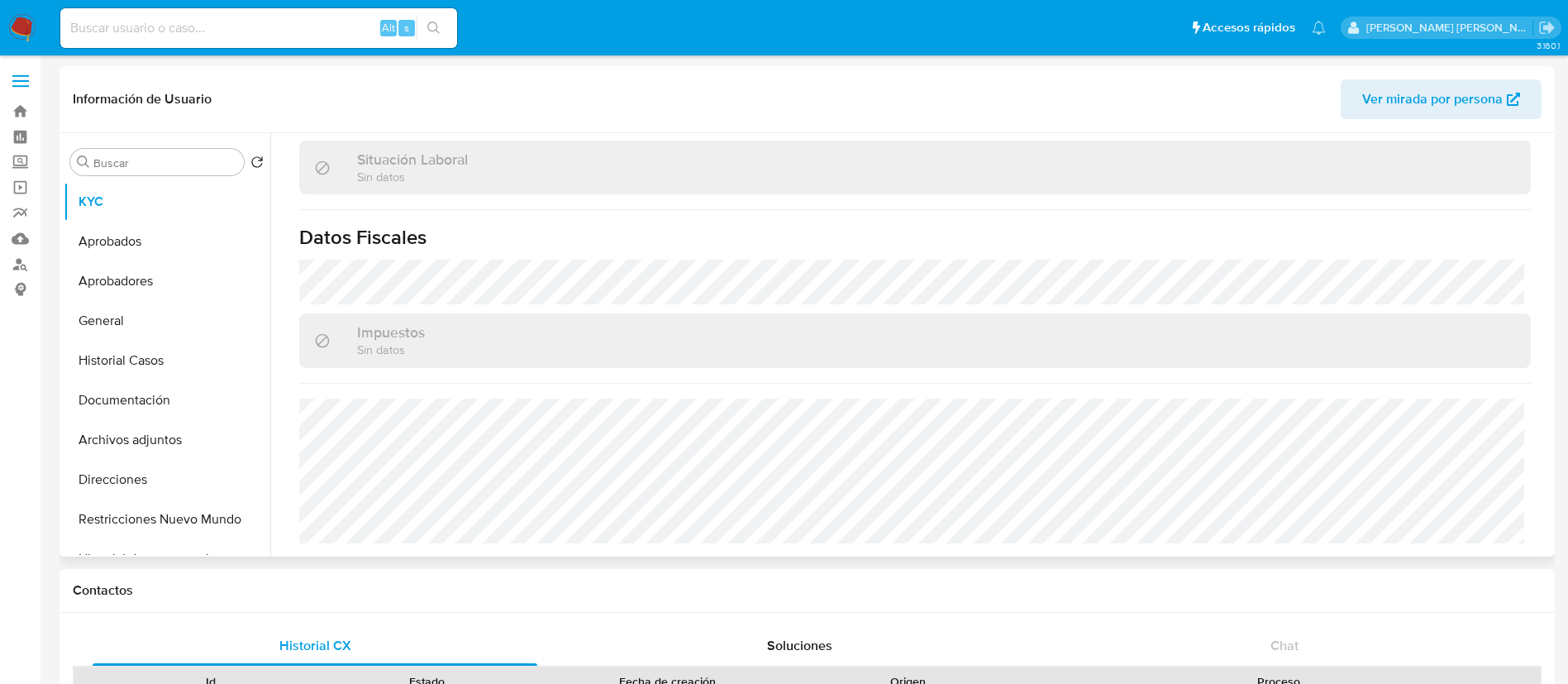
select select "10"
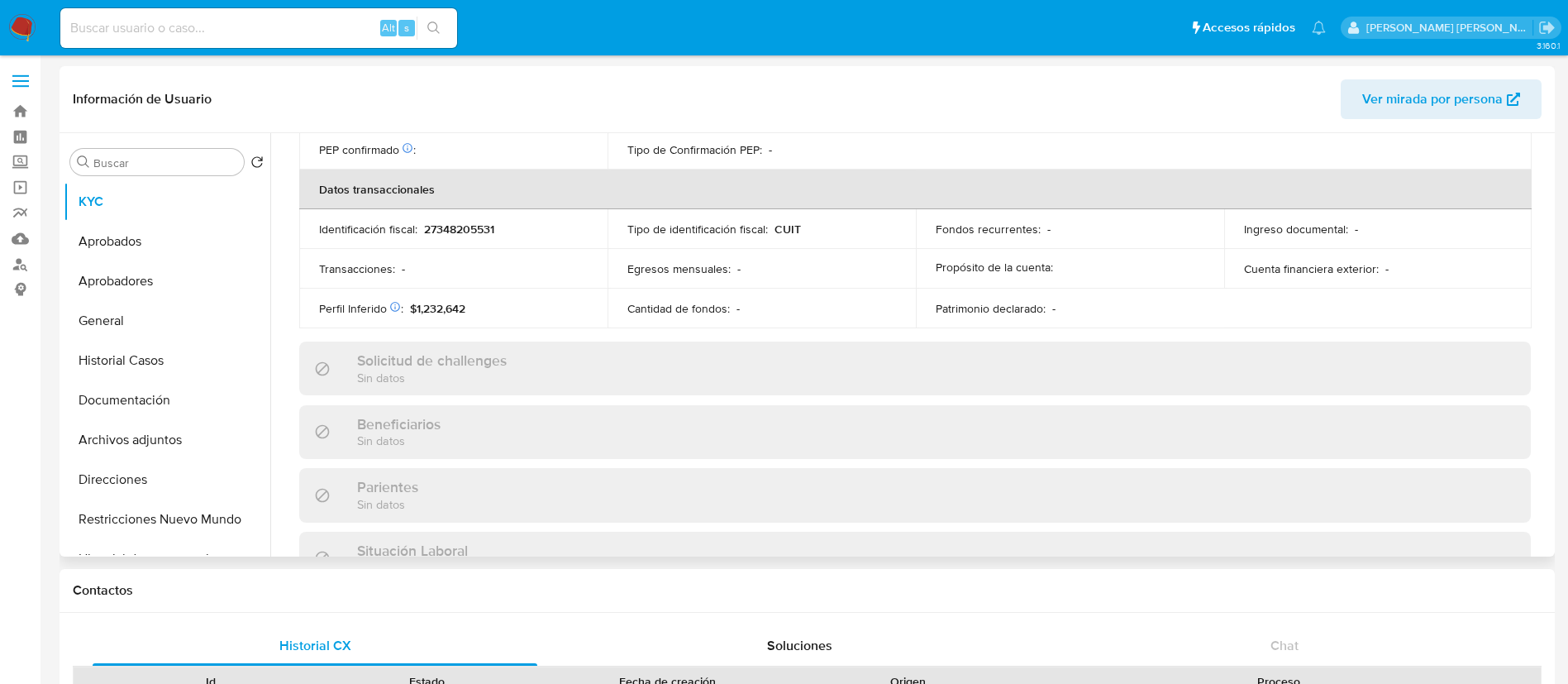
scroll to position [855, 0]
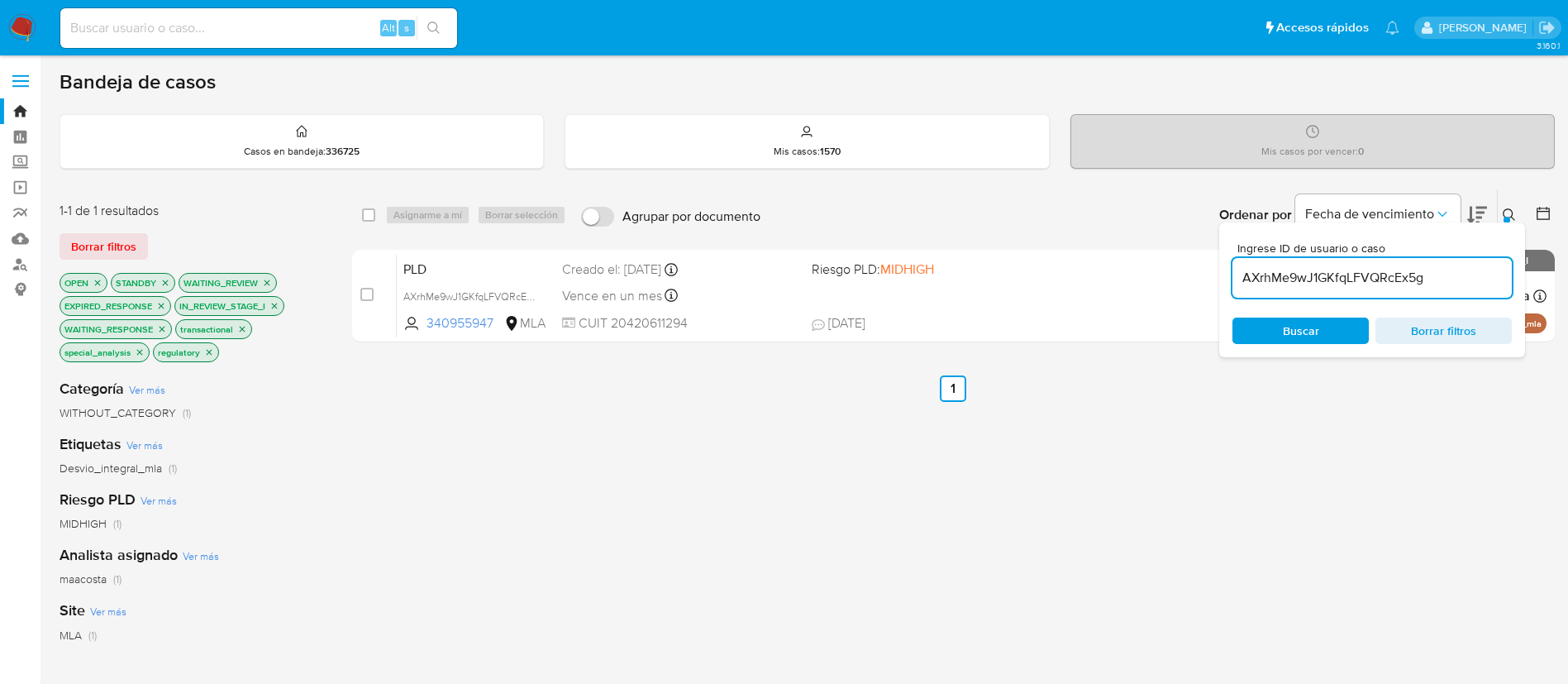
click at [1290, 265] on div "AXrhMe9wJ1GKfqLFVQRcEx5g" at bounding box center [1372, 277] width 279 height 40
click at [1291, 270] on input "AXrhMe9wJ1GKfqLFVQRcEx5g" at bounding box center [1372, 278] width 279 height 21
paste input "dDtr6jx0DcT7CIkQPHNOfXBY"
type input "dDtr6jx0DcT7CIkQPHNOfXBY"
click at [365, 213] on input "checkbox" at bounding box center [369, 215] width 14 height 14
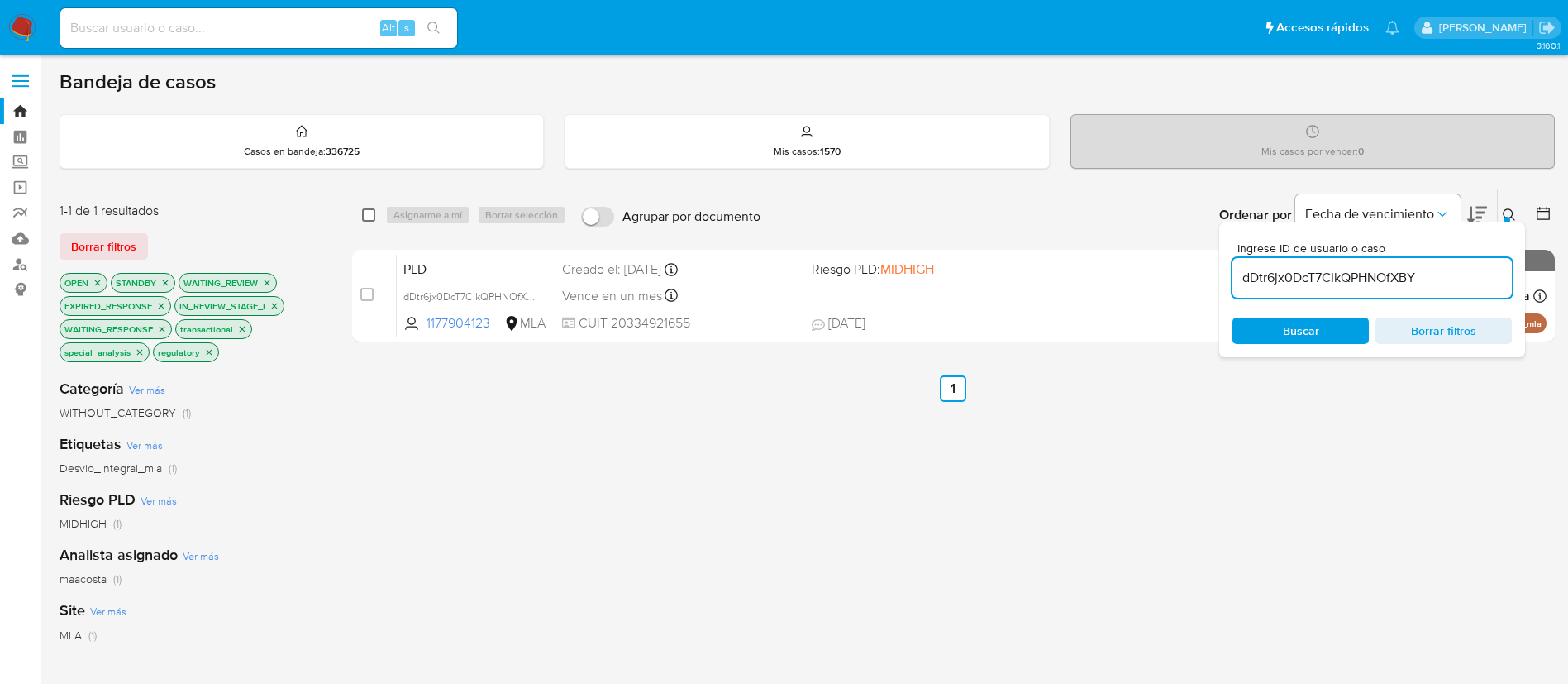
checkbox input "true"
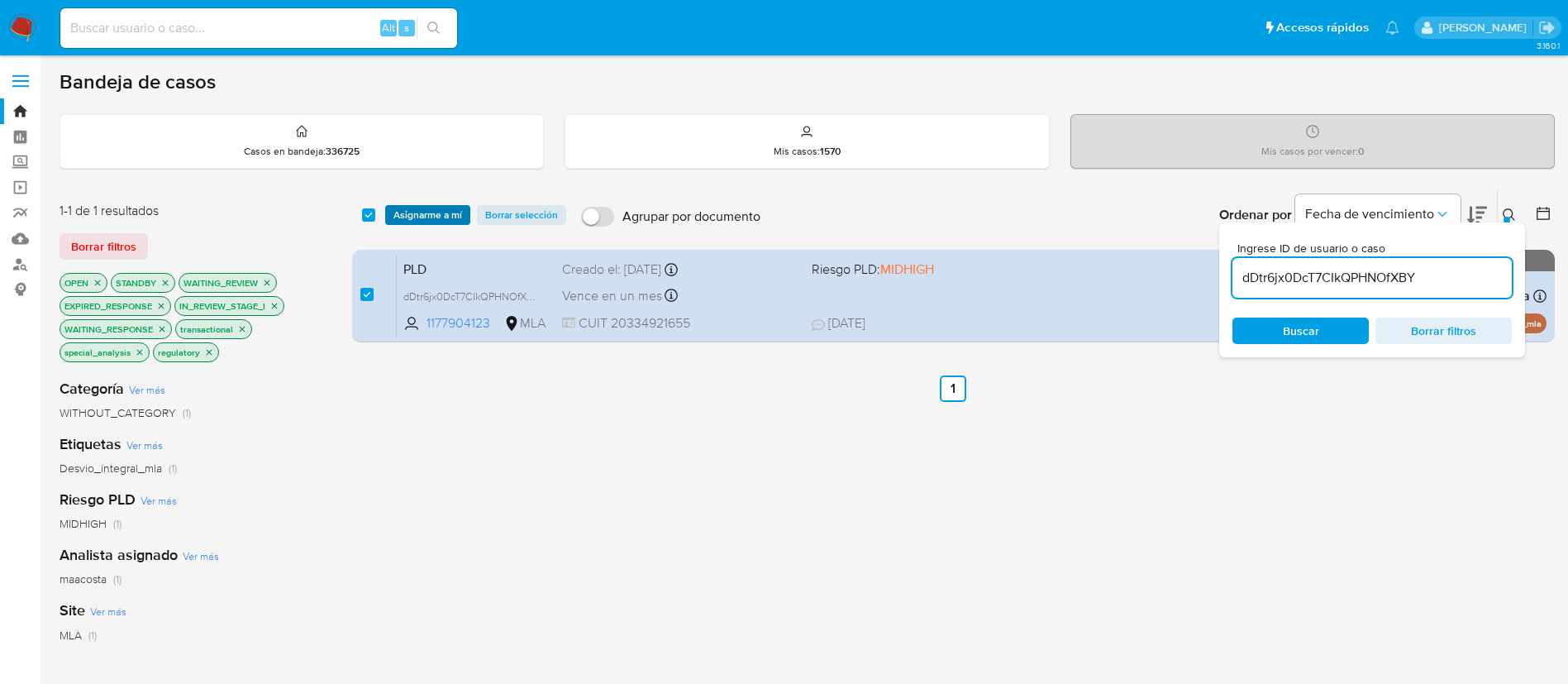
click at [409, 217] on span "Asignarme a mí" at bounding box center [427, 214] width 69 height 16
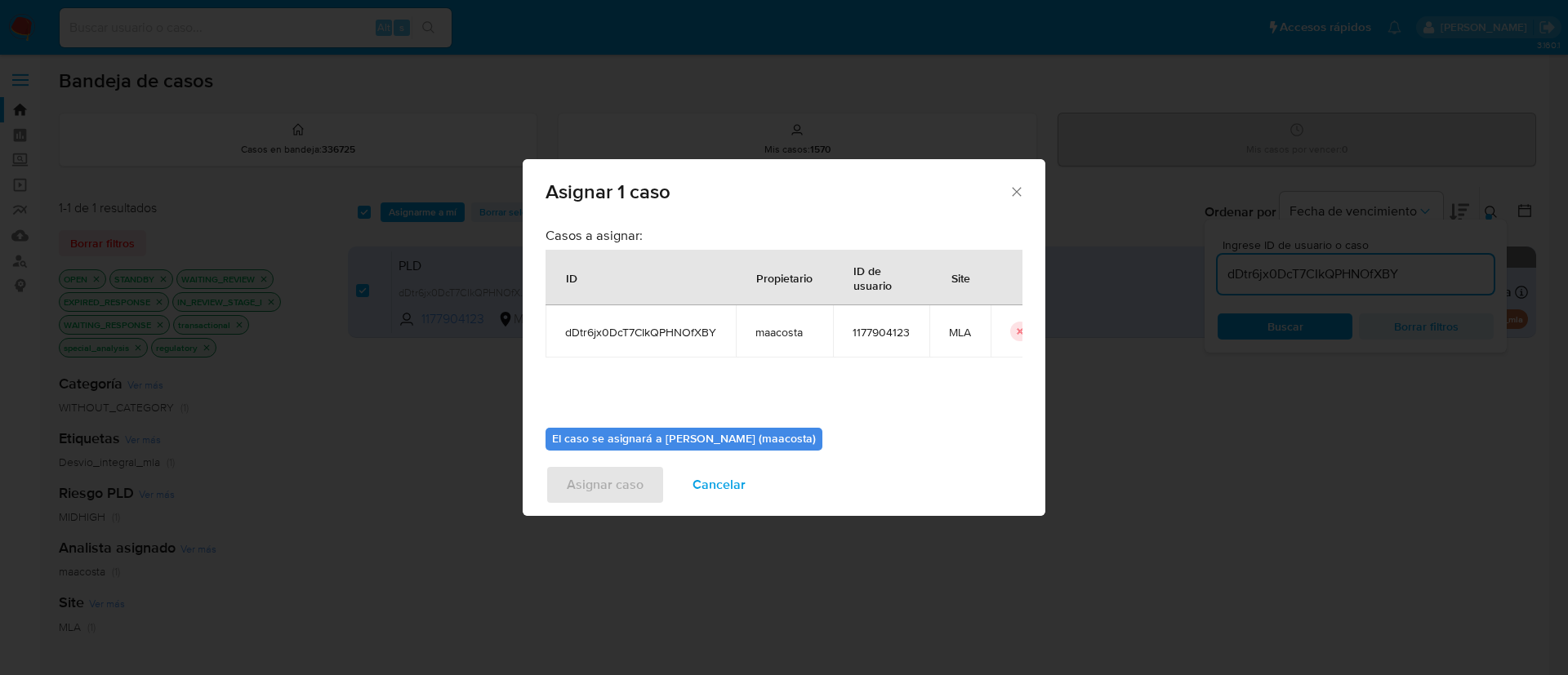
scroll to position [85, 0]
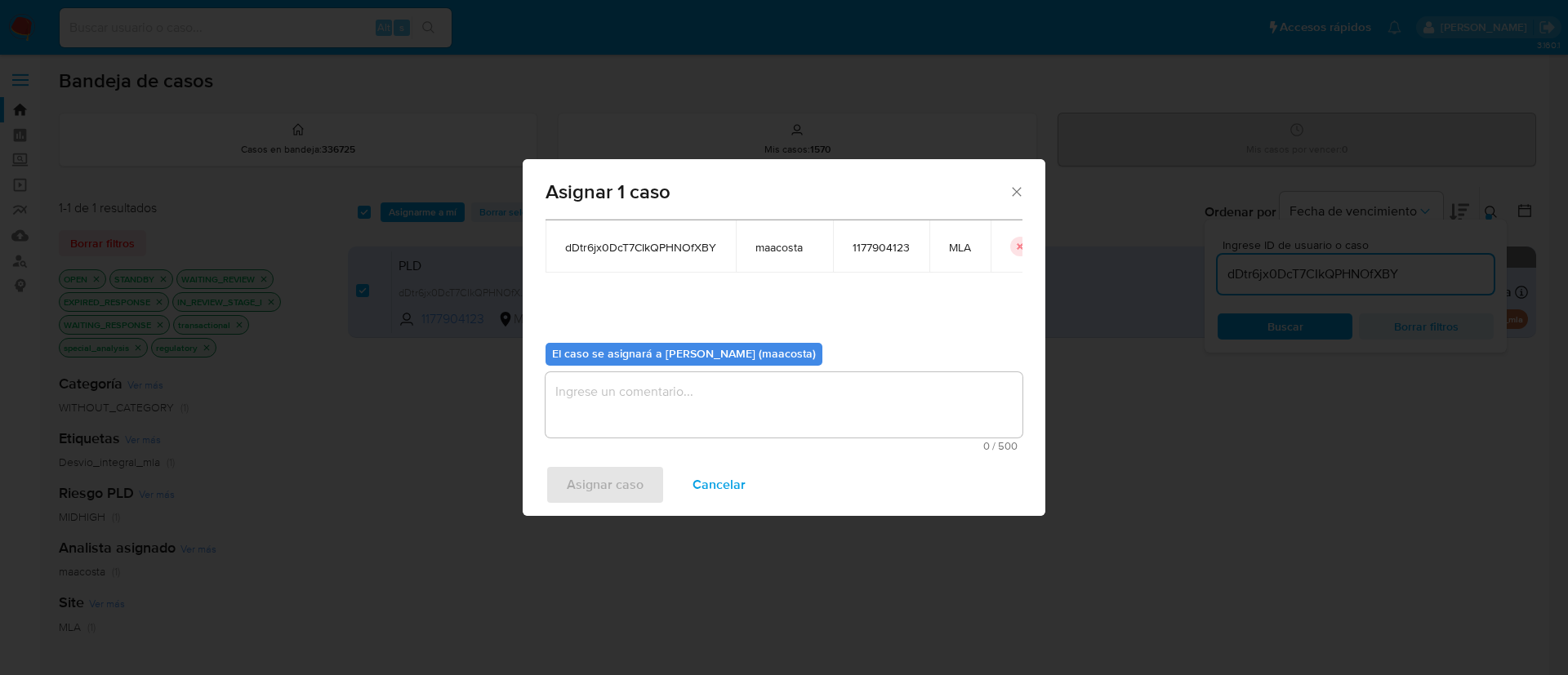
click at [677, 402] on textarea "assign-modal" at bounding box center [784, 404] width 476 height 65
click at [632, 500] on span "Asignar caso" at bounding box center [605, 485] width 77 height 36
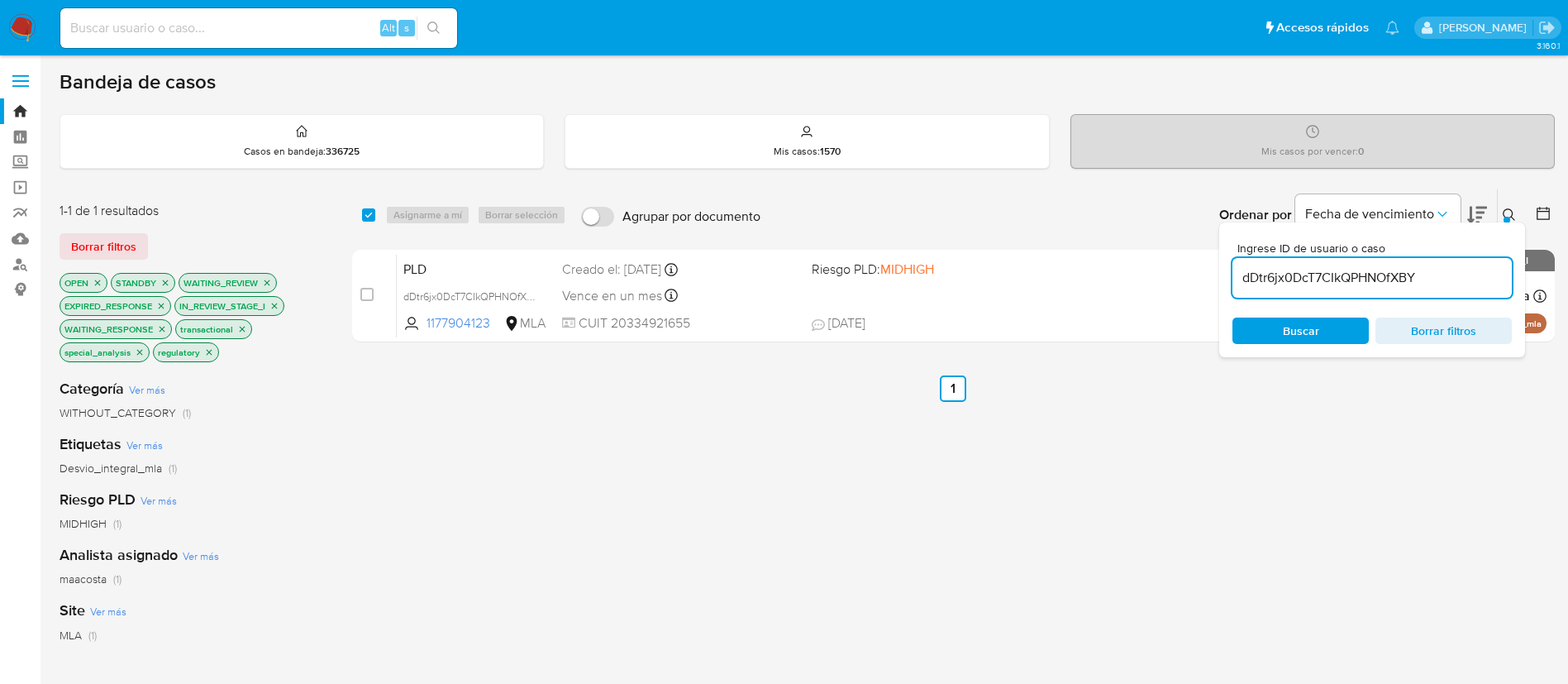
paste input "w5Q33oJ2IA8WB3ACikwwVMeD"
click at [1424, 272] on input "w5Q33oJ2IA8WB3ACikwwVMeD" at bounding box center [1372, 278] width 279 height 21
type input "w5Q33oJ2IA8WB3ACikwwVMeD"
click at [362, 210] on input "checkbox" at bounding box center [369, 215] width 14 height 14
checkbox input "true"
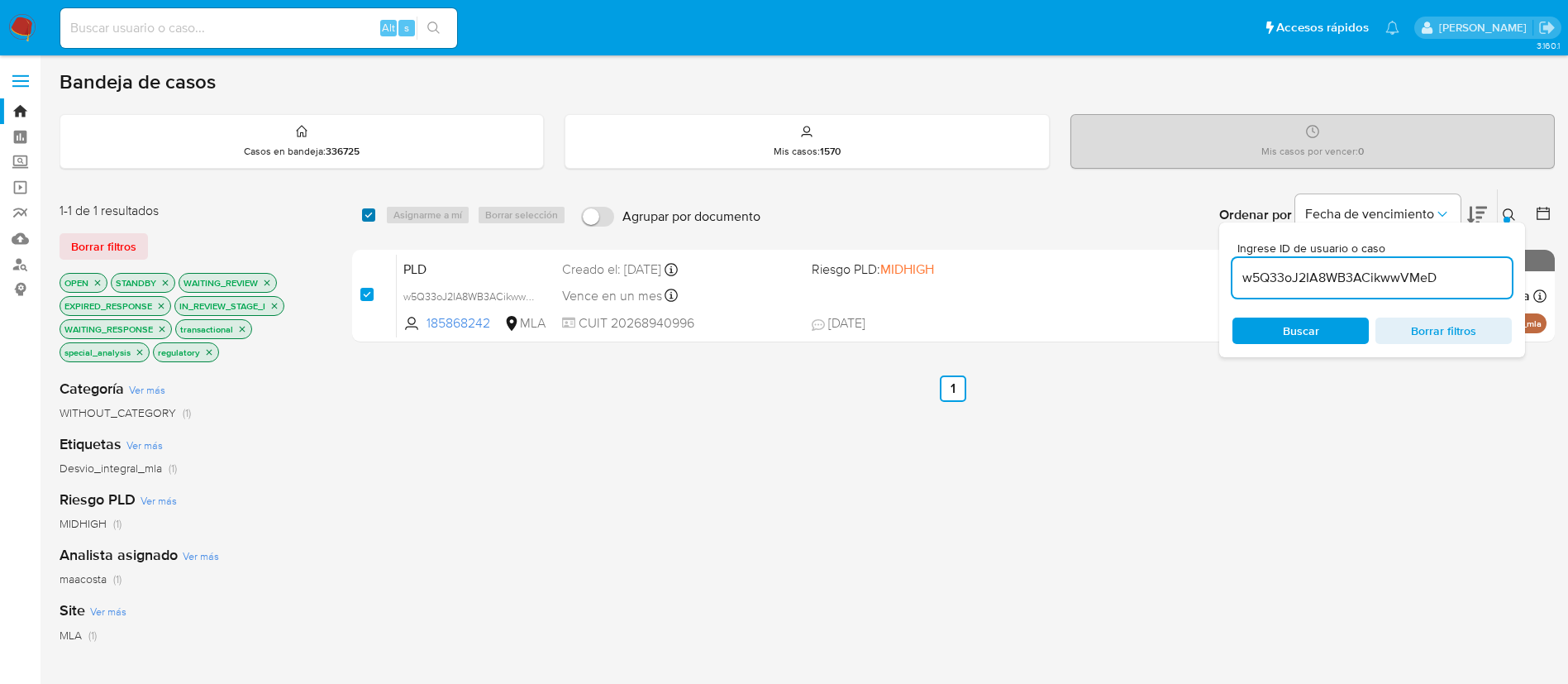
checkbox input "true"
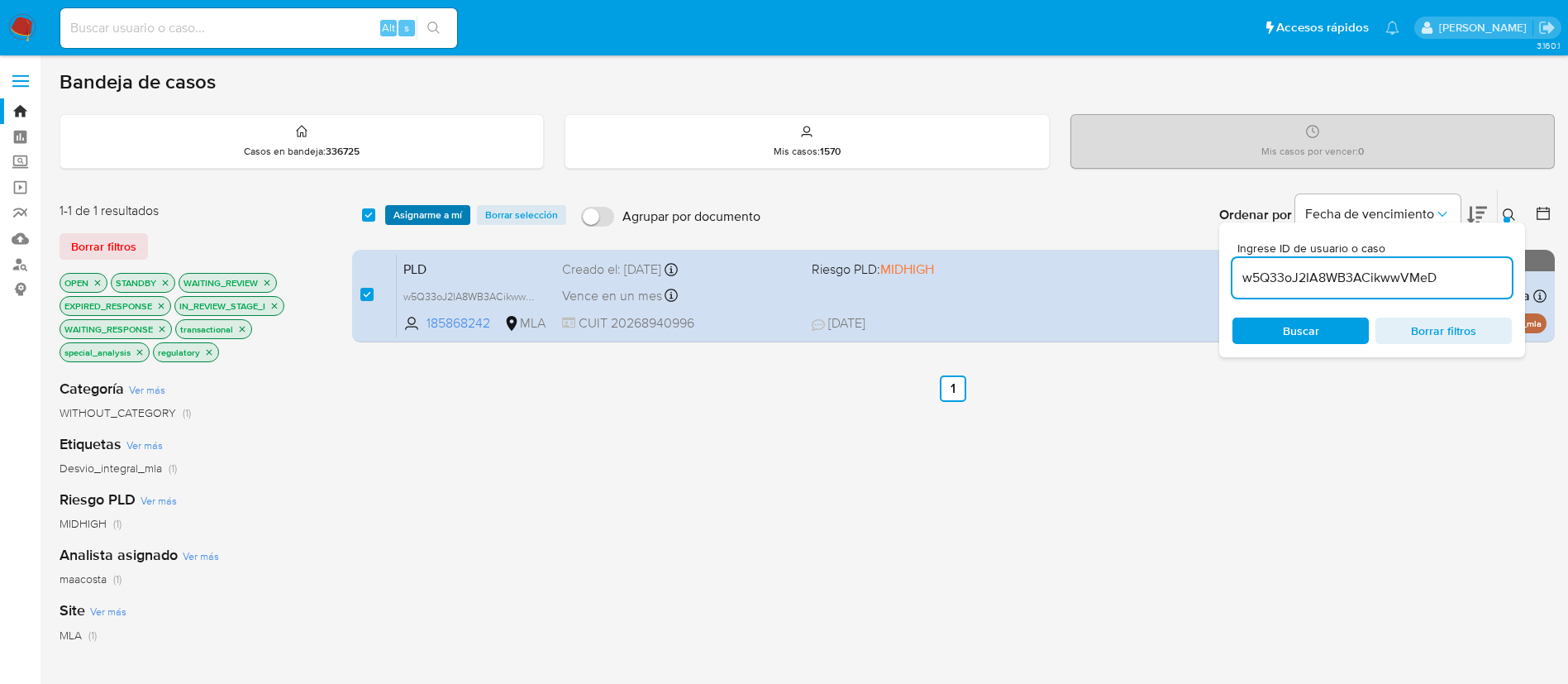
click at [420, 212] on span "Asignarme a mí" at bounding box center [427, 214] width 69 height 16
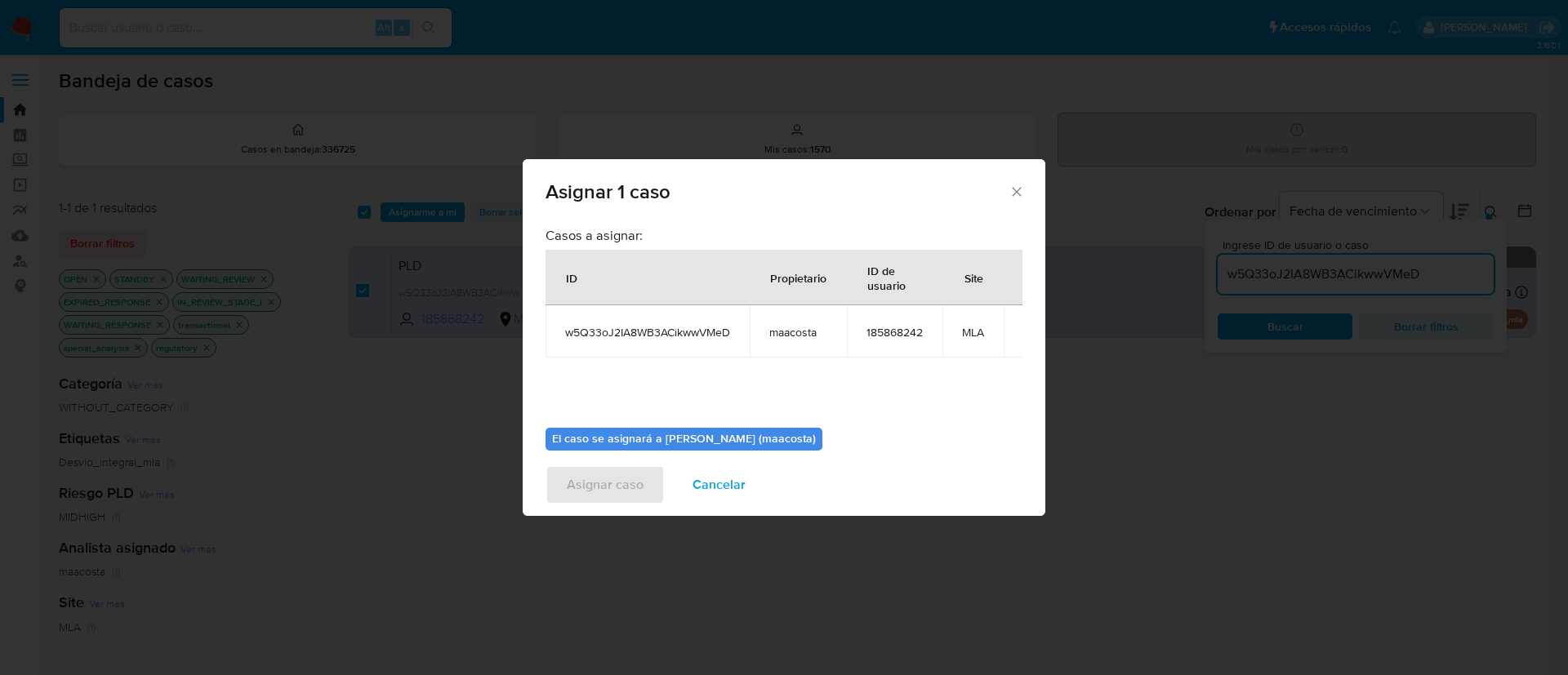
scroll to position [103, 0]
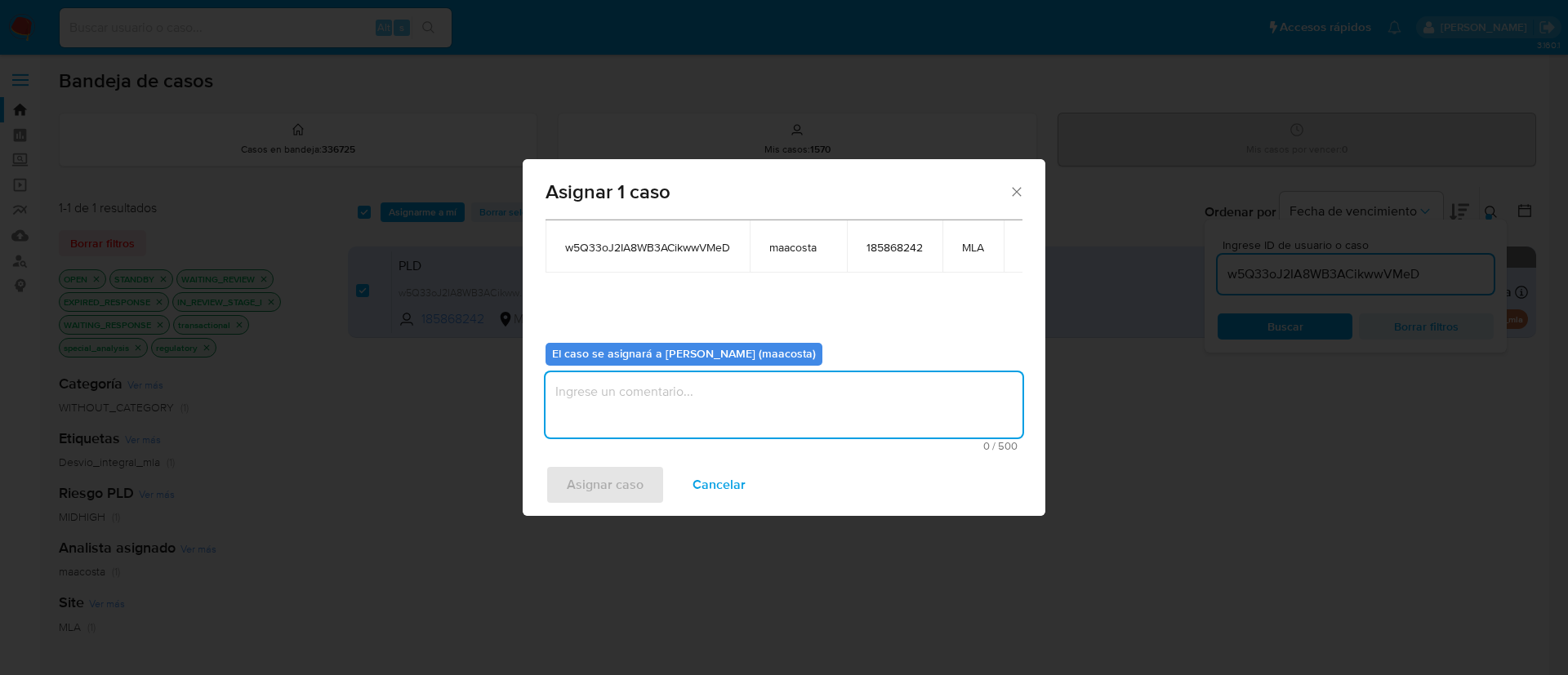
click at [641, 384] on textarea "assign-modal" at bounding box center [784, 404] width 476 height 65
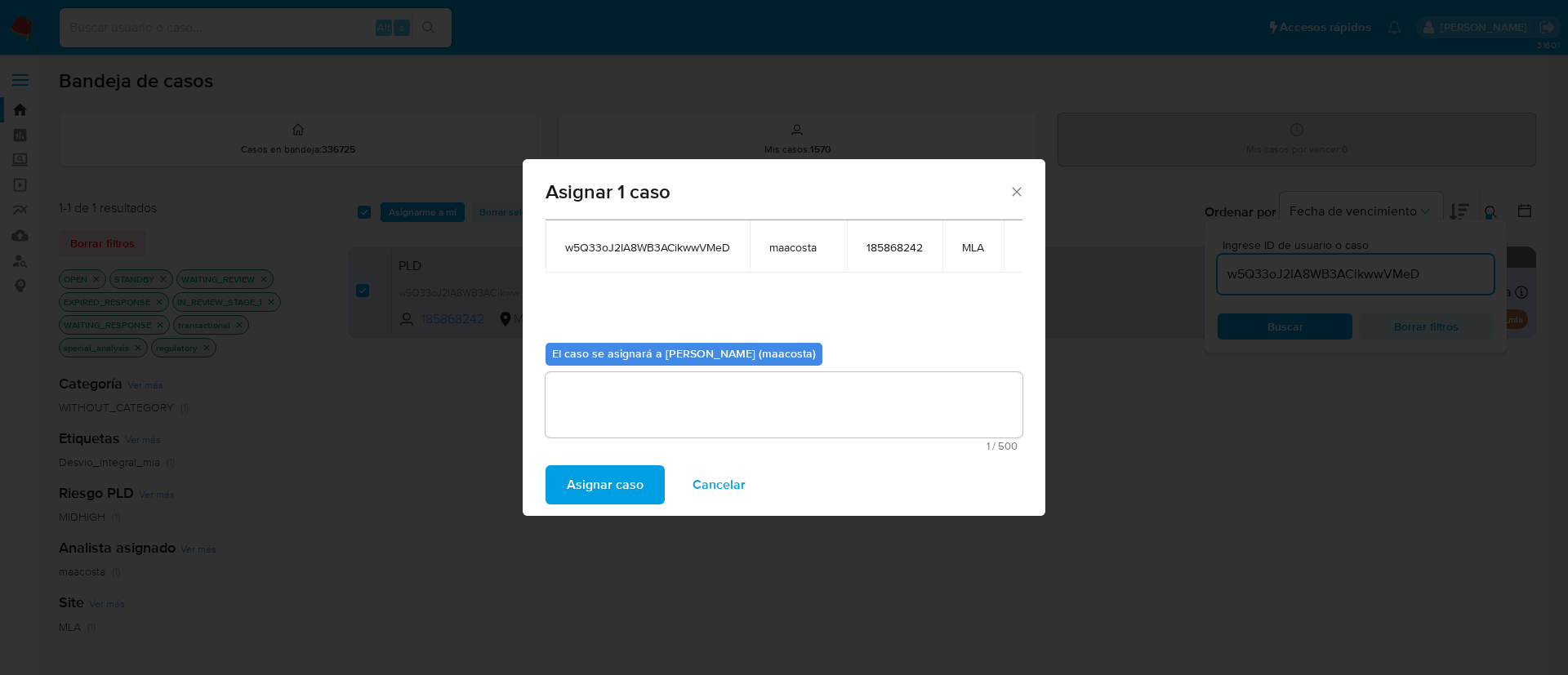
click at [612, 481] on span "Asignar caso" at bounding box center [605, 485] width 77 height 36
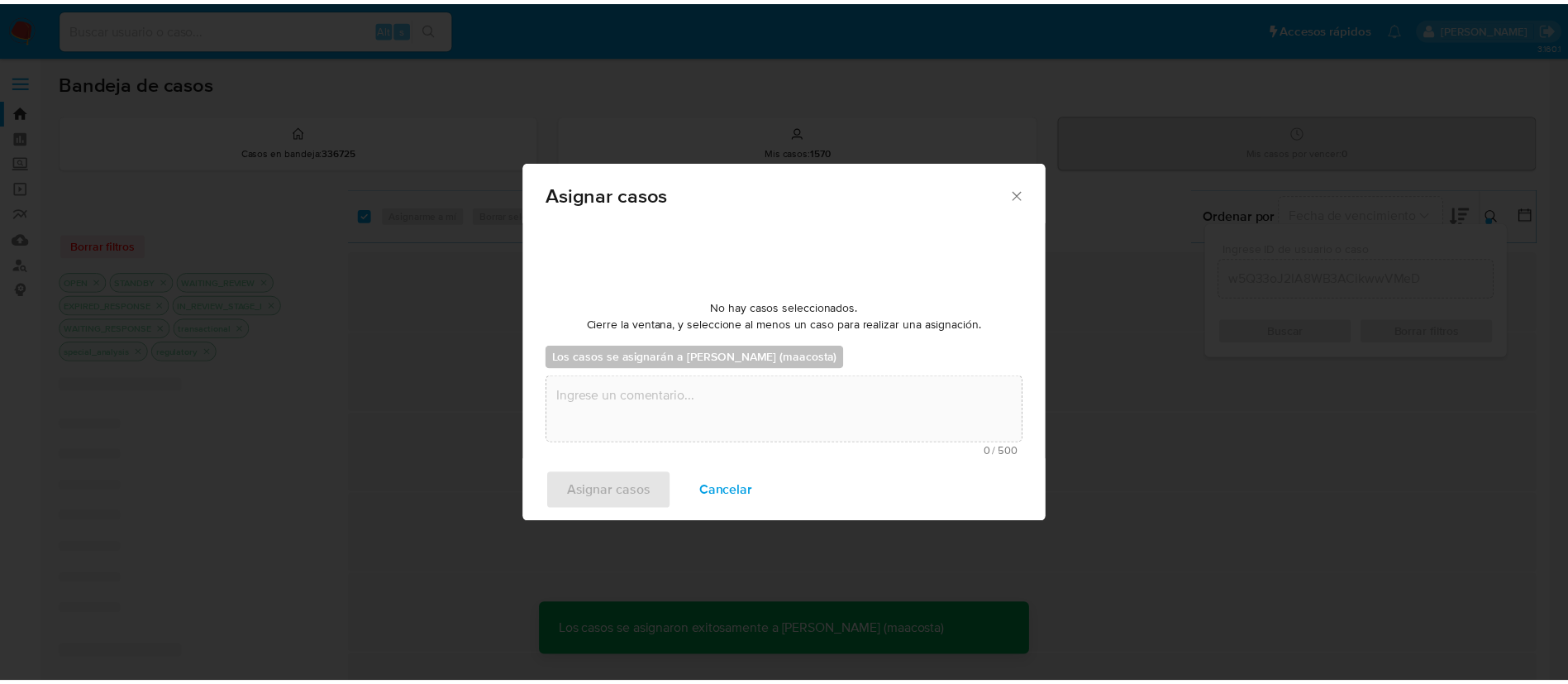
scroll to position [100, 0]
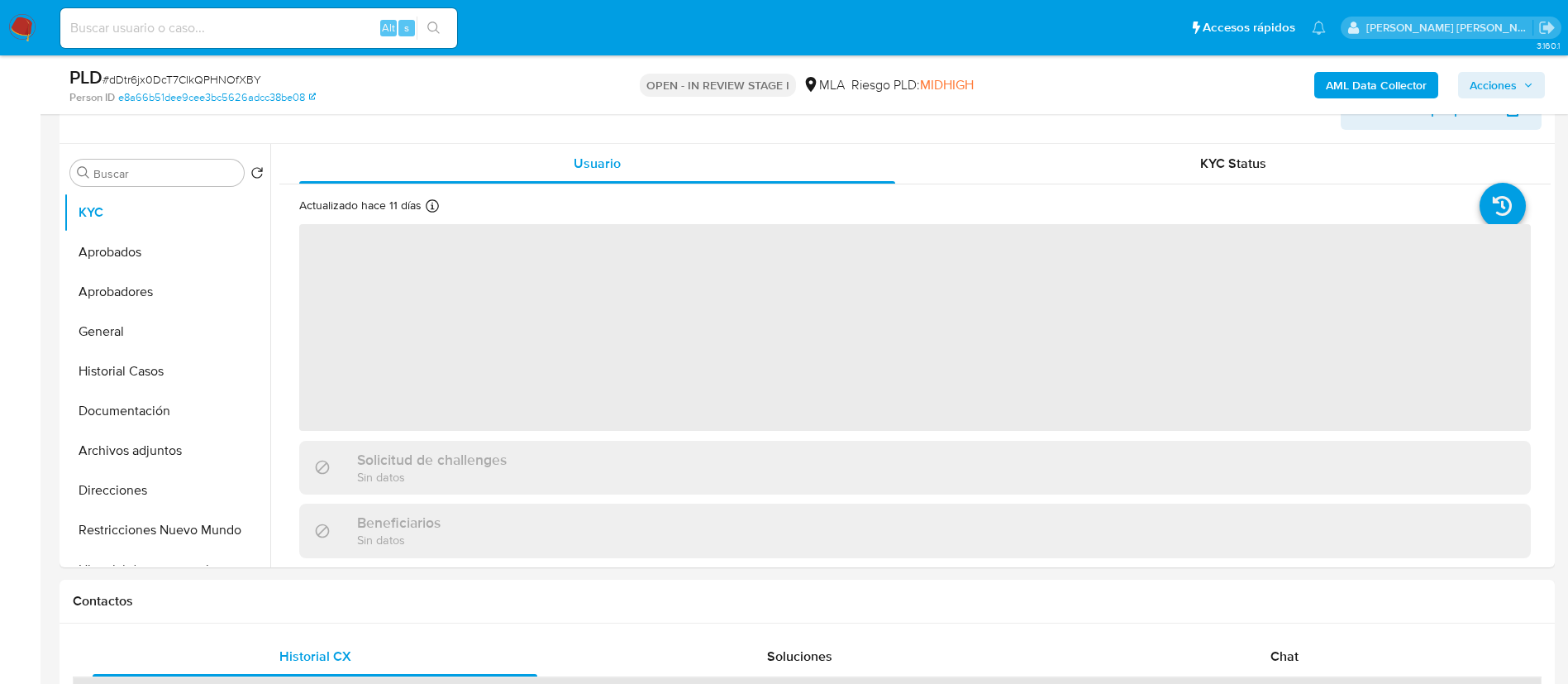
select select "10"
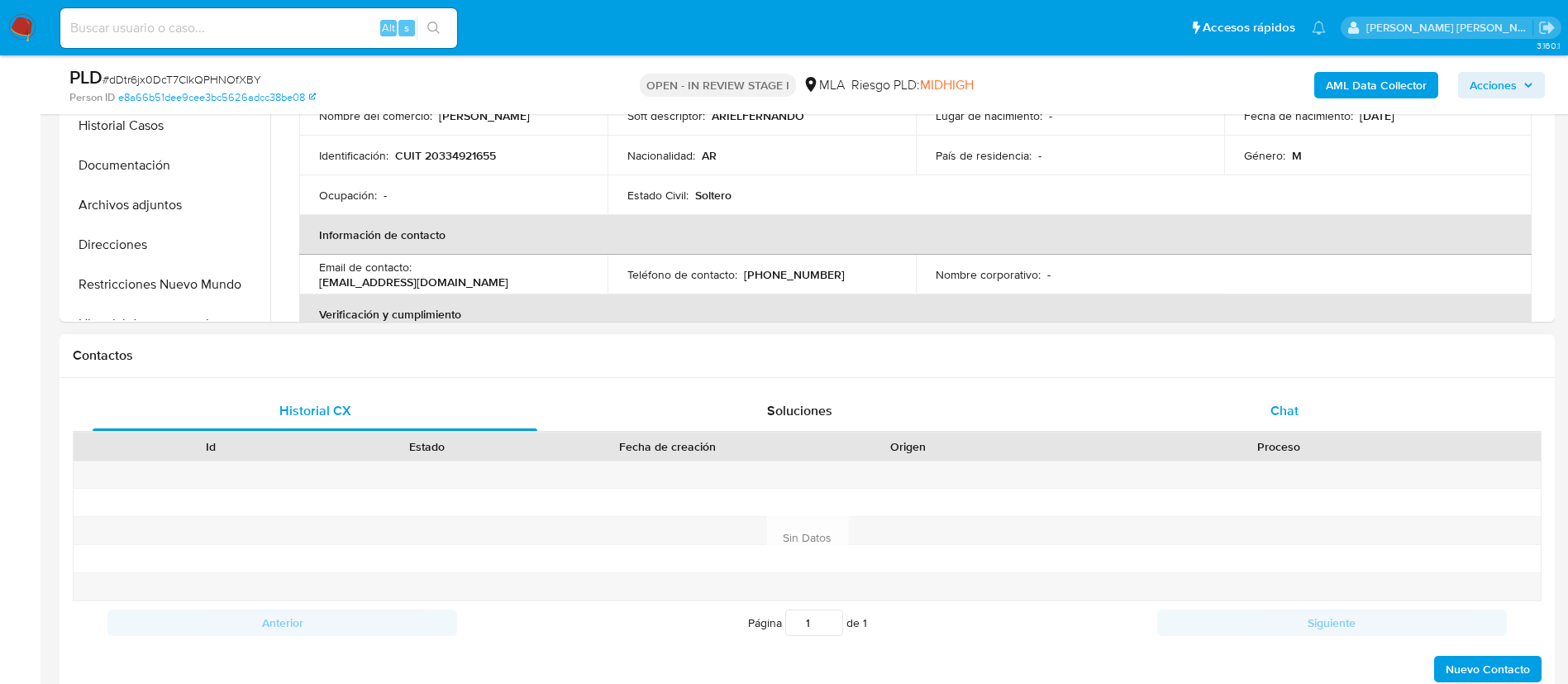
click at [1294, 408] on span "Chat" at bounding box center [1284, 411] width 28 height 19
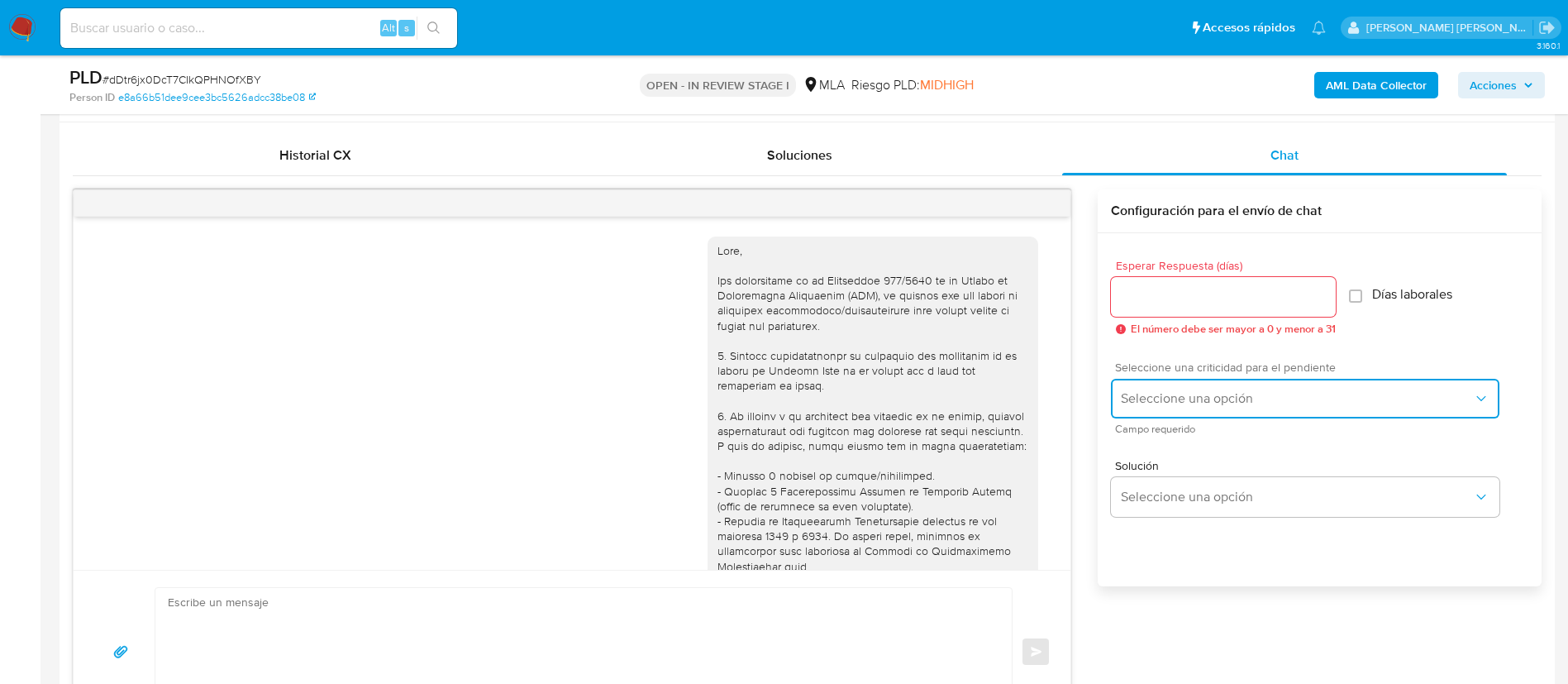
scroll to position [649, 0]
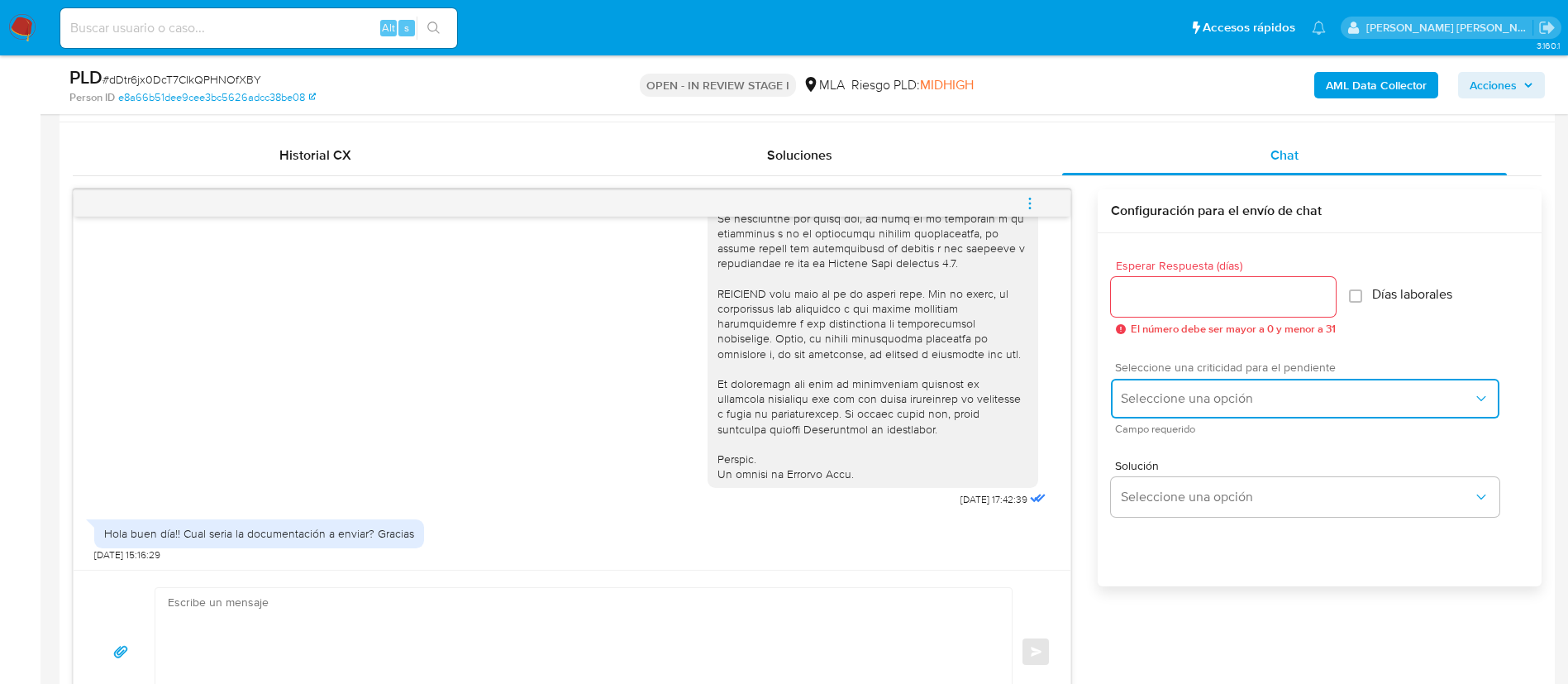
click at [1228, 405] on span "Seleccione una opción" at bounding box center [1297, 398] width 353 height 16
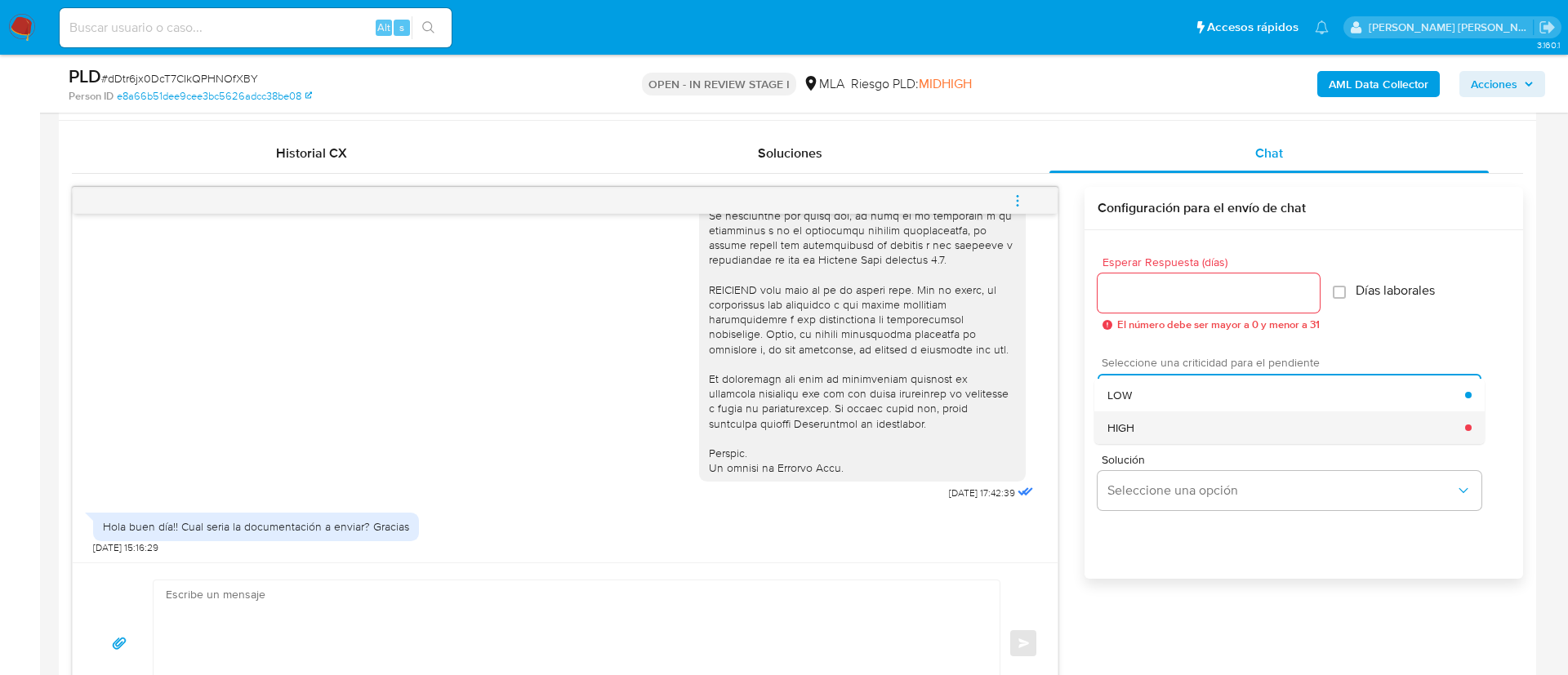
click at [1148, 427] on div "HIGH" at bounding box center [1286, 427] width 358 height 33
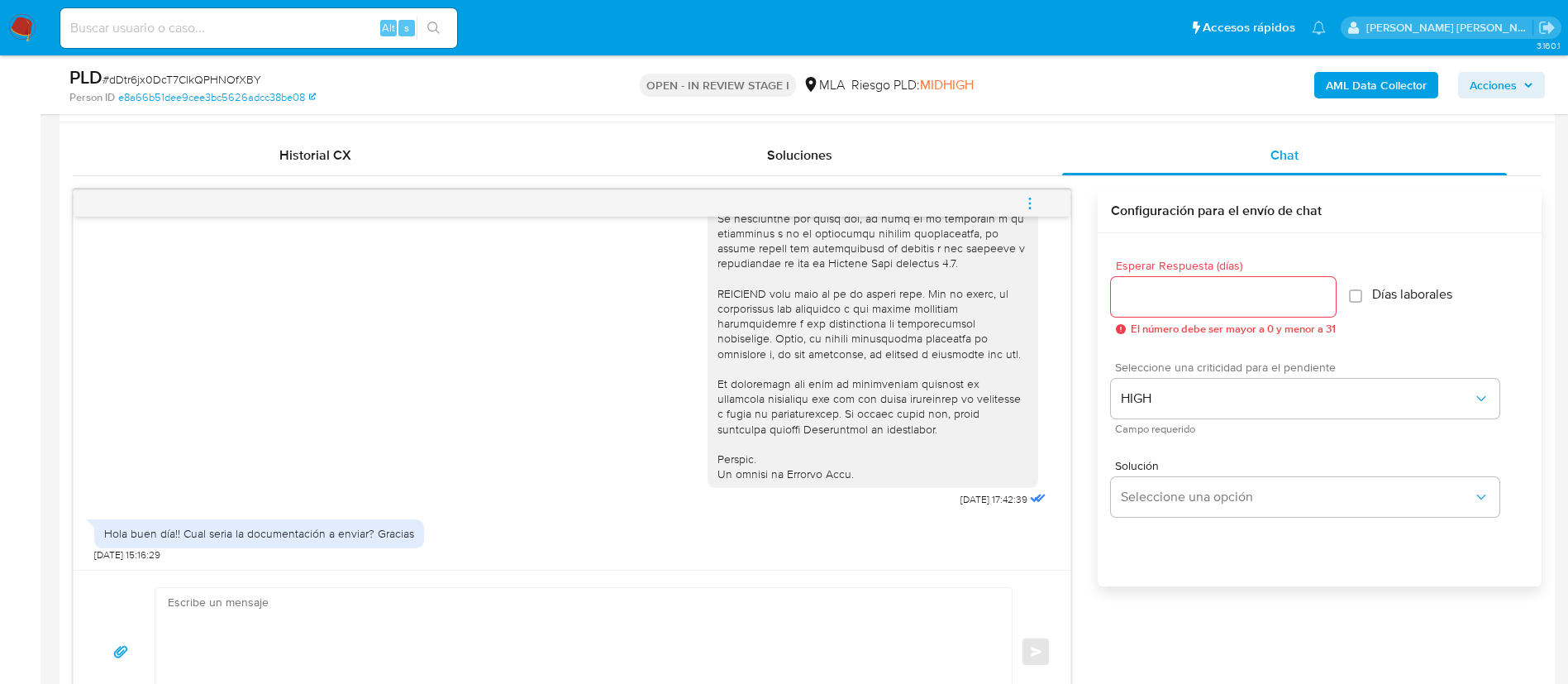
click at [1161, 300] on input "Esperar Respuesta (días)" at bounding box center [1223, 296] width 225 height 21
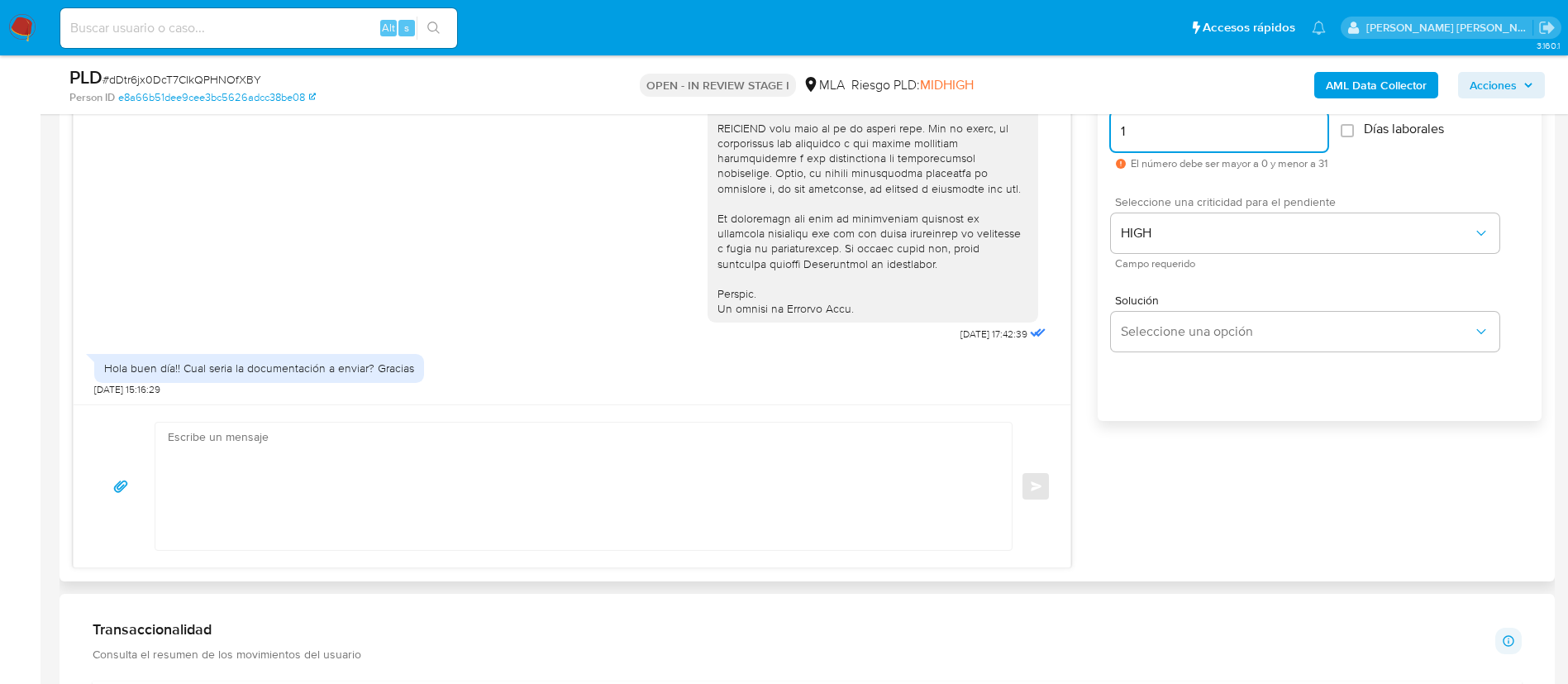
scroll to position [955, 0]
type input "1"
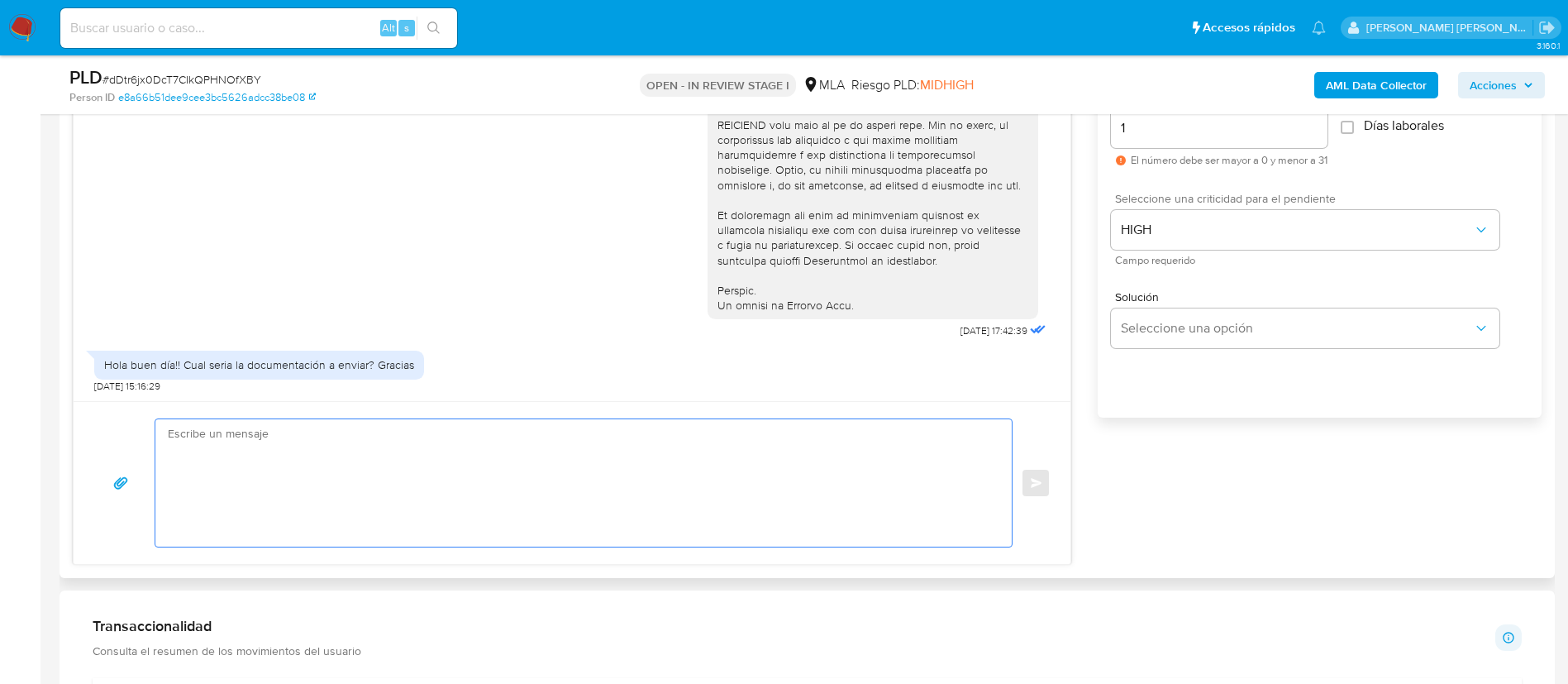
click at [906, 458] on textarea at bounding box center [579, 482] width 823 height 127
paste textarea "Loremi dolors, Ametcon adi el seddoeius. Temporin utlaboreet dol ma aliquaenima…"
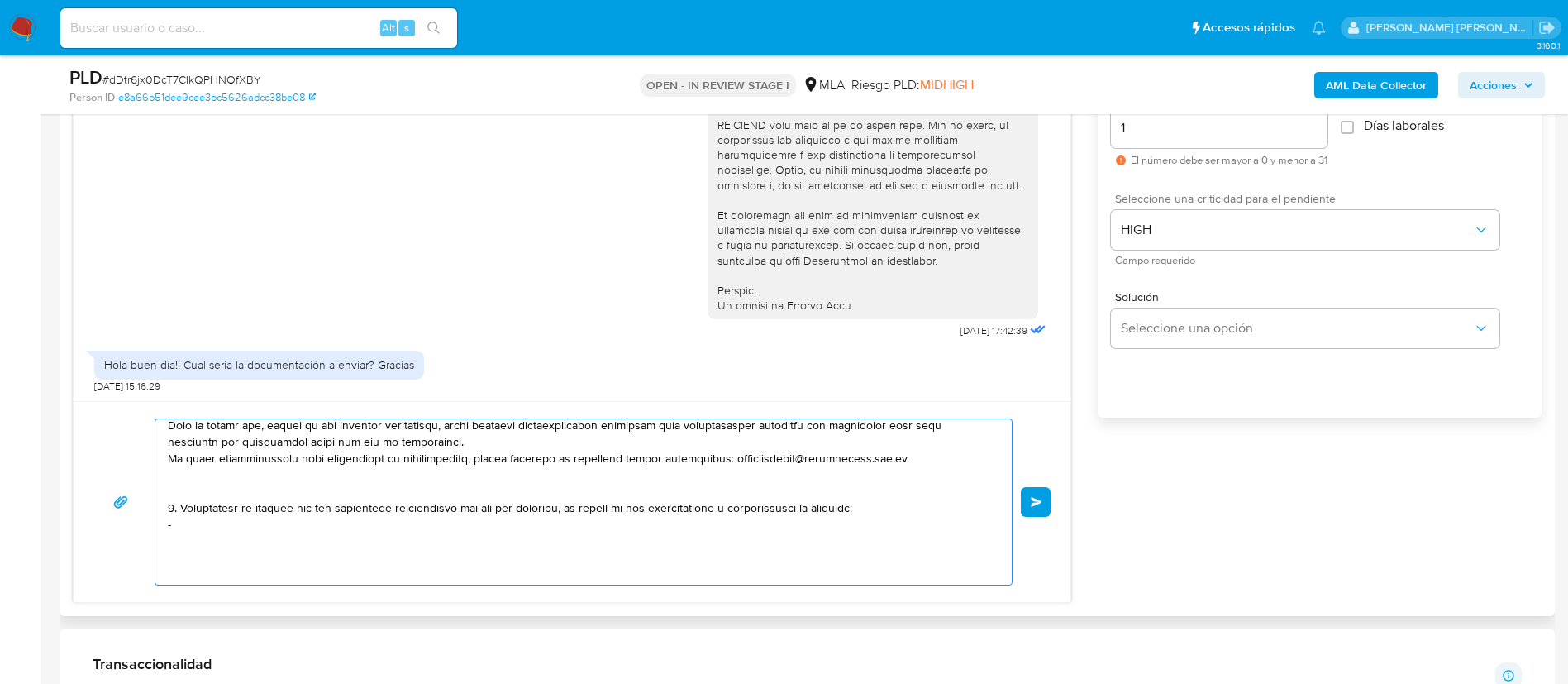
scroll to position [486, 0]
click at [245, 508] on textarea at bounding box center [579, 502] width 823 height 166
paste textarea "[PERSON_NAME],[PERSON_NAME] - CUIT 20416041815 (ACTIVIDAD: EMPLEADO DE [PERSON_…"
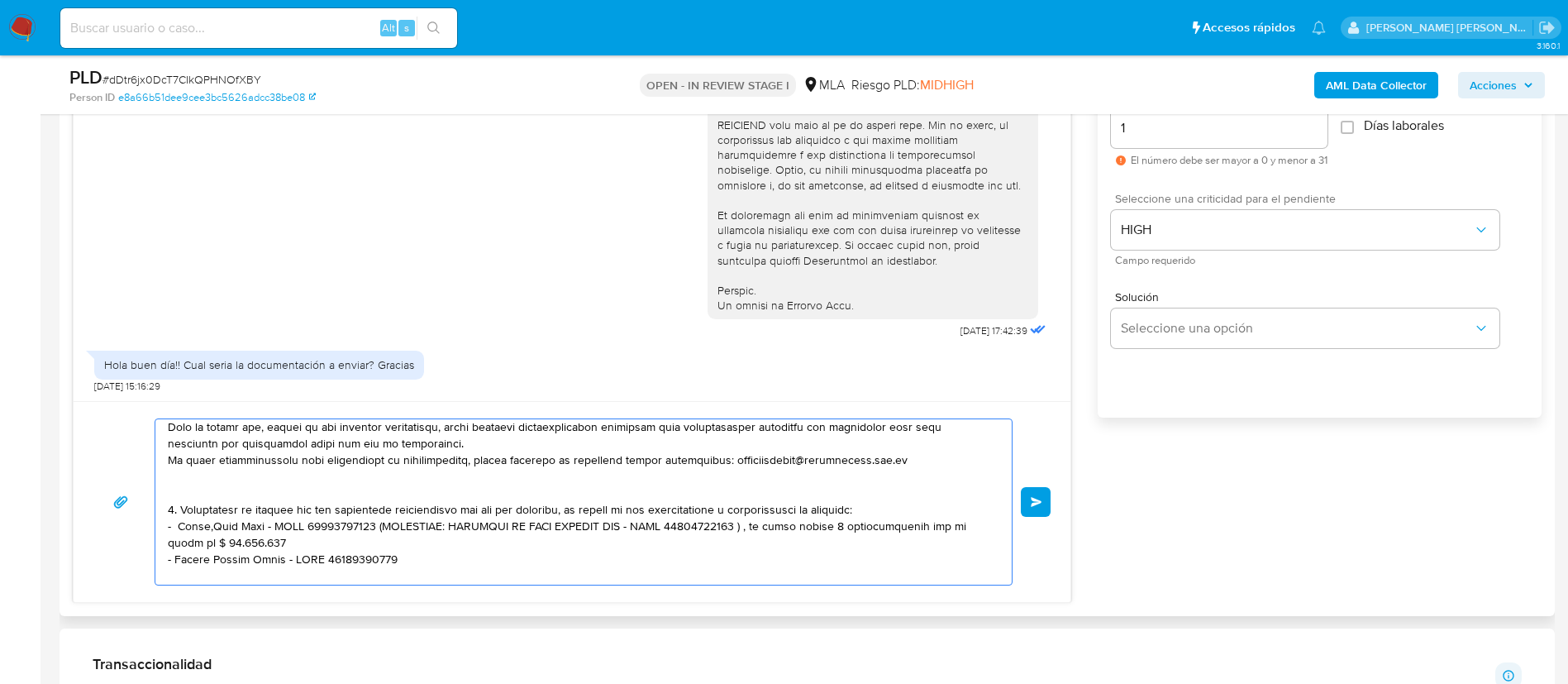
click at [364, 511] on textarea at bounding box center [579, 502] width 823 height 166
click at [320, 564] on textarea at bounding box center [579, 502] width 823 height 166
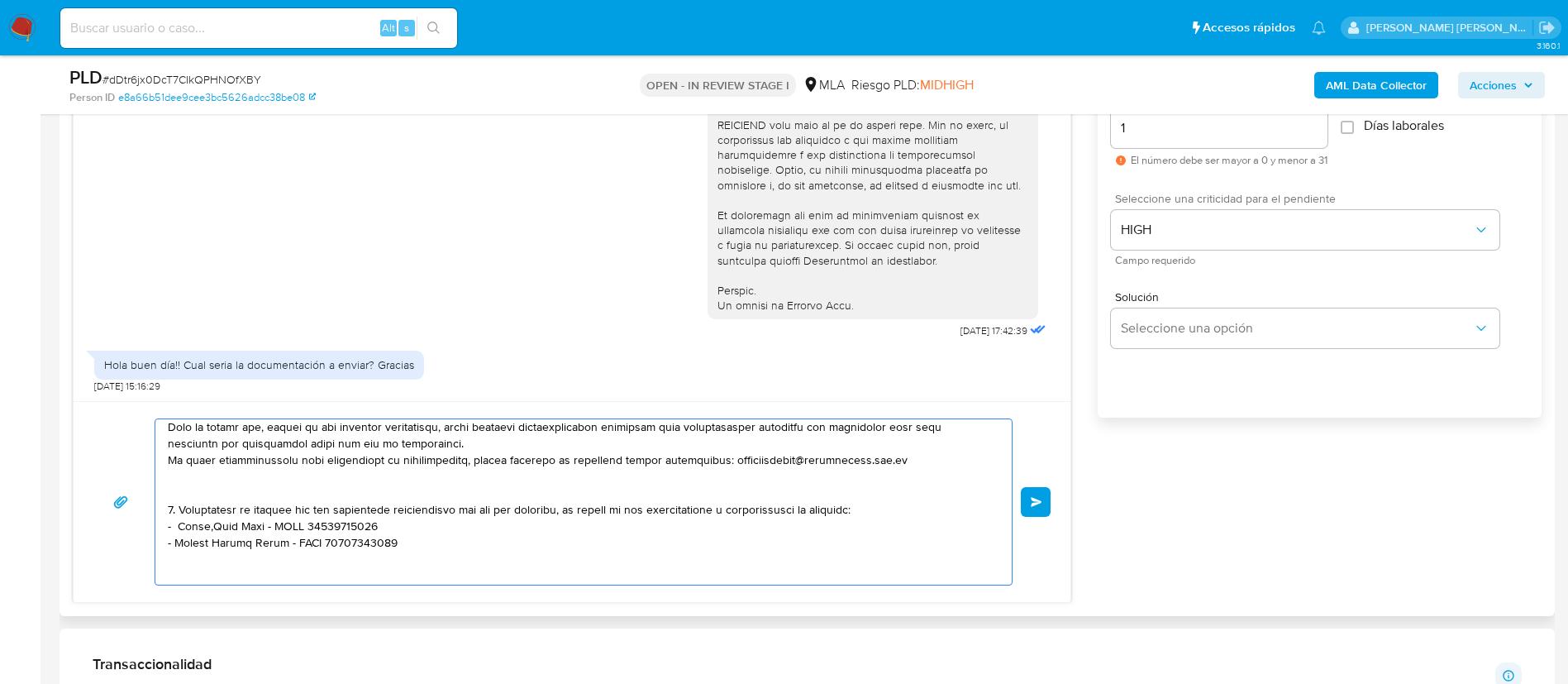
paste textarea "- [PERSON_NAME] [PERSON_NAME] - CUIT 20100673178"
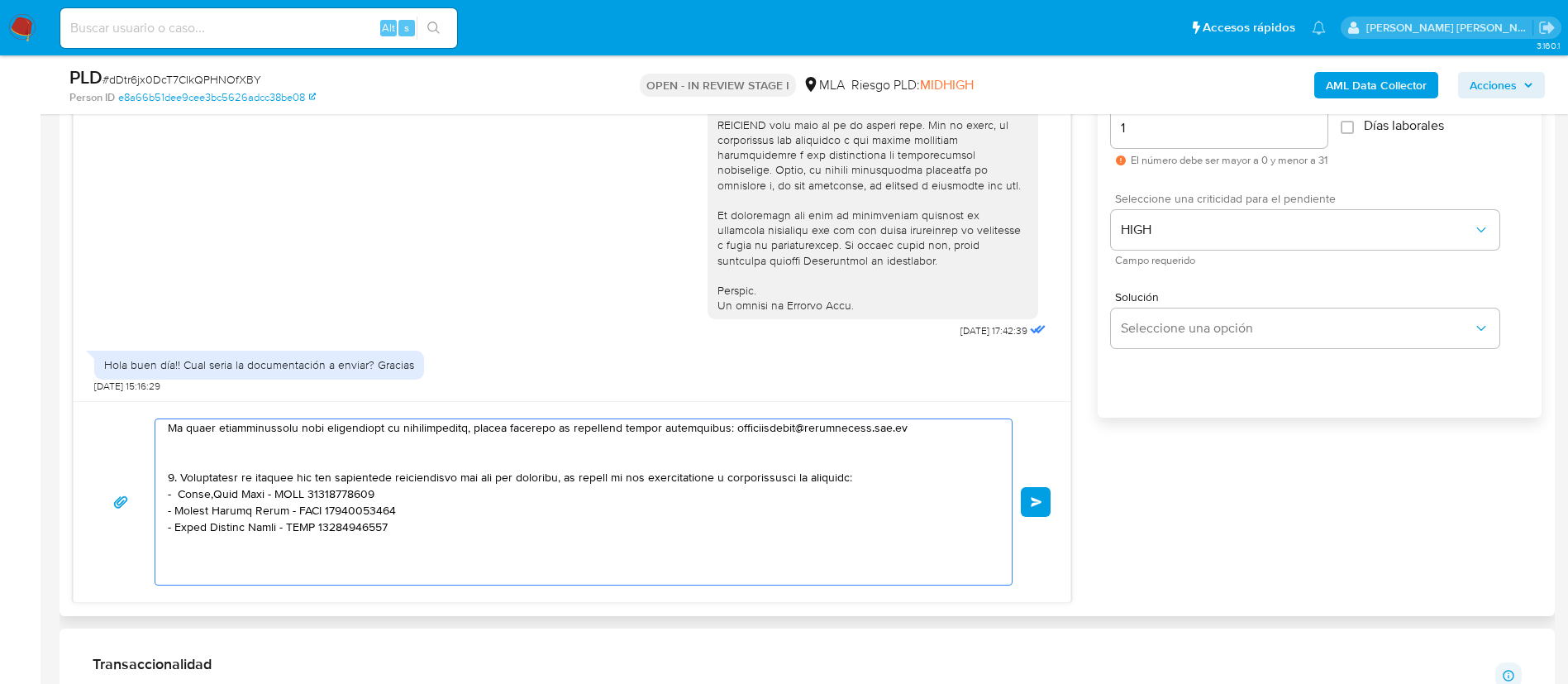
scroll to position [522, 0]
click at [368, 550] on textarea at bounding box center [579, 502] width 823 height 166
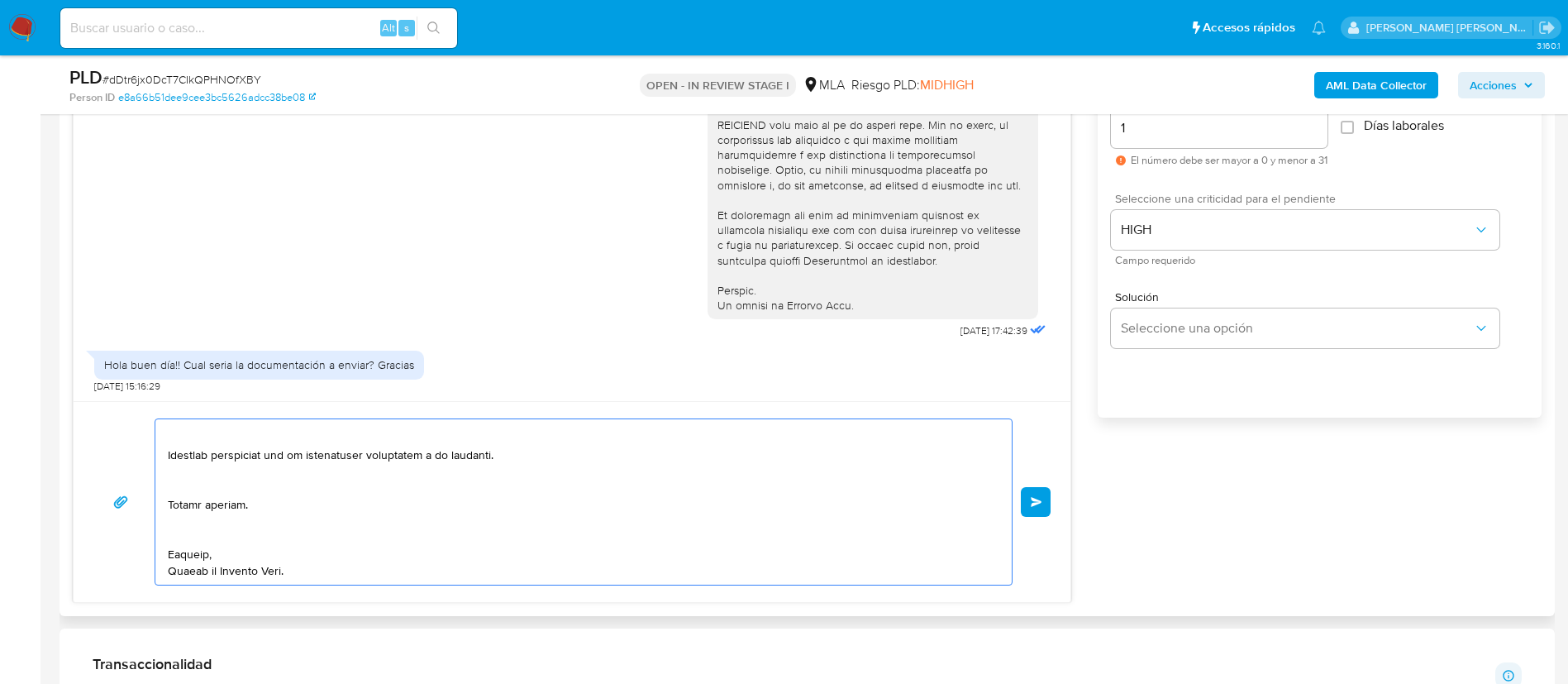
scroll to position [772, 0]
click at [364, 573] on textarea at bounding box center [579, 502] width 823 height 166
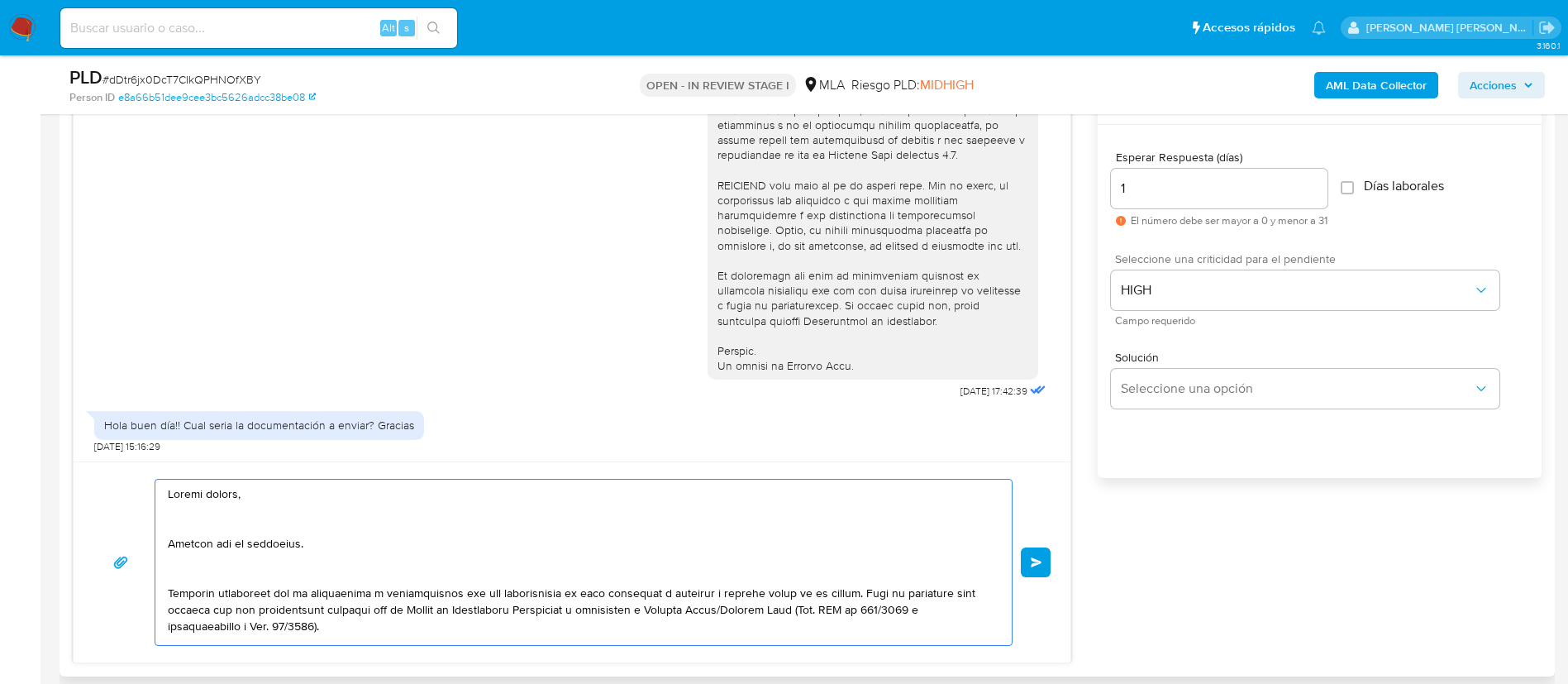
scroll to position [876, 0]
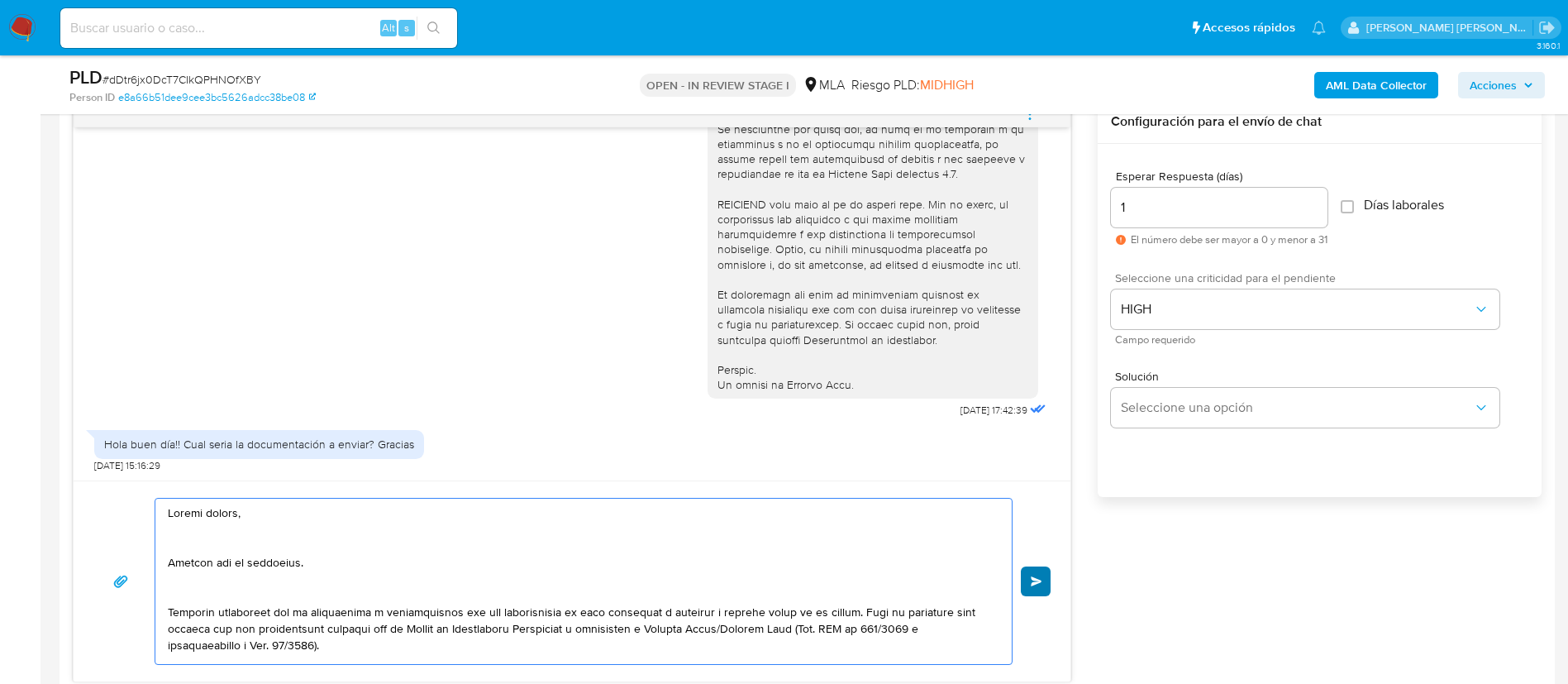
type textarea "Loremi dolors, Ametcon adi el seddoeius. Temporin utlaboreet dol ma aliquaenima…"
click at [1035, 578] on span "Enviar" at bounding box center [1036, 581] width 12 height 10
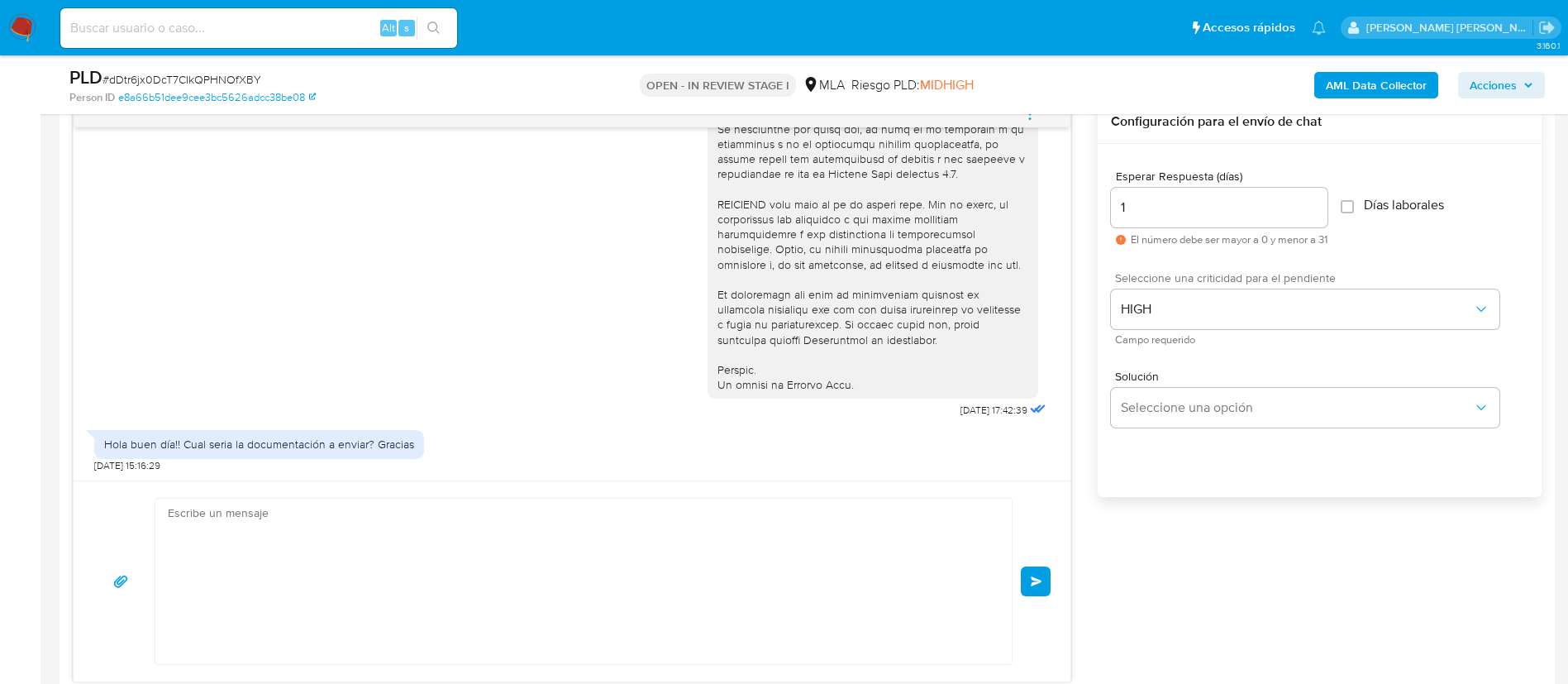
scroll to position [1840, 0]
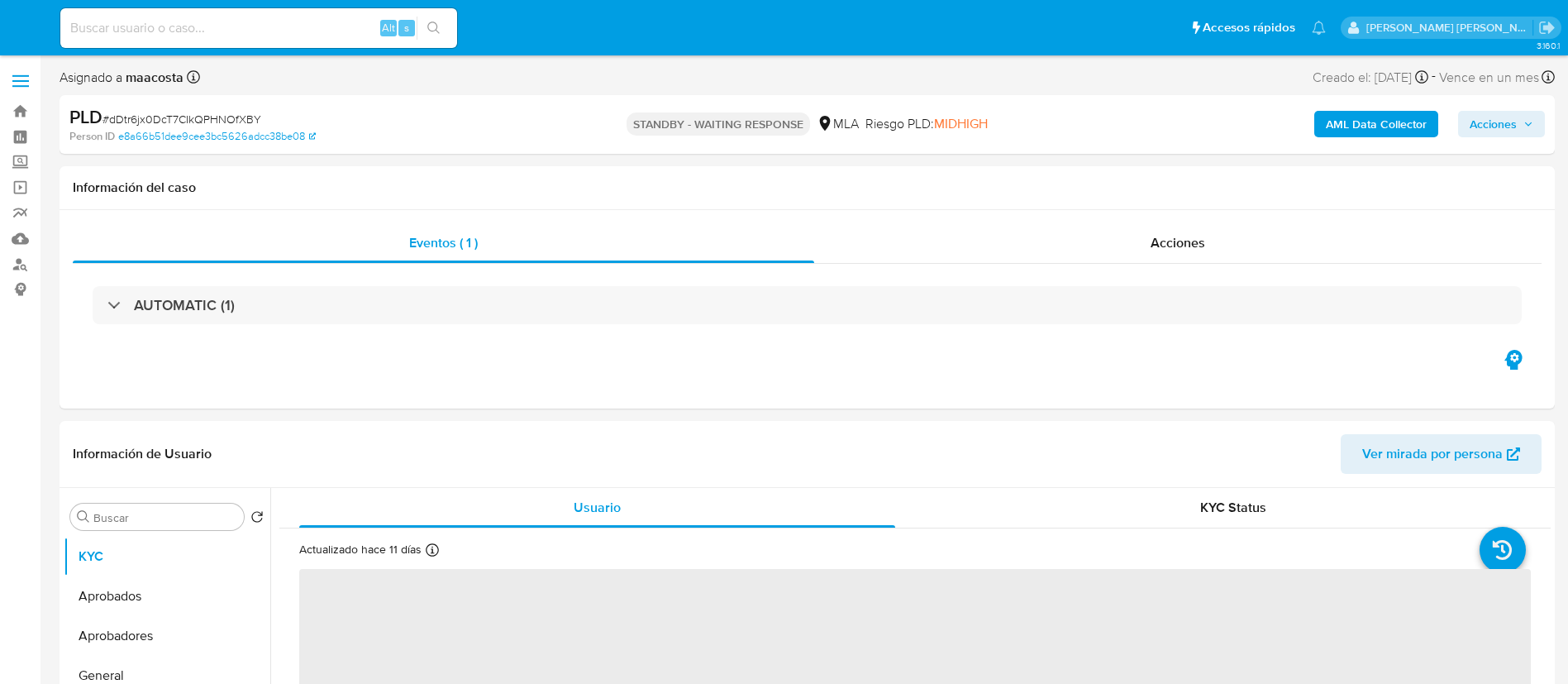
select select "10"
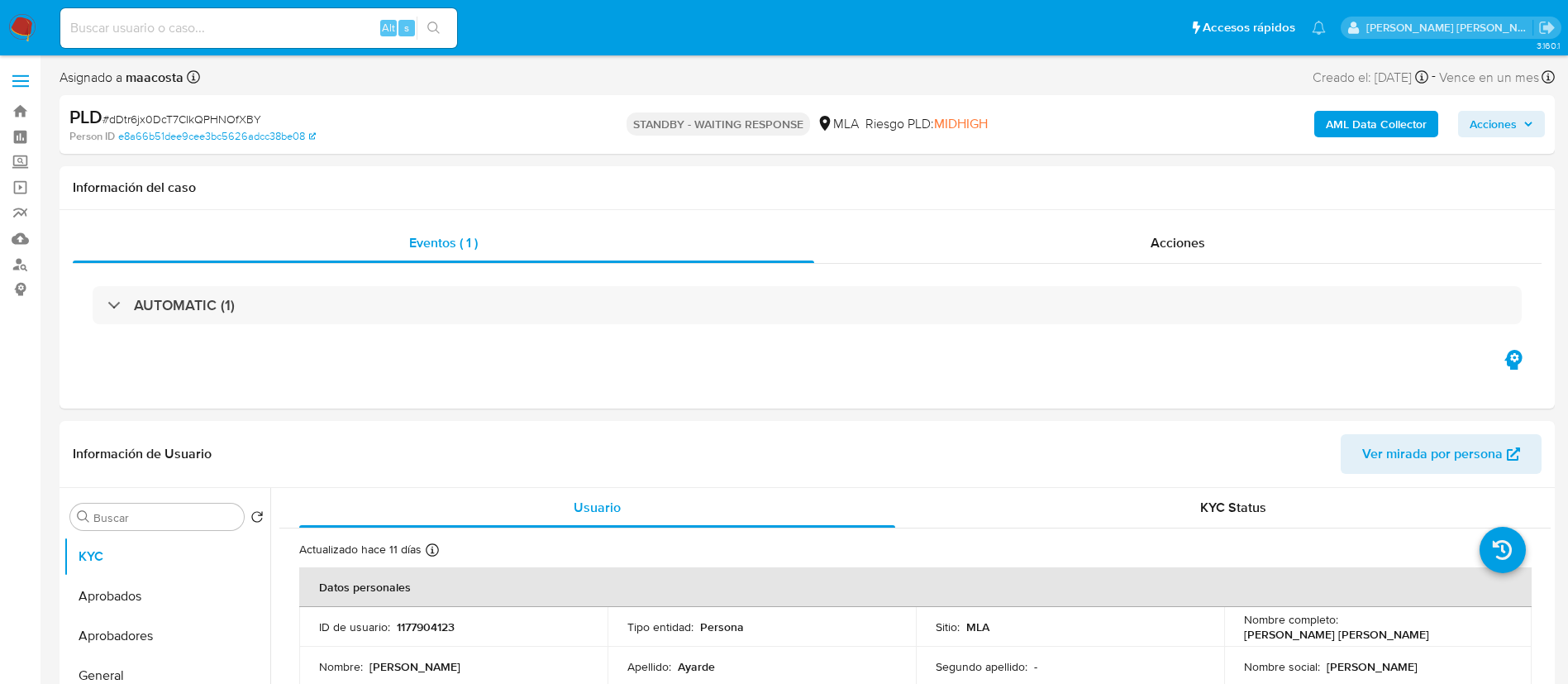
paste input "w5Q33oJ2IA8WB3ACikwwVMeD"
click input "w5Q33oJ2IA8WB3ACikwwVMeD"
type input "w5Q33oJ2IA8WB3ACikwwVMeD"
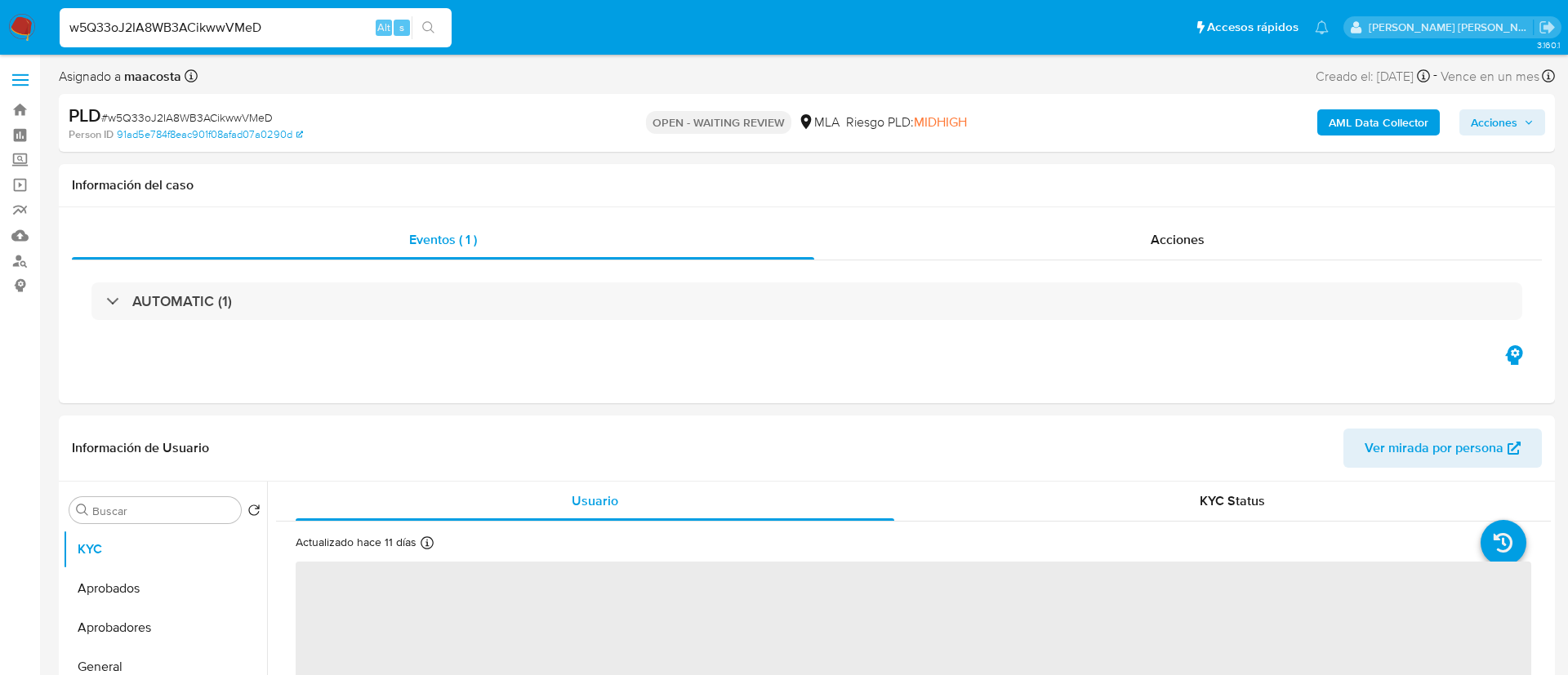
select select "10"
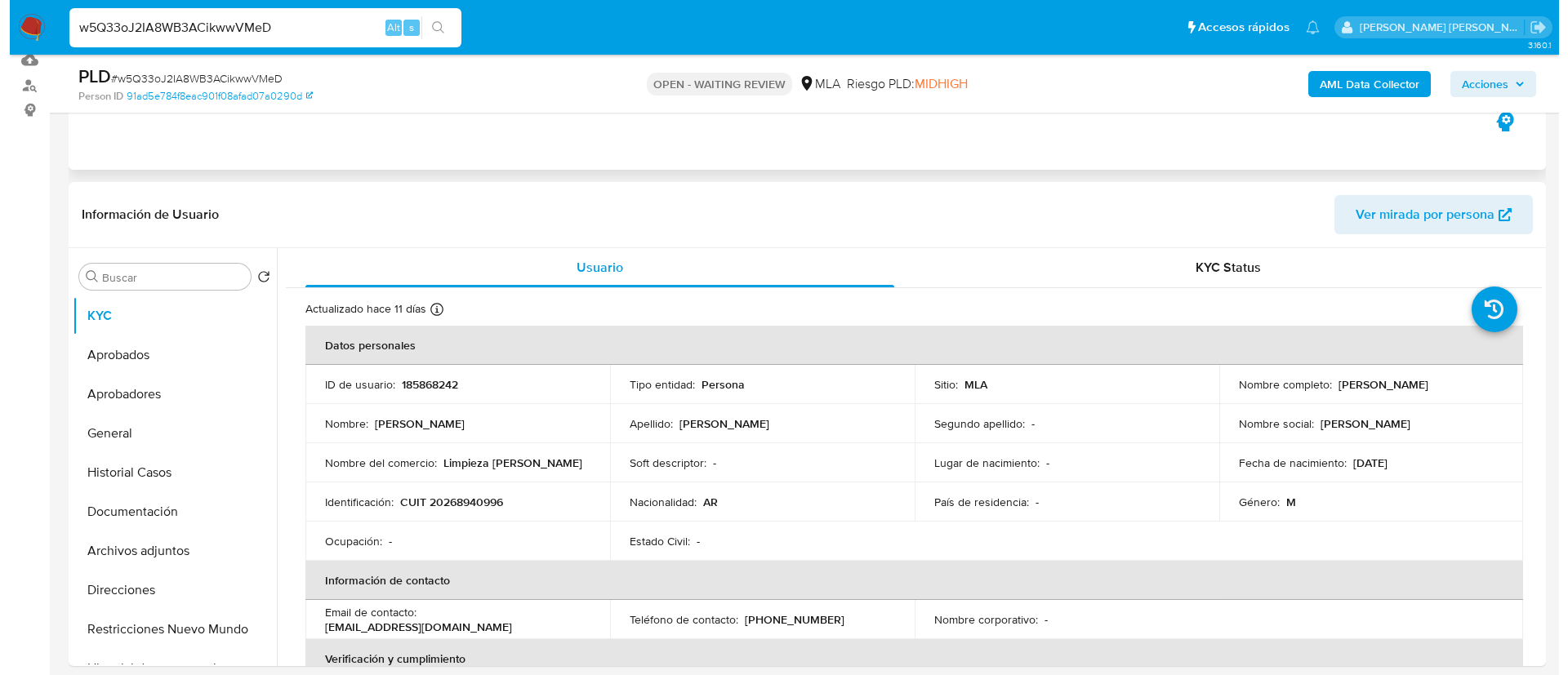
scroll to position [178, 0]
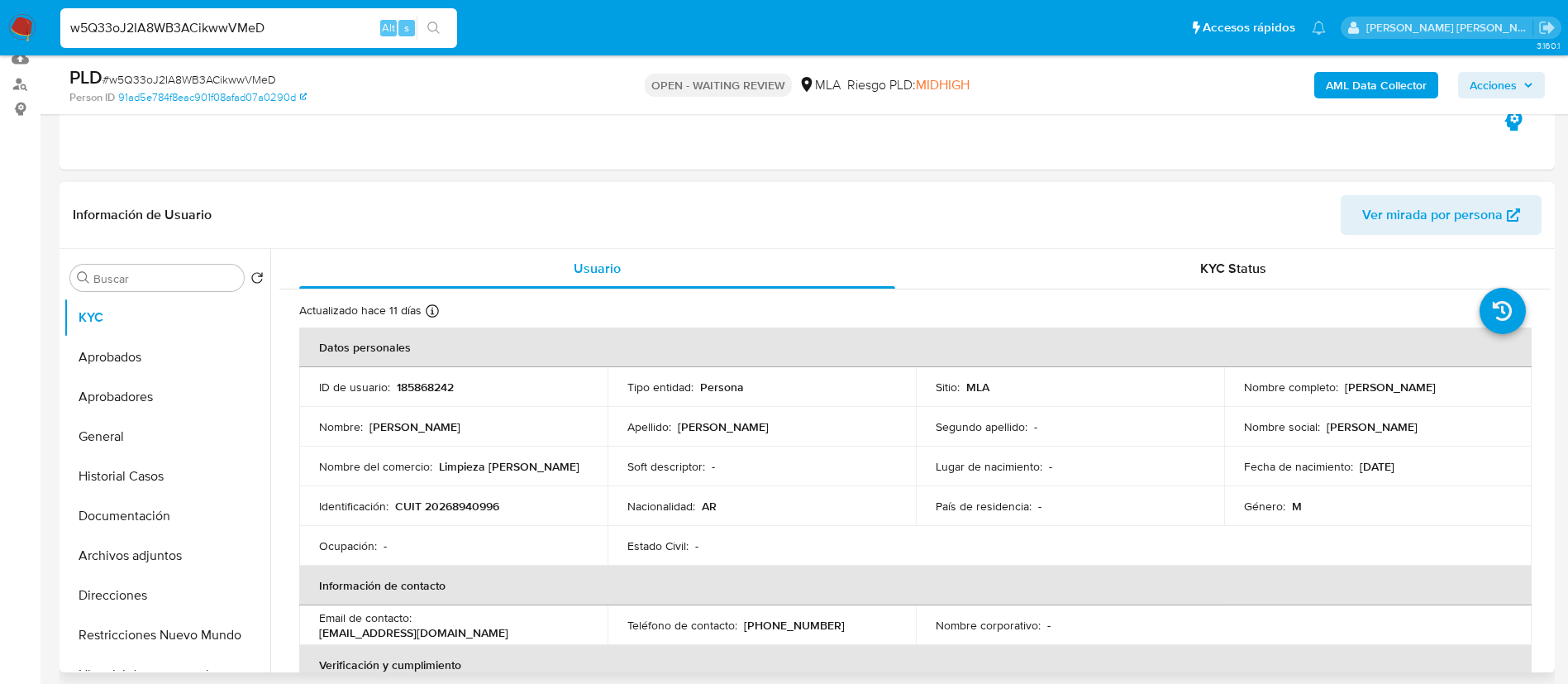
click p "CUIT 20268940996"
copy p "20268940996"
click span "Acciones"
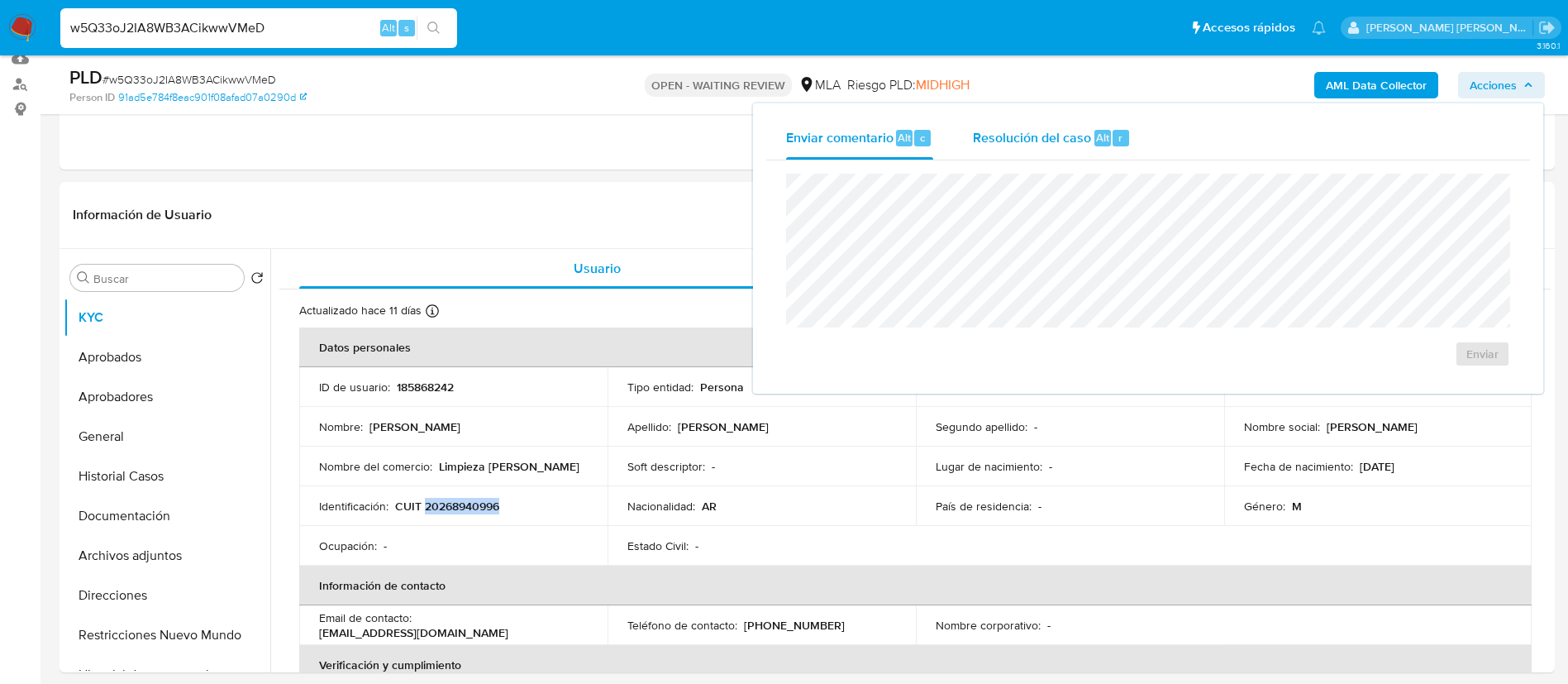
click div "Resolución del caso Alt r"
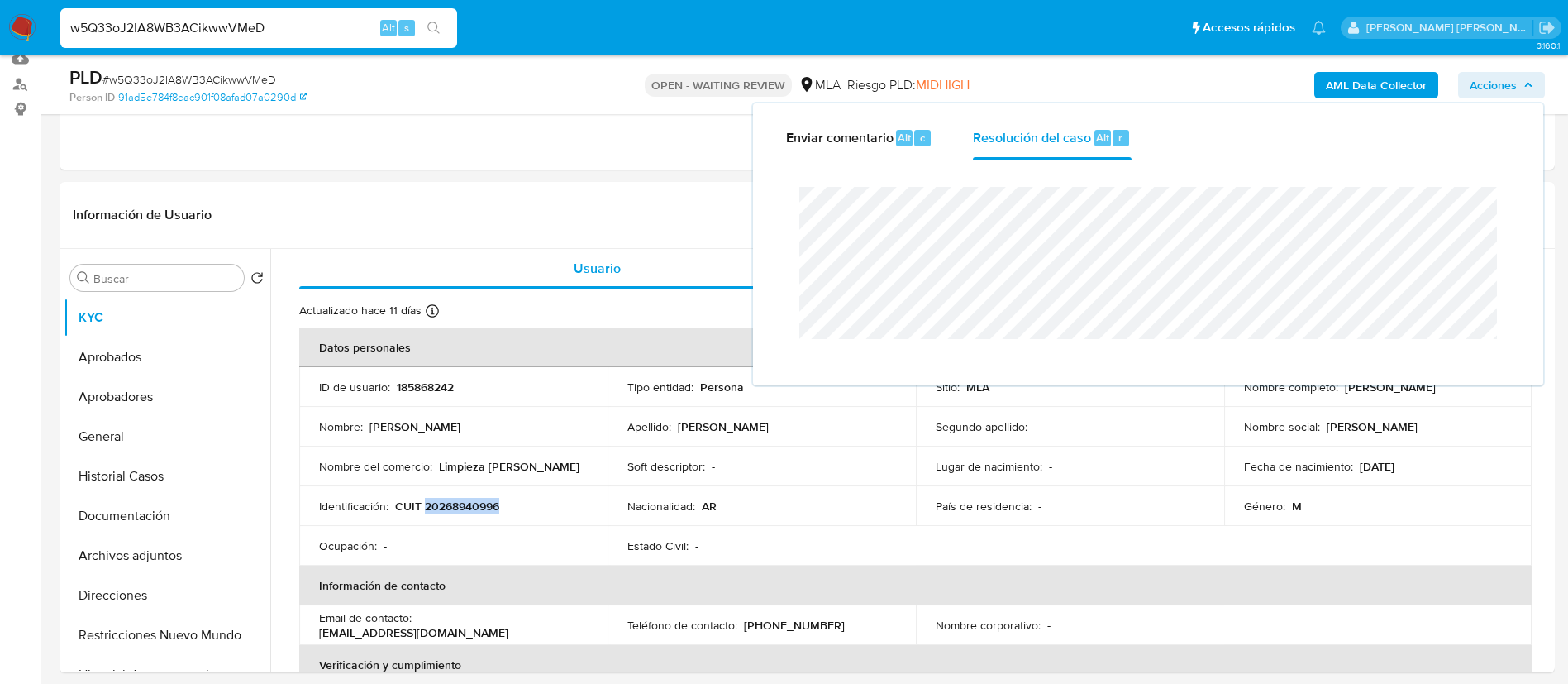
click b "AML Data Collector"
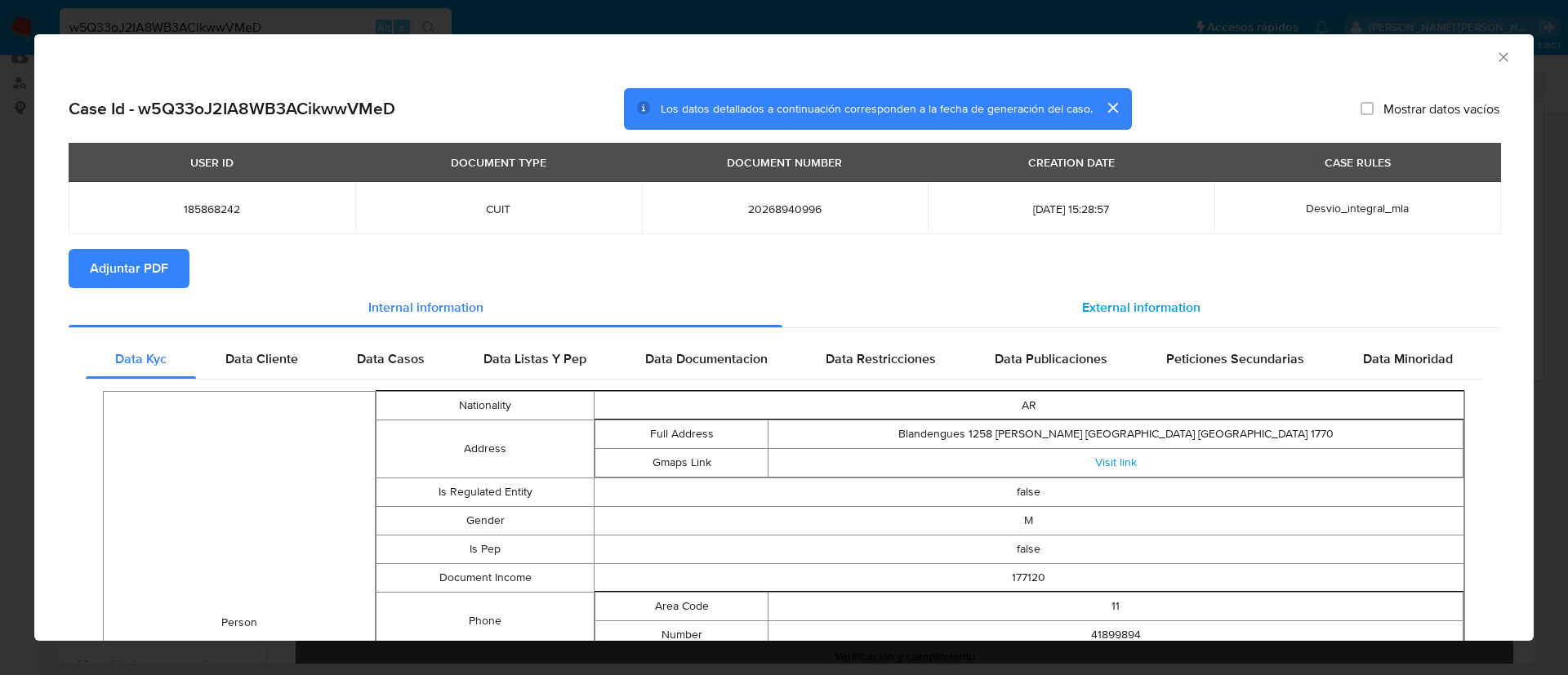
click span "External information"
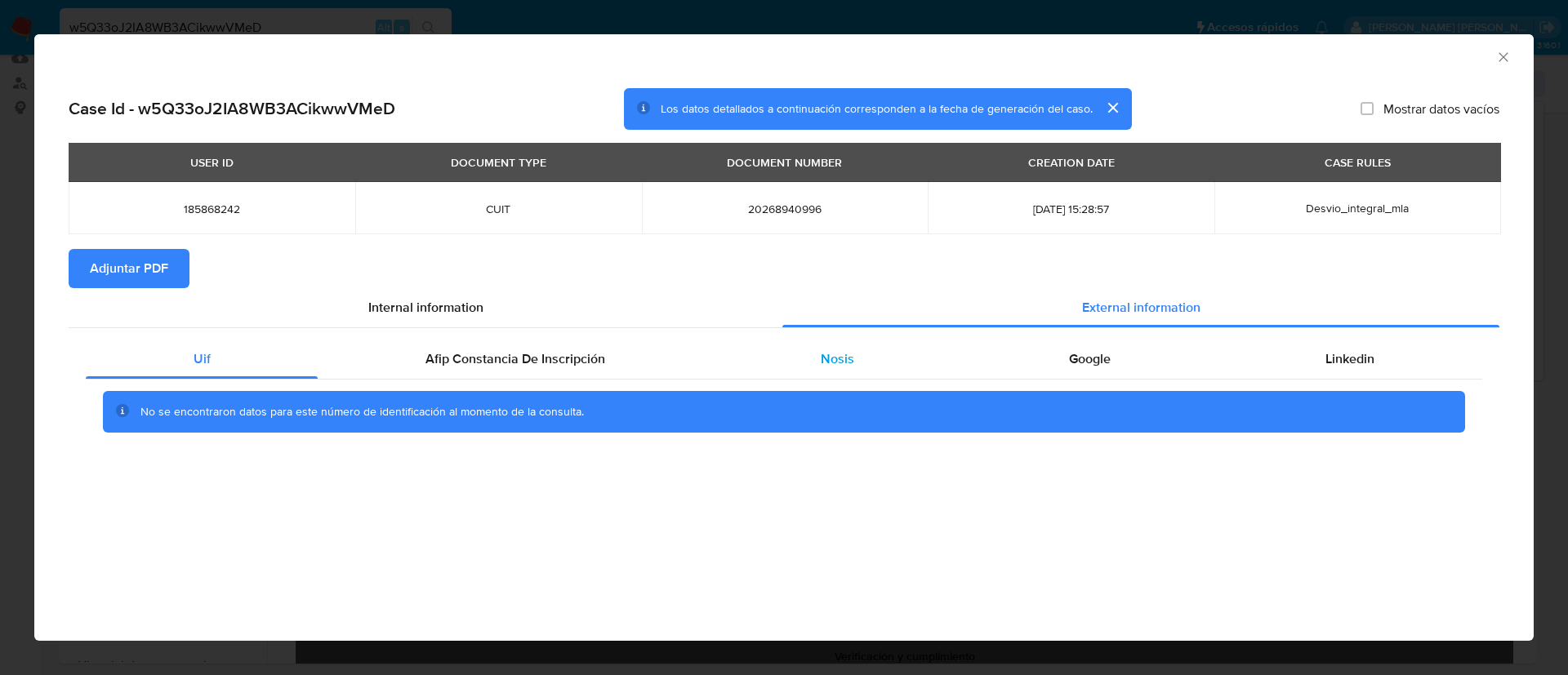
click div "Nosis"
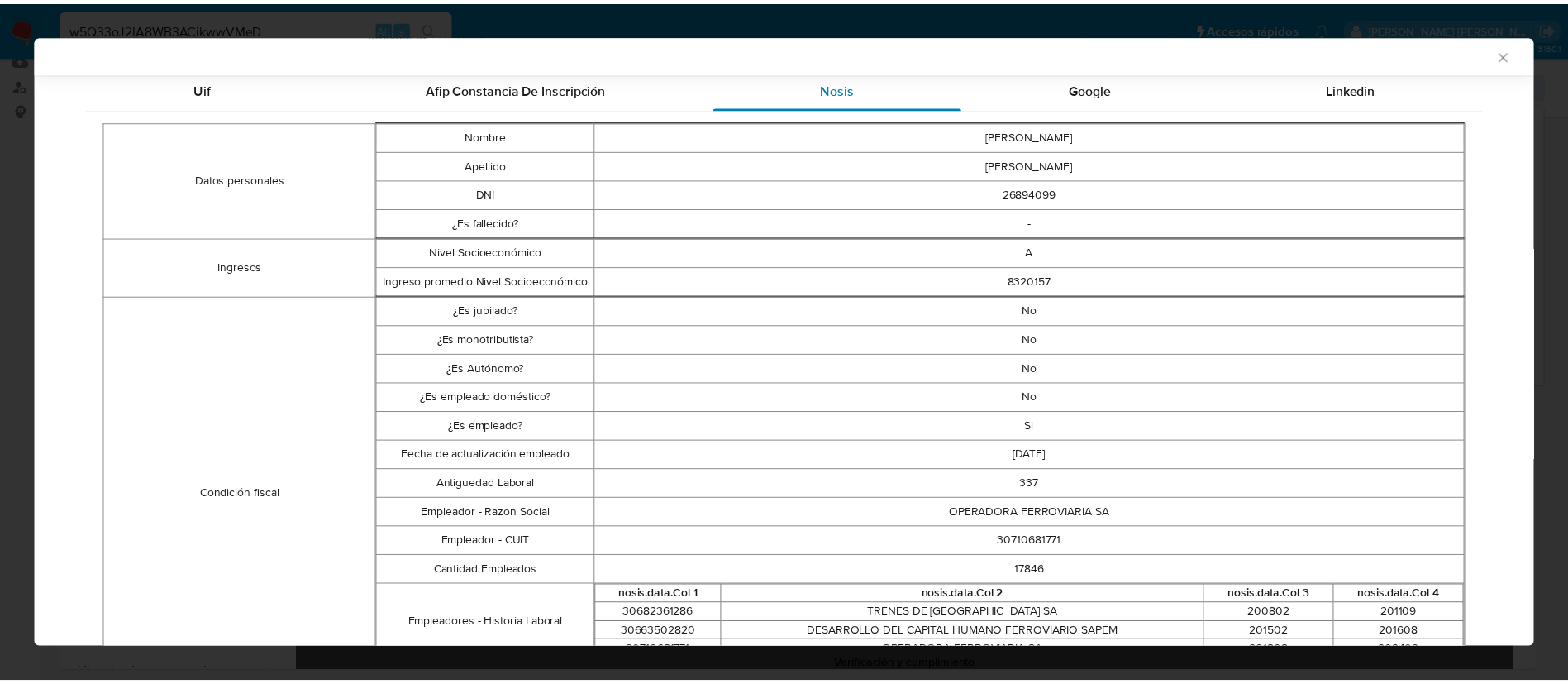
scroll to position [333, 0]
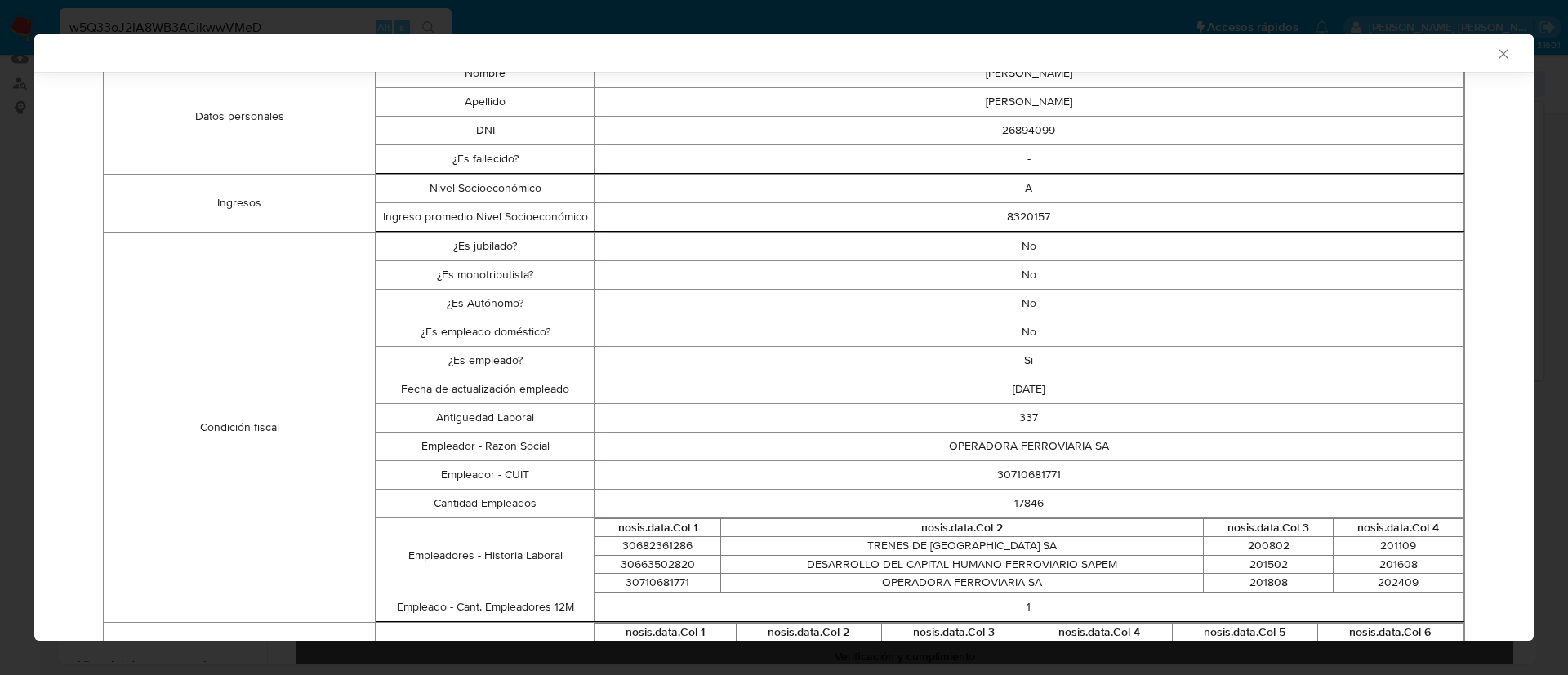
click td "30710681771"
copy td "30710681771"
click icon "Cerrar ventana"
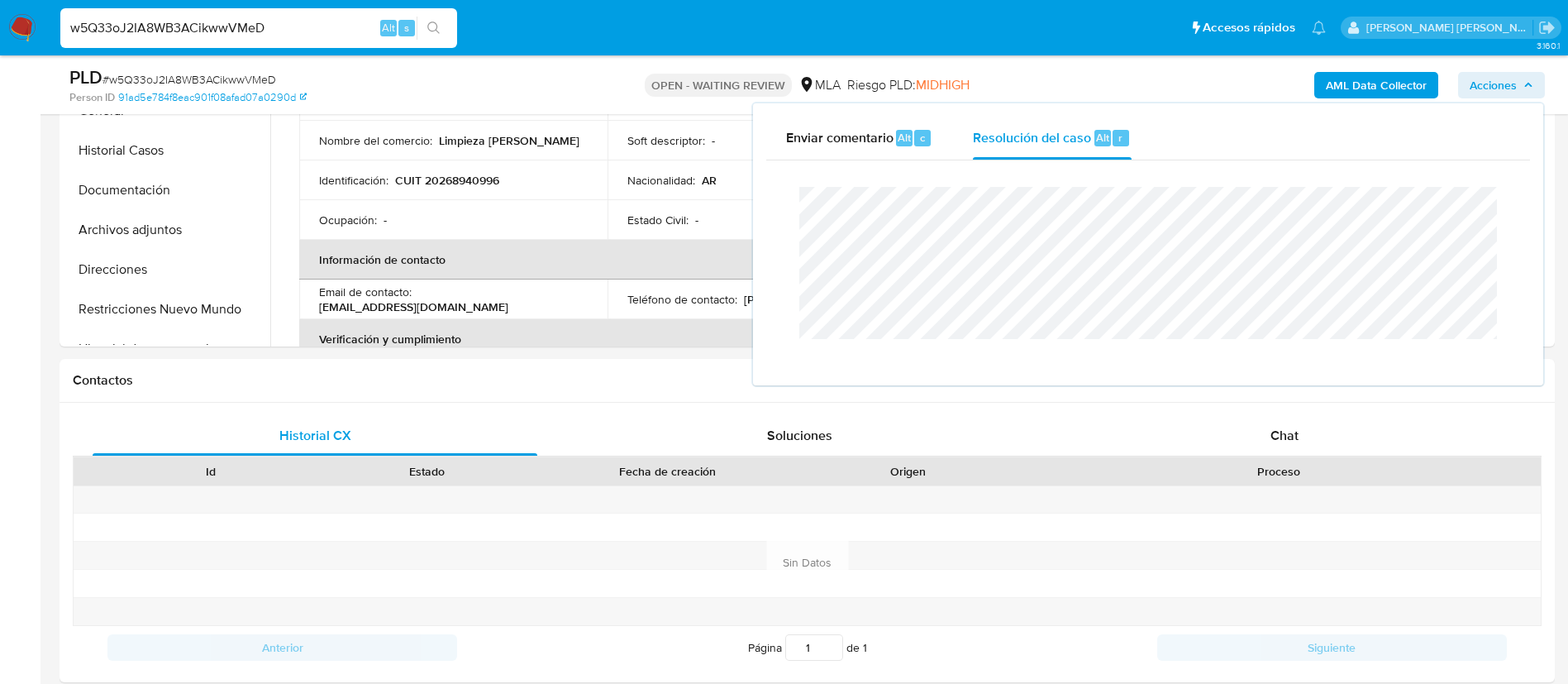
scroll to position [528, 0]
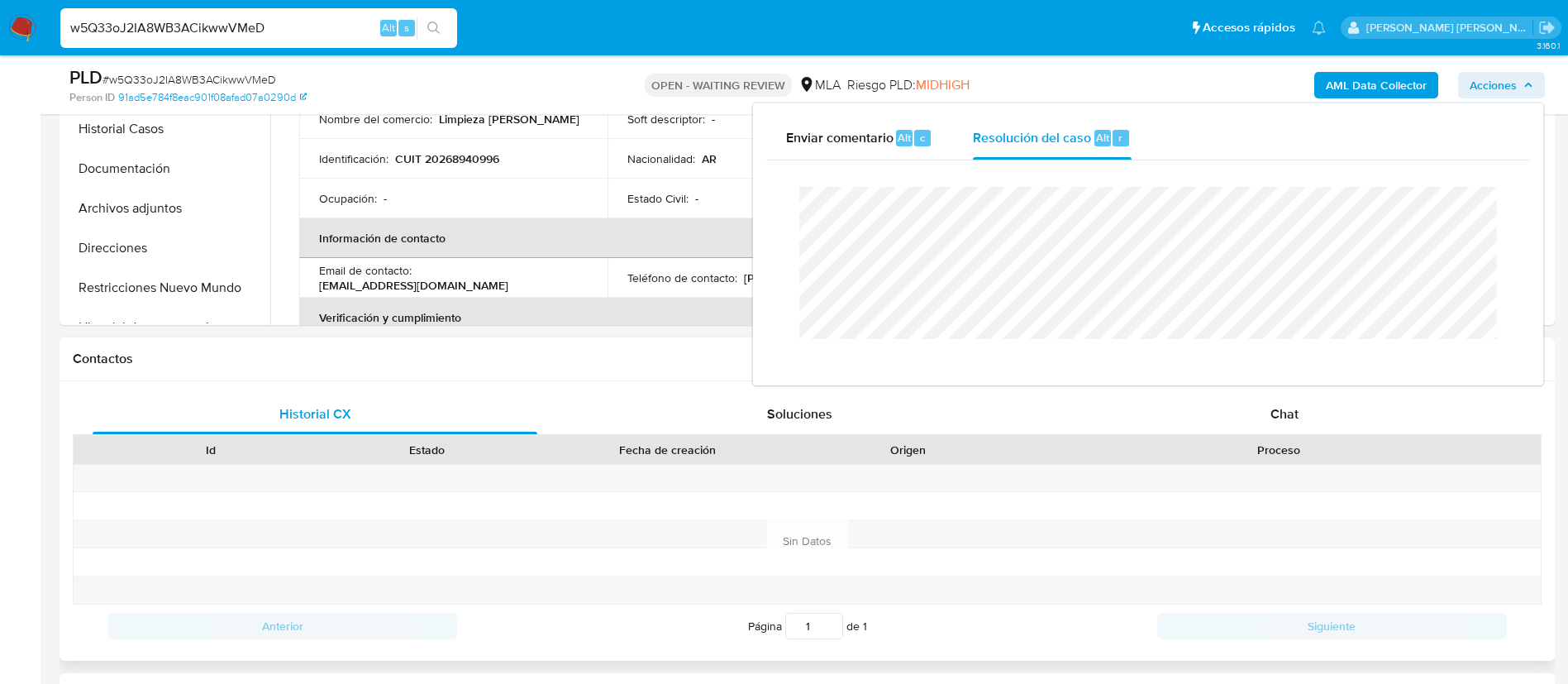
click div
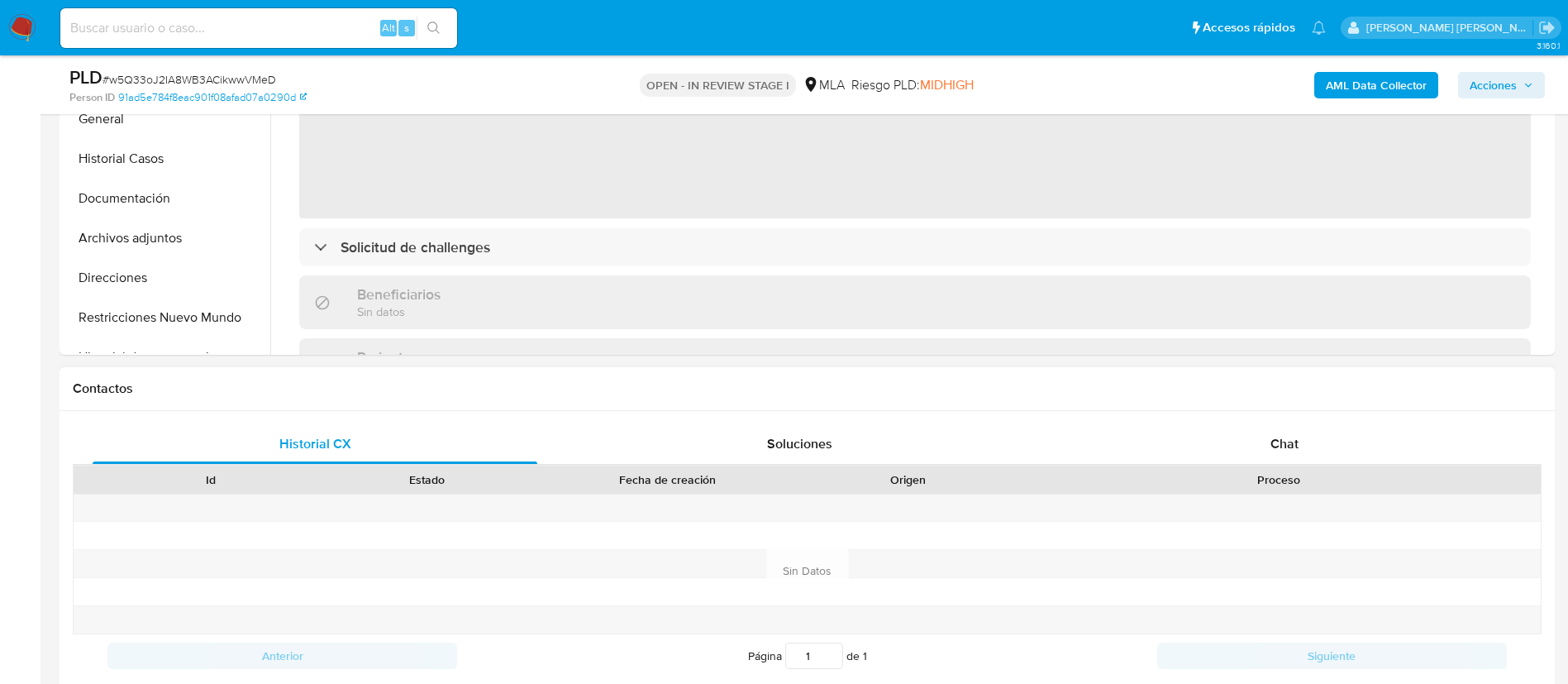
scroll to position [504, 0]
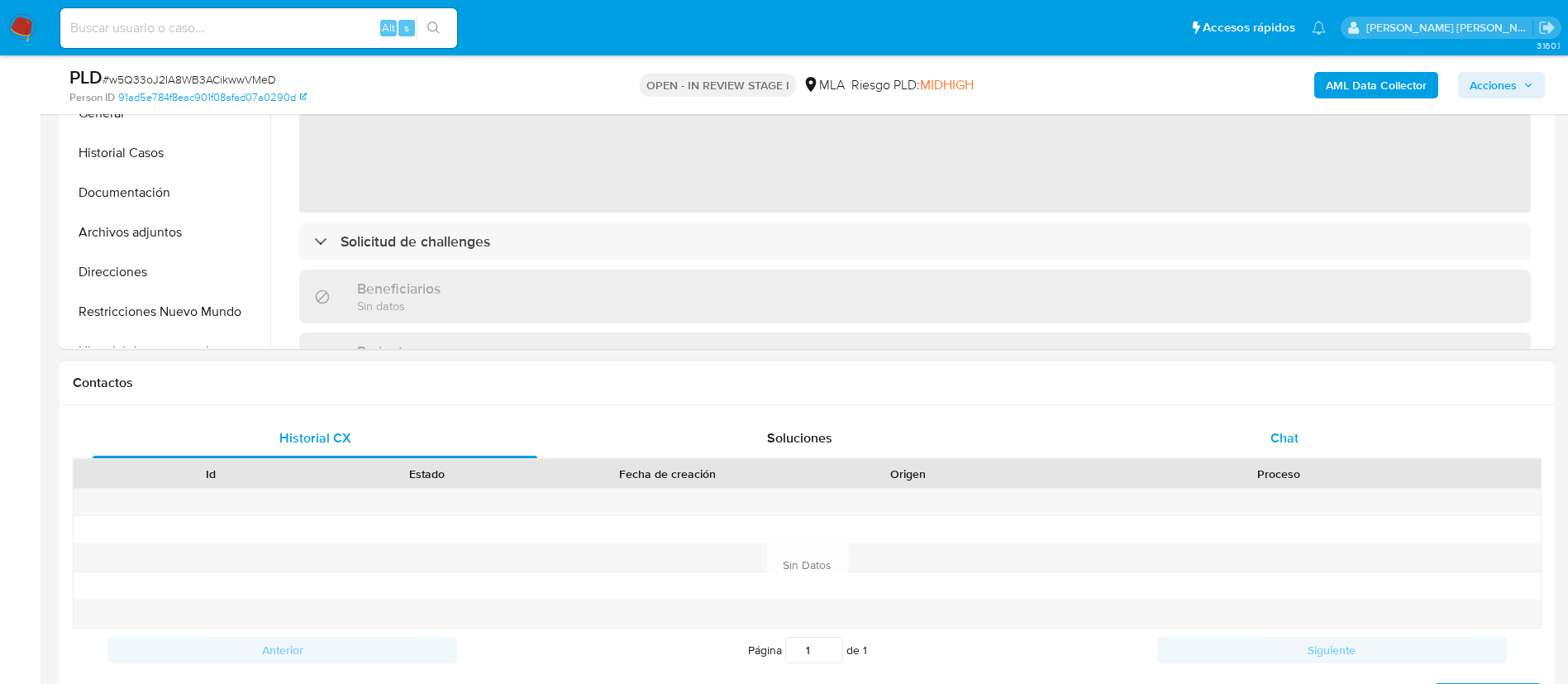
click at [1312, 426] on div "Chat" at bounding box center [1284, 438] width 445 height 40
select select "10"
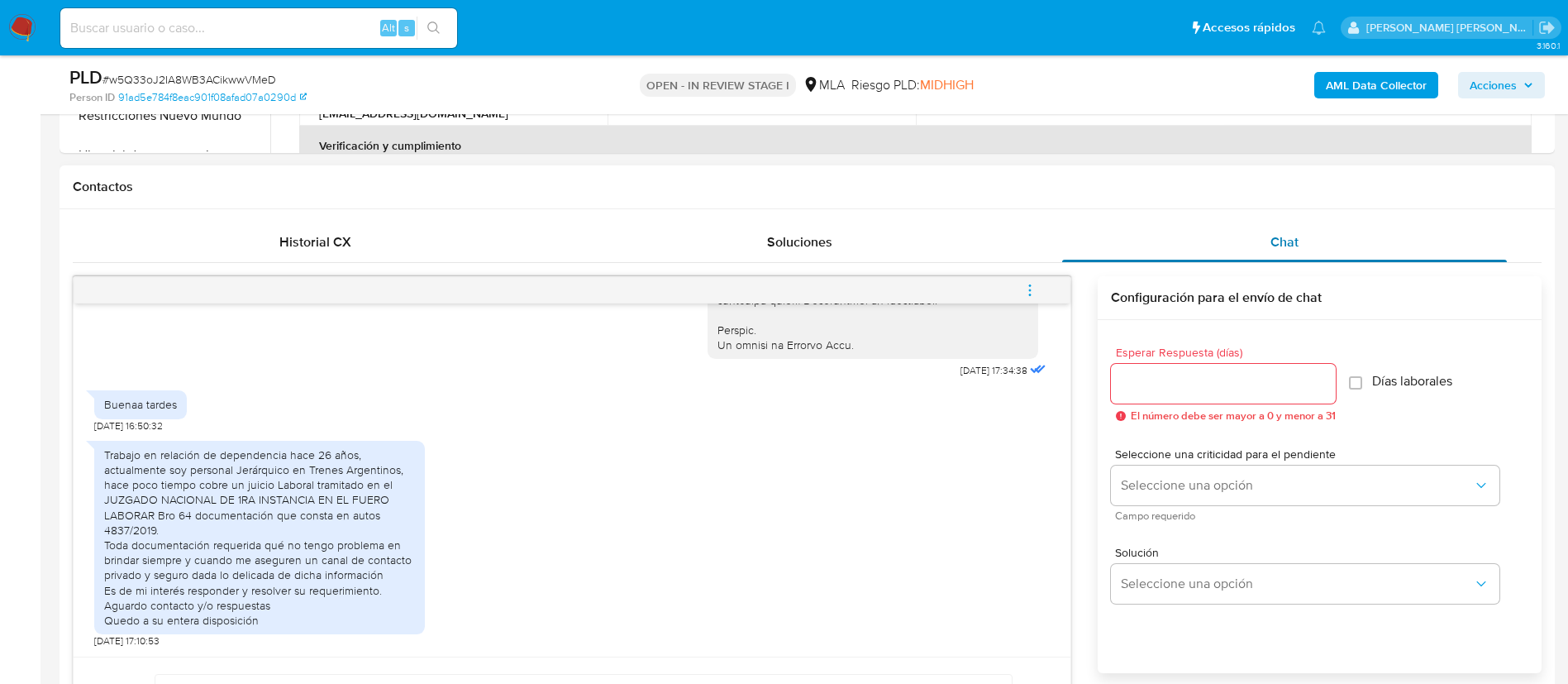
scroll to position [752, 0]
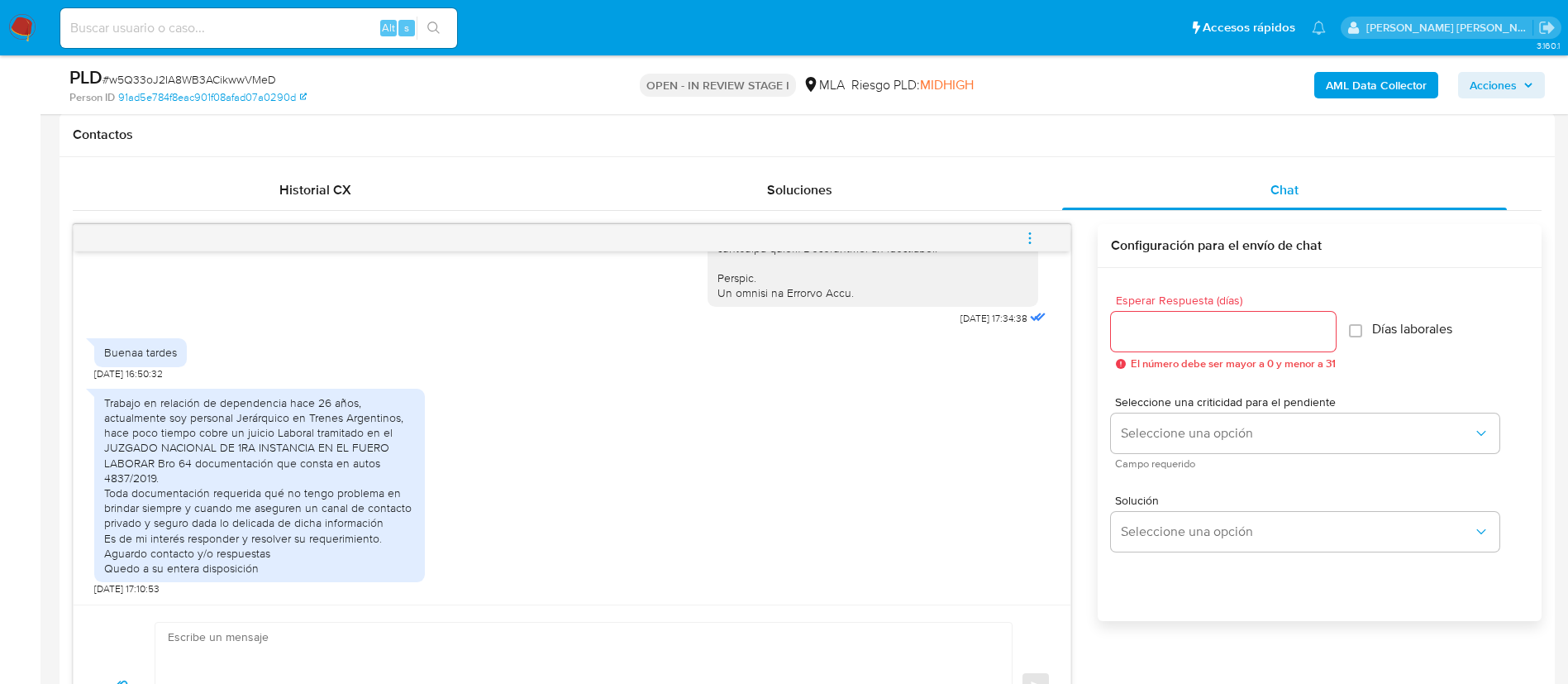
click at [131, 345] on div "Buenaa tardes" at bounding box center [140, 352] width 73 height 15
copy div "Buenaa tardes"
drag, startPoint x: 103, startPoint y: 391, endPoint x: 261, endPoint y: 566, distance: 235.8
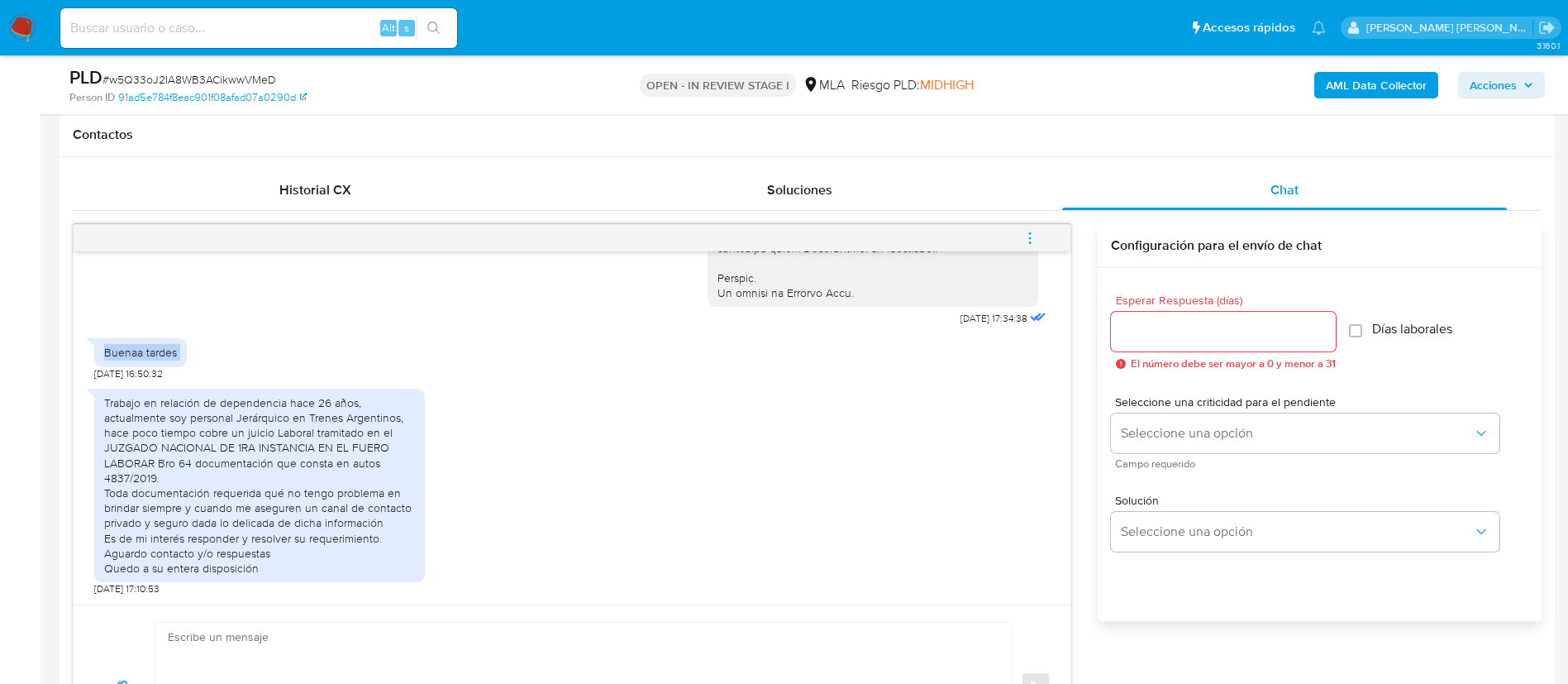
click at [261, 566] on div "Trabajo en relación de dependencia hace 26 años, actualmente soy personal Jerár…" at bounding box center [259, 485] width 330 height 194
copy div "Trabajo en relación de dependencia hace 26 años, actualmente soy personal Jerár…"
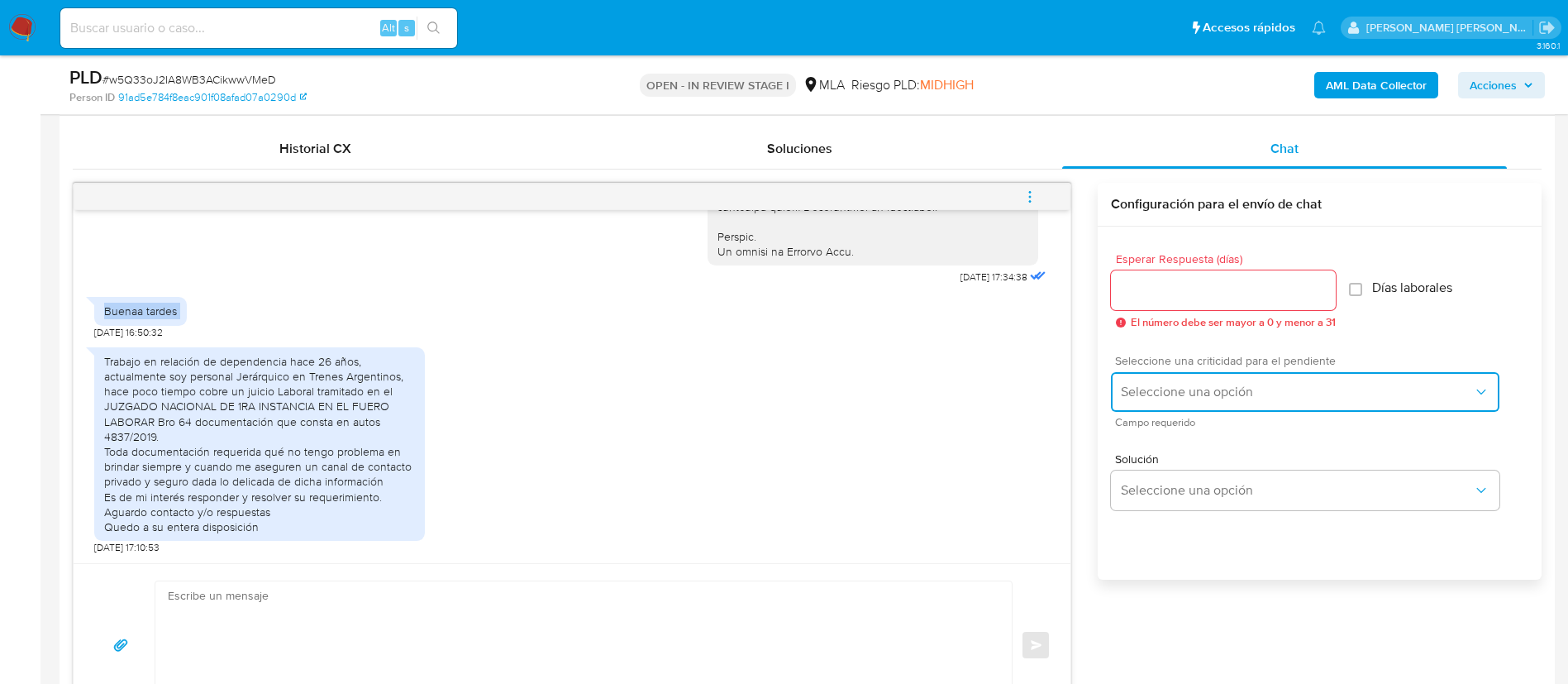
click at [1218, 389] on span "Seleccione una opción" at bounding box center [1297, 391] width 353 height 16
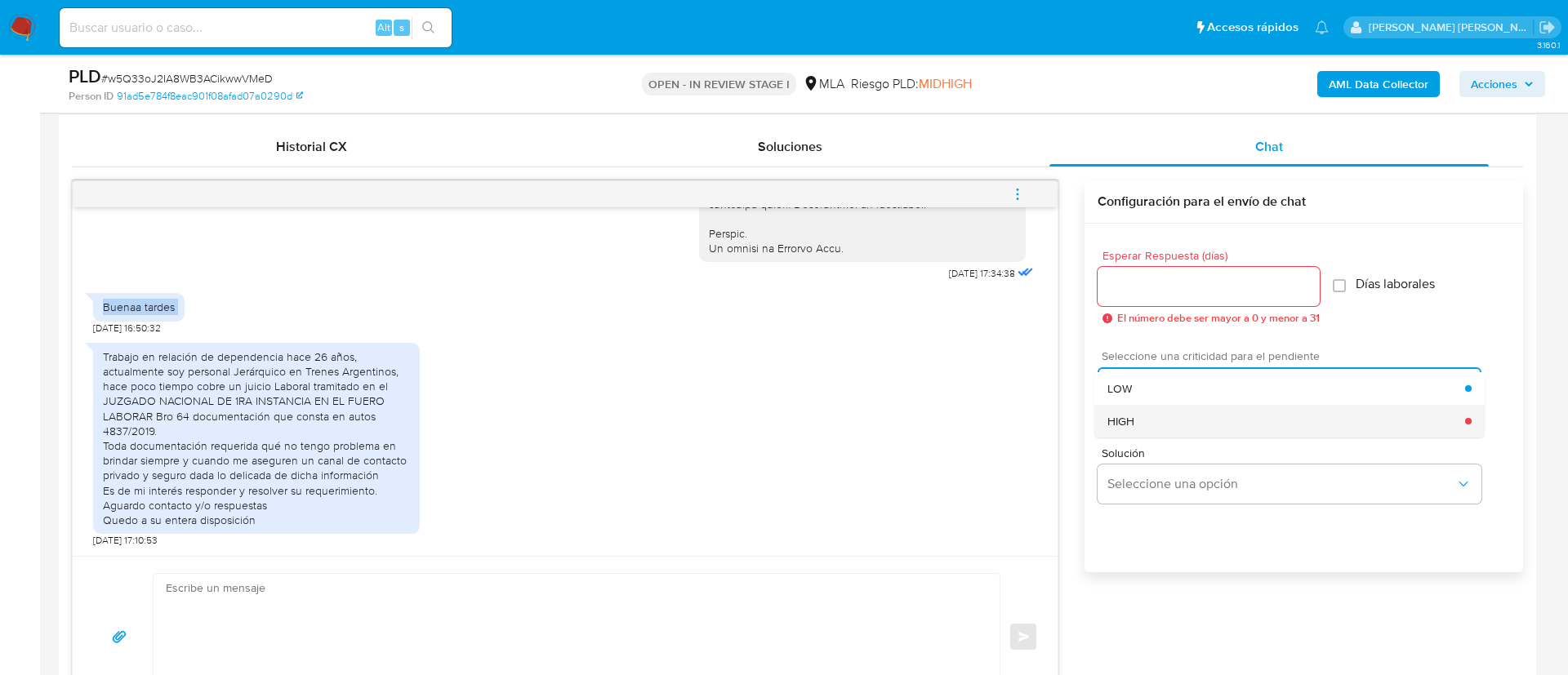
click at [1132, 418] on span "HIGH" at bounding box center [1120, 421] width 27 height 14
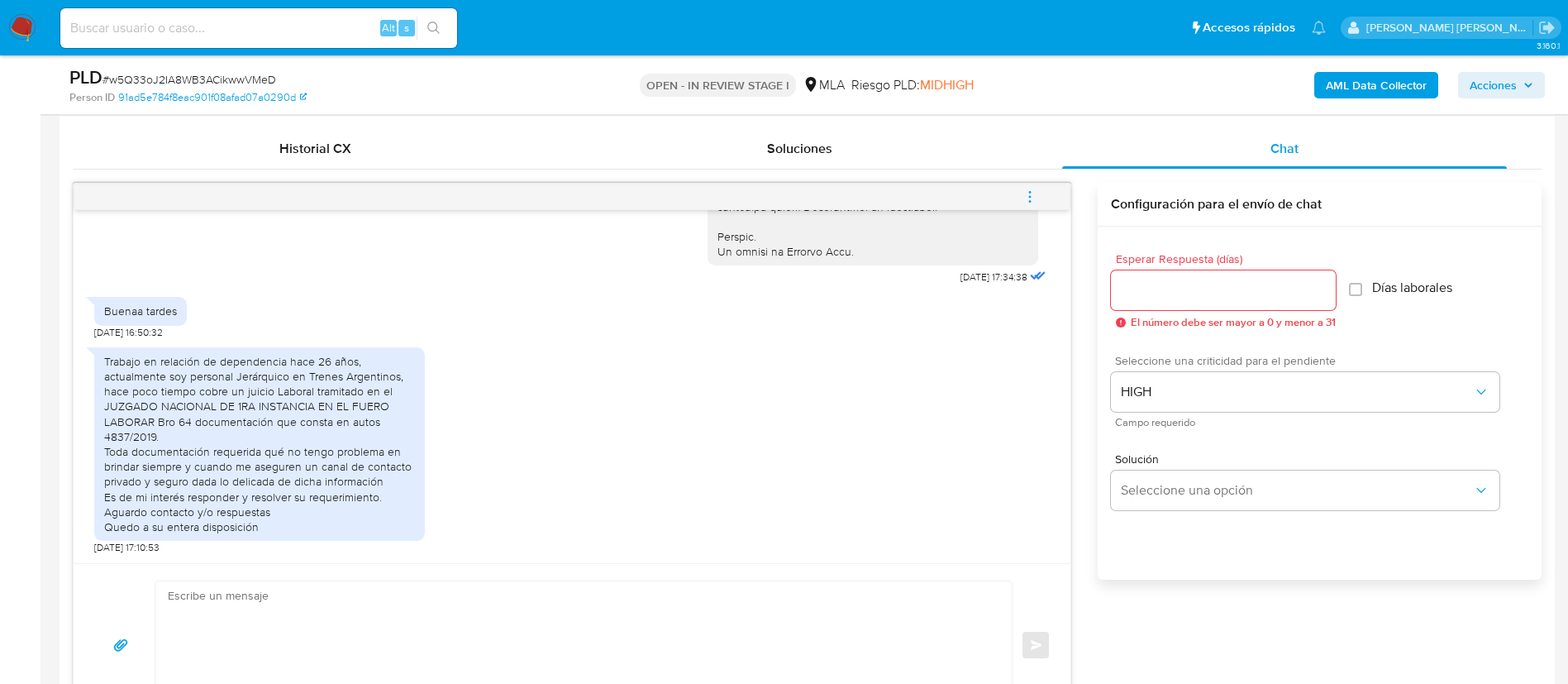
click at [1153, 307] on div at bounding box center [1223, 290] width 225 height 40
click at [1144, 296] on input "1" at bounding box center [1219, 290] width 217 height 21
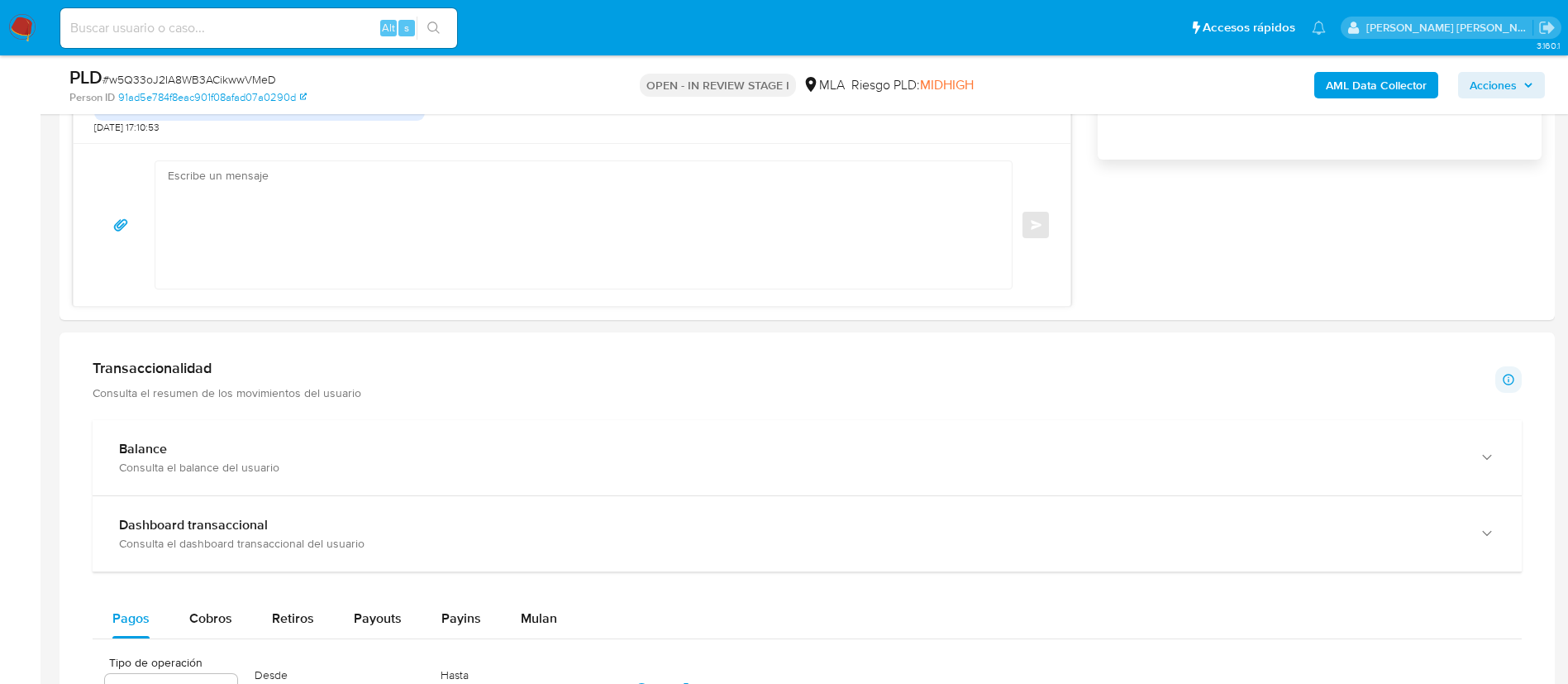
scroll to position [1211, 0]
type input "1"
click at [597, 236] on textarea at bounding box center [579, 227] width 823 height 127
paste textarea "Buenas tardes, Gracias por tu respuesta. Queremos asegurarte que la información…"
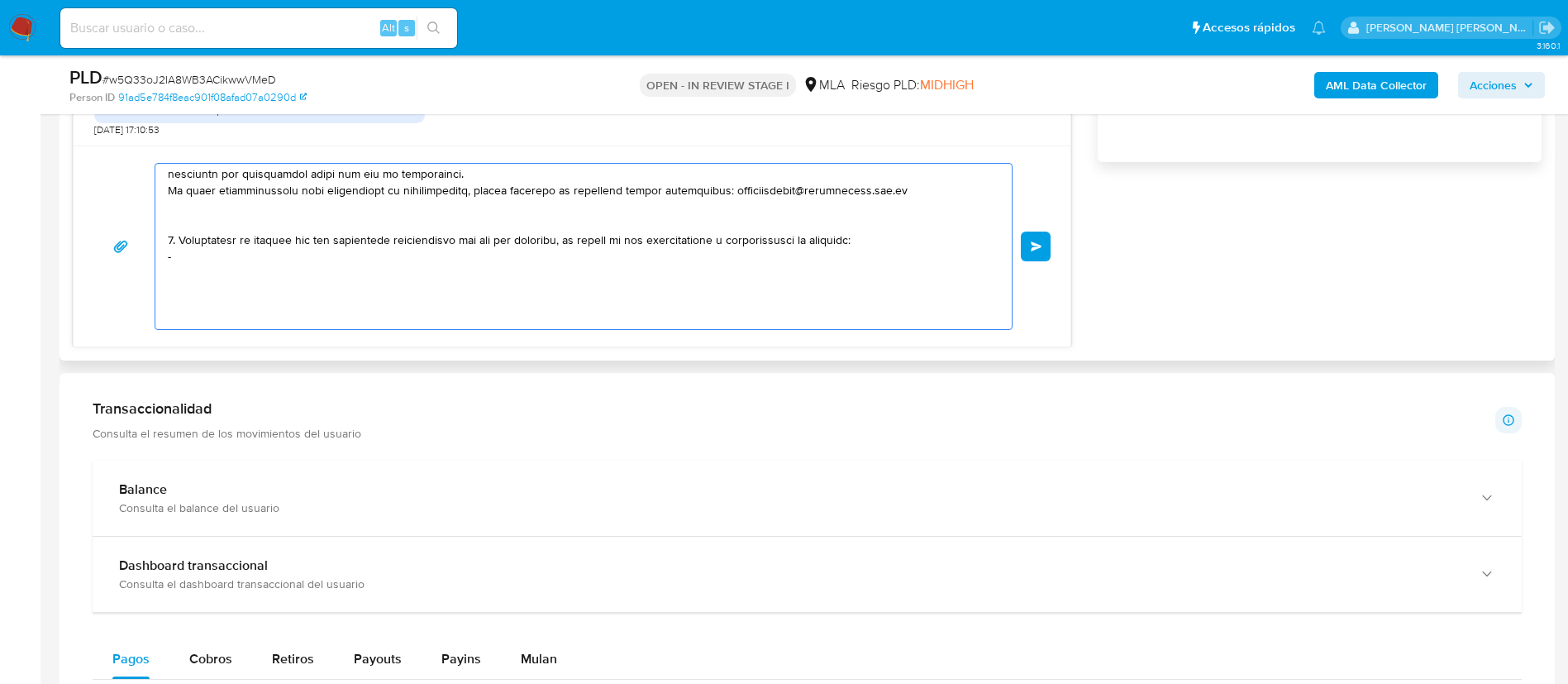
scroll to position [499, 0]
click at [274, 253] on textarea at bounding box center [579, 246] width 823 height 166
paste textarea "- Fabian Edgardo Cabrera - CUIT 23234751999 (ACTIVIDAD: Servicios empresariales…"
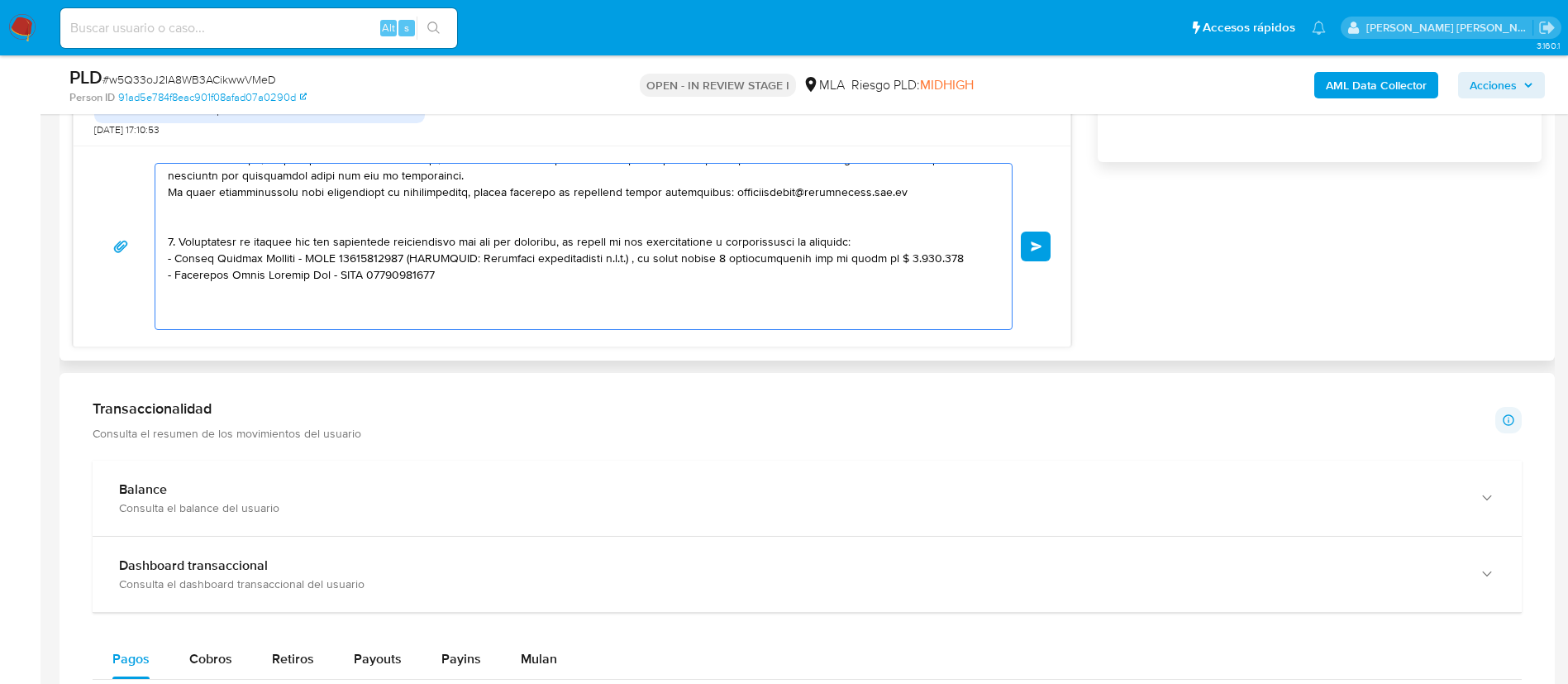
paste textarea "- Bruno Oscar Alberto - CUIT 20267322555"
click at [412, 244] on textarea at bounding box center [579, 246] width 823 height 166
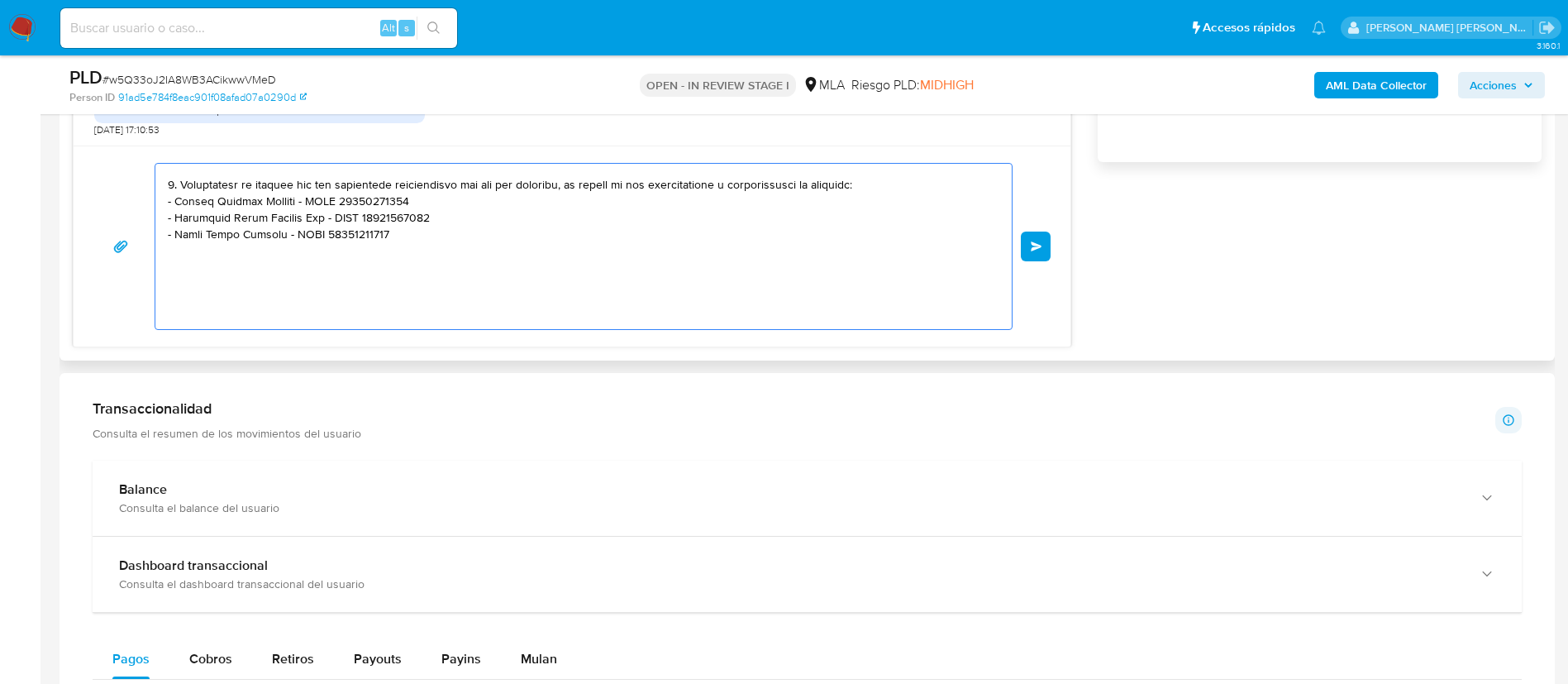
scroll to position [561, 0]
click at [438, 301] on textarea at bounding box center [579, 246] width 823 height 166
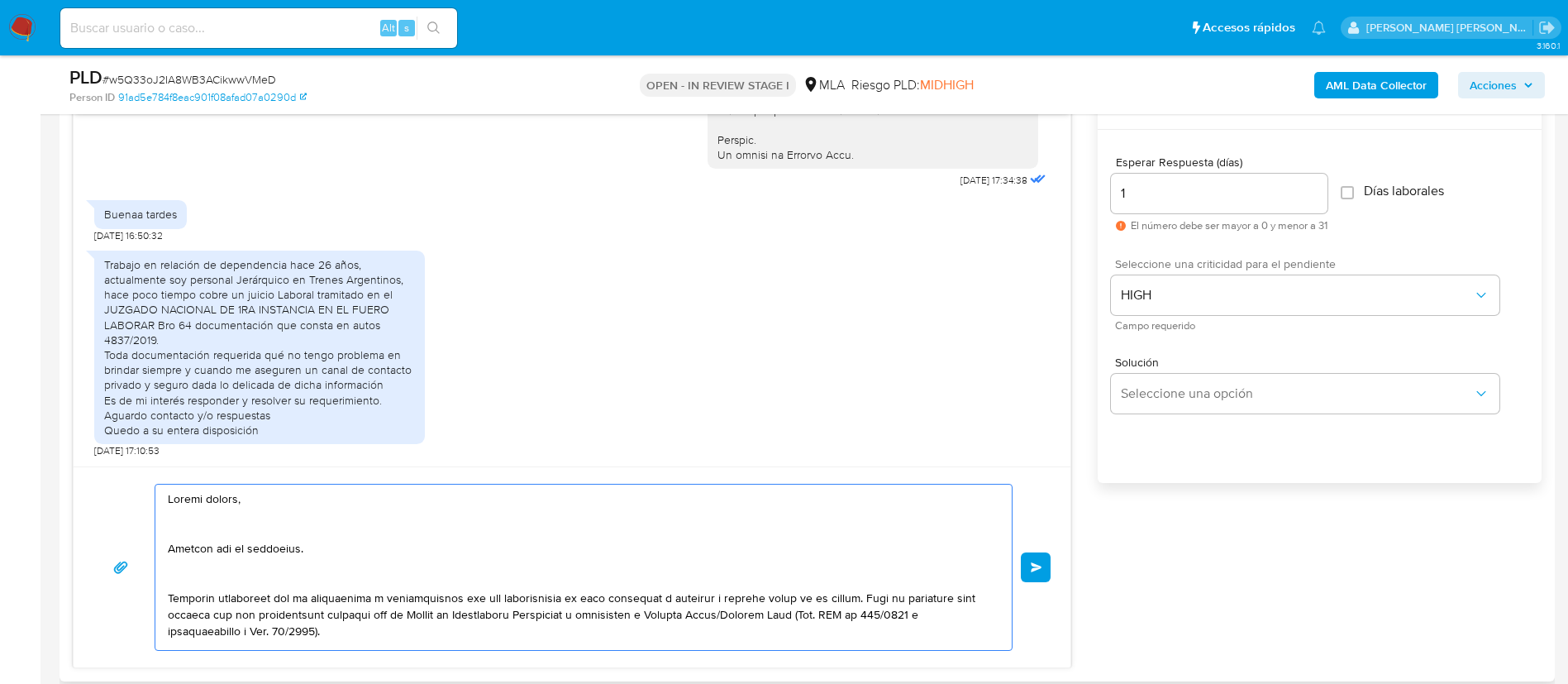
scroll to position [890, 0]
type textarea "Buenas tardes, Gracias por tu respuesta. Queremos asegurarte que la información…"
click at [1031, 562] on span "Enviar" at bounding box center [1036, 567] width 12 height 10
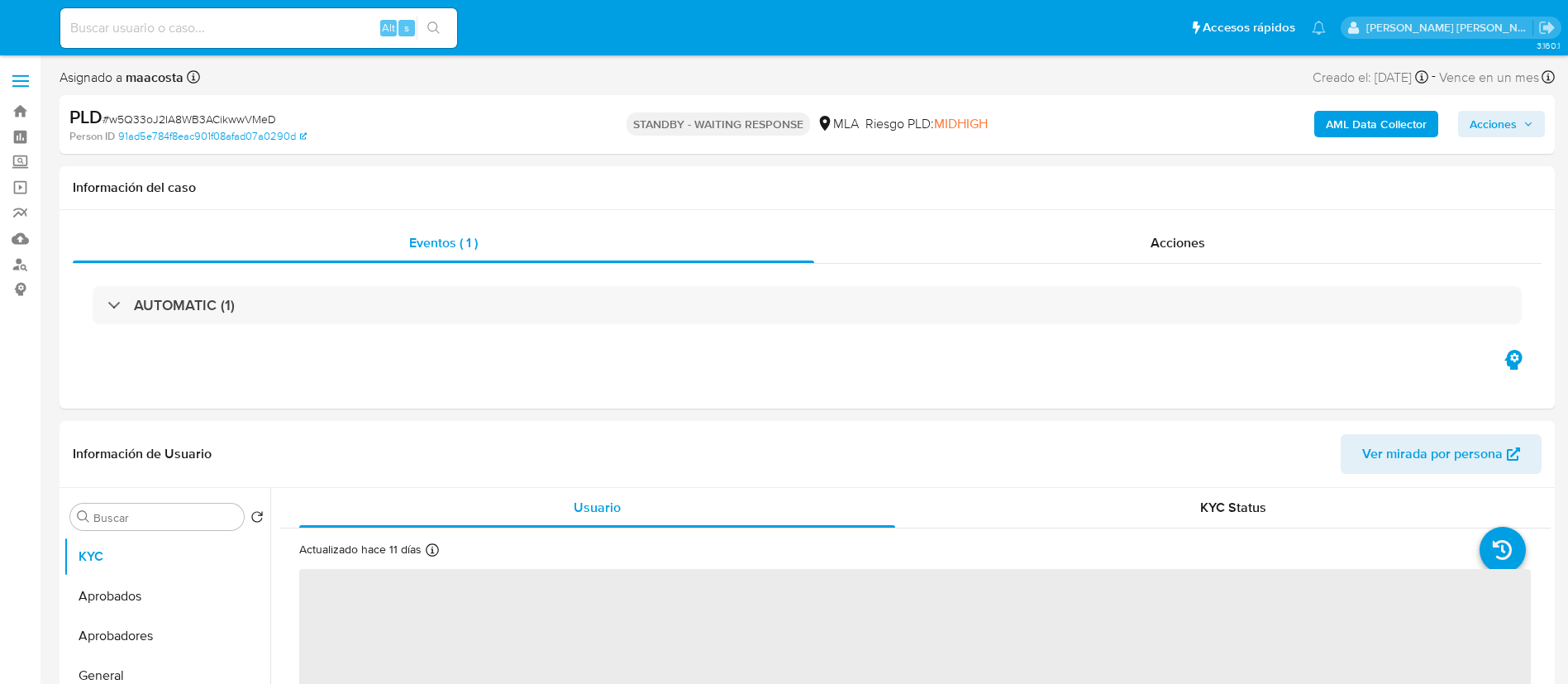
select select "10"
